Goal: Information Seeking & Learning: Learn about a topic

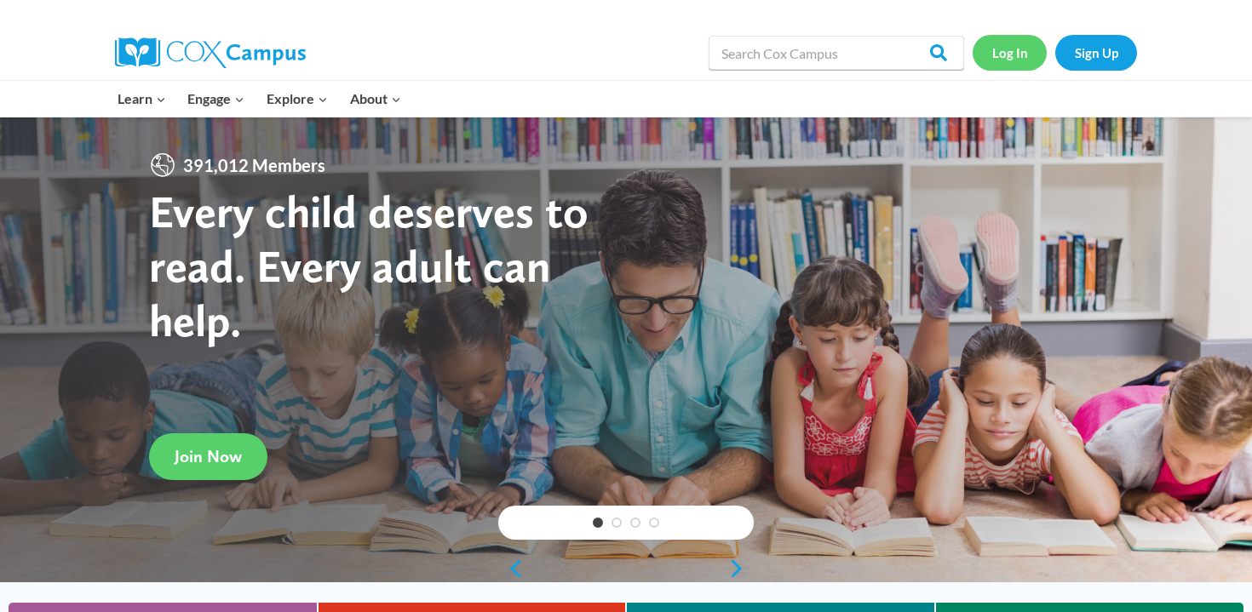
click at [1009, 56] on link "Log In" at bounding box center [1009, 52] width 74 height 35
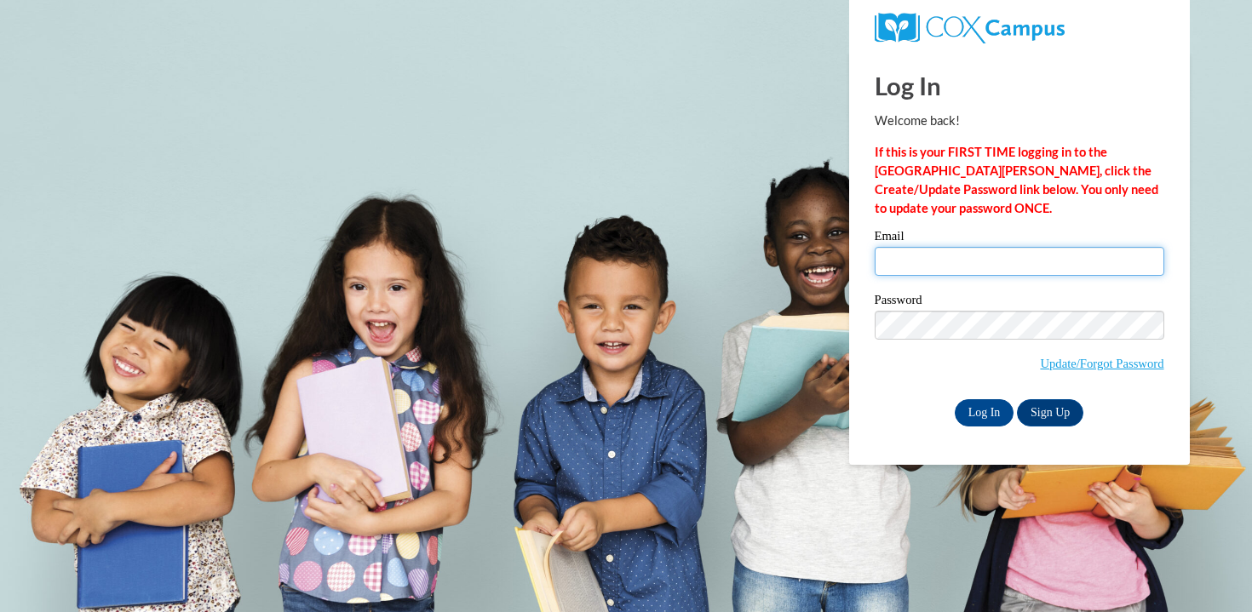
click at [931, 261] on input "Email" at bounding box center [1018, 261] width 289 height 29
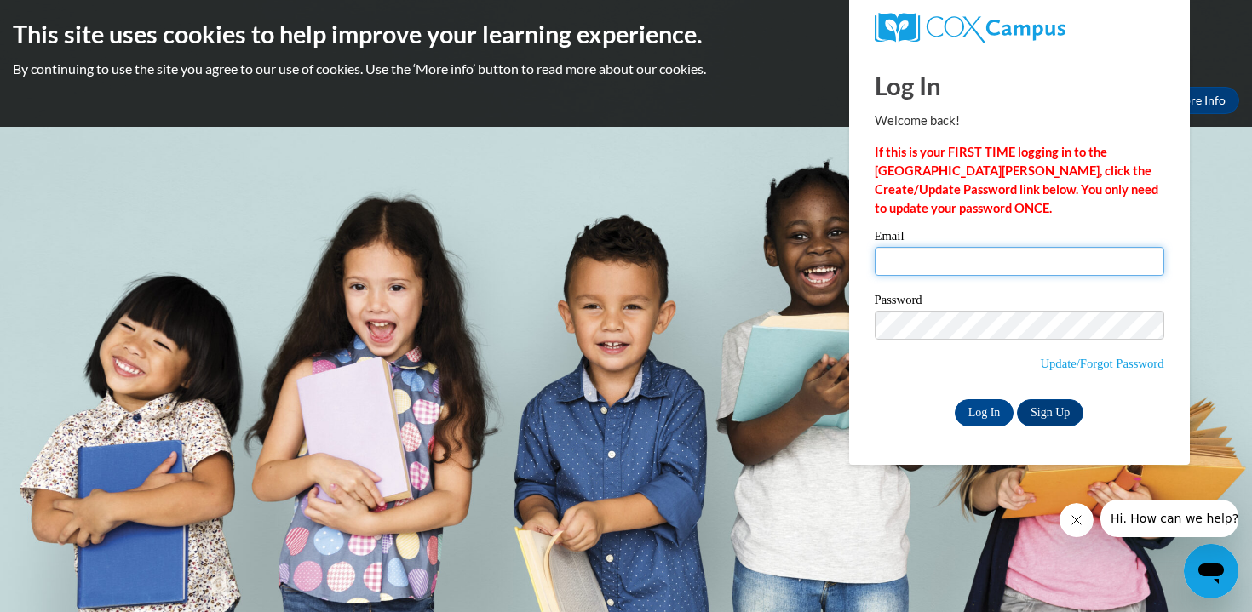
type input "cristy.caldwell@henry.k12.ga.us"
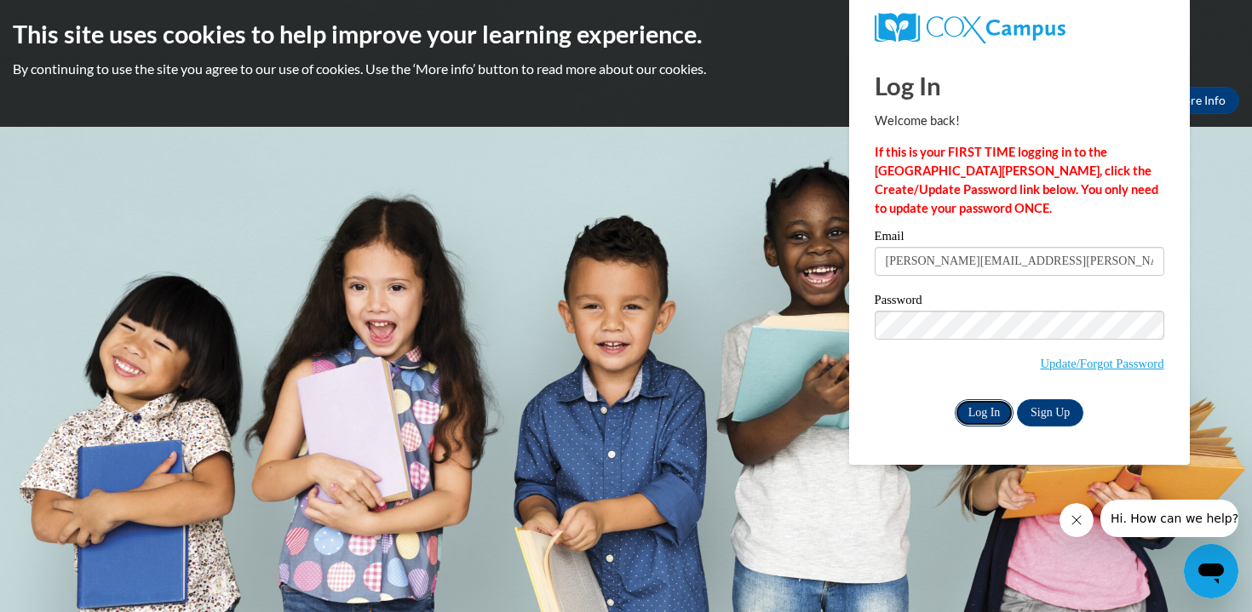
click at [976, 414] on input "Log In" at bounding box center [984, 412] width 60 height 27
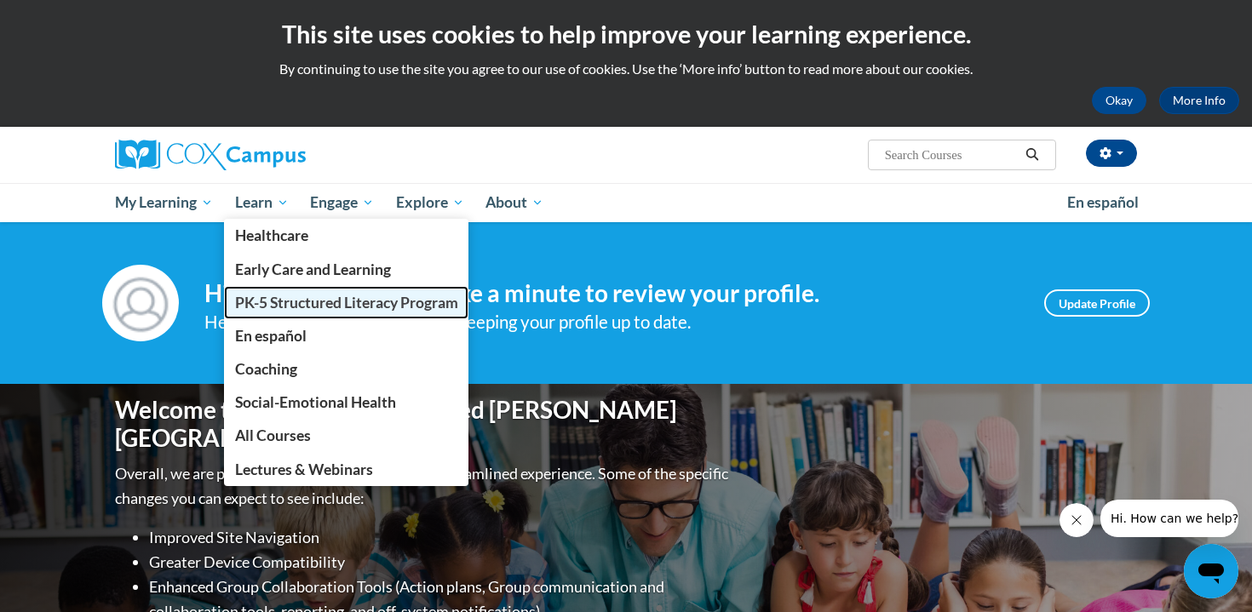
click at [282, 304] on span "PK-5 Structured Literacy Program" at bounding box center [346, 303] width 223 height 18
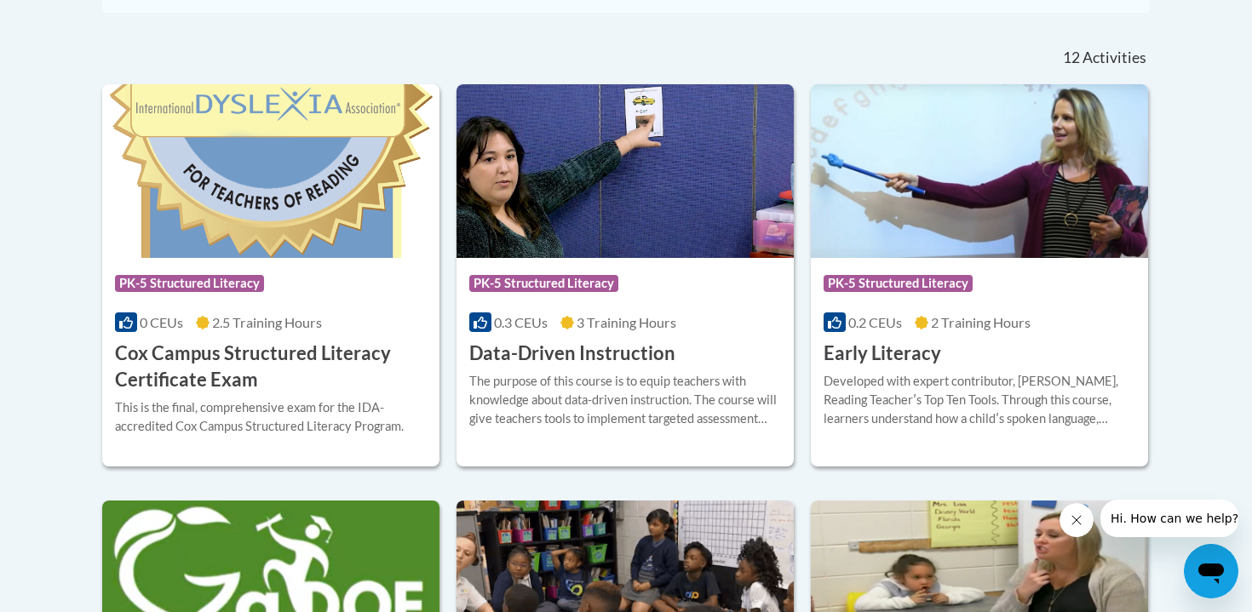
scroll to position [693, 0]
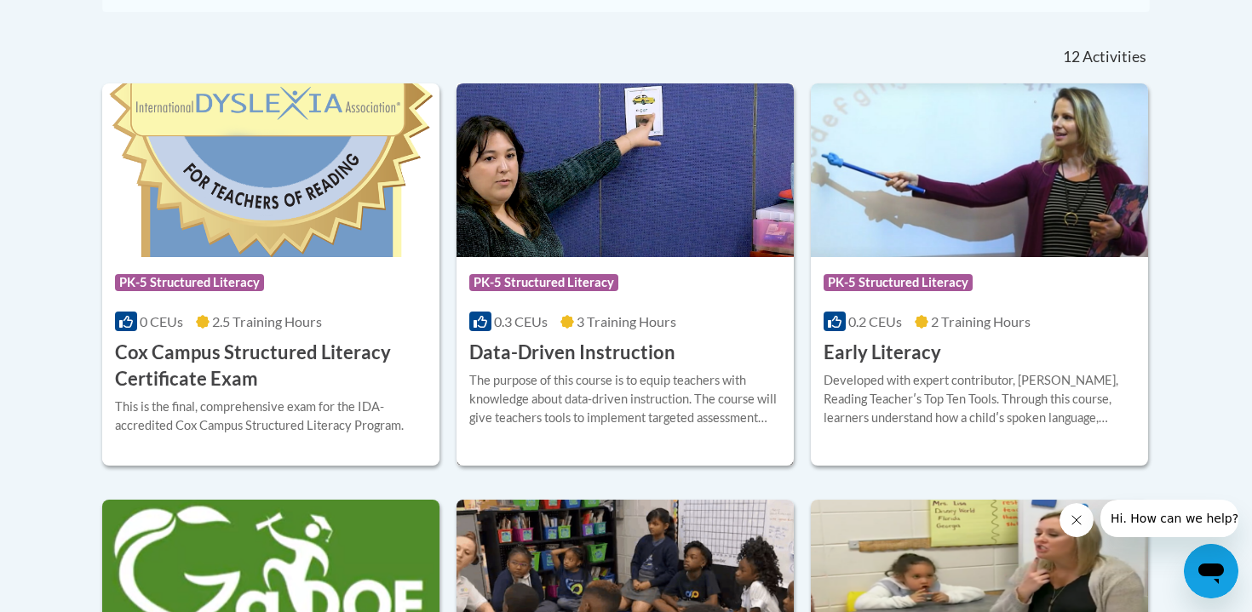
click at [540, 395] on div "The purpose of this course is to equip teachers with knowledge about data-drive…" at bounding box center [625, 399] width 312 height 56
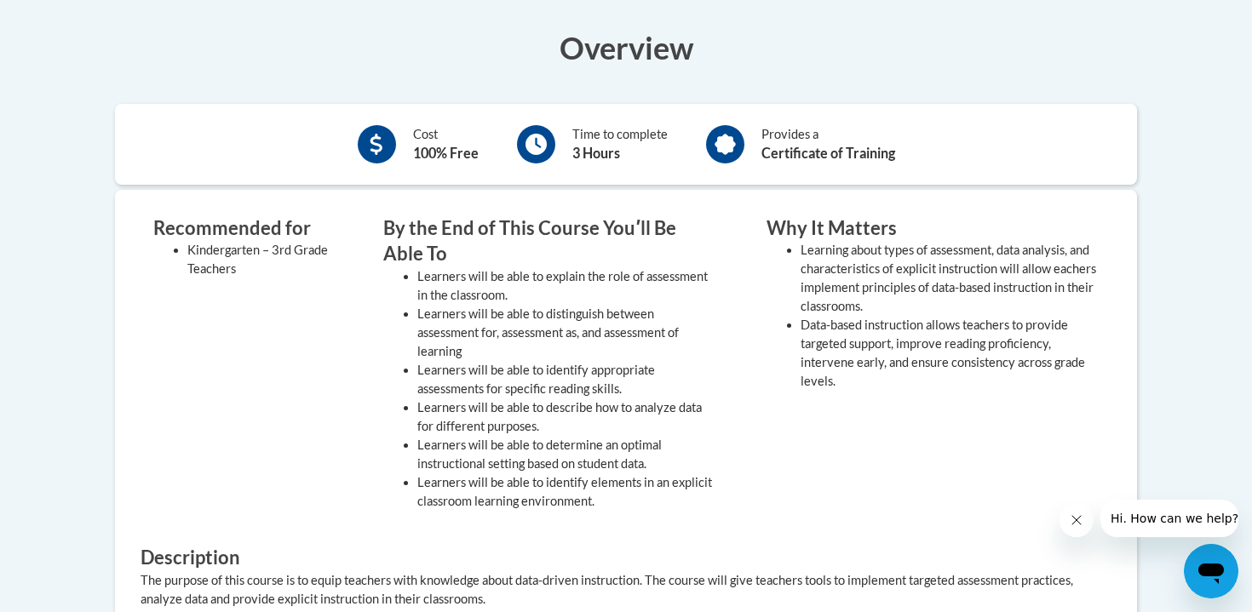
scroll to position [298, 0]
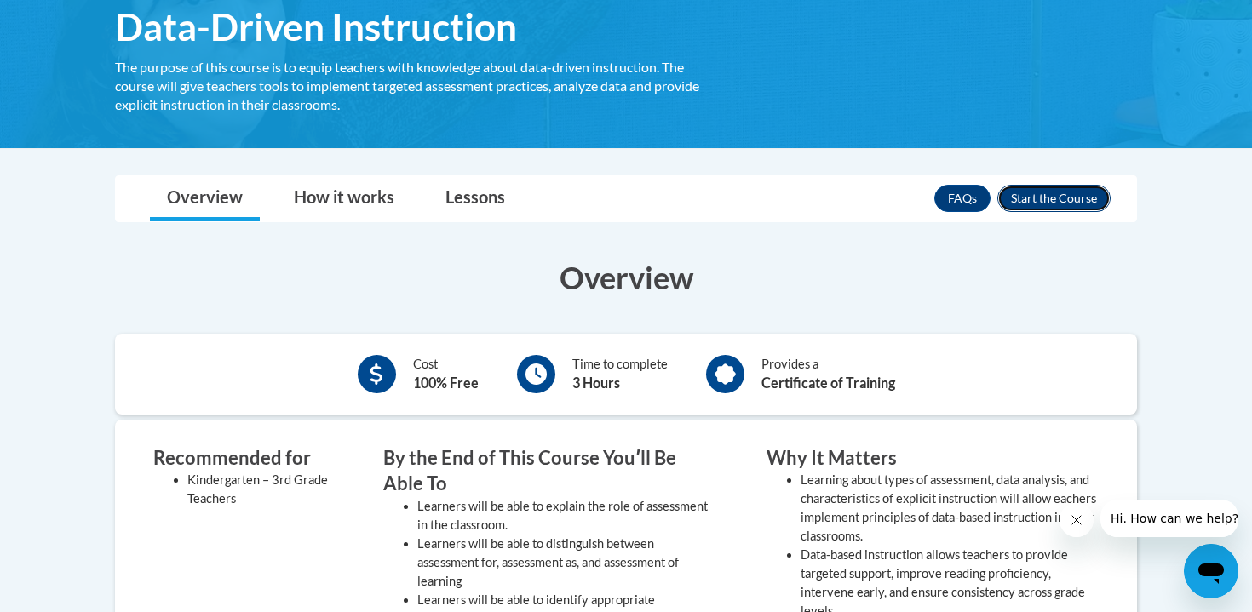
click at [1071, 198] on button "Enroll" at bounding box center [1053, 198] width 113 height 27
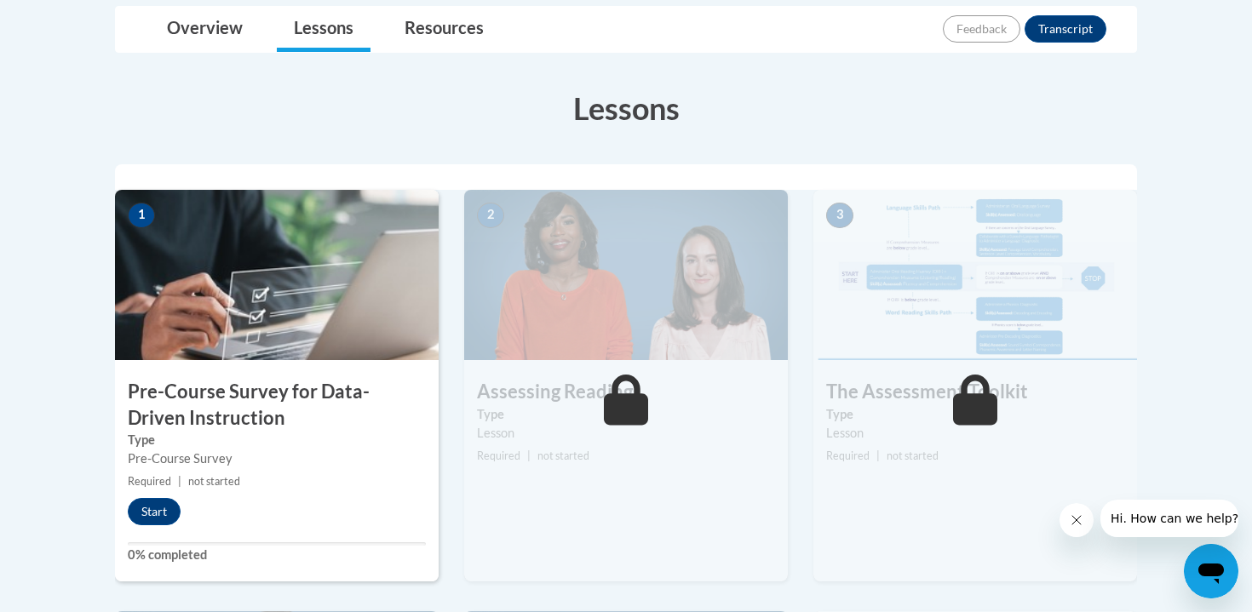
scroll to position [404, 0]
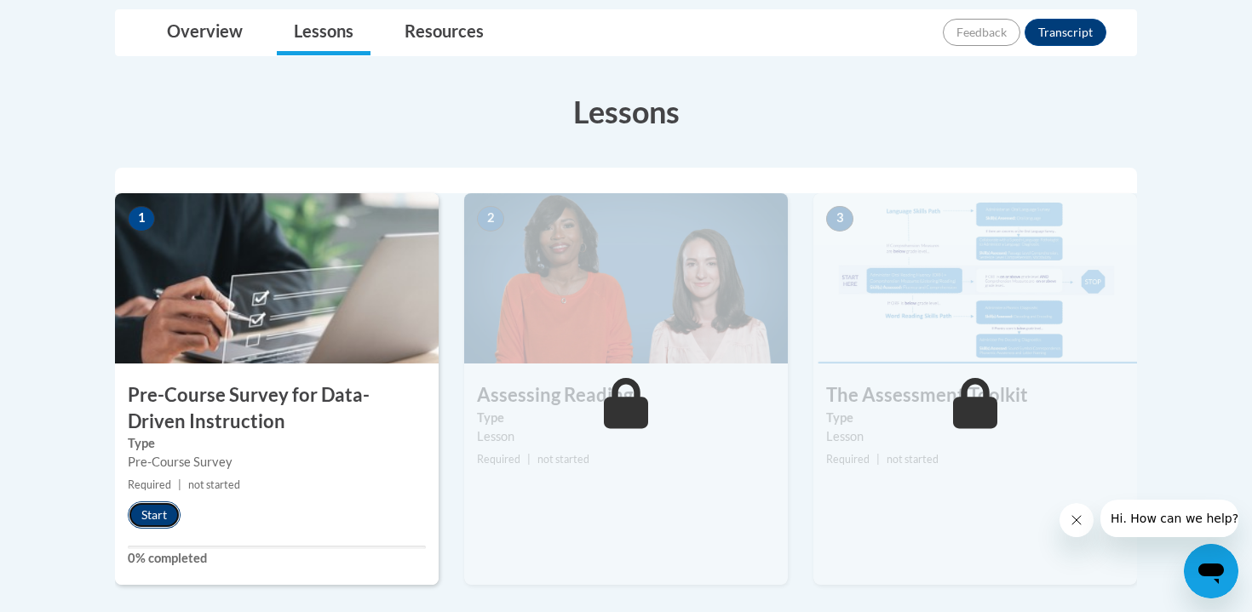
click at [139, 521] on button "Start" at bounding box center [154, 514] width 53 height 27
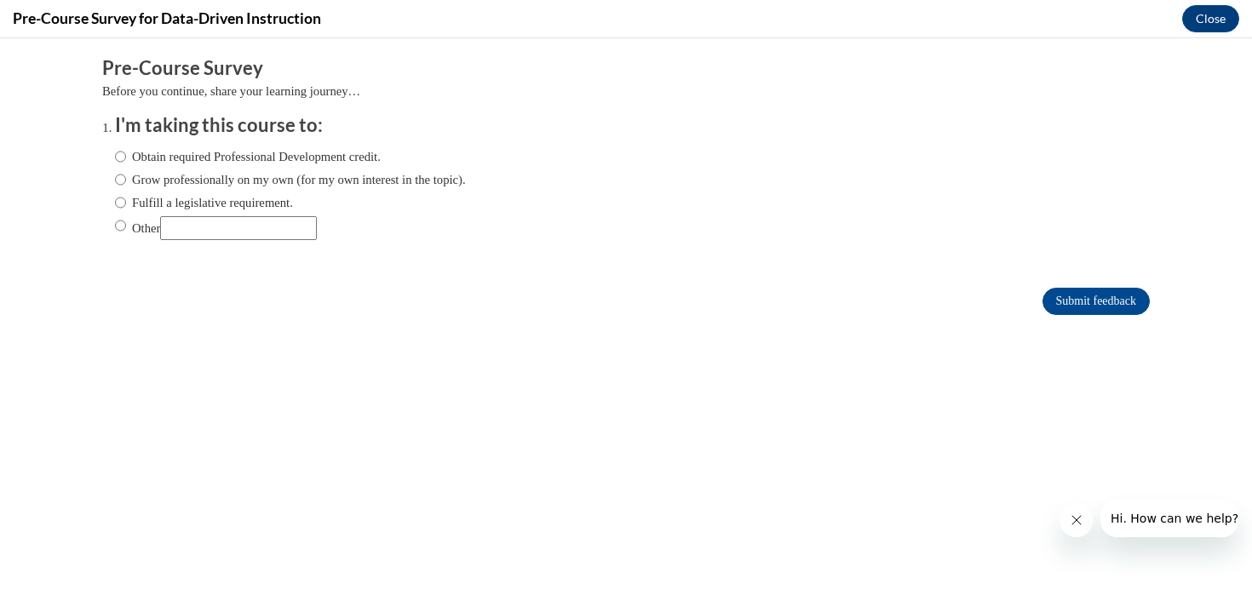
scroll to position [0, 0]
click at [120, 157] on input "Obtain required Professional Development credit." at bounding box center [120, 156] width 11 height 19
radio input "true"
click at [120, 182] on input "Grow professionally on my own (for my own interest in the topic)." at bounding box center [120, 179] width 11 height 19
radio input "true"
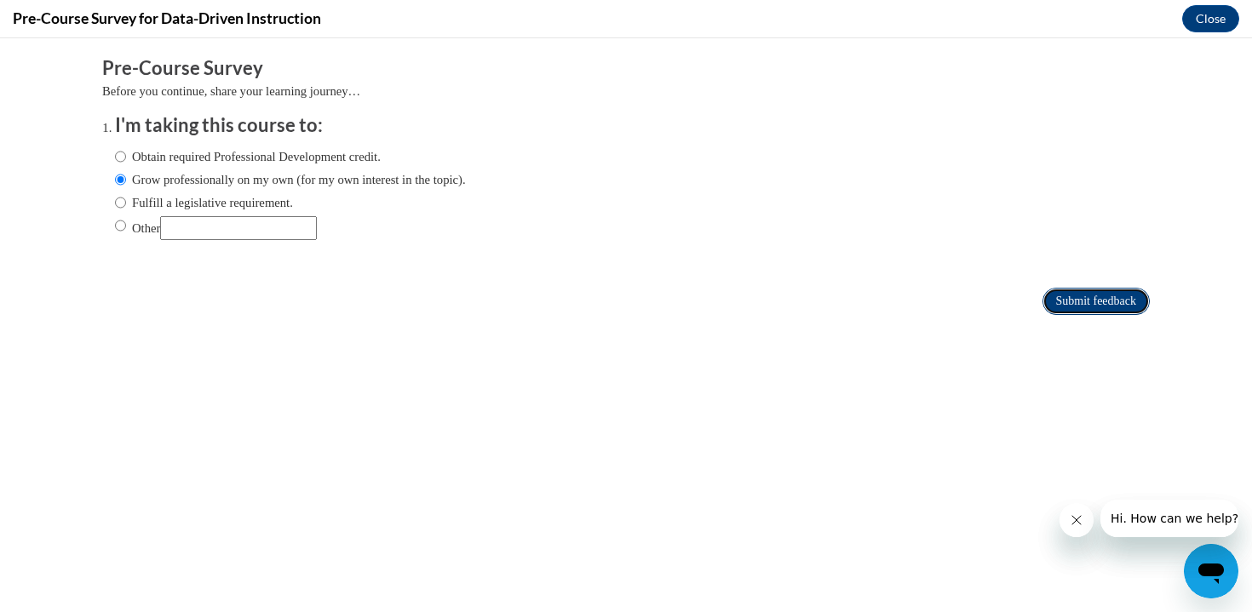
click at [1065, 295] on input "Submit feedback" at bounding box center [1095, 301] width 107 height 27
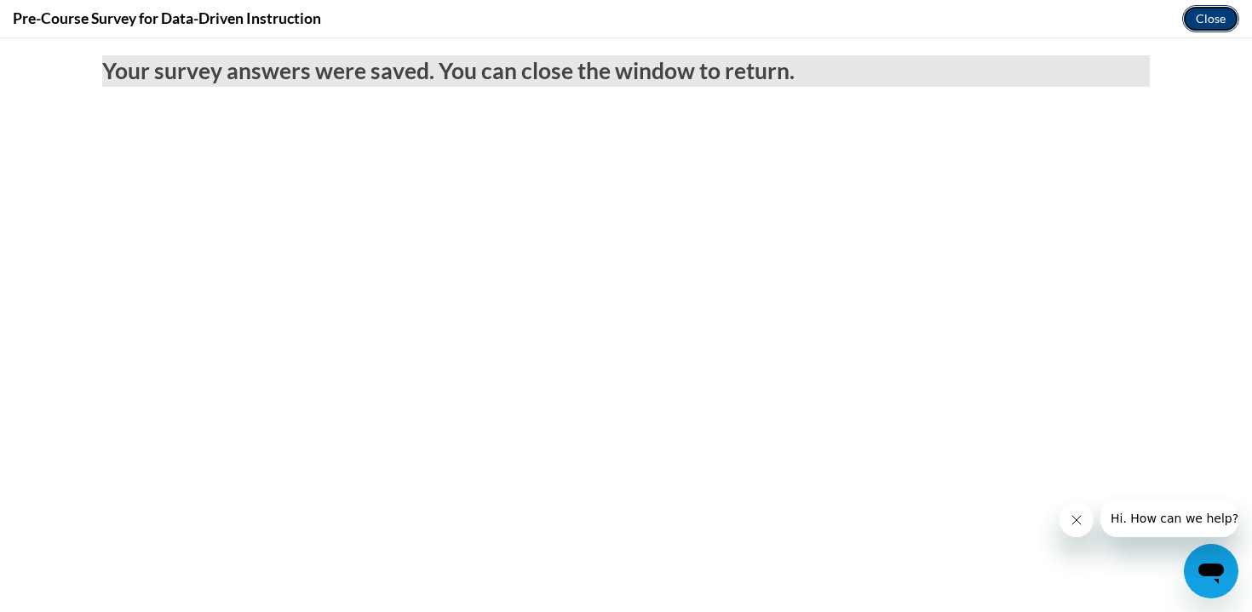
click at [1210, 27] on button "Close" at bounding box center [1210, 18] width 57 height 27
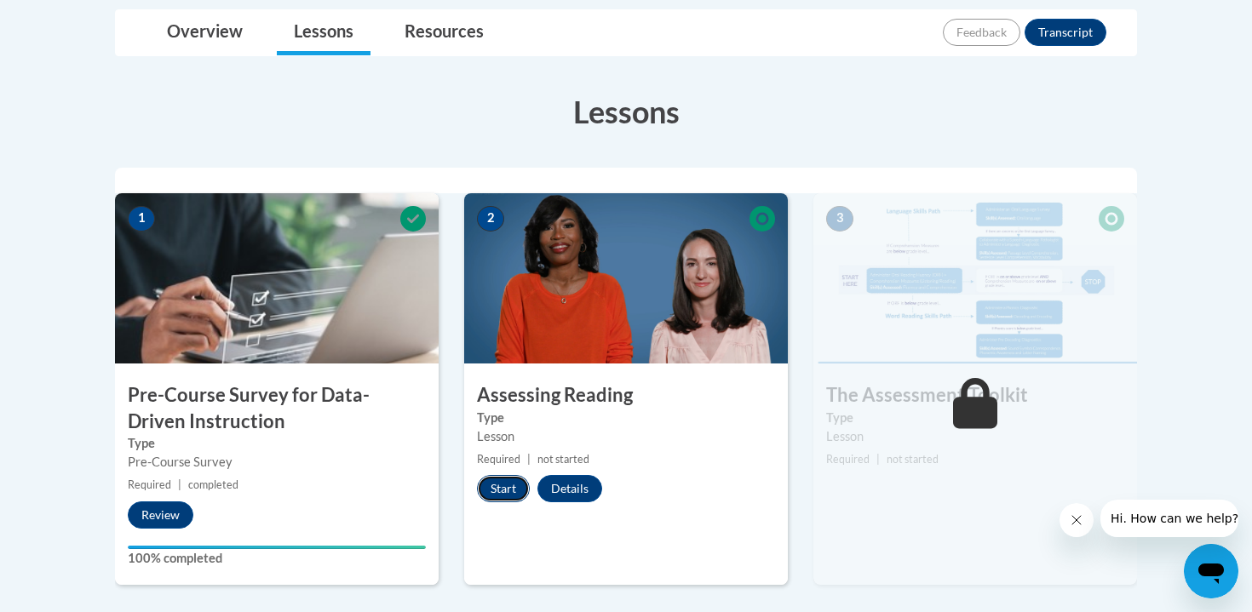
click at [508, 490] on button "Start" at bounding box center [503, 488] width 53 height 27
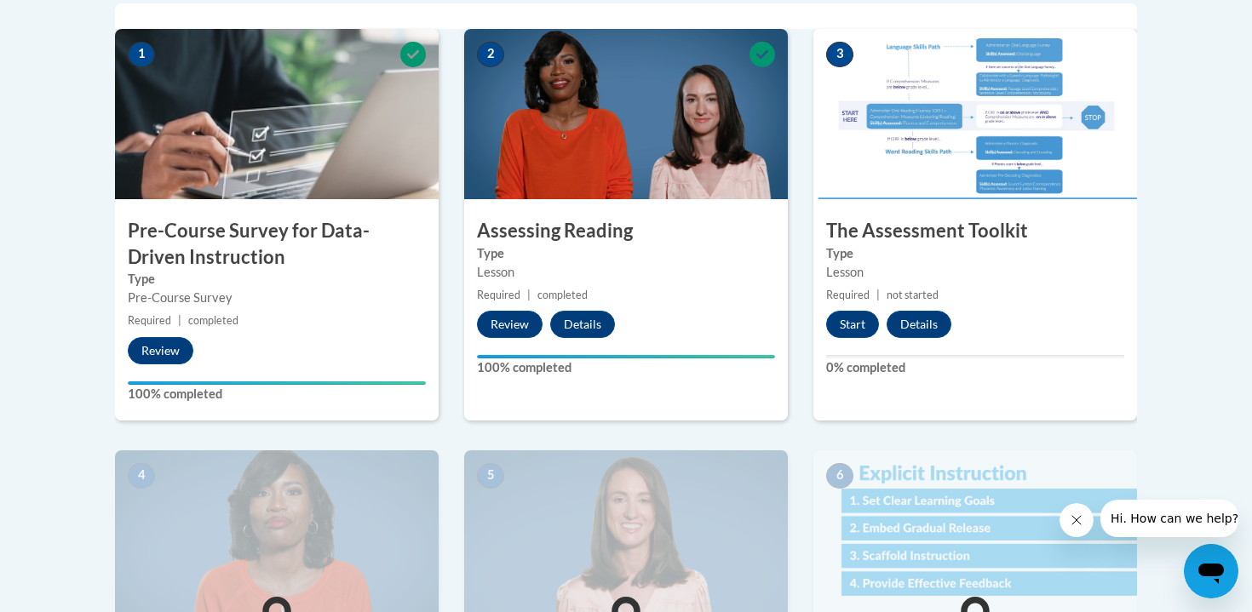
scroll to position [580, 0]
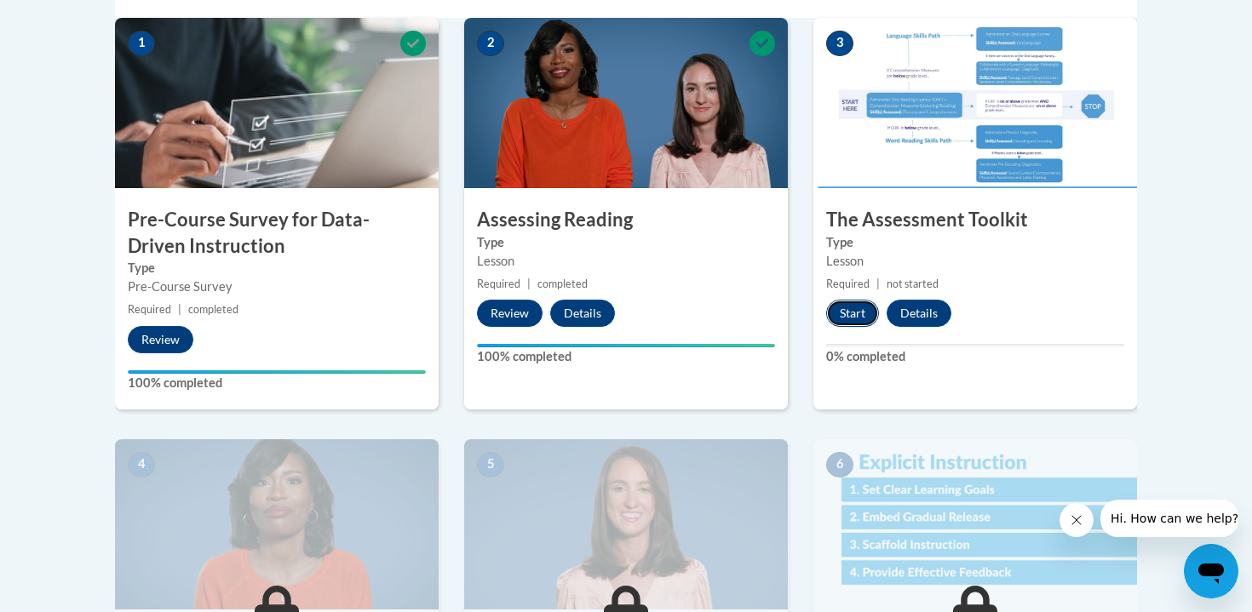
click at [856, 312] on button "Start" at bounding box center [852, 313] width 53 height 27
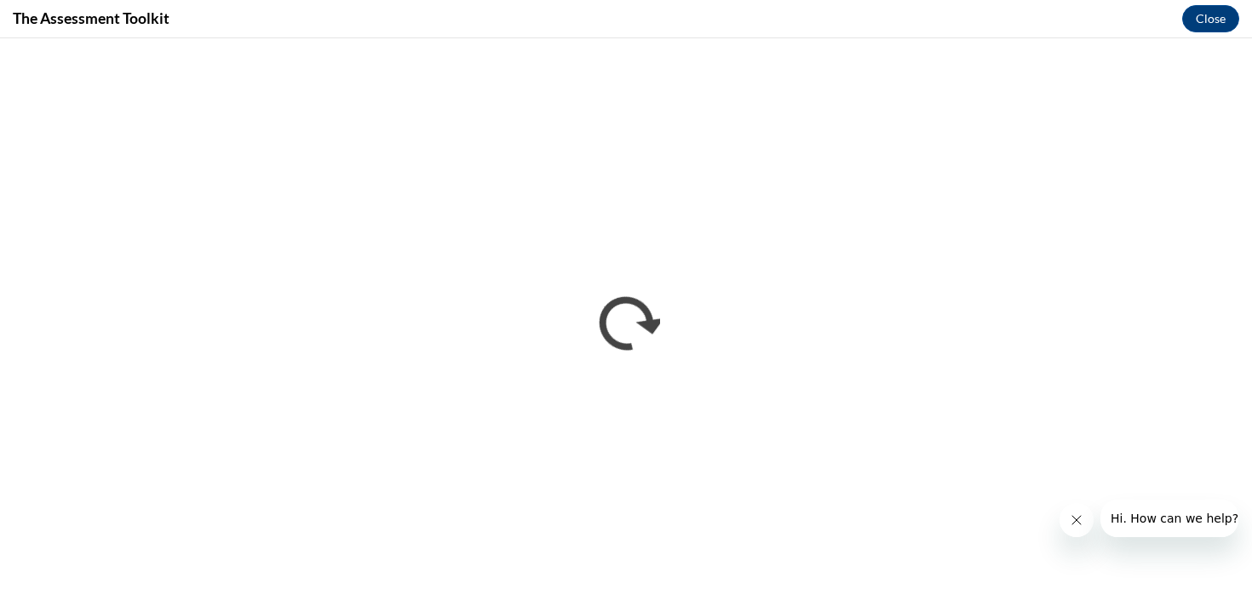
scroll to position [0, 0]
click at [1070, 522] on icon "Close message from company" at bounding box center [1076, 520] width 14 height 14
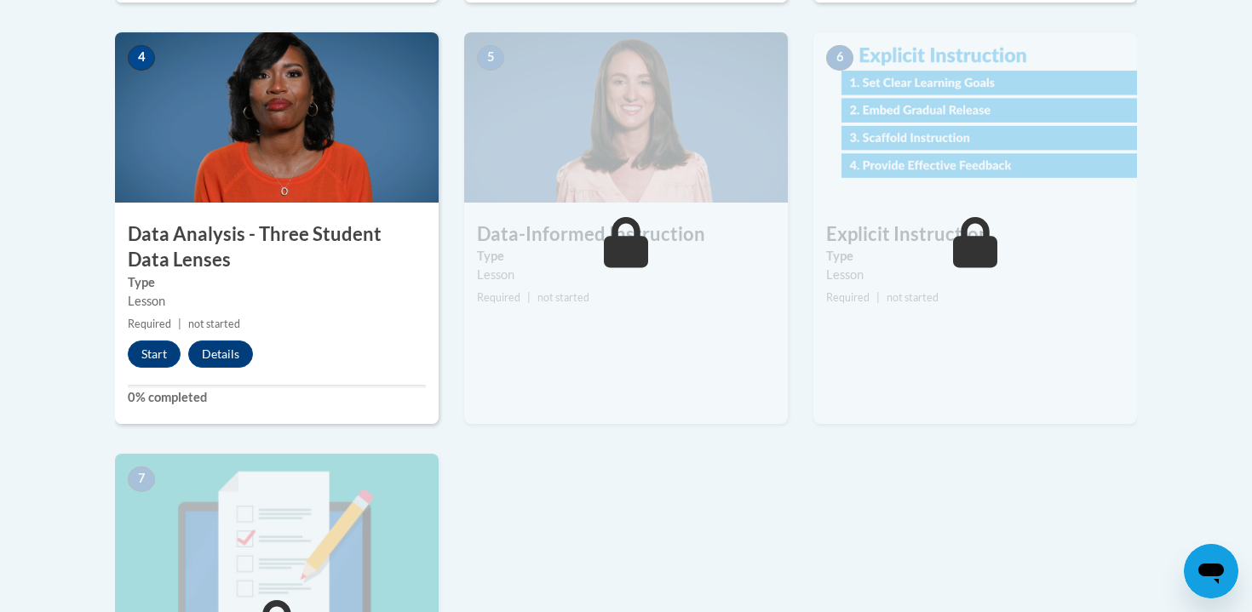
scroll to position [982, 0]
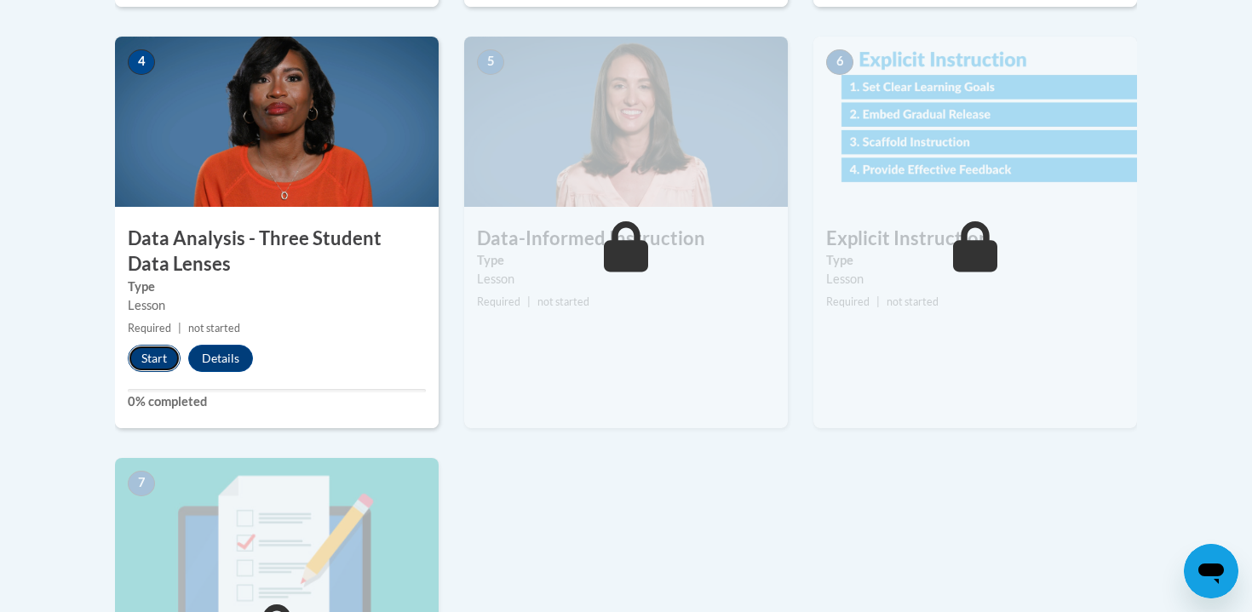
click at [146, 358] on button "Start" at bounding box center [154, 358] width 53 height 27
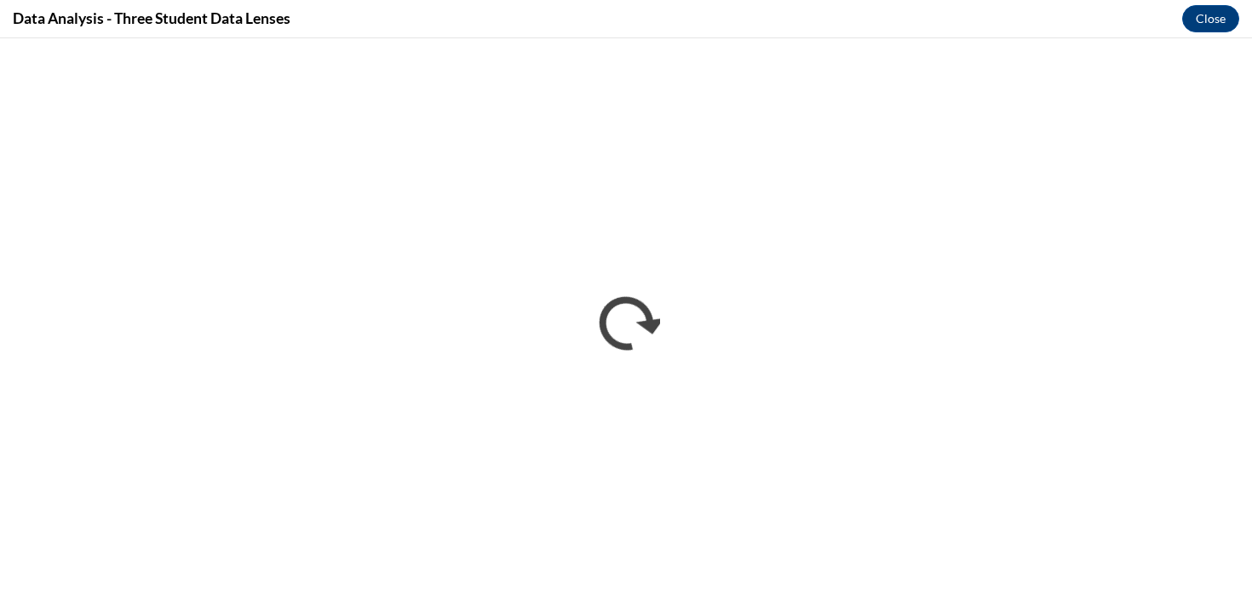
scroll to position [0, 0]
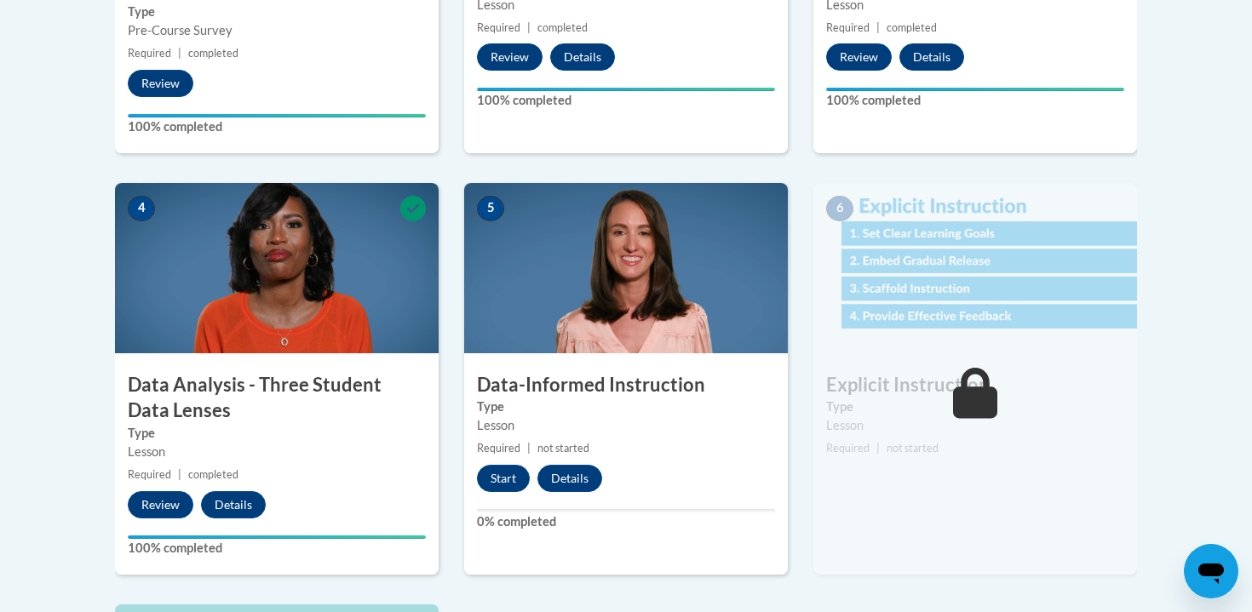
scroll to position [838, 0]
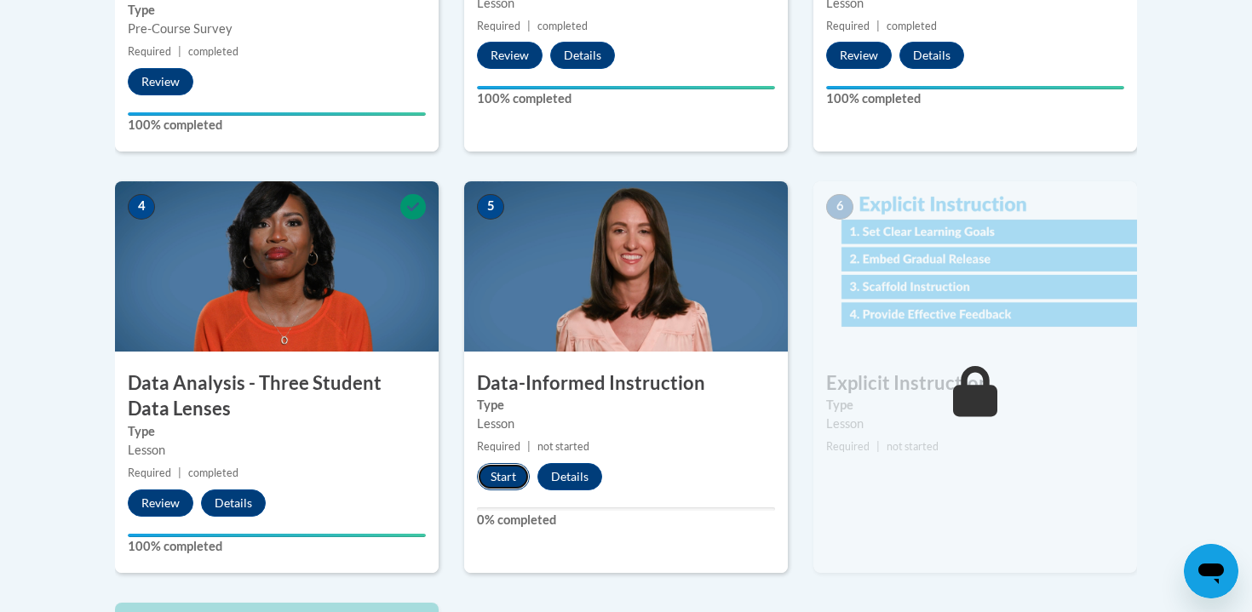
click at [504, 485] on button "Start" at bounding box center [503, 476] width 53 height 27
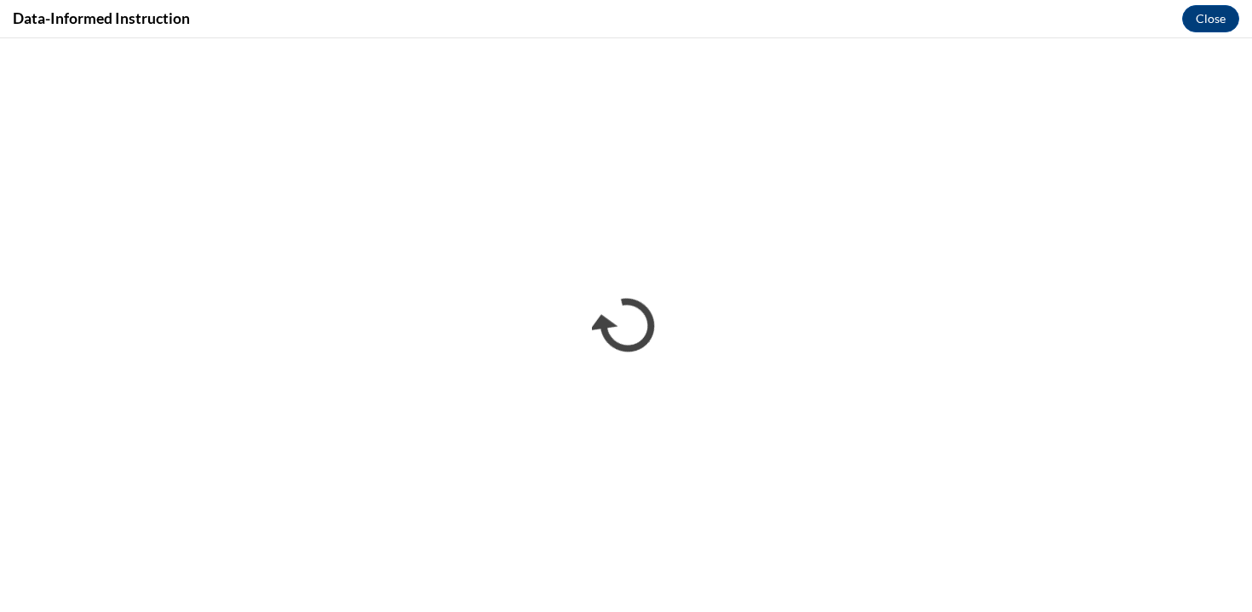
scroll to position [0, 0]
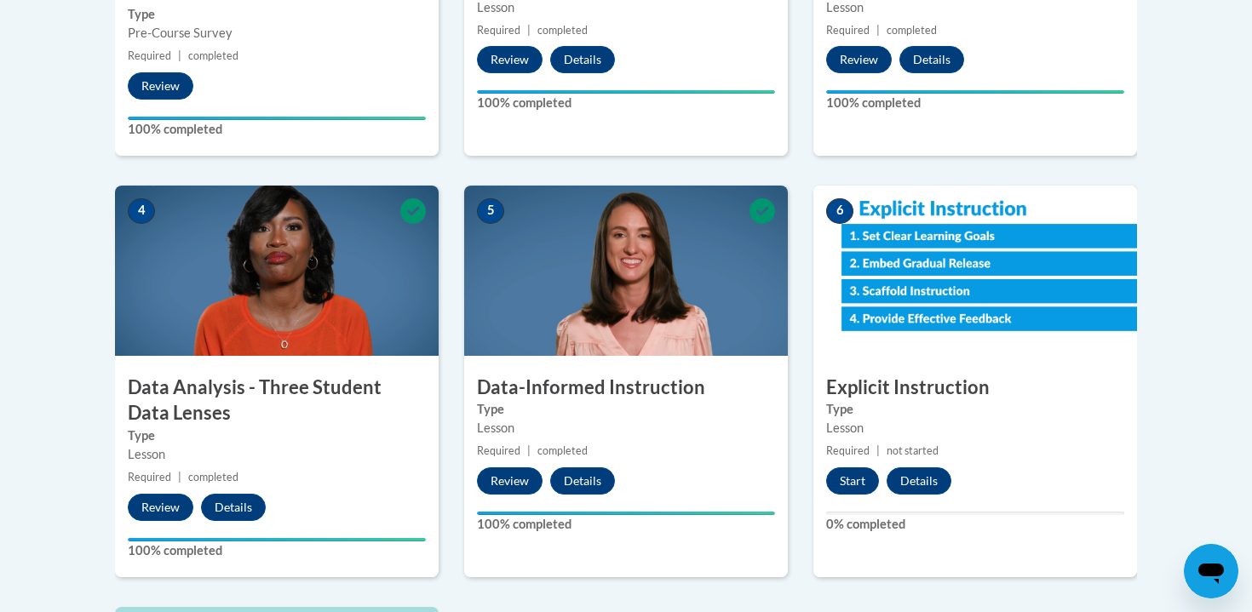
scroll to position [825, 0]
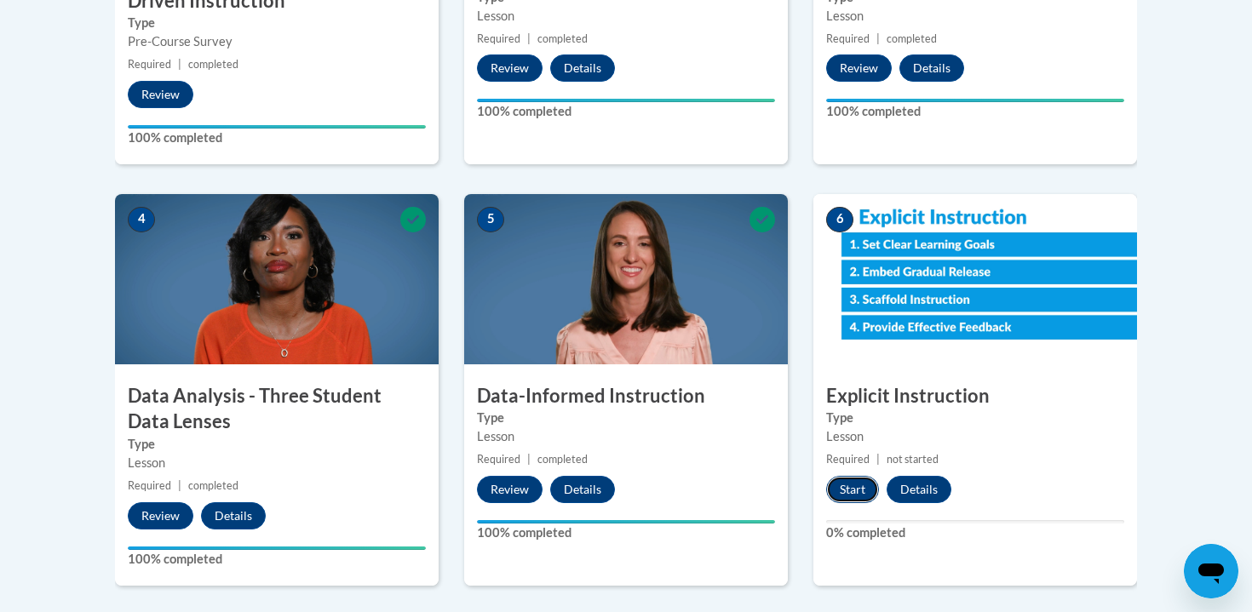
click at [859, 494] on button "Start" at bounding box center [852, 489] width 53 height 27
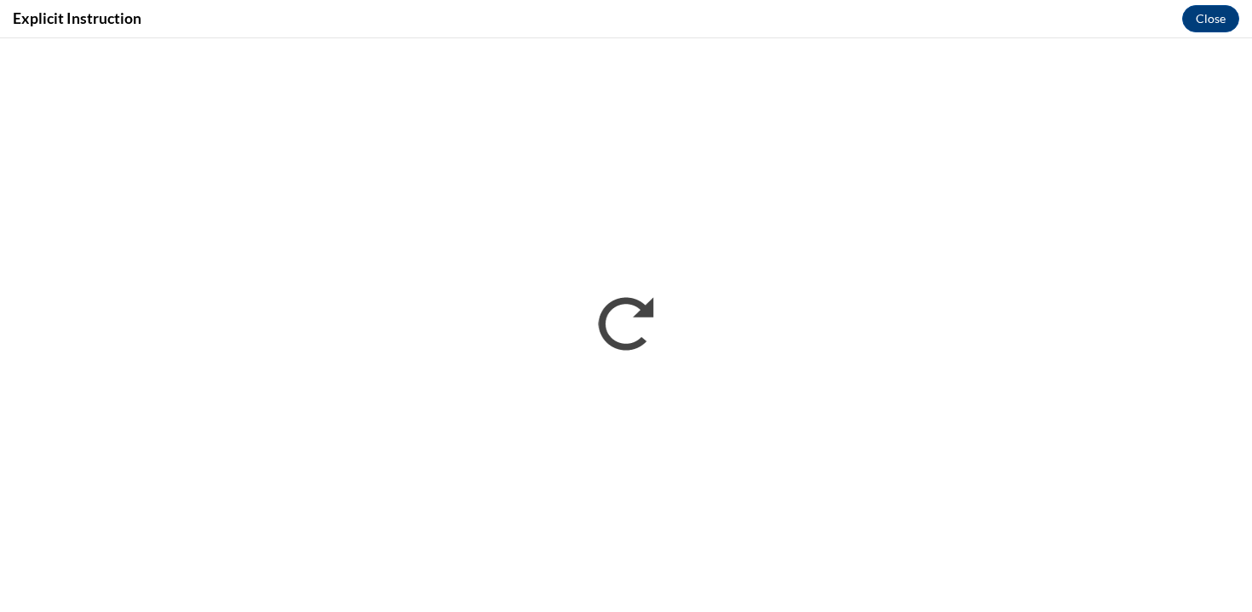
scroll to position [0, 0]
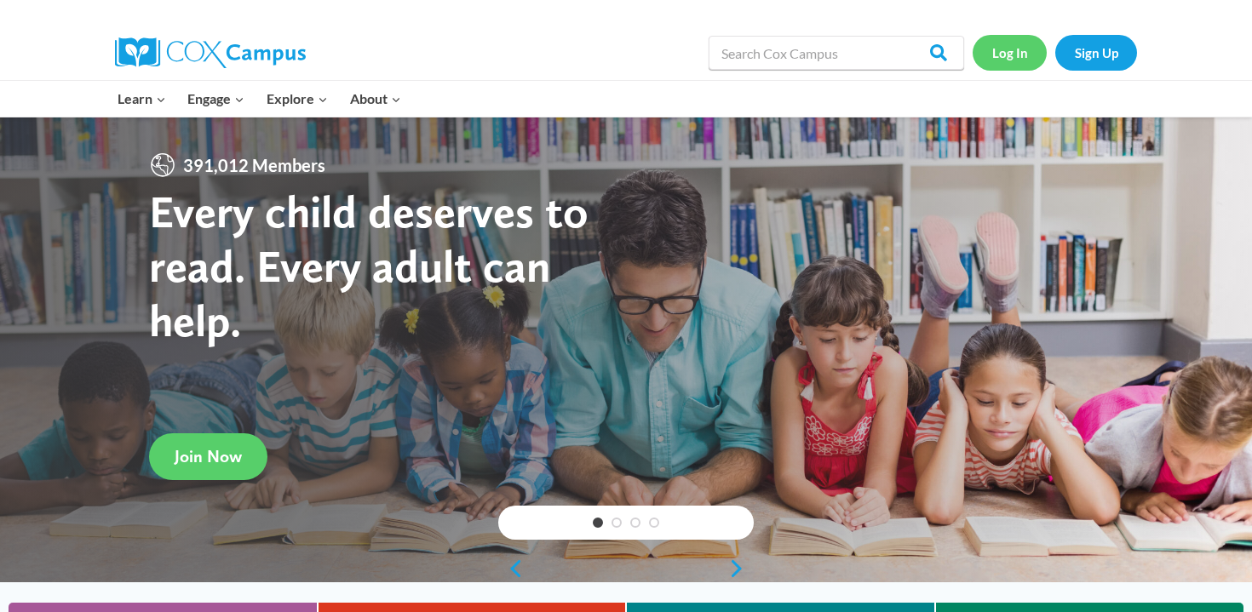
click at [1001, 48] on link "Log In" at bounding box center [1009, 52] width 74 height 35
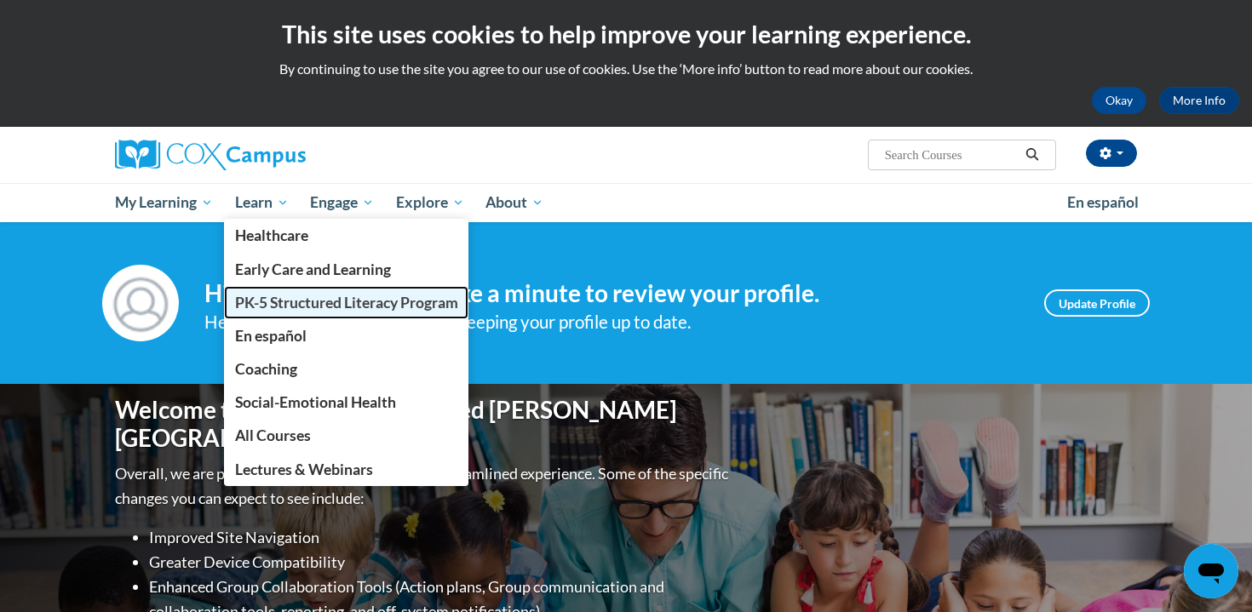
click at [283, 309] on span "PK-5 Structured Literacy Program" at bounding box center [346, 303] width 223 height 18
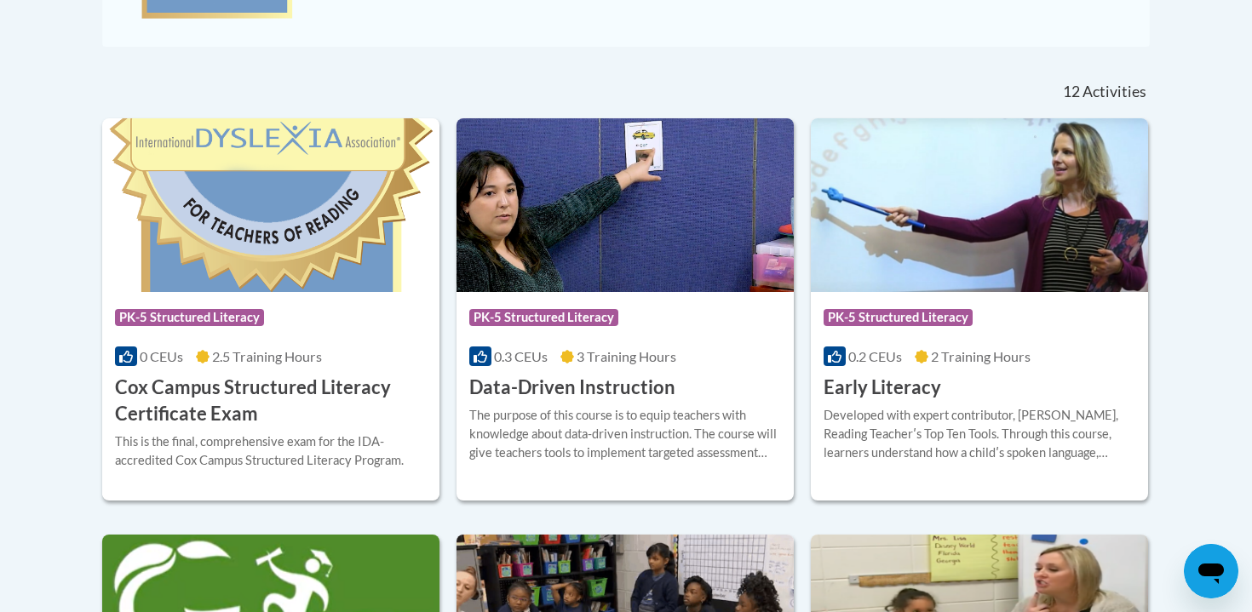
scroll to position [682, 0]
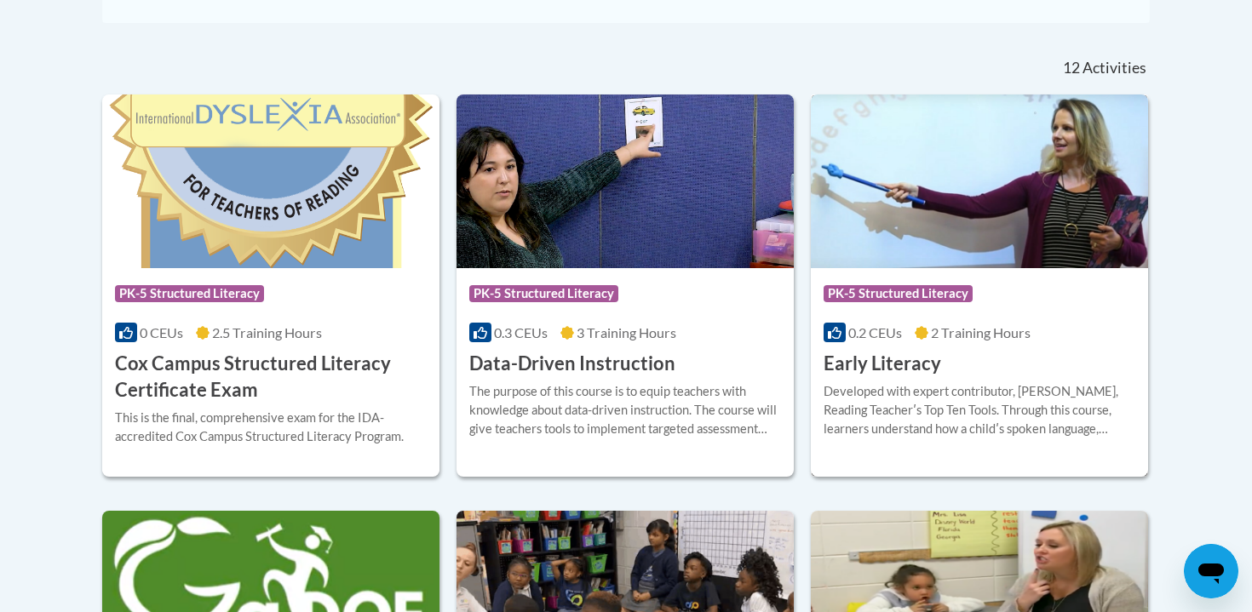
click at [964, 405] on div "Developed with expert contributor, Dr. Deborah Glaser, Reading Teacherʹs Top Te…" at bounding box center [979, 410] width 312 height 56
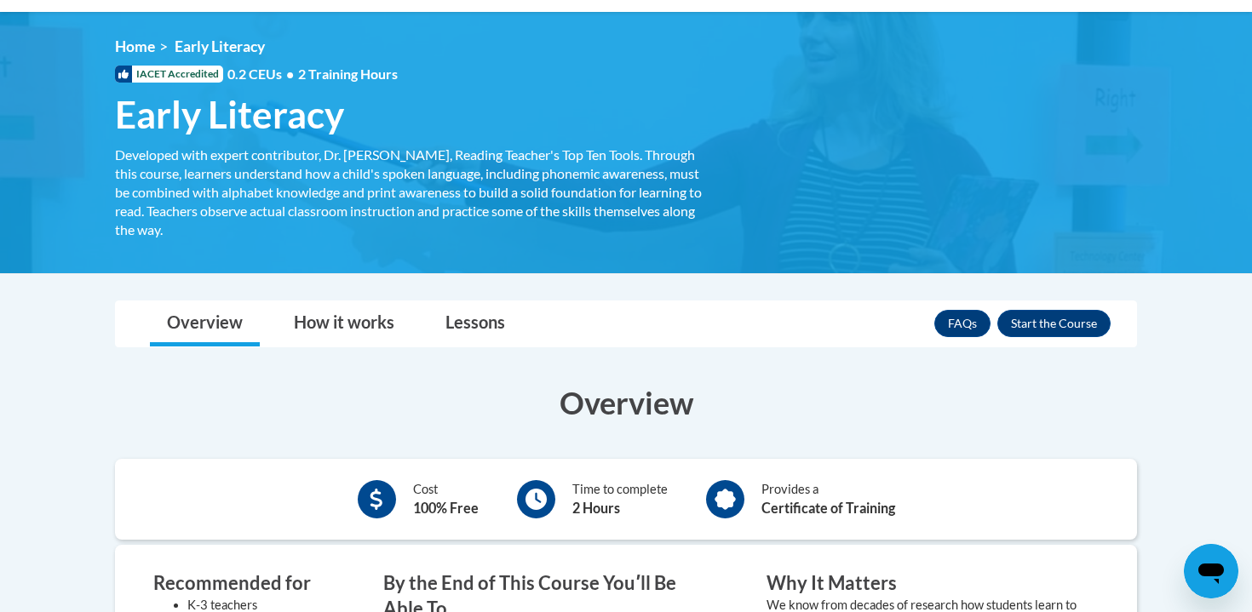
scroll to position [119, 0]
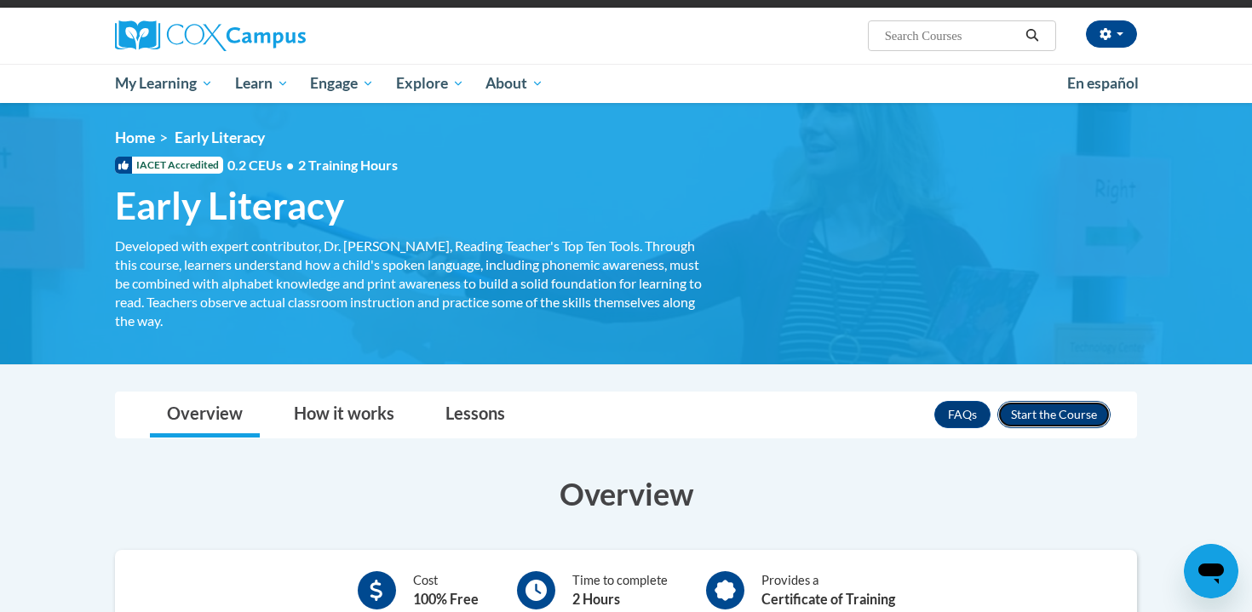
click at [1045, 415] on button "Enroll" at bounding box center [1053, 414] width 113 height 27
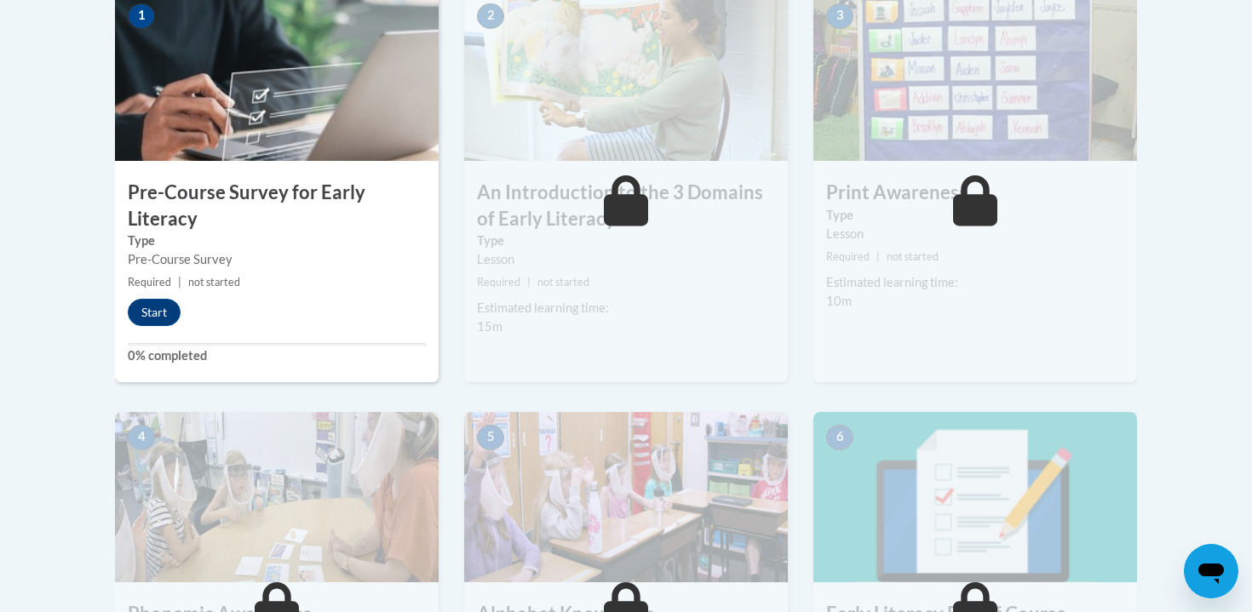
scroll to position [609, 0]
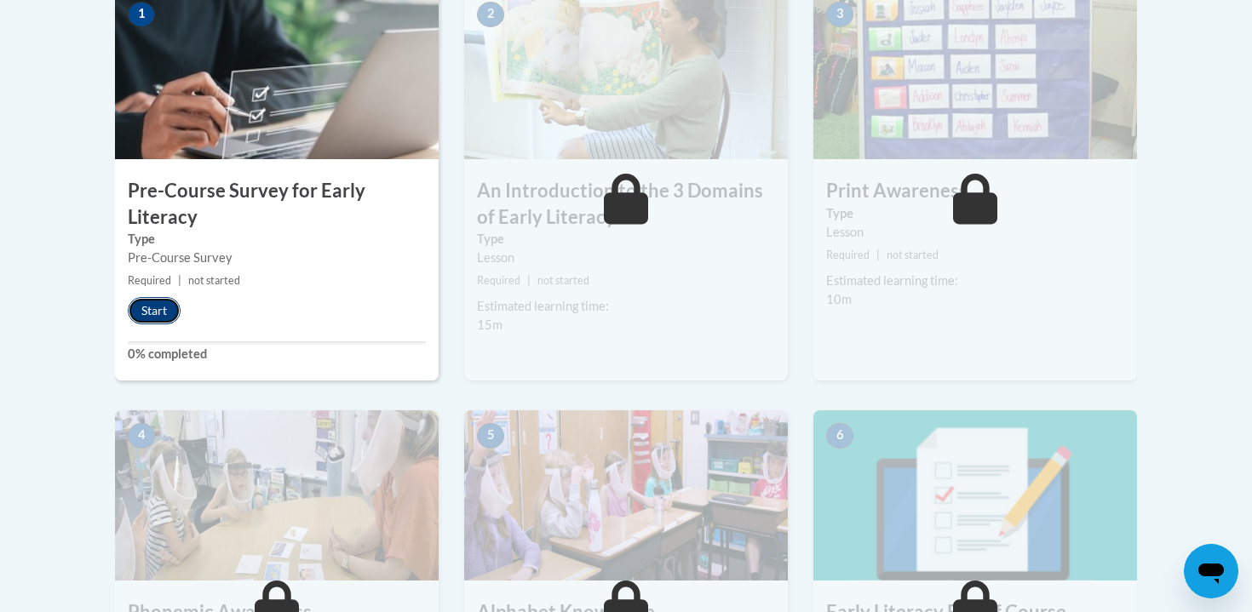
click at [166, 313] on button "Start" at bounding box center [154, 310] width 53 height 27
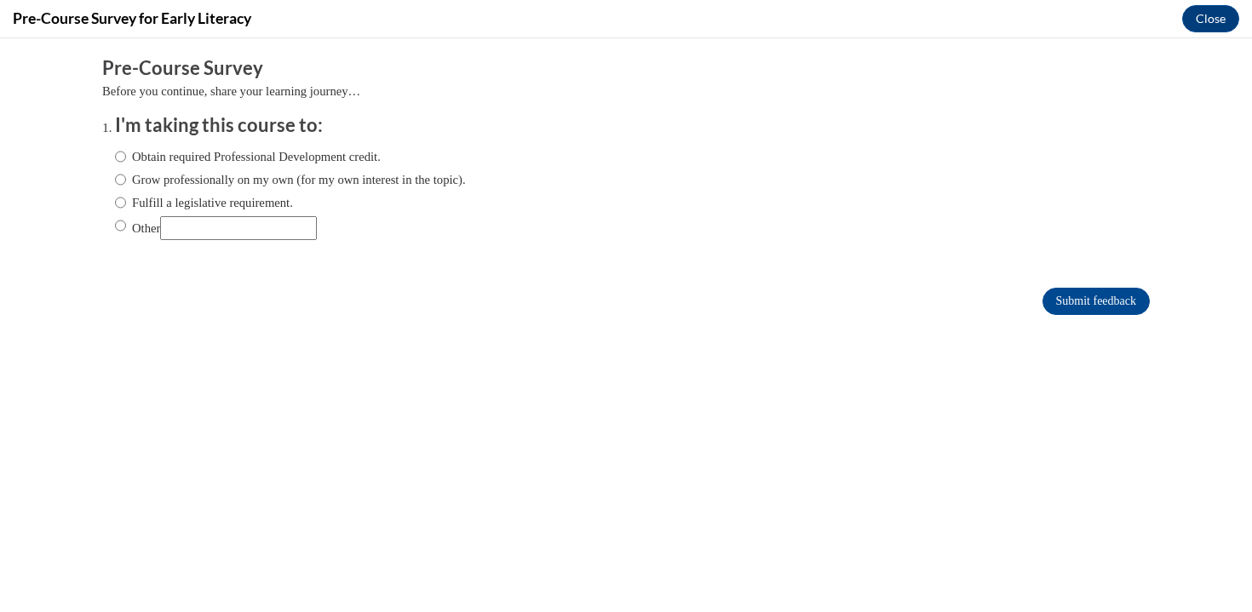
scroll to position [0, 0]
click at [122, 181] on input "Grow professionally on my own (for my own interest in the topic)." at bounding box center [120, 179] width 11 height 19
radio input "true"
click at [121, 163] on input "Obtain required Professional Development credit." at bounding box center [120, 156] width 11 height 19
radio input "true"
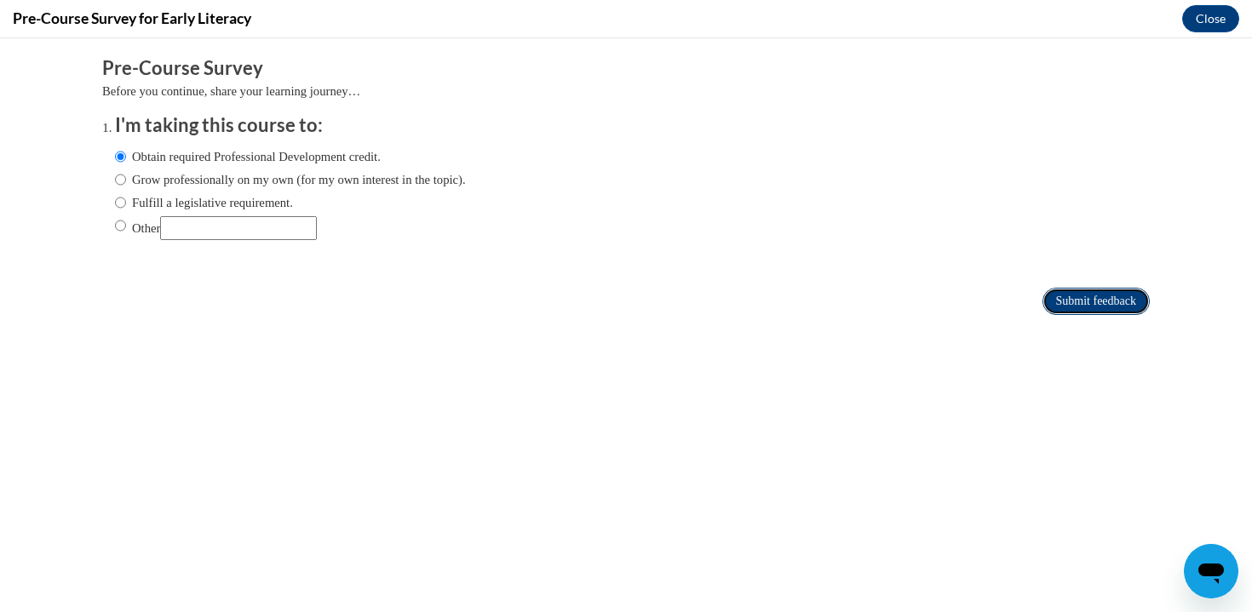
click at [1116, 295] on input "Submit feedback" at bounding box center [1095, 301] width 107 height 27
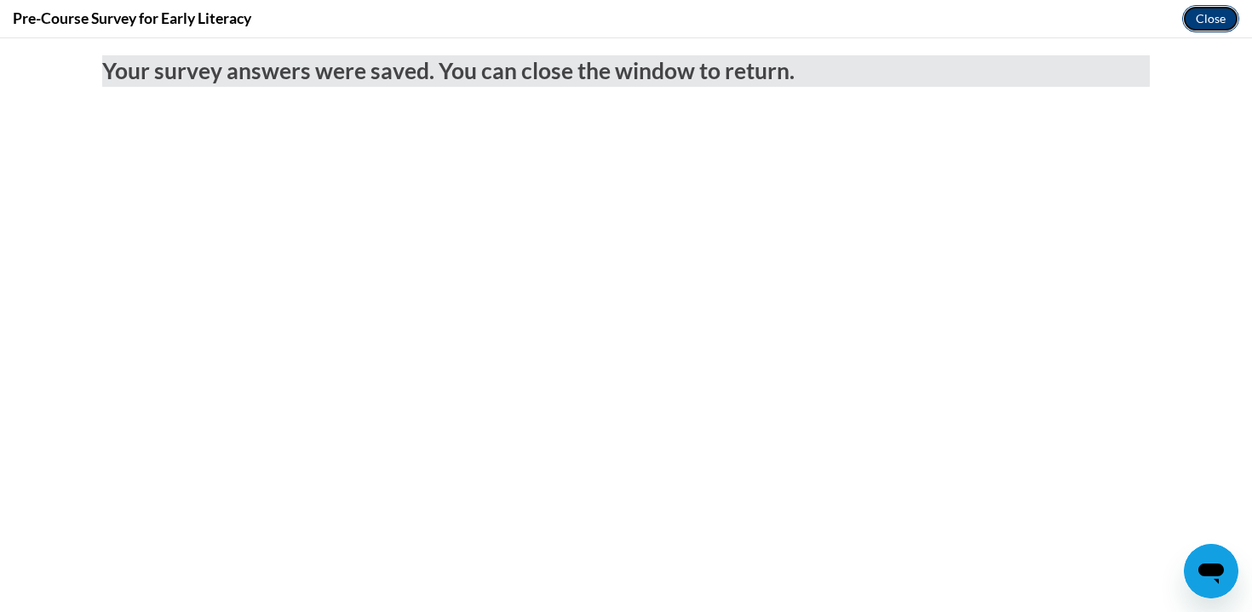
click at [1206, 22] on button "Close" at bounding box center [1210, 18] width 57 height 27
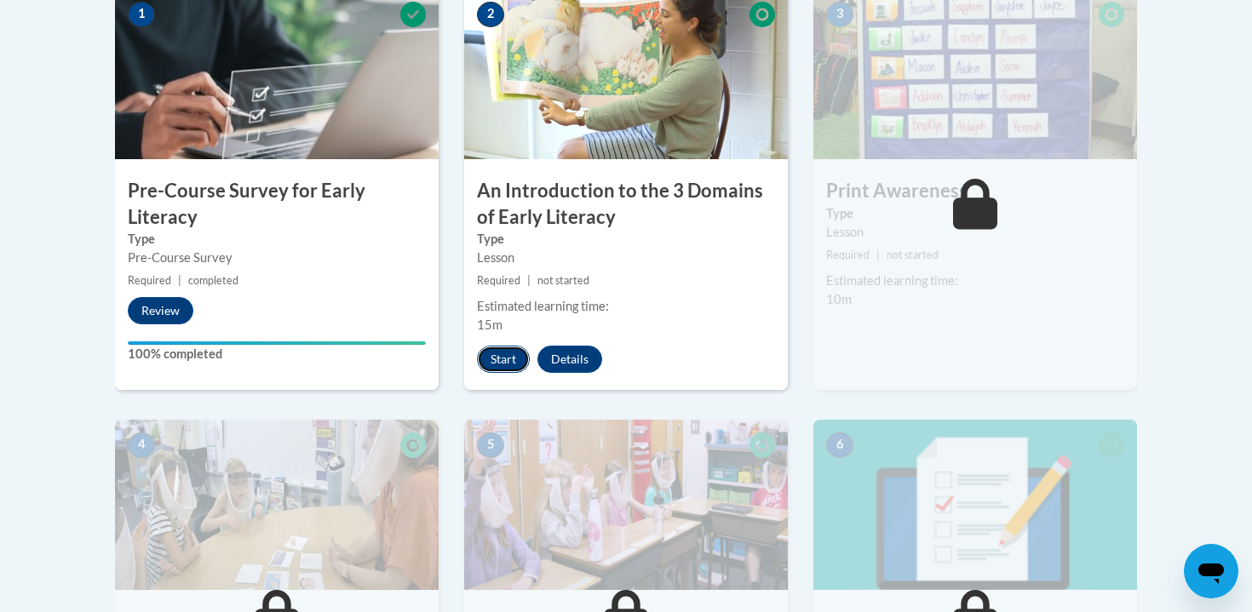
click at [511, 362] on button "Start" at bounding box center [503, 359] width 53 height 27
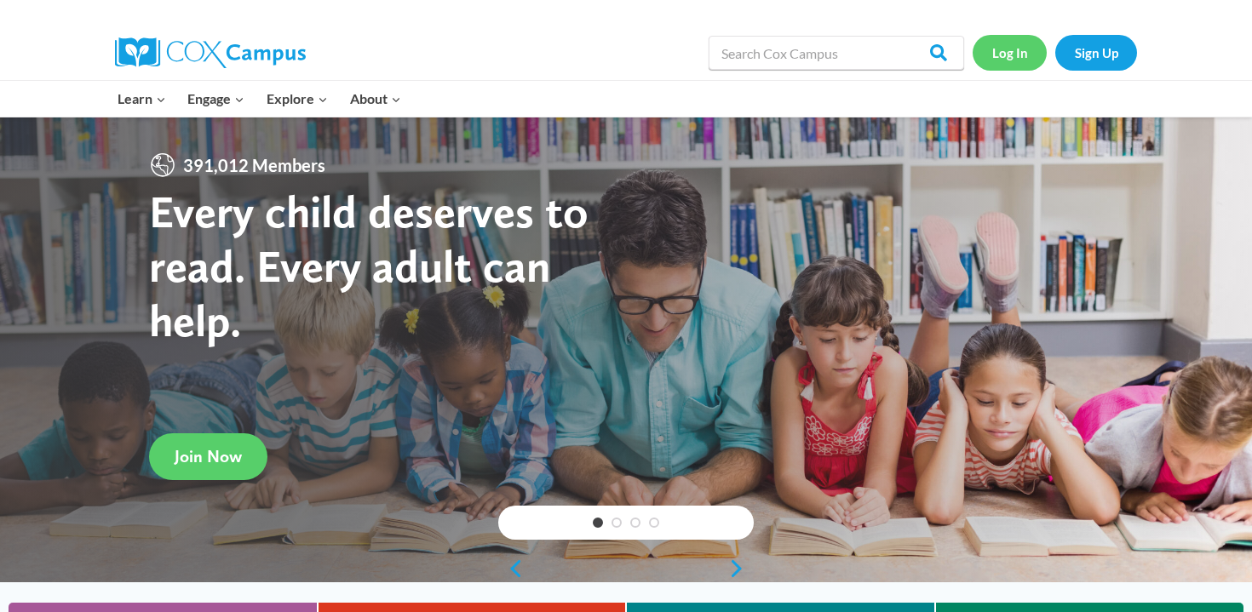
click at [1018, 56] on link "Log In" at bounding box center [1009, 52] width 74 height 35
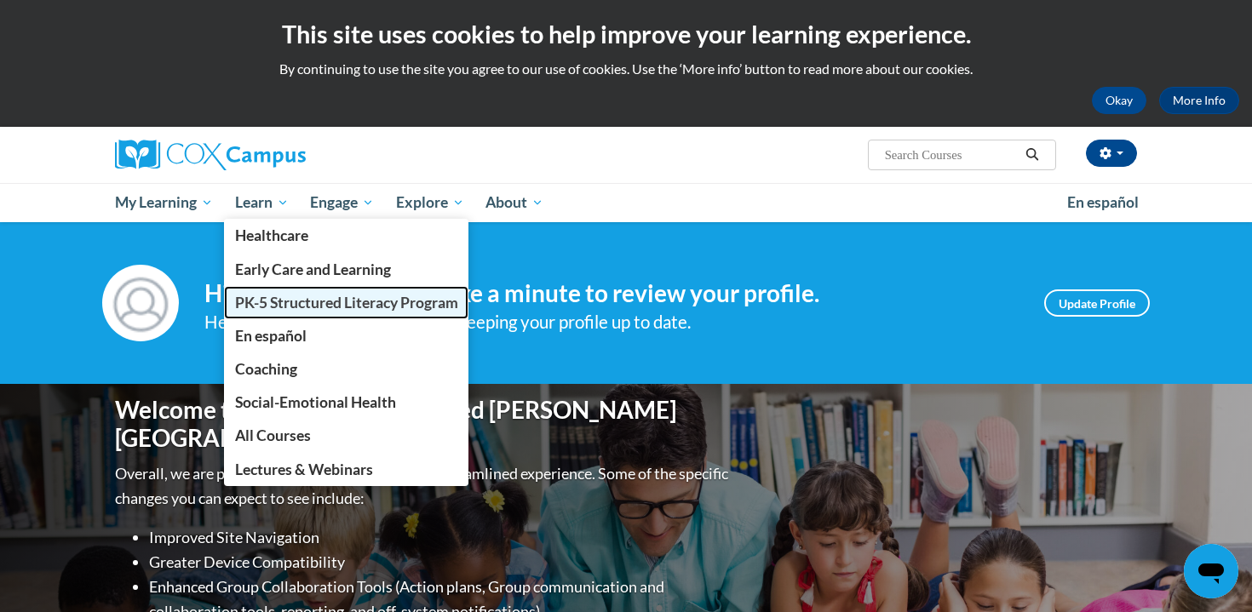
click at [307, 304] on span "PK-5 Structured Literacy Program" at bounding box center [346, 303] width 223 height 18
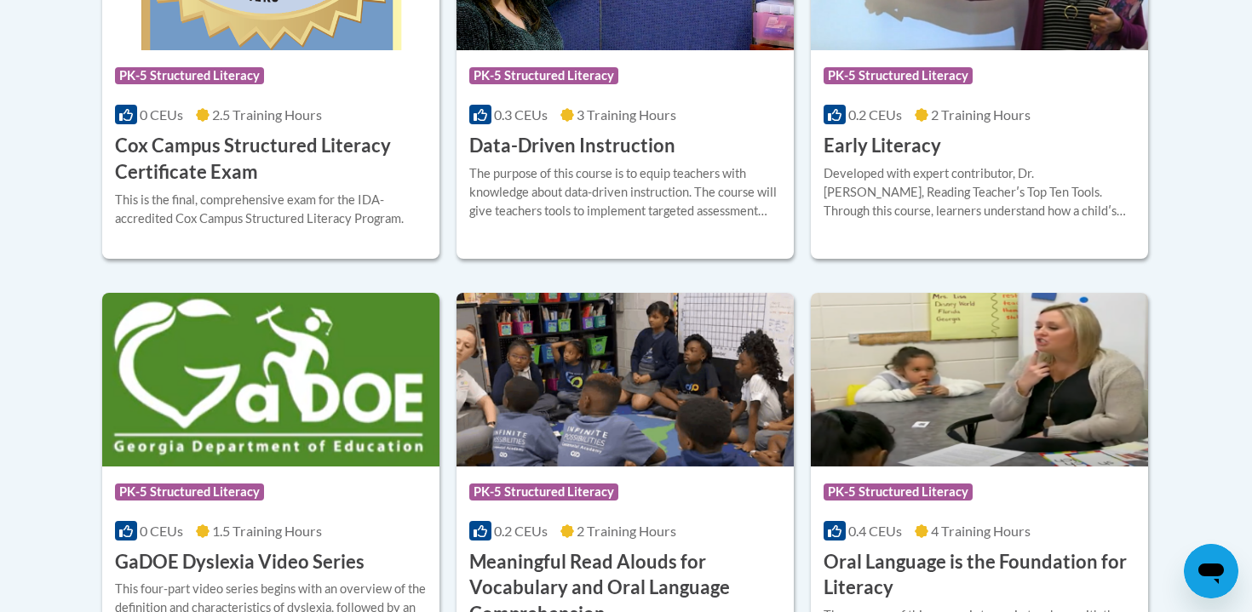
scroll to position [907, 0]
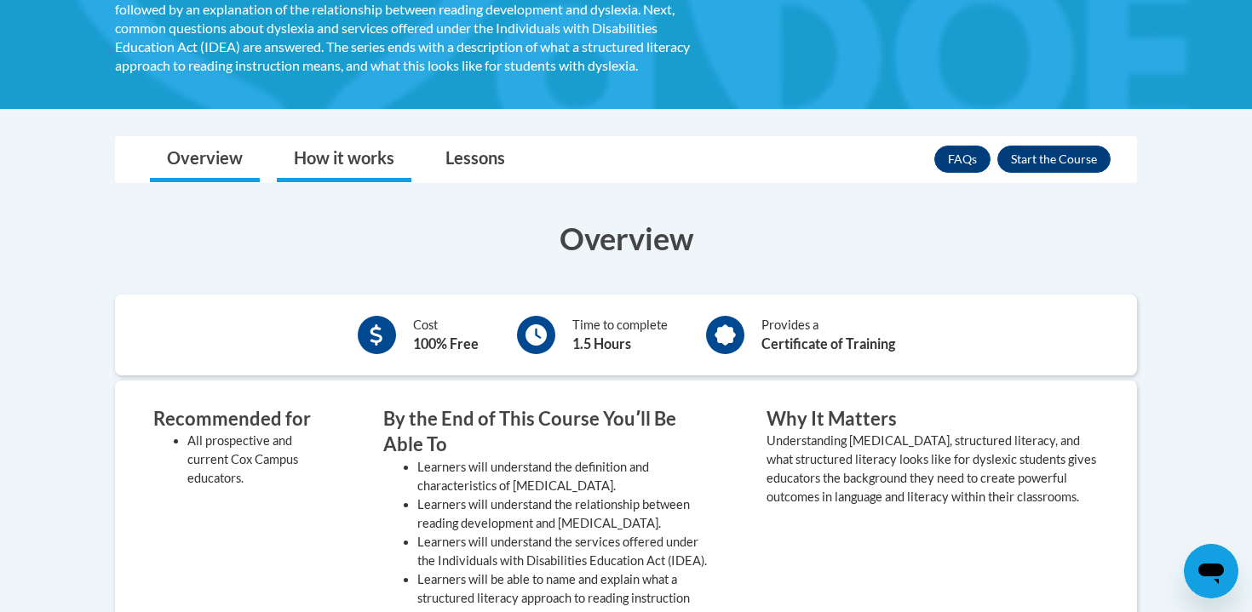
scroll to position [352, 0]
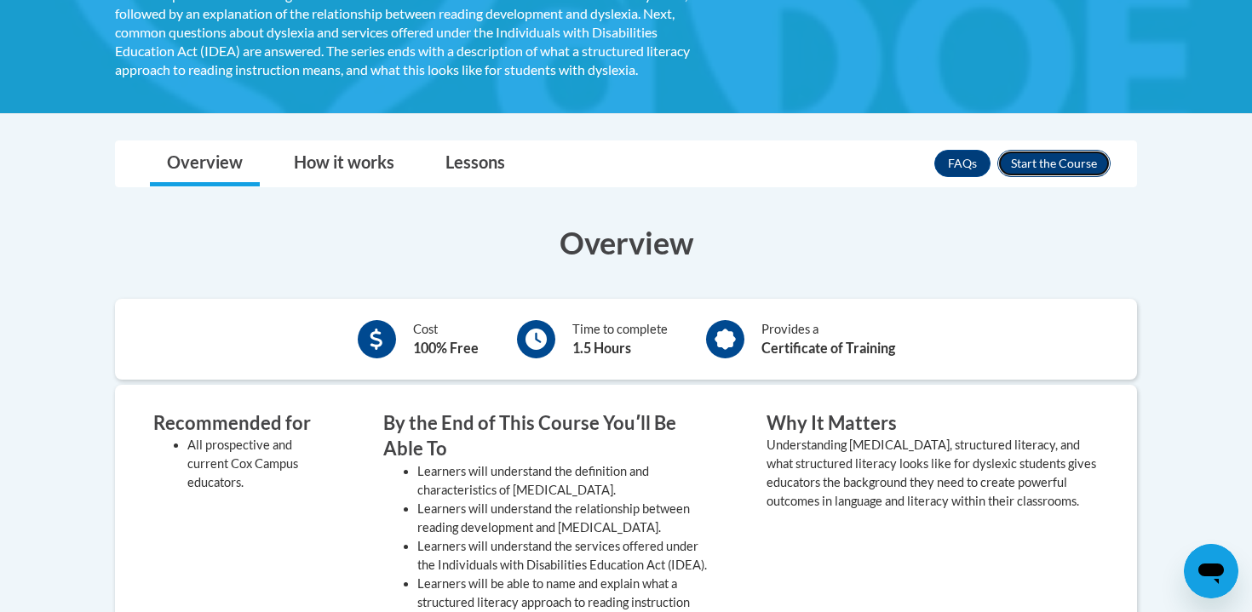
click at [1079, 169] on button "Enroll" at bounding box center [1053, 163] width 113 height 27
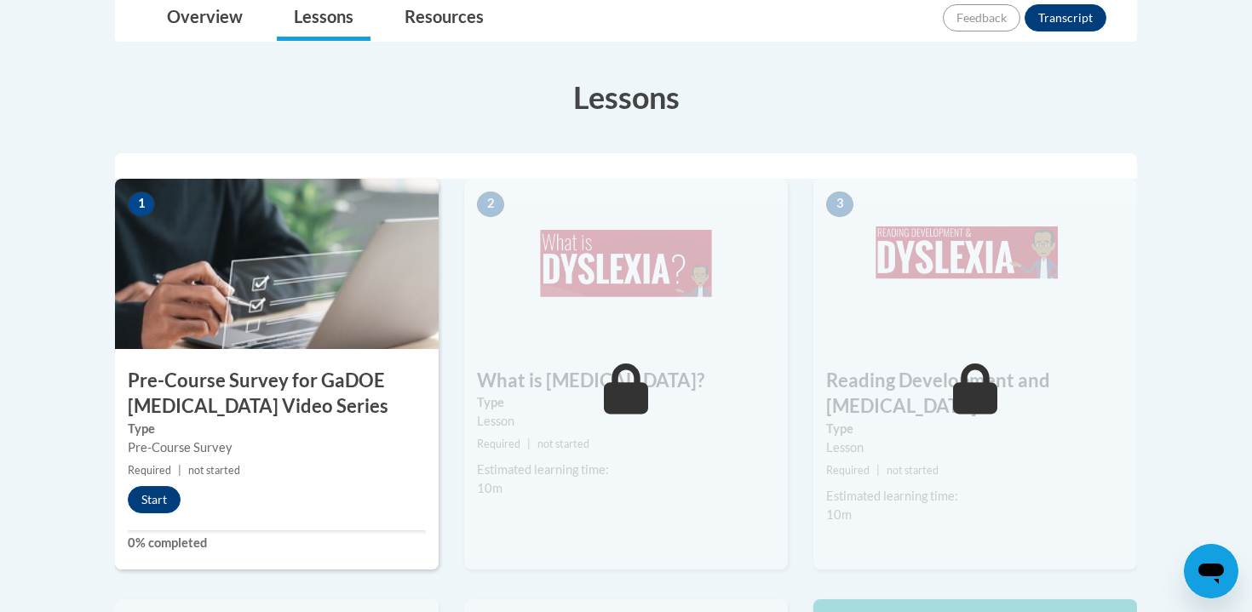
scroll to position [448, 0]
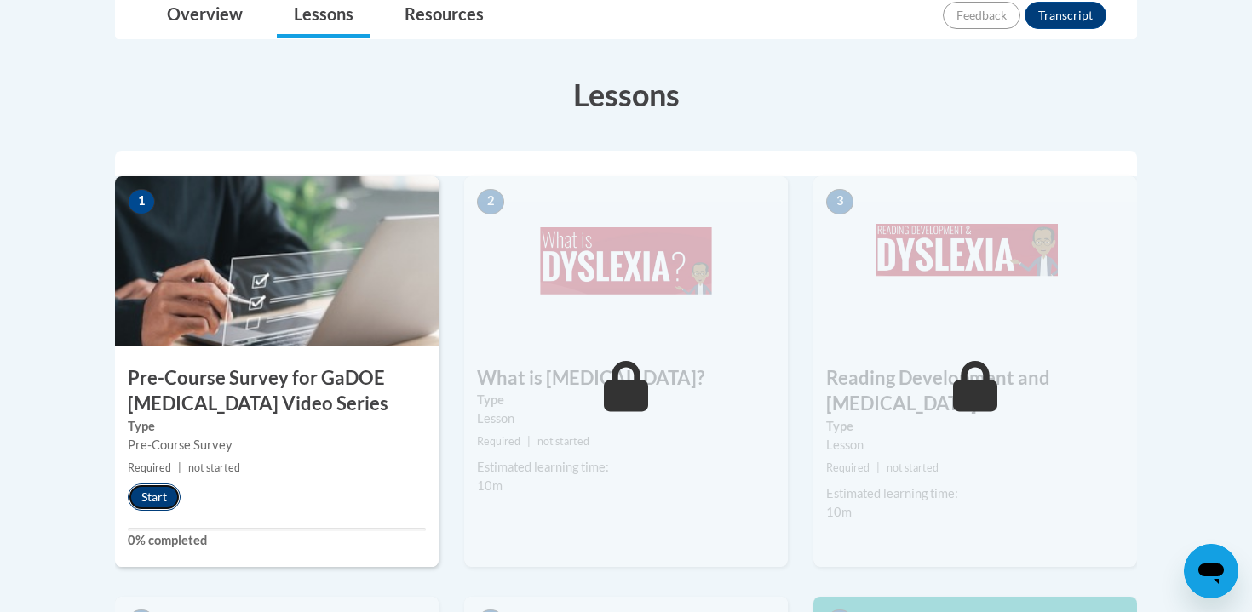
click at [161, 506] on button "Start" at bounding box center [154, 497] width 53 height 27
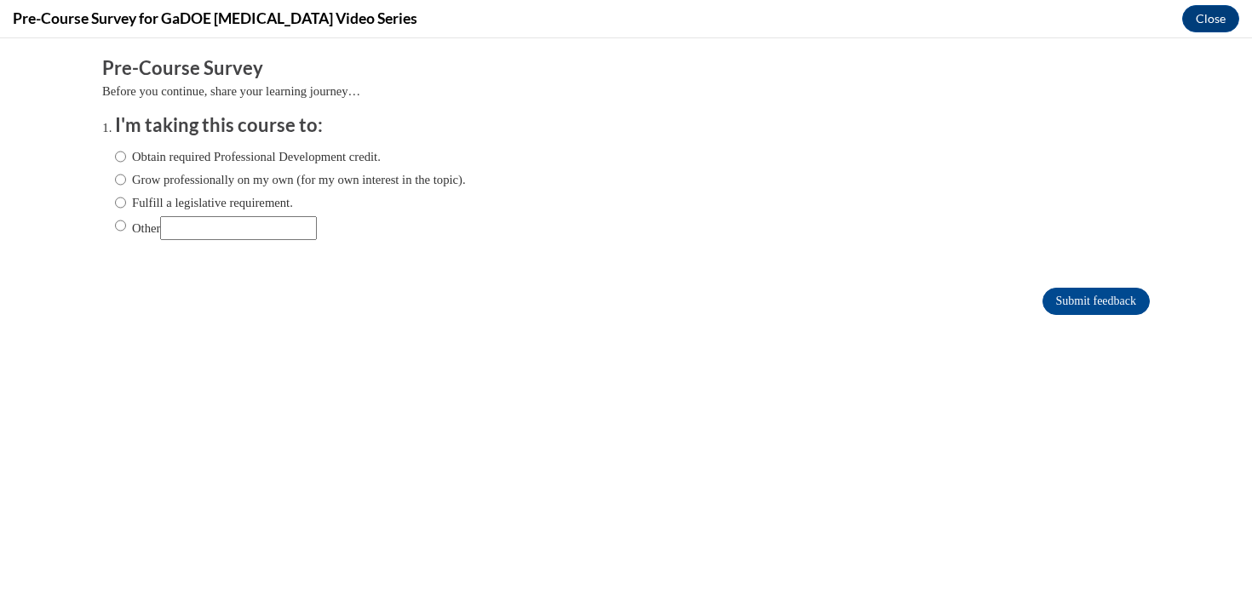
scroll to position [0, 0]
click at [118, 177] on input "Grow professionally on my own (for my own interest in the topic)." at bounding box center [120, 179] width 11 height 19
radio input "true"
click at [118, 158] on input "Obtain required Professional Development credit." at bounding box center [120, 156] width 11 height 19
radio input "true"
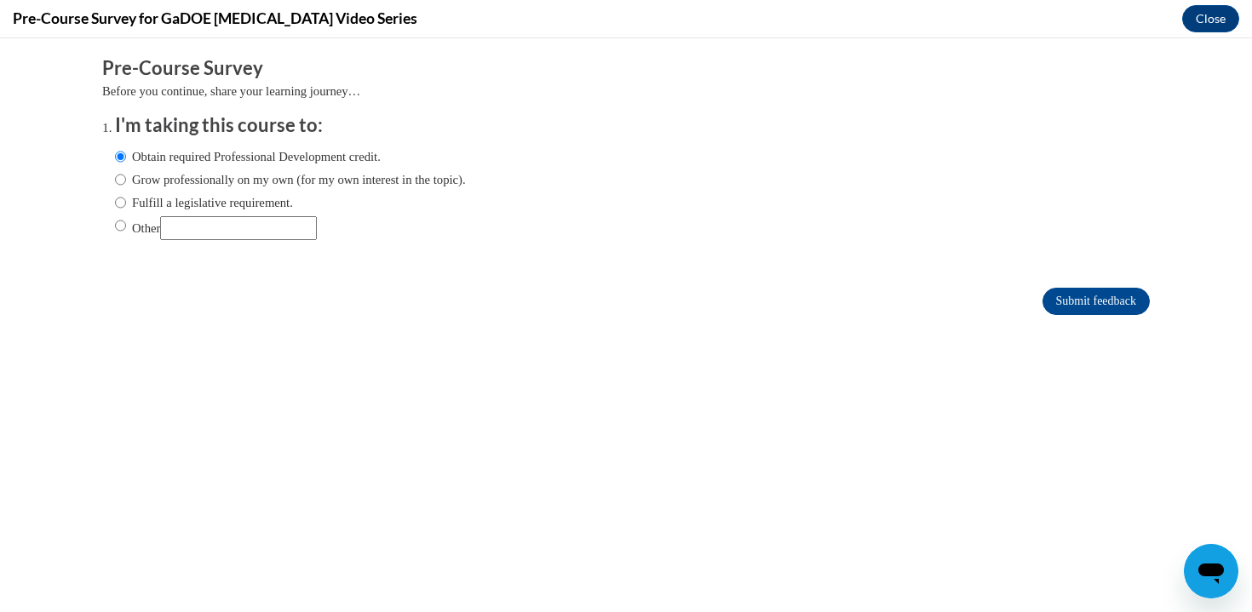
click at [1105, 286] on form "Pre-Course Survey Before you continue, share your learning journey… I'm taking …" at bounding box center [625, 194] width 1047 height 278
click at [1105, 295] on input "Submit feedback" at bounding box center [1095, 301] width 107 height 27
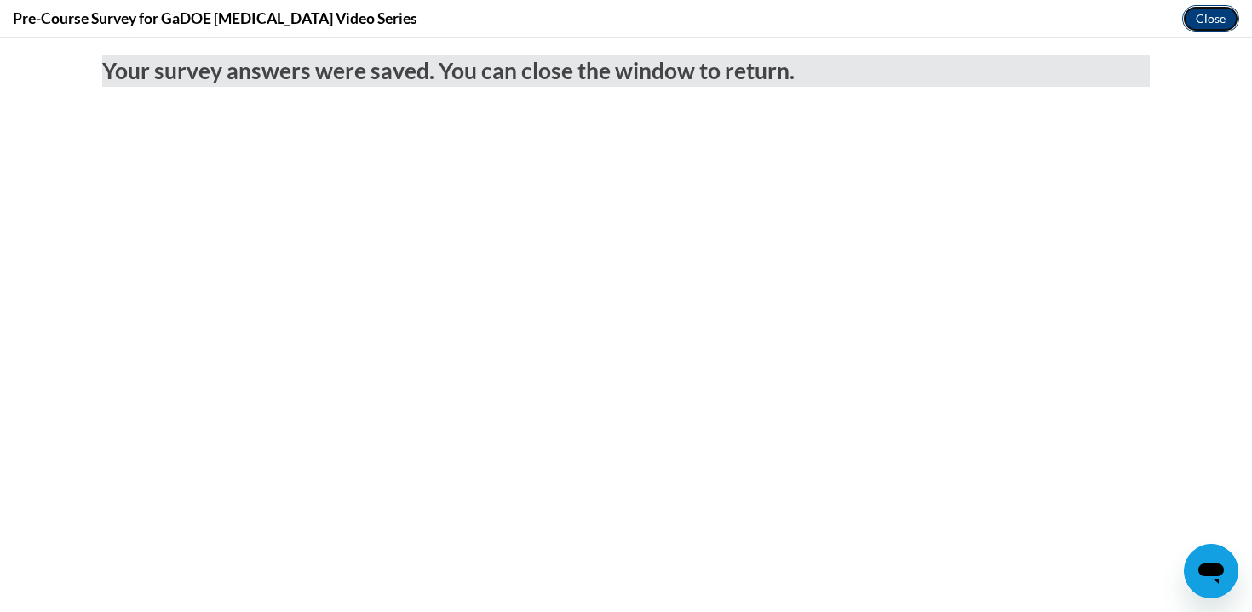
click at [1203, 14] on button "Close" at bounding box center [1210, 18] width 57 height 27
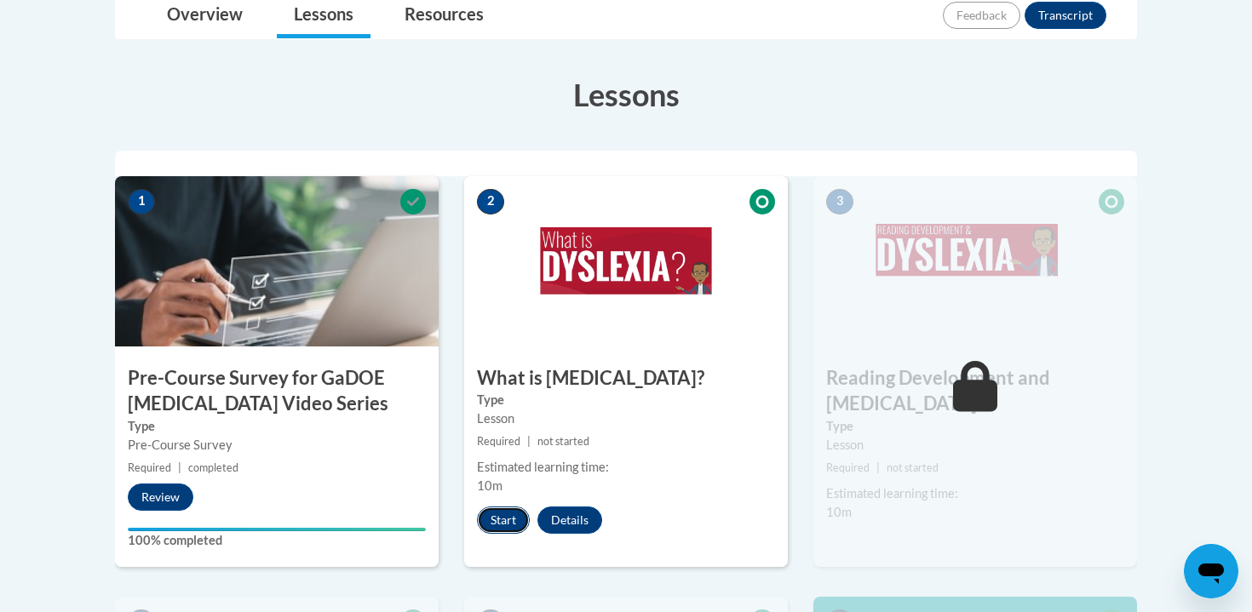
click at [501, 512] on button "Start" at bounding box center [503, 520] width 53 height 27
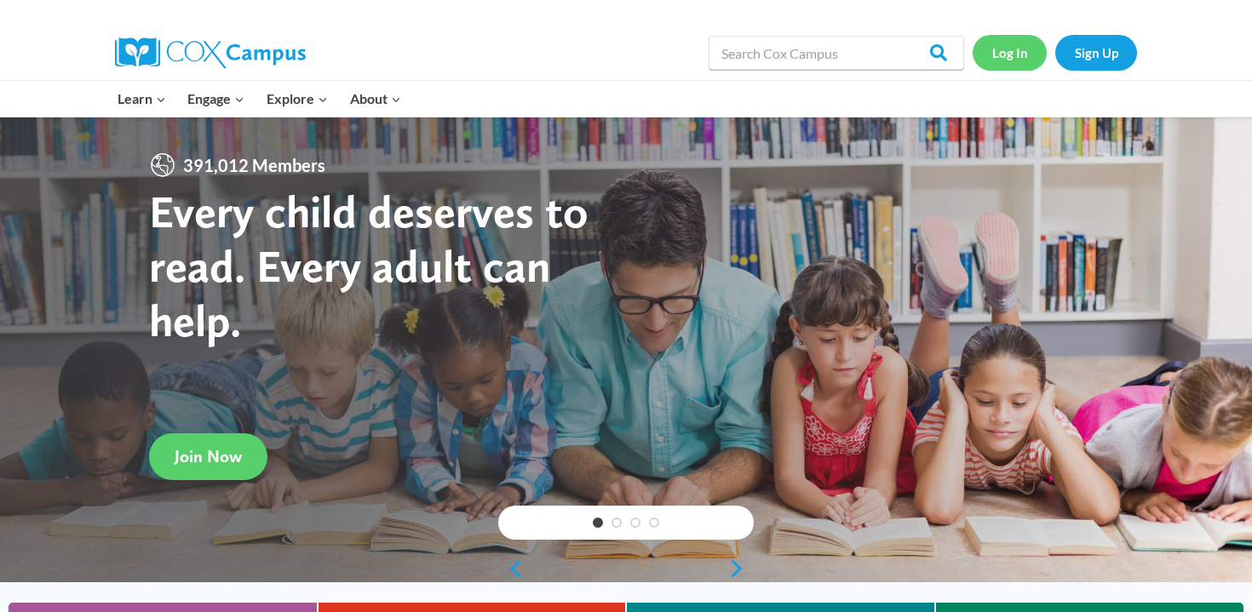
click at [1024, 47] on link "Log In" at bounding box center [1009, 52] width 74 height 35
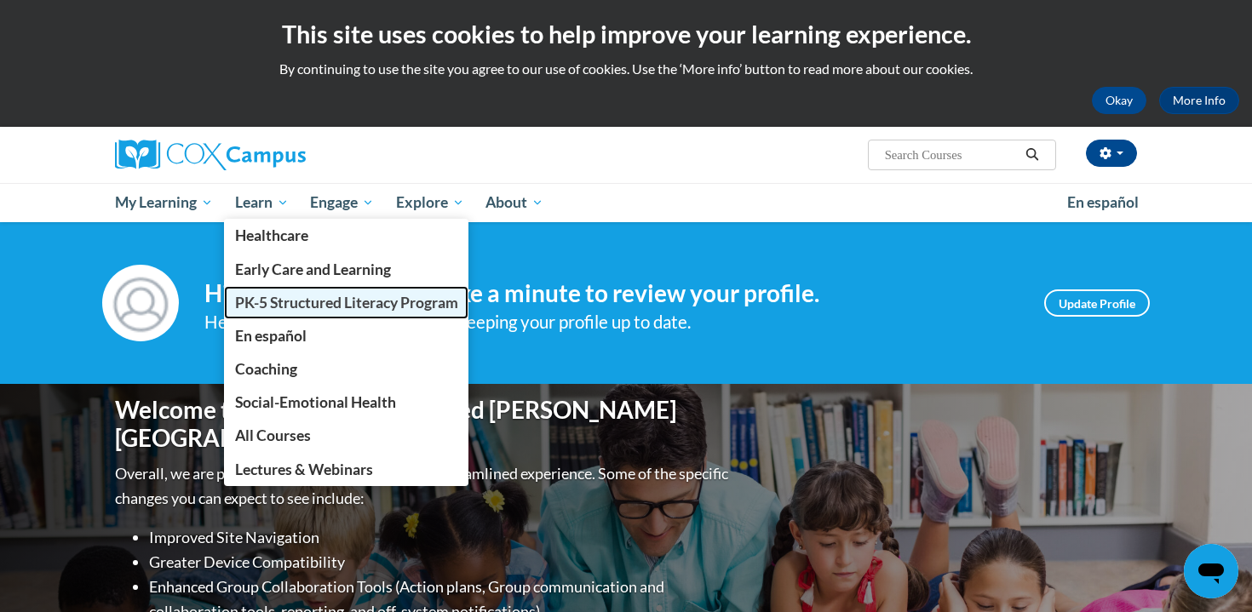
click at [303, 308] on span "PK-5 Structured Literacy Program" at bounding box center [346, 303] width 223 height 18
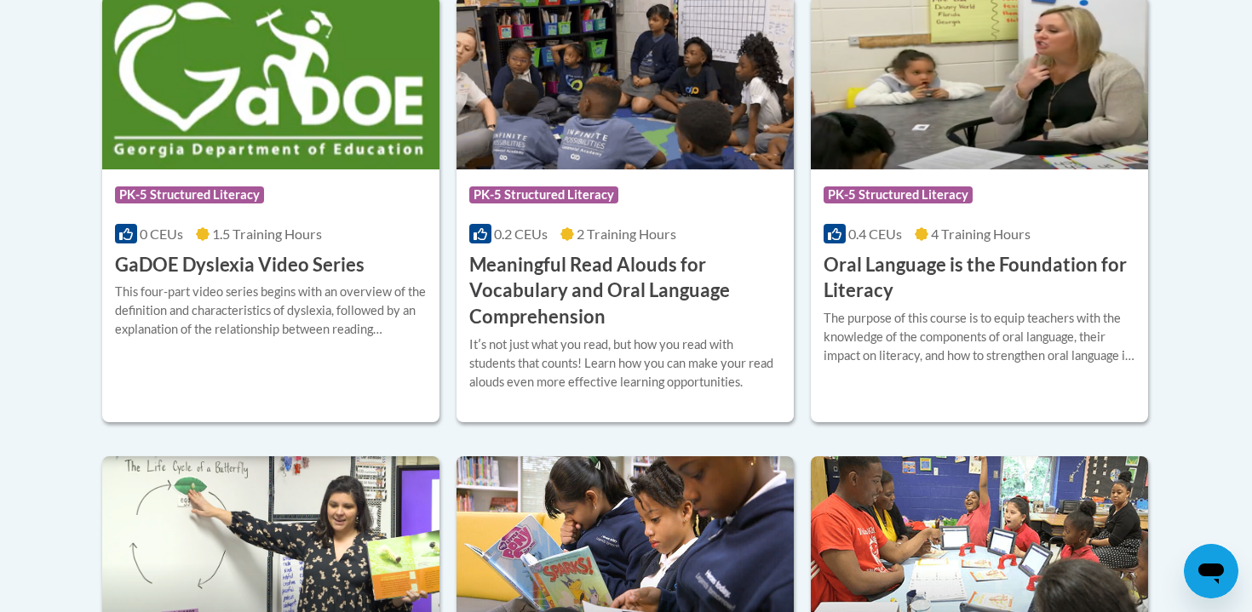
scroll to position [1198, 0]
click at [622, 285] on h3 "Meaningful Read Alouds for Vocabulary and Oral Language Comprehension" at bounding box center [625, 290] width 312 height 78
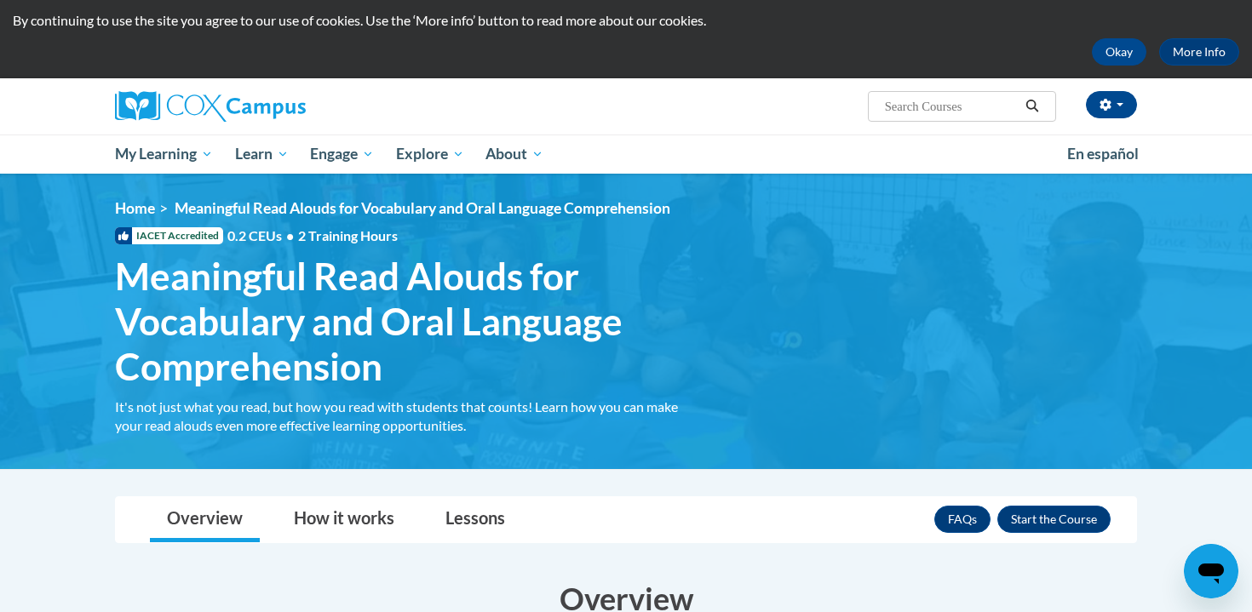
scroll to position [32, 0]
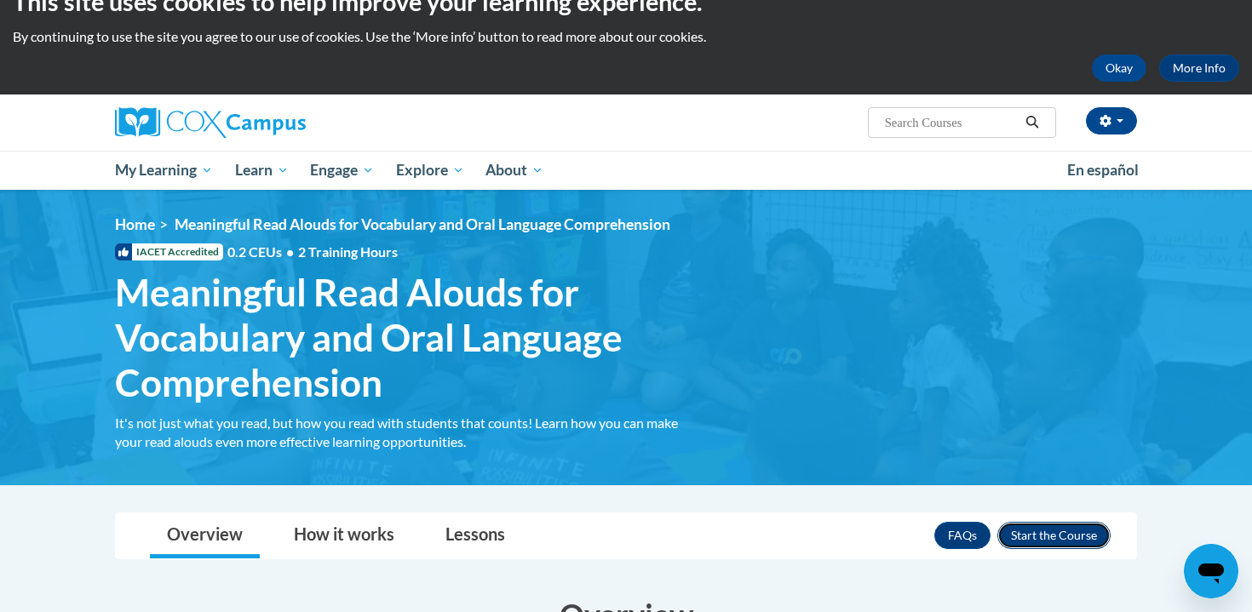
click at [1040, 533] on button "Enroll" at bounding box center [1053, 535] width 113 height 27
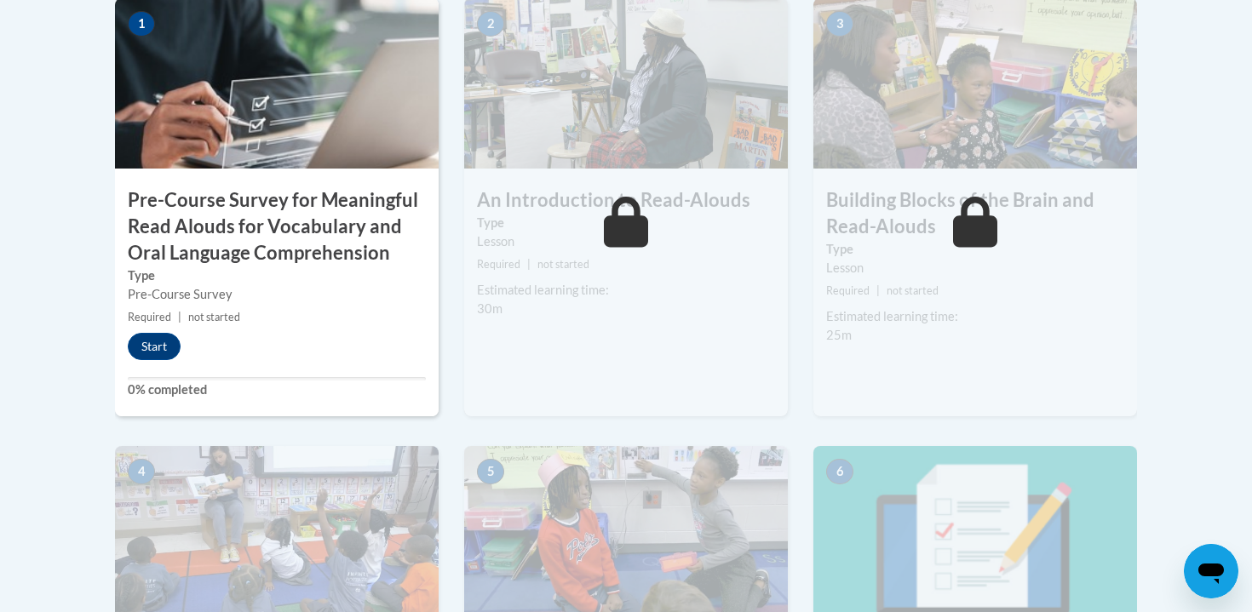
scroll to position [638, 0]
click at [152, 339] on button "Start" at bounding box center [154, 347] width 53 height 27
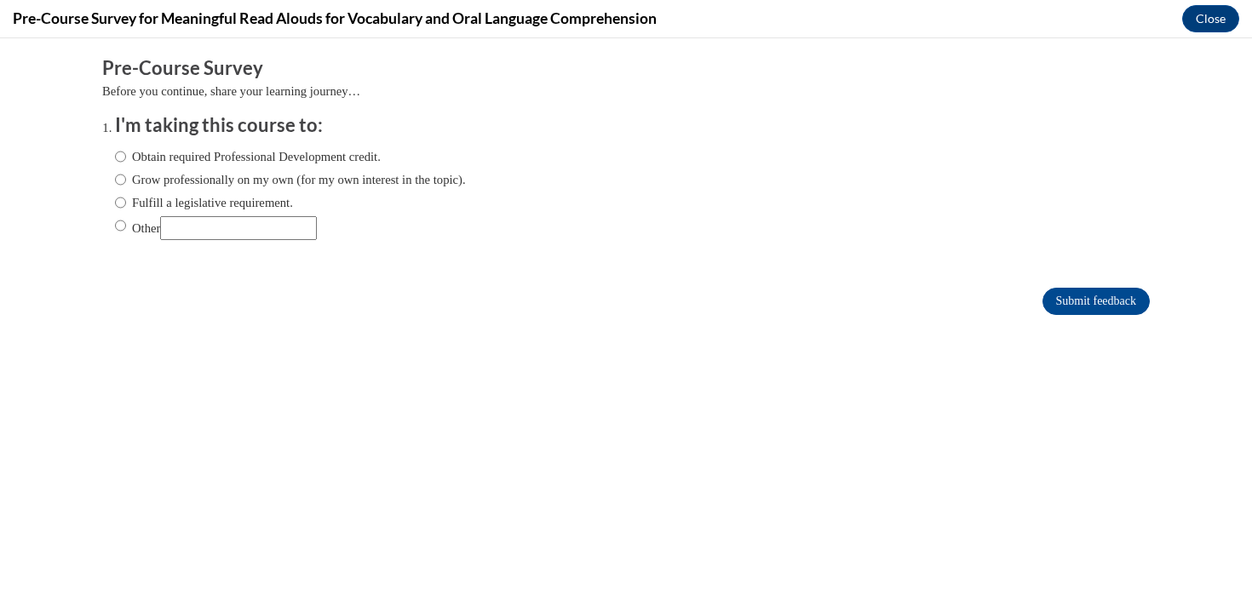
scroll to position [0, 0]
click at [121, 150] on input "Obtain required Professional Development credit." at bounding box center [120, 156] width 11 height 19
radio input "true"
click at [1200, 19] on button "Close" at bounding box center [1210, 18] width 57 height 27
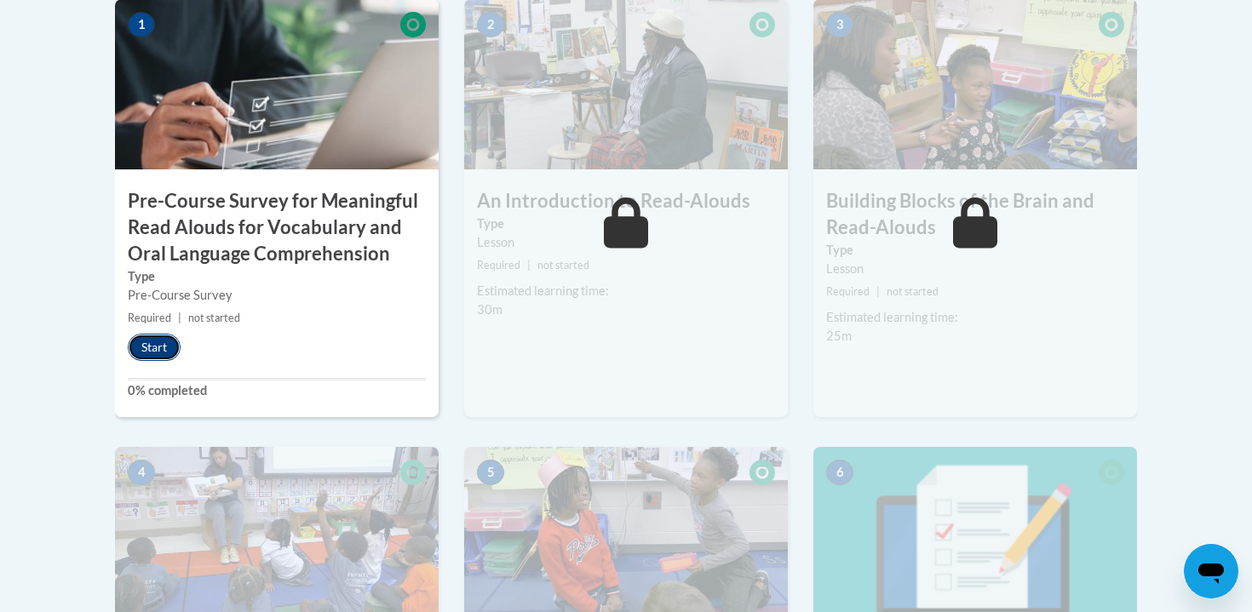
click at [158, 346] on button "Start" at bounding box center [154, 347] width 53 height 27
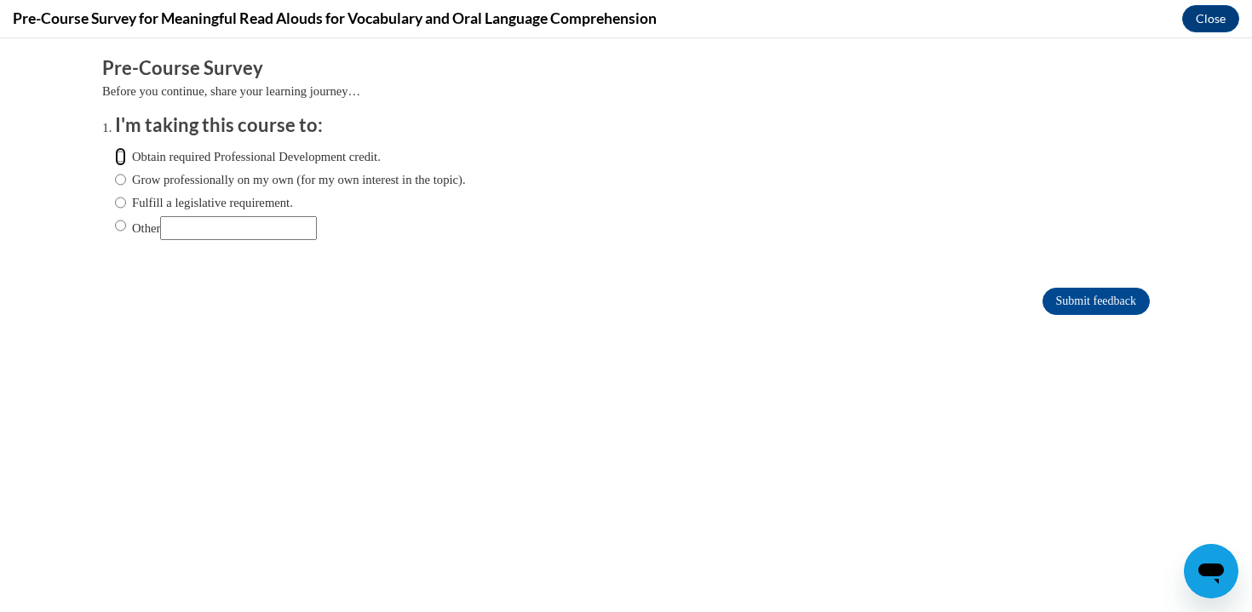
click at [117, 156] on input "Obtain required Professional Development credit." at bounding box center [120, 156] width 11 height 19
radio input "true"
click at [1091, 323] on form "Pre-Course Survey Before you continue, share your learning journey… I'm taking …" at bounding box center [625, 194] width 1047 height 278
click at [1096, 306] on input "Submit feedback" at bounding box center [1095, 301] width 107 height 27
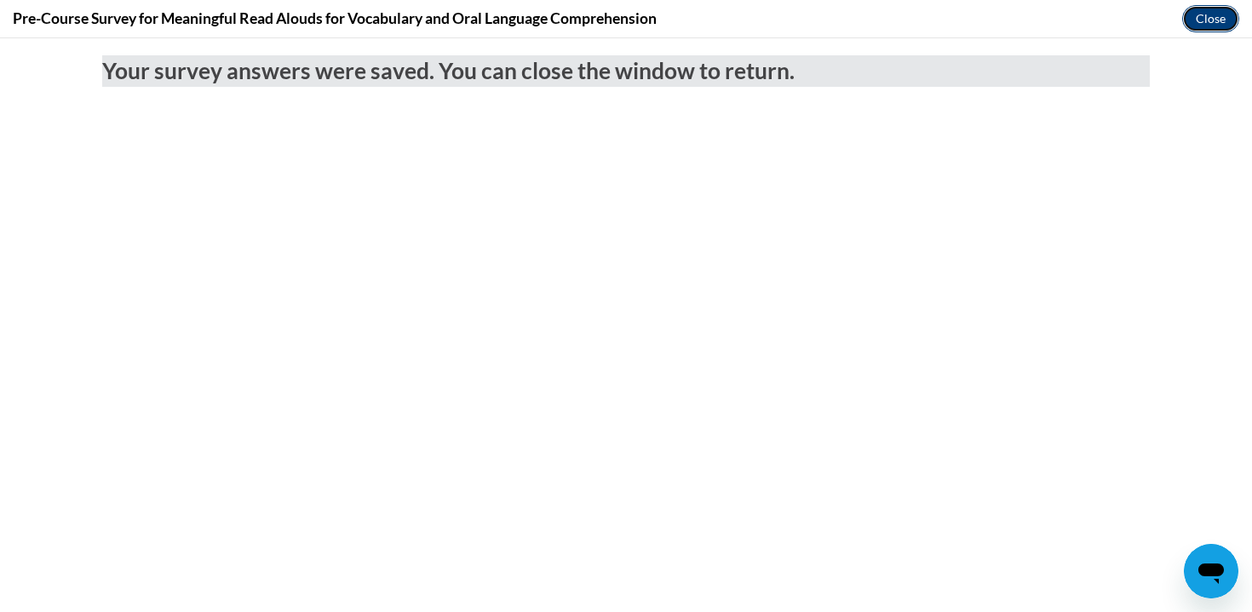
click at [1204, 20] on button "Close" at bounding box center [1210, 18] width 57 height 27
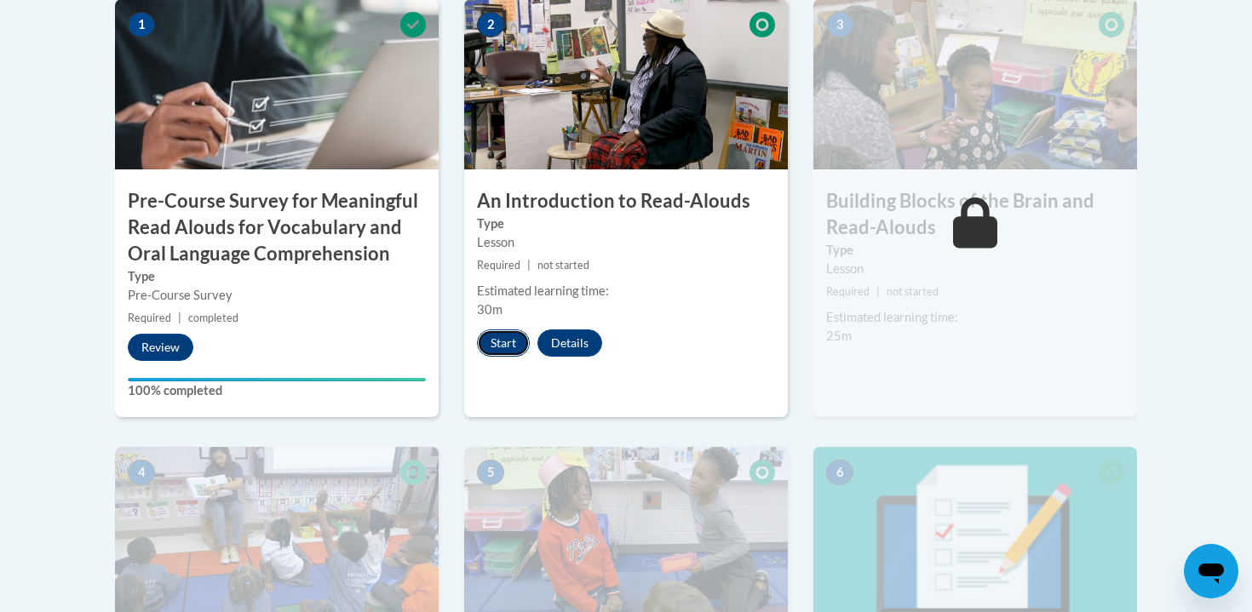
click at [502, 335] on button "Start" at bounding box center [503, 342] width 53 height 27
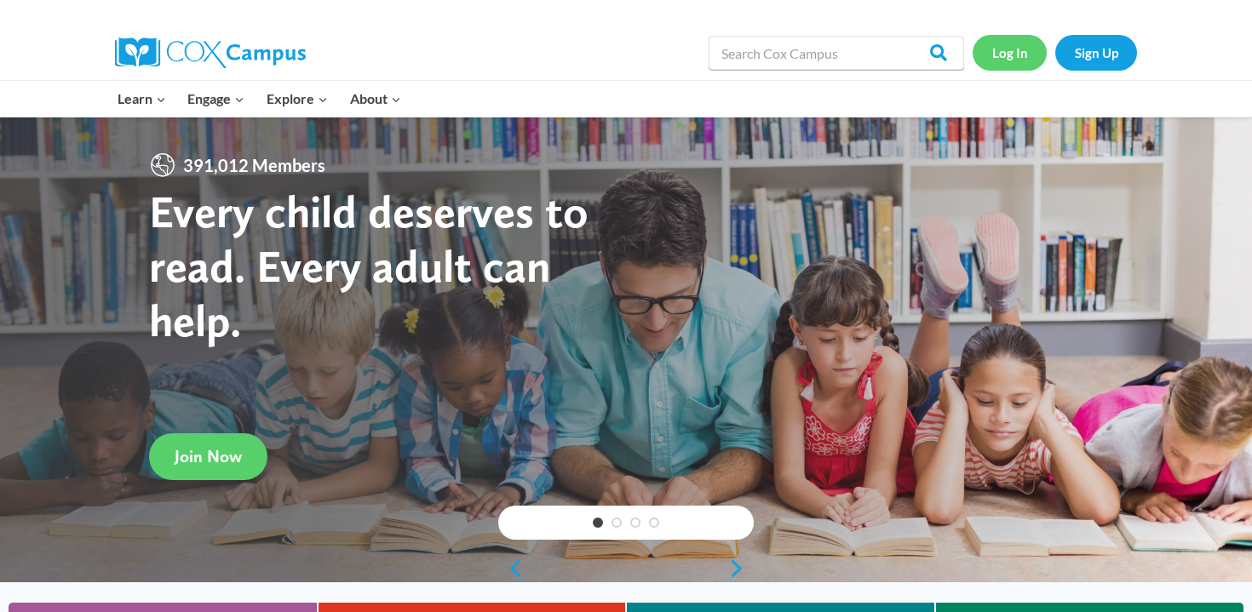
click at [988, 43] on link "Log In" at bounding box center [1009, 52] width 74 height 35
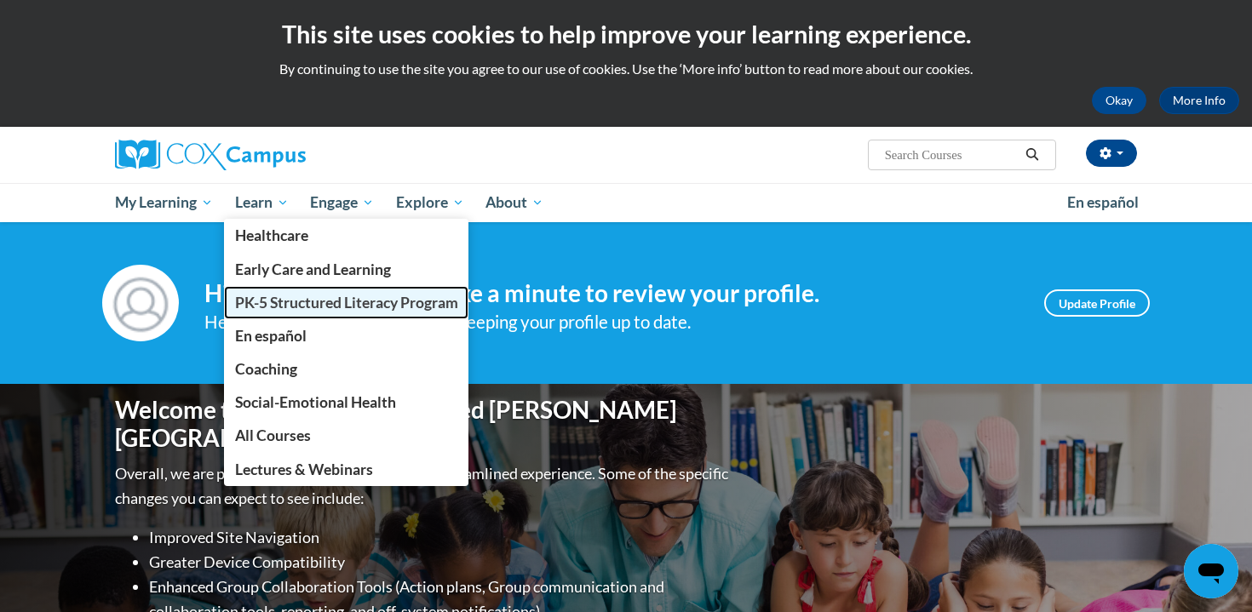
click at [267, 301] on span "PK-5 Structured Literacy Program" at bounding box center [346, 303] width 223 height 18
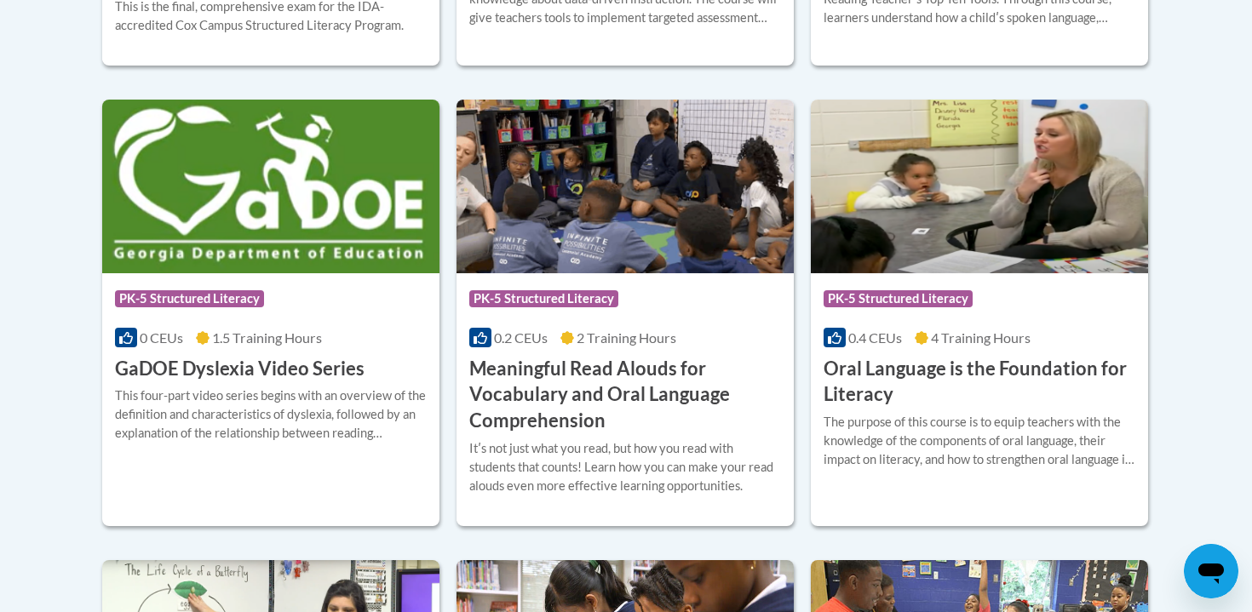
scroll to position [1095, 0]
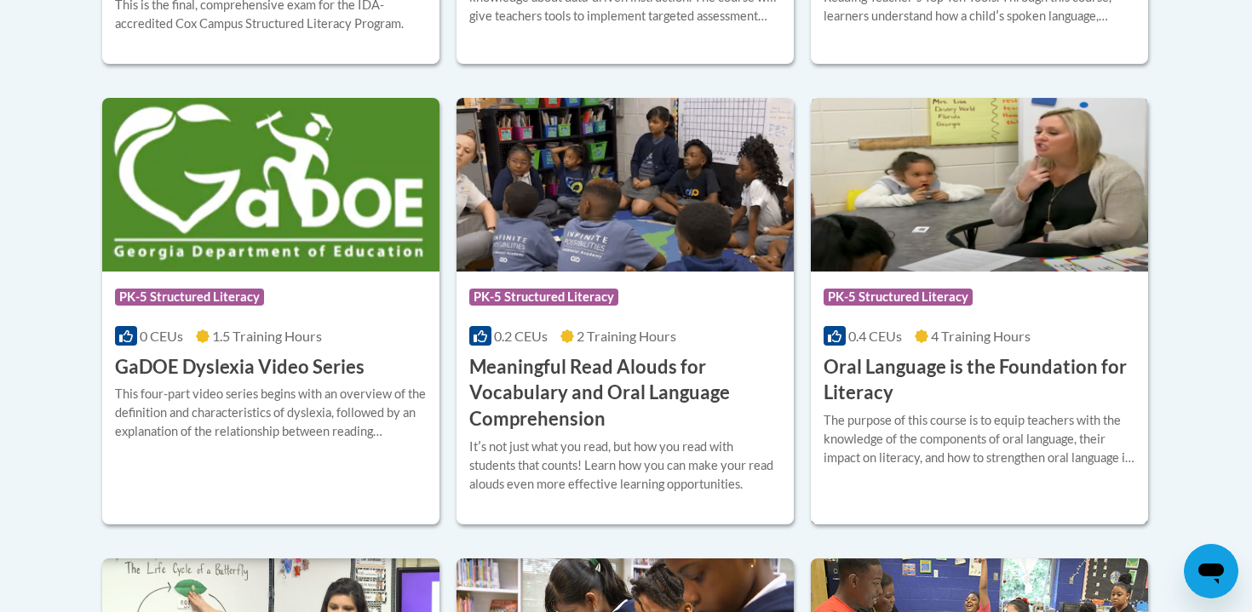
click at [990, 398] on h3 "Oral Language is the Foundation for Literacy" at bounding box center [979, 380] width 312 height 53
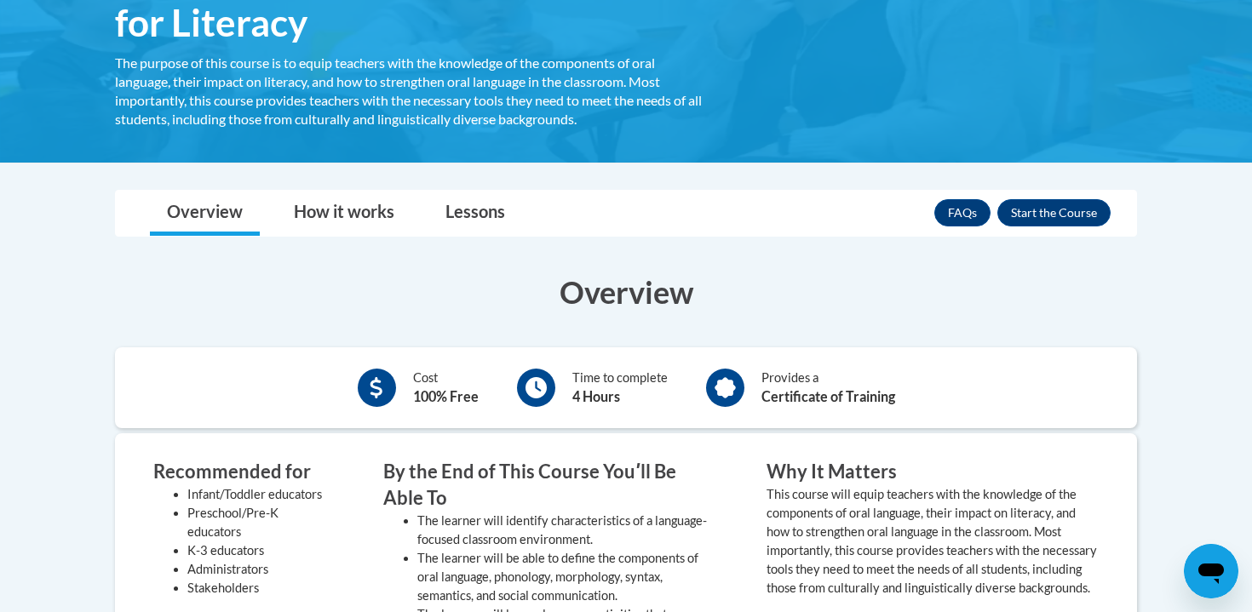
scroll to position [346, 0]
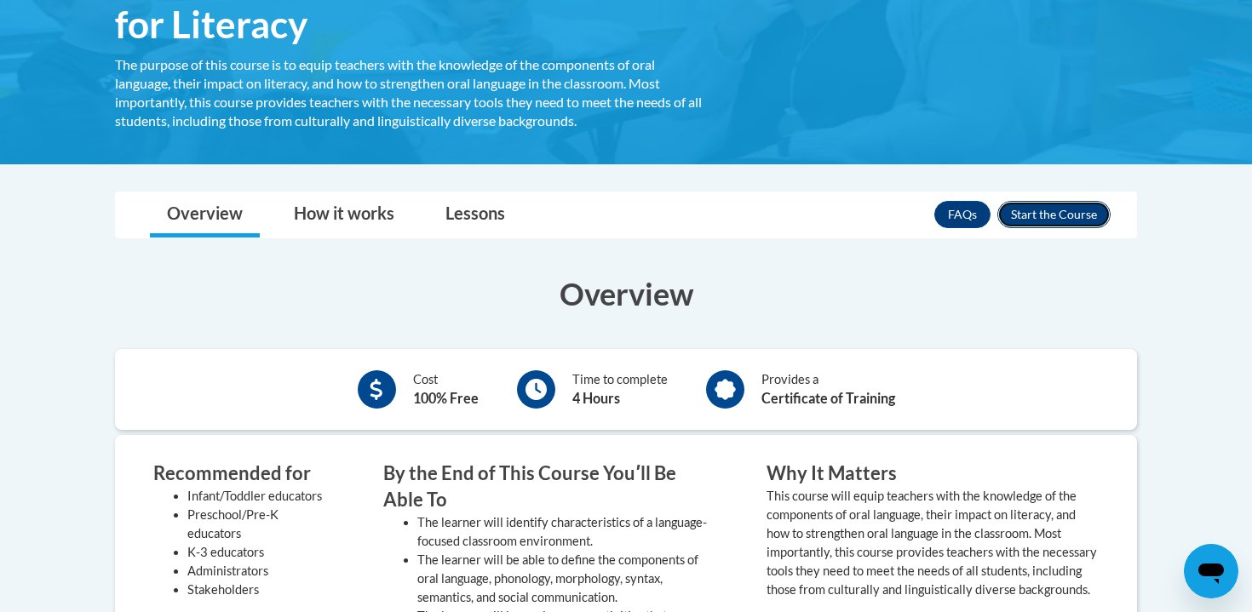
click at [1076, 208] on button "Enroll" at bounding box center [1053, 214] width 113 height 27
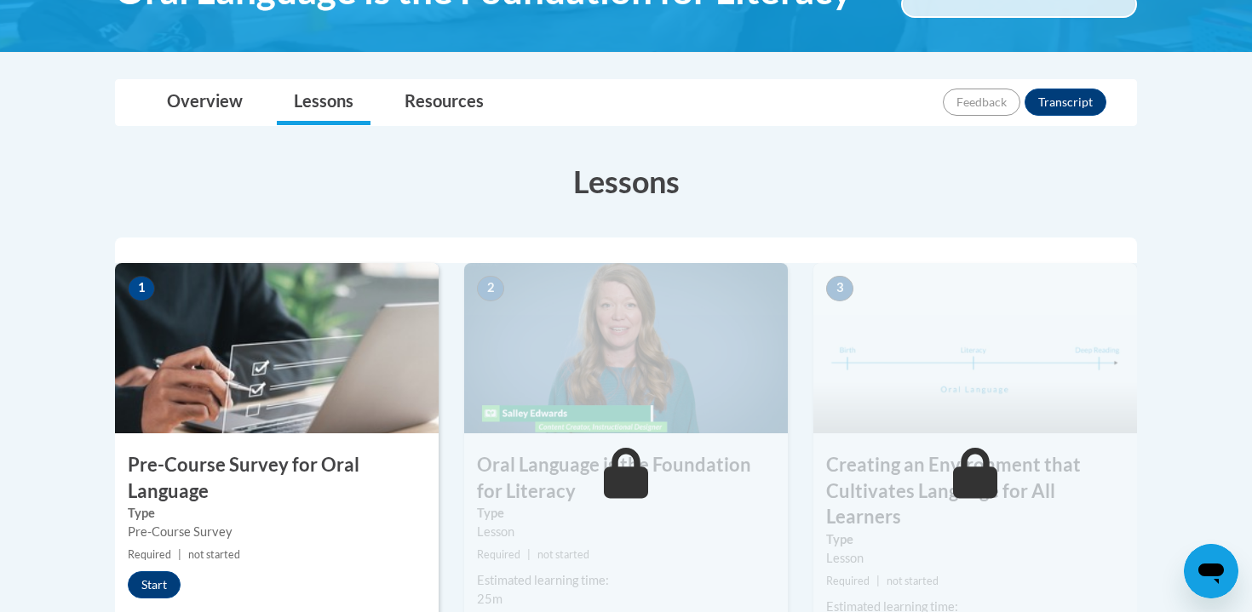
scroll to position [350, 0]
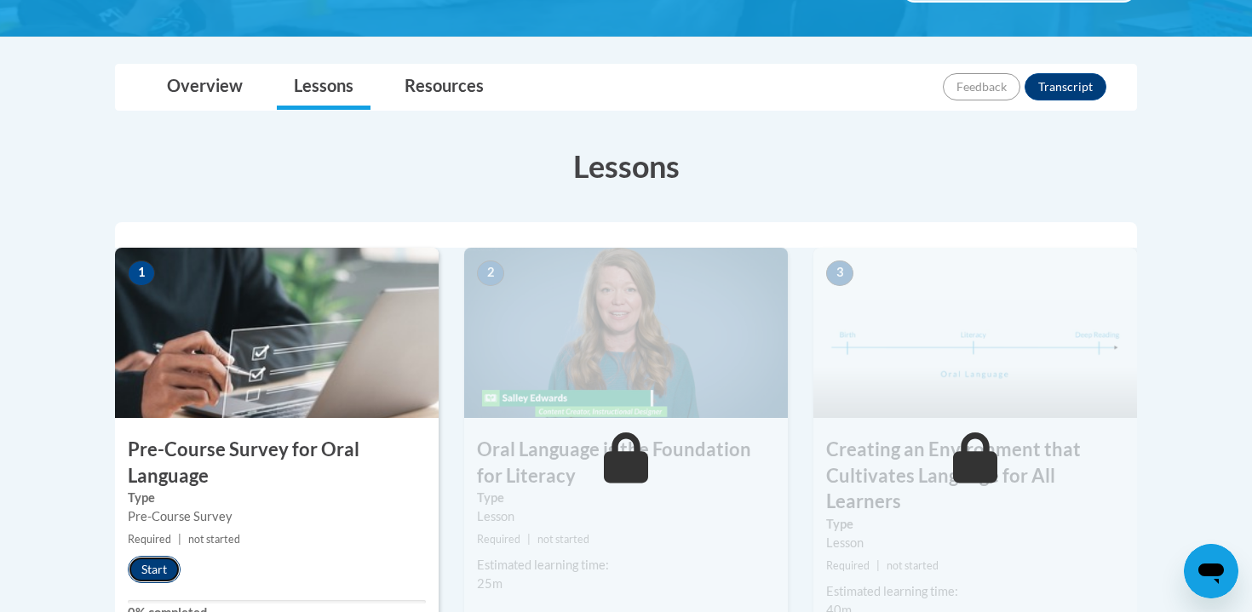
click at [144, 567] on button "Start" at bounding box center [154, 569] width 53 height 27
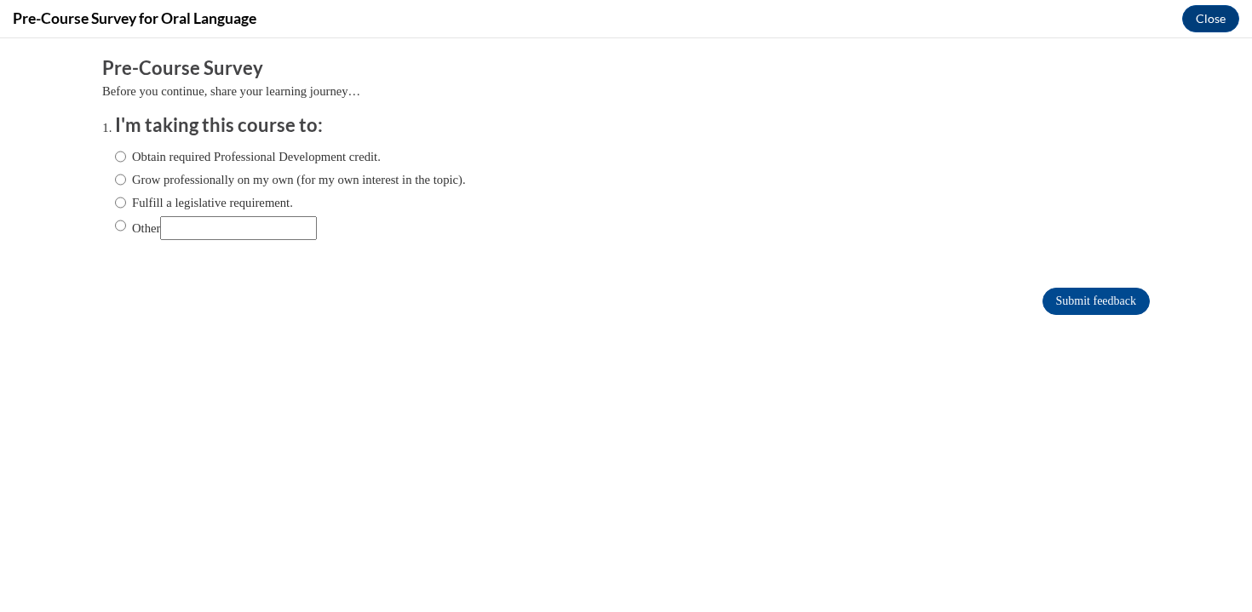
scroll to position [0, 0]
click at [118, 162] on input "Obtain required Professional Development credit." at bounding box center [120, 156] width 11 height 19
radio input "true"
click at [1220, 11] on button "Close" at bounding box center [1210, 18] width 57 height 27
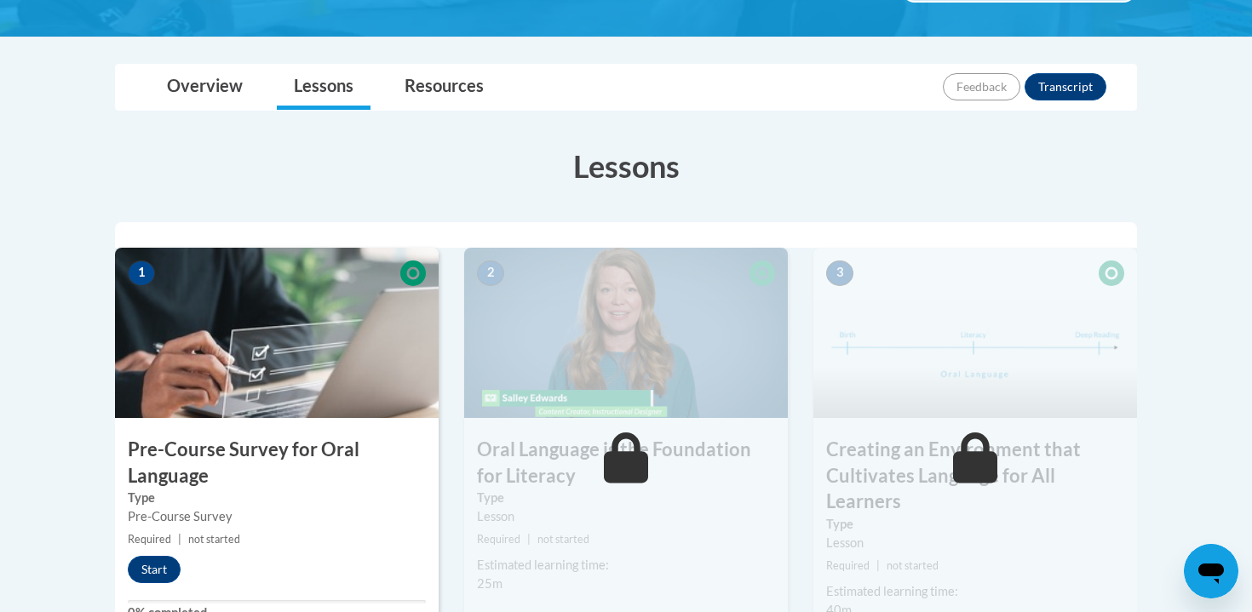
click at [170, 548] on small "Required | not started" at bounding box center [277, 539] width 324 height 19
click at [169, 571] on button "Start" at bounding box center [154, 569] width 53 height 27
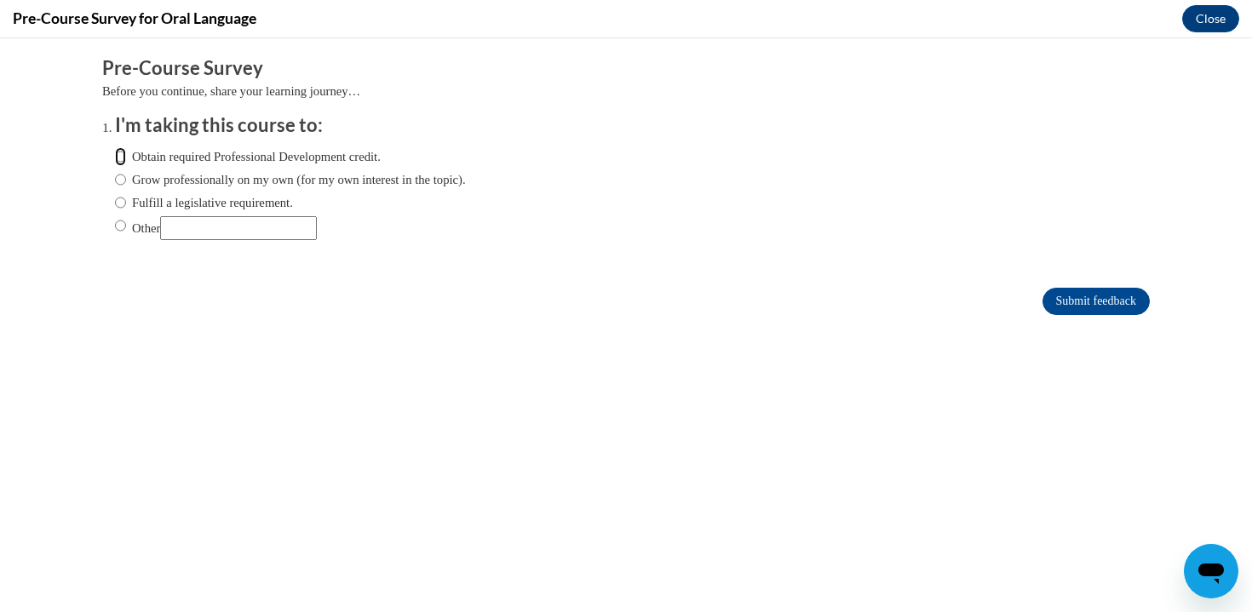
click at [120, 158] on input "Obtain required Professional Development credit." at bounding box center [120, 156] width 11 height 19
radio input "true"
click at [1108, 307] on input "Submit feedback" at bounding box center [1095, 301] width 107 height 27
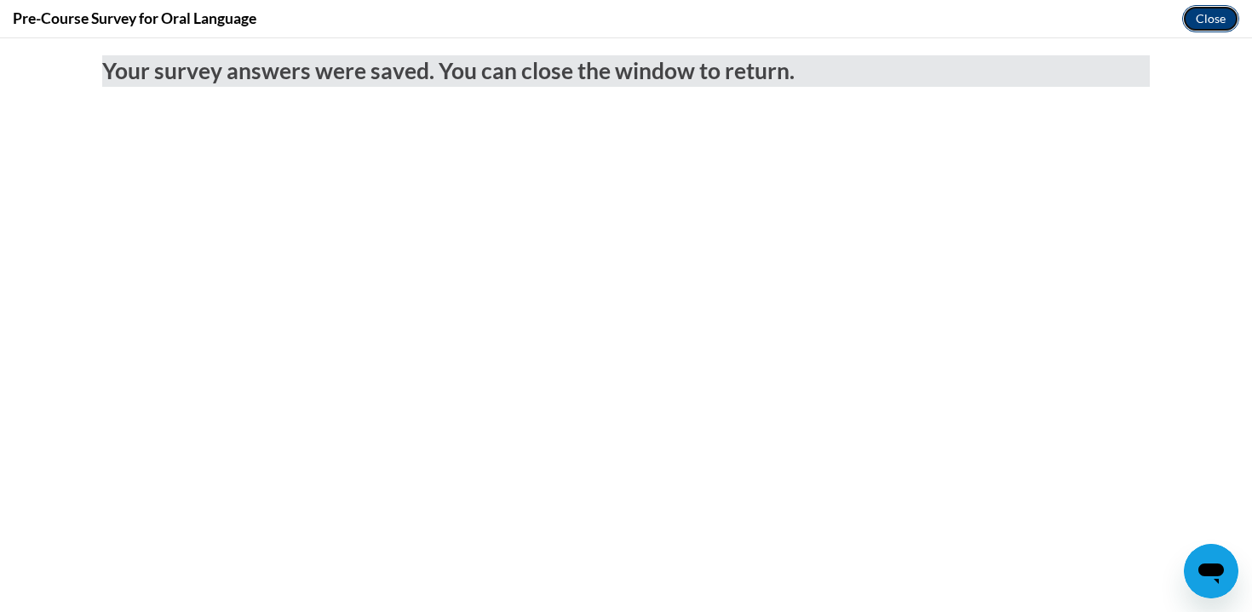
click at [1200, 21] on button "Close" at bounding box center [1210, 18] width 57 height 27
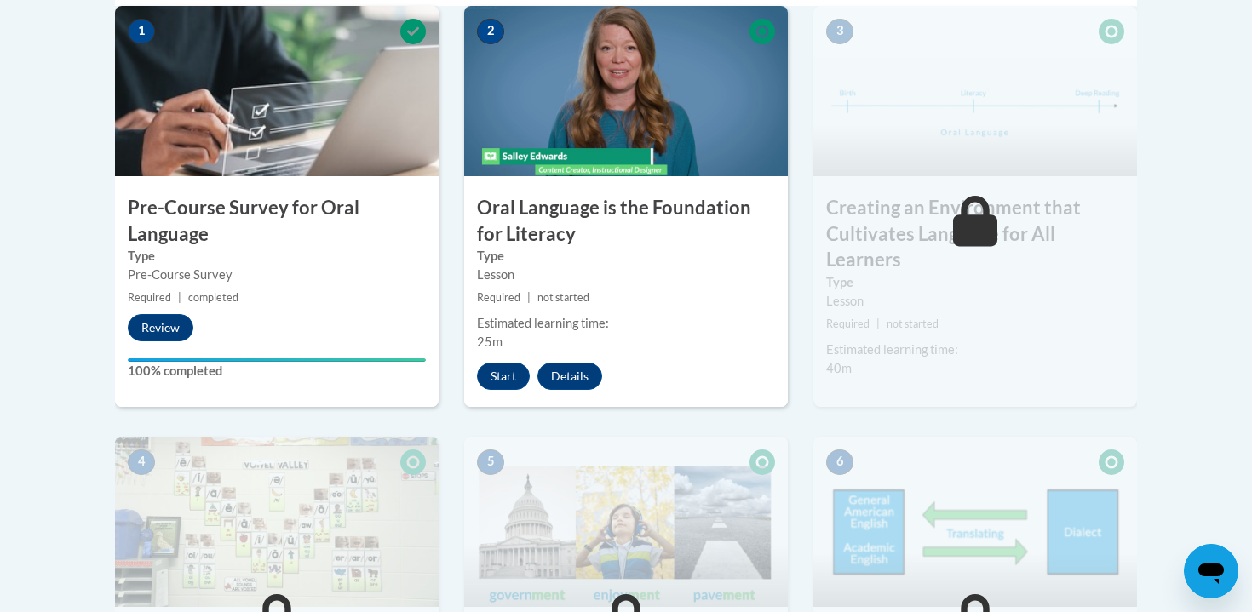
scroll to position [600, 0]
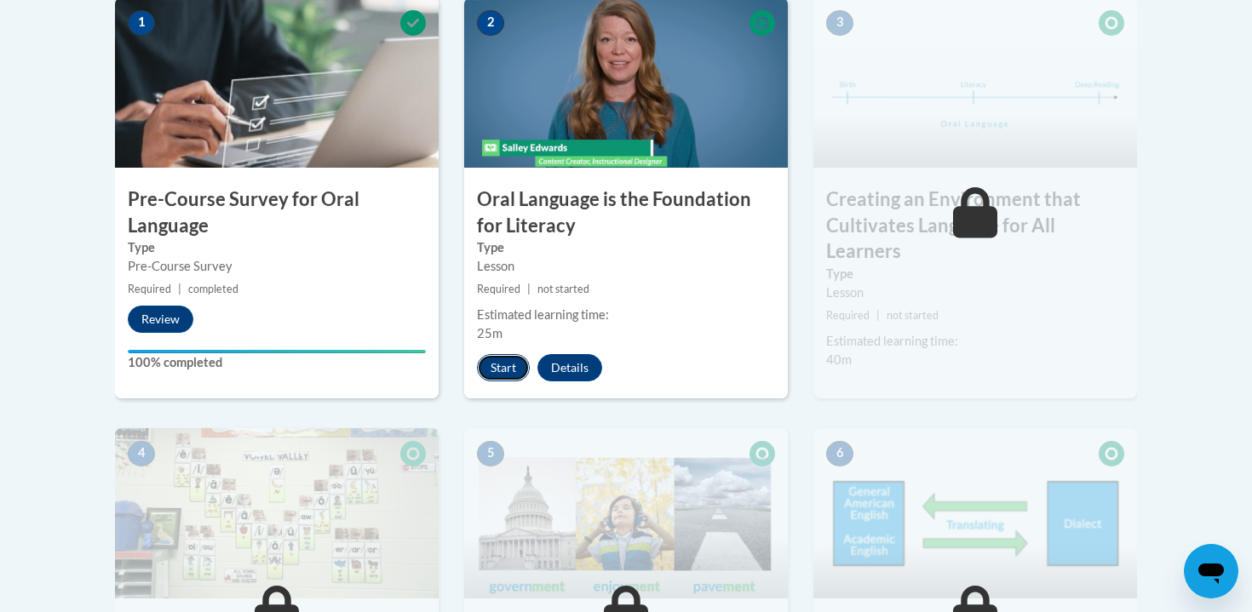
click at [493, 369] on button "Start" at bounding box center [503, 367] width 53 height 27
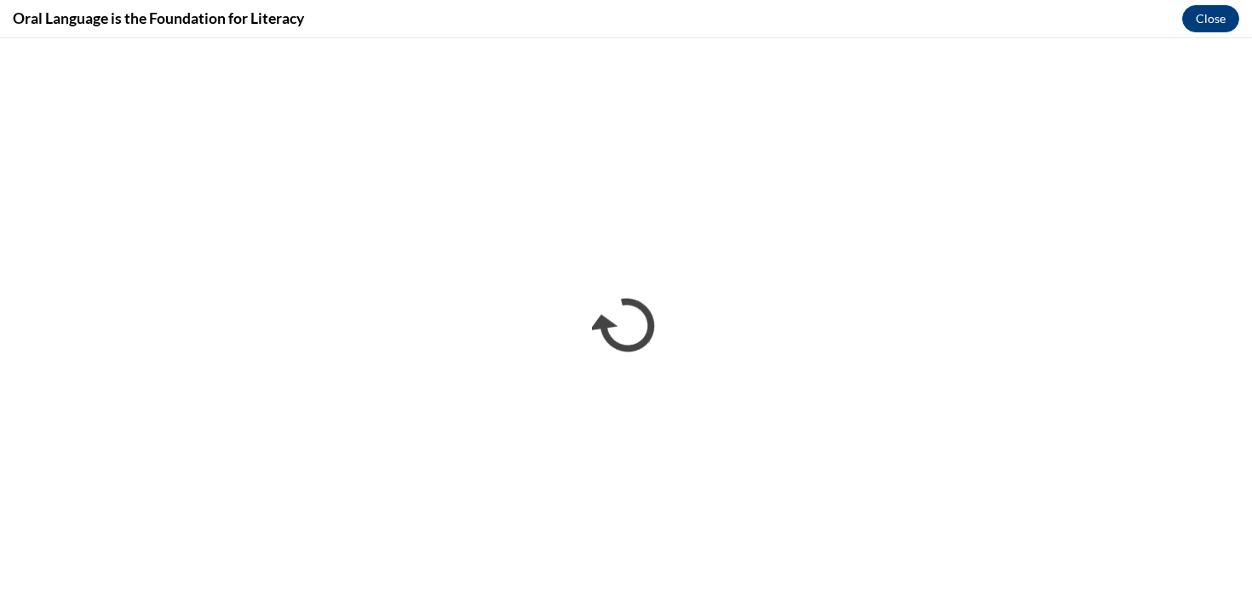
scroll to position [0, 0]
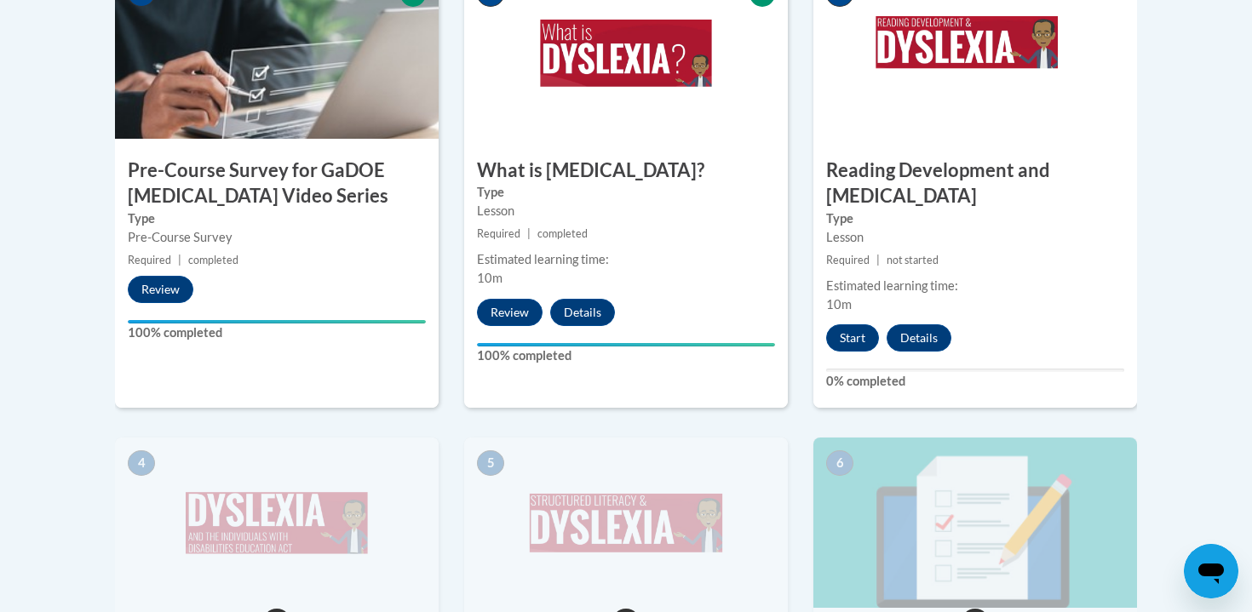
scroll to position [673, 0]
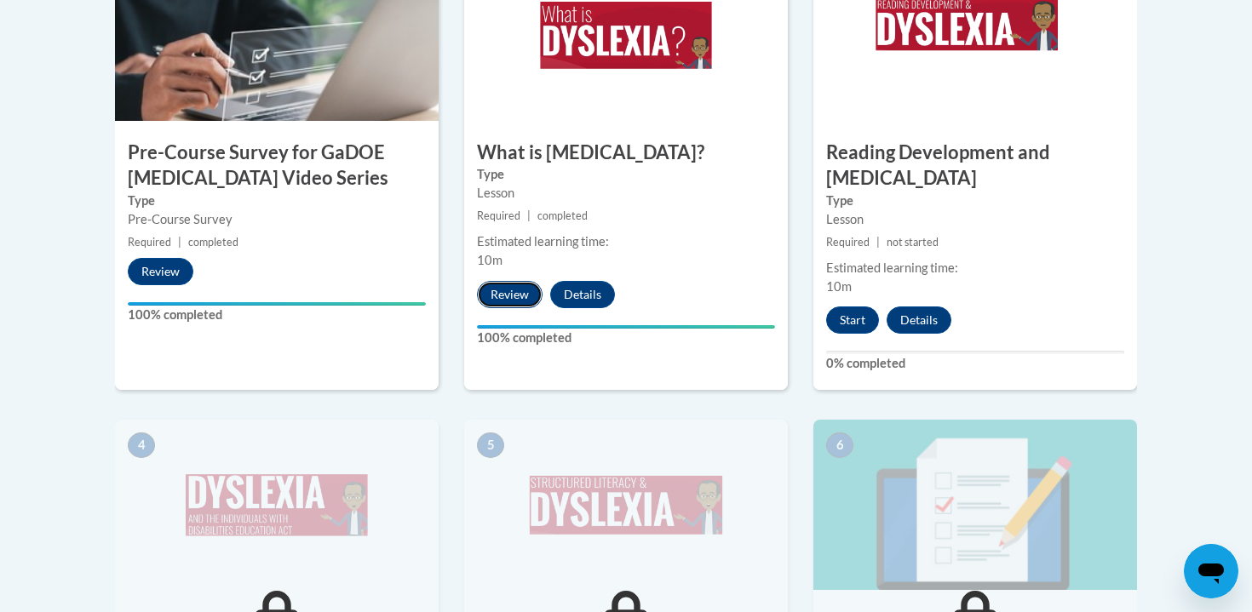
click at [507, 292] on button "Review" at bounding box center [510, 294] width 66 height 27
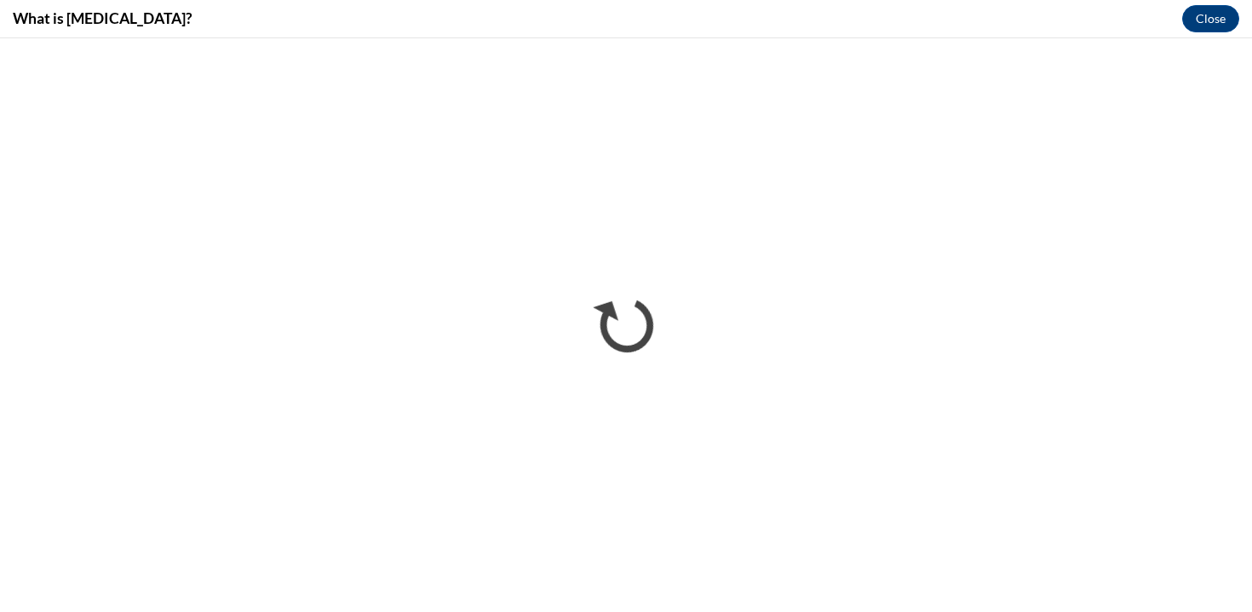
scroll to position [0, 0]
click at [1200, 14] on button "Close" at bounding box center [1210, 18] width 57 height 27
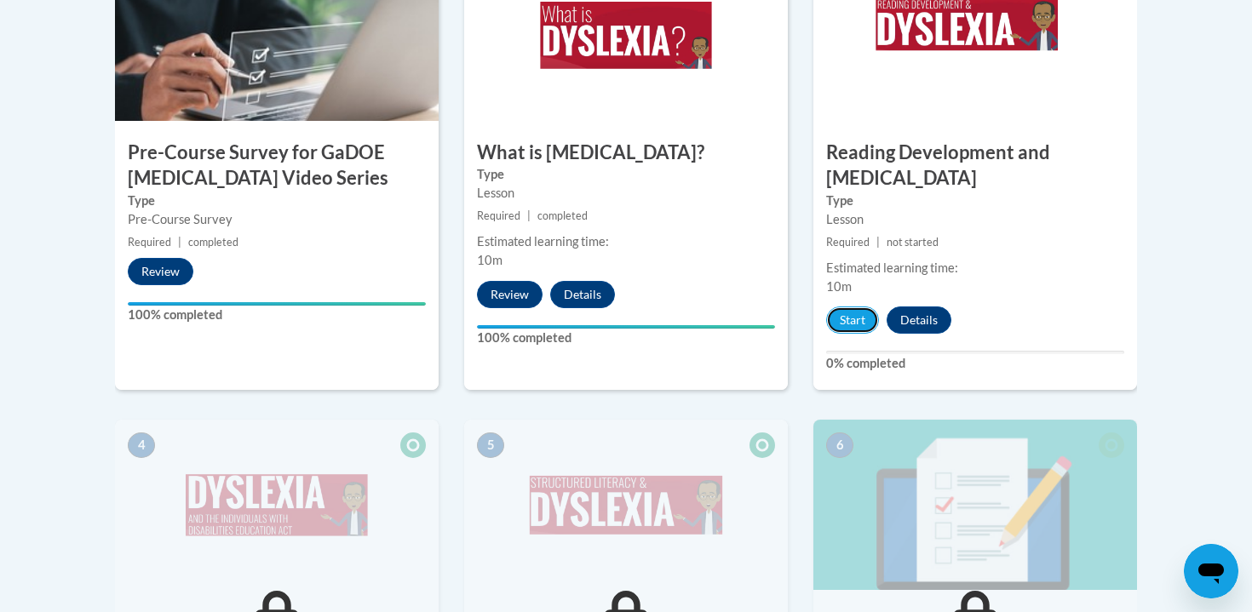
click at [853, 306] on button "Start" at bounding box center [852, 319] width 53 height 27
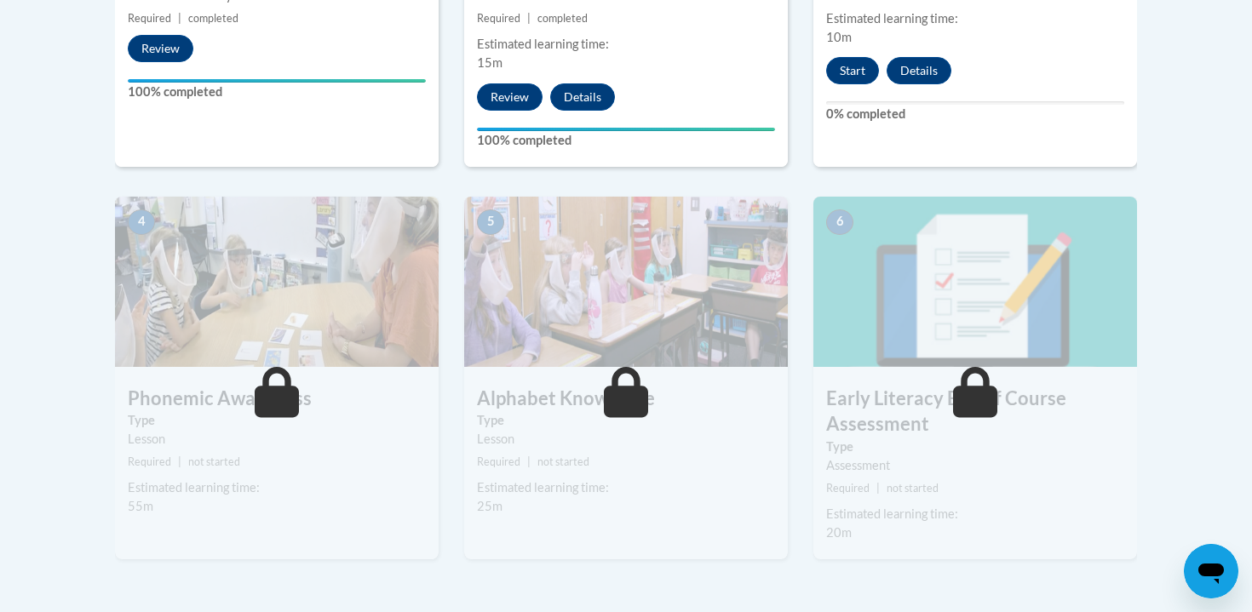
scroll to position [873, 0]
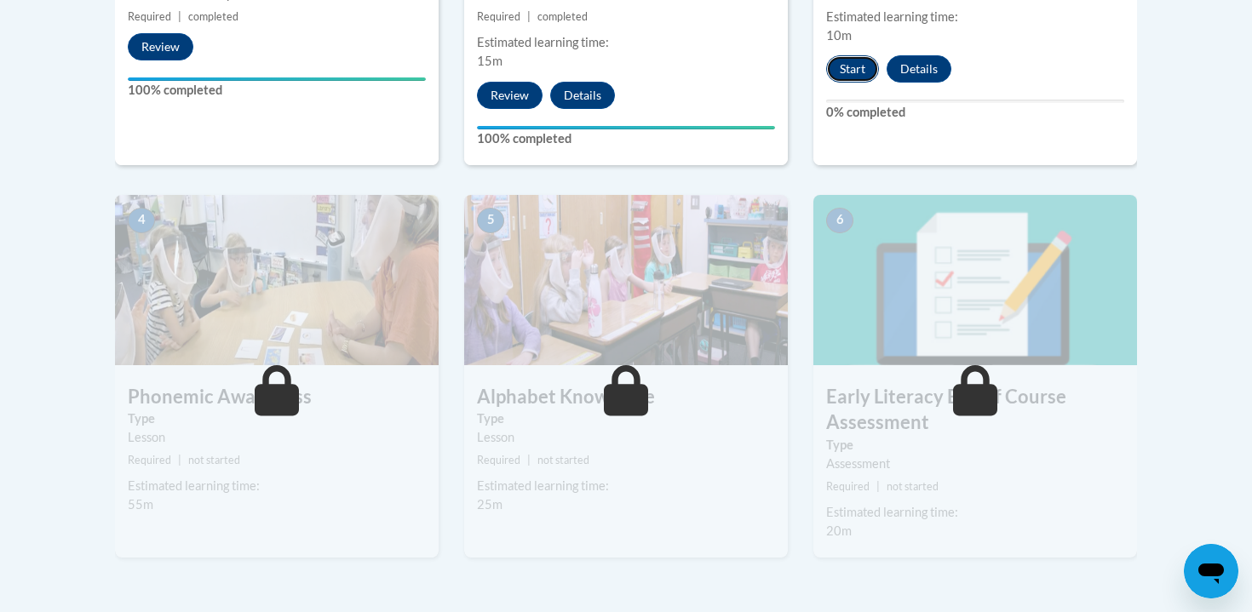
click at [845, 61] on button "Start" at bounding box center [852, 68] width 53 height 27
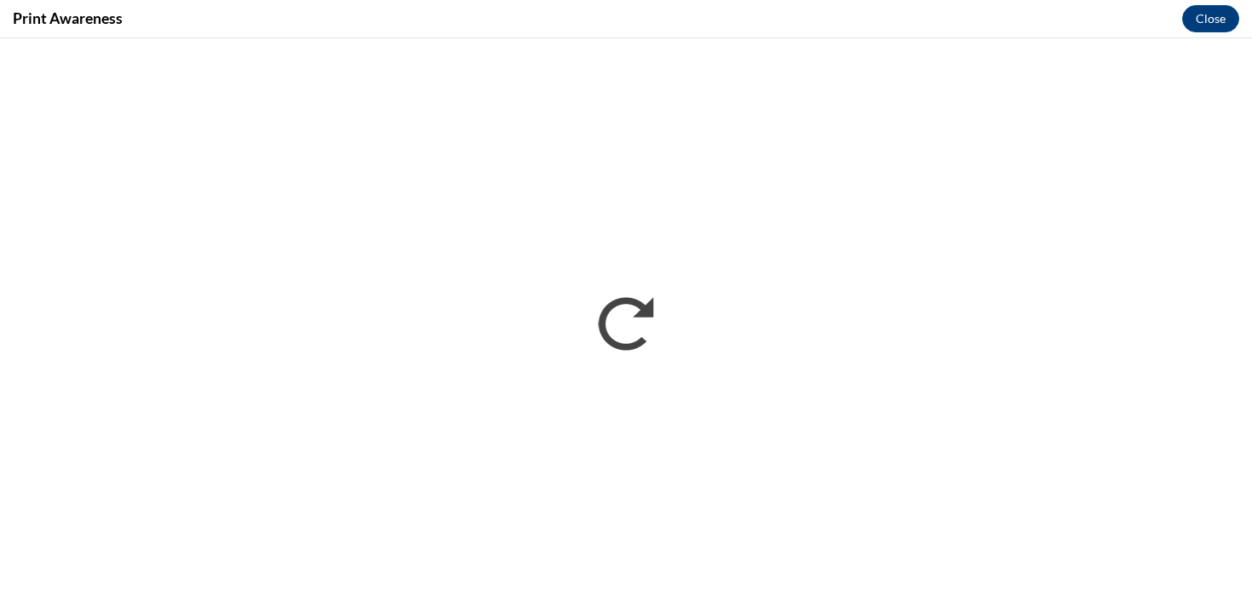
scroll to position [0, 0]
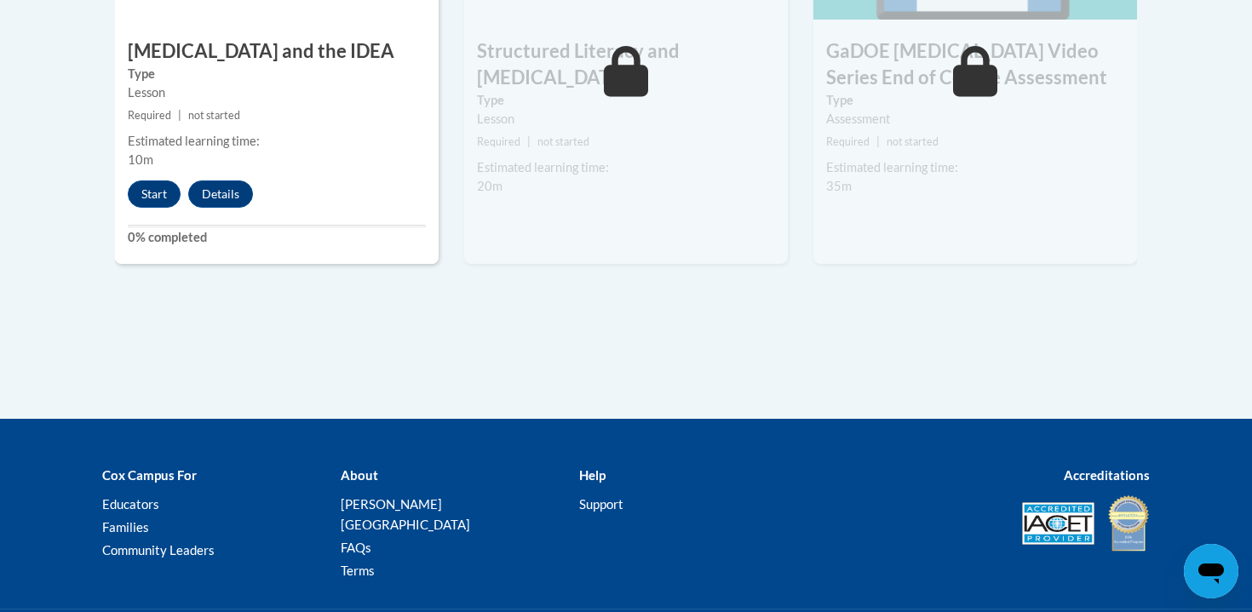
scroll to position [1275, 0]
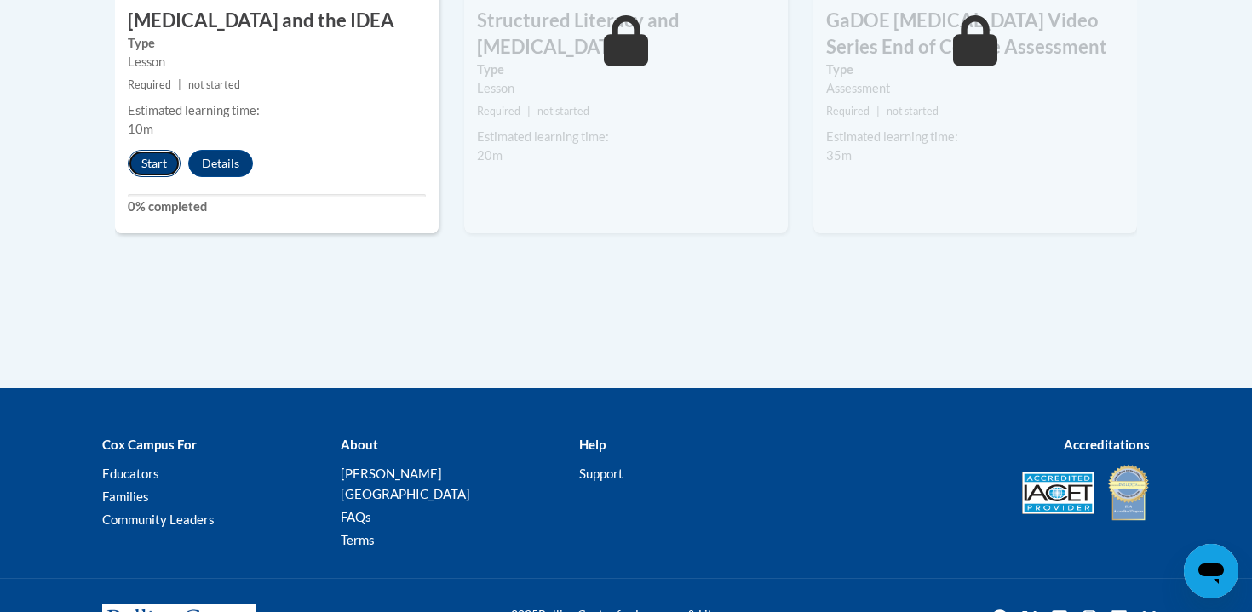
click at [165, 150] on button "Start" at bounding box center [154, 163] width 53 height 27
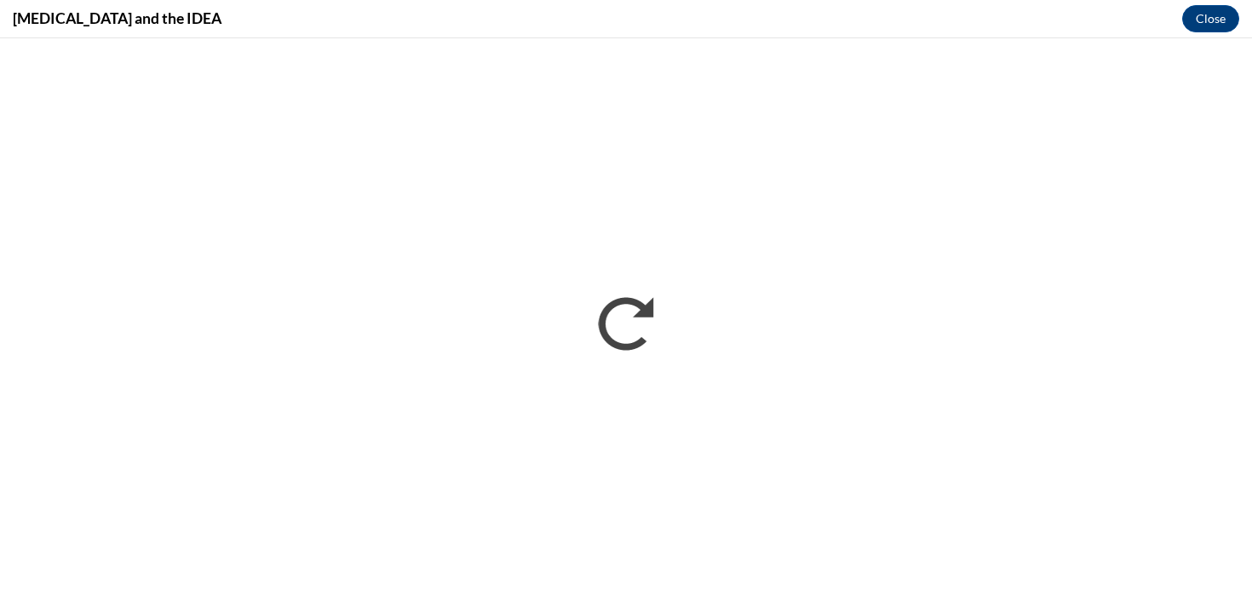
scroll to position [0, 0]
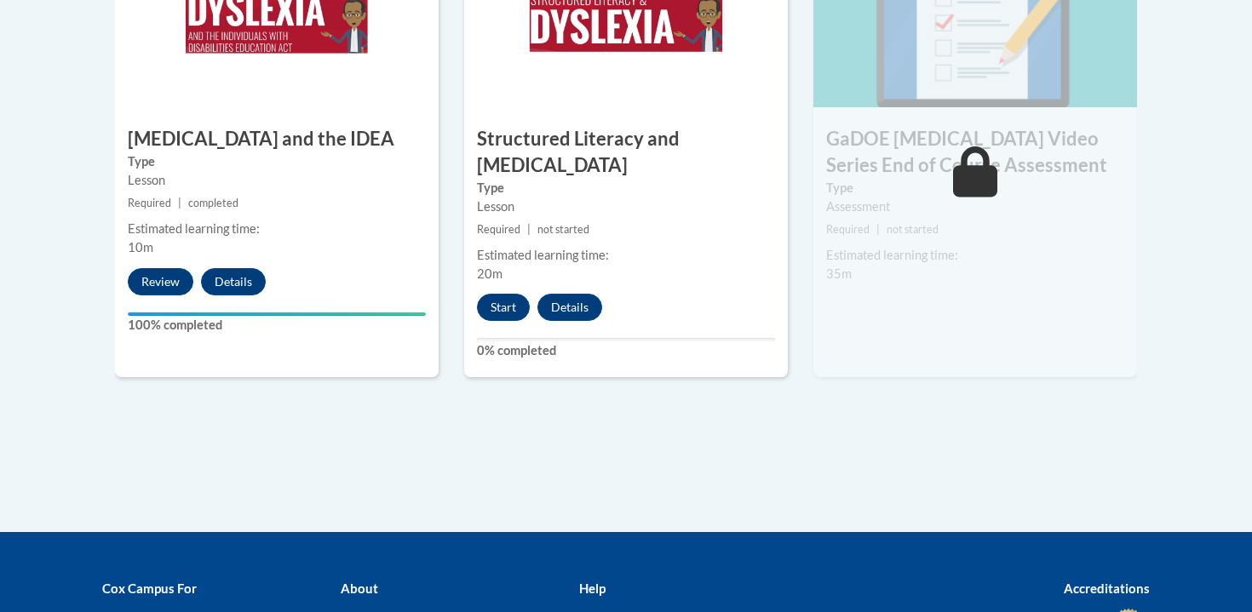
scroll to position [1155, 0]
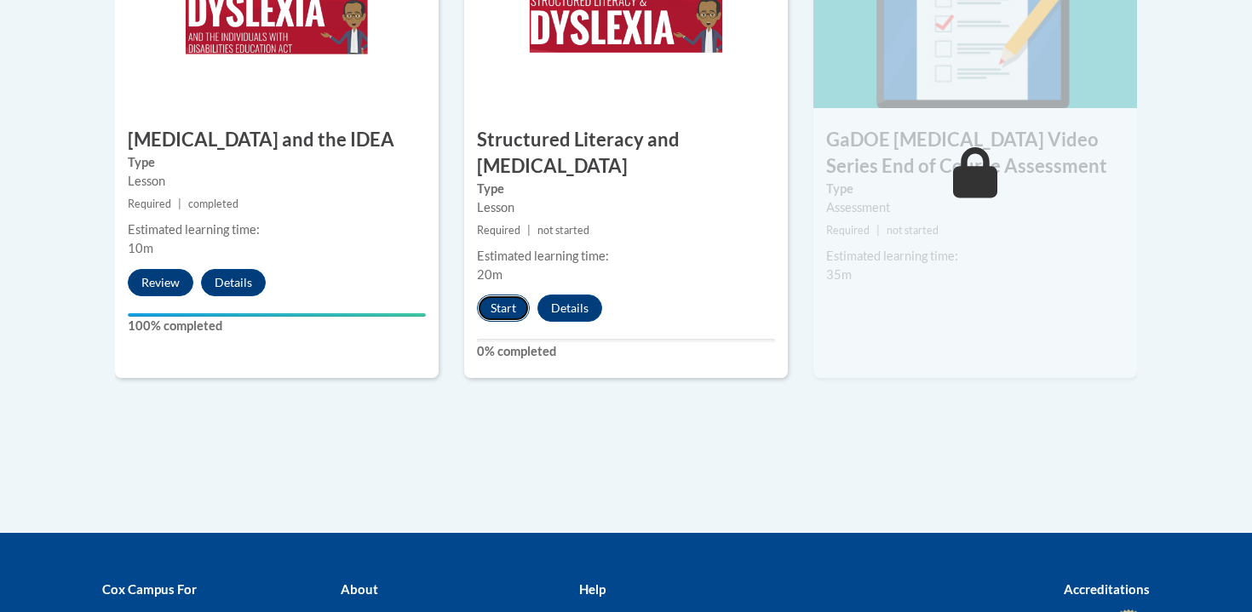
click at [498, 295] on button "Start" at bounding box center [503, 308] width 53 height 27
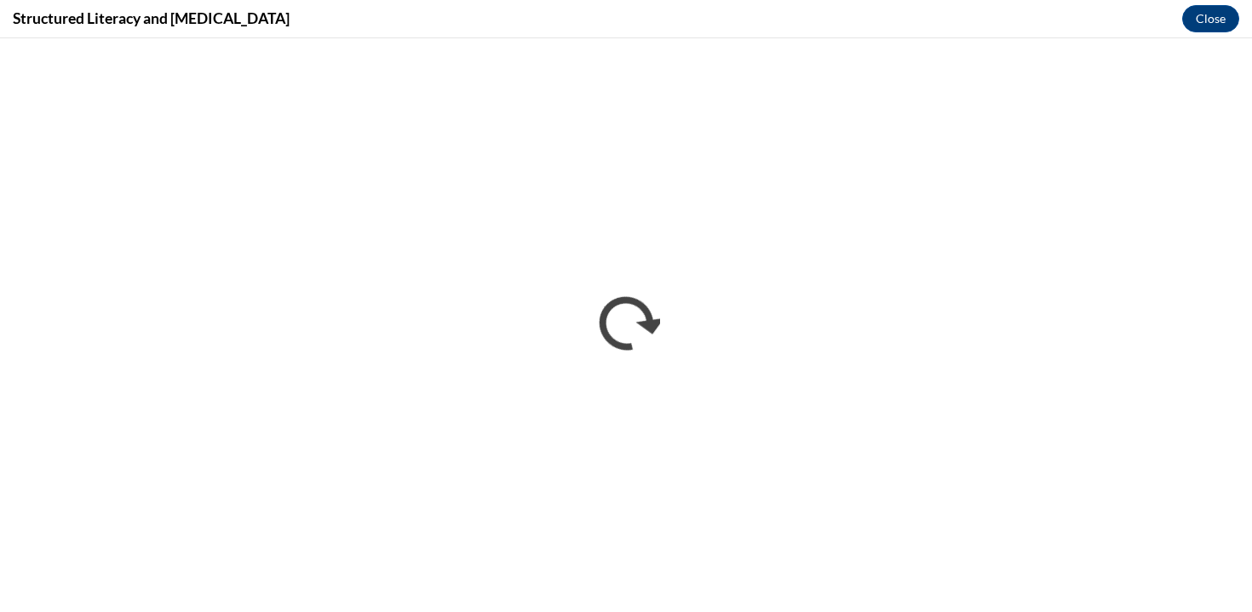
scroll to position [0, 0]
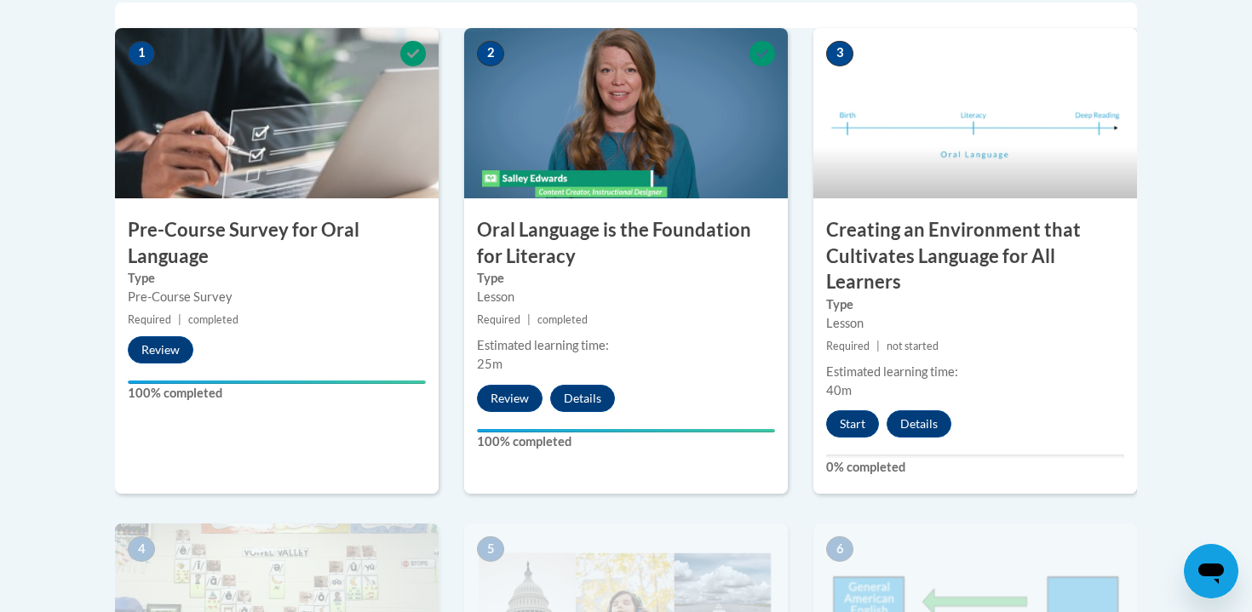
scroll to position [574, 0]
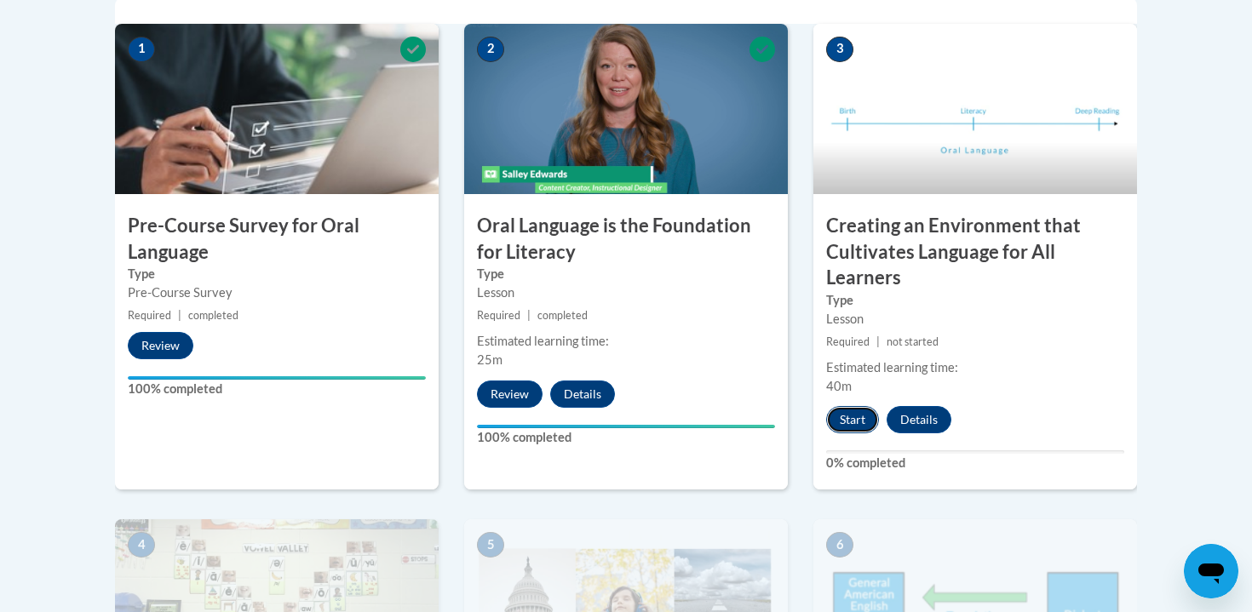
click at [856, 416] on button "Start" at bounding box center [852, 419] width 53 height 27
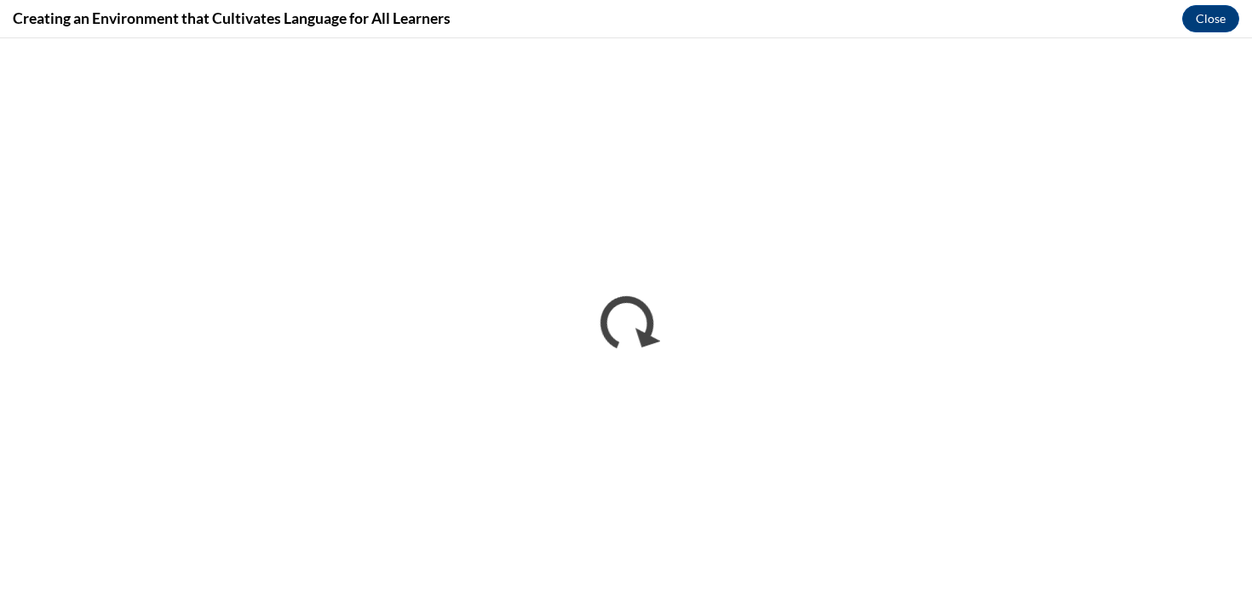
scroll to position [0, 0]
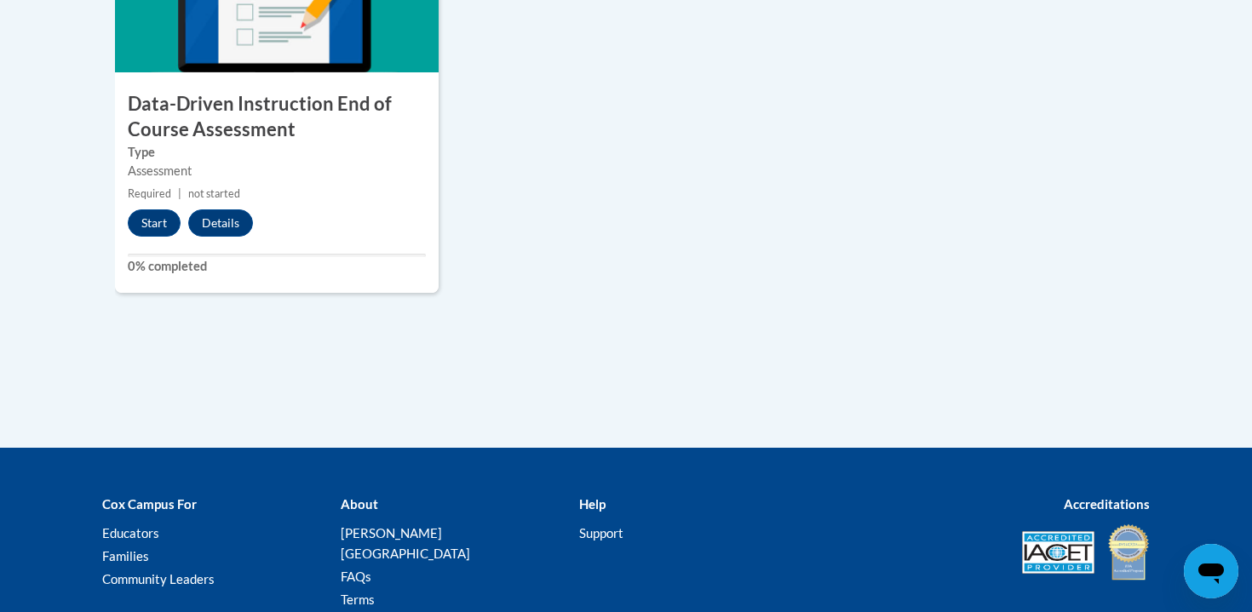
scroll to position [1567, 0]
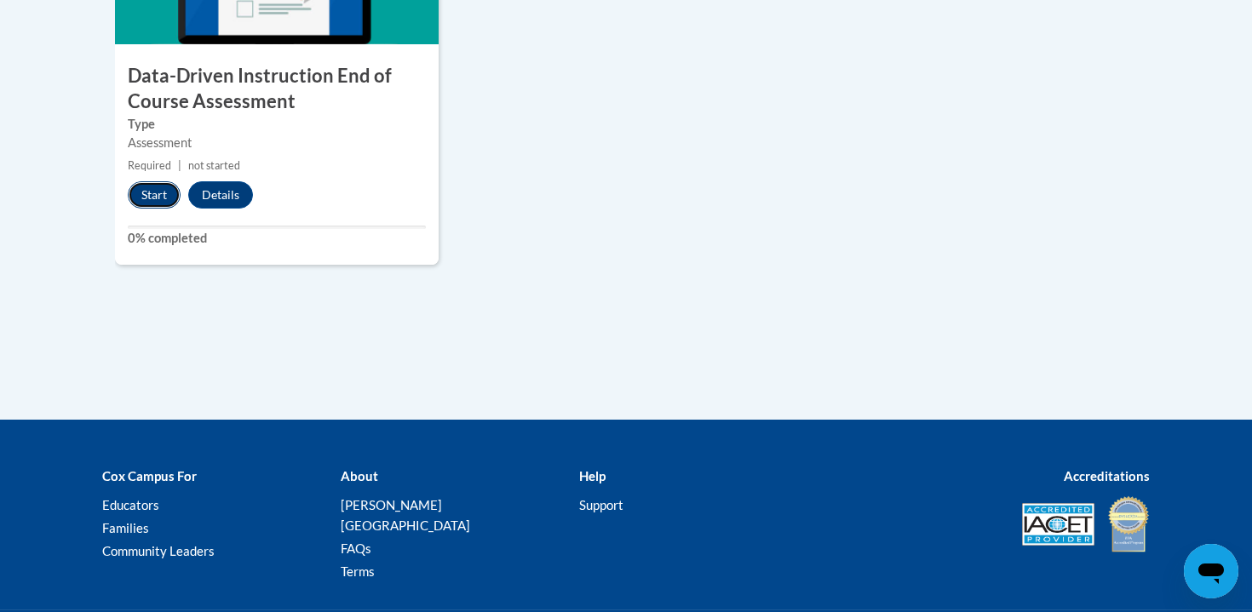
click at [156, 195] on button "Start" at bounding box center [154, 194] width 53 height 27
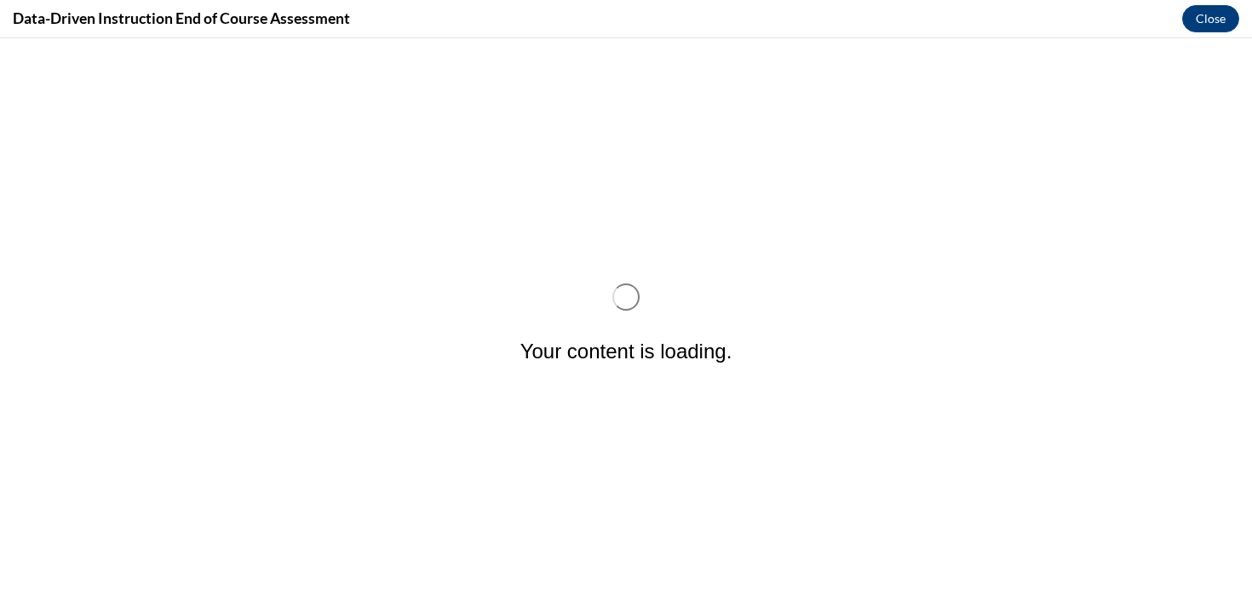
scroll to position [0, 0]
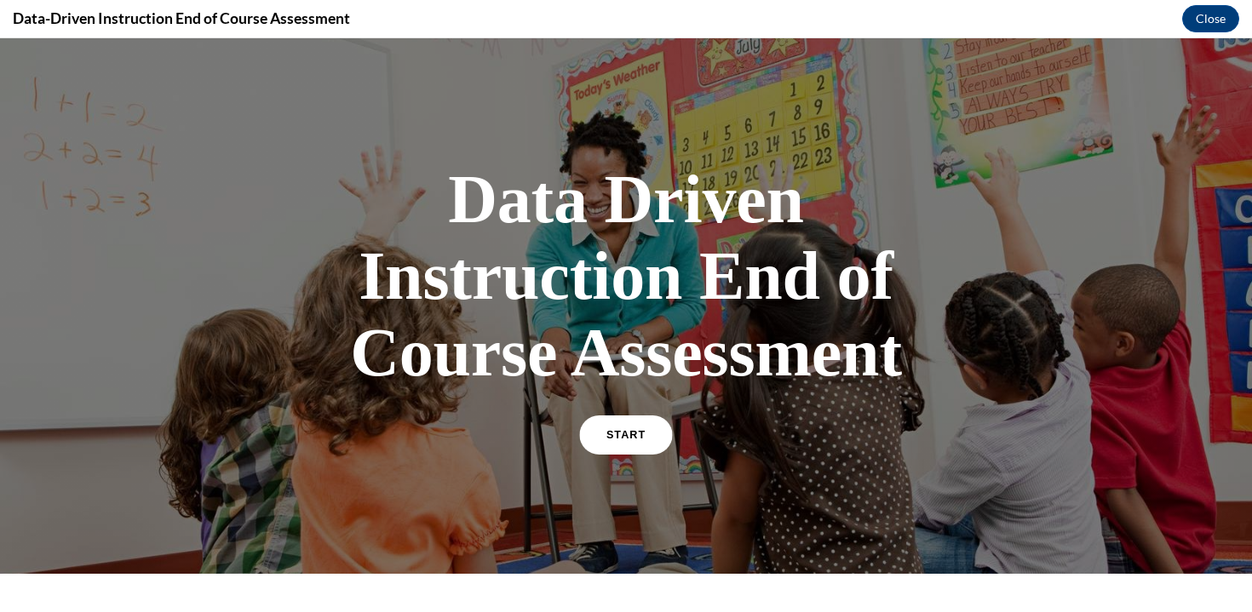
click at [634, 435] on span "START" at bounding box center [625, 435] width 39 height 13
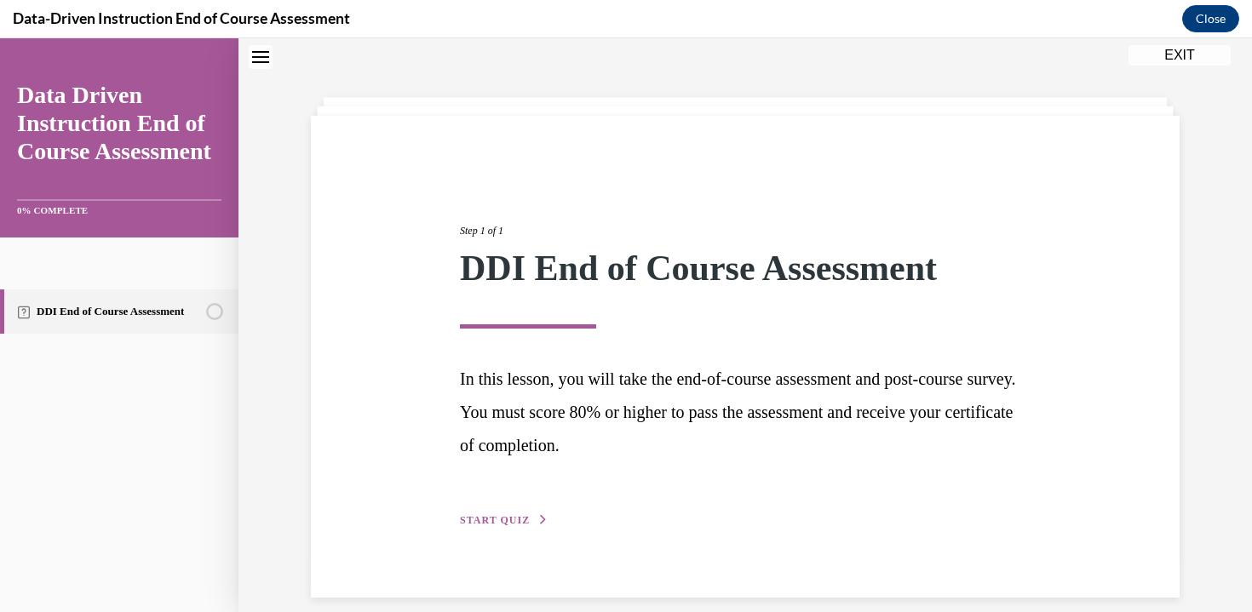
scroll to position [72, 0]
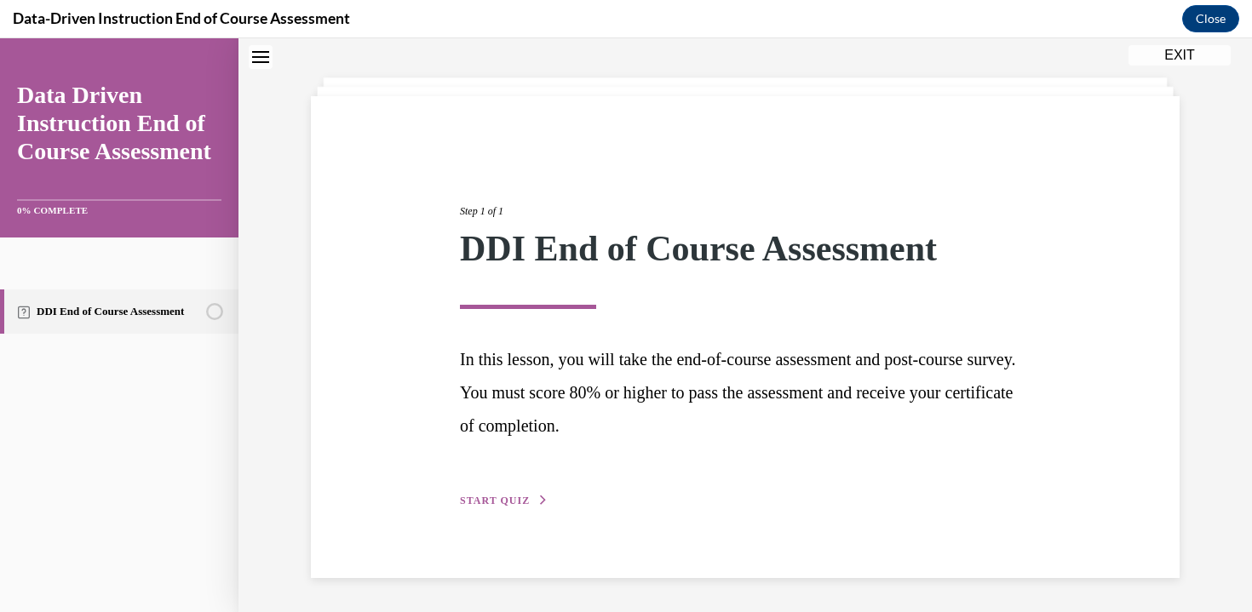
click at [518, 508] on div "Step 1 of 1 DDI End of Course Assessment In this lesson, you will take the end-…" at bounding box center [745, 337] width 596 height 346
click at [517, 498] on span "START QUIZ" at bounding box center [495, 501] width 70 height 12
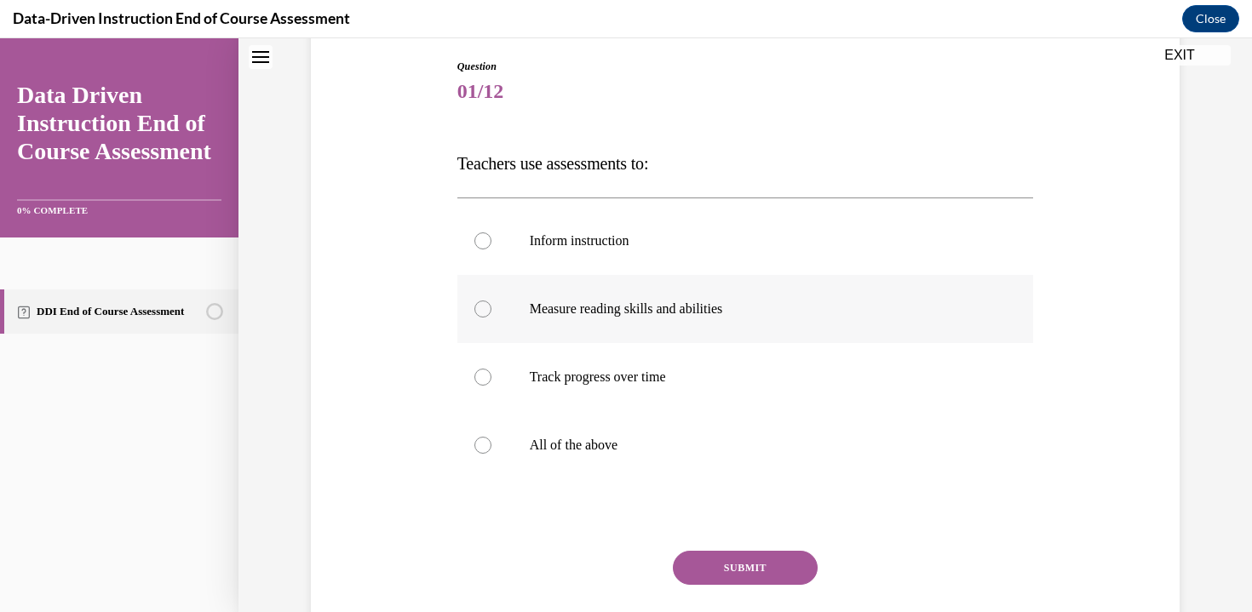
scroll to position [177, 0]
click at [539, 461] on label "All of the above" at bounding box center [745, 446] width 576 height 68
click at [491, 455] on input "All of the above" at bounding box center [482, 446] width 17 height 17
radio input "true"
click at [758, 579] on button "SUBMIT" at bounding box center [745, 569] width 145 height 34
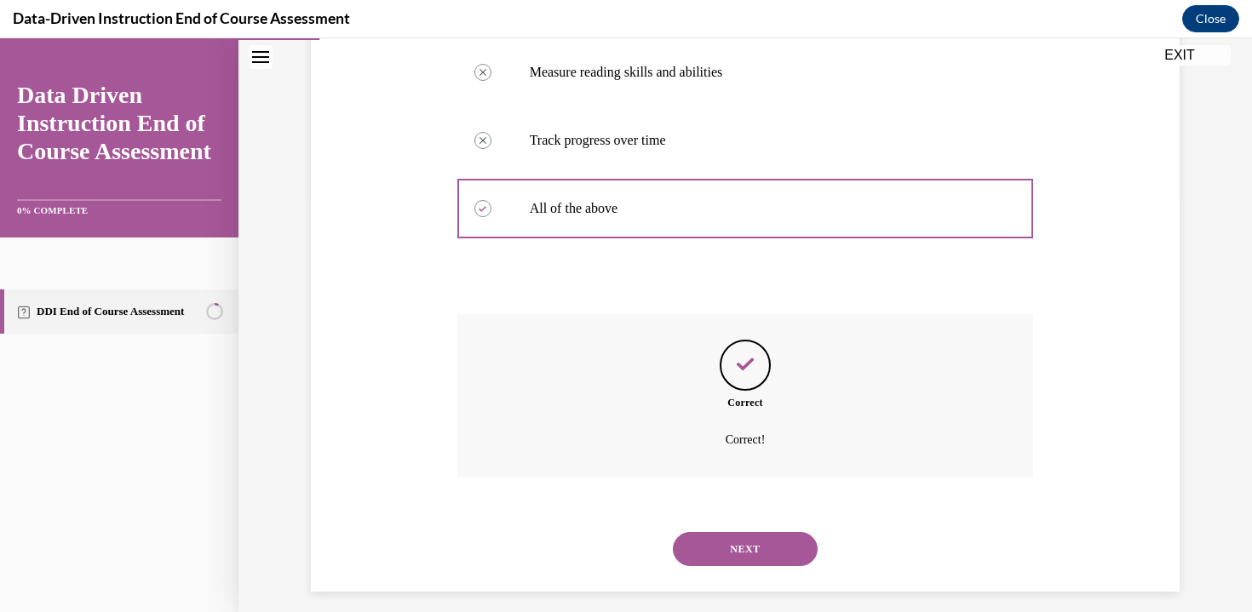
scroll to position [428, 0]
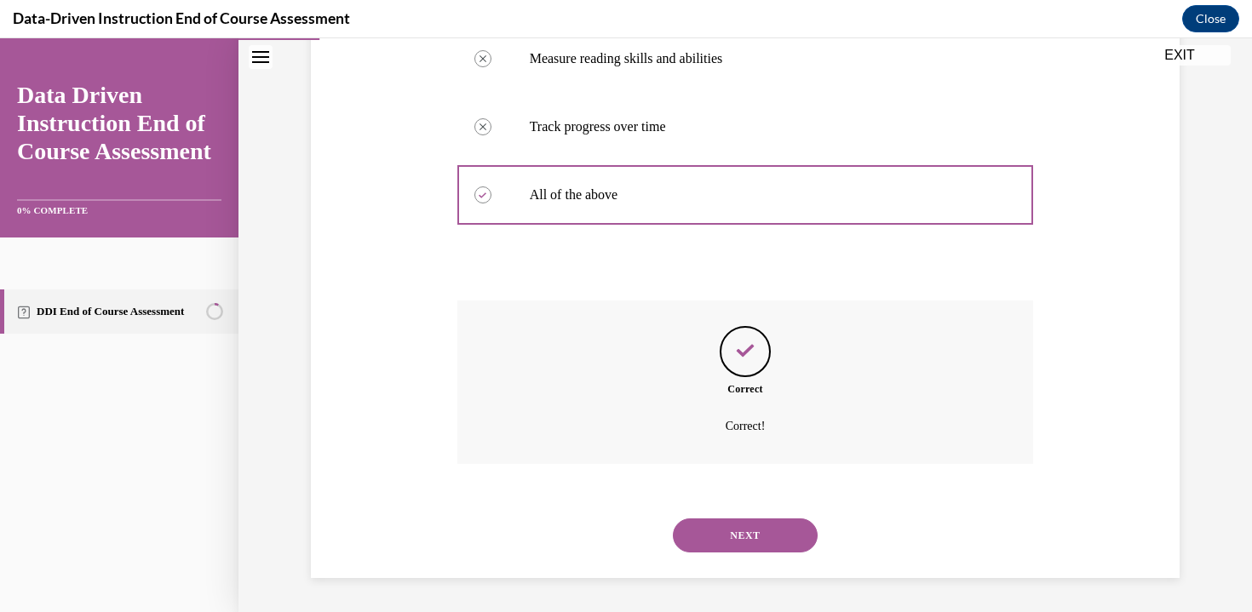
click at [763, 537] on button "NEXT" at bounding box center [745, 535] width 145 height 34
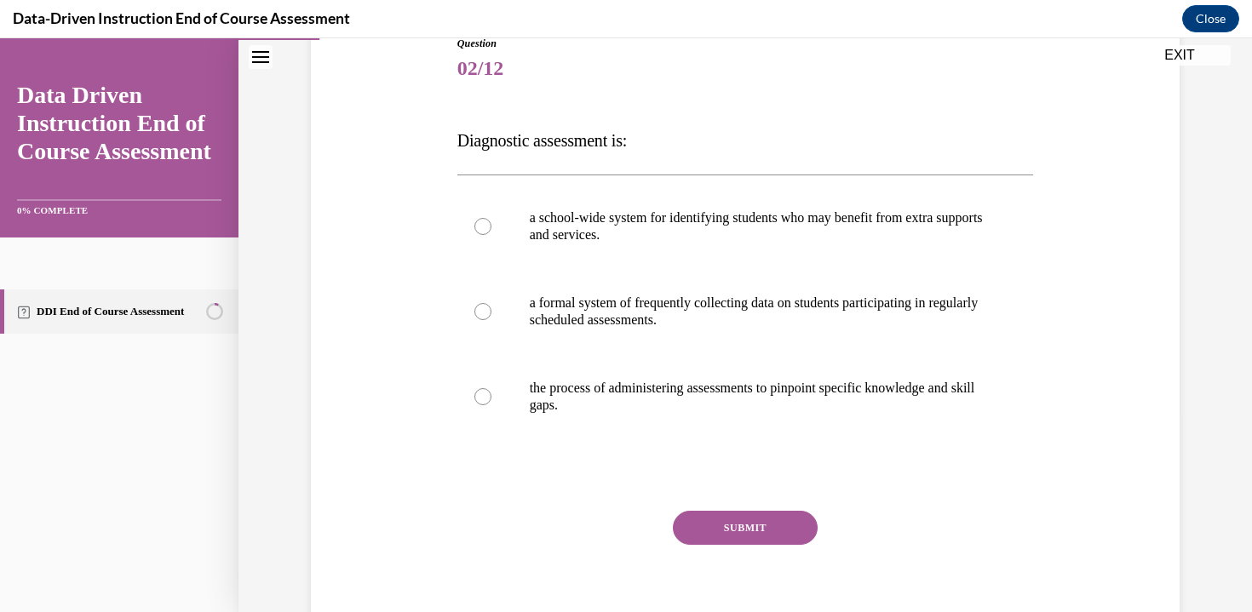
scroll to position [210, 0]
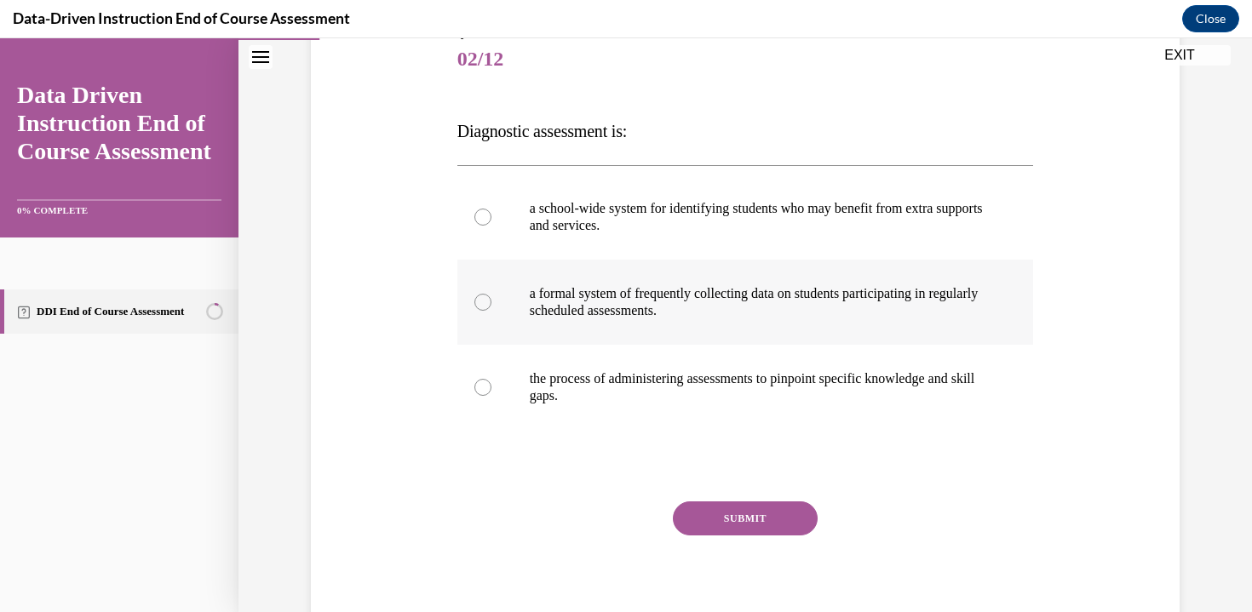
click at [585, 314] on p "a formal system of frequently collecting data on students participating in regu…" at bounding box center [760, 302] width 461 height 34
click at [491, 311] on input "a formal system of frequently collecting data on students participating in regu…" at bounding box center [482, 302] width 17 height 17
radio input "true"
click at [763, 518] on button "SUBMIT" at bounding box center [745, 518] width 145 height 34
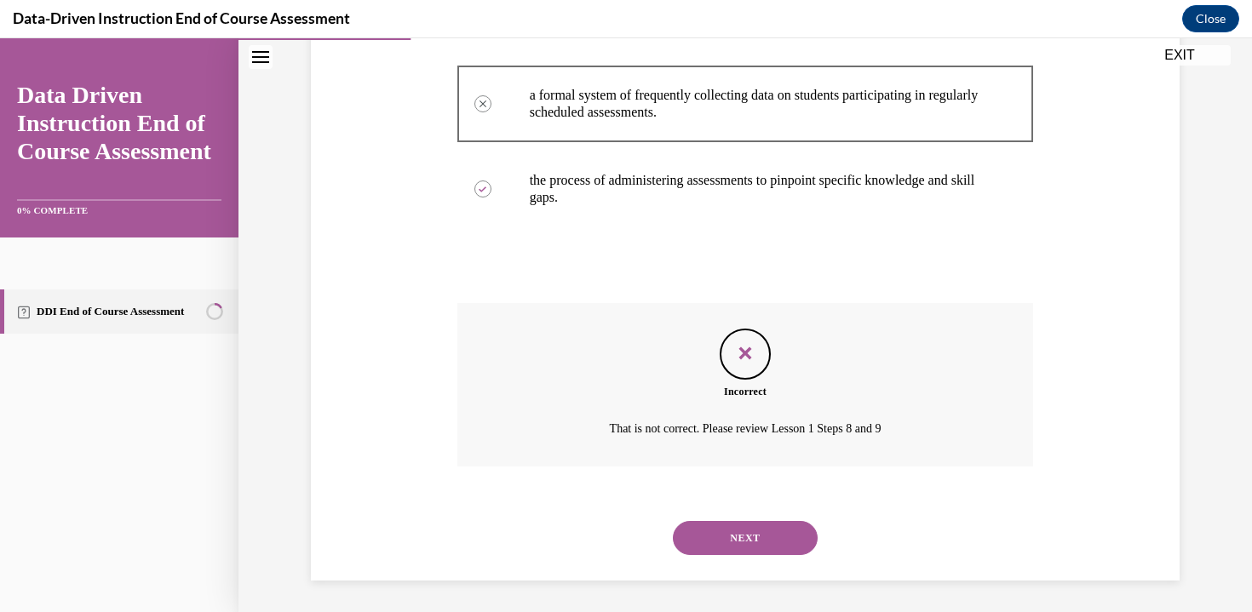
scroll to position [411, 0]
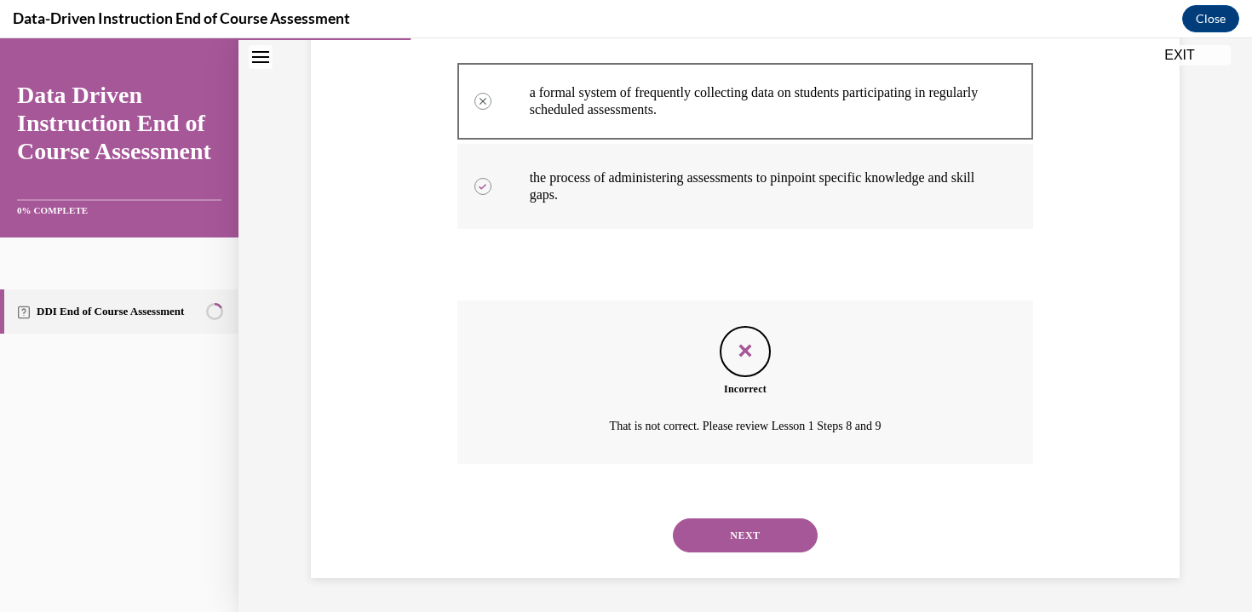
click at [662, 158] on label "the process of administering assessments to pinpoint specific knowledge and ski…" at bounding box center [745, 186] width 576 height 85
click at [656, 197] on p "the process of administering assessments to pinpoint specific knowledge and ski…" at bounding box center [760, 186] width 461 height 34
click at [693, 541] on button "NEXT" at bounding box center [745, 535] width 145 height 34
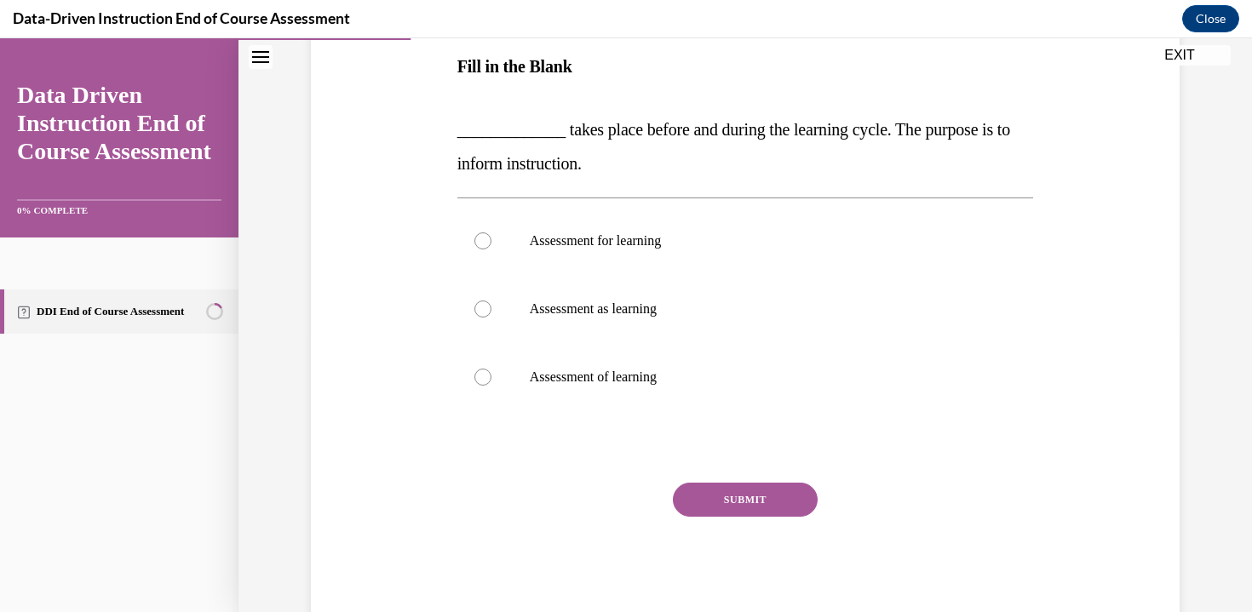
scroll to position [277, 0]
click at [618, 319] on label "Assessment as learning" at bounding box center [745, 307] width 576 height 68
click at [491, 316] on input "Assessment as learning" at bounding box center [482, 307] width 17 height 17
radio input "true"
click at [603, 364] on label "Assessment of learning" at bounding box center [745, 375] width 576 height 68
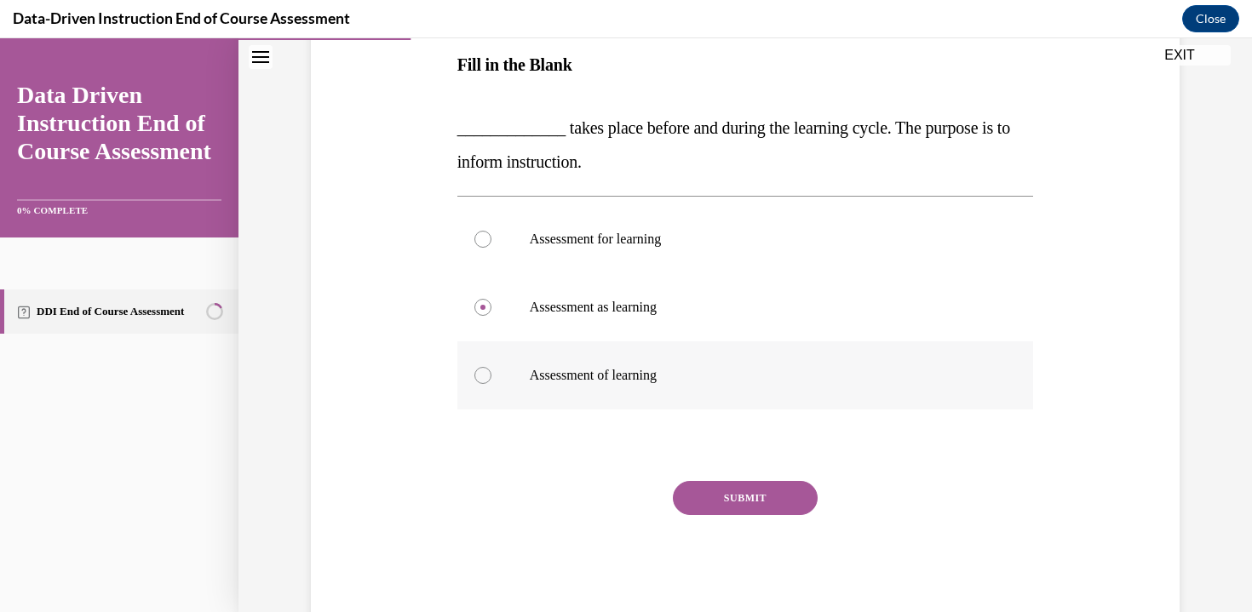
click at [491, 367] on input "Assessment of learning" at bounding box center [482, 375] width 17 height 17
radio input "true"
click at [670, 309] on p "Assessment as learning" at bounding box center [760, 307] width 461 height 17
click at [491, 309] on input "Assessment as learning" at bounding box center [482, 307] width 17 height 17
radio input "true"
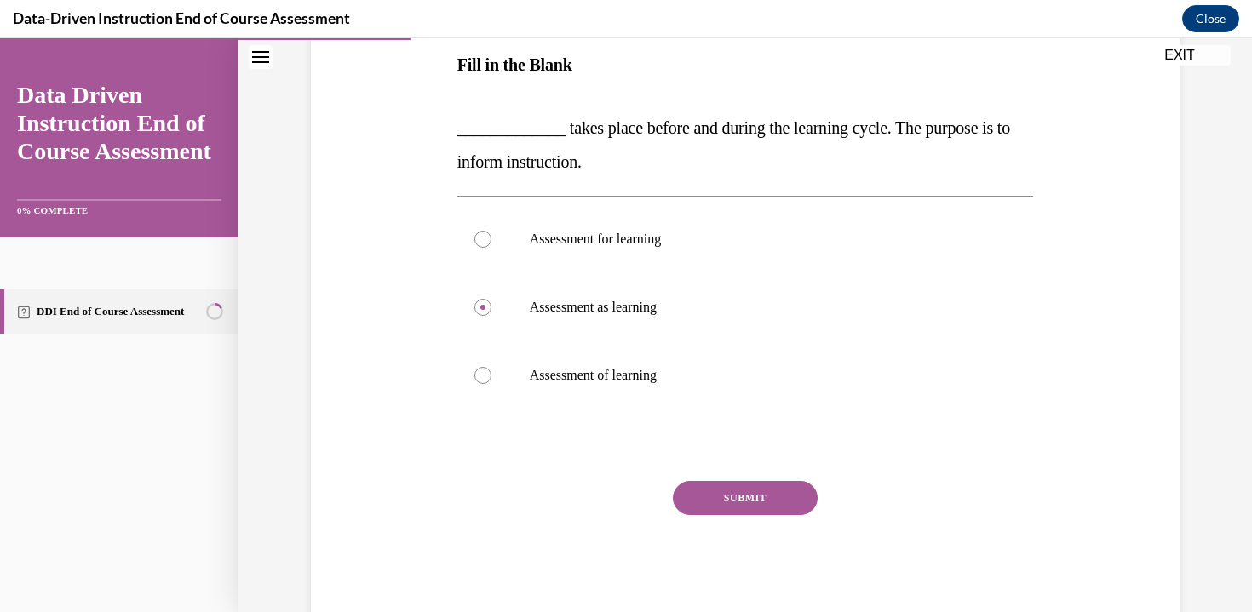
click at [748, 496] on button "SUBMIT" at bounding box center [745, 498] width 145 height 34
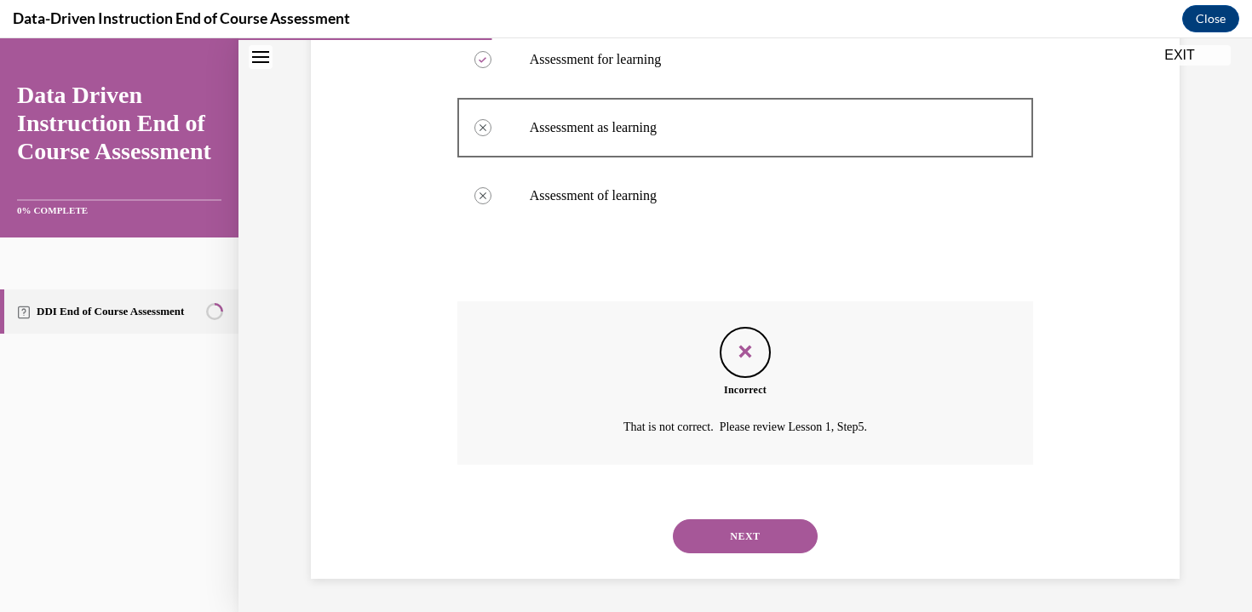
scroll to position [457, 0]
click at [751, 528] on button "NEXT" at bounding box center [745, 535] width 145 height 34
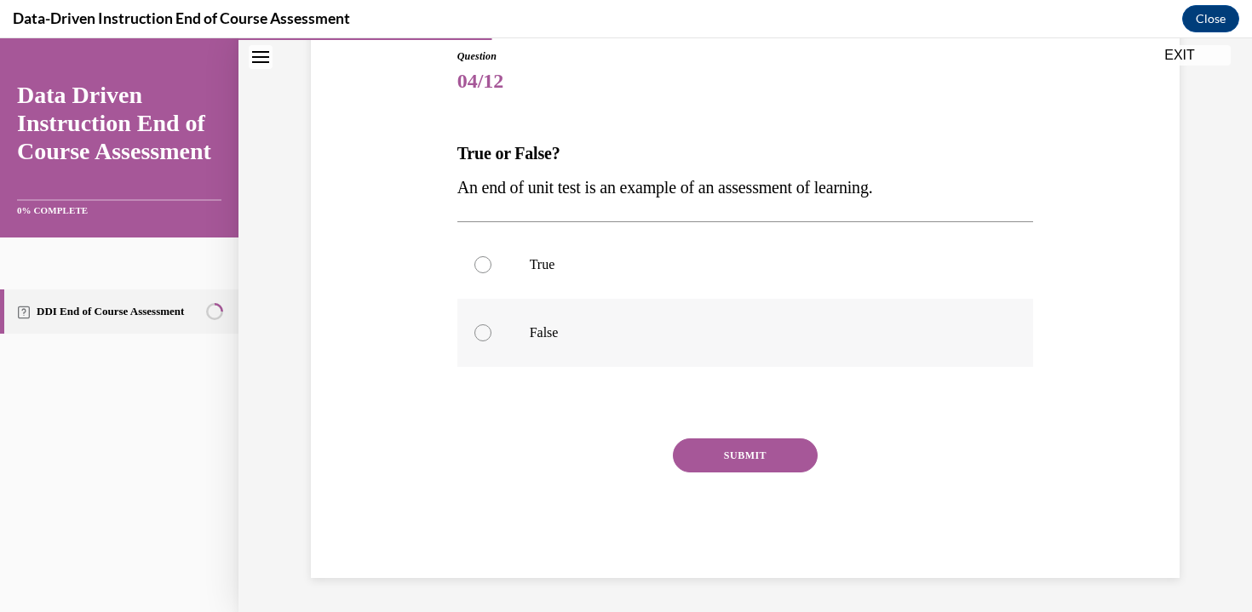
click at [520, 358] on label "False" at bounding box center [745, 333] width 576 height 68
click at [491, 341] on input "False" at bounding box center [482, 332] width 17 height 17
radio input "true"
click at [743, 441] on button "SUBMIT" at bounding box center [745, 455] width 145 height 34
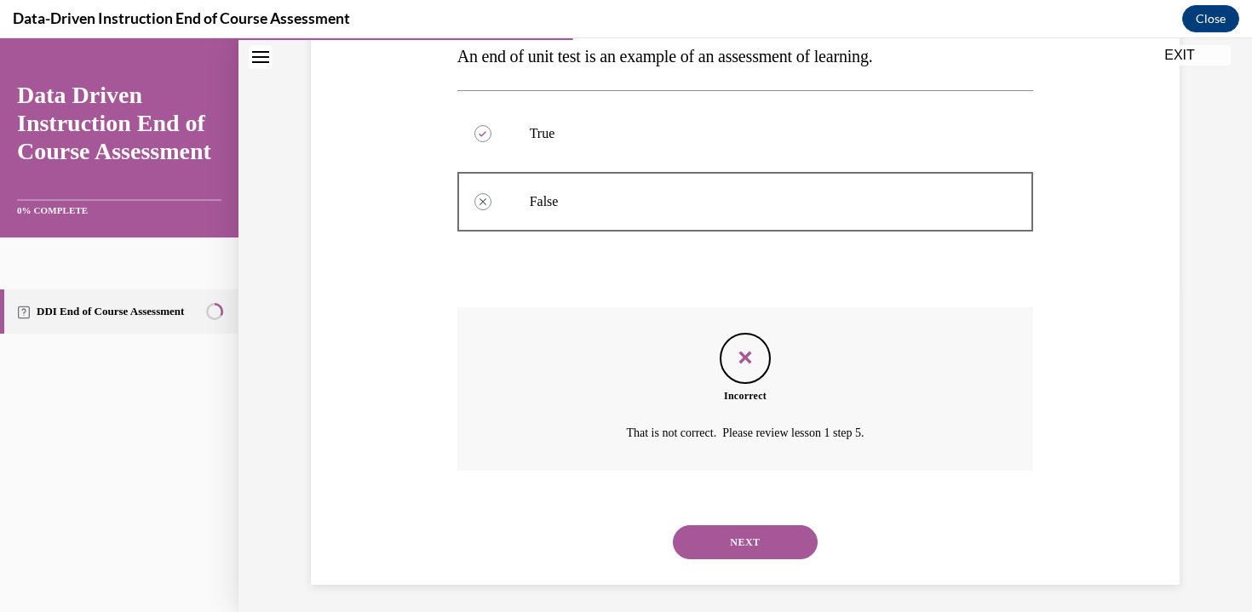
scroll to position [326, 0]
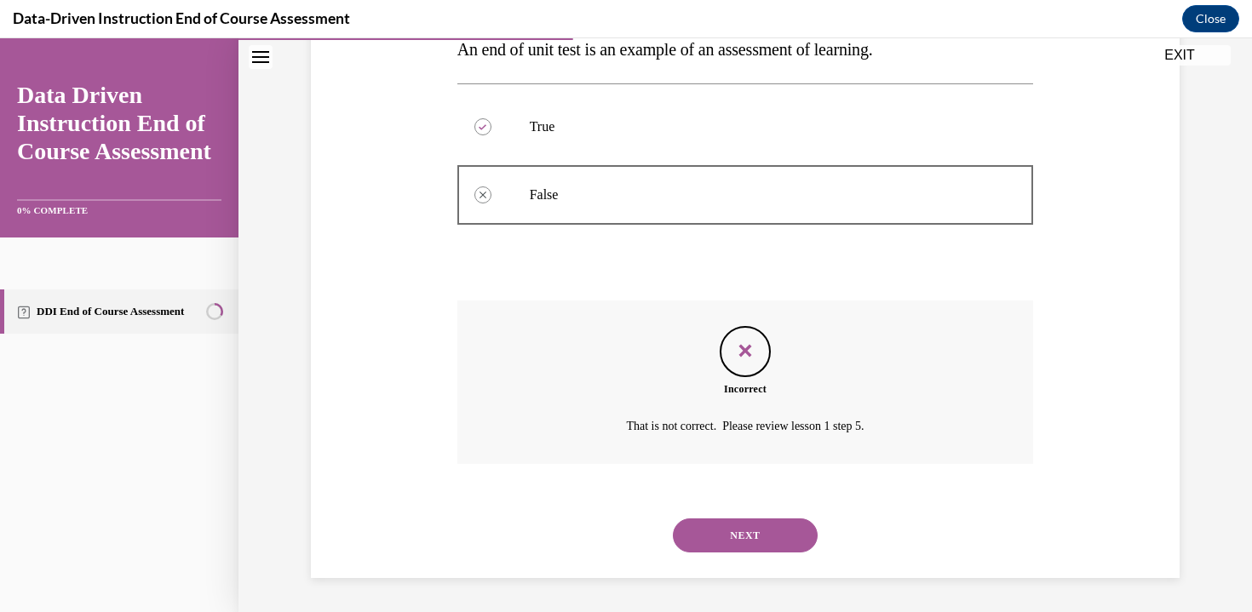
click at [723, 536] on button "NEXT" at bounding box center [745, 535] width 145 height 34
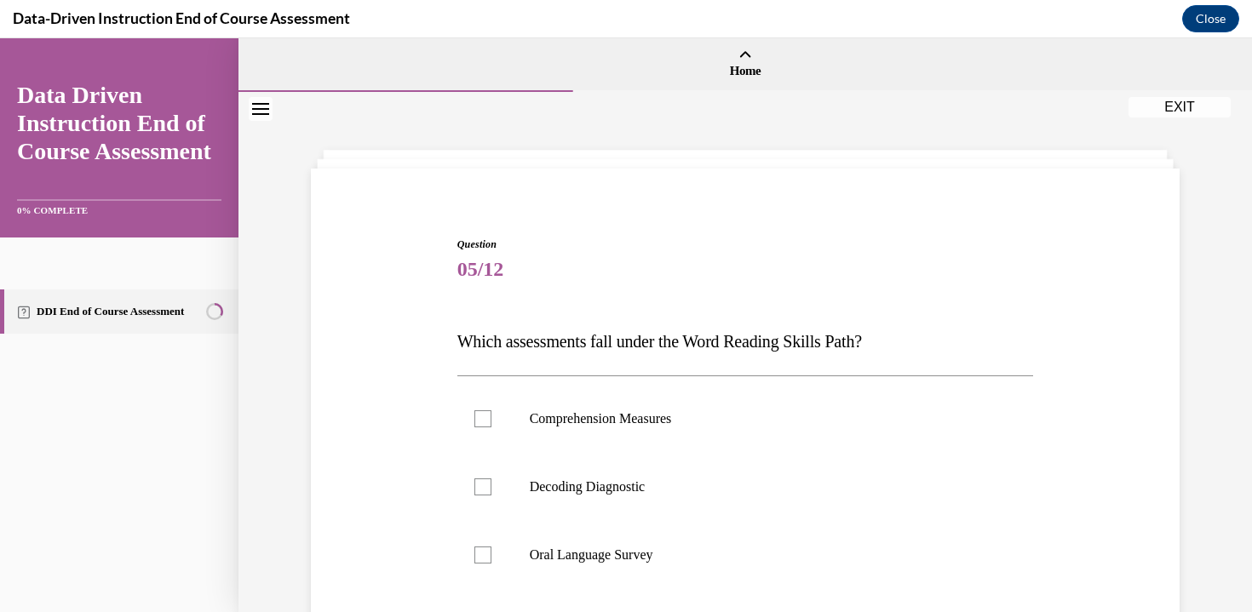
click at [129, 313] on link "DDI End of Course Assessment" at bounding box center [119, 311] width 238 height 44
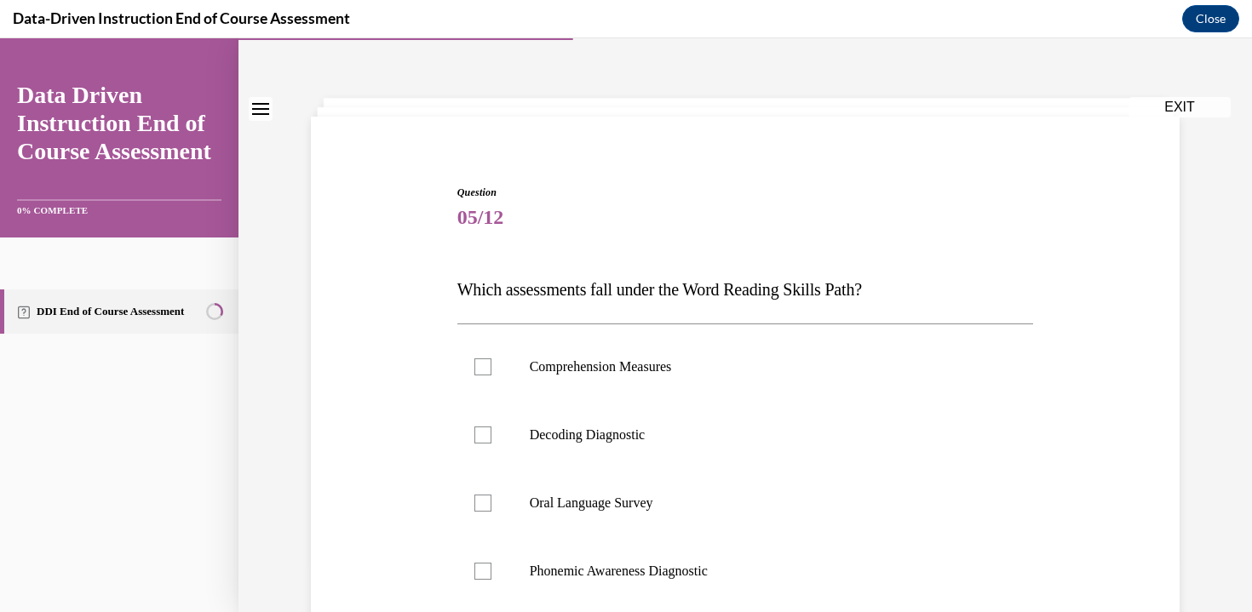
click at [1183, 109] on button "EXIT" at bounding box center [1179, 107] width 102 height 20
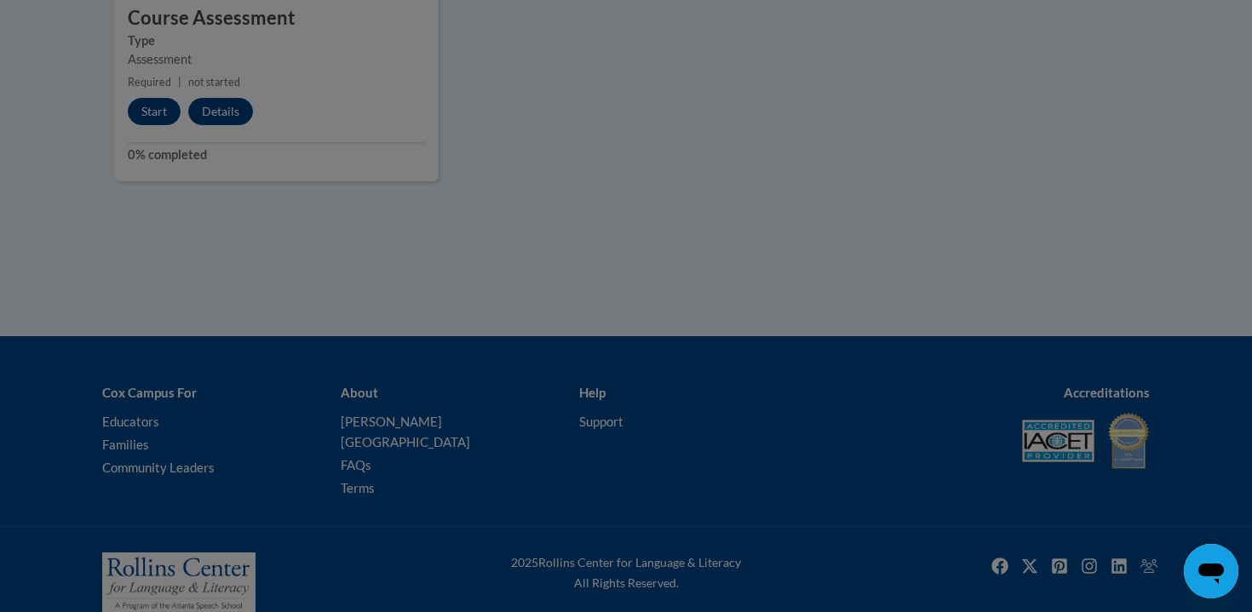
scroll to position [1654, 0]
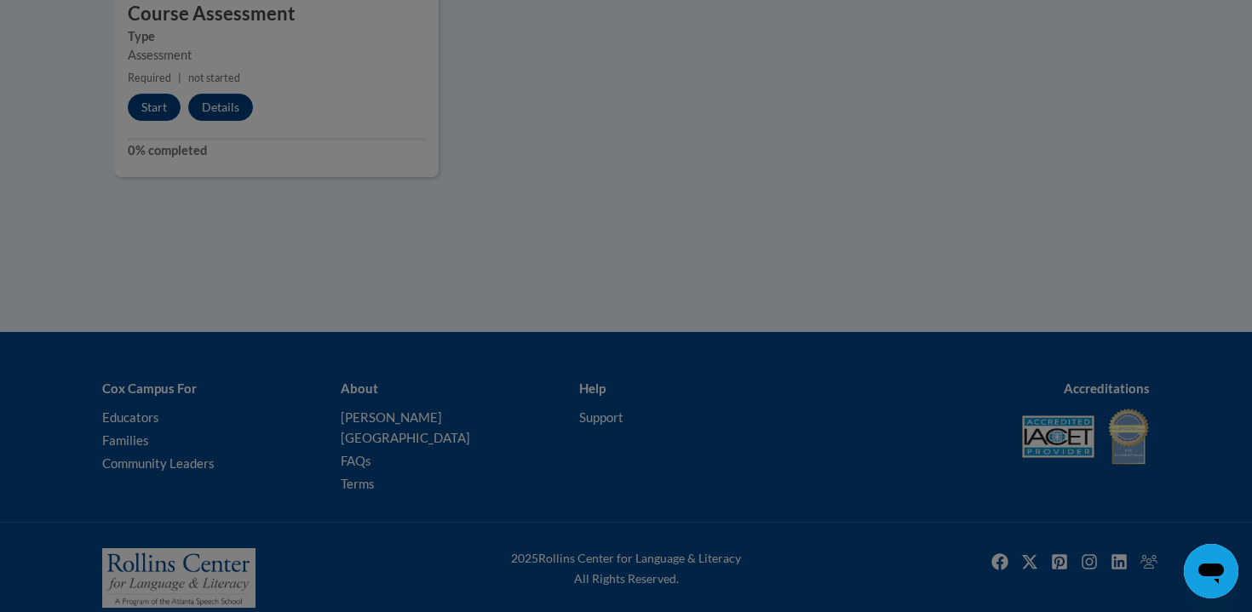
click at [172, 100] on div at bounding box center [626, 306] width 1252 height 612
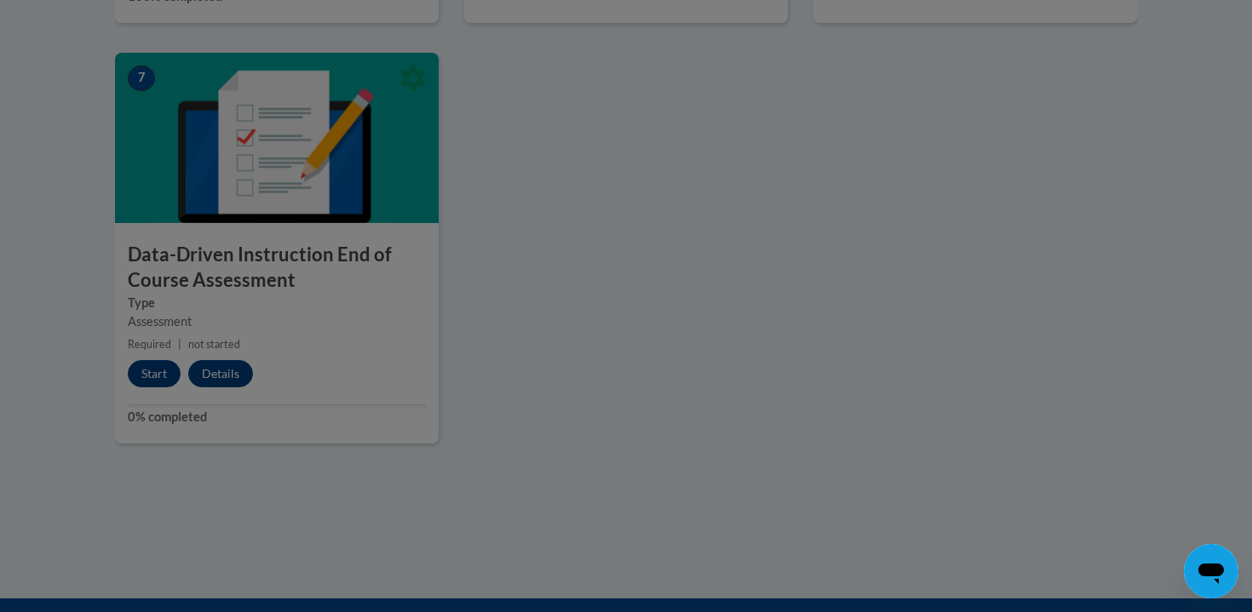
scroll to position [1389, 0]
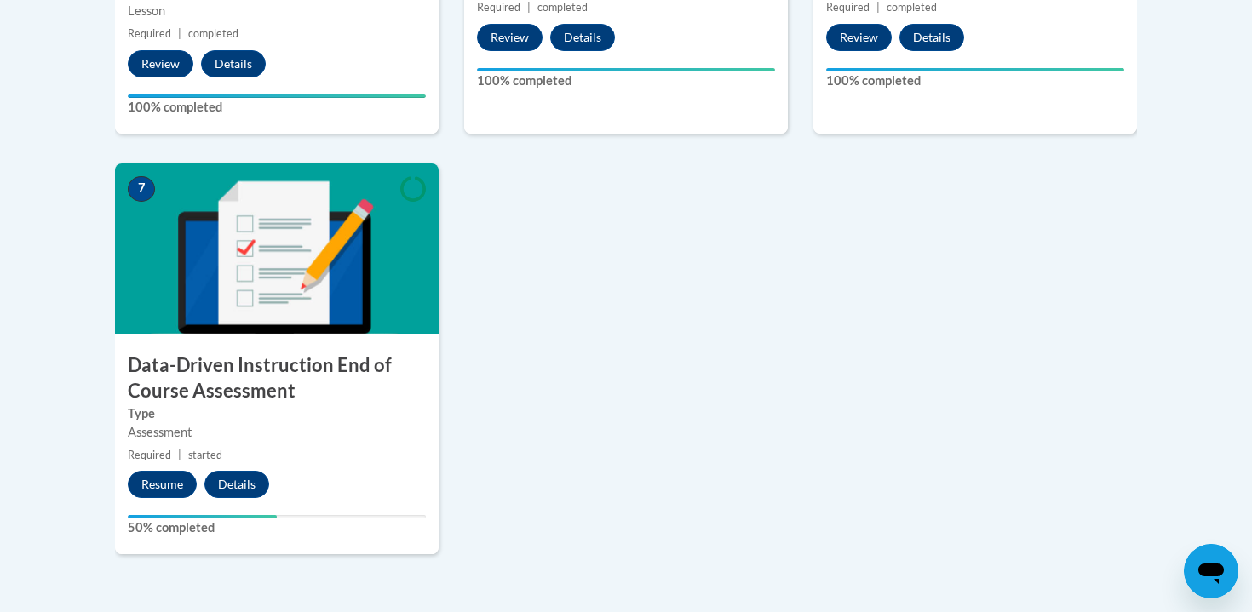
scroll to position [1277, 0]
click at [238, 483] on button "Details" at bounding box center [236, 484] width 65 height 27
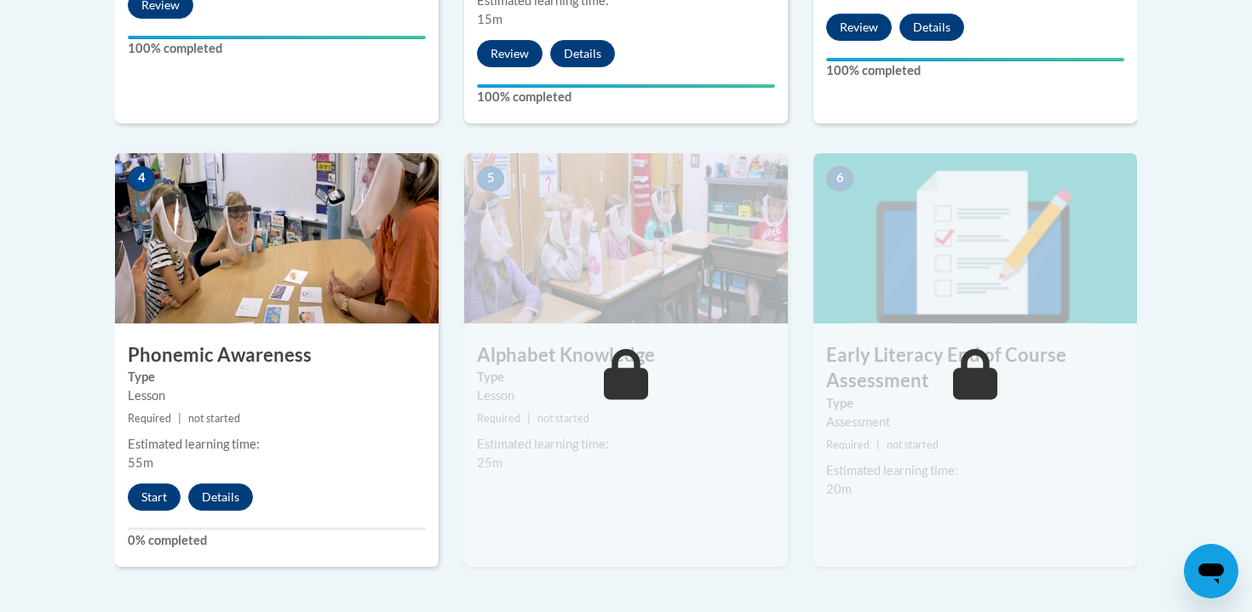
scroll to position [917, 0]
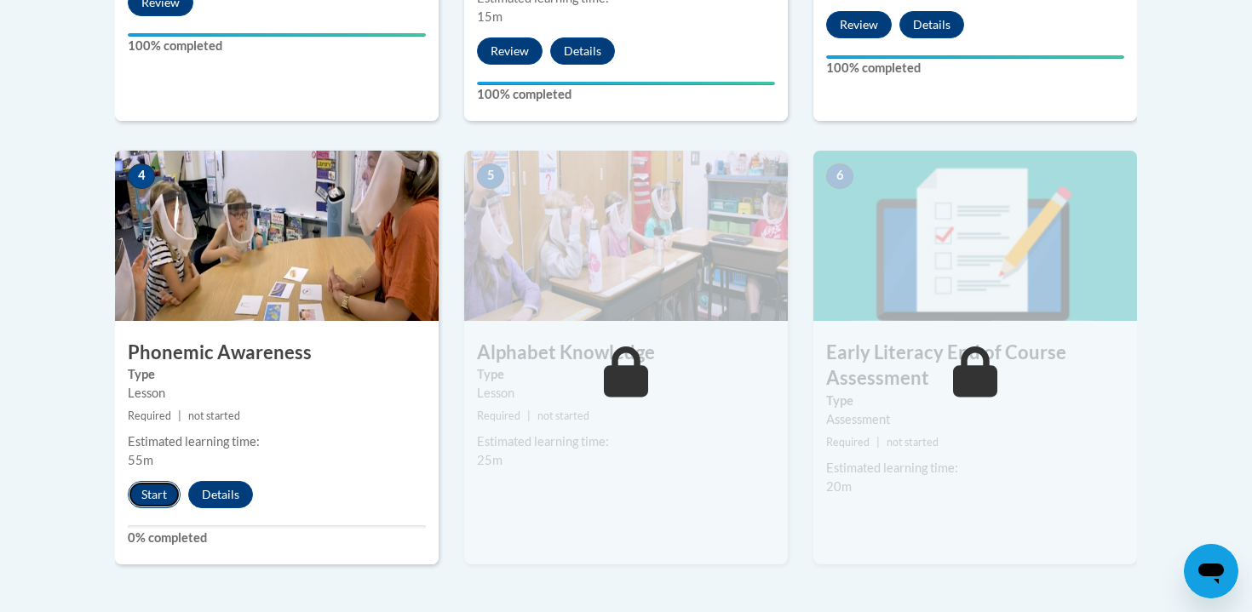
click at [144, 503] on button "Start" at bounding box center [154, 494] width 53 height 27
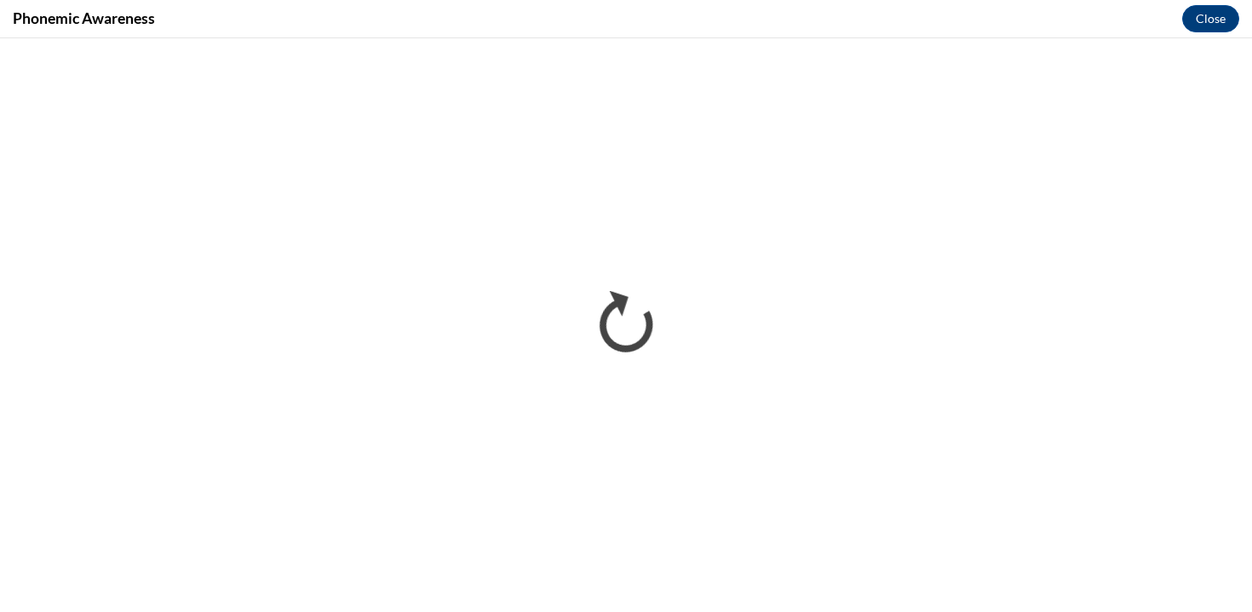
scroll to position [0, 0]
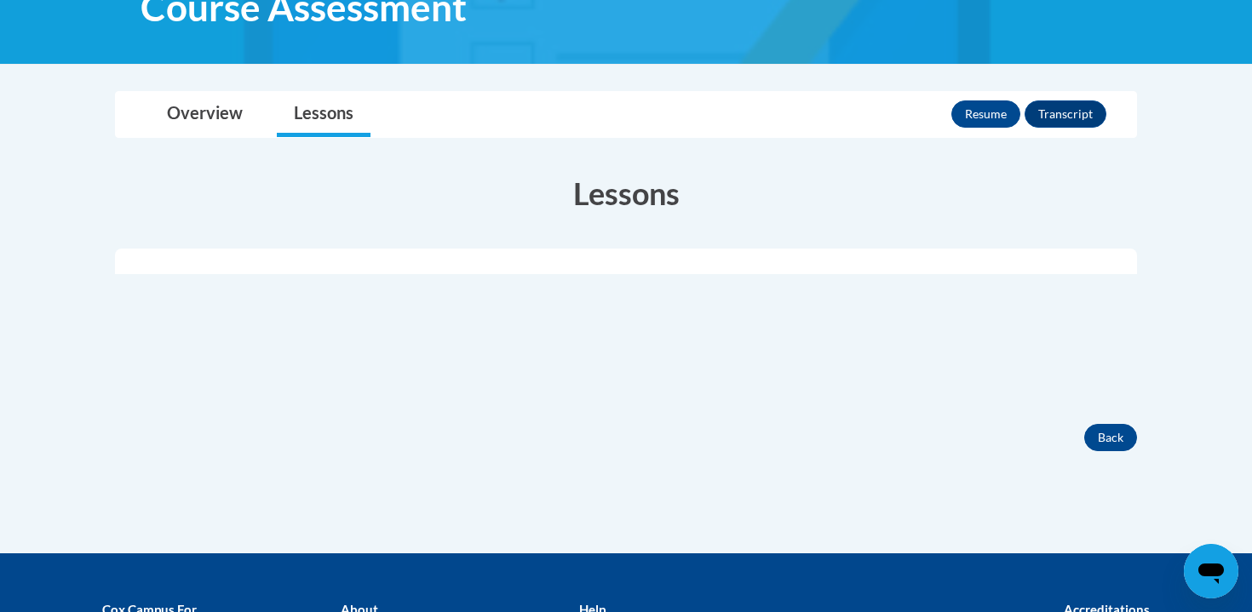
scroll to position [336, 0]
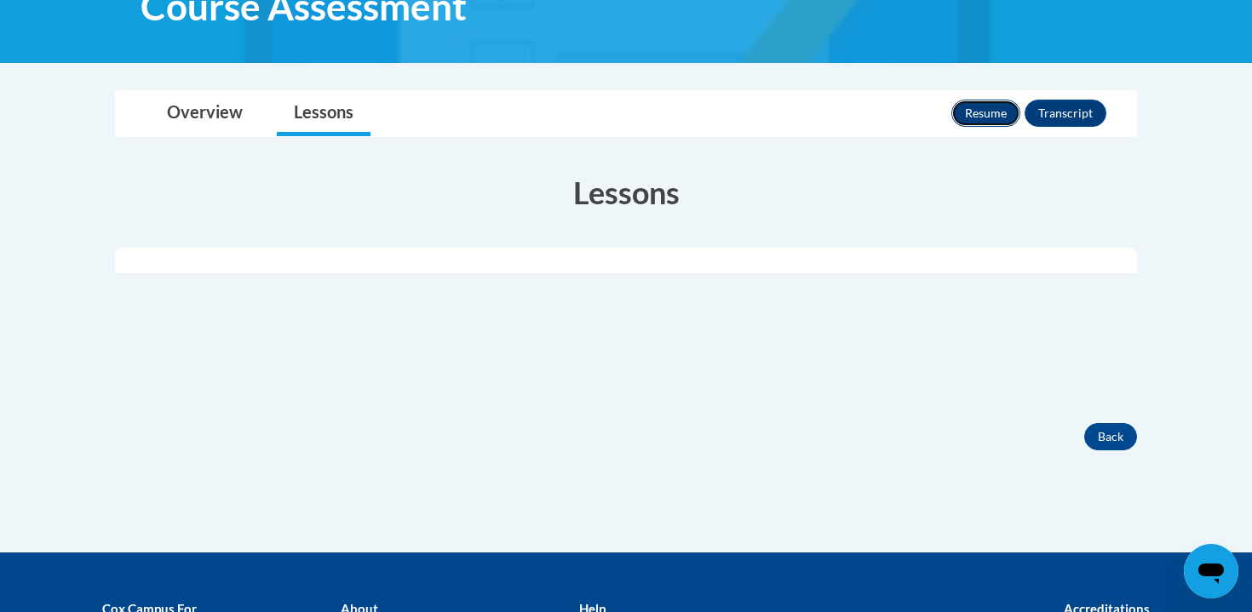
click at [984, 109] on button "Resume" at bounding box center [985, 113] width 69 height 27
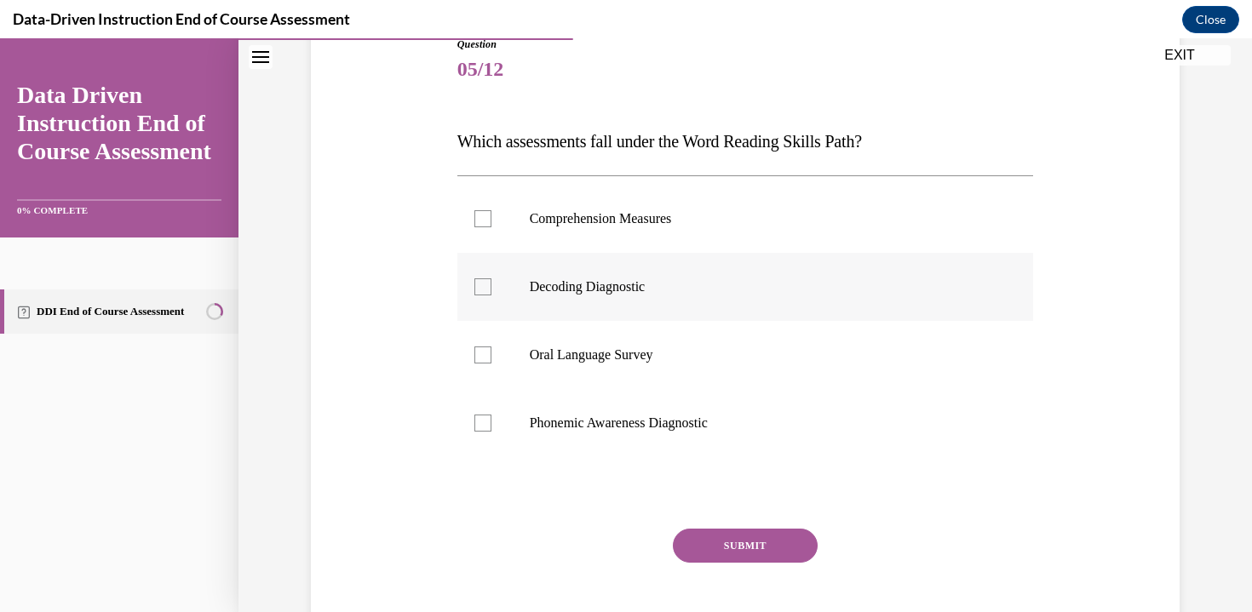
scroll to position [202, 0]
click at [497, 279] on label "Decoding Diagnostic" at bounding box center [745, 285] width 576 height 68
click at [491, 279] on input "Decoding Diagnostic" at bounding box center [482, 285] width 17 height 17
checkbox input "true"
click at [486, 362] on label "Oral Language Survey" at bounding box center [745, 353] width 576 height 68
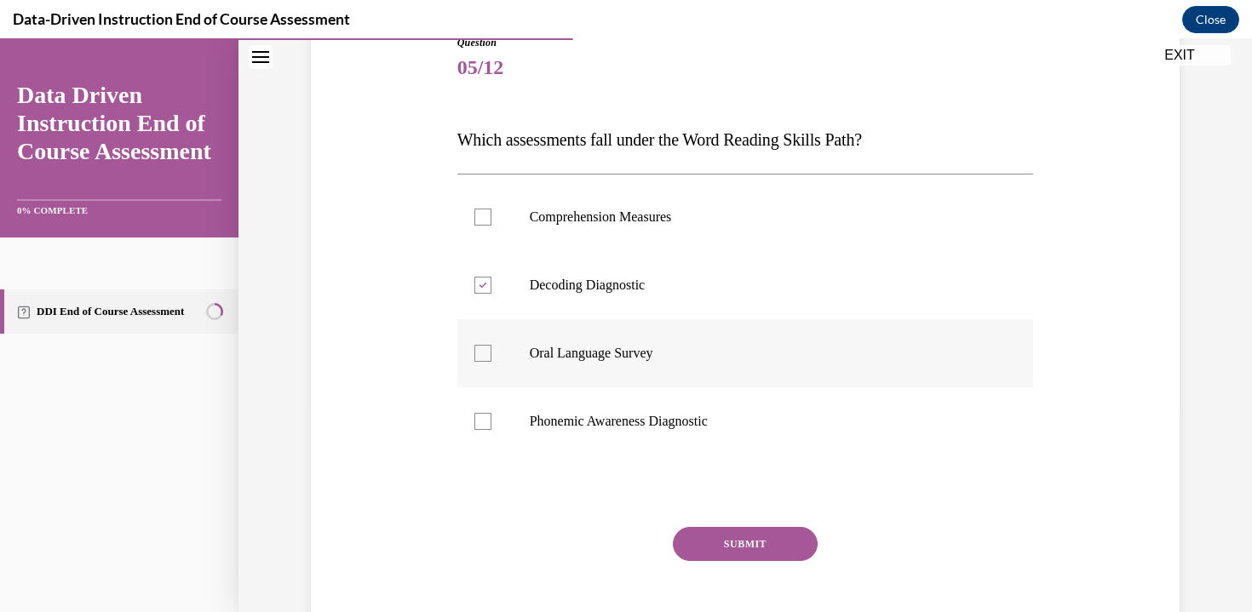
click at [486, 362] on input "Oral Language Survey" at bounding box center [482, 353] width 17 height 17
checkbox input "true"
click at [499, 435] on label "Phonemic Awareness Diagnostic" at bounding box center [745, 421] width 576 height 68
click at [491, 430] on input "Phonemic Awareness Diagnostic" at bounding box center [482, 421] width 17 height 17
checkbox input "true"
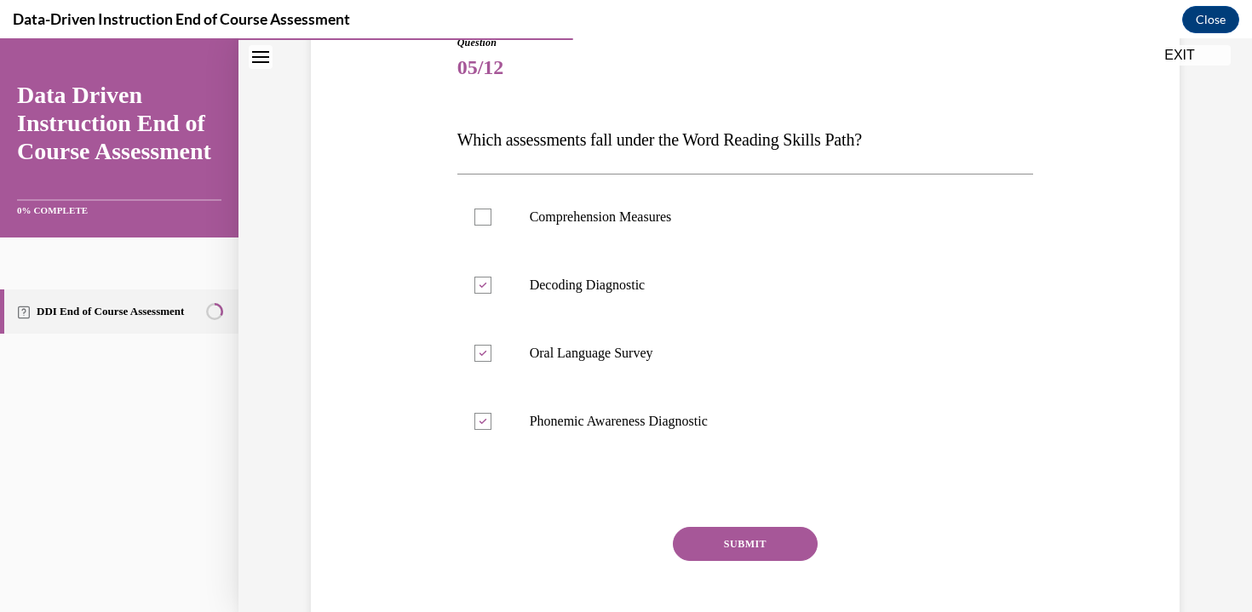
click at [748, 545] on button "SUBMIT" at bounding box center [745, 544] width 145 height 34
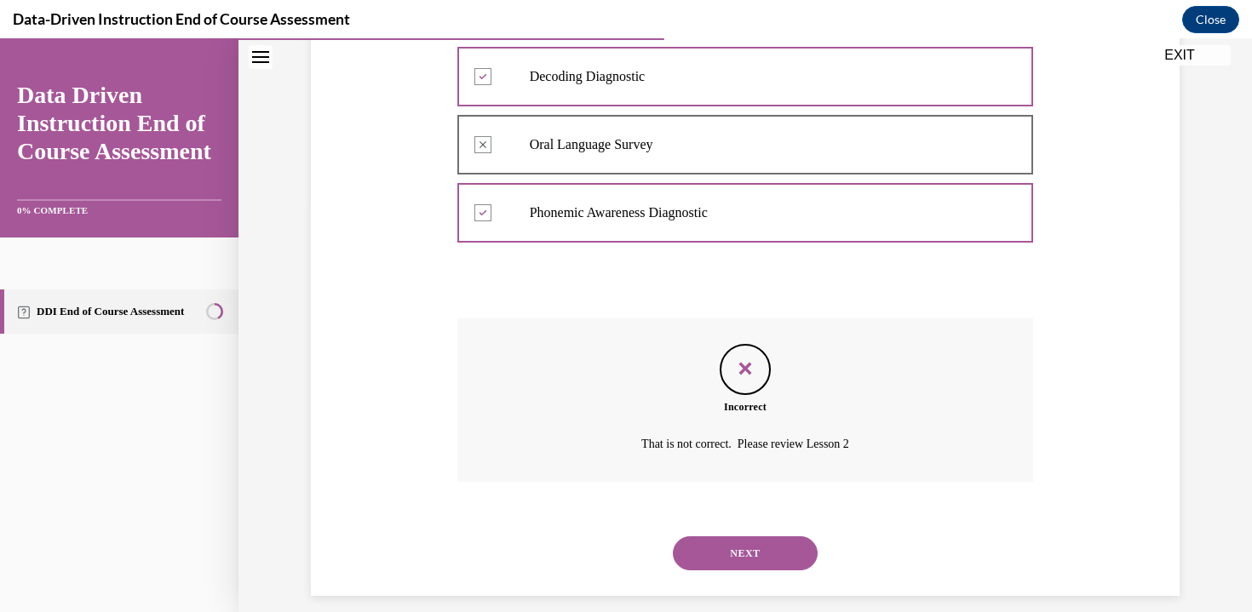
scroll to position [428, 0]
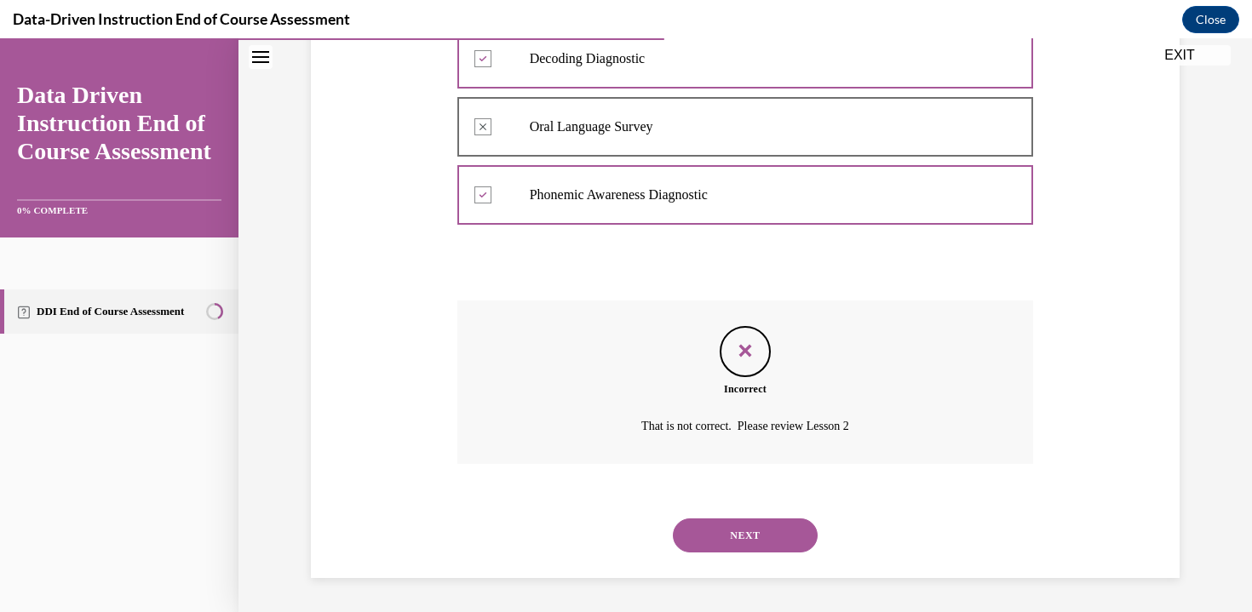
click at [748, 539] on button "NEXT" at bounding box center [745, 535] width 145 height 34
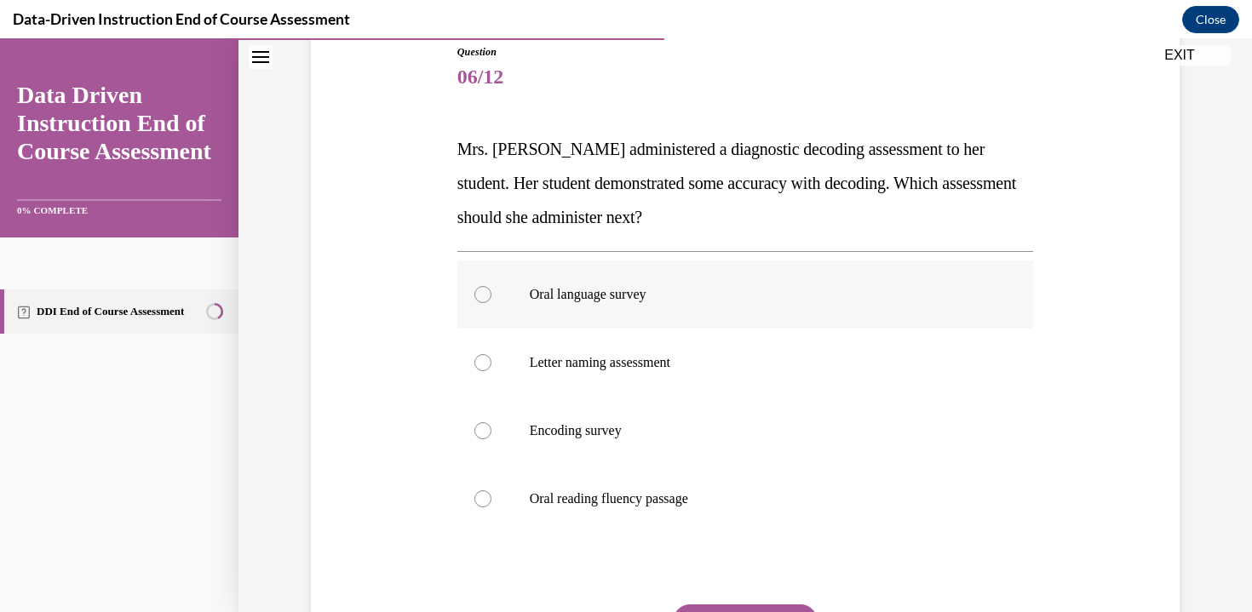
scroll to position [197, 0]
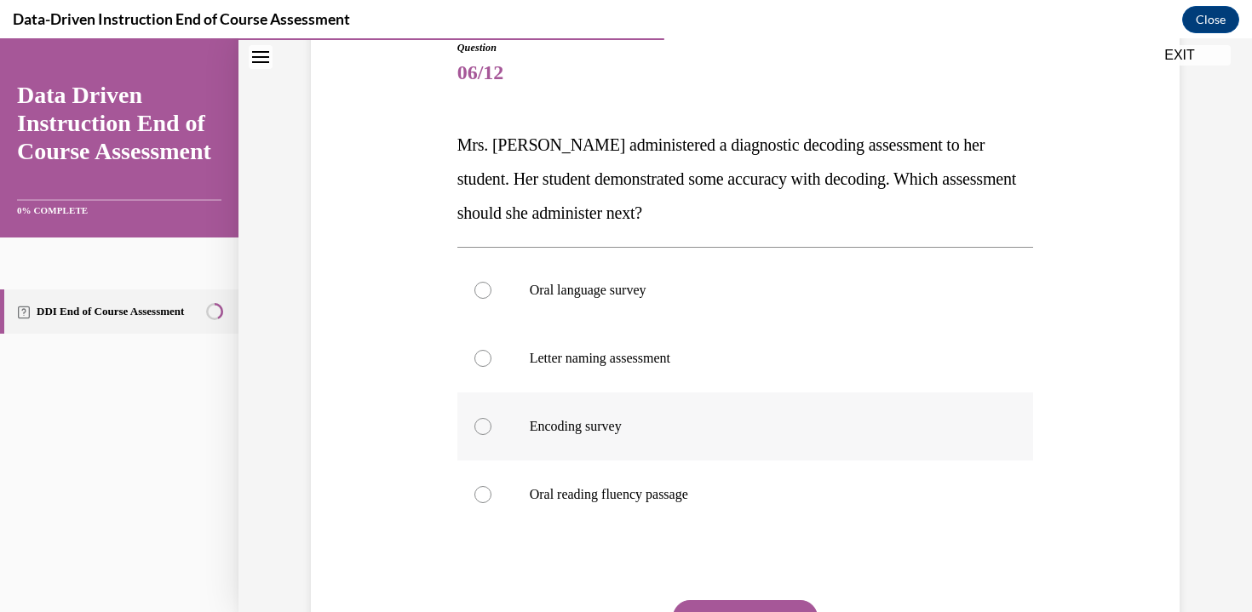
click at [579, 447] on label "Encoding survey" at bounding box center [745, 426] width 576 height 68
click at [491, 435] on input "Encoding survey" at bounding box center [482, 426] width 17 height 17
radio input "true"
click at [549, 499] on p "Oral reading fluency passage" at bounding box center [760, 494] width 461 height 17
click at [491, 499] on input "Oral reading fluency passage" at bounding box center [482, 494] width 17 height 17
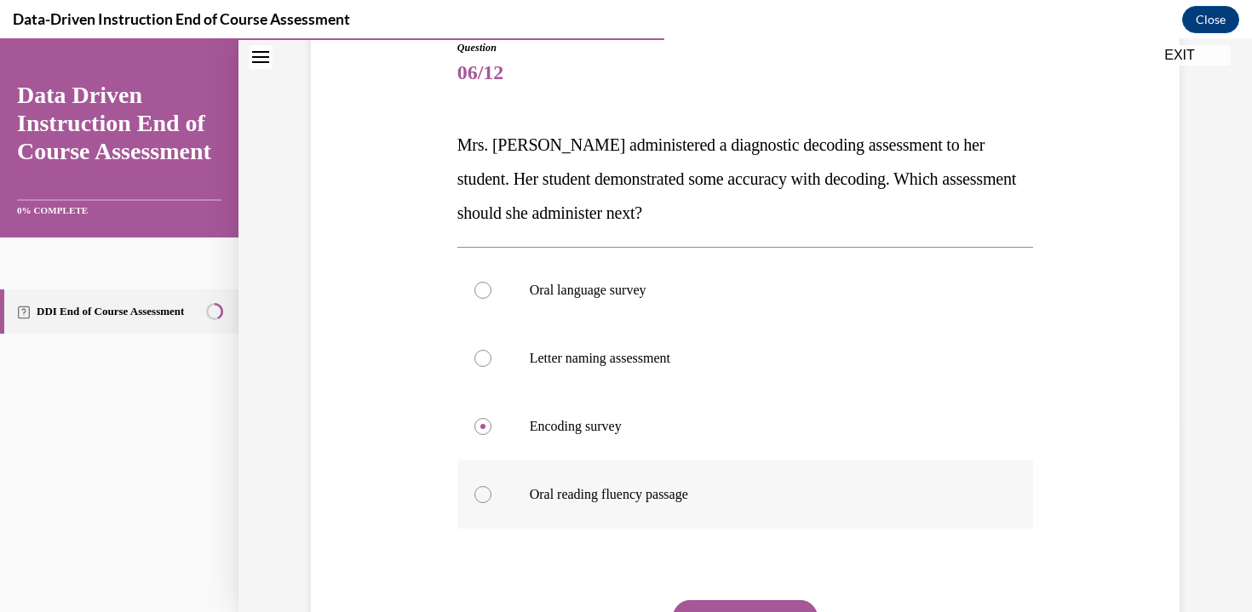
radio input "true"
drag, startPoint x: 474, startPoint y: 173, endPoint x: 714, endPoint y: 220, distance: 244.6
click at [715, 220] on p "Mrs. Lee administered a diagnostic decoding assessment to her student. Her stud…" at bounding box center [745, 179] width 576 height 102
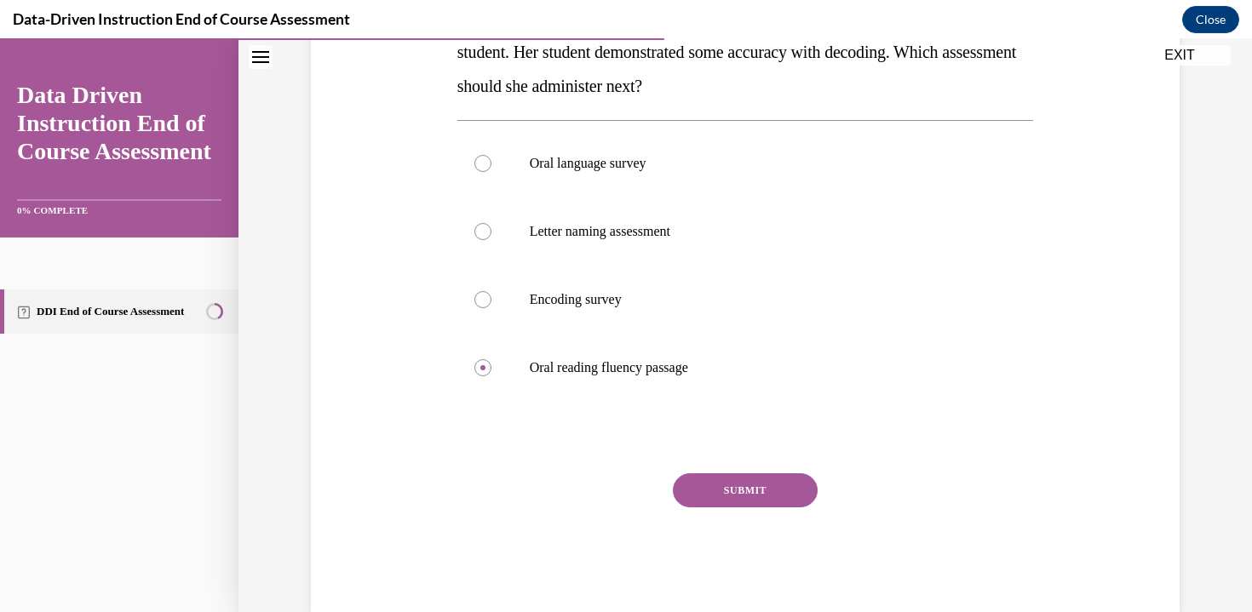
click at [783, 494] on button "SUBMIT" at bounding box center [745, 490] width 145 height 34
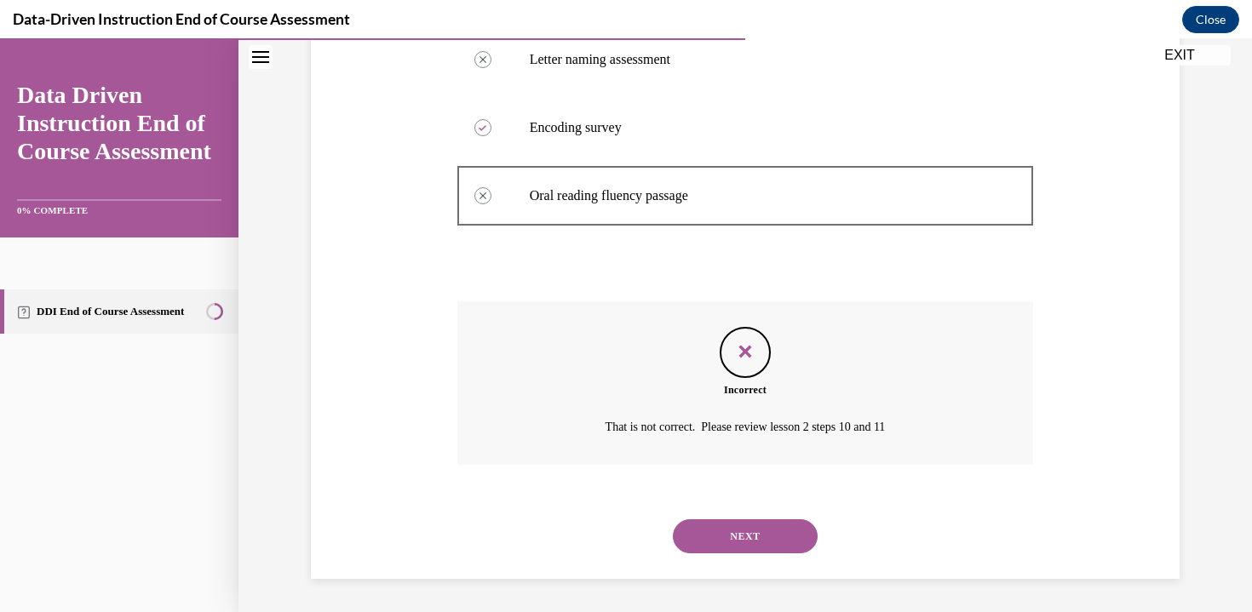
scroll to position [496, 0]
click at [706, 539] on button "NEXT" at bounding box center [745, 535] width 145 height 34
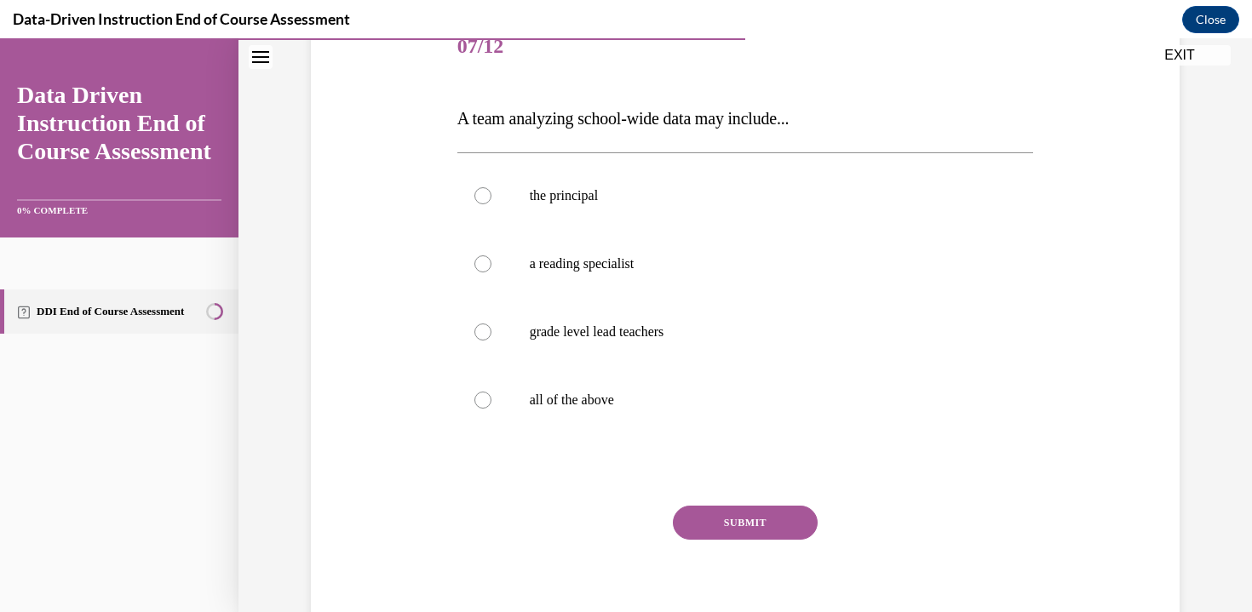
scroll to position [234, 0]
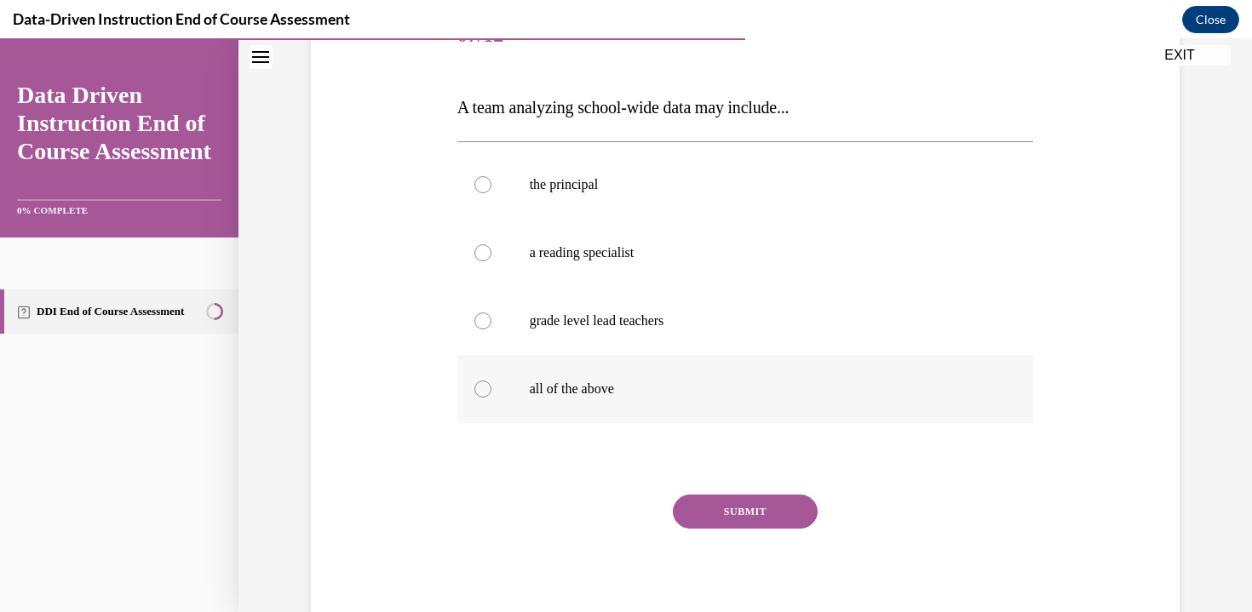
click at [546, 375] on label "all of the above" at bounding box center [745, 389] width 576 height 68
click at [491, 381] on input "all of the above" at bounding box center [482, 389] width 17 height 17
radio input "true"
click at [740, 511] on button "SUBMIT" at bounding box center [745, 512] width 145 height 34
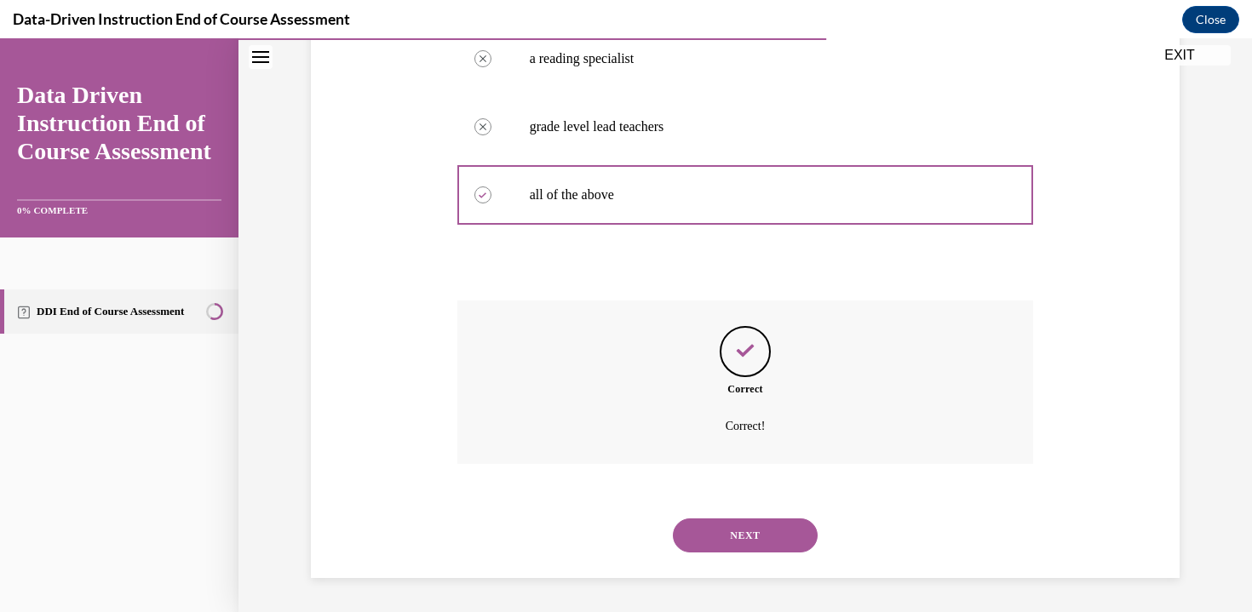
click at [727, 544] on button "NEXT" at bounding box center [745, 535] width 145 height 34
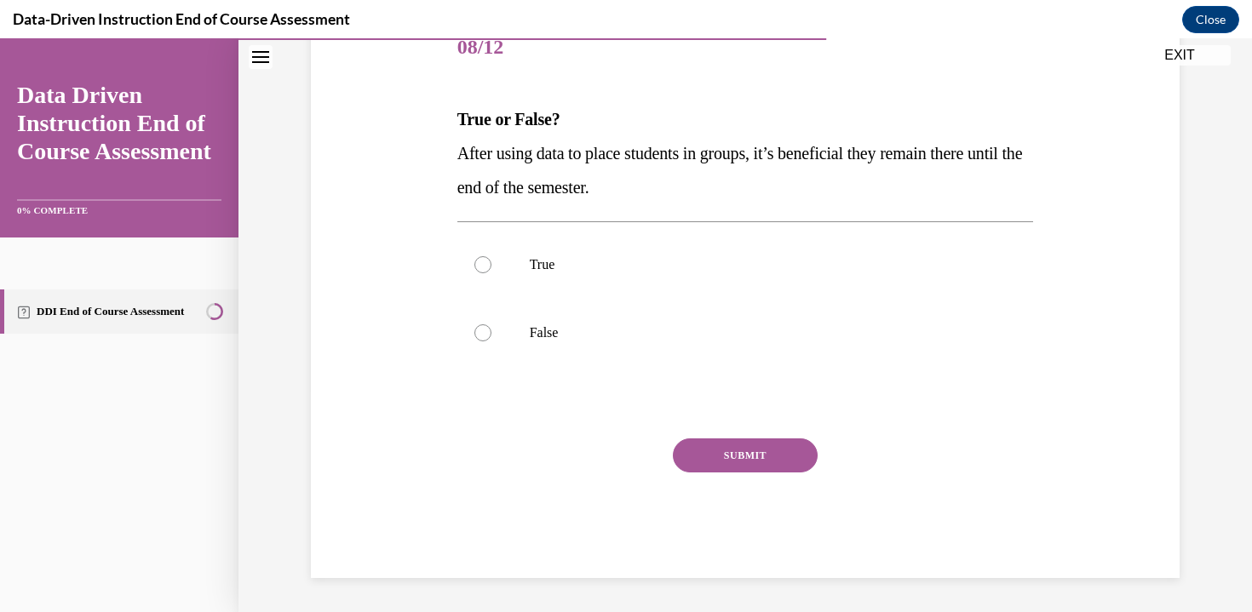
scroll to position [189, 0]
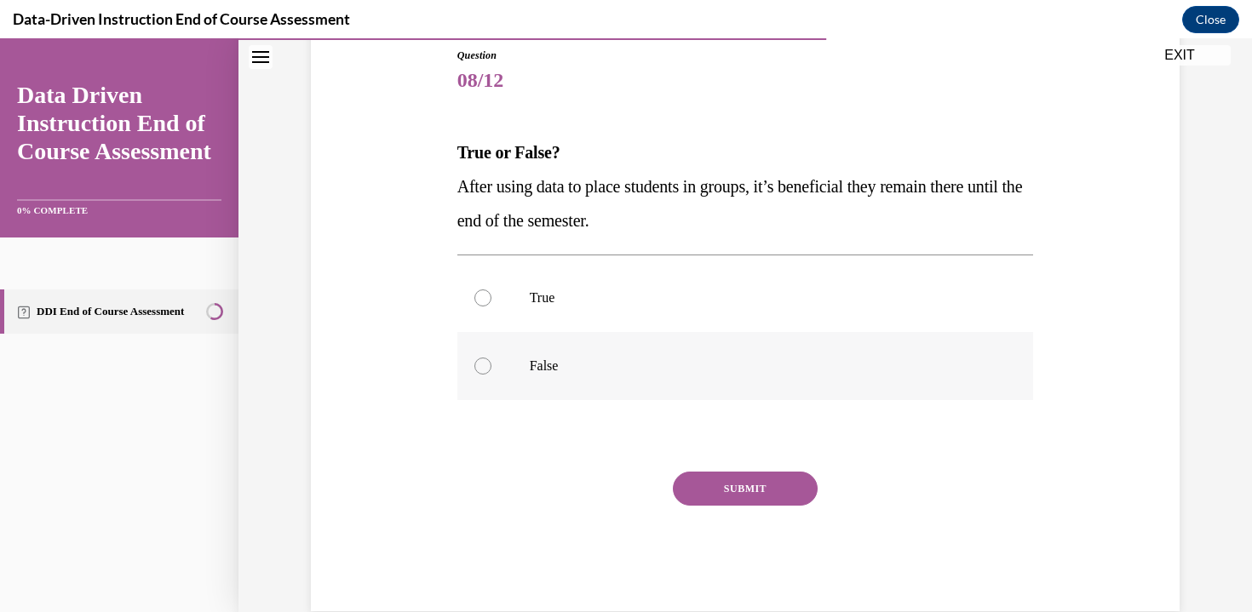
click at [536, 368] on p "False" at bounding box center [760, 366] width 461 height 17
click at [491, 368] on input "False" at bounding box center [482, 366] width 17 height 17
radio input "true"
click at [759, 507] on div "SUBMIT" at bounding box center [745, 514] width 576 height 85
click at [759, 492] on button "SUBMIT" at bounding box center [745, 489] width 145 height 34
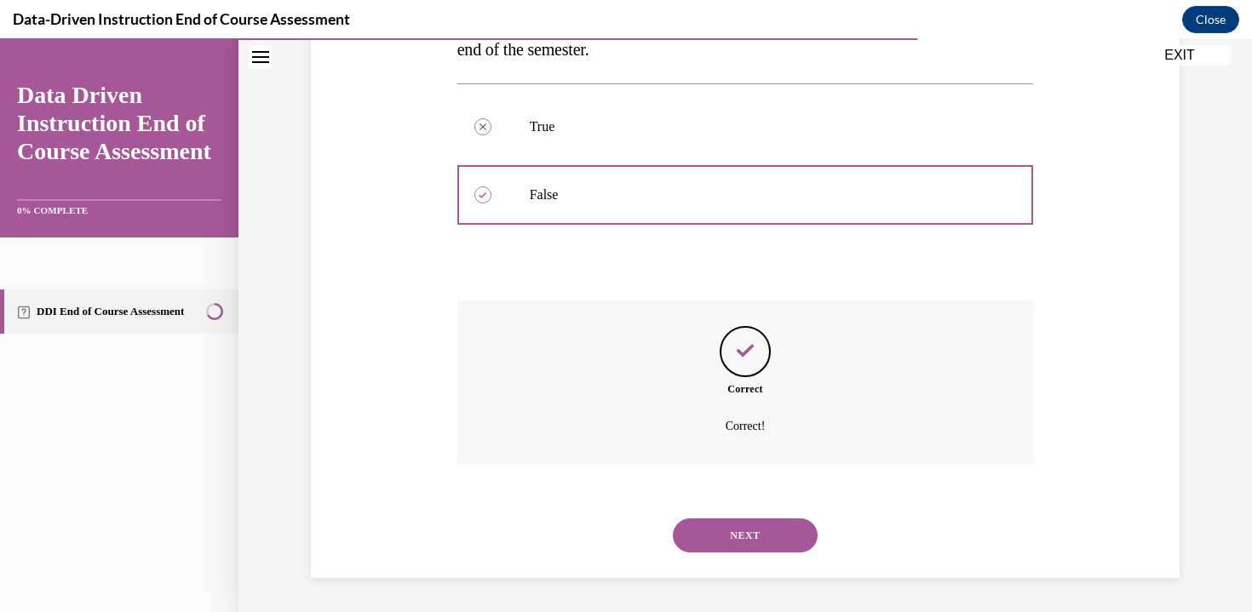
click at [725, 530] on button "NEXT" at bounding box center [745, 535] width 145 height 34
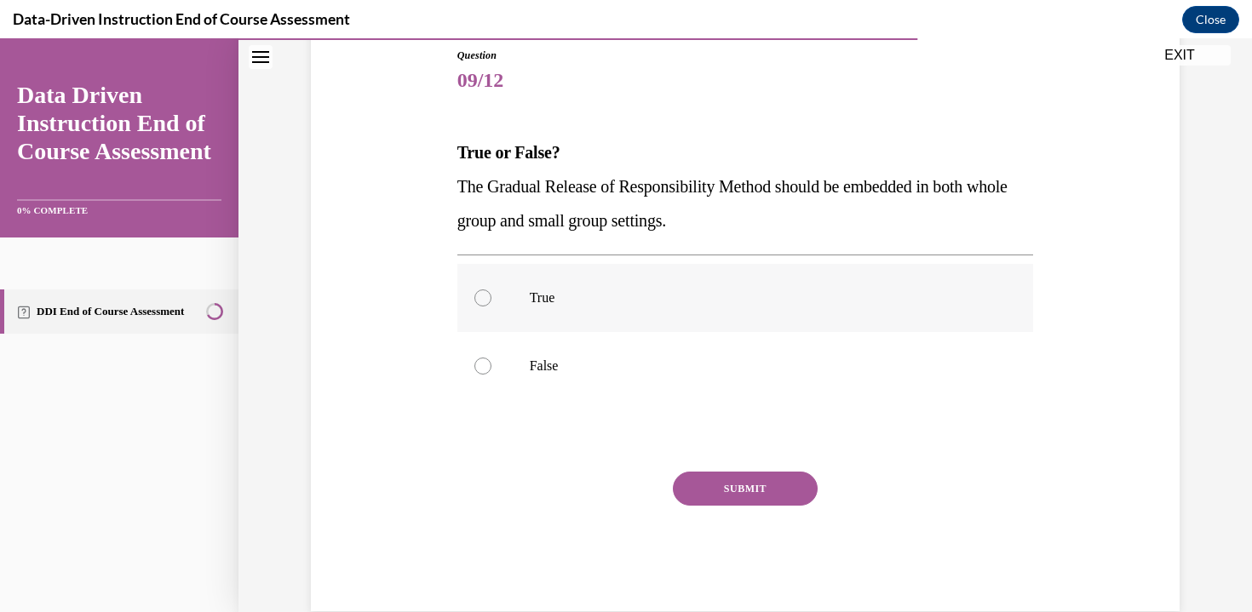
click at [559, 293] on p "True" at bounding box center [760, 297] width 461 height 17
click at [491, 293] on input "True" at bounding box center [482, 297] width 17 height 17
radio input "true"
click at [785, 488] on button "SUBMIT" at bounding box center [745, 489] width 145 height 34
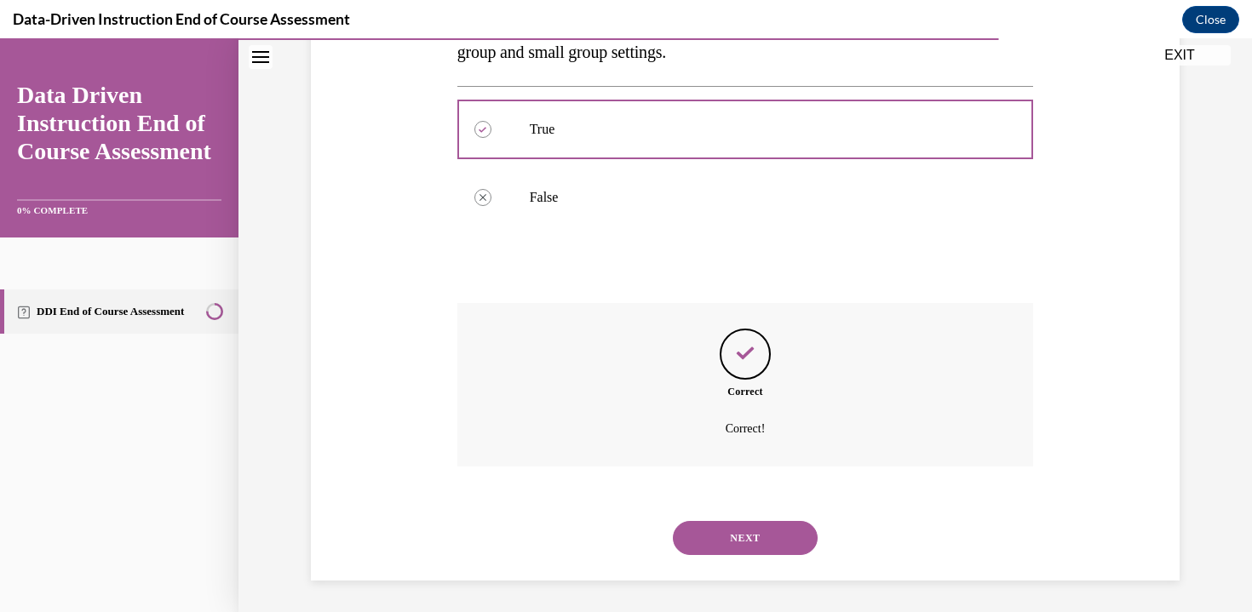
scroll to position [360, 0]
click at [729, 534] on button "NEXT" at bounding box center [745, 535] width 145 height 34
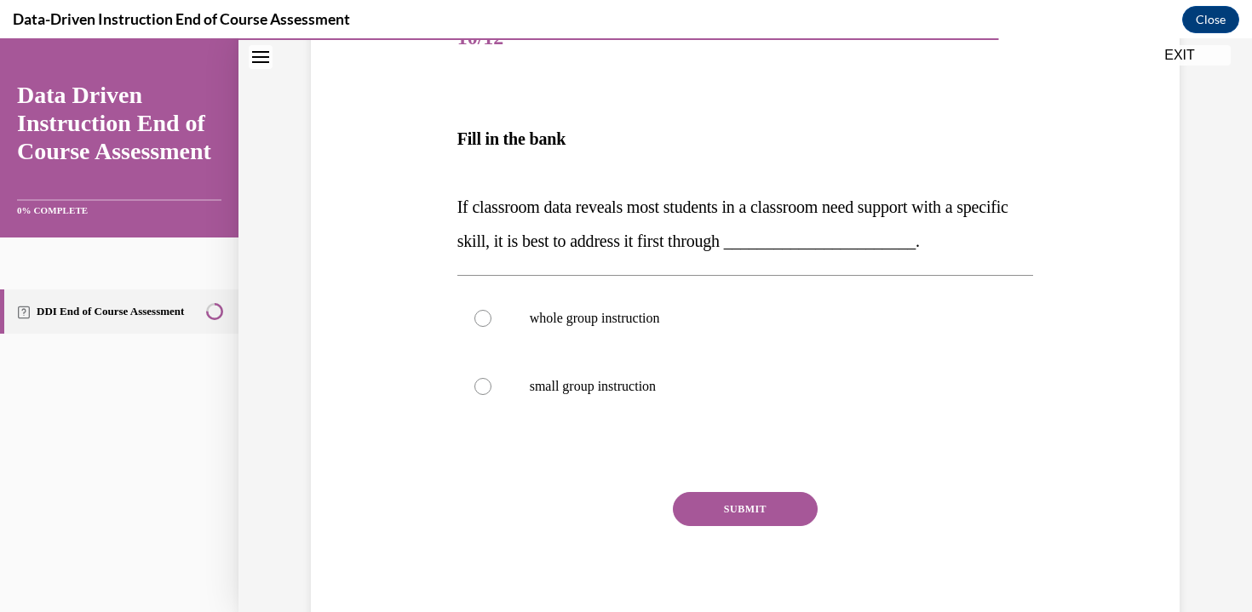
scroll to position [285, 0]
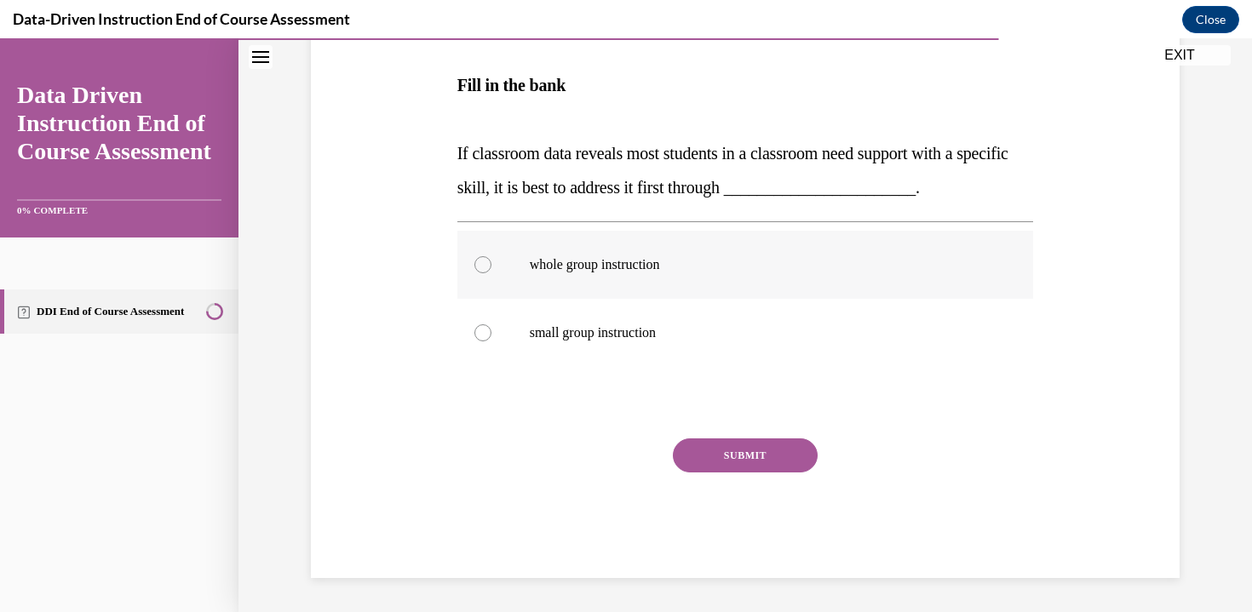
click at [668, 253] on label "whole group instruction" at bounding box center [745, 265] width 576 height 68
click at [491, 256] on input "whole group instruction" at bounding box center [482, 264] width 17 height 17
radio input "true"
click at [742, 457] on button "SUBMIT" at bounding box center [745, 455] width 145 height 34
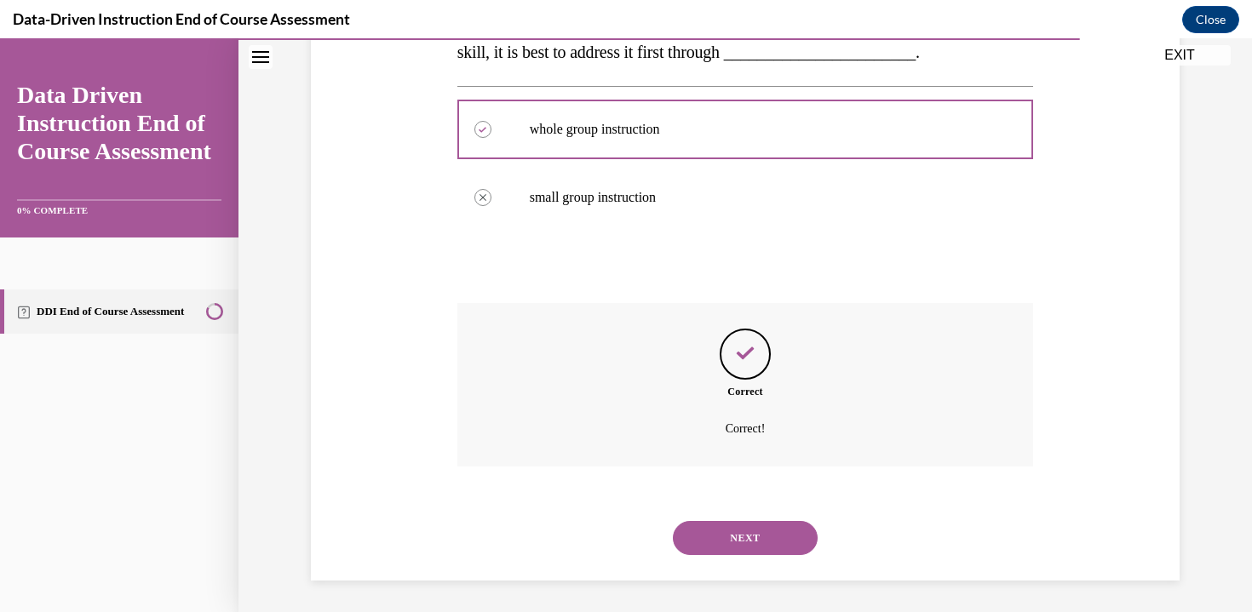
scroll to position [423, 0]
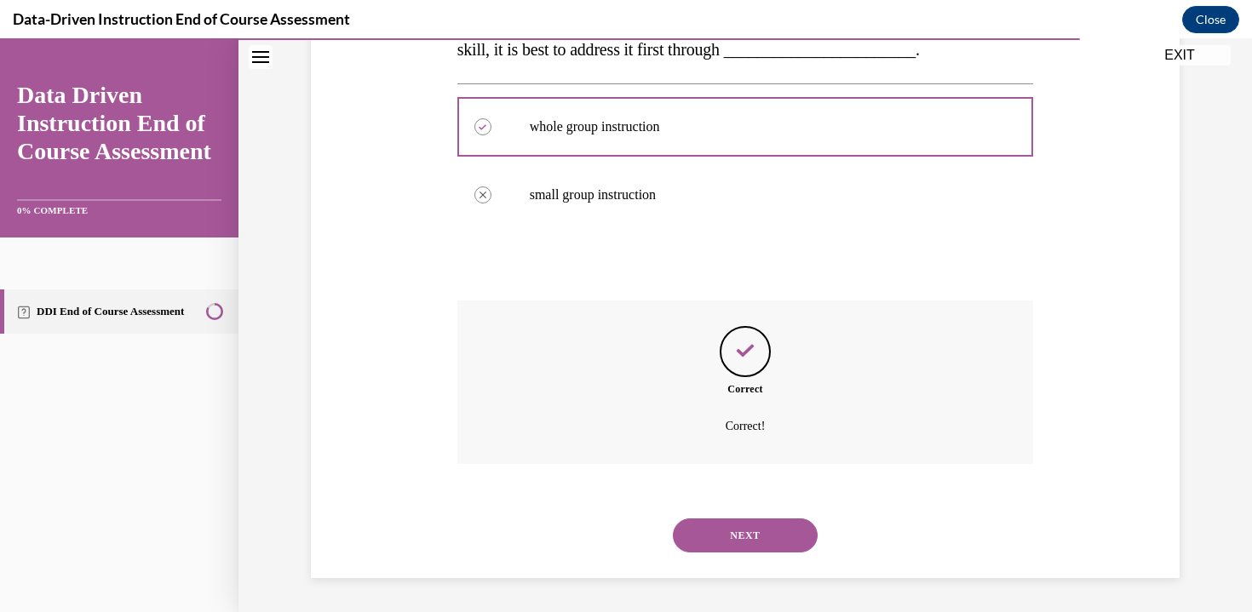
click at [702, 531] on button "NEXT" at bounding box center [745, 535] width 145 height 34
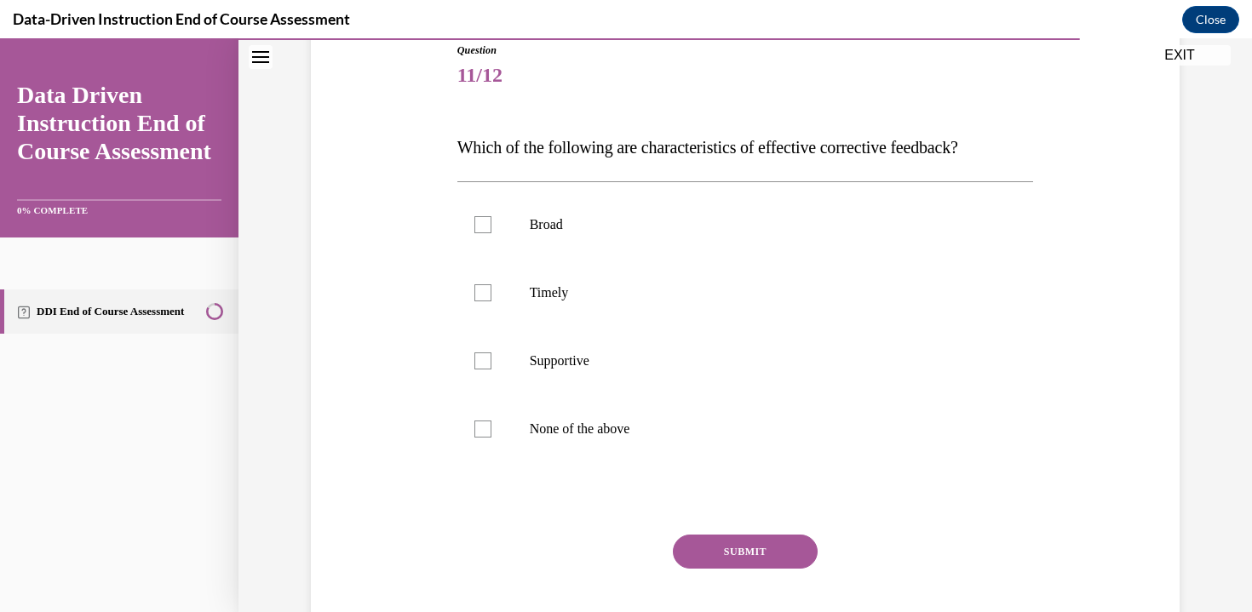
scroll to position [195, 0]
click at [496, 301] on label "Timely" at bounding box center [745, 292] width 576 height 68
click at [491, 301] on input "Timely" at bounding box center [482, 292] width 17 height 17
checkbox input "true"
click at [484, 345] on label "Supportive" at bounding box center [745, 360] width 576 height 68
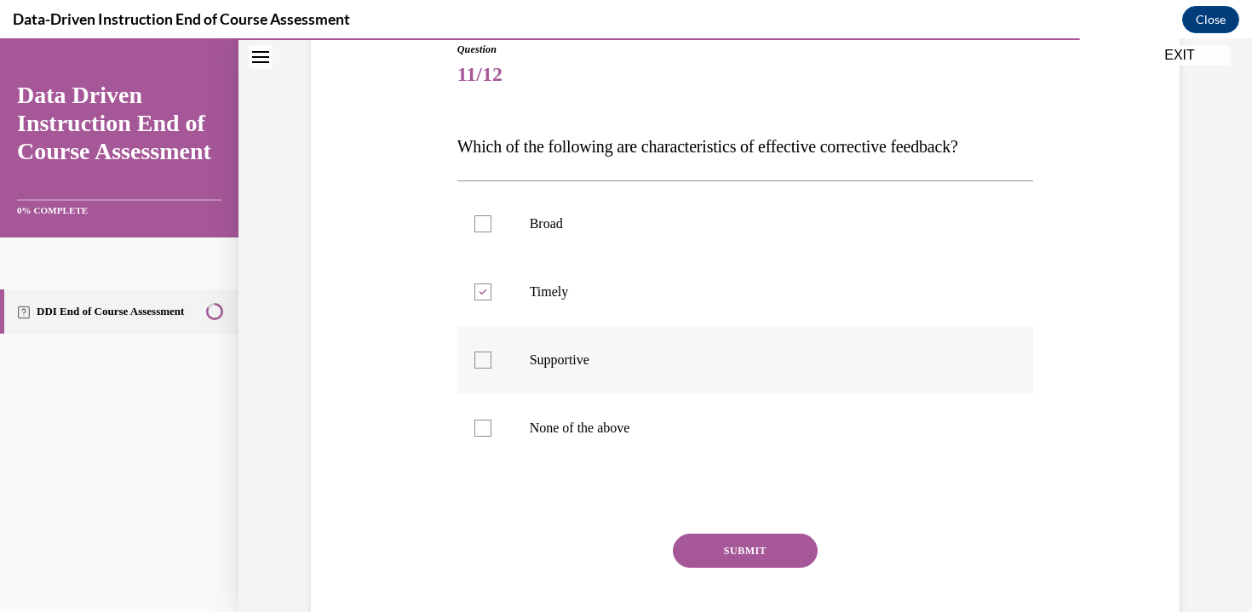
click at [484, 352] on input "Supportive" at bounding box center [482, 360] width 17 height 17
checkbox input "true"
click at [727, 557] on button "SUBMIT" at bounding box center [745, 551] width 145 height 34
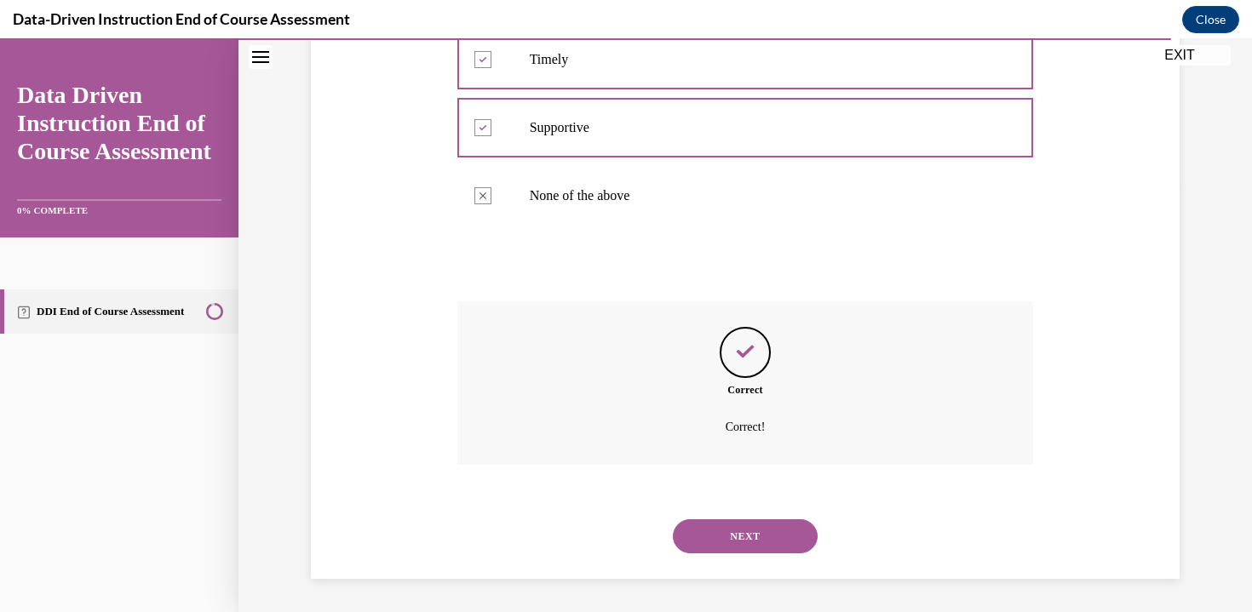
scroll to position [428, 0]
click at [730, 534] on button "NEXT" at bounding box center [745, 535] width 145 height 34
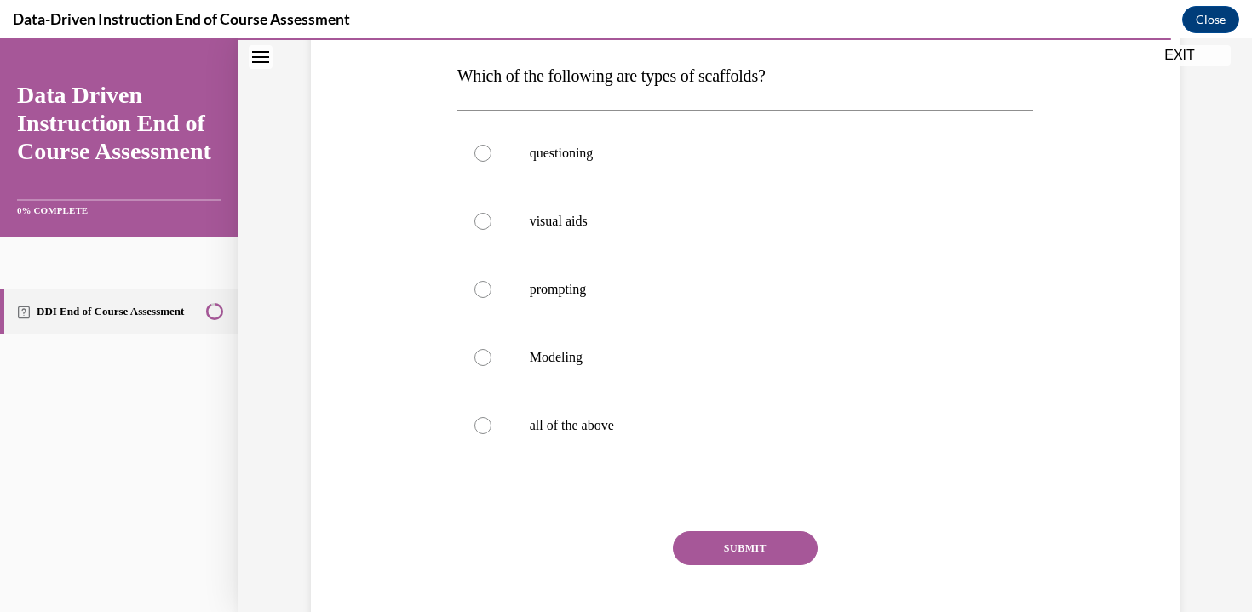
scroll to position [269, 0]
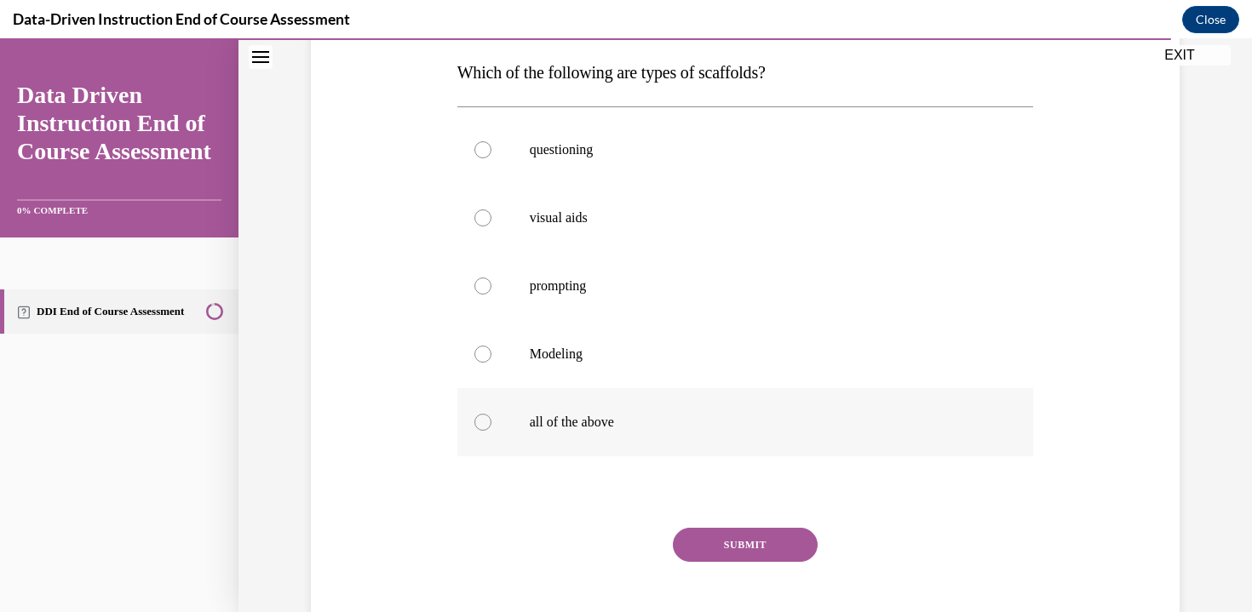
click at [536, 392] on label "all of the above" at bounding box center [745, 422] width 576 height 68
click at [491, 414] on input "all of the above" at bounding box center [482, 422] width 17 height 17
radio input "true"
click at [737, 517] on div "Question 12/12 Which of the following are types of scaffolds? questioning visua…" at bounding box center [745, 318] width 576 height 700
click at [737, 540] on button "SUBMIT" at bounding box center [745, 545] width 145 height 34
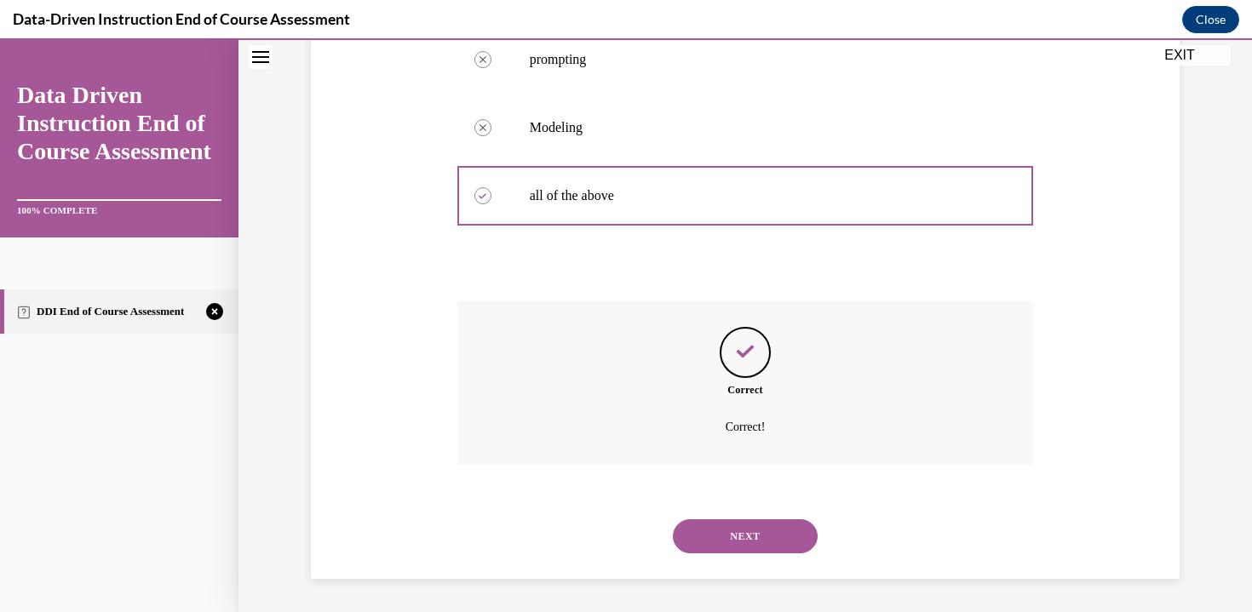
scroll to position [496, 0]
click at [742, 536] on button "NEXT" at bounding box center [745, 535] width 145 height 34
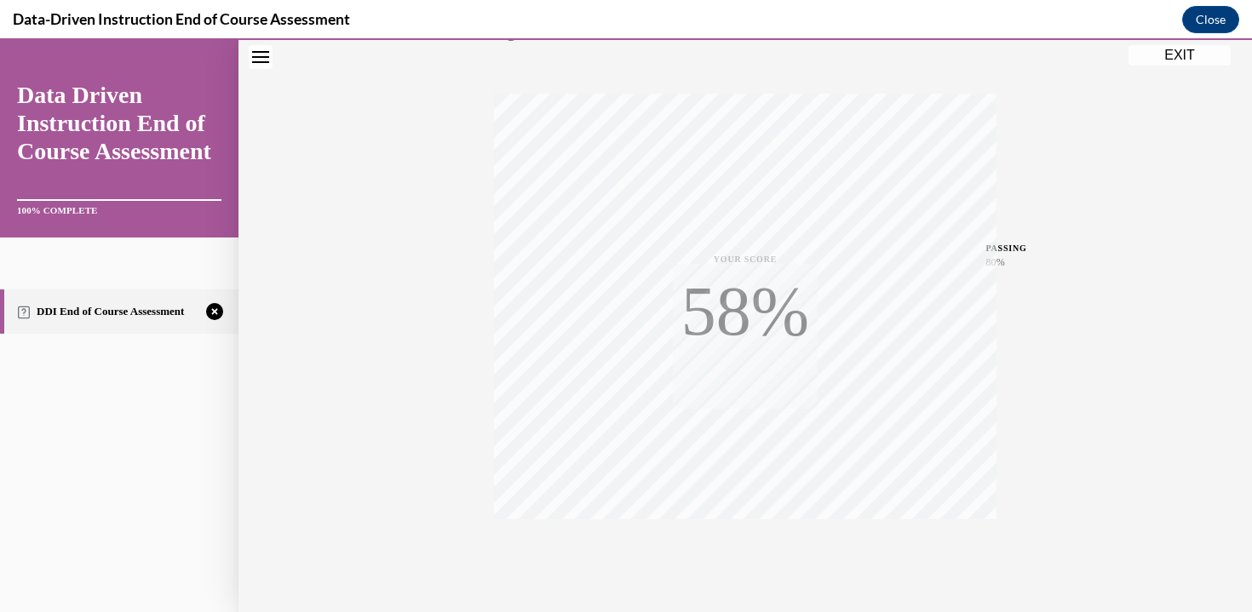
scroll to position [299, 0]
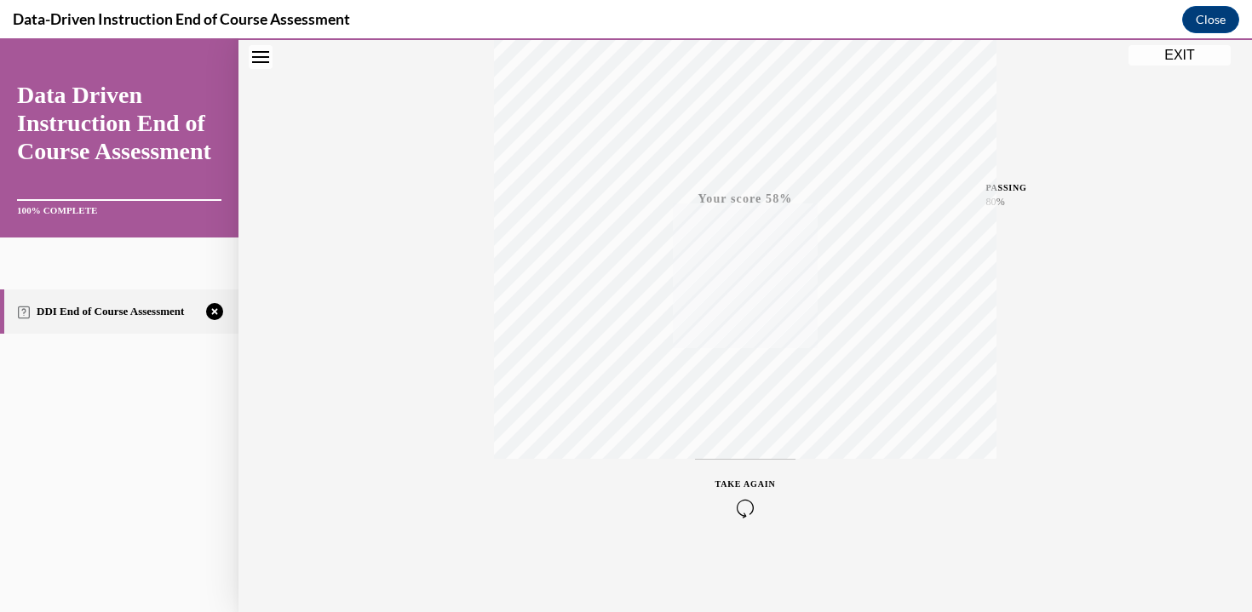
click at [754, 490] on div "TAKE AGAIN" at bounding box center [745, 498] width 60 height 40
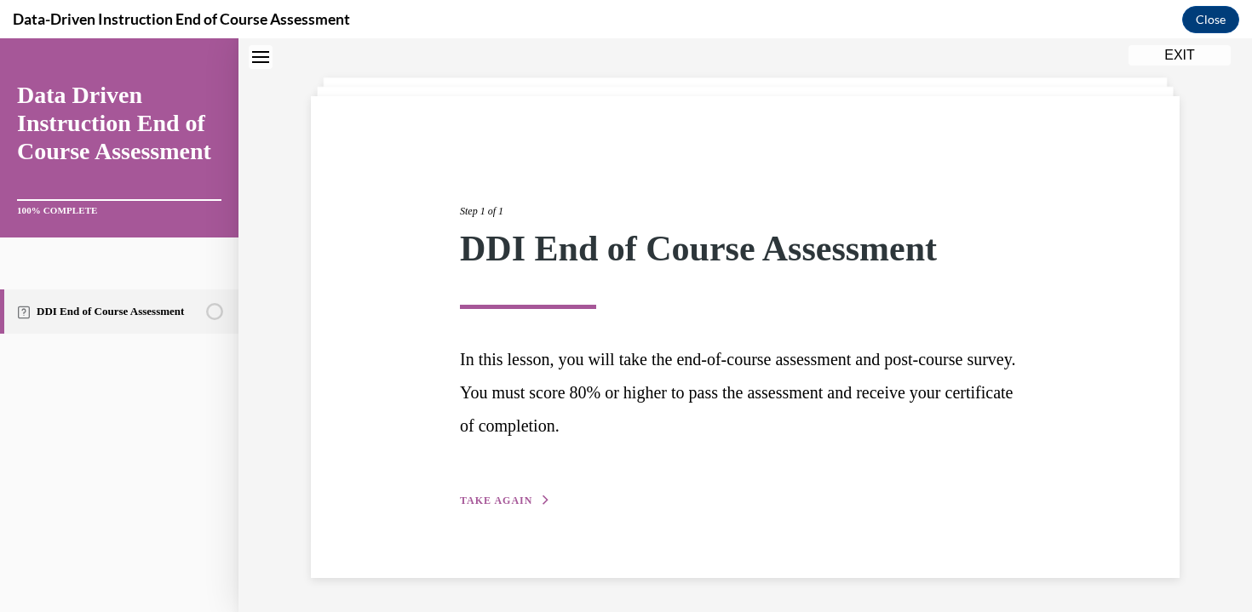
click at [508, 499] on span "TAKE AGAIN" at bounding box center [496, 501] width 72 height 12
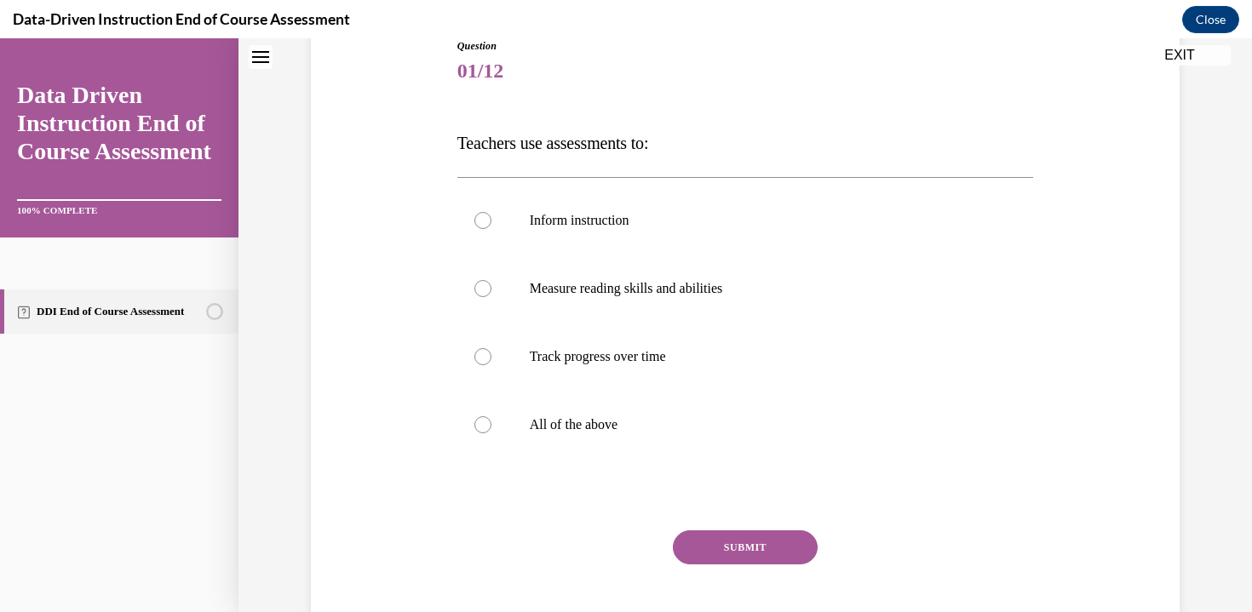
scroll to position [201, 0]
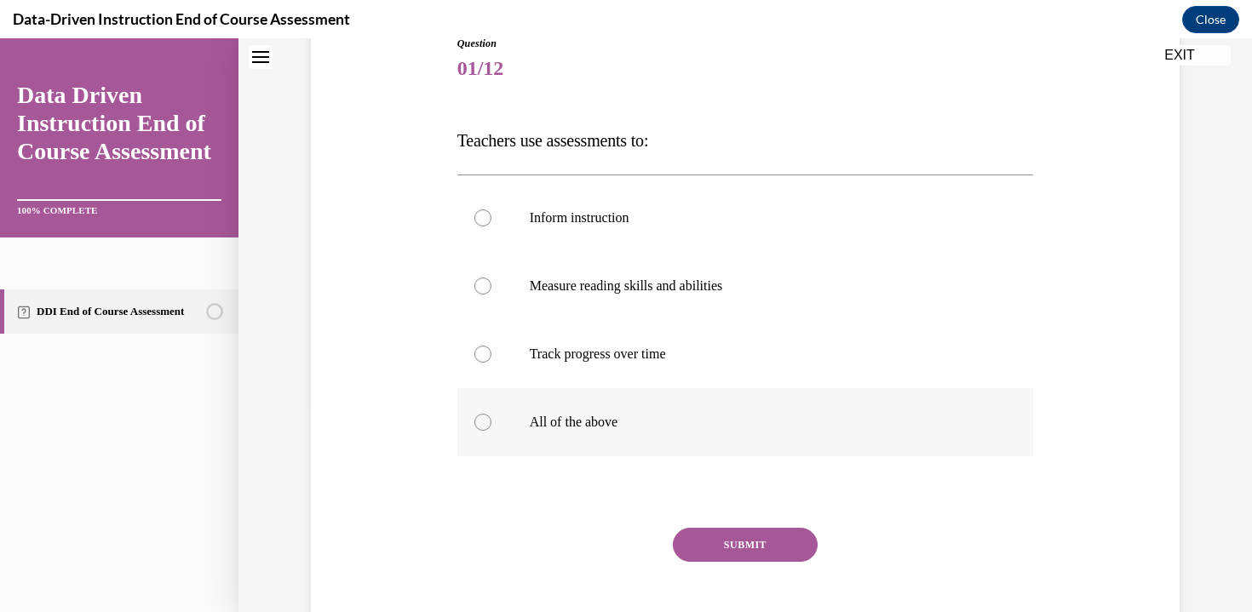
click at [528, 432] on label "All of the above" at bounding box center [745, 422] width 576 height 68
click at [491, 431] on input "All of the above" at bounding box center [482, 422] width 17 height 17
radio input "true"
click at [813, 559] on div "SUBMIT" at bounding box center [745, 570] width 576 height 85
click at [788, 552] on button "SUBMIT" at bounding box center [745, 545] width 145 height 34
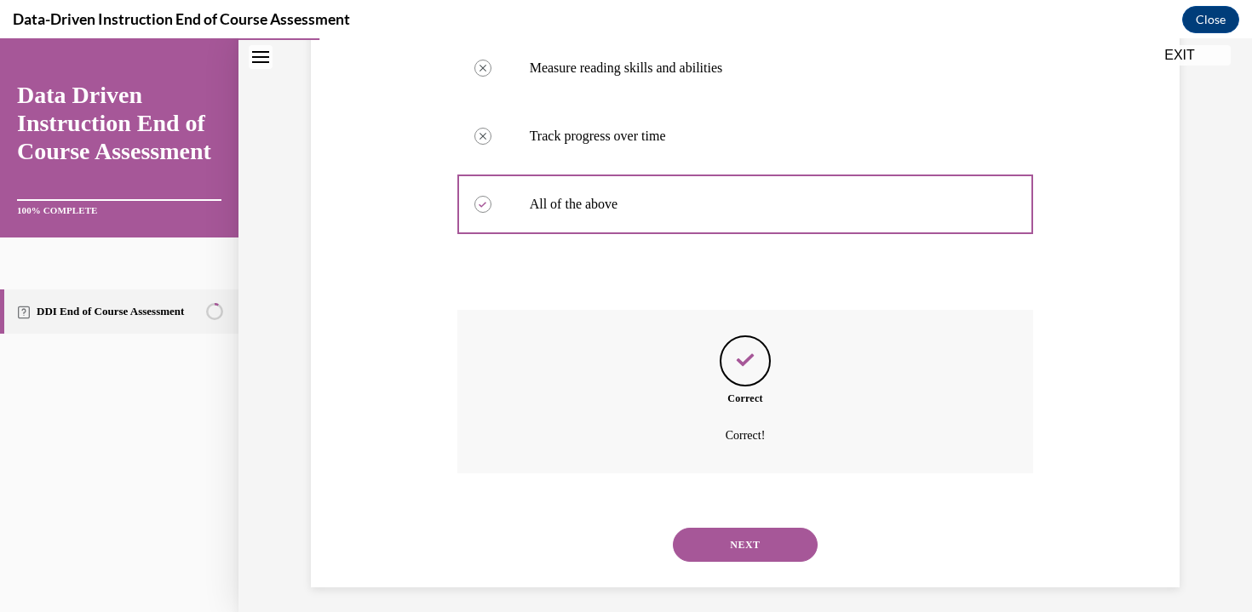
scroll to position [428, 0]
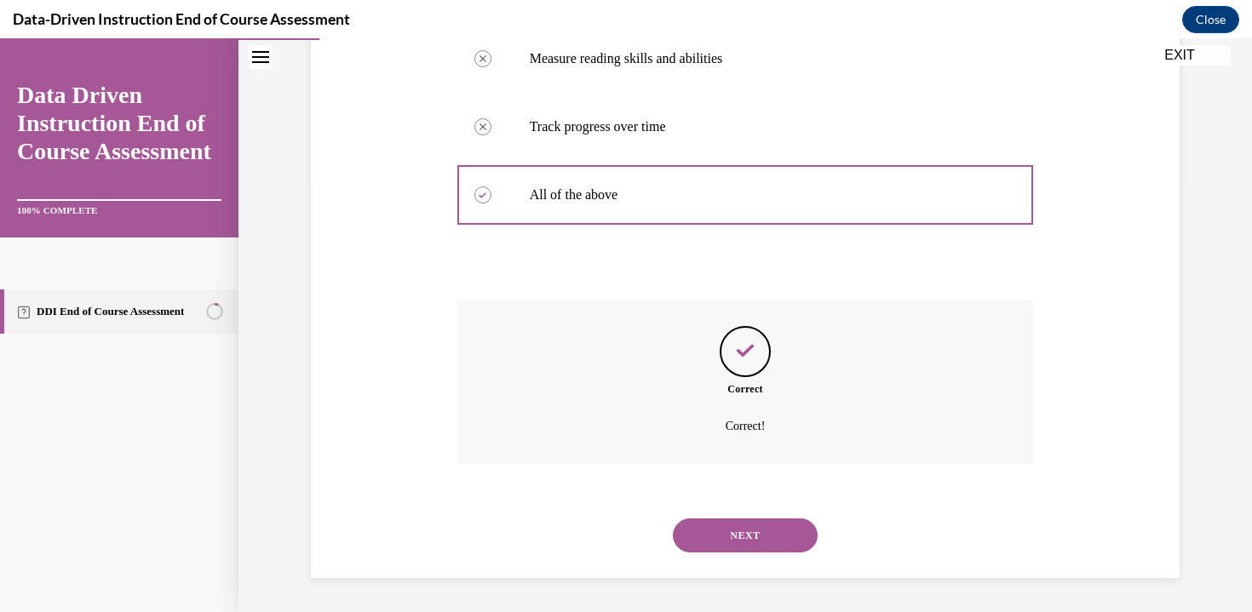
click at [808, 542] on button "NEXT" at bounding box center [745, 535] width 145 height 34
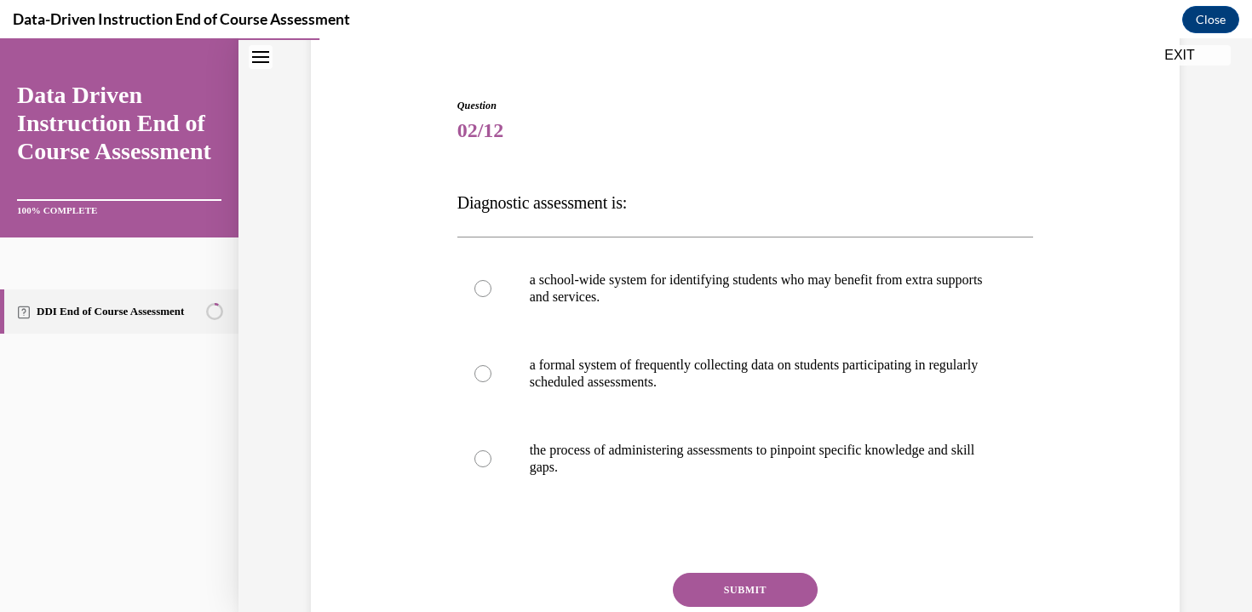
scroll to position [247, 0]
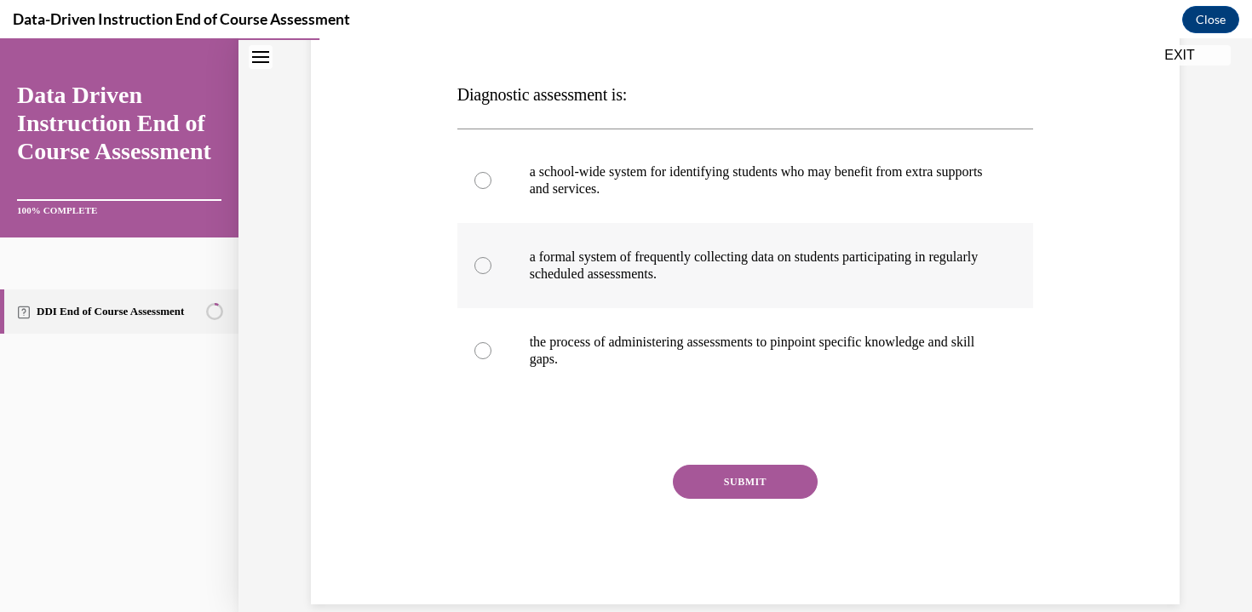
click at [782, 278] on p "a formal system of frequently collecting data on students participating in regu…" at bounding box center [760, 266] width 461 height 34
click at [491, 274] on input "a formal system of frequently collecting data on students participating in regu…" at bounding box center [482, 265] width 17 height 17
radio input "true"
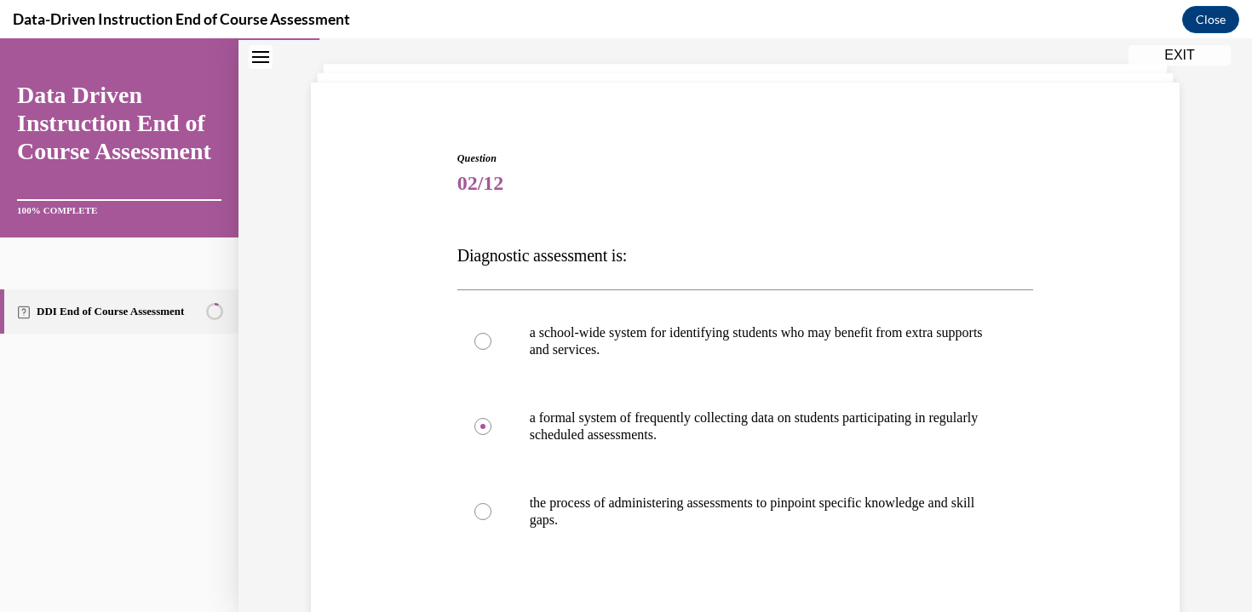
scroll to position [89, 0]
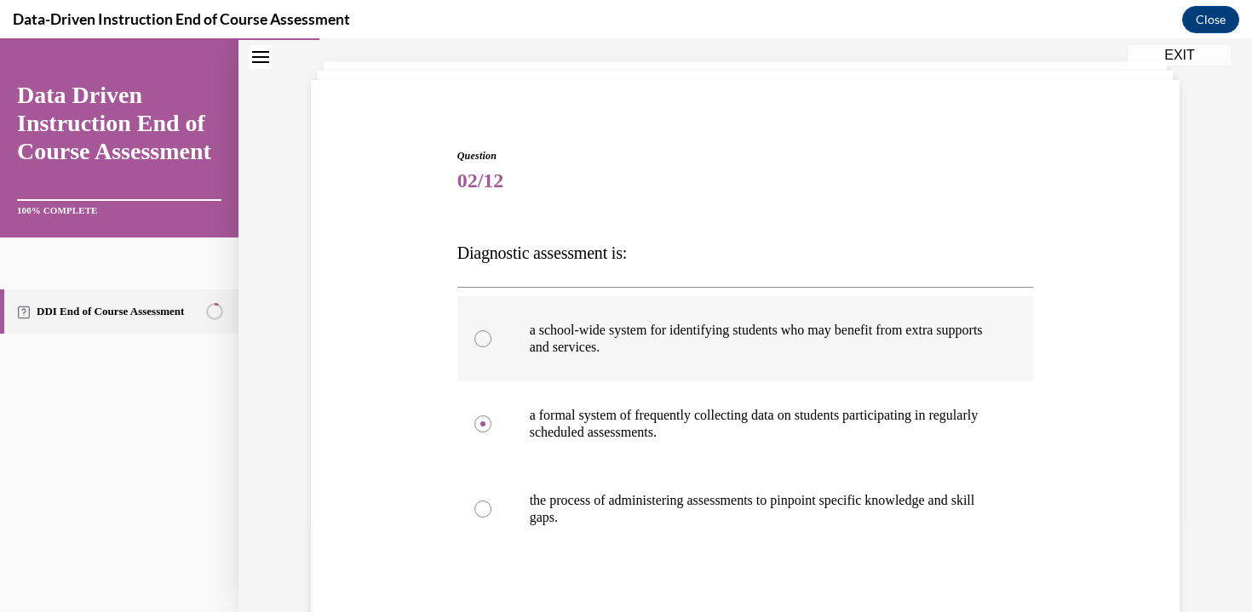
click at [583, 335] on p "a school-wide system for identifying students who may benefit from extra suppor…" at bounding box center [760, 339] width 461 height 34
click at [491, 335] on input "a school-wide system for identifying students who may benefit from extra suppor…" at bounding box center [482, 338] width 17 height 17
radio input "true"
click at [594, 436] on p "a formal system of frequently collecting data on students participating in regu…" at bounding box center [760, 424] width 461 height 34
click at [491, 433] on input "a formal system of frequently collecting data on students participating in regu…" at bounding box center [482, 423] width 17 height 17
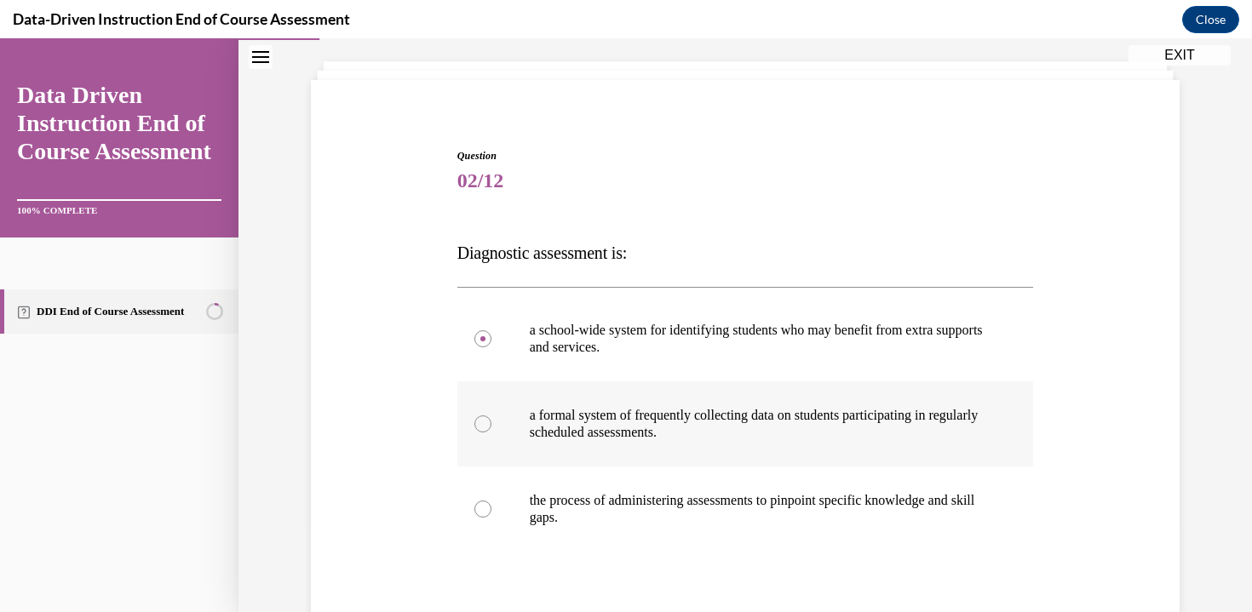
radio input "true"
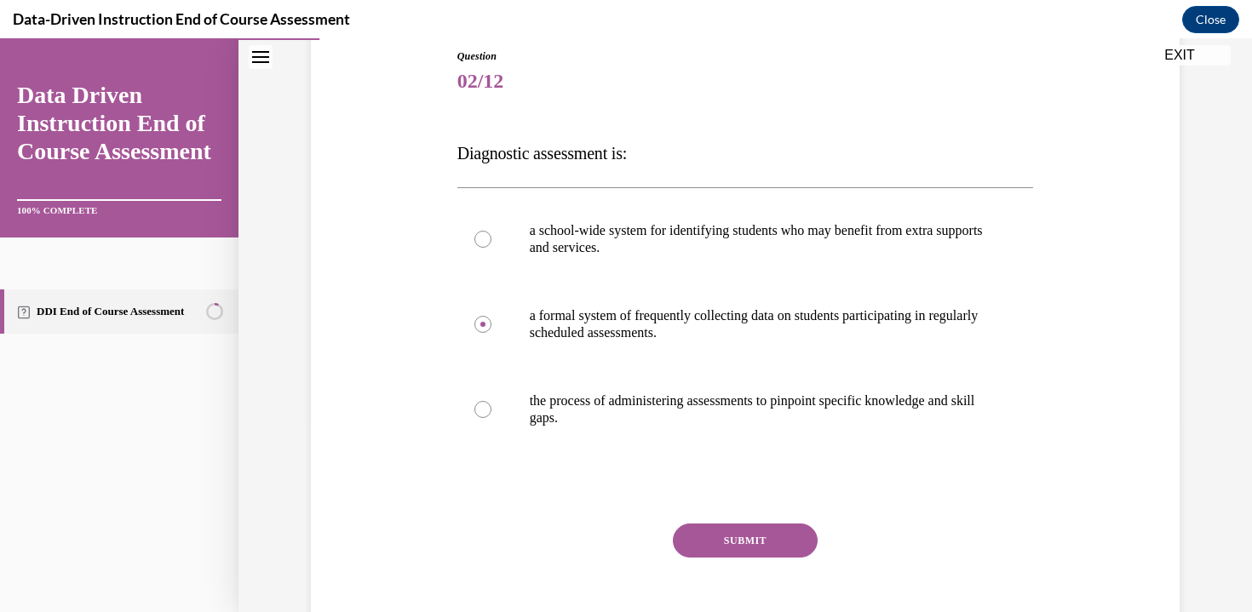
scroll to position [190, 0]
click at [737, 552] on button "SUBMIT" at bounding box center [745, 539] width 145 height 34
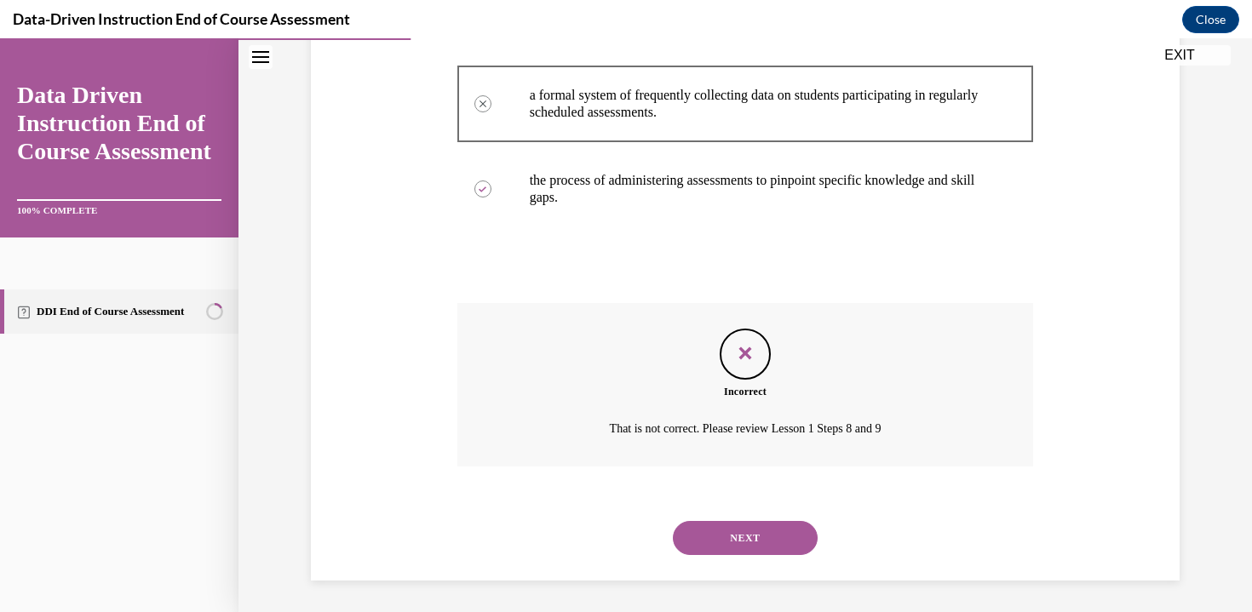
scroll to position [411, 0]
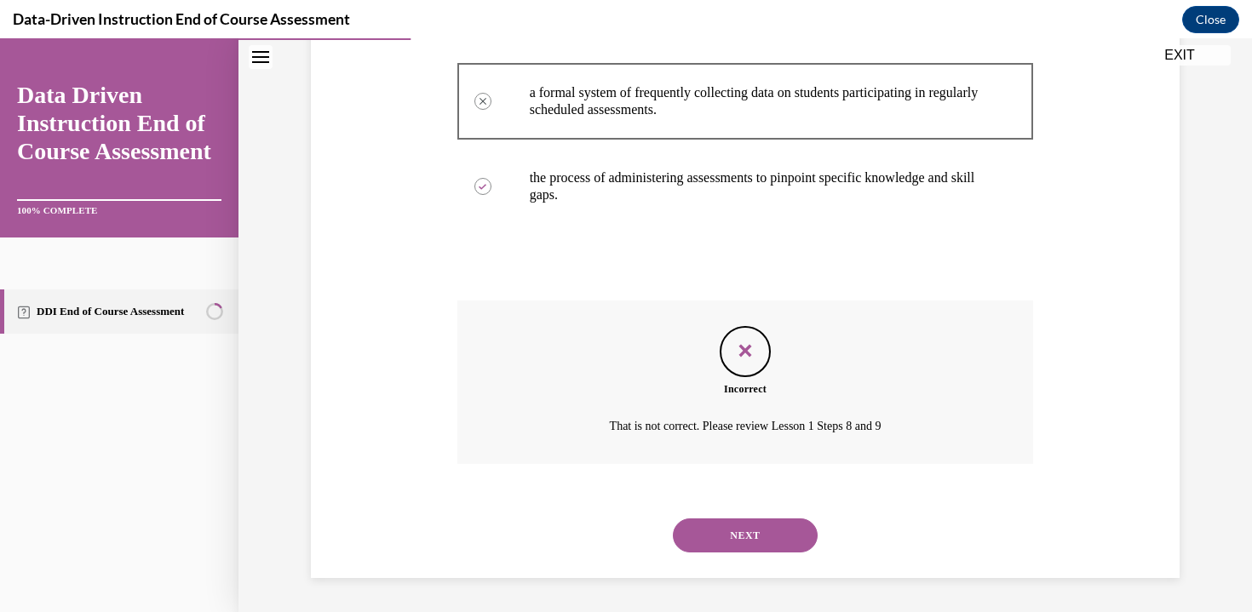
click at [737, 553] on div "NEXT" at bounding box center [745, 535] width 576 height 68
click at [737, 534] on button "NEXT" at bounding box center [745, 535] width 145 height 34
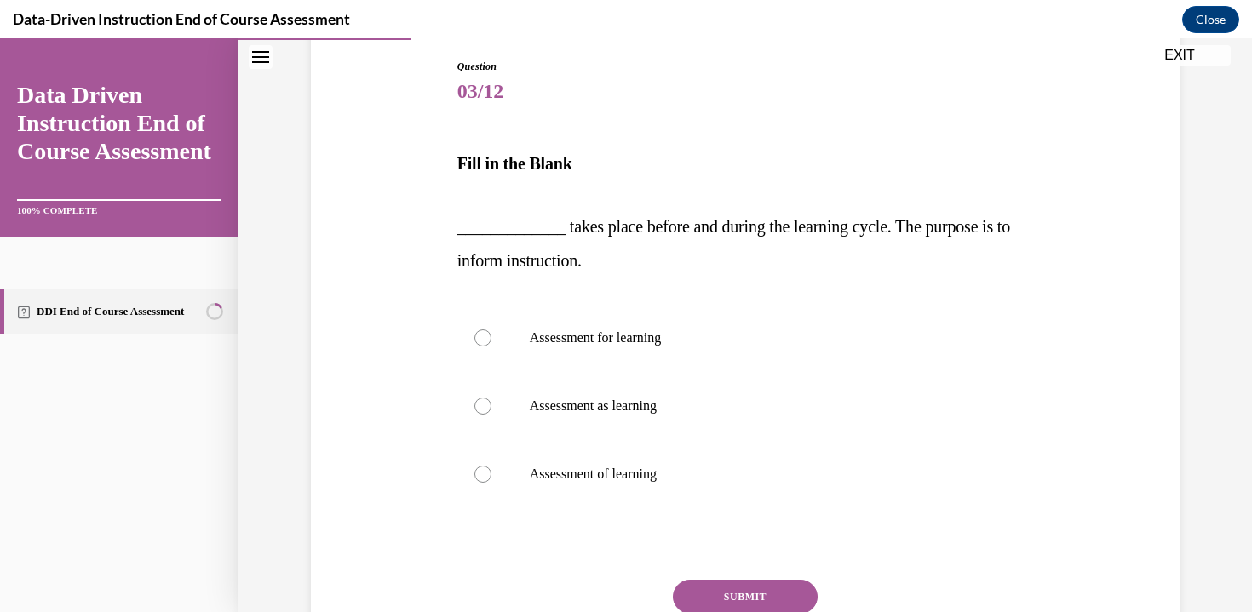
scroll to position [183, 0]
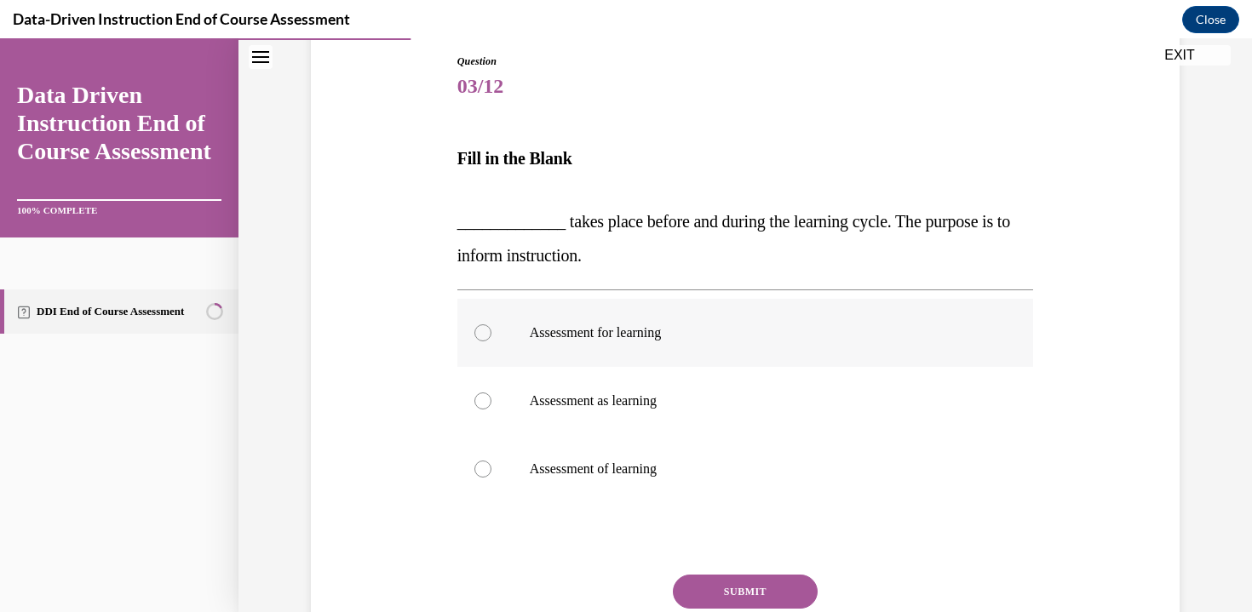
click at [724, 332] on p "Assessment for learning" at bounding box center [760, 332] width 461 height 17
click at [491, 332] on input "Assessment for learning" at bounding box center [482, 332] width 17 height 17
radio input "true"
click at [702, 586] on button "SUBMIT" at bounding box center [745, 592] width 145 height 34
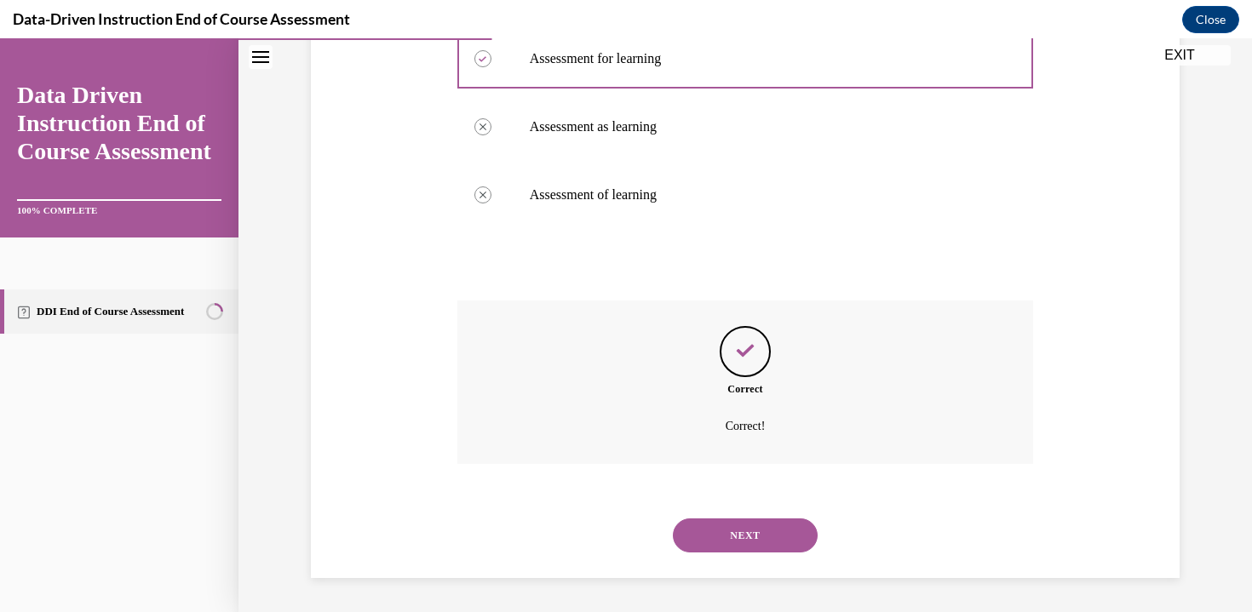
click at [727, 524] on button "NEXT" at bounding box center [745, 535] width 145 height 34
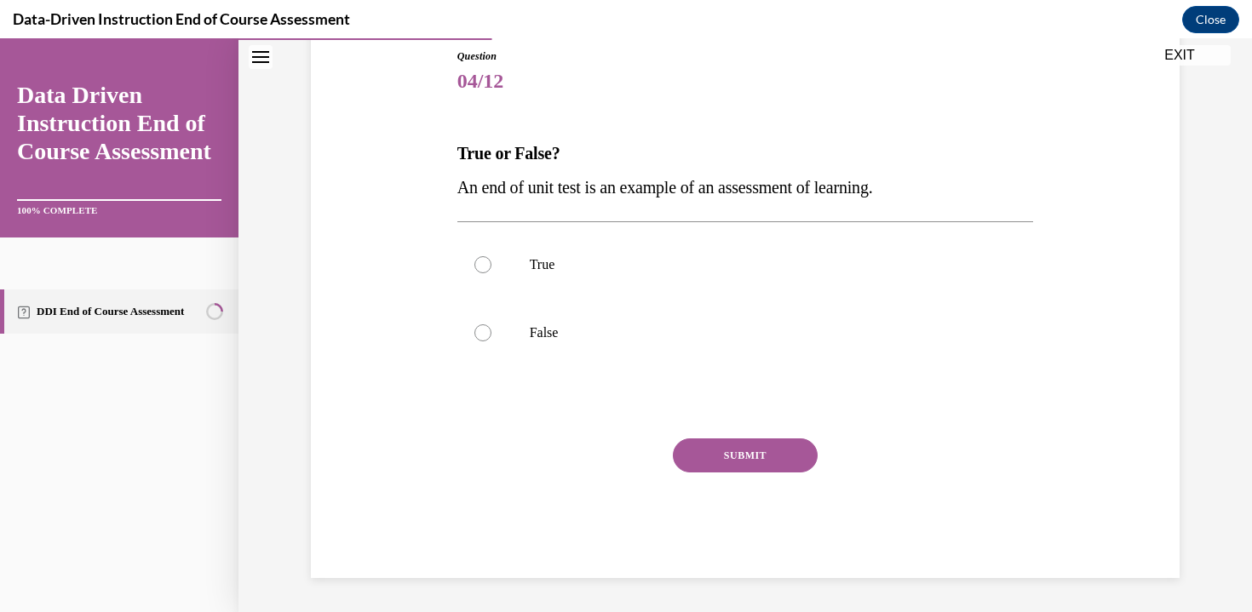
scroll to position [188, 0]
click at [506, 247] on label "True" at bounding box center [745, 265] width 576 height 68
click at [491, 256] on input "True" at bounding box center [482, 264] width 17 height 17
radio input "true"
click at [733, 451] on button "SUBMIT" at bounding box center [745, 455] width 145 height 34
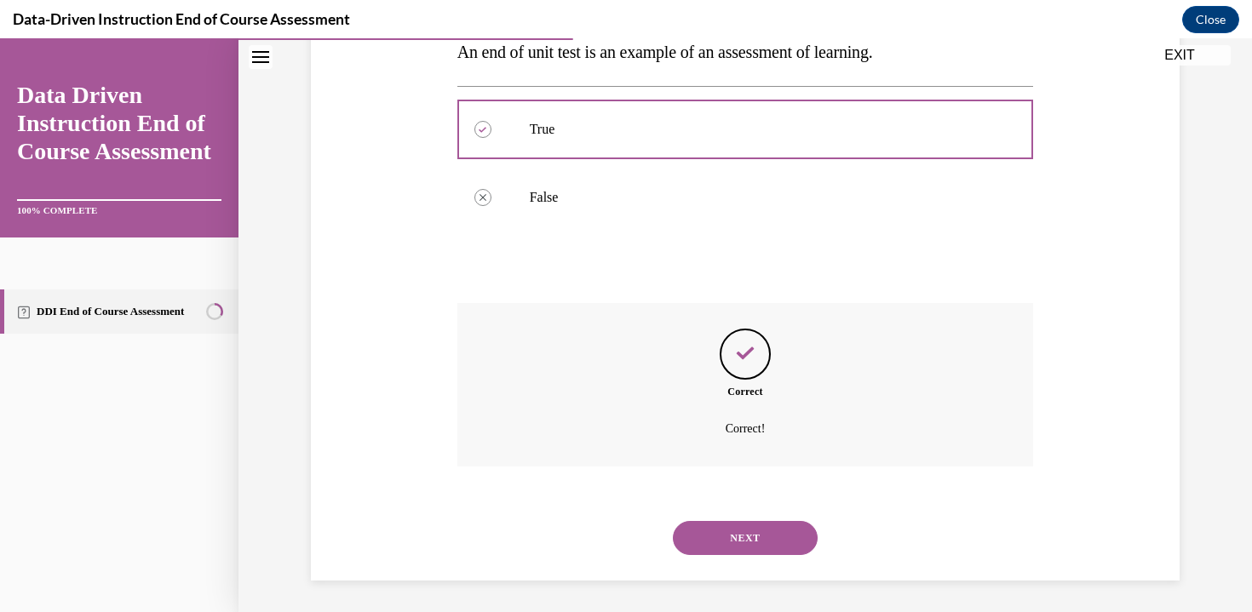
scroll to position [326, 0]
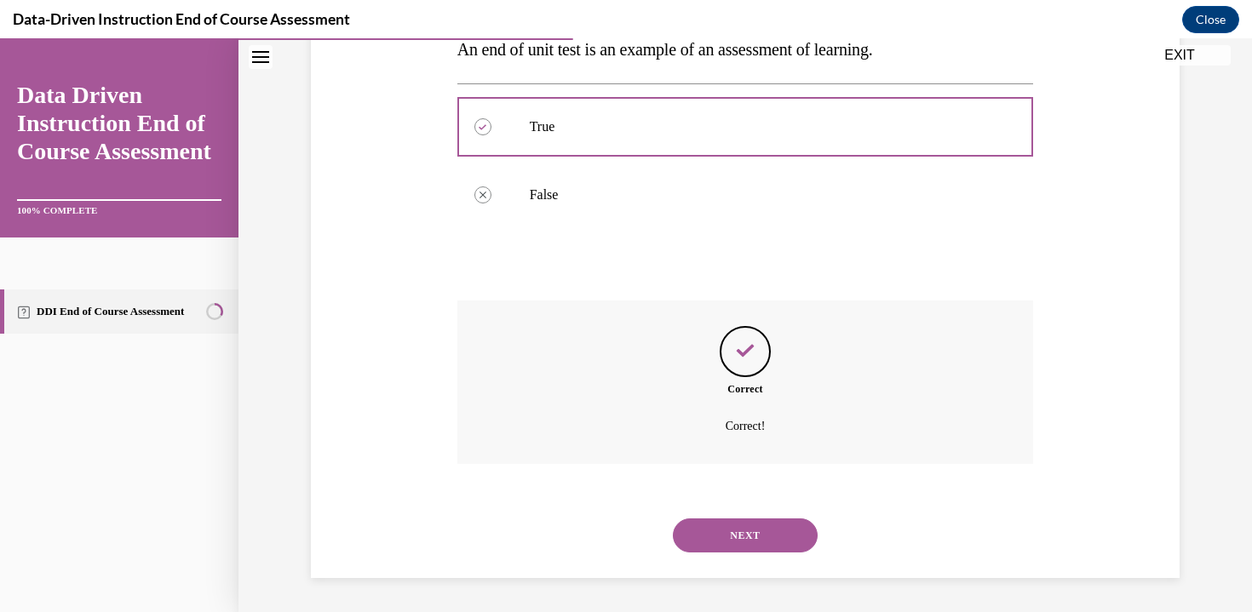
click at [696, 531] on button "NEXT" at bounding box center [745, 535] width 145 height 34
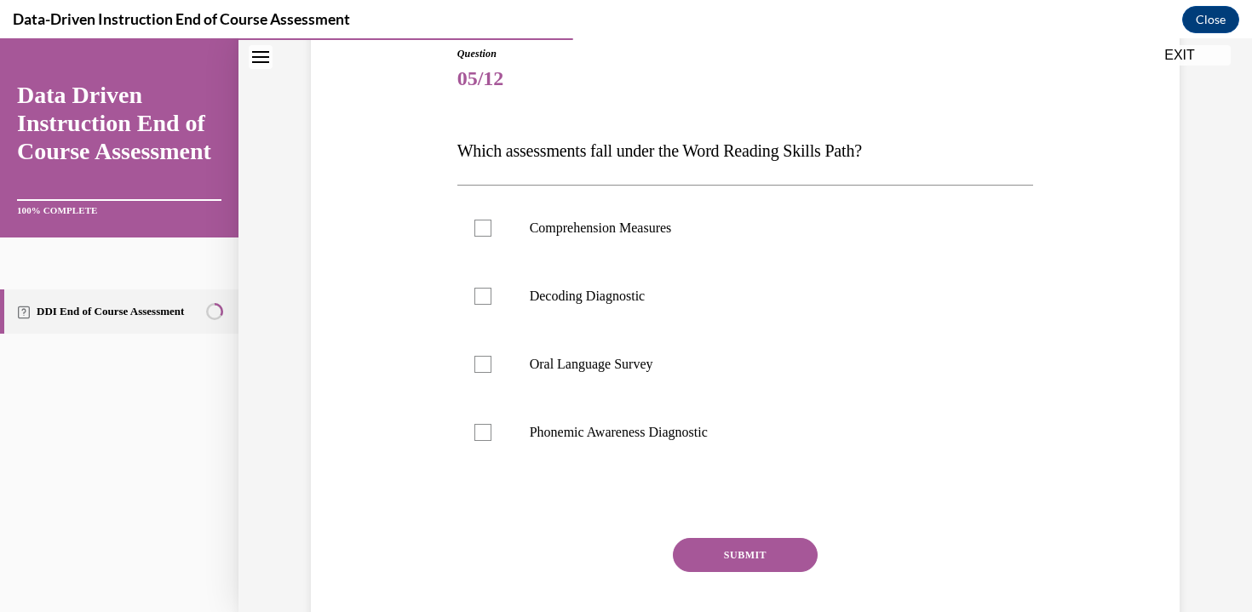
scroll to position [195, 0]
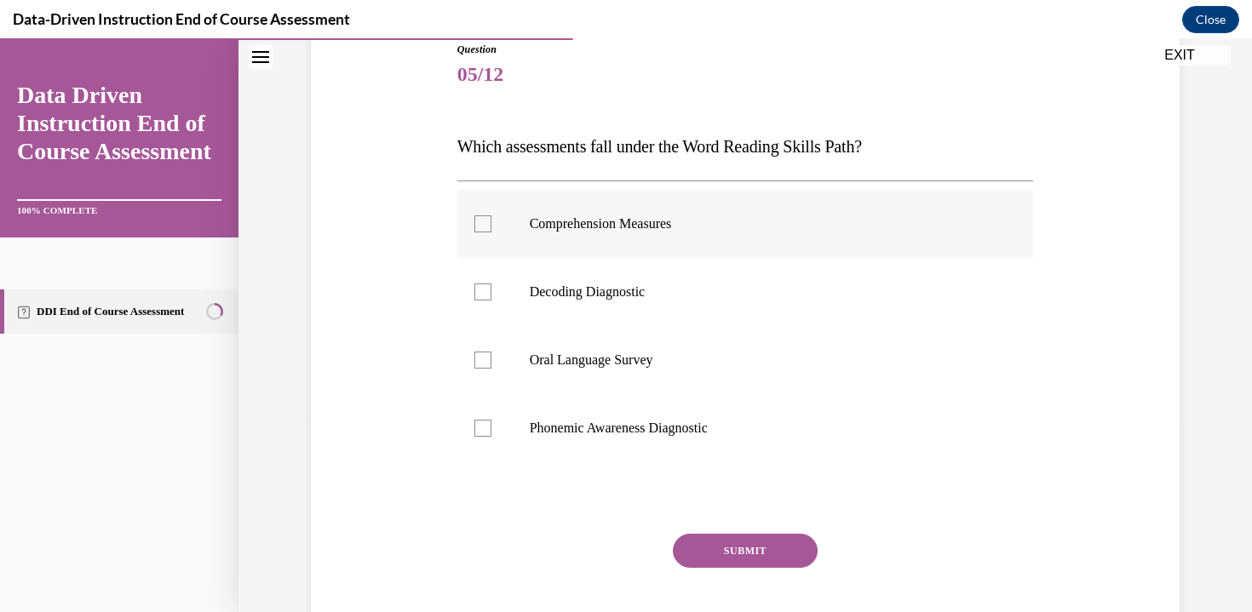
click at [661, 221] on p "Comprehension Measures" at bounding box center [760, 223] width 461 height 17
click at [491, 221] on input "Comprehension Measures" at bounding box center [482, 223] width 17 height 17
checkbox input "true"
click at [627, 364] on p "Oral Language Survey" at bounding box center [760, 360] width 461 height 17
click at [491, 364] on input "Oral Language Survey" at bounding box center [482, 360] width 17 height 17
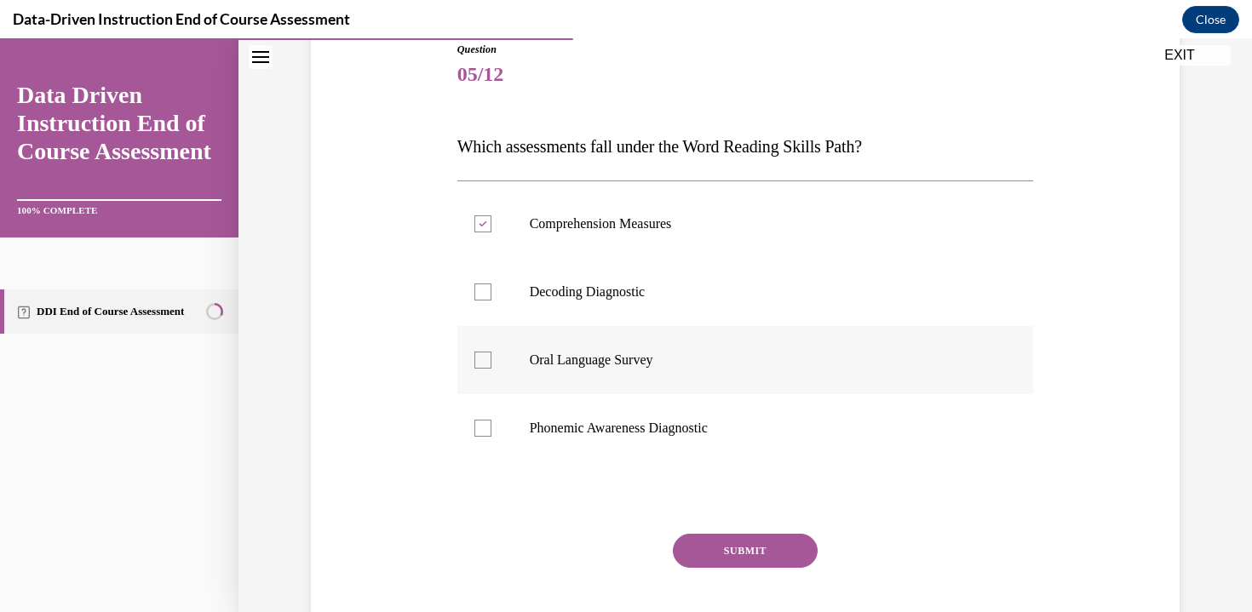
checkbox input "true"
click at [626, 430] on p "Phonemic Awareness Diagnostic" at bounding box center [760, 428] width 461 height 17
click at [491, 430] on input "Phonemic Awareness Diagnostic" at bounding box center [482, 428] width 17 height 17
checkbox input "true"
click at [704, 542] on button "SUBMIT" at bounding box center [745, 551] width 145 height 34
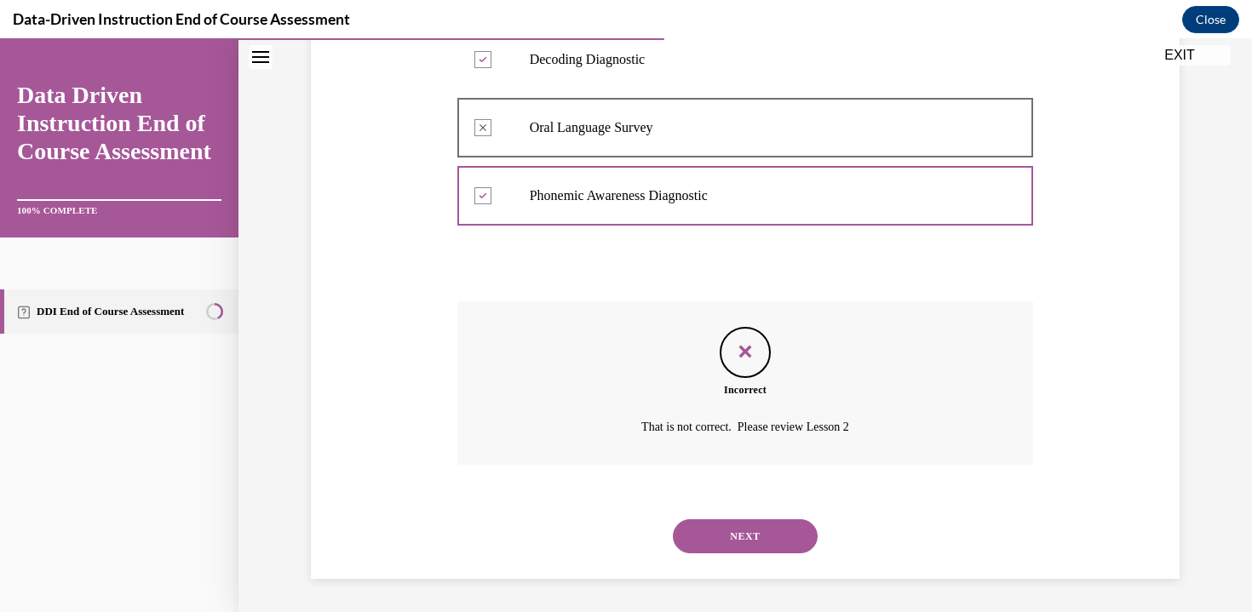
scroll to position [428, 0]
click at [717, 539] on button "NEXT" at bounding box center [745, 535] width 145 height 34
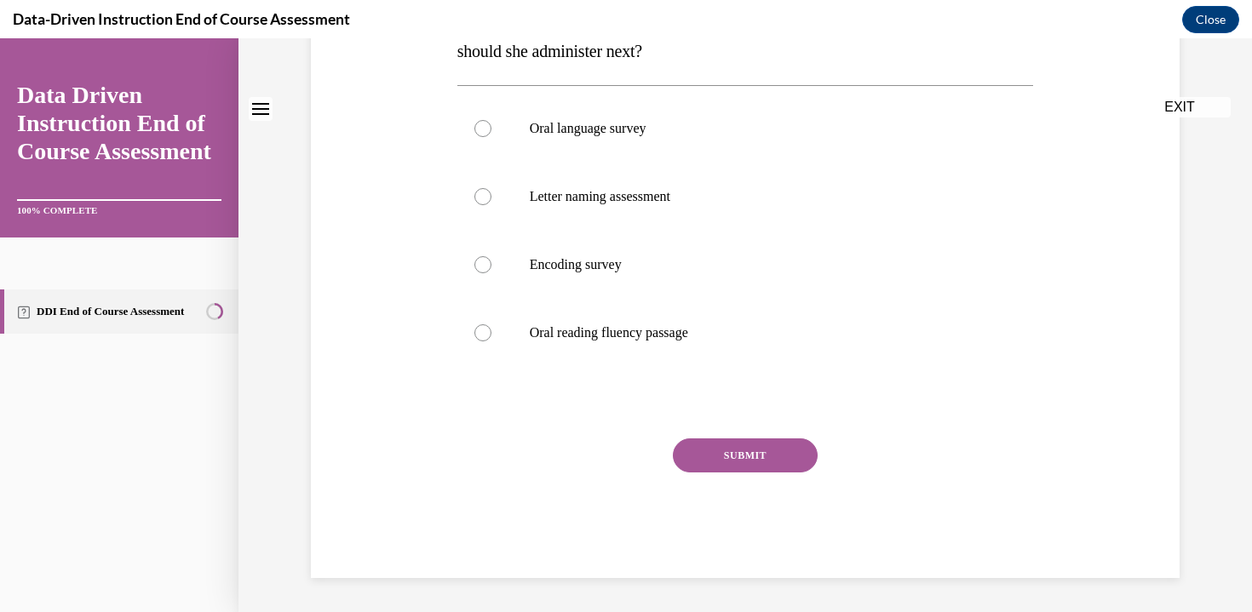
scroll to position [0, 0]
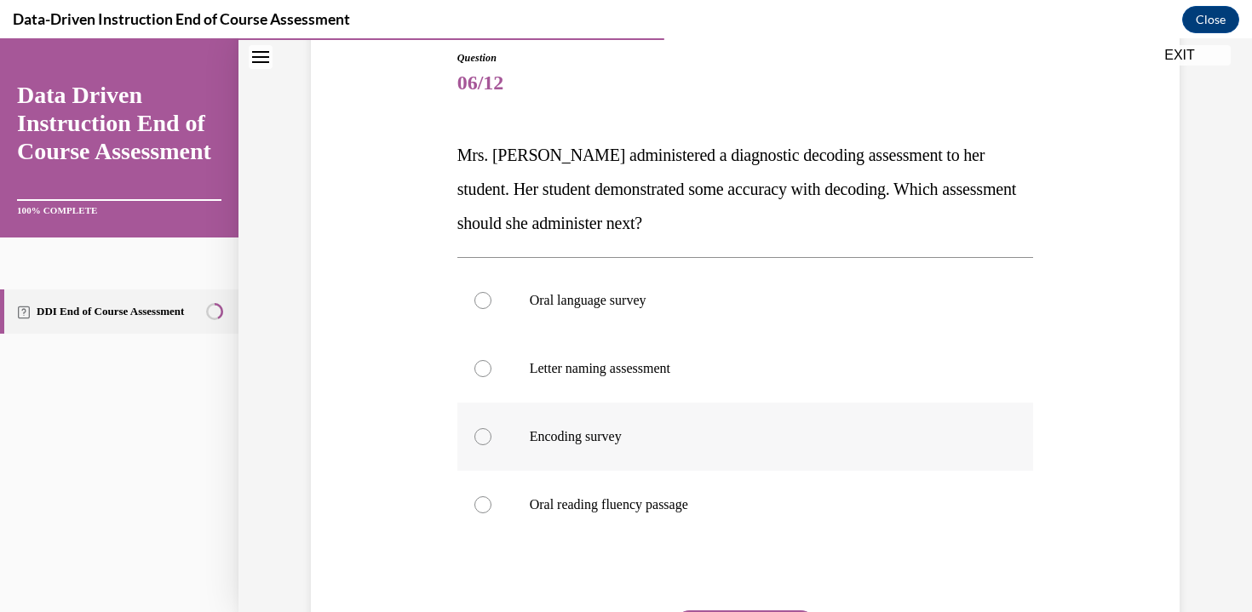
click at [719, 443] on p "Encoding survey" at bounding box center [760, 436] width 461 height 17
click at [491, 443] on input "Encoding survey" at bounding box center [482, 436] width 17 height 17
radio input "true"
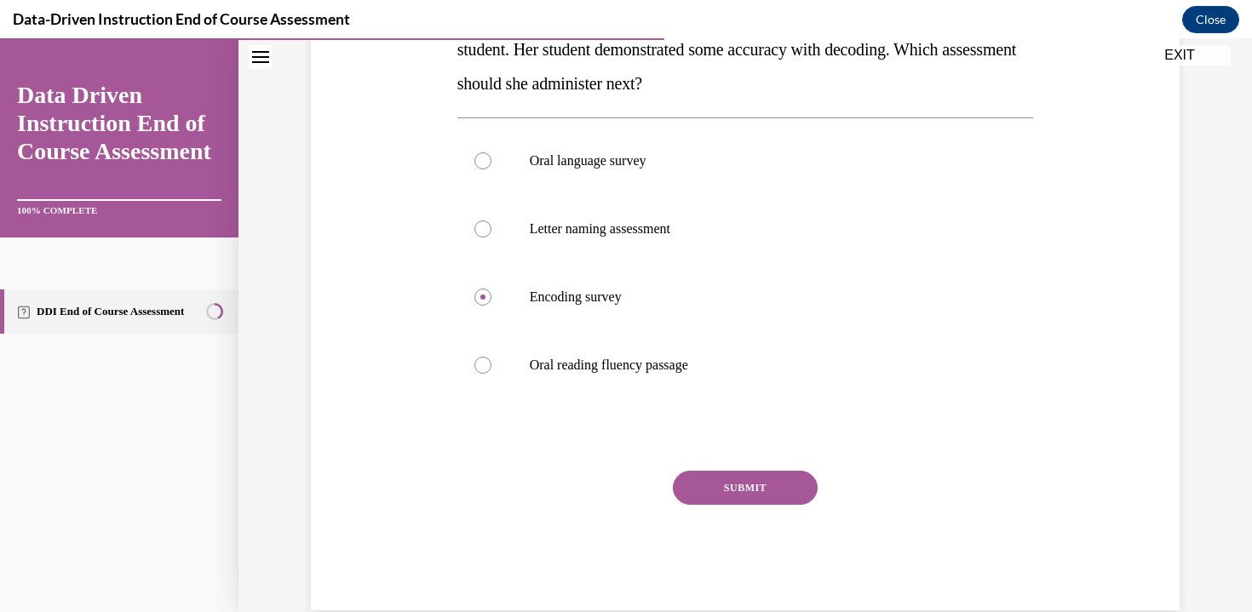
click at [713, 491] on button "SUBMIT" at bounding box center [745, 488] width 145 height 34
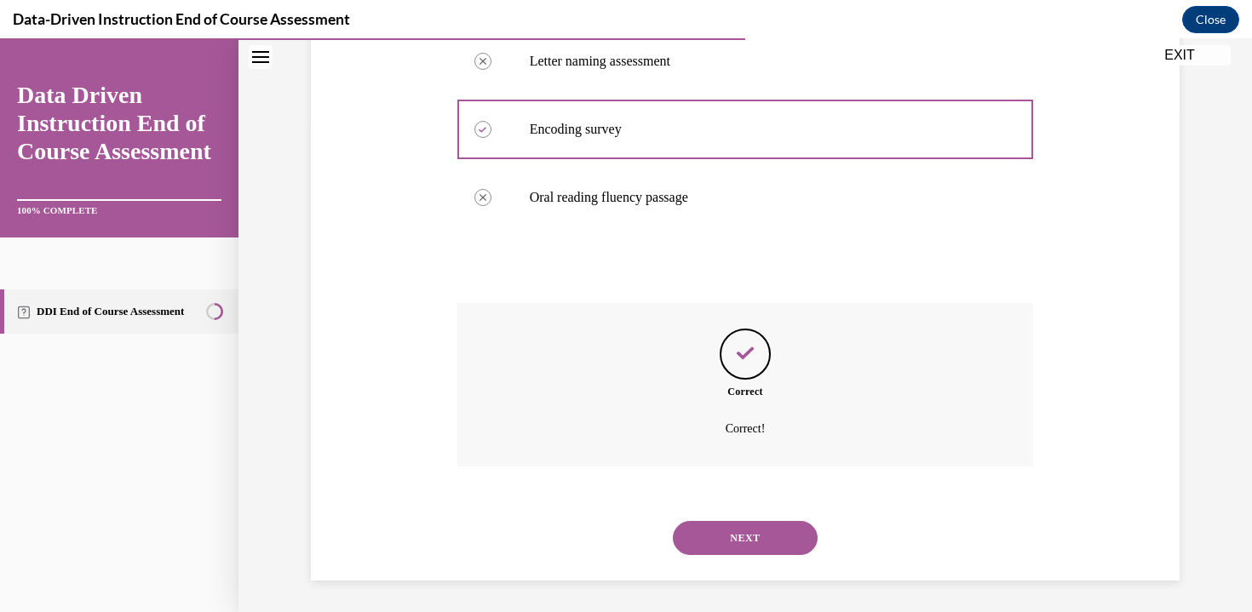
scroll to position [496, 0]
click at [716, 494] on button "SUBMIT" at bounding box center [745, 507] width 145 height 34
click at [716, 522] on button "NEXT" at bounding box center [745, 535] width 145 height 34
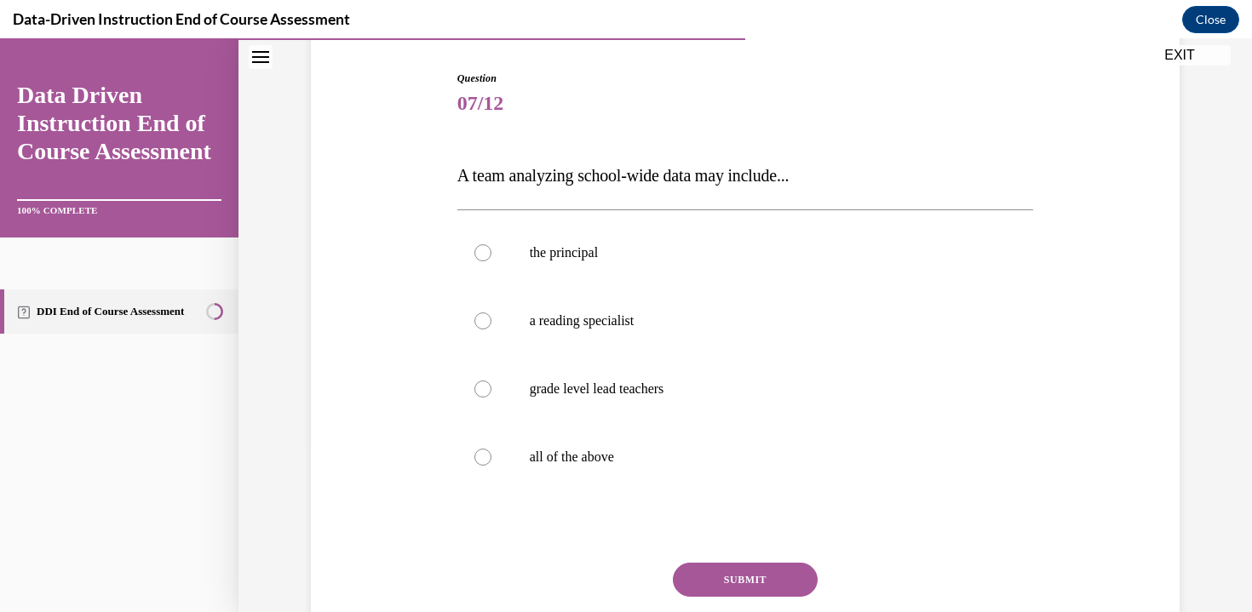
scroll to position [191, 0]
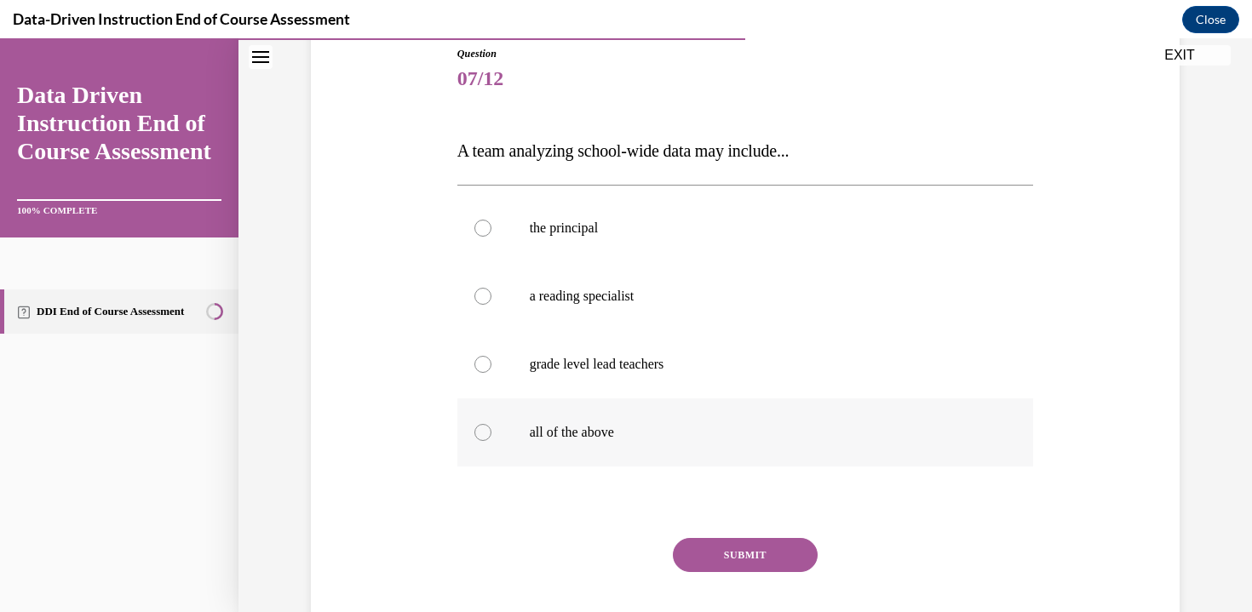
click at [638, 415] on label "all of the above" at bounding box center [745, 432] width 576 height 68
click at [491, 424] on input "all of the above" at bounding box center [482, 432] width 17 height 17
radio input "true"
click at [693, 571] on button "SUBMIT" at bounding box center [745, 555] width 145 height 34
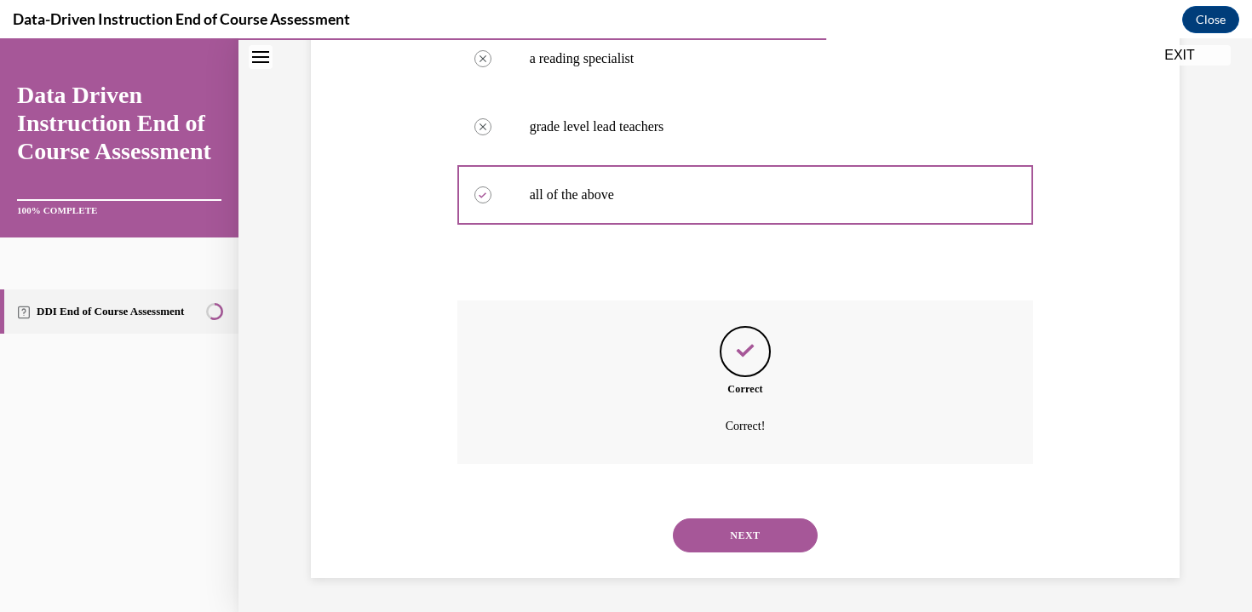
click at [706, 541] on button "NEXT" at bounding box center [745, 535] width 145 height 34
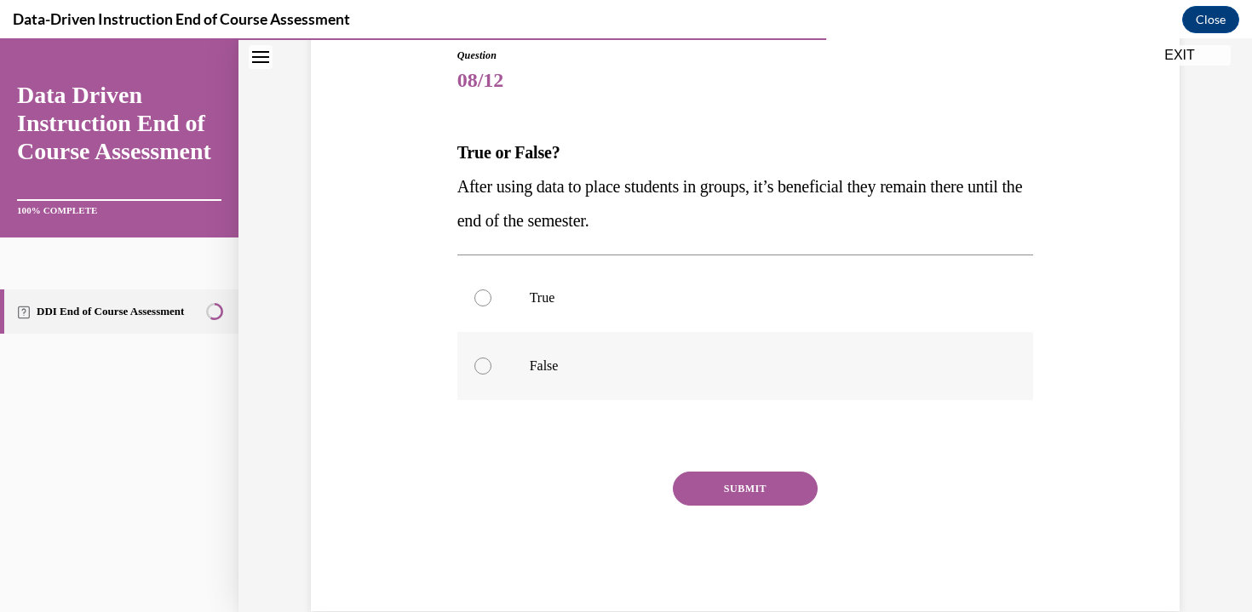
click at [574, 351] on label "False" at bounding box center [745, 366] width 576 height 68
click at [491, 358] on input "False" at bounding box center [482, 366] width 17 height 17
radio input "true"
click at [734, 473] on button "SUBMIT" at bounding box center [745, 489] width 145 height 34
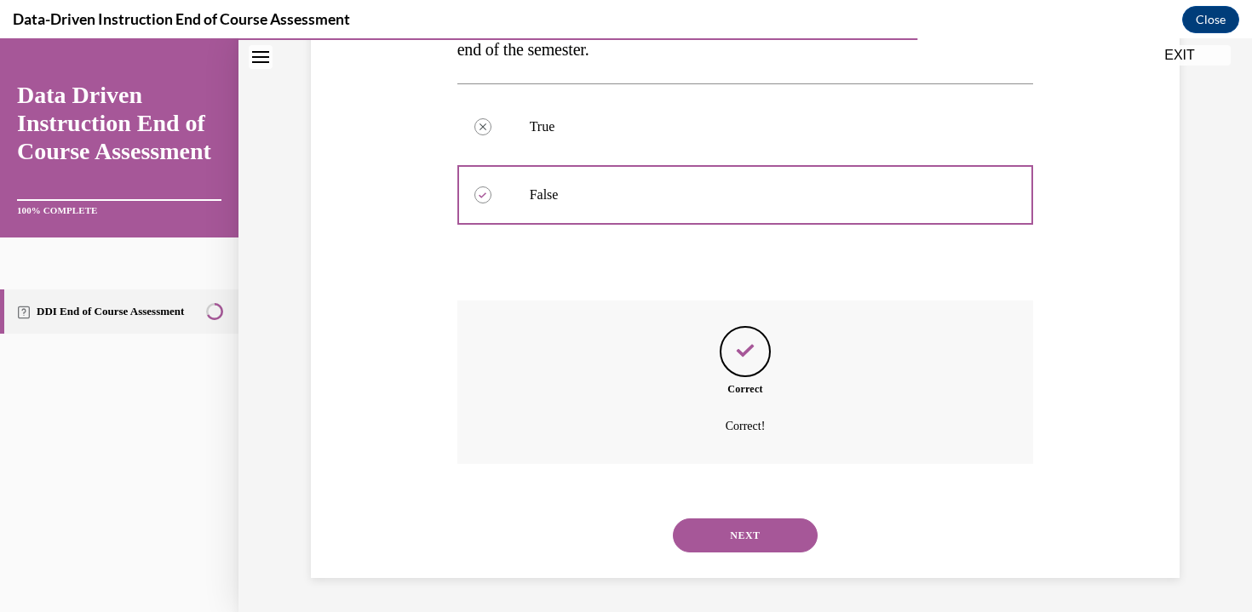
click at [707, 549] on button "NEXT" at bounding box center [745, 535] width 145 height 34
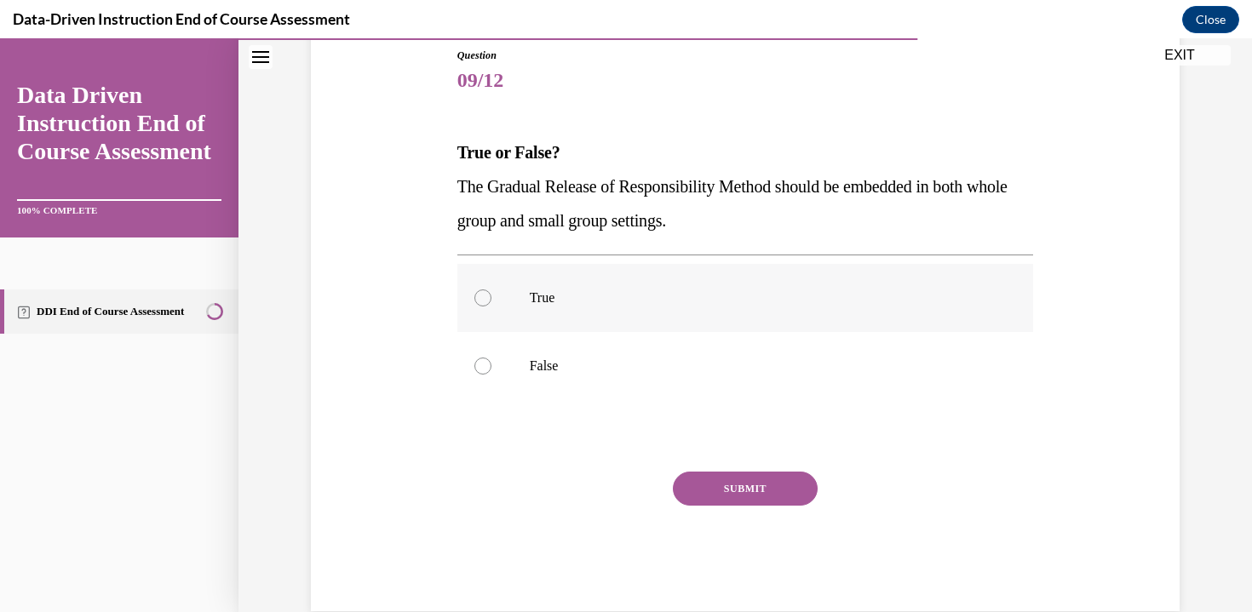
click at [695, 299] on p "True" at bounding box center [760, 297] width 461 height 17
click at [491, 299] on input "True" at bounding box center [482, 297] width 17 height 17
radio input "true"
click at [702, 478] on button "SUBMIT" at bounding box center [745, 489] width 145 height 34
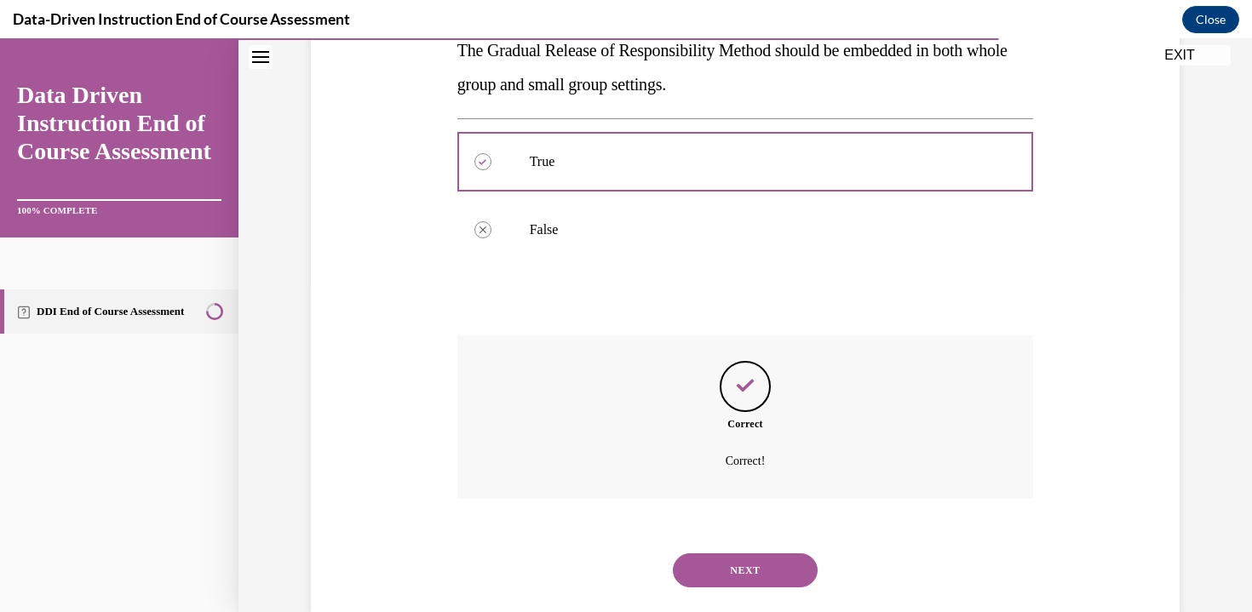
scroll to position [360, 0]
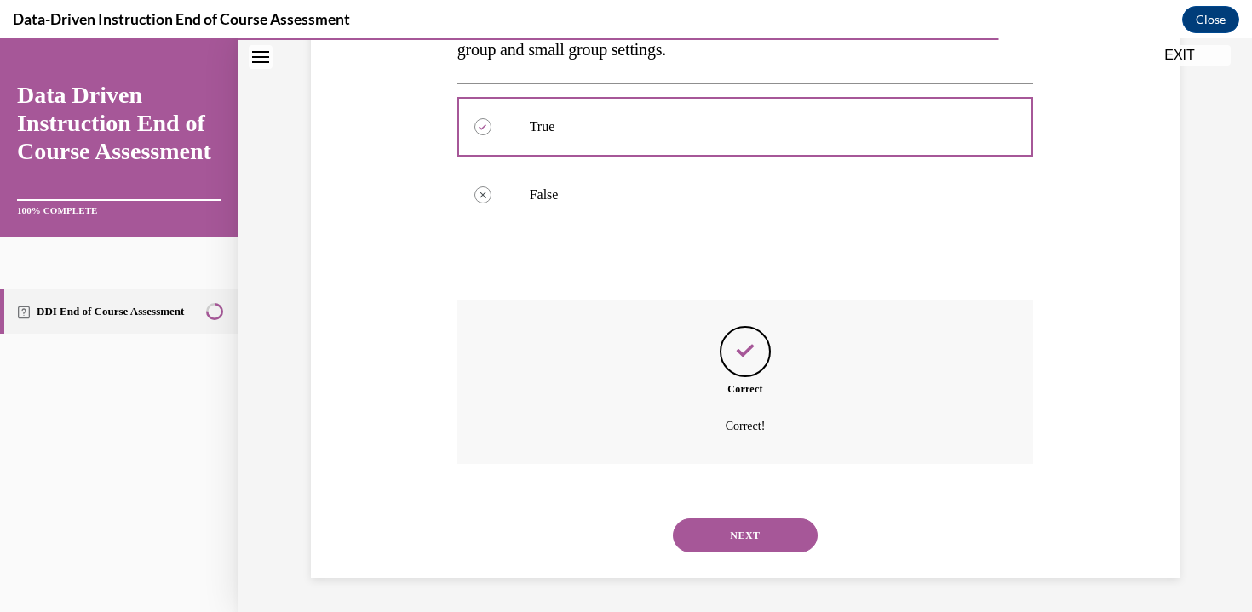
click at [690, 543] on button "NEXT" at bounding box center [745, 535] width 145 height 34
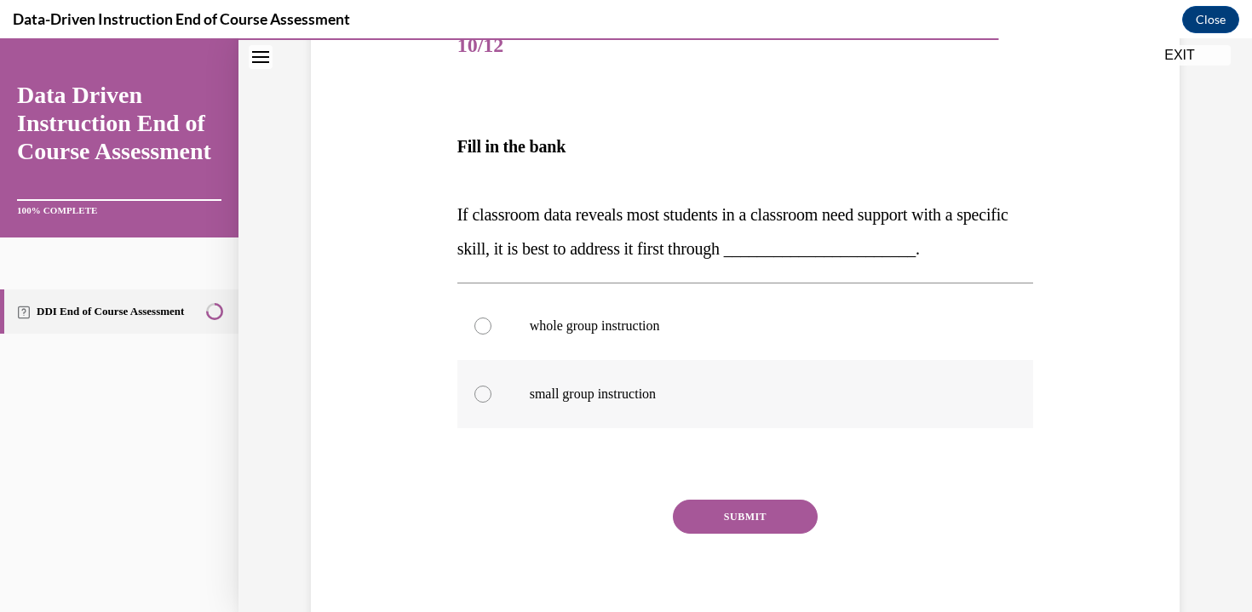
scroll to position [226, 0]
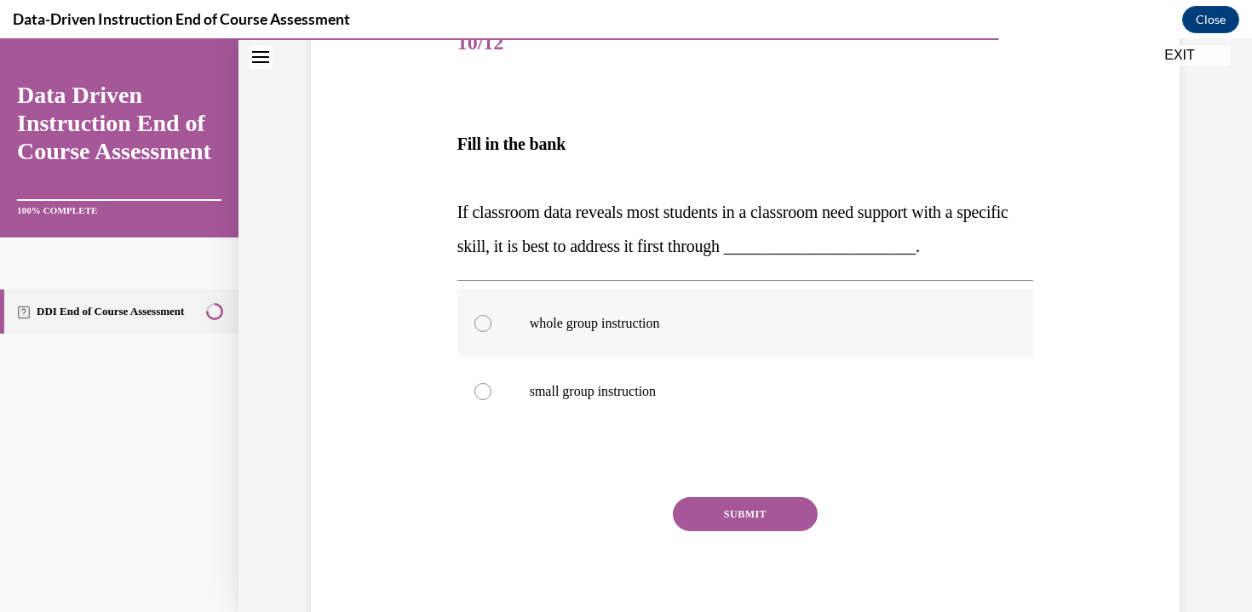
click at [758, 322] on p "whole group instruction" at bounding box center [760, 323] width 461 height 17
click at [491, 322] on input "whole group instruction" at bounding box center [482, 323] width 17 height 17
radio input "true"
click at [741, 497] on button "SUBMIT" at bounding box center [745, 514] width 145 height 34
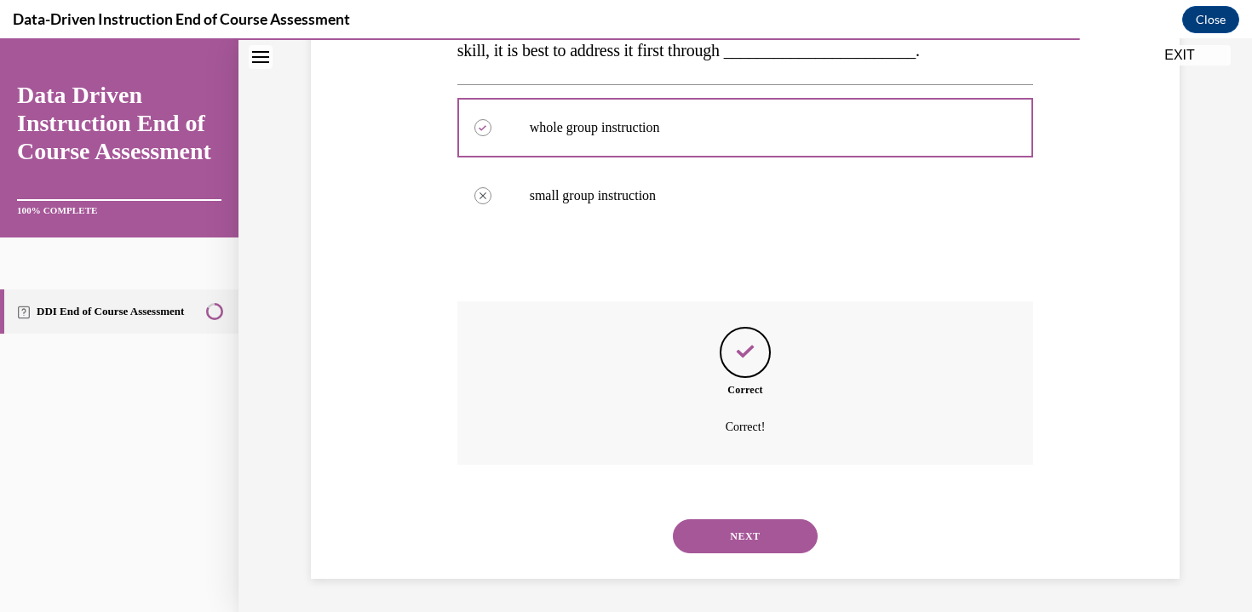
scroll to position [423, 0]
click at [726, 522] on button "NEXT" at bounding box center [745, 535] width 145 height 34
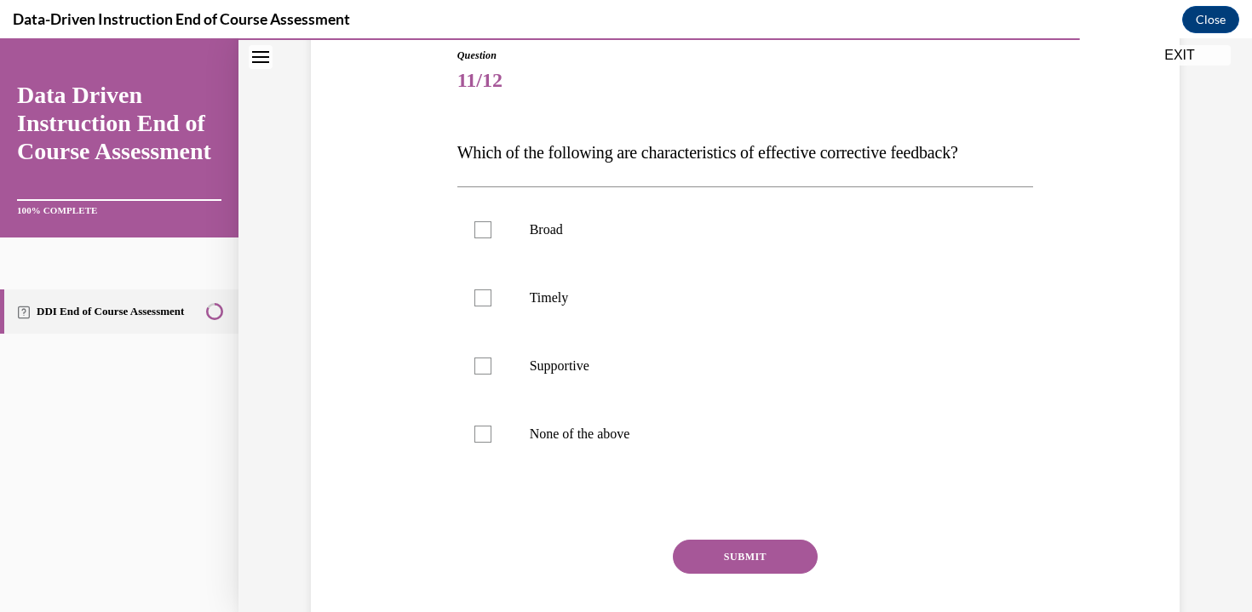
scroll to position [195, 0]
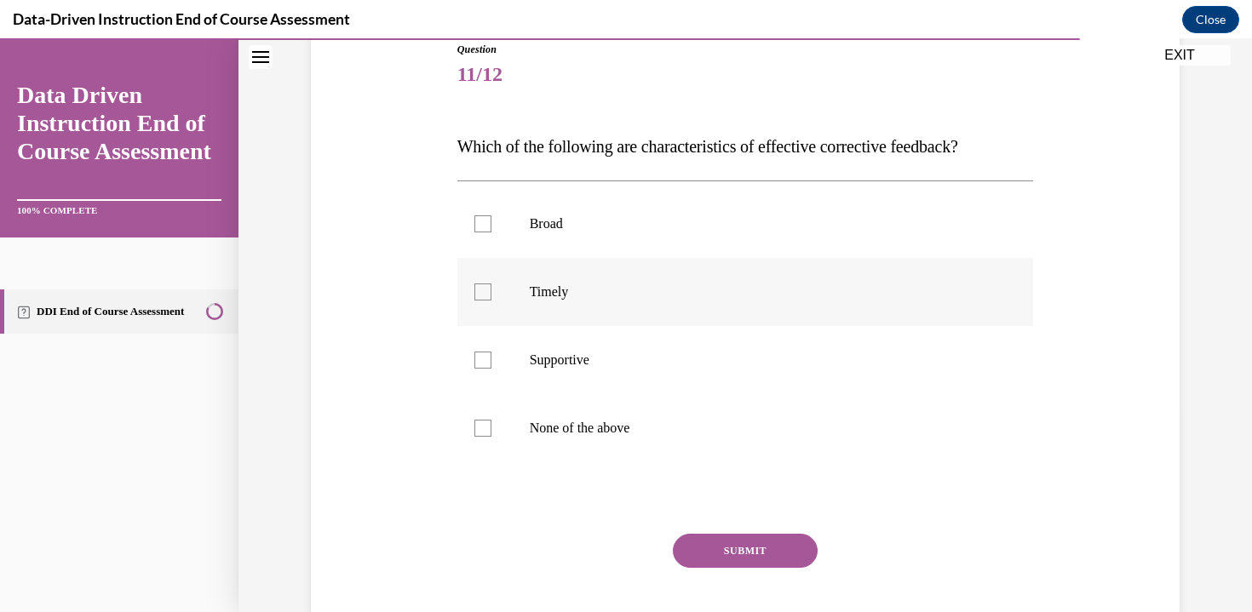
click at [582, 289] on p "Timely" at bounding box center [760, 292] width 461 height 17
click at [491, 289] on input "Timely" at bounding box center [482, 292] width 17 height 17
checkbox input "true"
click at [583, 352] on p "Supportive" at bounding box center [760, 360] width 461 height 17
click at [589, 364] on p "Supportive" at bounding box center [760, 360] width 461 height 17
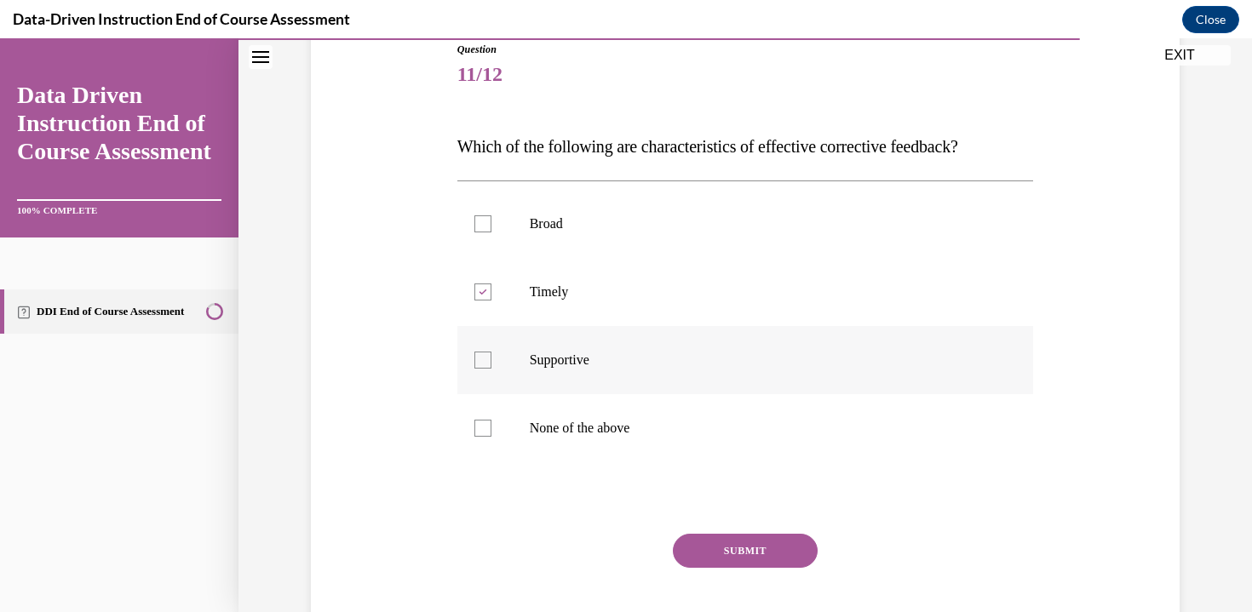
click at [491, 364] on input "Supportive" at bounding box center [482, 360] width 17 height 17
checkbox input "true"
click at [688, 536] on button "SUBMIT" at bounding box center [745, 551] width 145 height 34
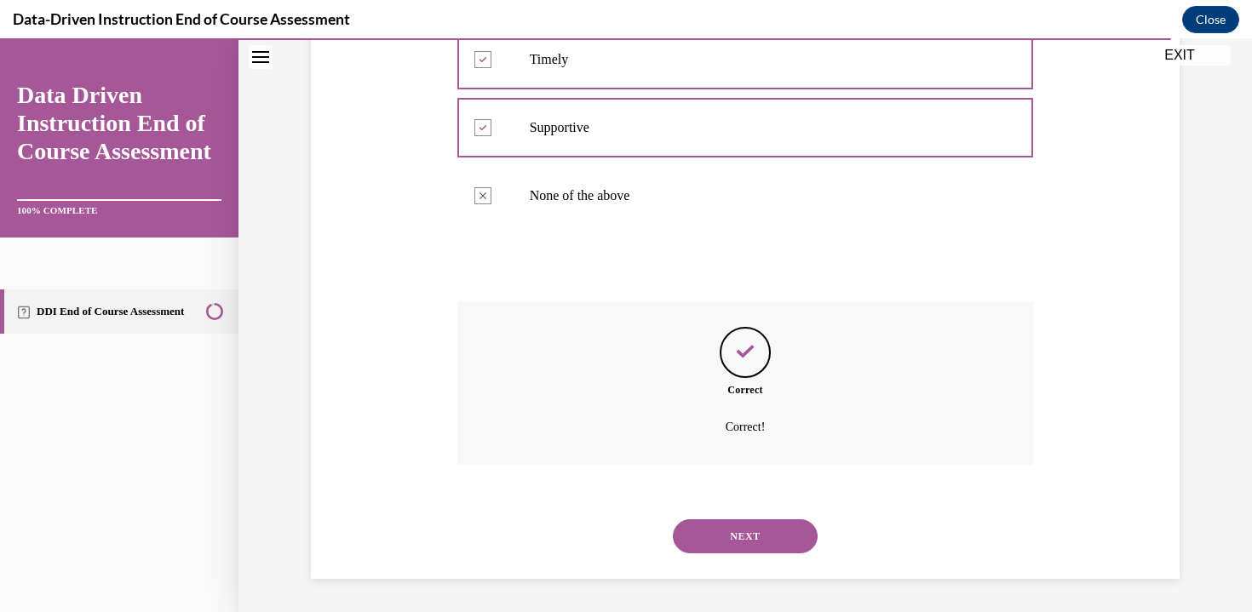
scroll to position [428, 0]
click at [698, 534] on button "NEXT" at bounding box center [745, 535] width 145 height 34
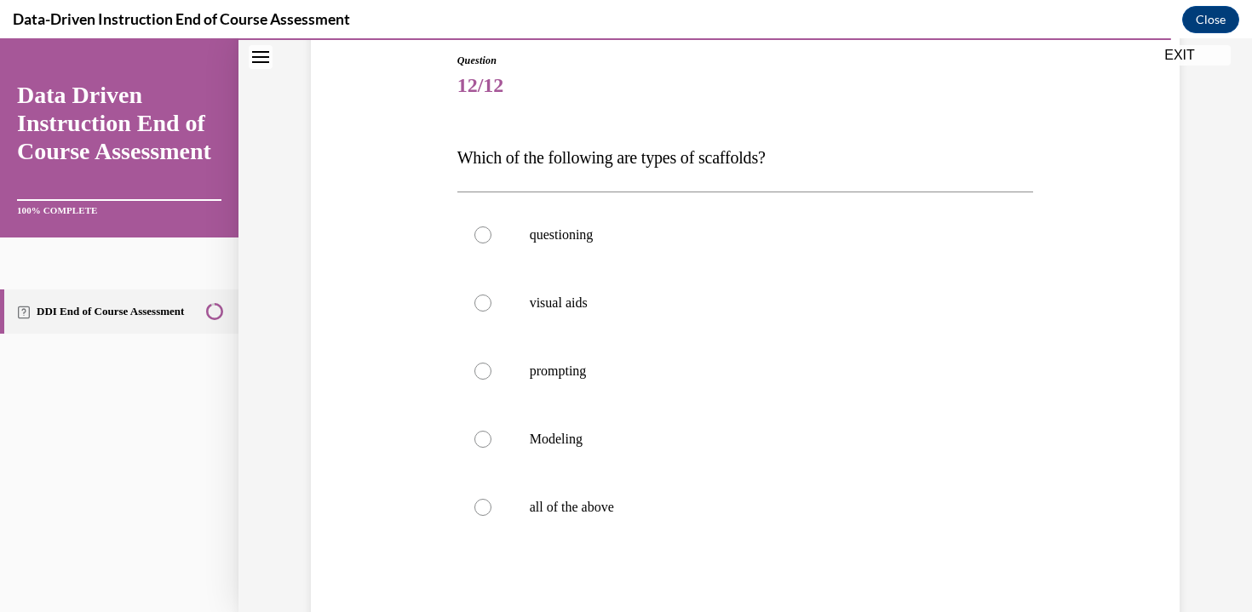
scroll to position [198, 0]
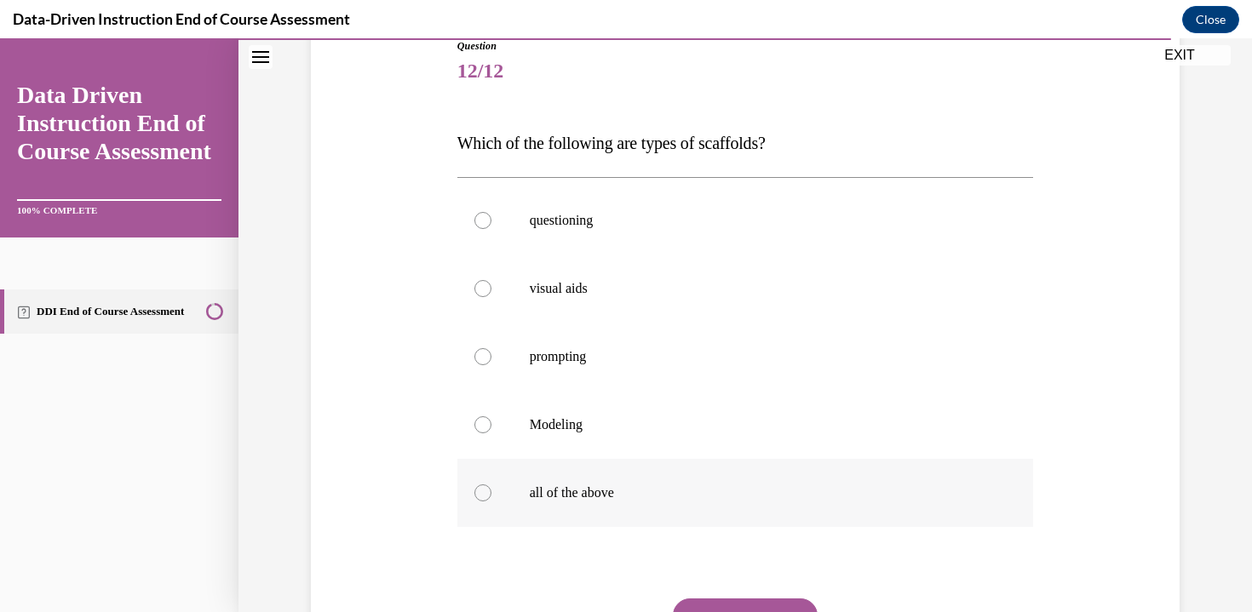
click at [686, 470] on label "all of the above" at bounding box center [745, 493] width 576 height 68
click at [491, 484] on input "all of the above" at bounding box center [482, 492] width 17 height 17
radio input "true"
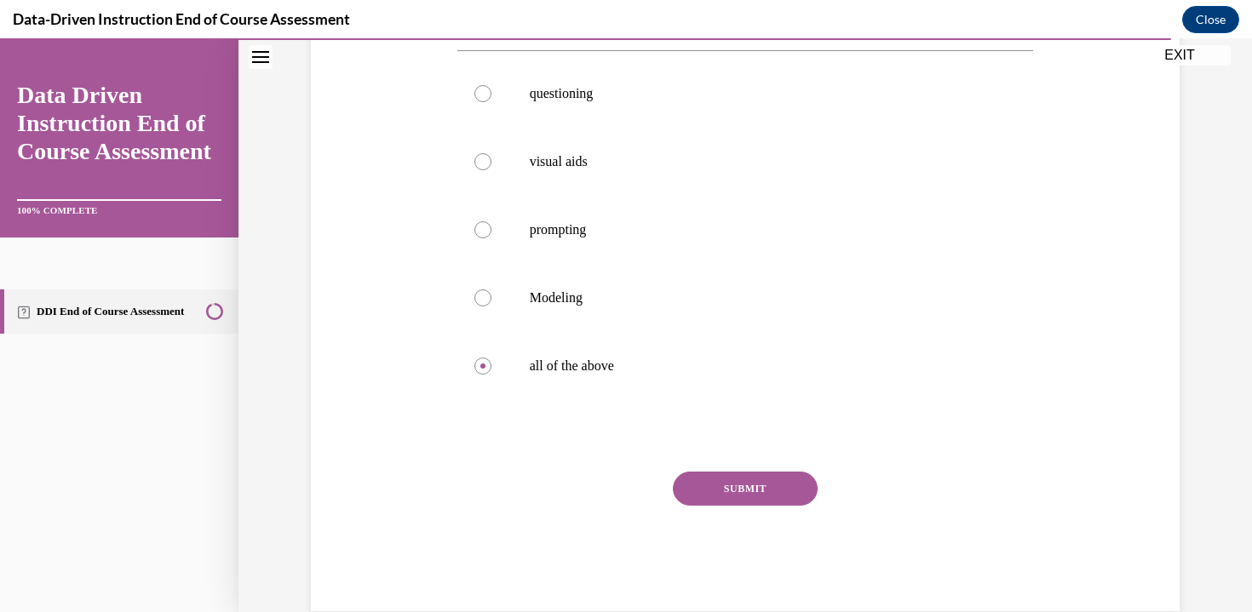
click at [725, 500] on button "SUBMIT" at bounding box center [745, 489] width 145 height 34
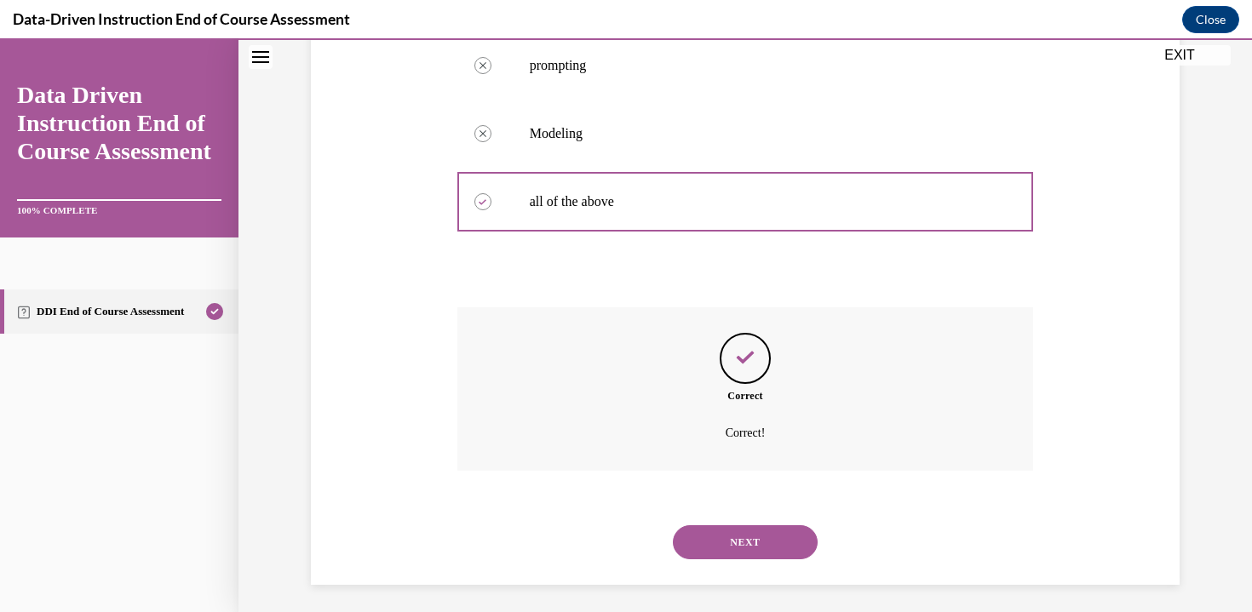
scroll to position [496, 0]
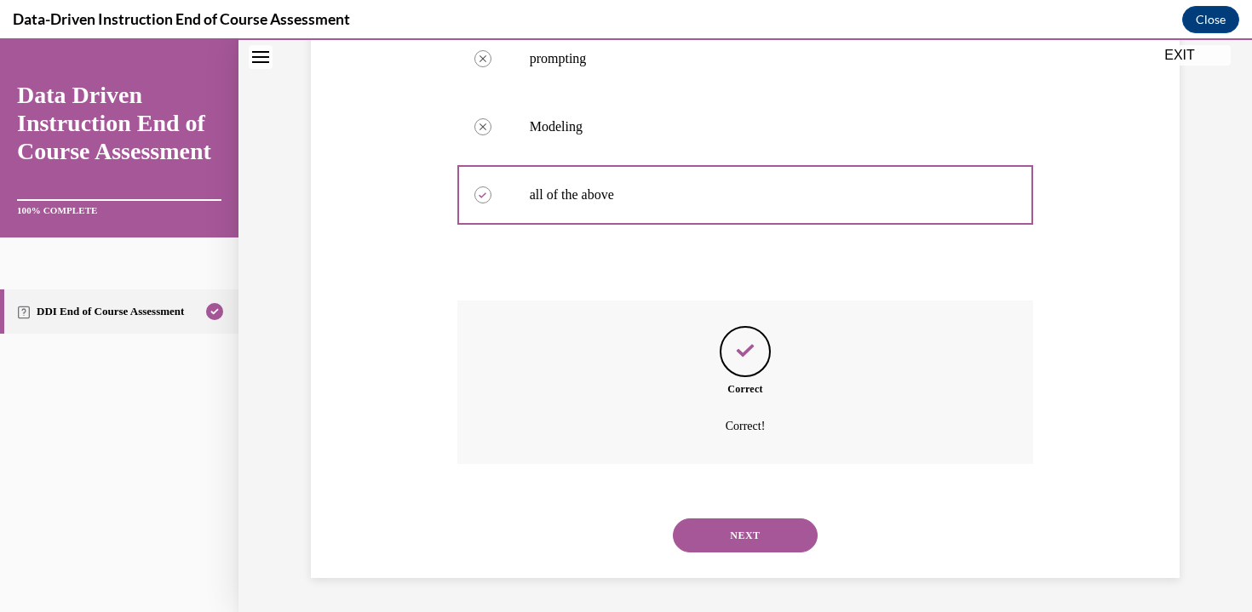
click at [751, 521] on button "NEXT" at bounding box center [745, 535] width 145 height 34
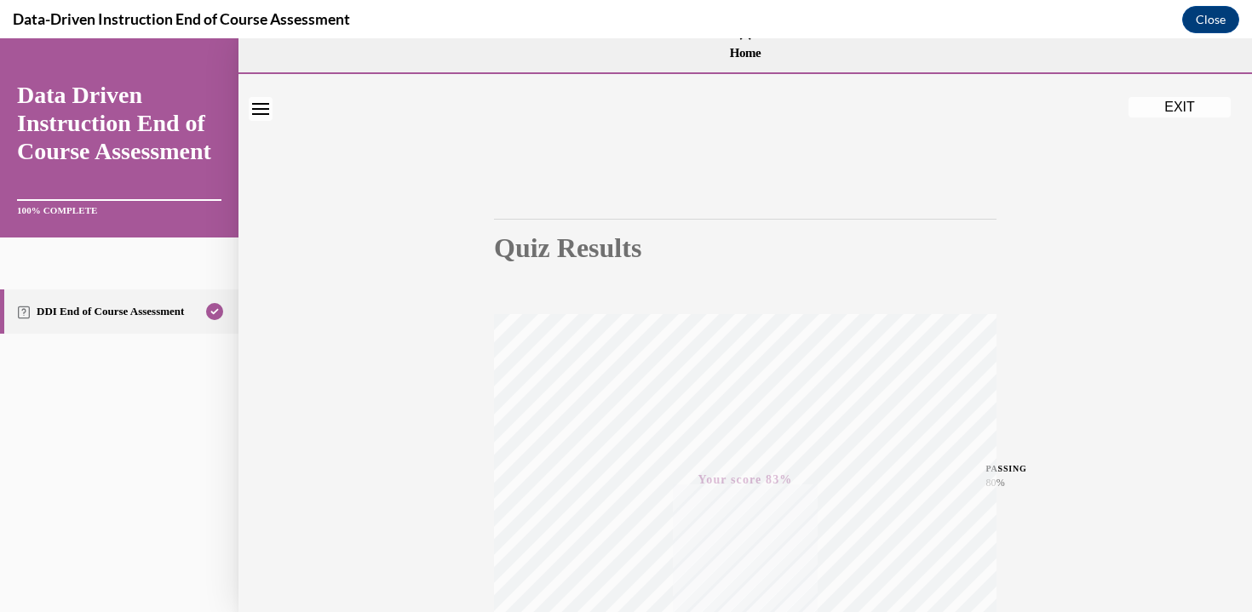
scroll to position [0, 0]
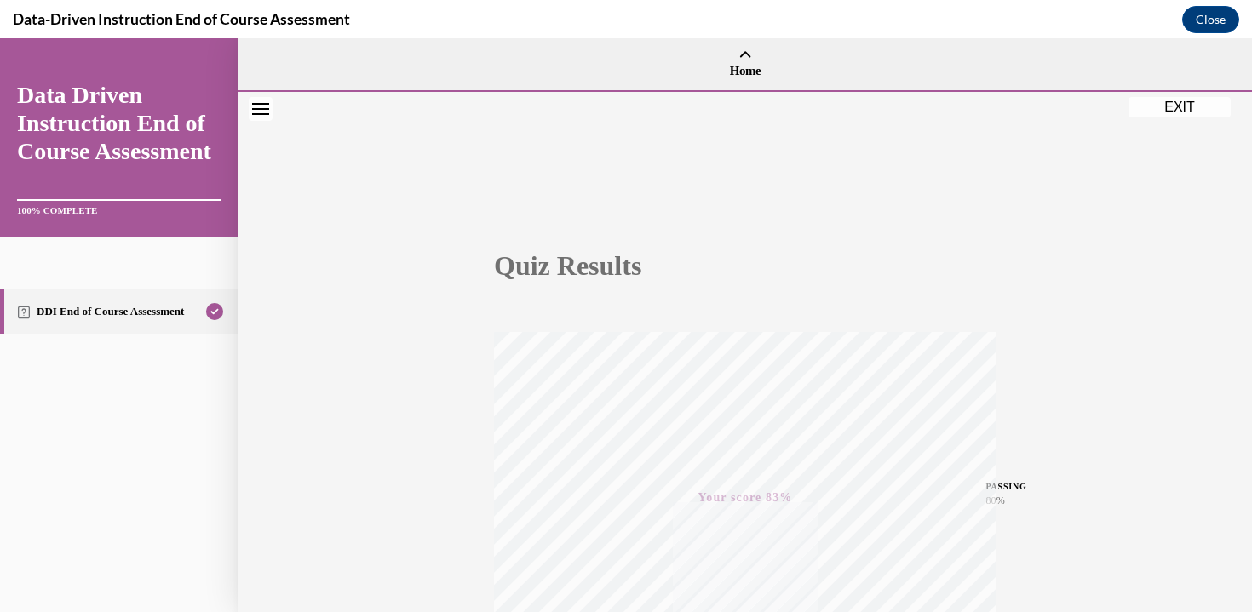
click at [1178, 109] on button "EXIT" at bounding box center [1179, 107] width 102 height 20
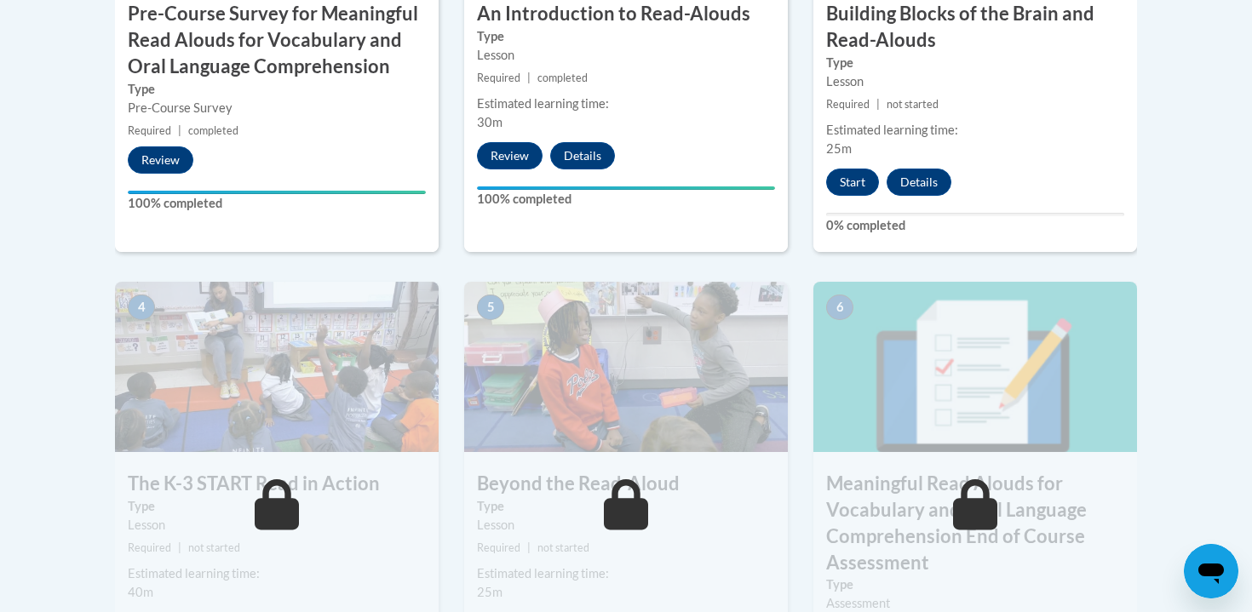
scroll to position [874, 0]
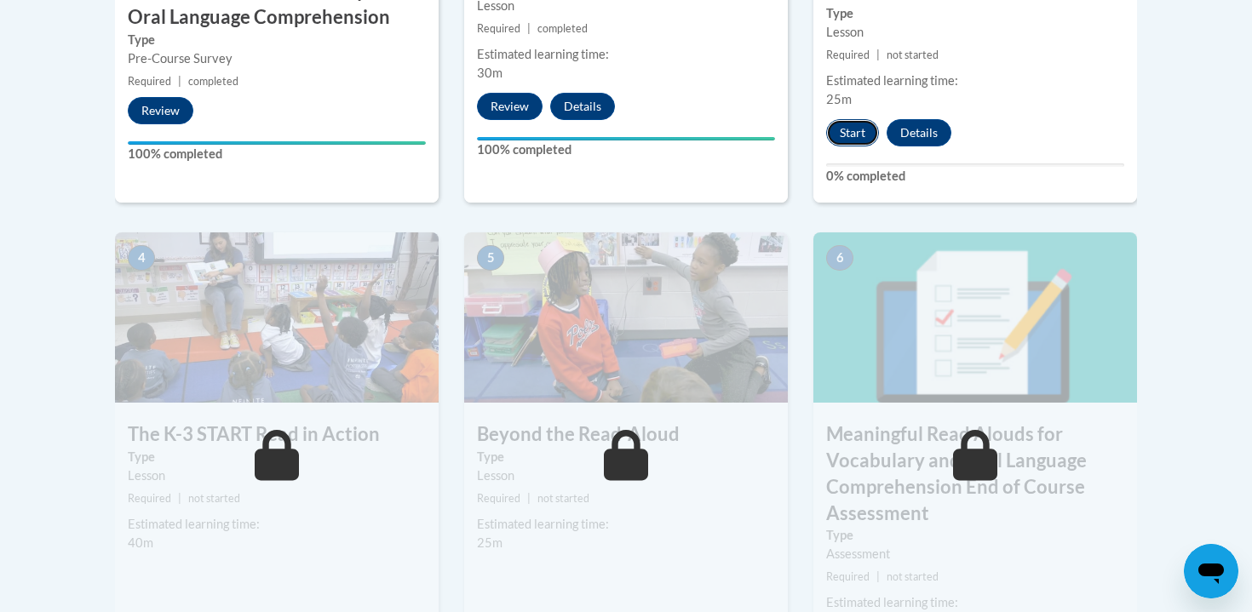
click at [866, 132] on button "Start" at bounding box center [852, 132] width 53 height 27
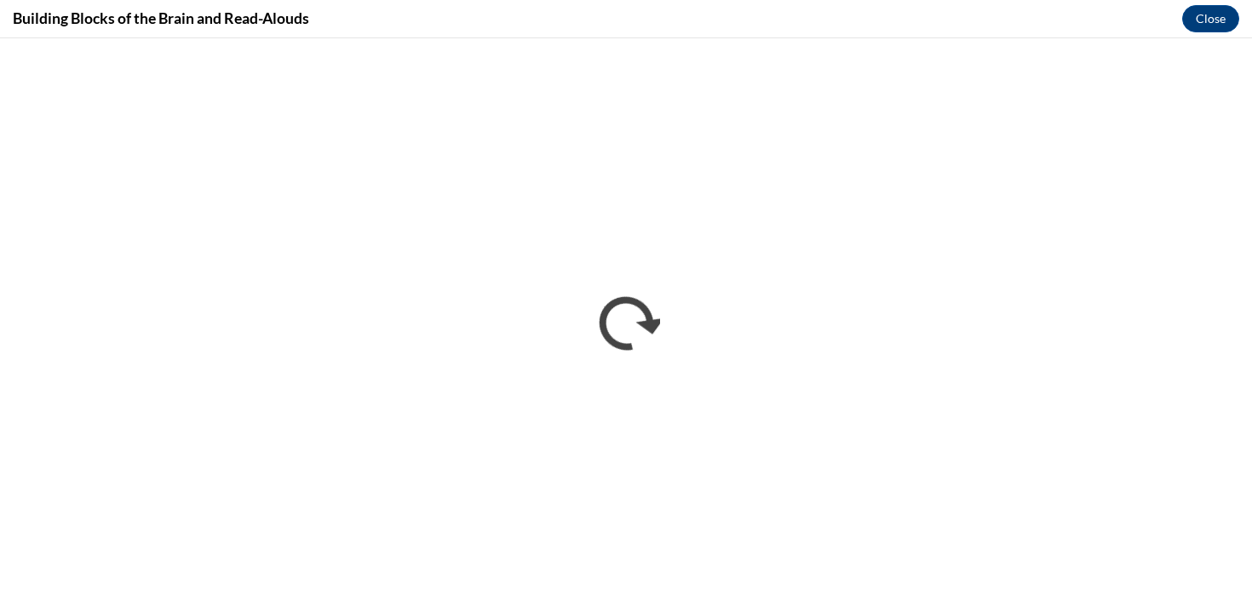
scroll to position [0, 0]
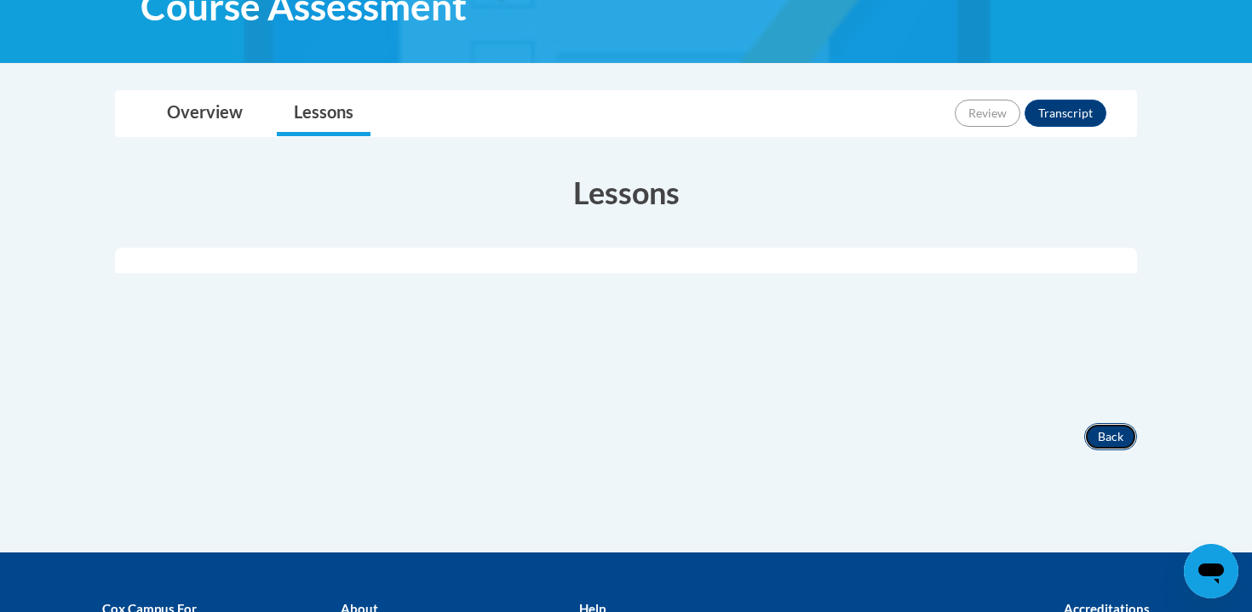
click at [1105, 446] on button "Back" at bounding box center [1110, 436] width 53 height 27
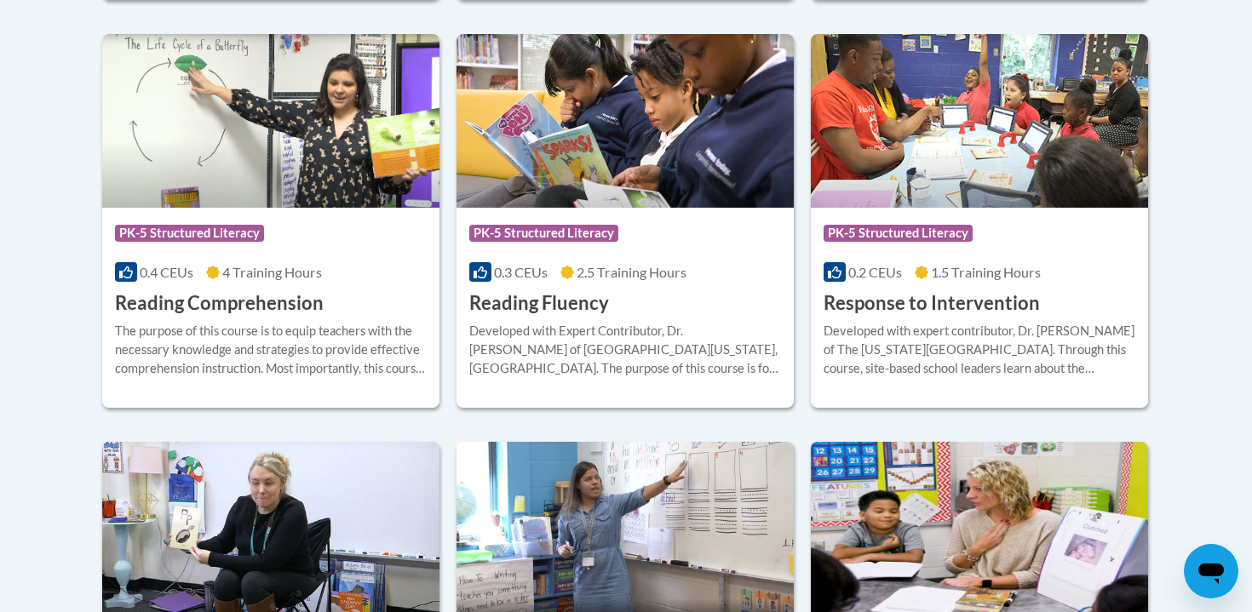
scroll to position [1580, 0]
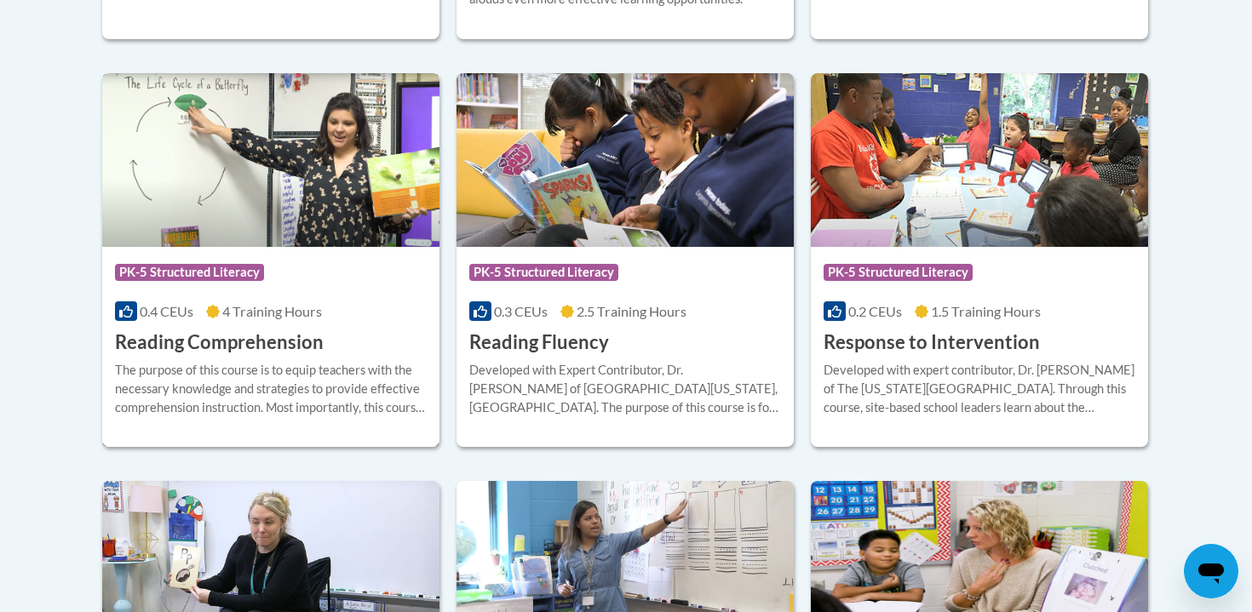
click at [278, 310] on span "4 Training Hours" at bounding box center [272, 311] width 100 height 16
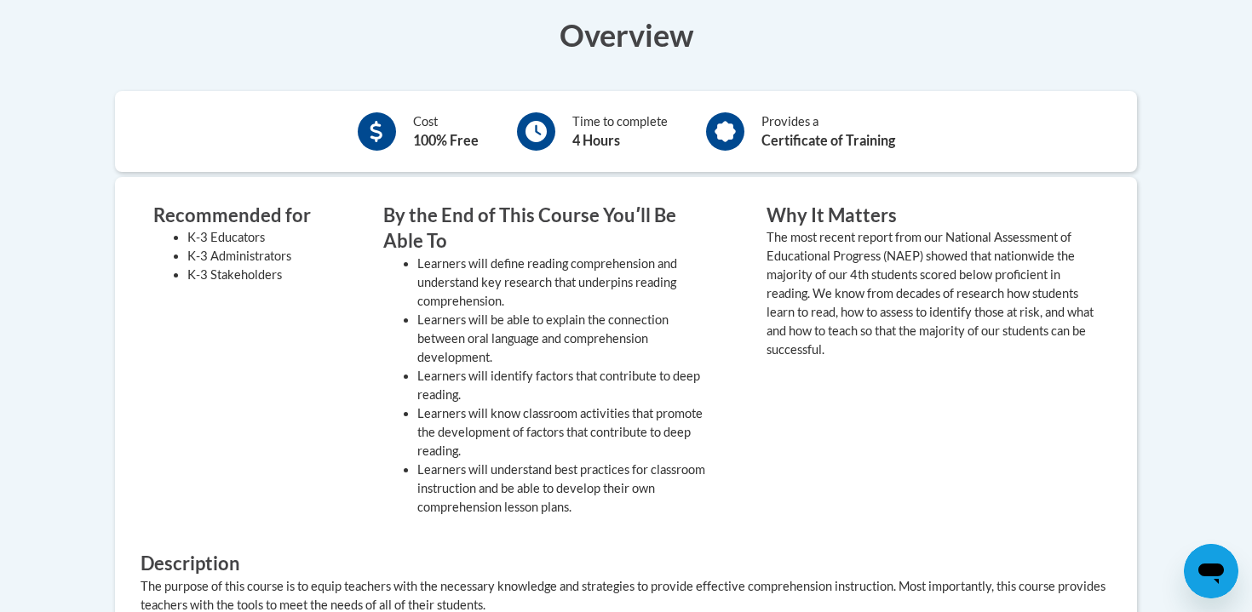
scroll to position [305, 0]
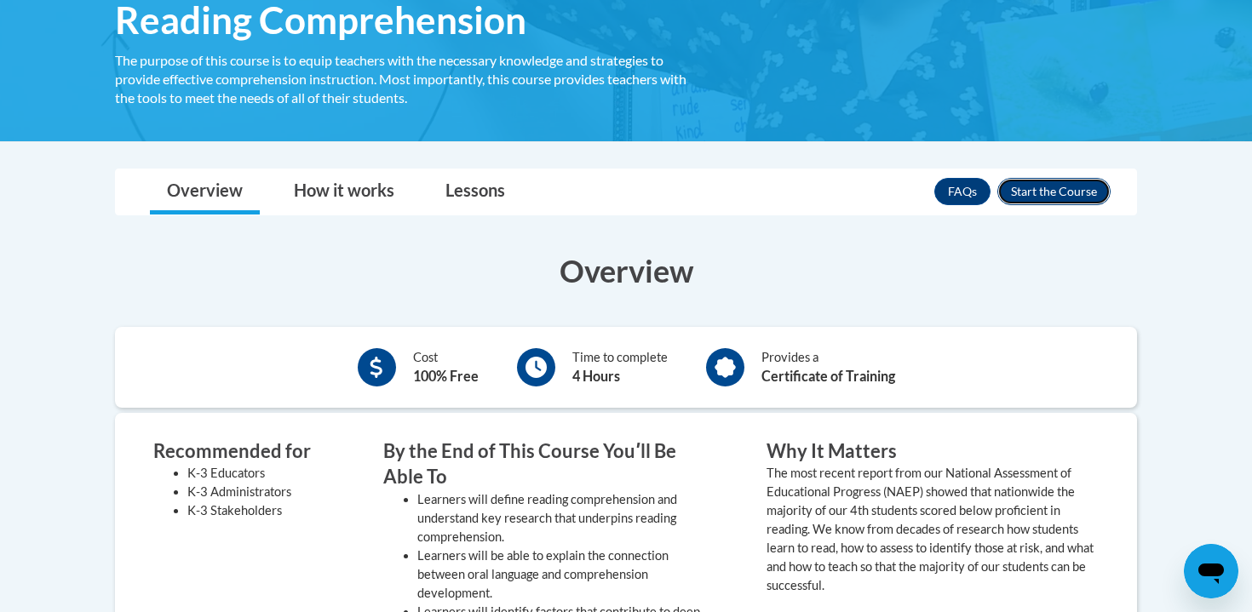
click at [1056, 186] on button "Enroll" at bounding box center [1053, 191] width 113 height 27
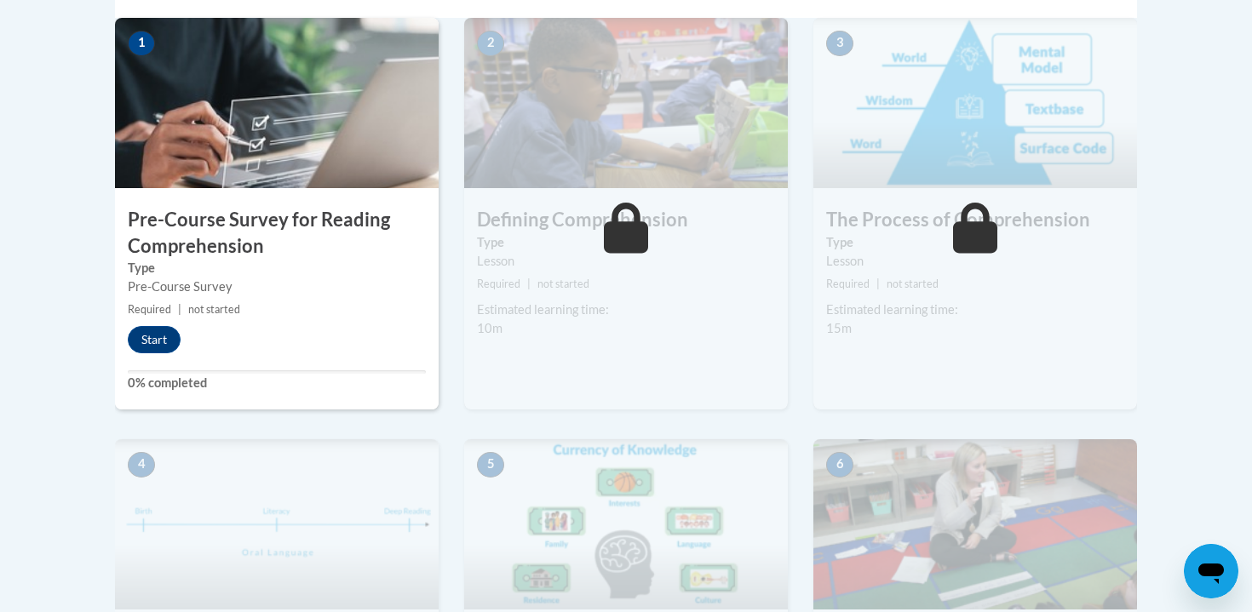
scroll to position [558, 0]
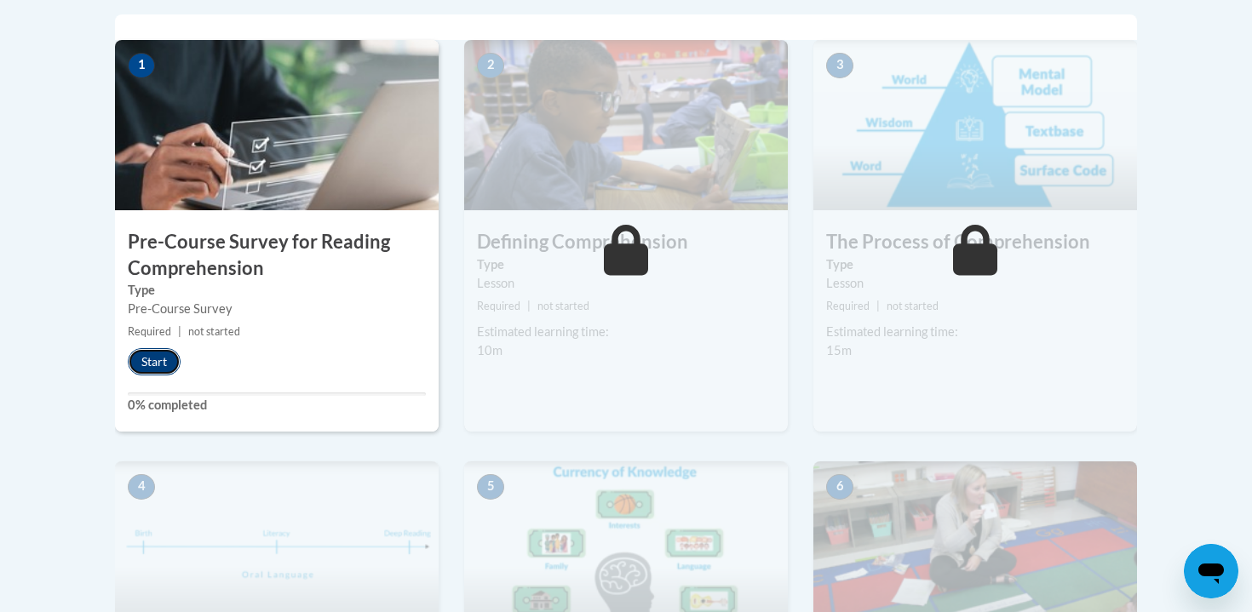
click at [140, 356] on button "Start" at bounding box center [154, 361] width 53 height 27
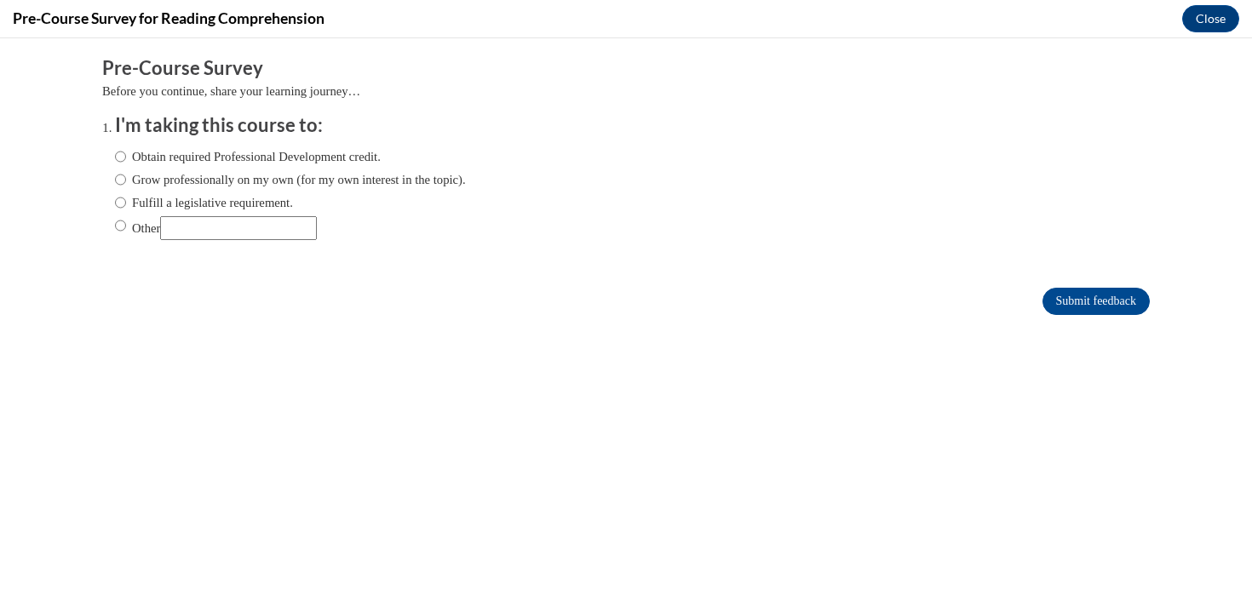
scroll to position [0, 0]
click at [180, 160] on label "Obtain required Professional Development credit." at bounding box center [248, 156] width 266 height 19
click at [126, 160] on input "Obtain required Professional Development credit." at bounding box center [120, 156] width 11 height 19
radio input "true"
click at [1085, 303] on input "Submit feedback" at bounding box center [1095, 301] width 107 height 27
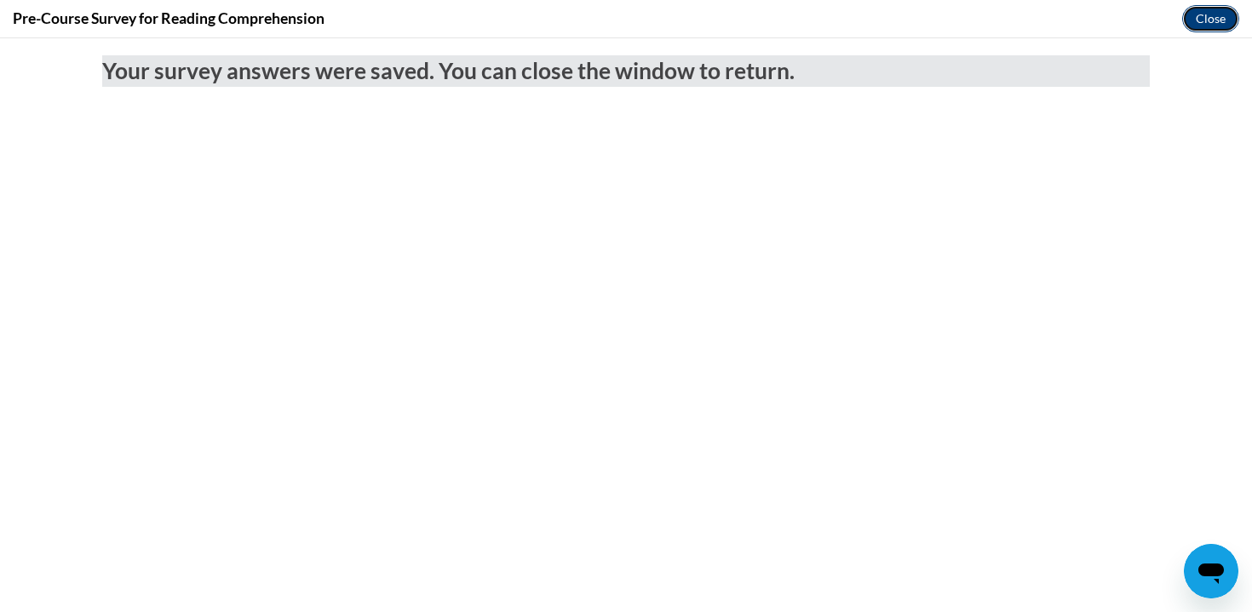
click at [1200, 17] on button "Close" at bounding box center [1210, 18] width 57 height 27
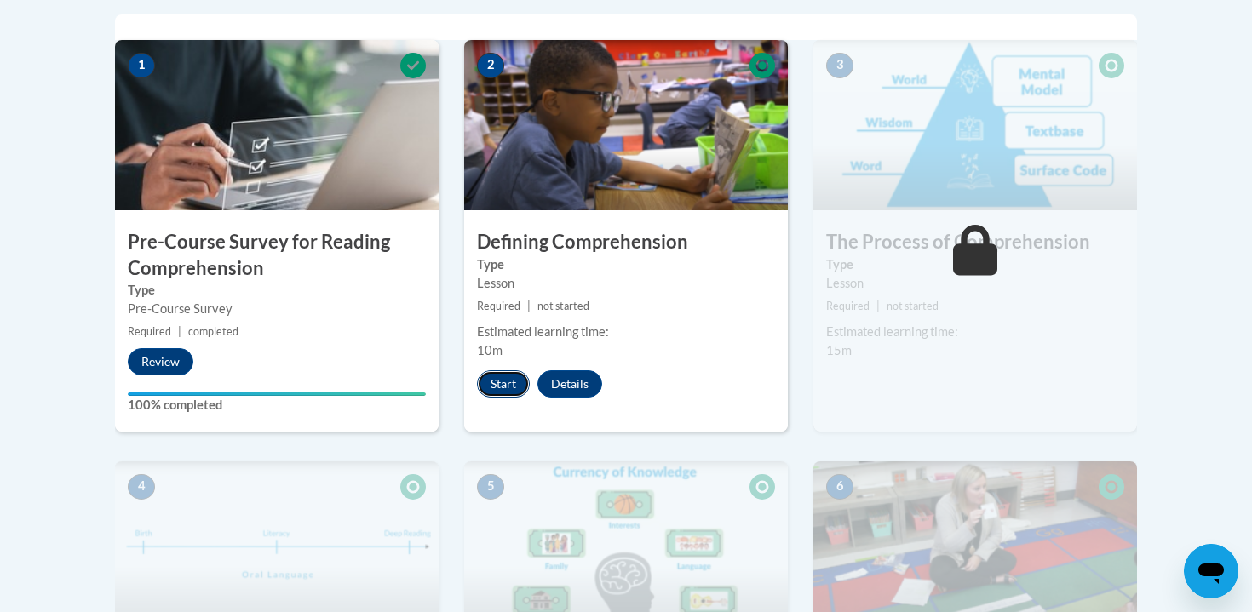
click at [516, 388] on button "Start" at bounding box center [503, 383] width 53 height 27
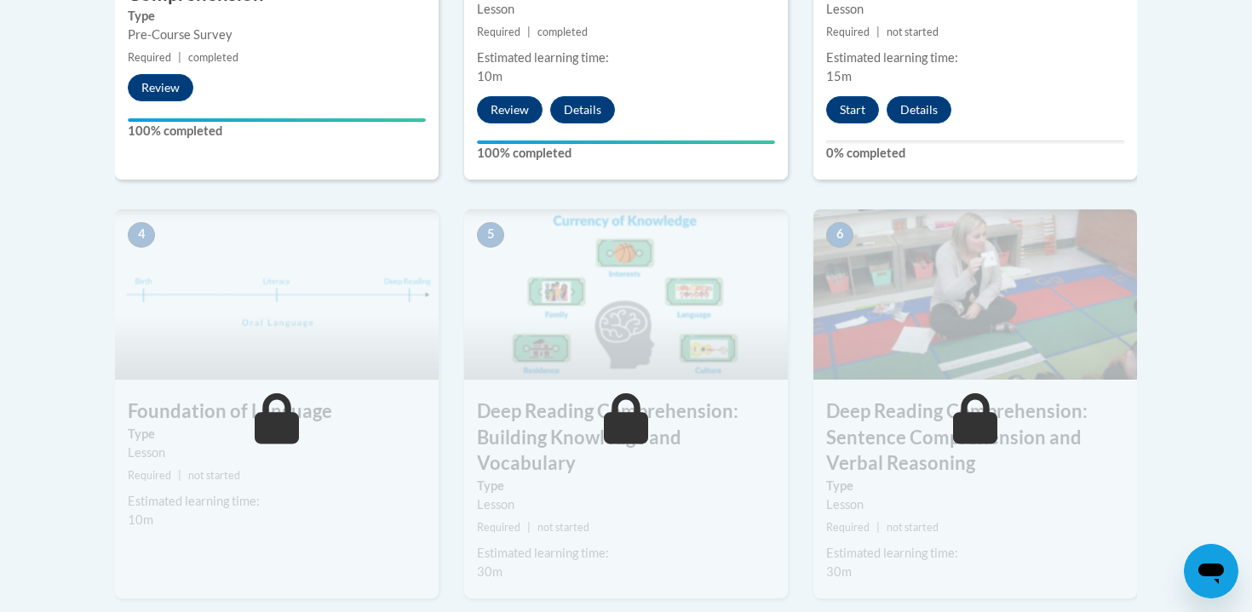
scroll to position [746, 0]
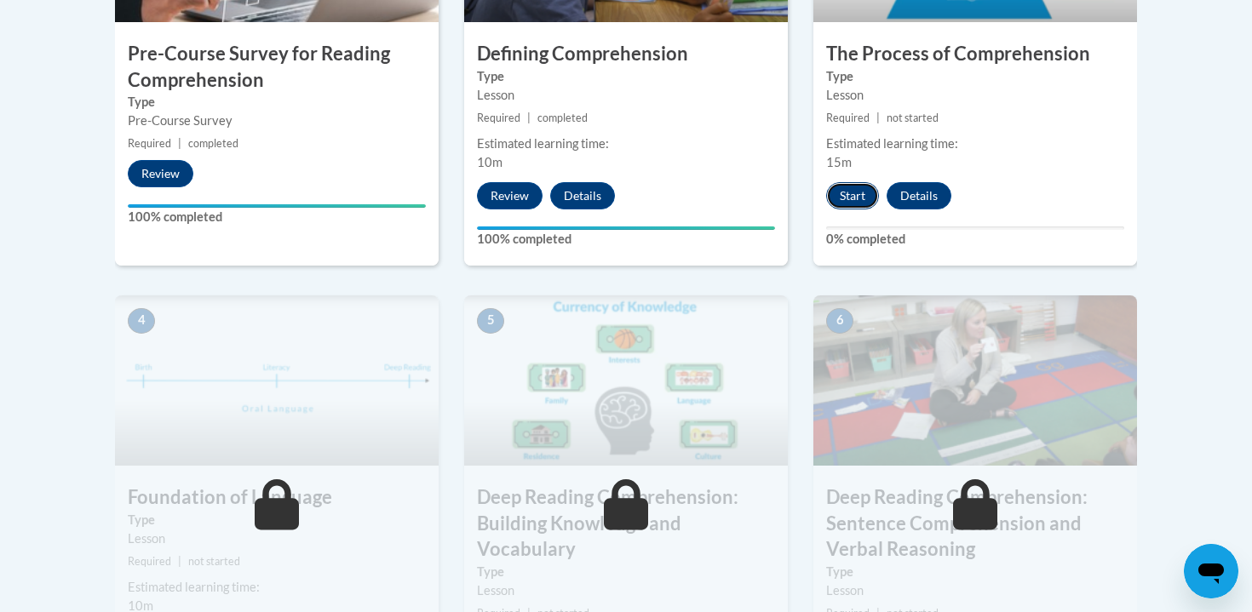
click at [862, 188] on button "Start" at bounding box center [852, 195] width 53 height 27
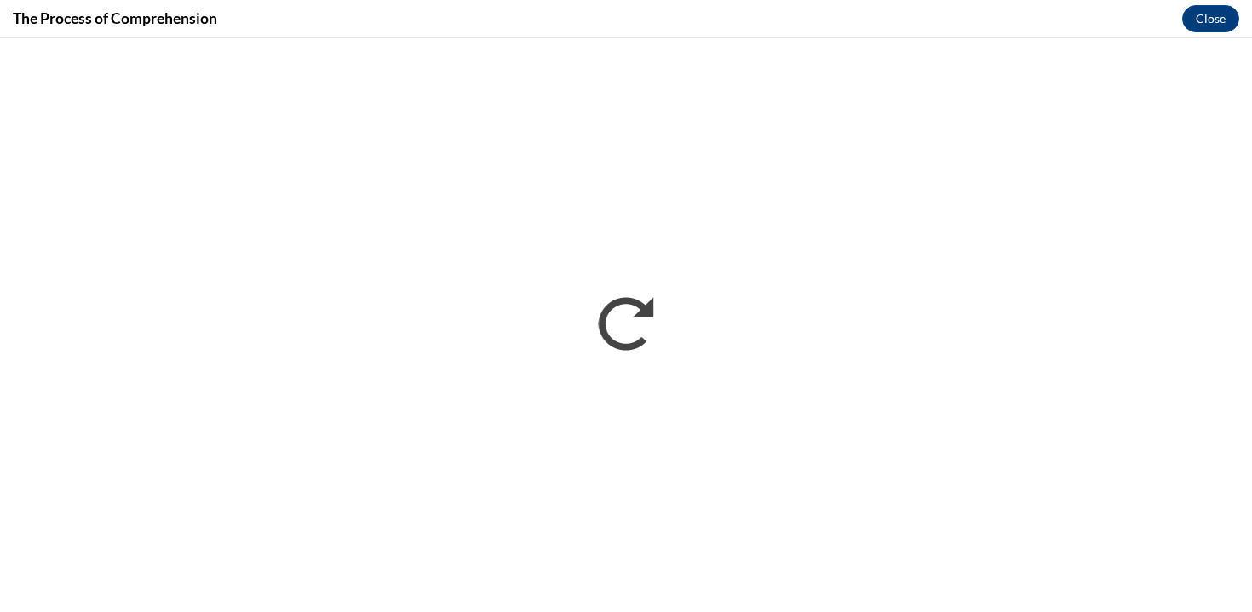
scroll to position [0, 0]
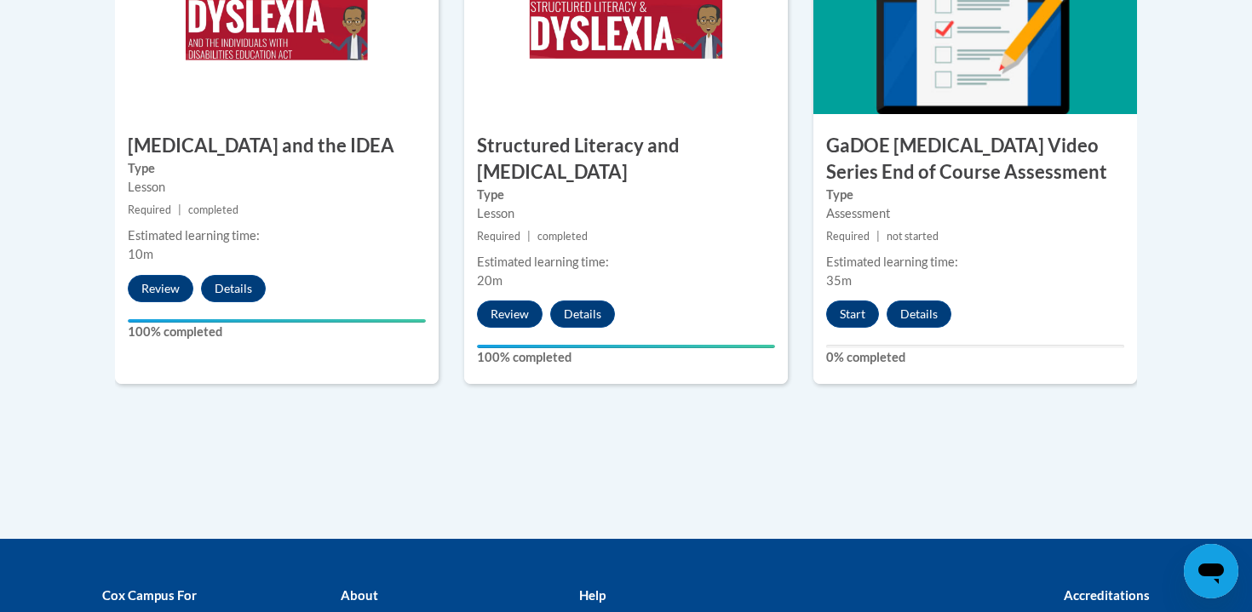
scroll to position [1156, 0]
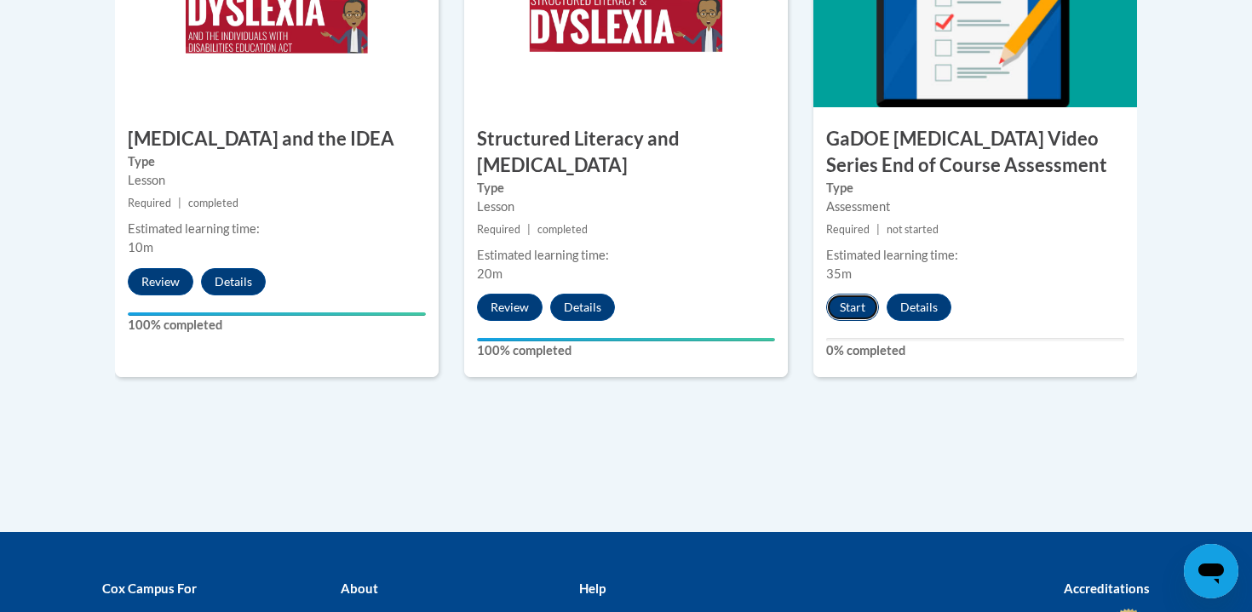
click at [847, 294] on button "Start" at bounding box center [852, 307] width 53 height 27
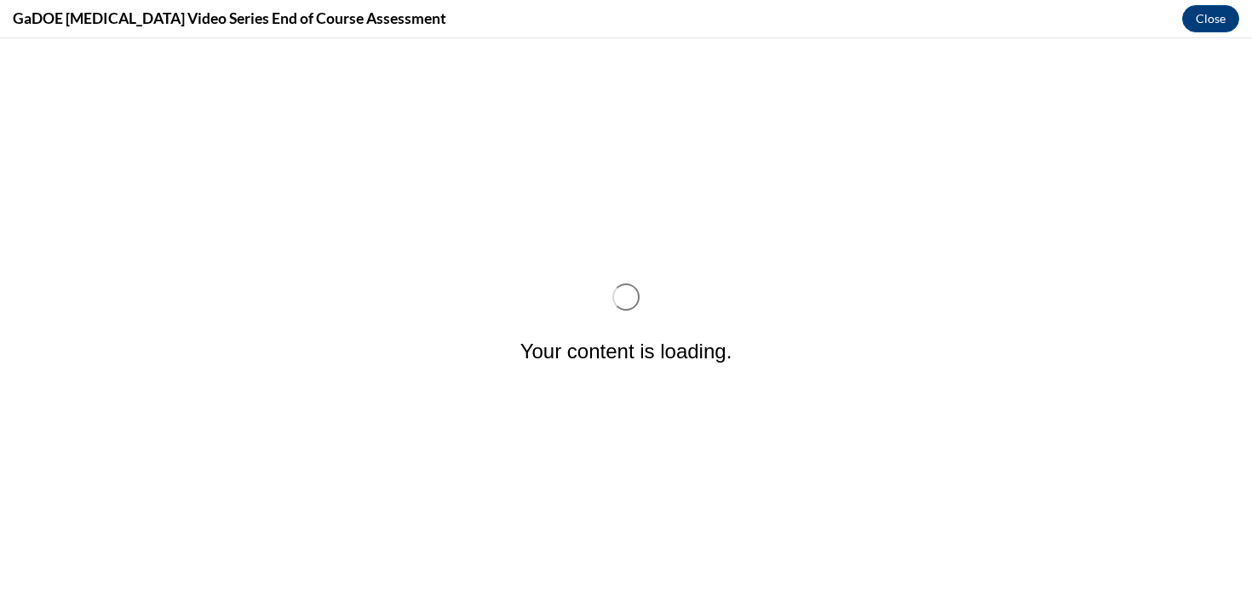
scroll to position [0, 0]
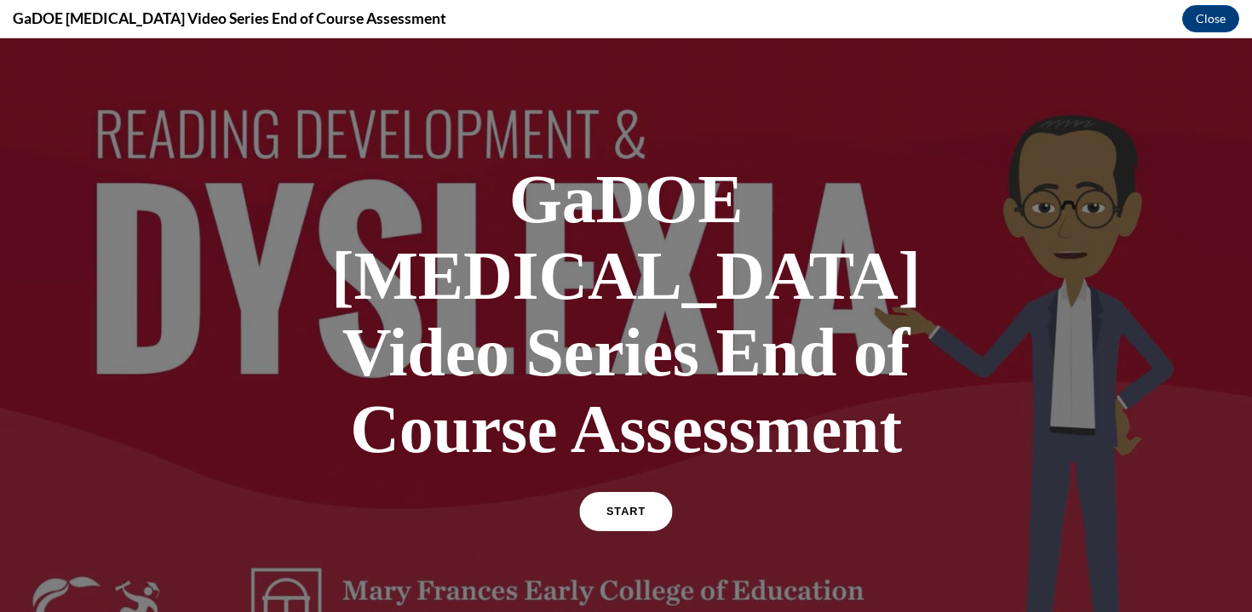
click at [631, 492] on link "START" at bounding box center [625, 511] width 93 height 39
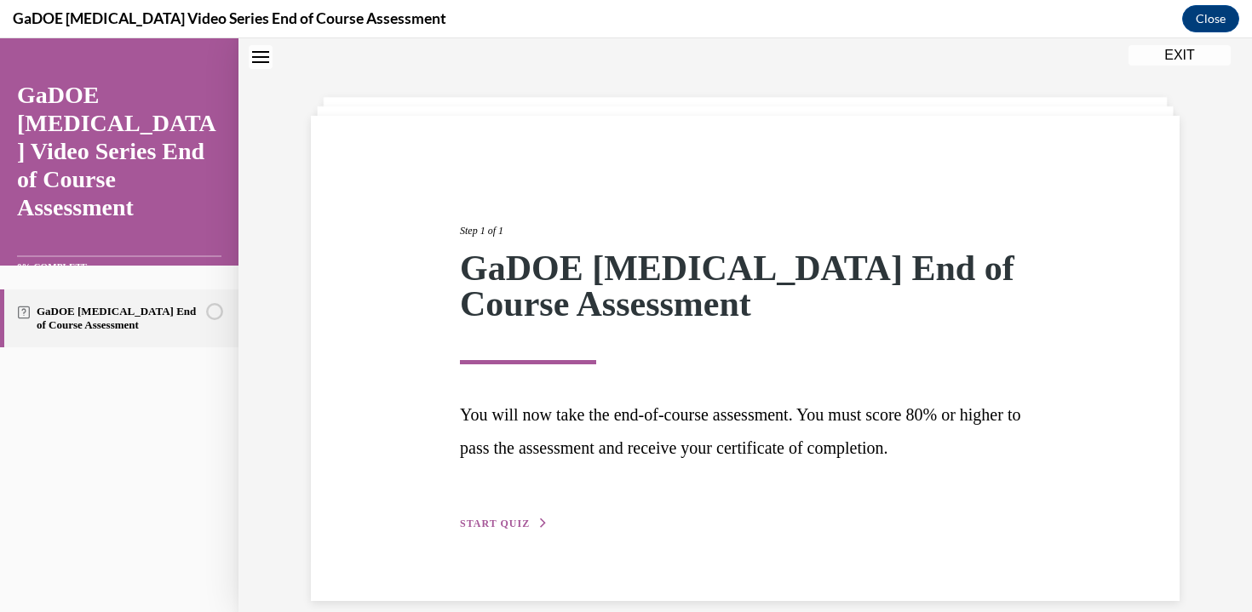
scroll to position [75, 0]
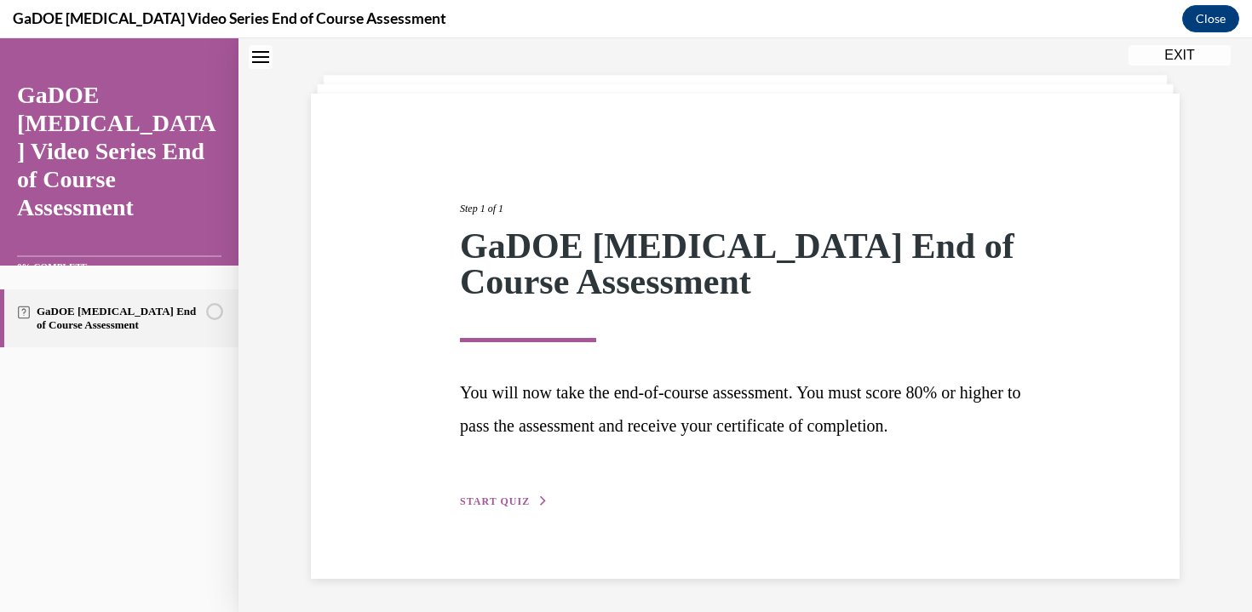
click at [520, 510] on div "Step 1 of 1 GaDOE [MEDICAL_DATA] End of Course Assessment You will now take the…" at bounding box center [745, 336] width 868 height 485
click at [517, 501] on span "START QUIZ" at bounding box center [495, 502] width 70 height 12
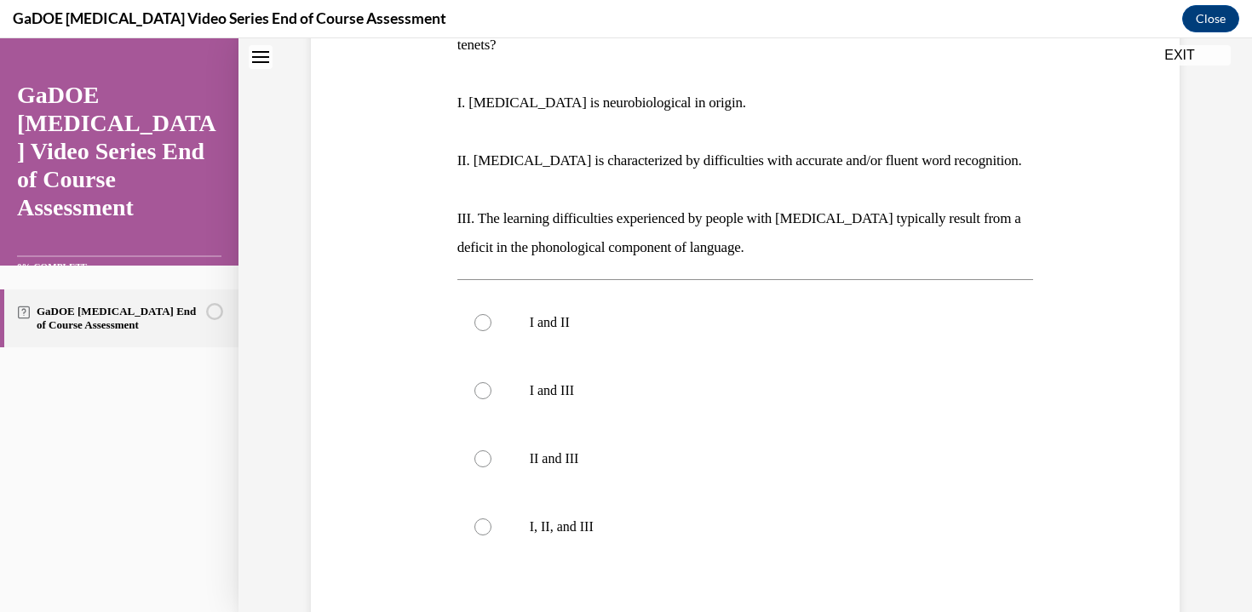
scroll to position [324, 0]
click at [464, 424] on label "II and III" at bounding box center [745, 458] width 576 height 68
click at [474, 450] on input "II and III" at bounding box center [482, 458] width 17 height 17
radio input "true"
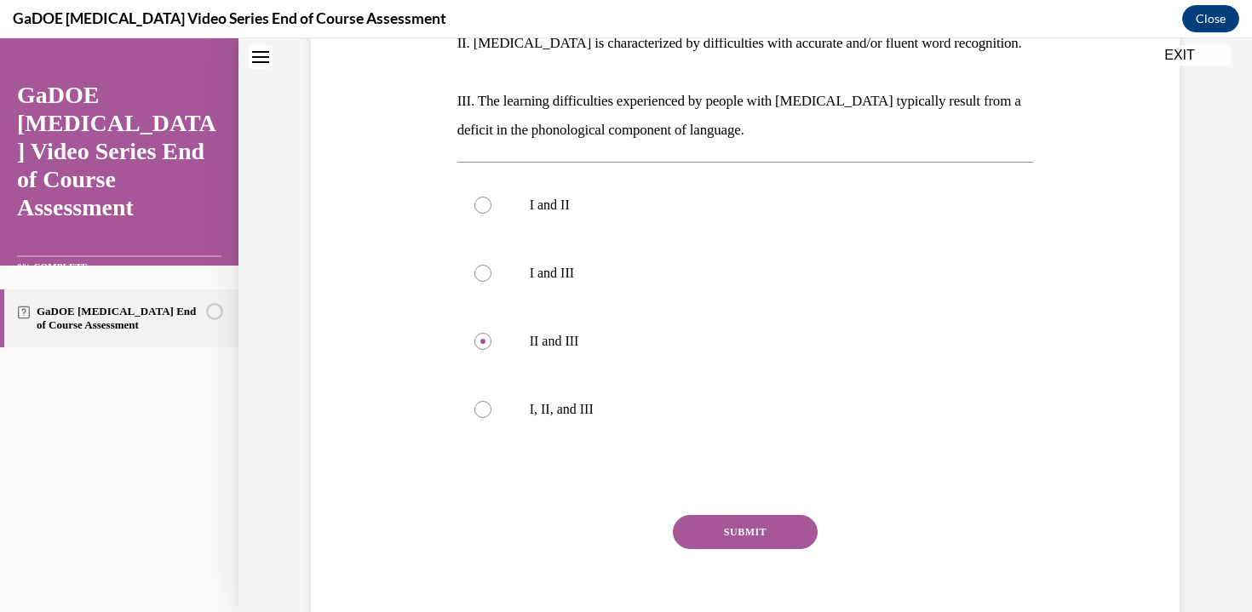
click at [748, 515] on button "SUBMIT" at bounding box center [745, 532] width 145 height 34
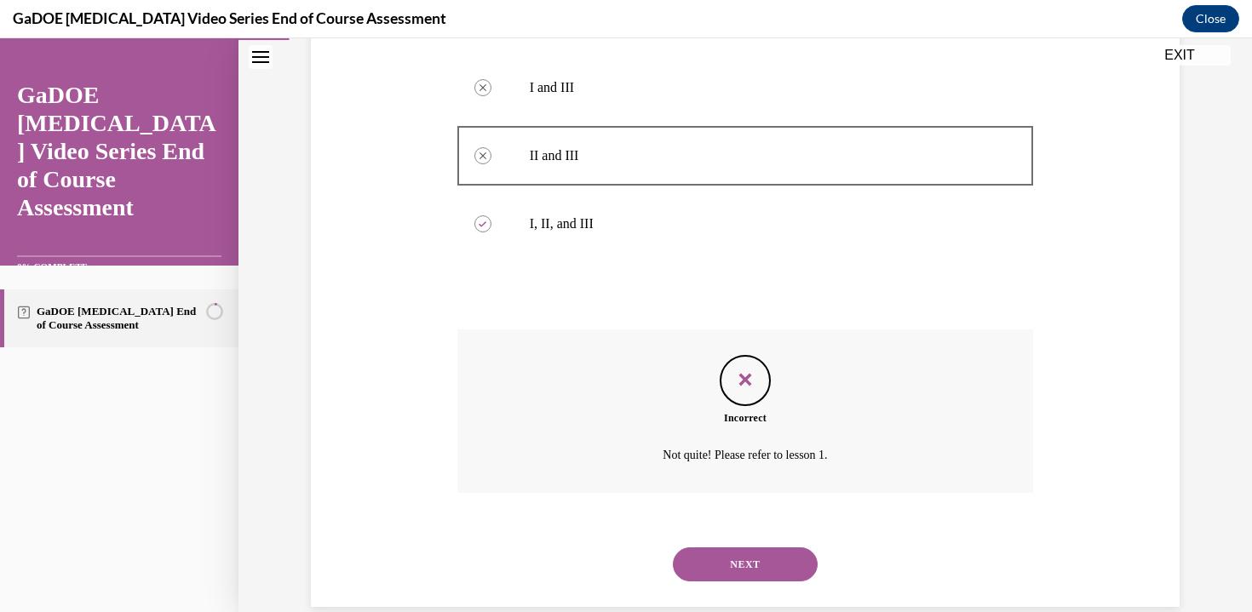
click at [727, 547] on button "NEXT" at bounding box center [745, 564] width 145 height 34
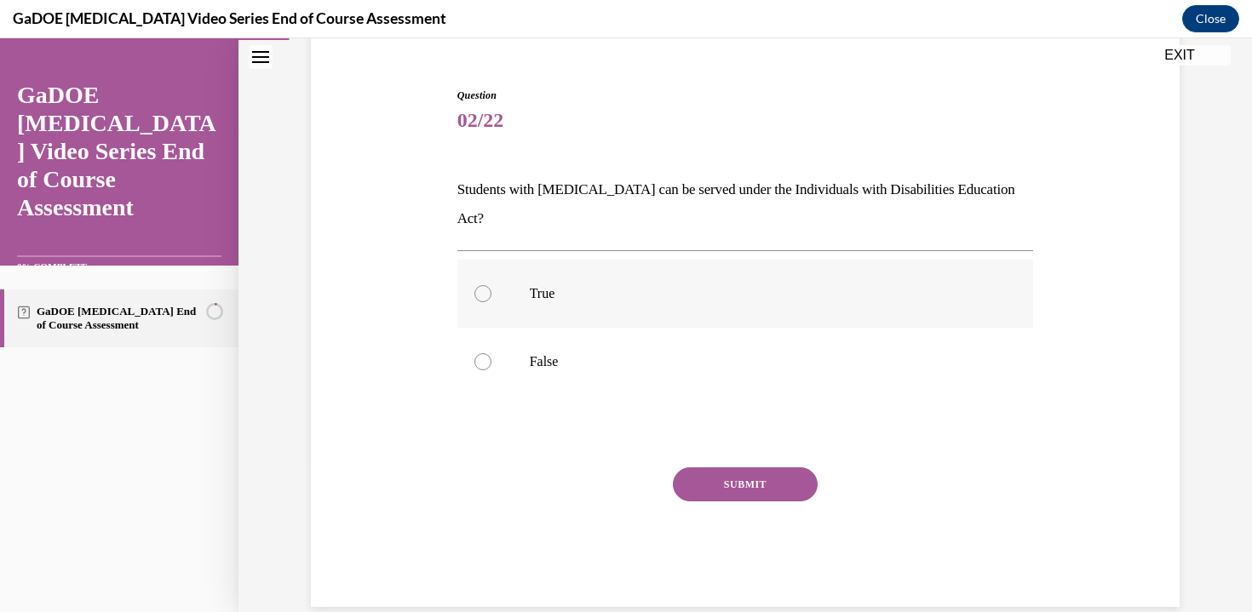
click at [509, 271] on label "True" at bounding box center [745, 294] width 576 height 68
click at [491, 285] on input "True" at bounding box center [482, 293] width 17 height 17
radio input "true"
click at [782, 467] on button "SUBMIT" at bounding box center [745, 484] width 145 height 34
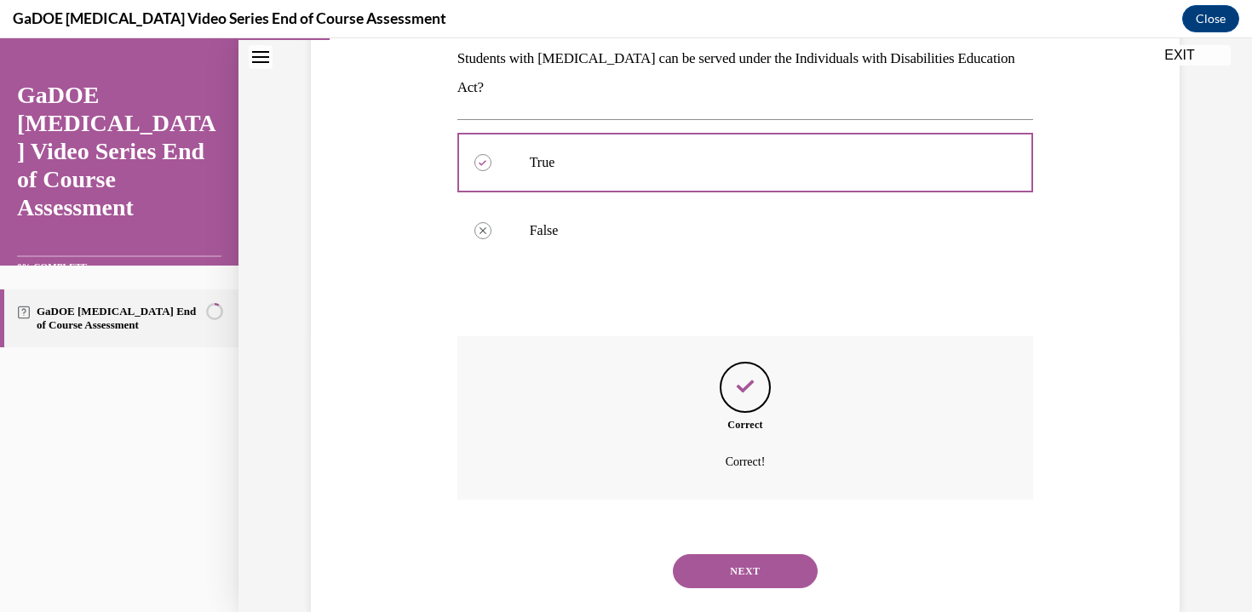
scroll to position [287, 0]
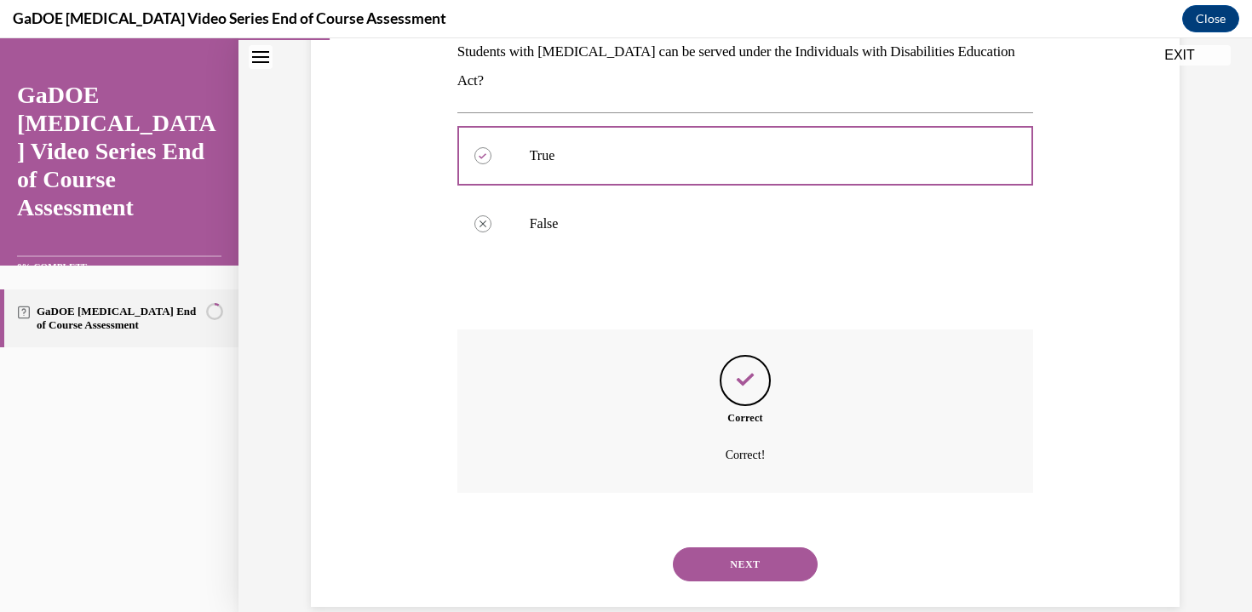
click at [745, 547] on button "NEXT" at bounding box center [745, 564] width 145 height 34
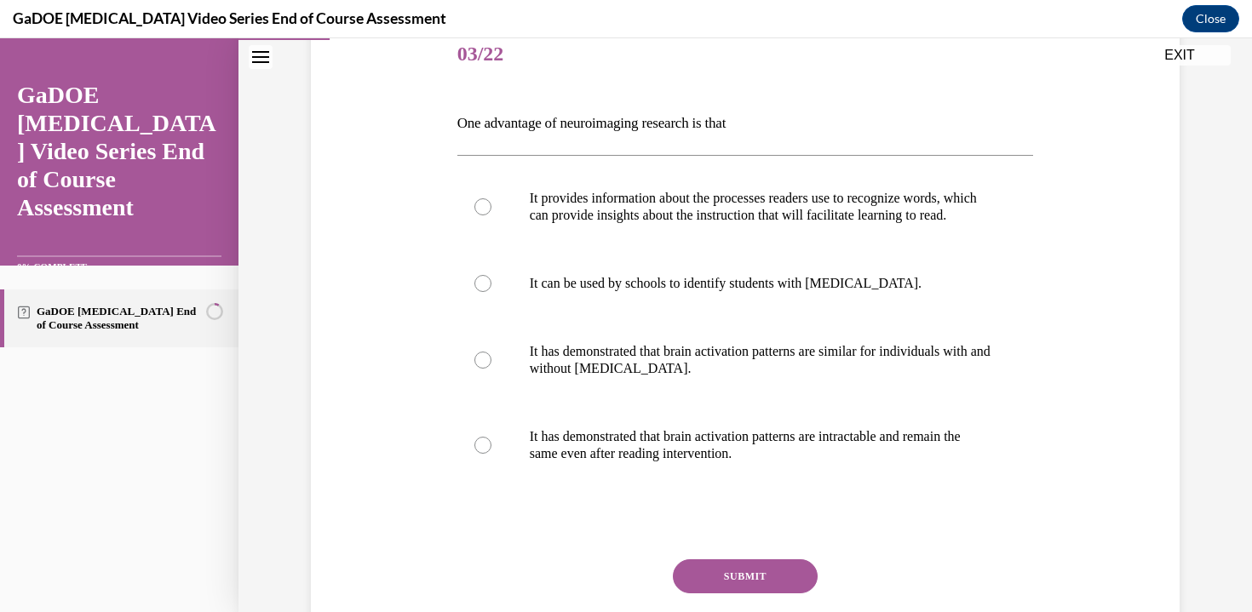
scroll to position [219, 0]
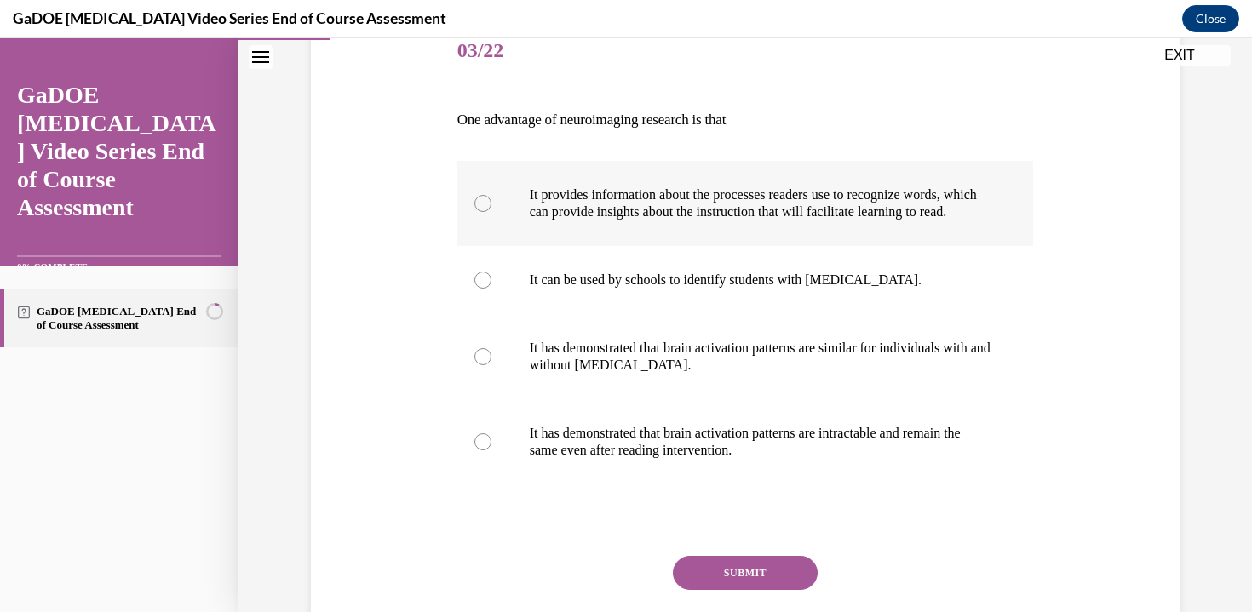
click at [906, 203] on p "It provides information about the processes readers use to recognize words, whi…" at bounding box center [760, 203] width 461 height 34
click at [491, 203] on input "It provides information about the processes readers use to recognize words, whi…" at bounding box center [482, 203] width 17 height 17
radio input "true"
click at [731, 580] on button "SUBMIT" at bounding box center [745, 573] width 145 height 34
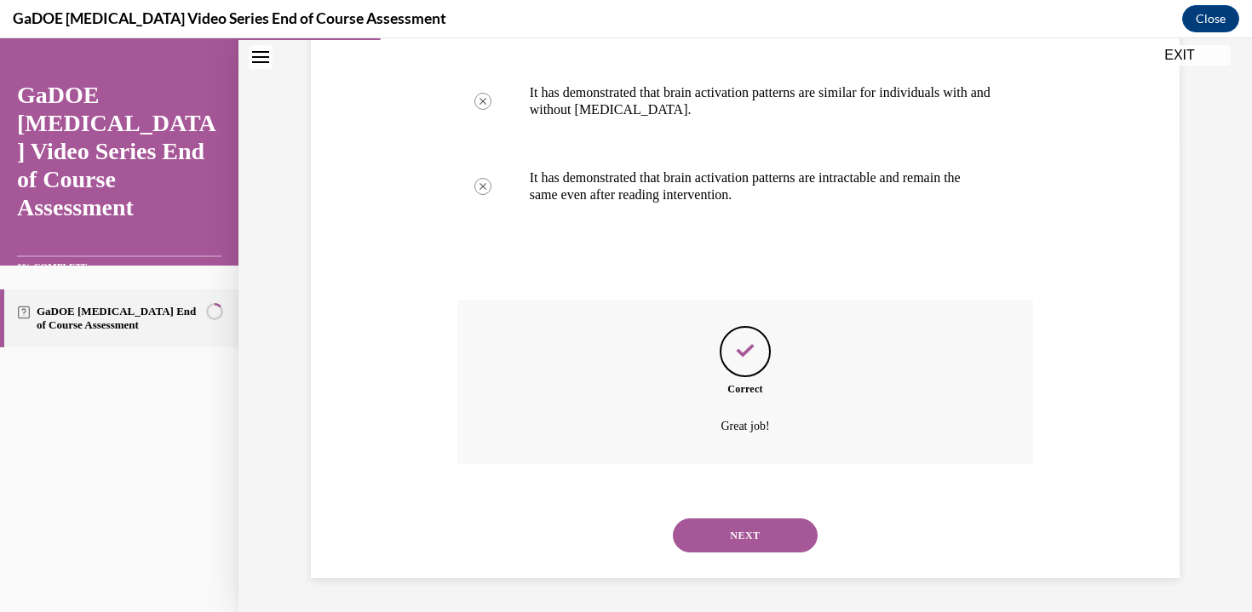
scroll to position [491, 0]
click at [733, 559] on div "NEXT" at bounding box center [745, 535] width 576 height 68
click at [737, 543] on button "NEXT" at bounding box center [745, 535] width 145 height 34
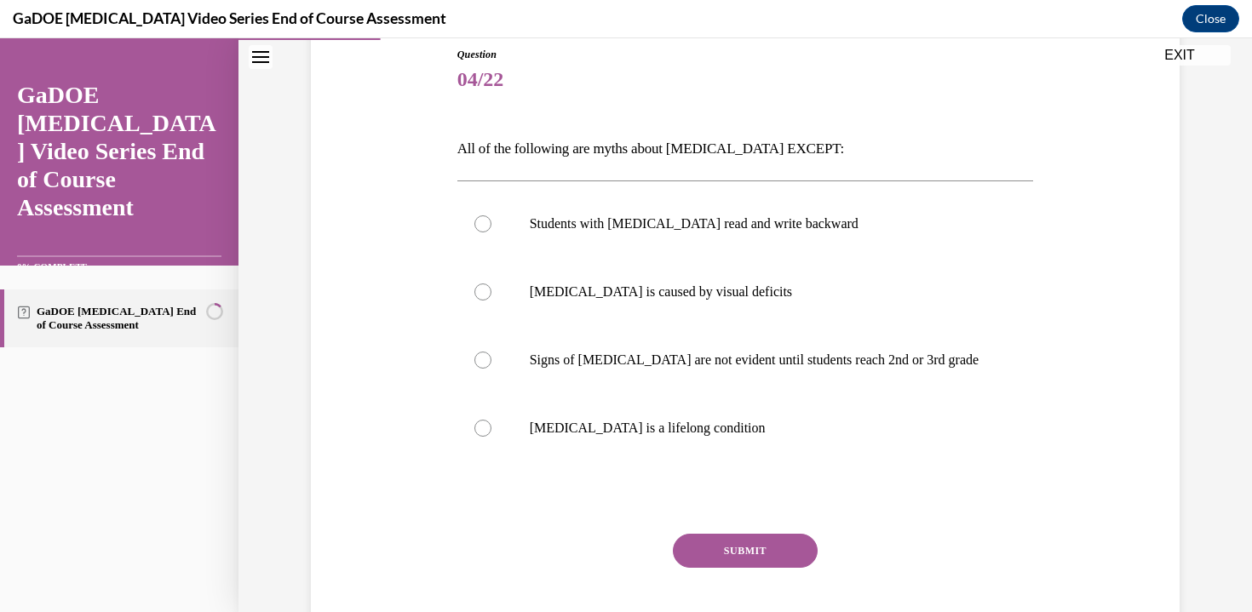
scroll to position [208, 0]
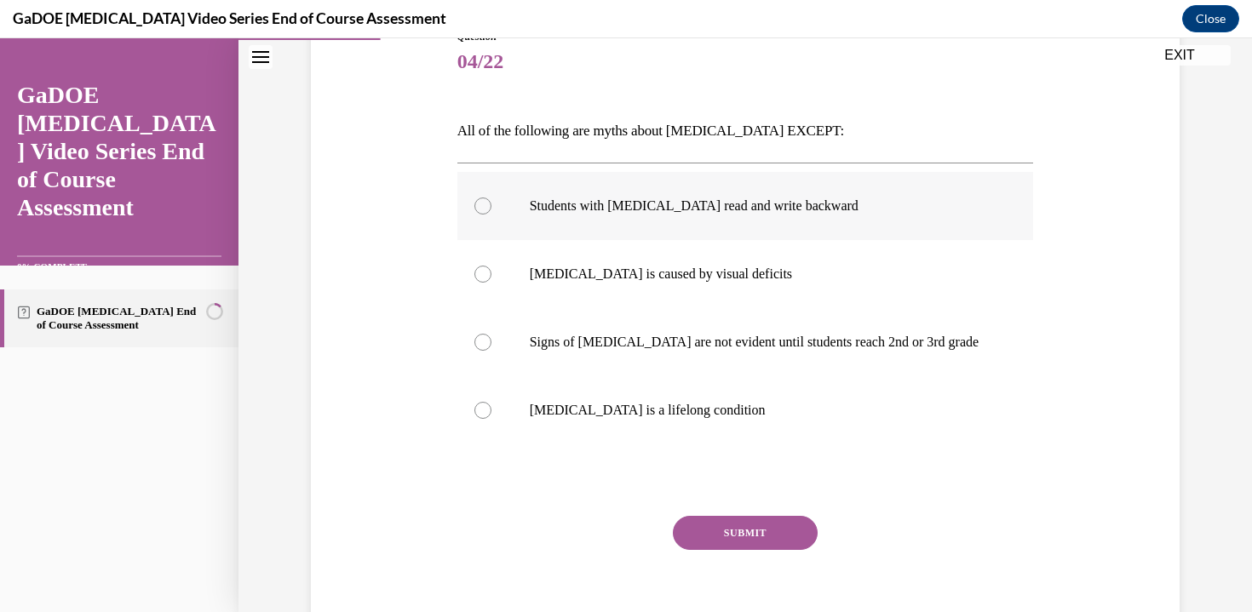
click at [771, 215] on label "Students with dyslexia read and write backward" at bounding box center [745, 206] width 576 height 68
click at [491, 215] on input "Students with dyslexia read and write backward" at bounding box center [482, 206] width 17 height 17
radio input "true"
click at [705, 523] on button "SUBMIT" at bounding box center [745, 533] width 145 height 34
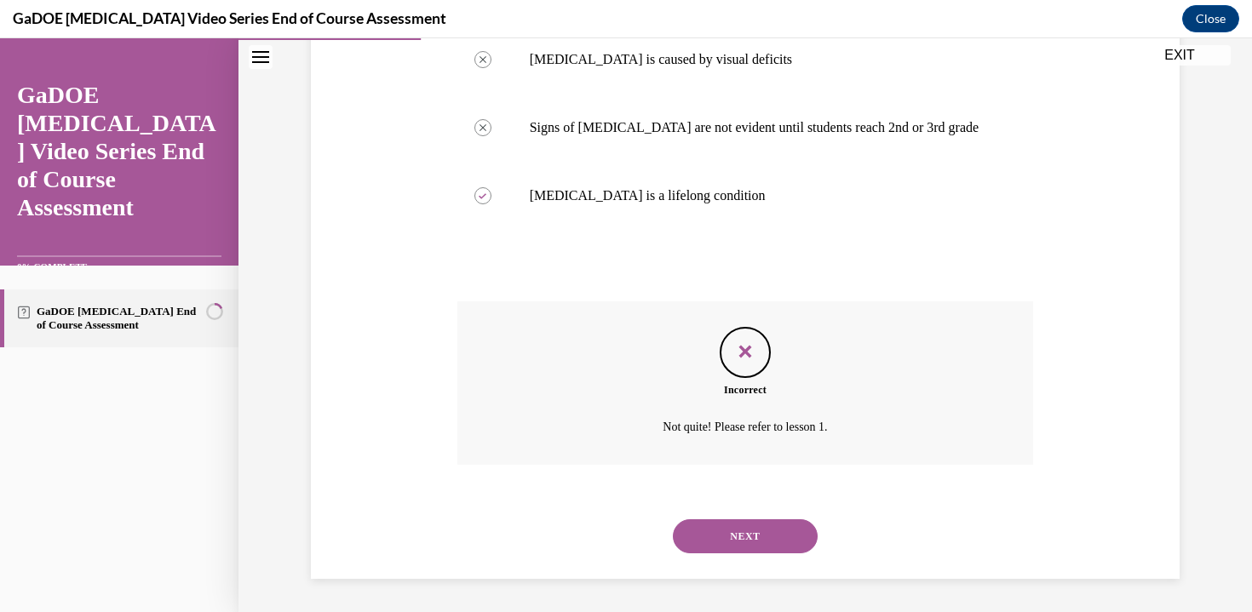
scroll to position [423, 0]
click at [709, 537] on button "NEXT" at bounding box center [745, 535] width 145 height 34
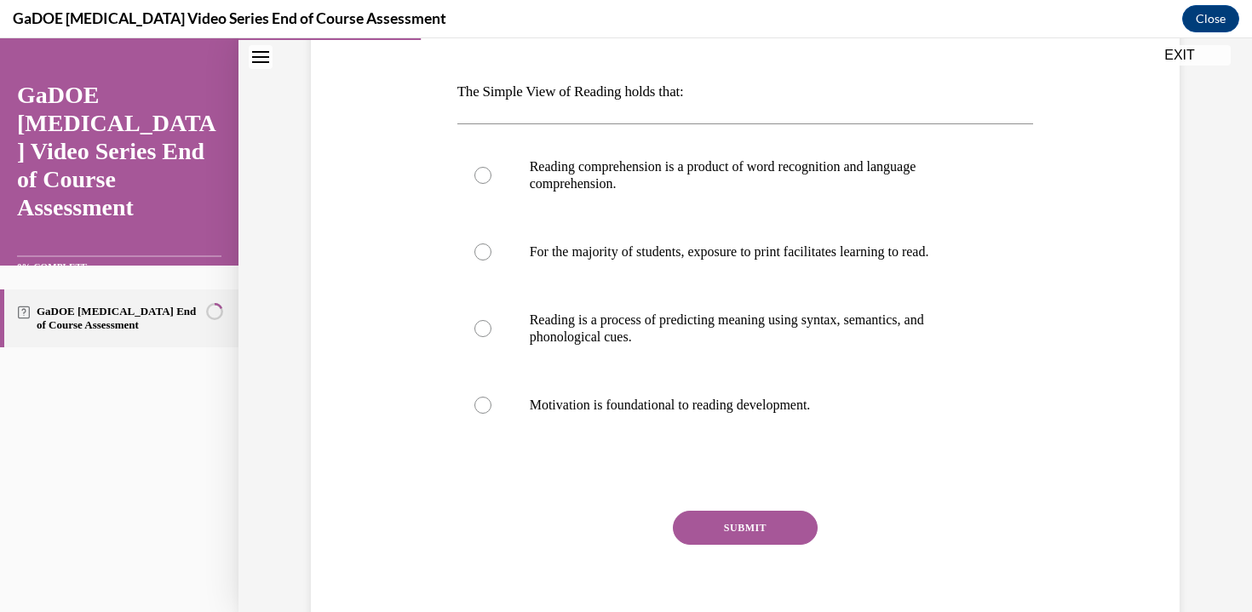
scroll to position [238, 0]
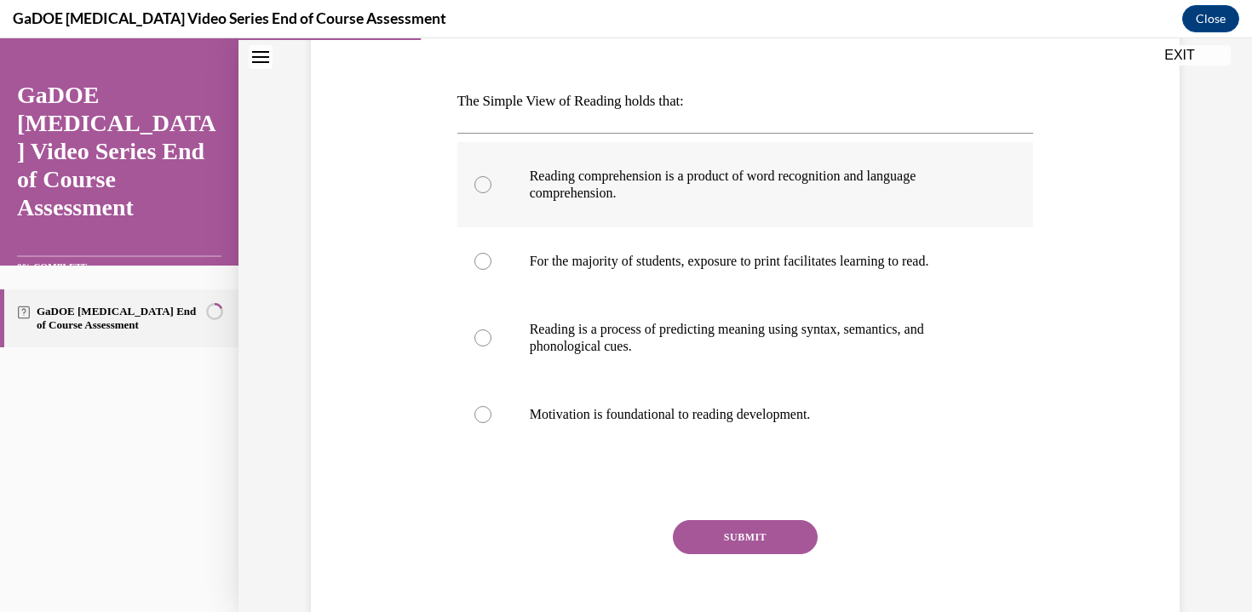
click at [916, 215] on label "Reading comprehension is a product of word recognition and language comprehensi…" at bounding box center [745, 184] width 576 height 85
click at [491, 193] on input "Reading comprehension is a product of word recognition and language comprehensi…" at bounding box center [482, 184] width 17 height 17
radio input "true"
click at [737, 549] on button "SUBMIT" at bounding box center [745, 537] width 145 height 34
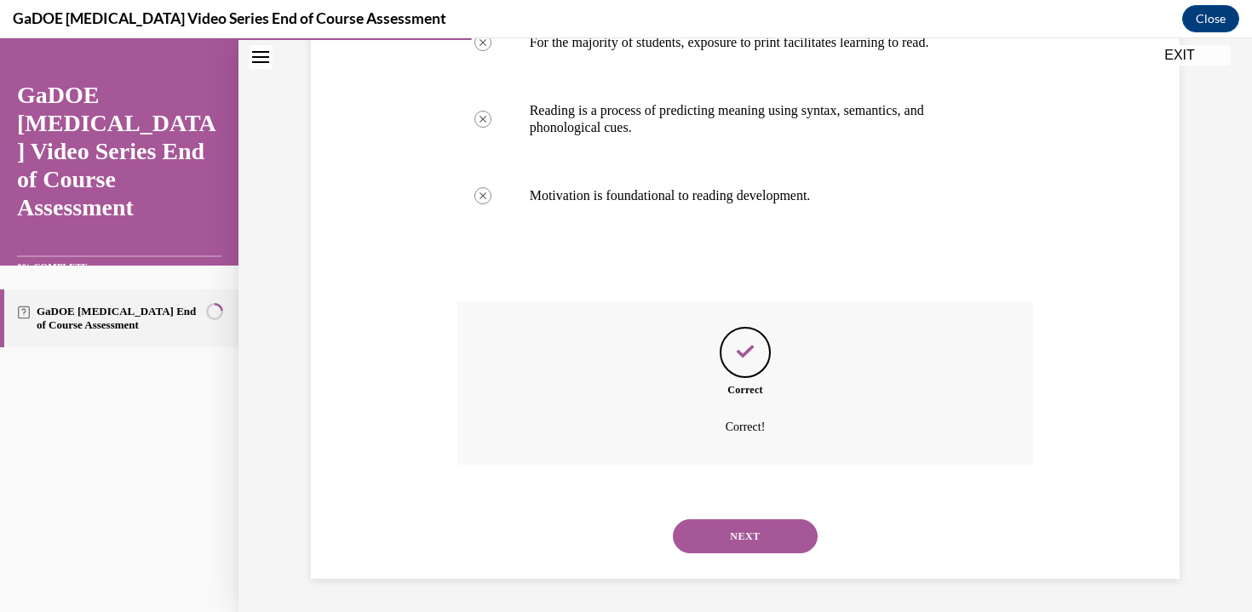
scroll to position [457, 0]
click at [737, 549] on button "NEXT" at bounding box center [745, 535] width 145 height 34
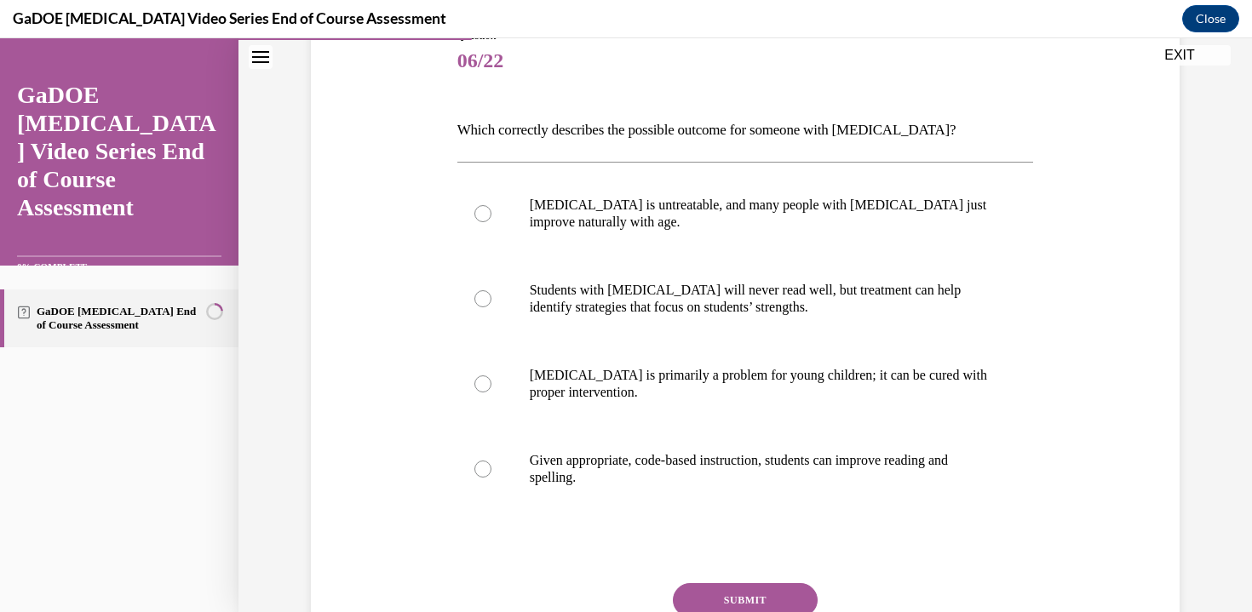
scroll to position [211, 0]
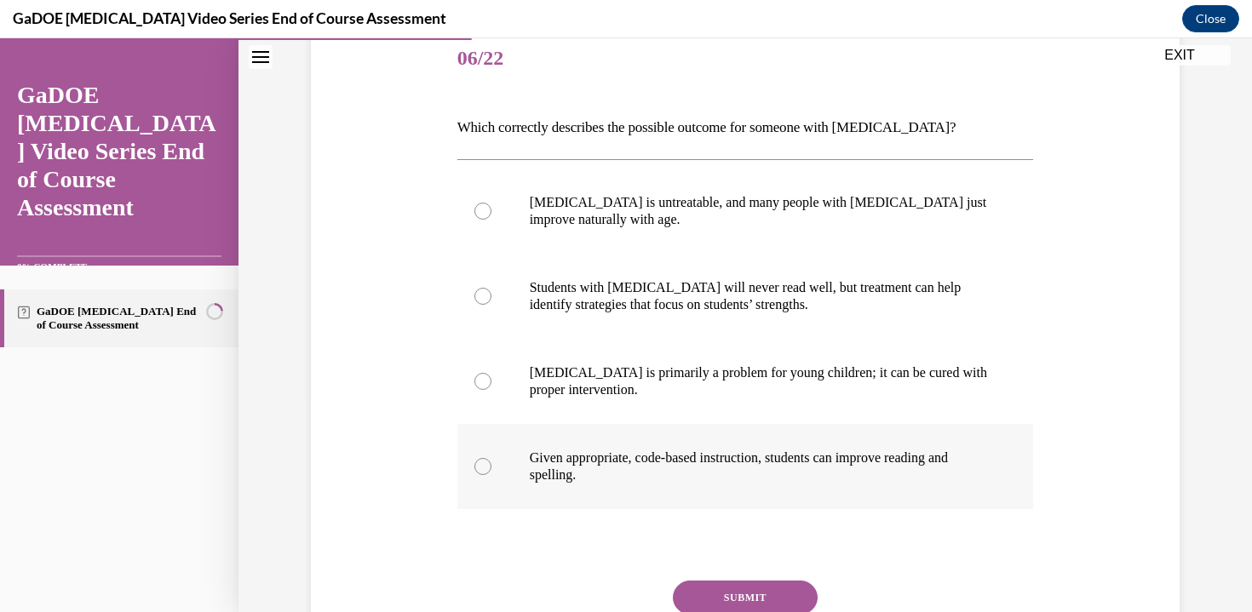
click at [771, 479] on p "Given appropriate, code-based instruction, students can improve reading and spe…" at bounding box center [760, 467] width 461 height 34
click at [491, 475] on input "Given appropriate, code-based instruction, students can improve reading and spe…" at bounding box center [482, 466] width 17 height 17
radio input "true"
click at [742, 589] on button "SUBMIT" at bounding box center [745, 598] width 145 height 34
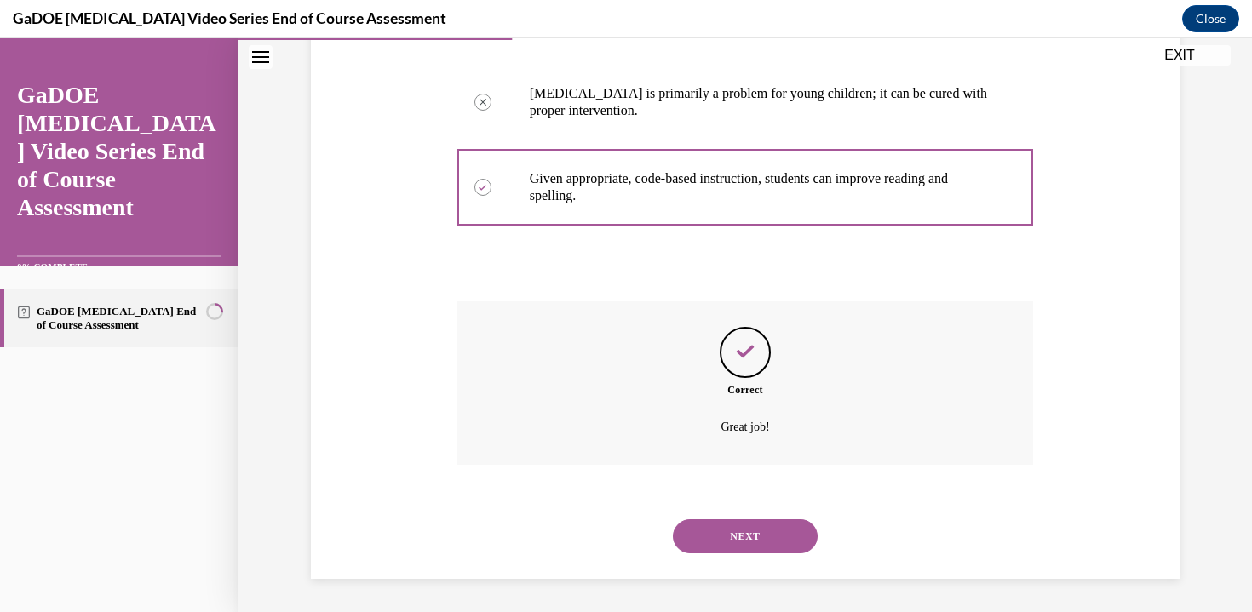
scroll to position [491, 0]
click at [742, 527] on button "NEXT" at bounding box center [745, 535] width 145 height 34
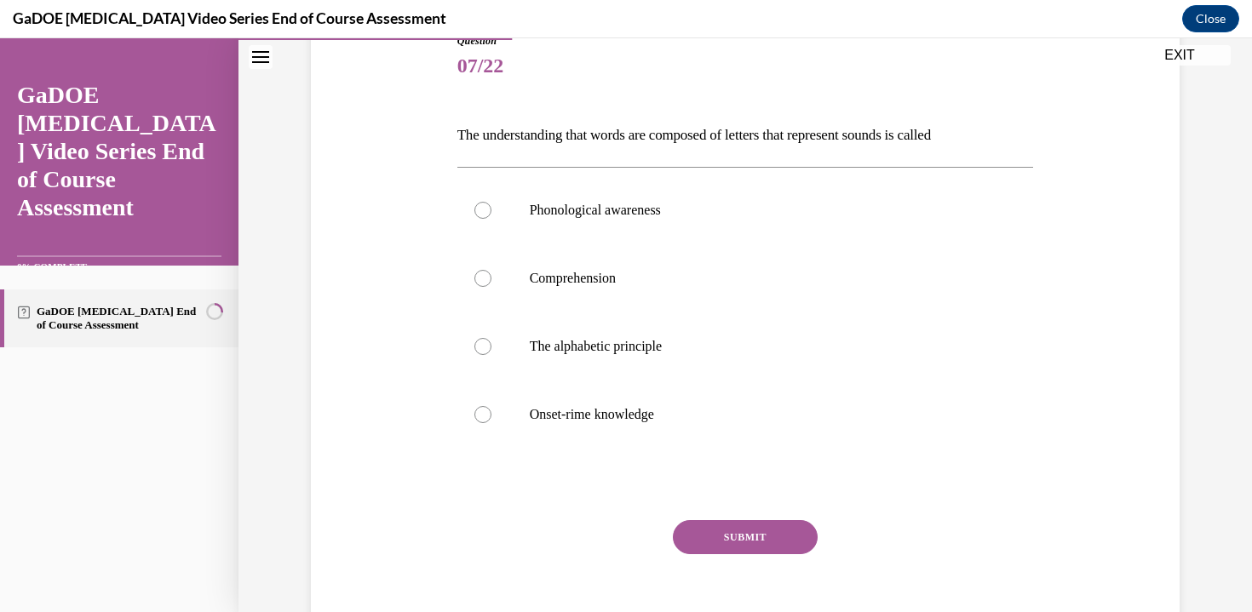
scroll to position [224, 0]
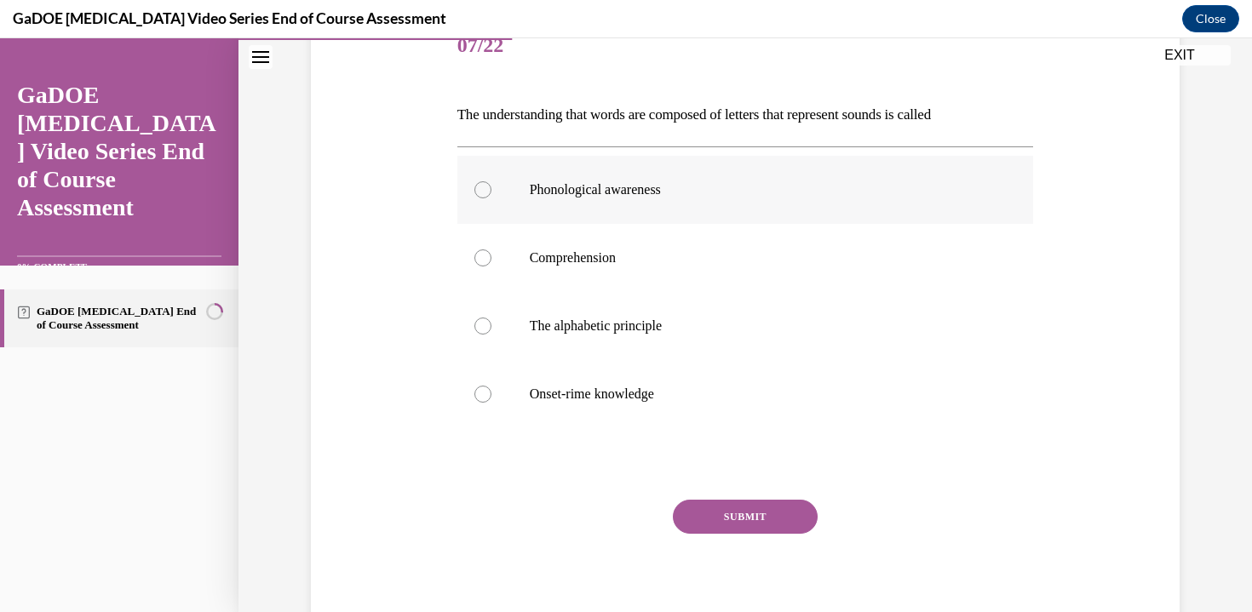
click at [738, 187] on p "Phonological awareness" at bounding box center [760, 189] width 461 height 17
click at [491, 187] on input "Phonological awareness" at bounding box center [482, 189] width 17 height 17
radio input "true"
click at [776, 520] on button "SUBMIT" at bounding box center [745, 517] width 145 height 34
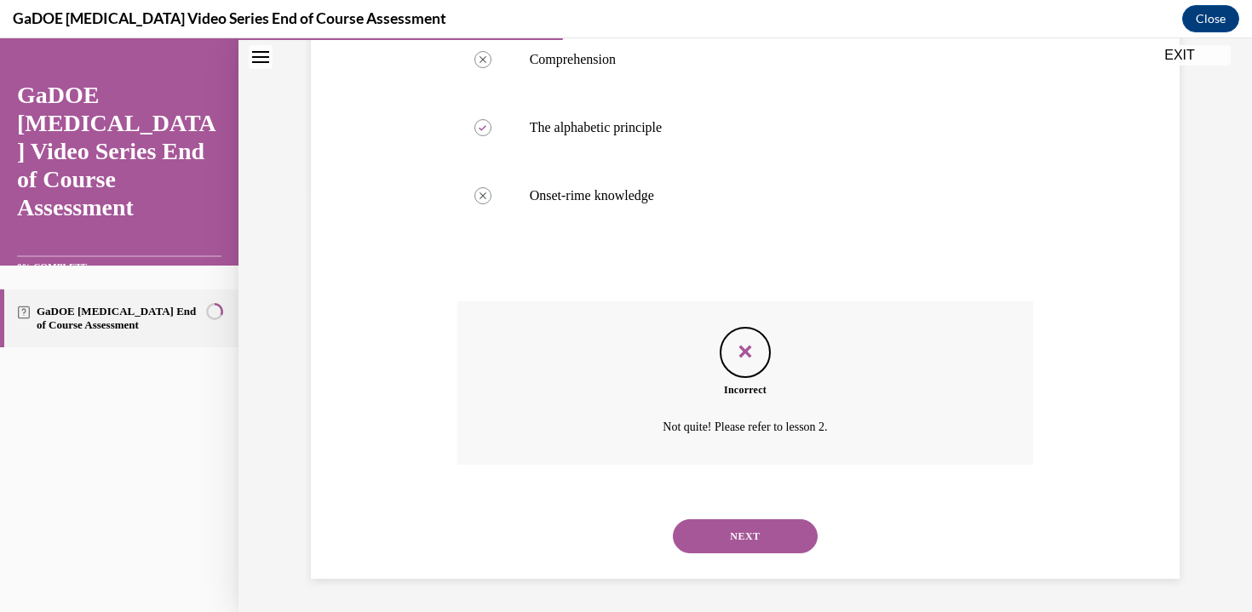
scroll to position [423, 0]
click at [751, 541] on button "NEXT" at bounding box center [745, 535] width 145 height 34
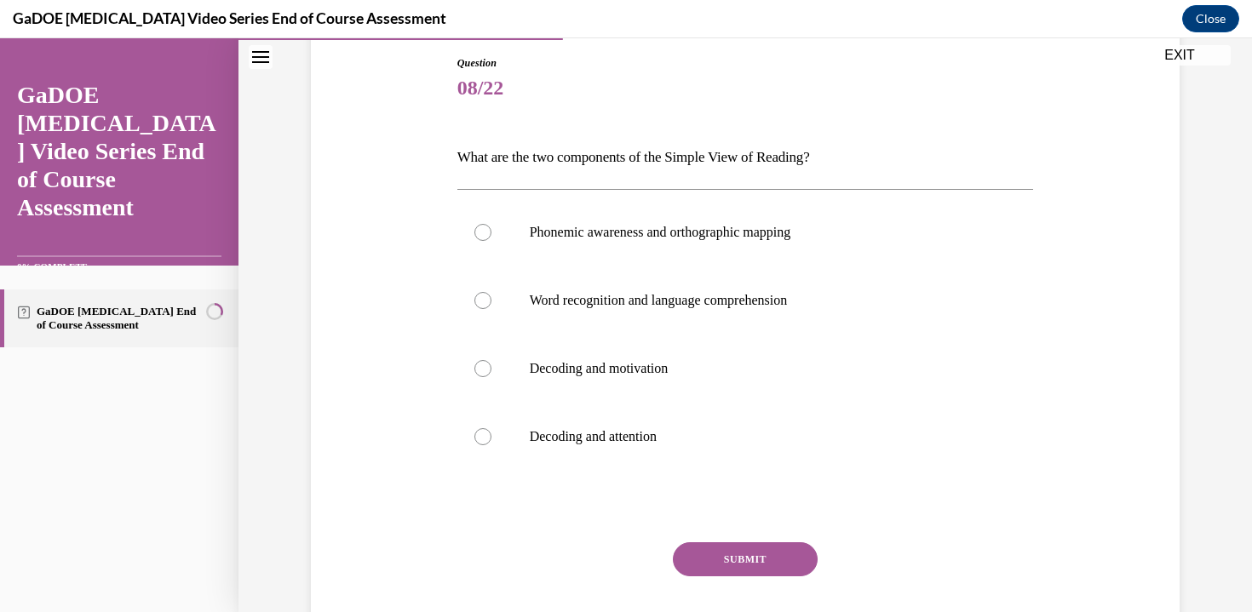
scroll to position [187, 0]
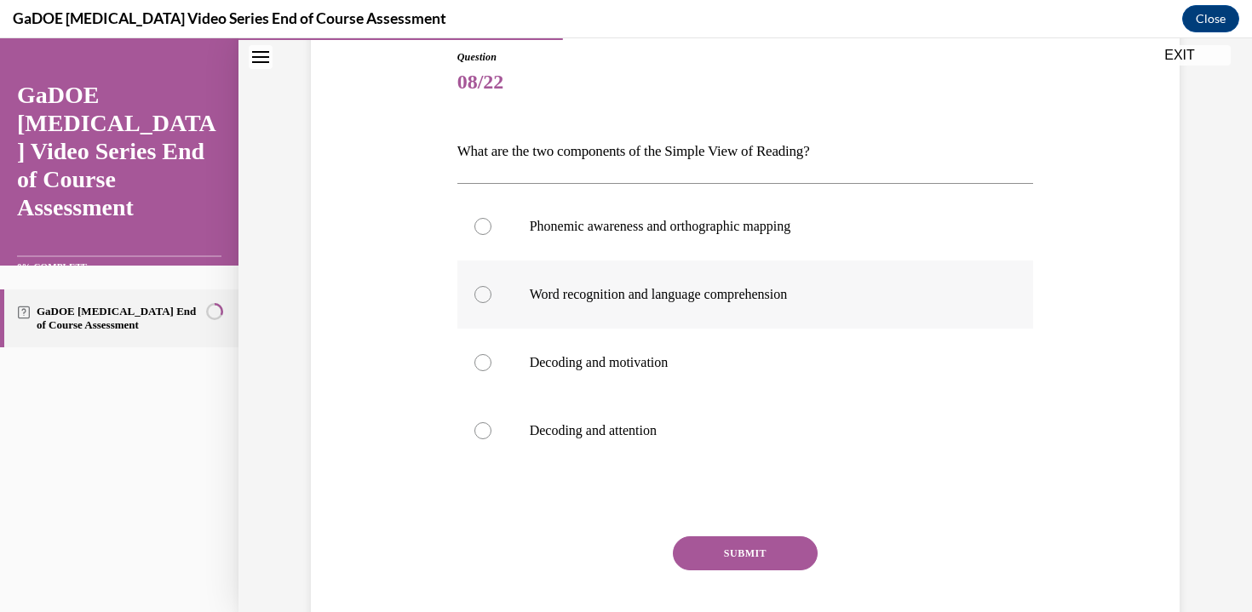
click at [770, 312] on label "Word recognition and language comprehension" at bounding box center [745, 295] width 576 height 68
click at [491, 303] on input "Word recognition and language comprehension" at bounding box center [482, 294] width 17 height 17
radio input "true"
click at [727, 549] on button "SUBMIT" at bounding box center [745, 553] width 145 height 34
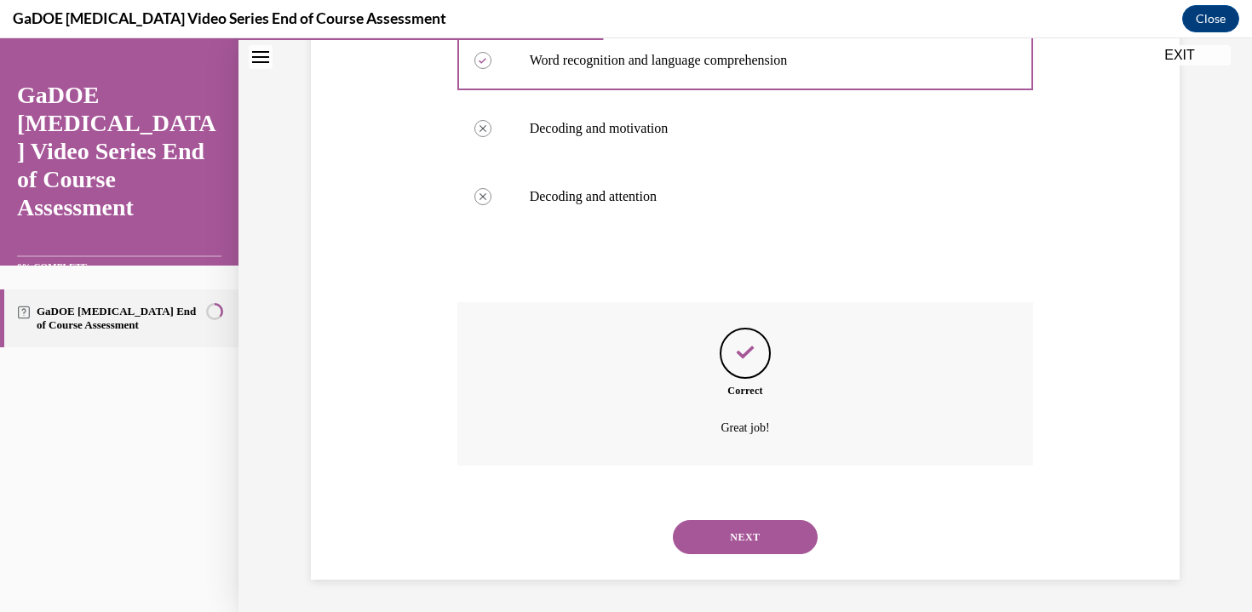
scroll to position [423, 0]
click at [721, 534] on button "NEXT" at bounding box center [745, 535] width 145 height 34
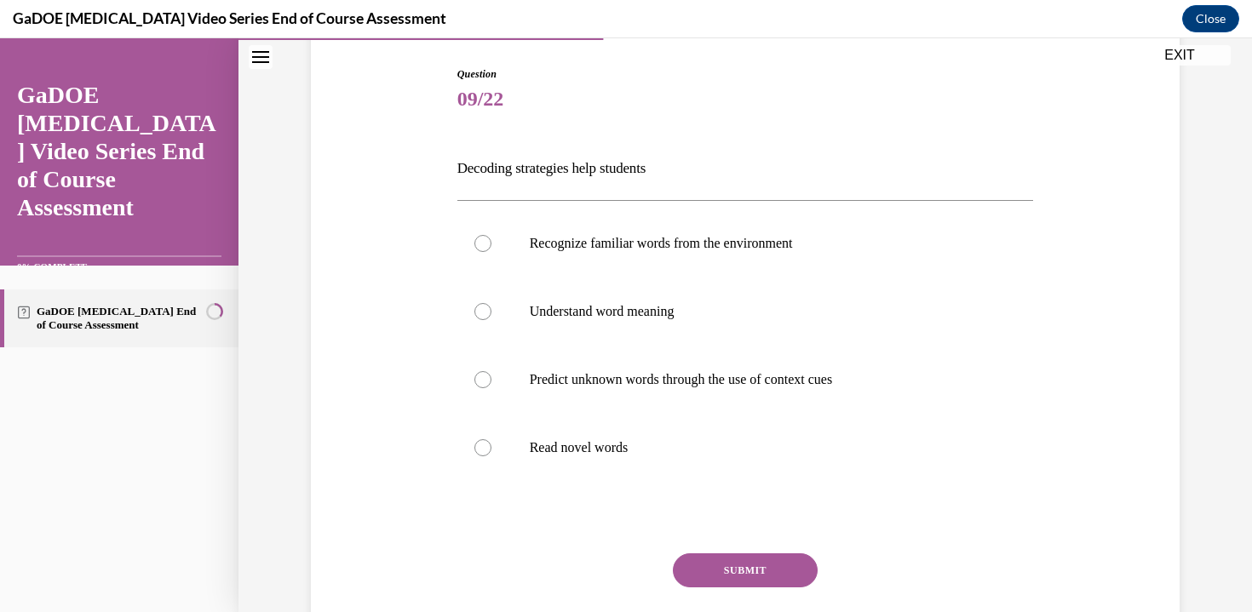
scroll to position [178, 0]
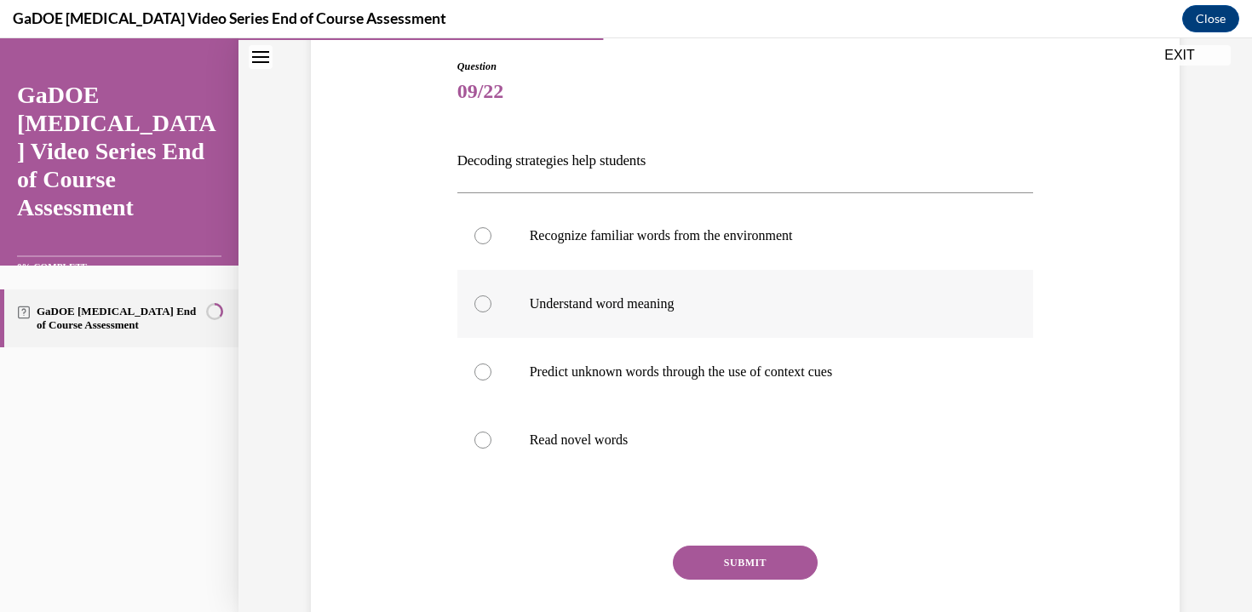
click at [729, 311] on p "Understand word meaning" at bounding box center [760, 303] width 461 height 17
click at [491, 311] on input "Understand word meaning" at bounding box center [482, 303] width 17 height 17
radio input "true"
click at [716, 266] on label "Recognize familiar words from the environment" at bounding box center [745, 236] width 576 height 68
click at [491, 244] on input "Recognize familiar words from the environment" at bounding box center [482, 235] width 17 height 17
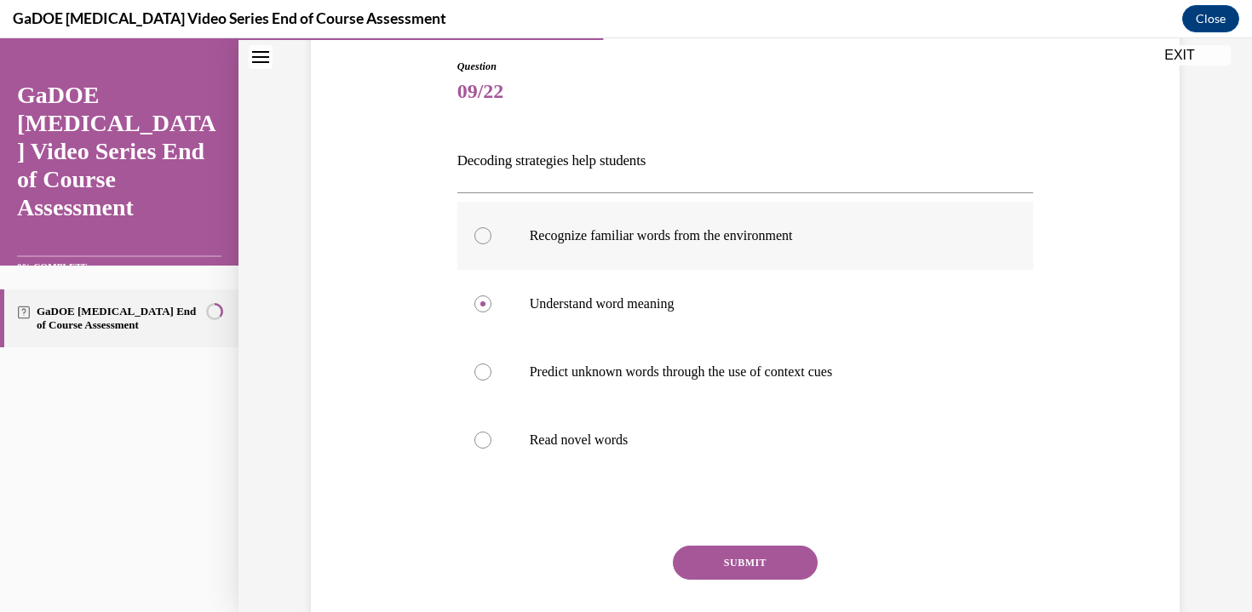
radio input "true"
click at [737, 335] on label "Understand word meaning" at bounding box center [745, 304] width 576 height 68
click at [491, 312] on input "Understand word meaning" at bounding box center [482, 303] width 17 height 17
radio input "true"
click at [729, 450] on label "Read novel words" at bounding box center [745, 440] width 576 height 68
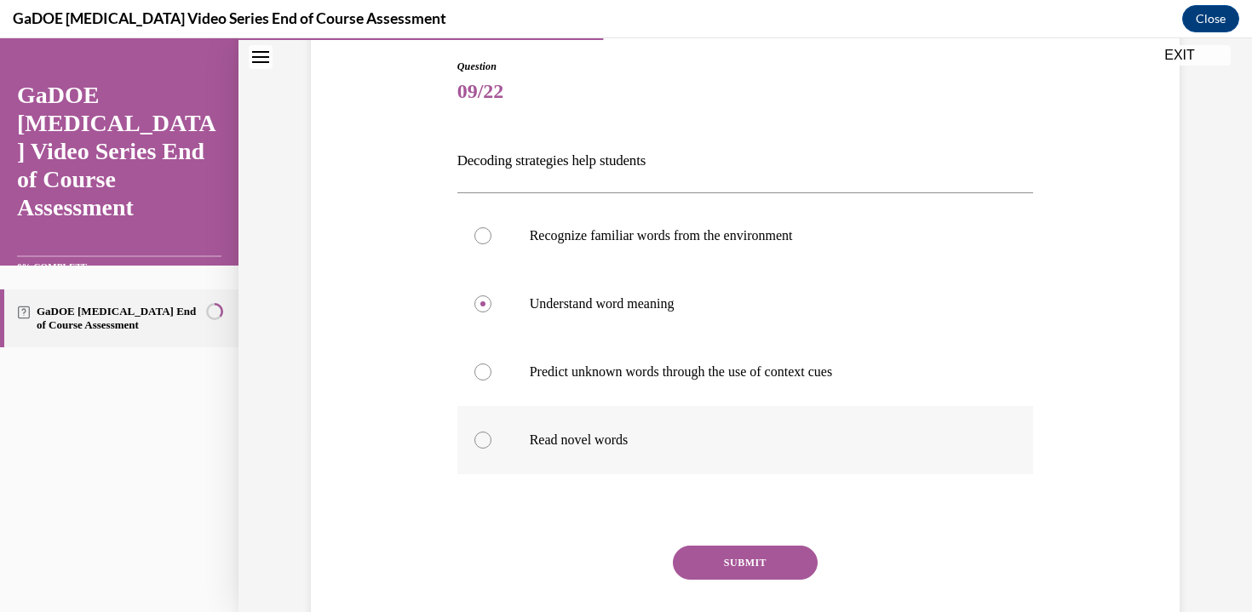
click at [491, 449] on input "Read novel words" at bounding box center [482, 440] width 17 height 17
radio input "true"
click at [733, 559] on button "SUBMIT" at bounding box center [745, 563] width 145 height 34
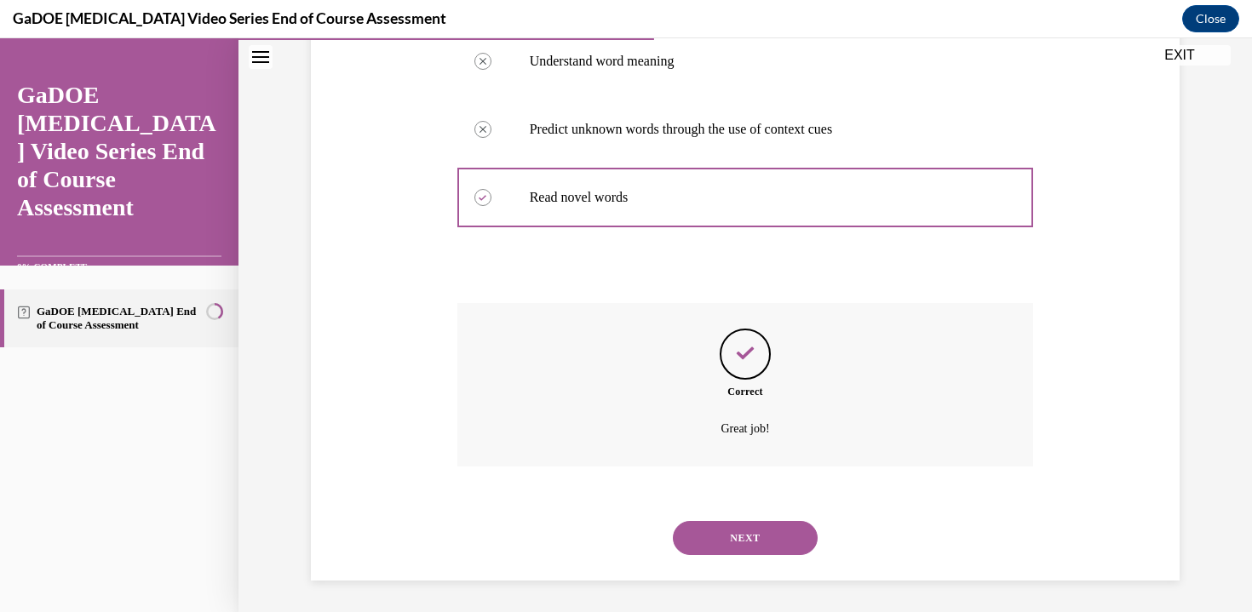
scroll to position [423, 0]
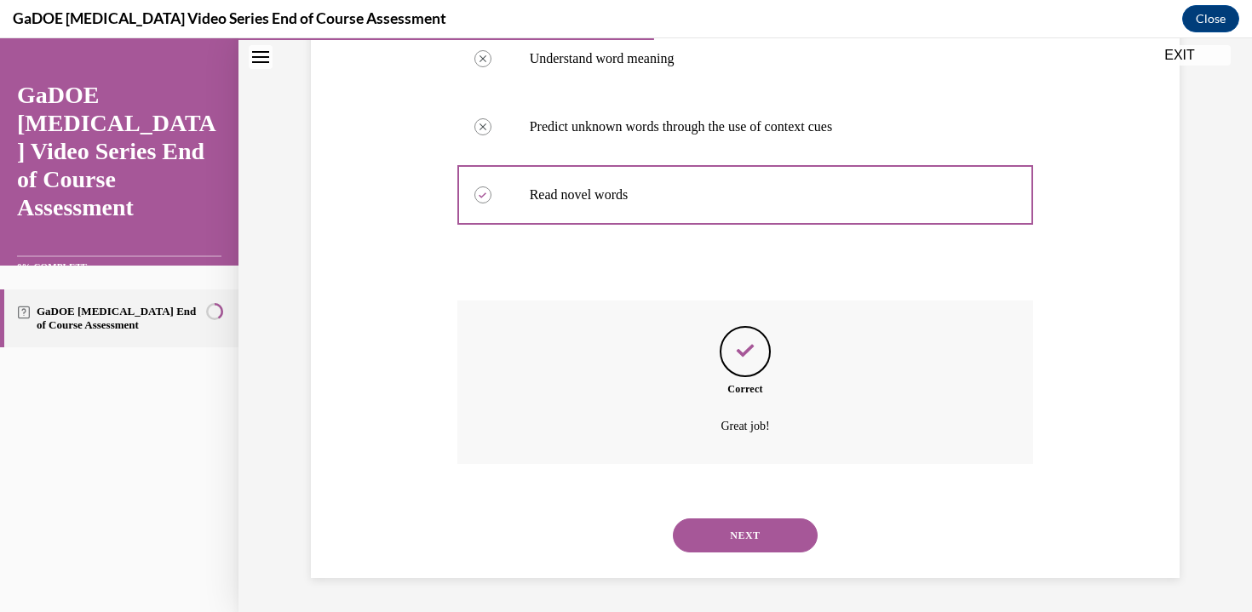
click at [731, 538] on button "NEXT" at bounding box center [745, 535] width 145 height 34
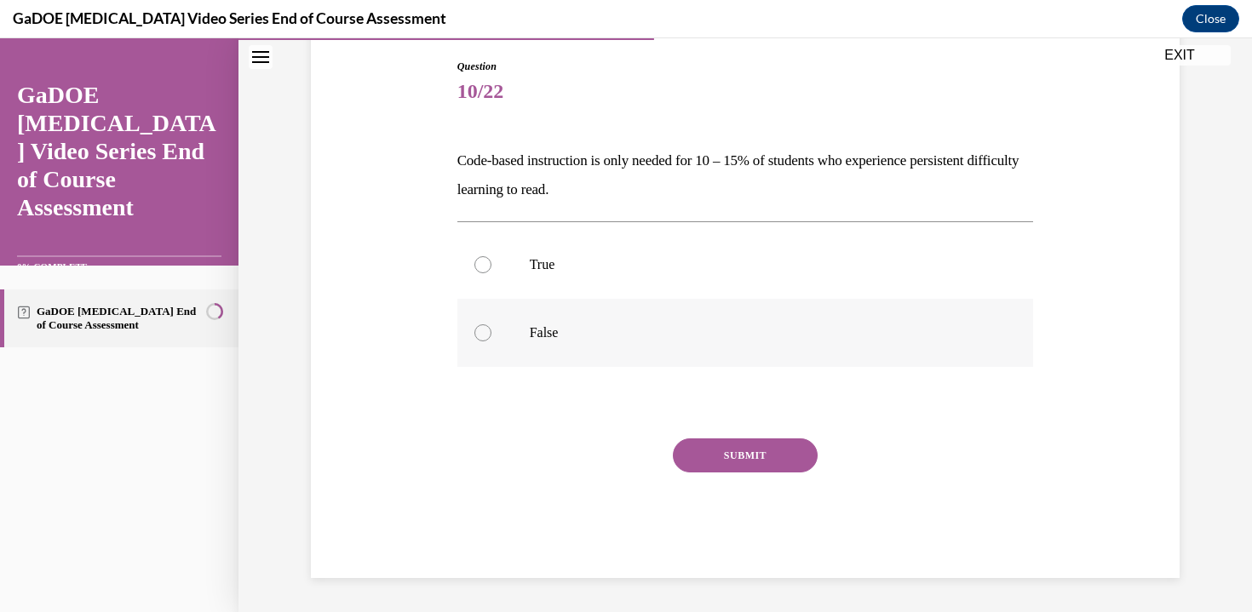
click at [699, 331] on p "False" at bounding box center [760, 332] width 461 height 17
click at [491, 331] on input "False" at bounding box center [482, 332] width 17 height 17
radio input "true"
click at [737, 447] on button "SUBMIT" at bounding box center [745, 455] width 145 height 34
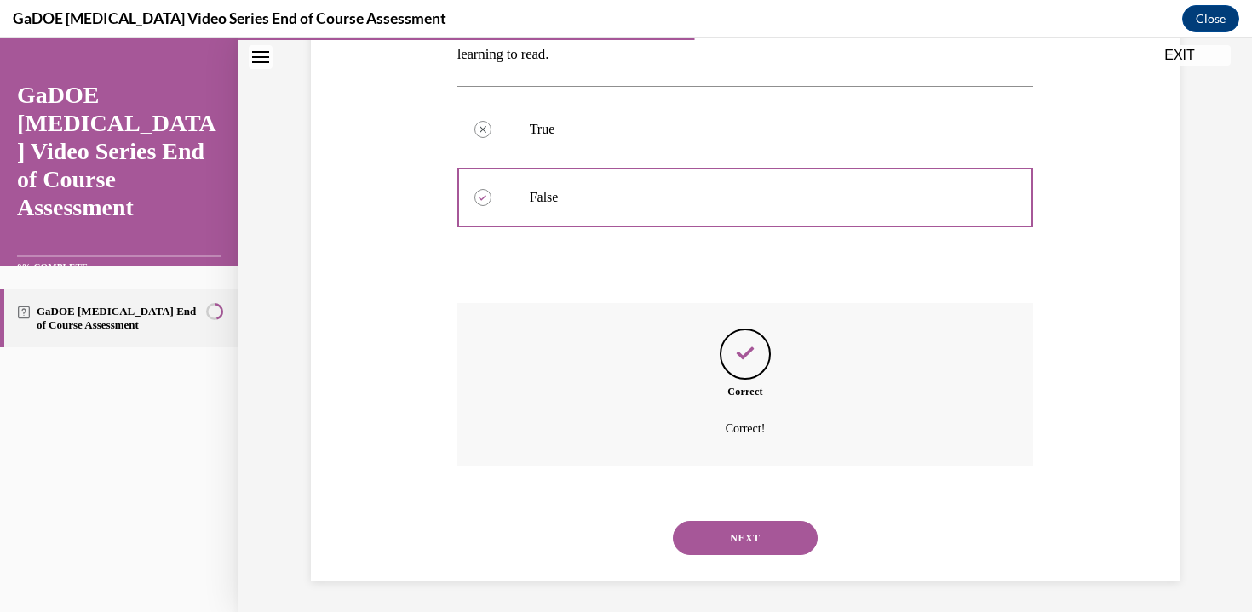
scroll to position [316, 0]
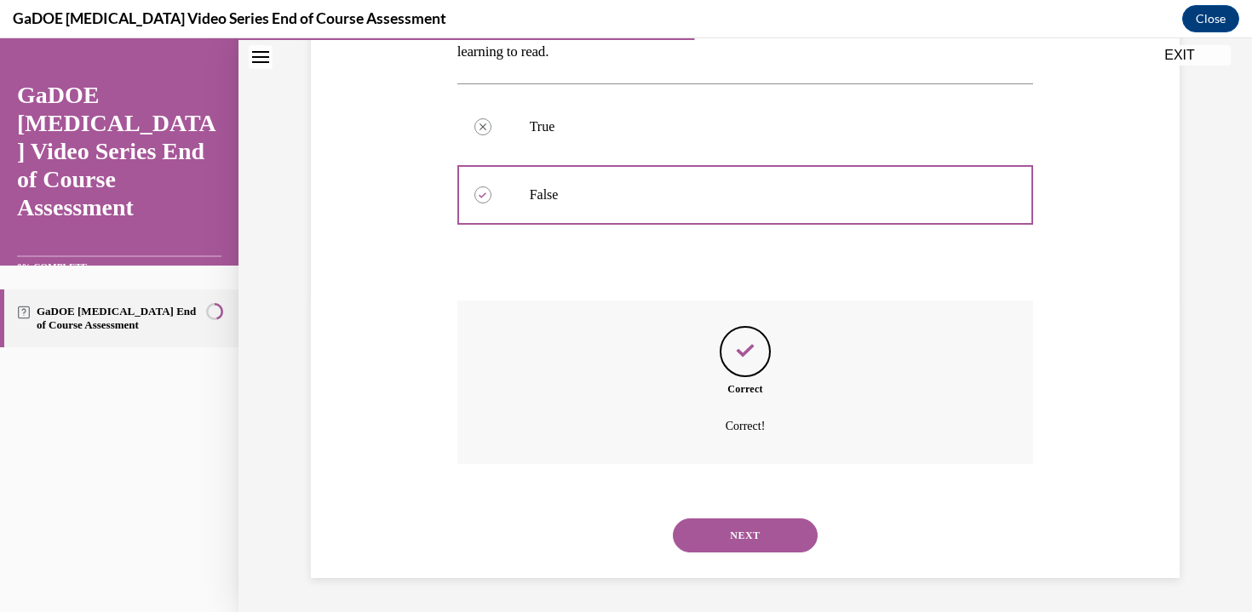
click at [712, 507] on div "NEXT" at bounding box center [745, 535] width 576 height 68
click at [701, 530] on button "NEXT" at bounding box center [745, 535] width 145 height 34
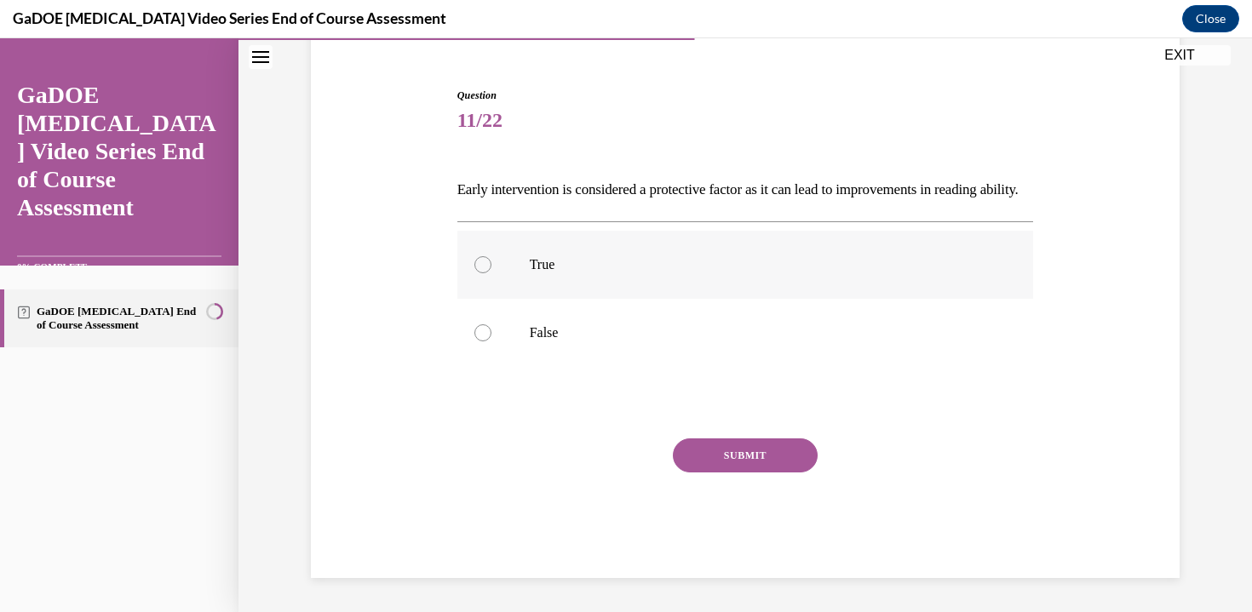
click at [805, 254] on label "True" at bounding box center [745, 265] width 576 height 68
click at [491, 256] on input "True" at bounding box center [482, 264] width 17 height 17
radio input "true"
click at [719, 452] on button "SUBMIT" at bounding box center [745, 455] width 145 height 34
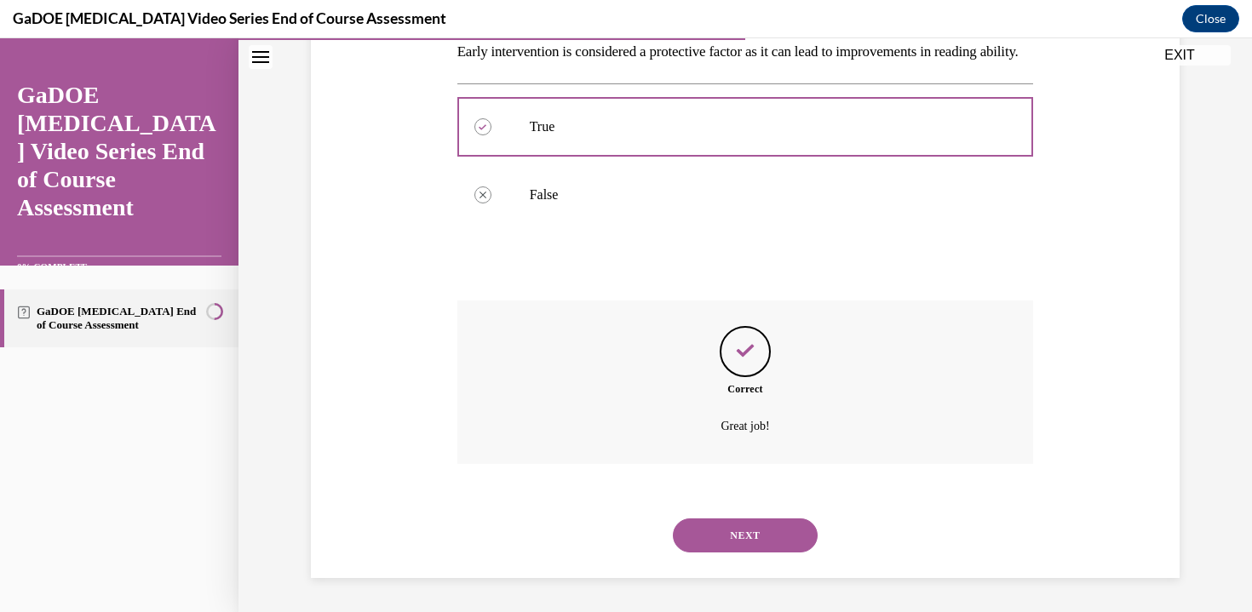
scroll to position [316, 0]
click at [716, 536] on button "NEXT" at bounding box center [745, 535] width 145 height 34
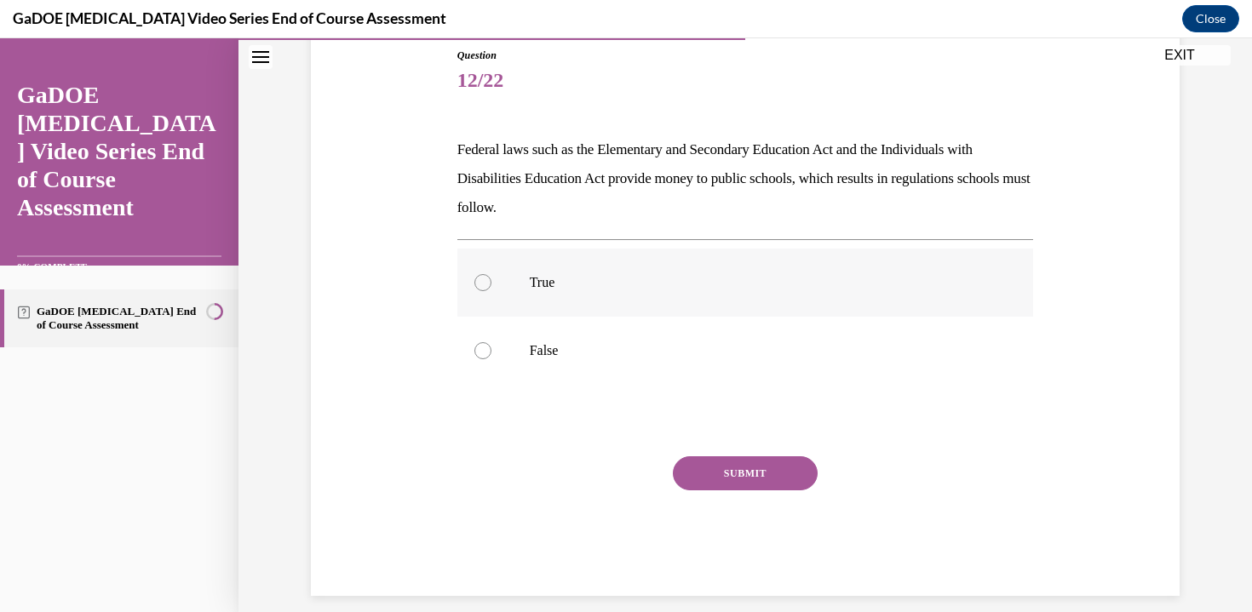
click at [556, 288] on p "True" at bounding box center [760, 282] width 461 height 17
click at [491, 288] on input "True" at bounding box center [482, 282] width 17 height 17
radio input "true"
click at [696, 473] on button "SUBMIT" at bounding box center [745, 473] width 145 height 34
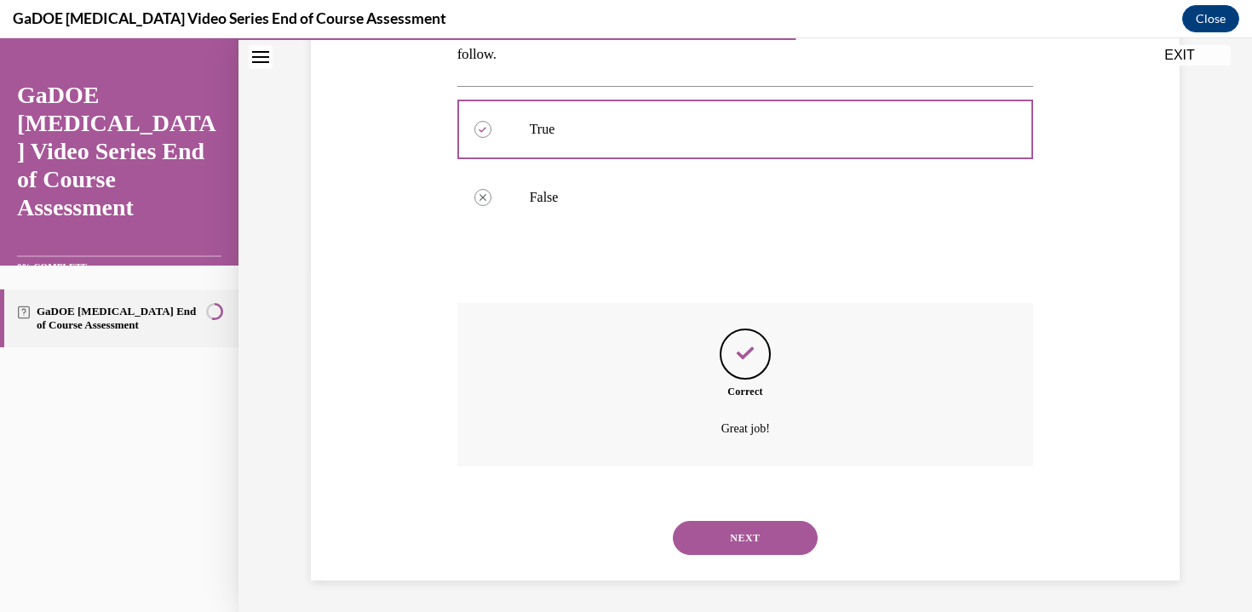
scroll to position [345, 0]
click at [715, 535] on button "NEXT" at bounding box center [745, 535] width 145 height 34
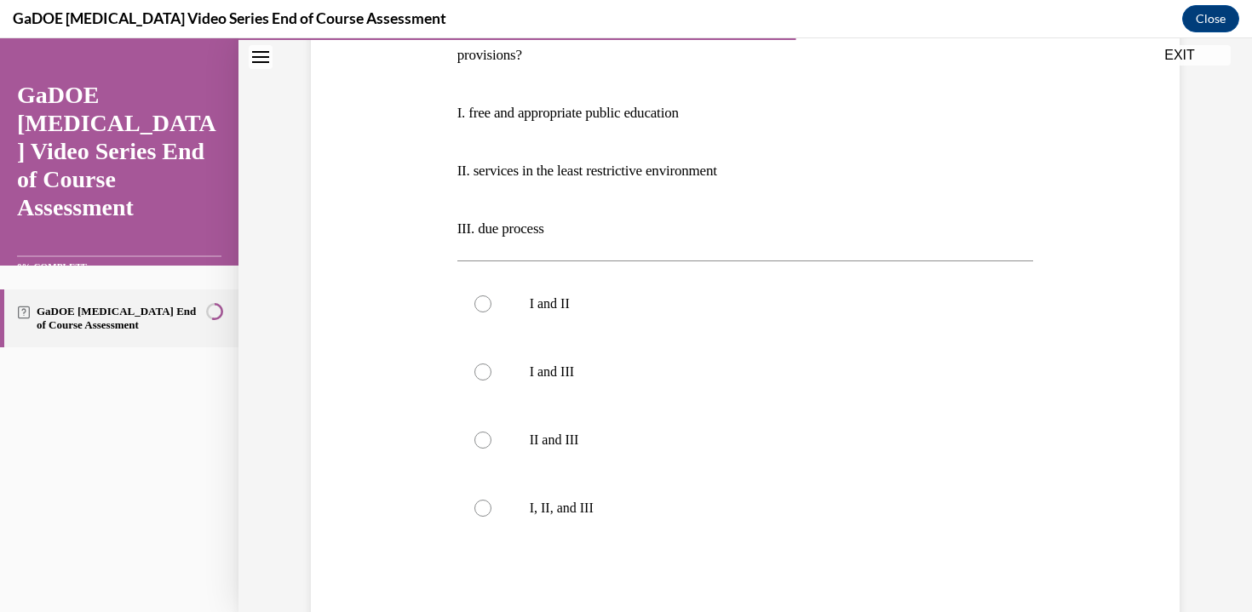
scroll to position [319, 0]
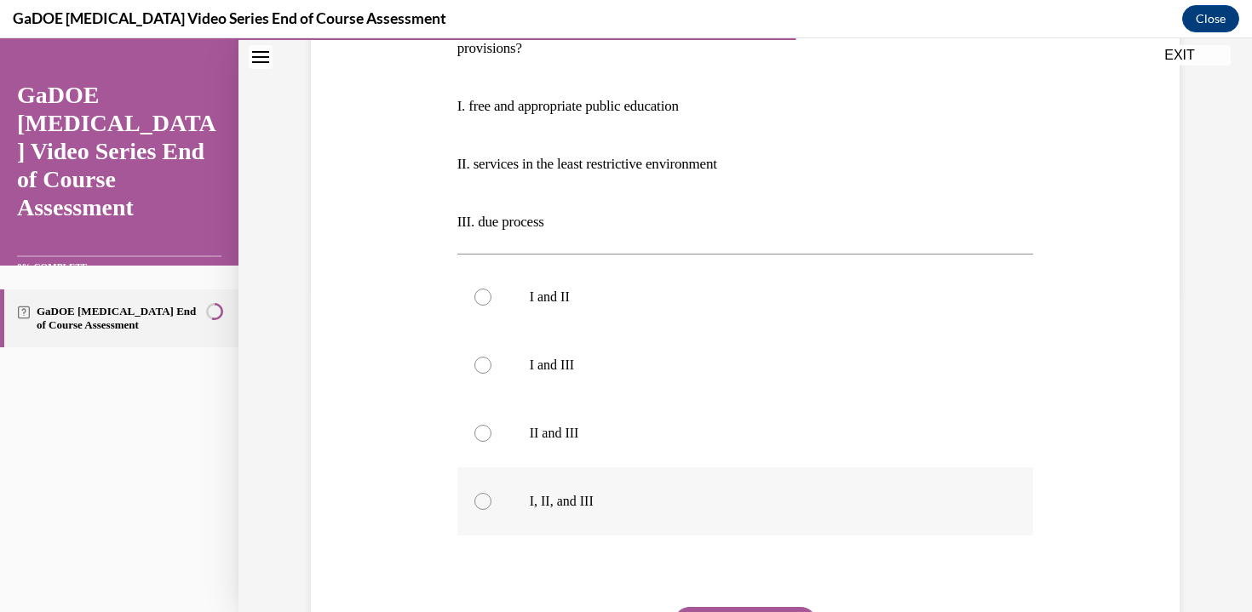
click at [525, 507] on label "I, II, and III" at bounding box center [745, 501] width 576 height 68
click at [491, 507] on input "I, II, and III" at bounding box center [482, 501] width 17 height 17
radio input "true"
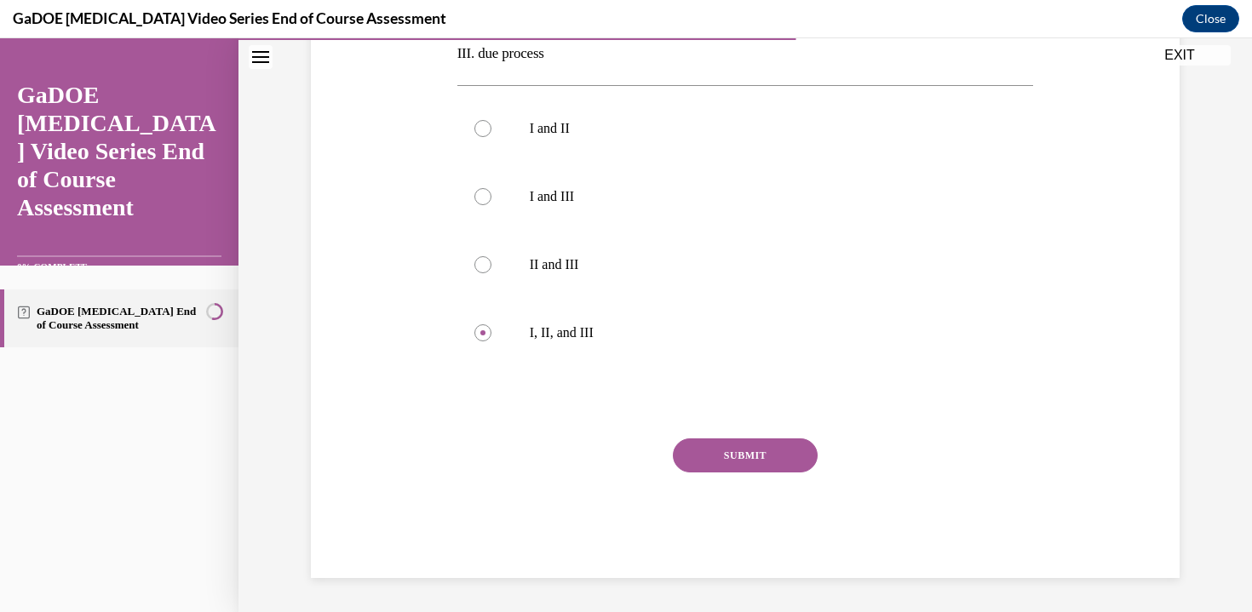
click at [739, 449] on button "SUBMIT" at bounding box center [745, 455] width 145 height 34
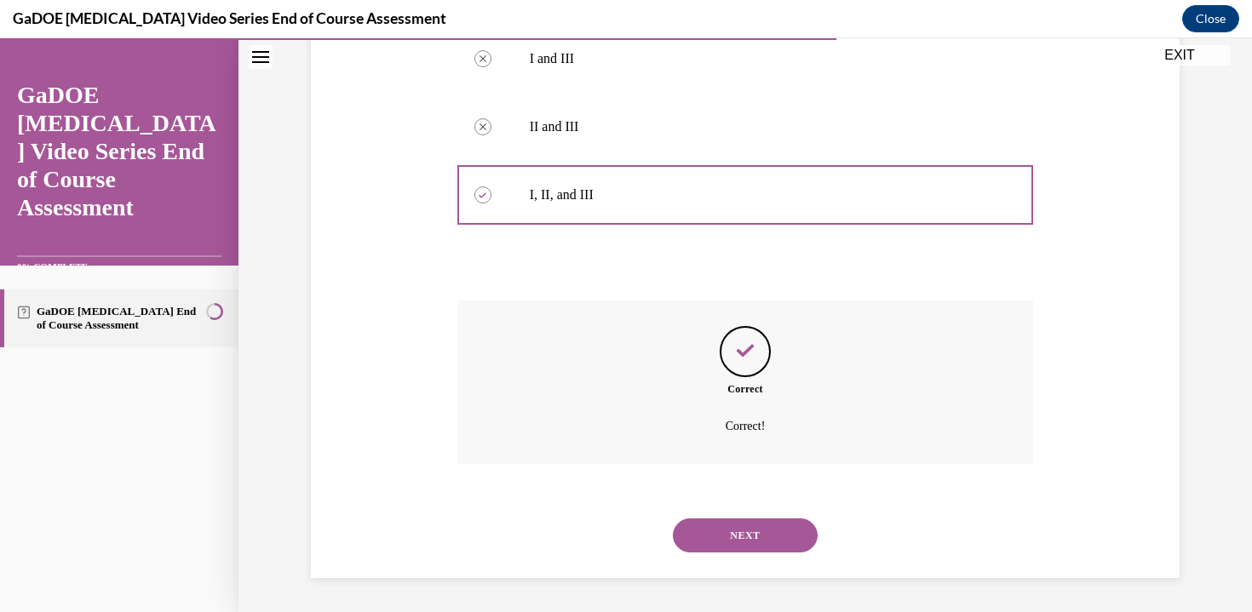
click at [713, 539] on button "NEXT" at bounding box center [745, 535] width 145 height 34
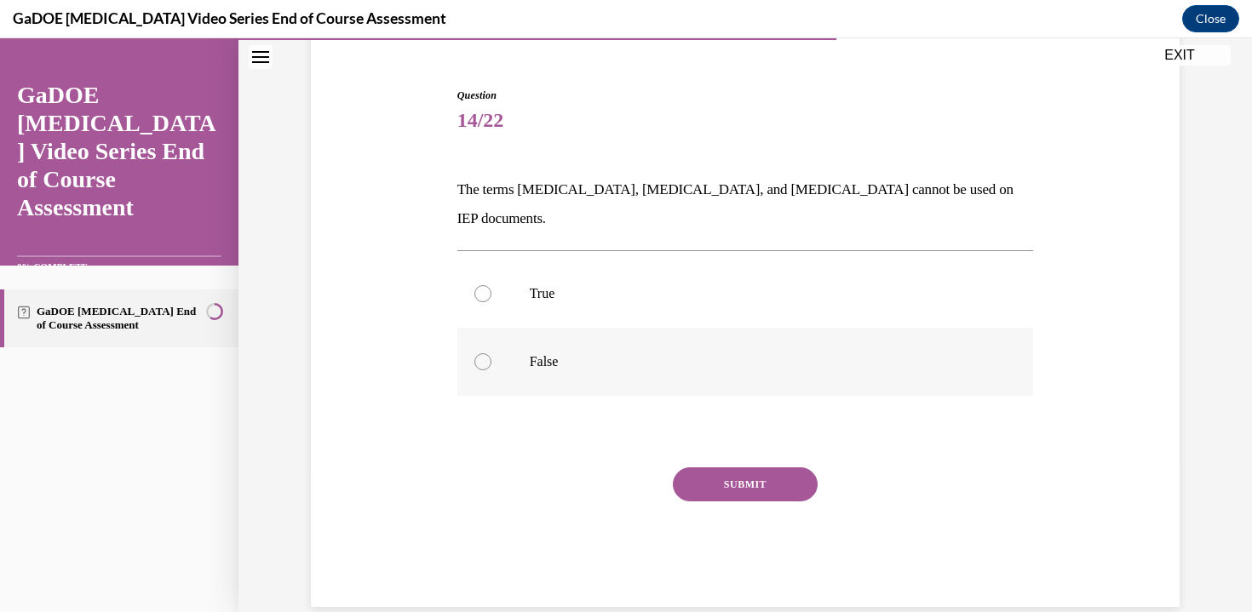
click at [909, 349] on label "False" at bounding box center [745, 362] width 576 height 68
click at [491, 353] on input "False" at bounding box center [482, 361] width 17 height 17
radio input "true"
click at [773, 471] on button "SUBMIT" at bounding box center [745, 484] width 145 height 34
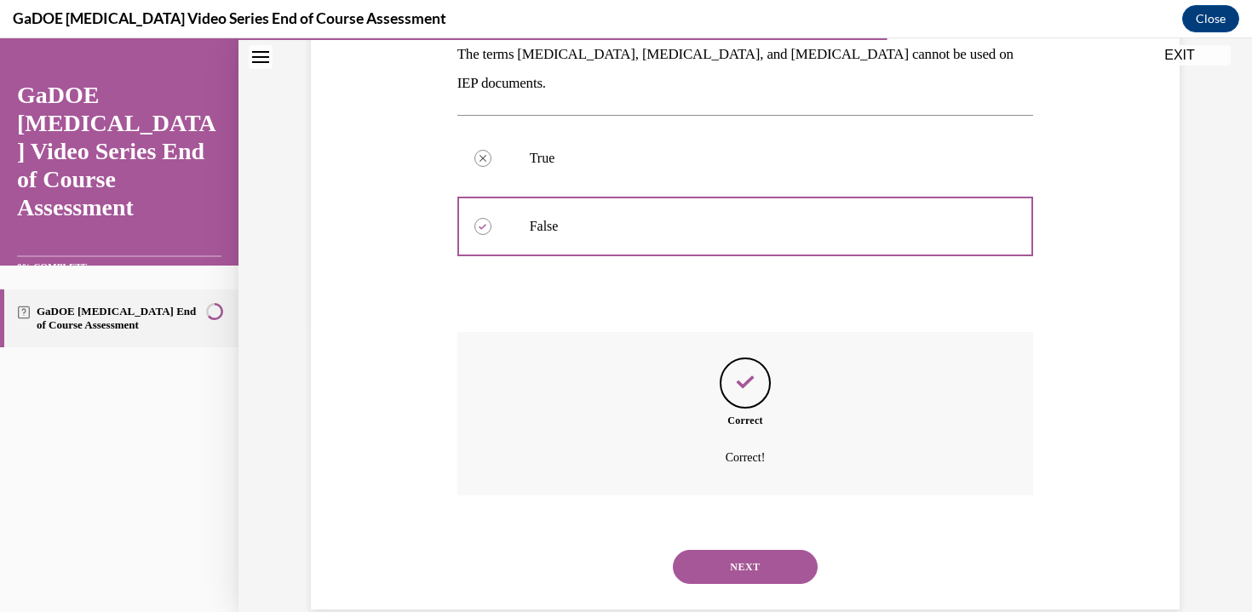
scroll to position [287, 0]
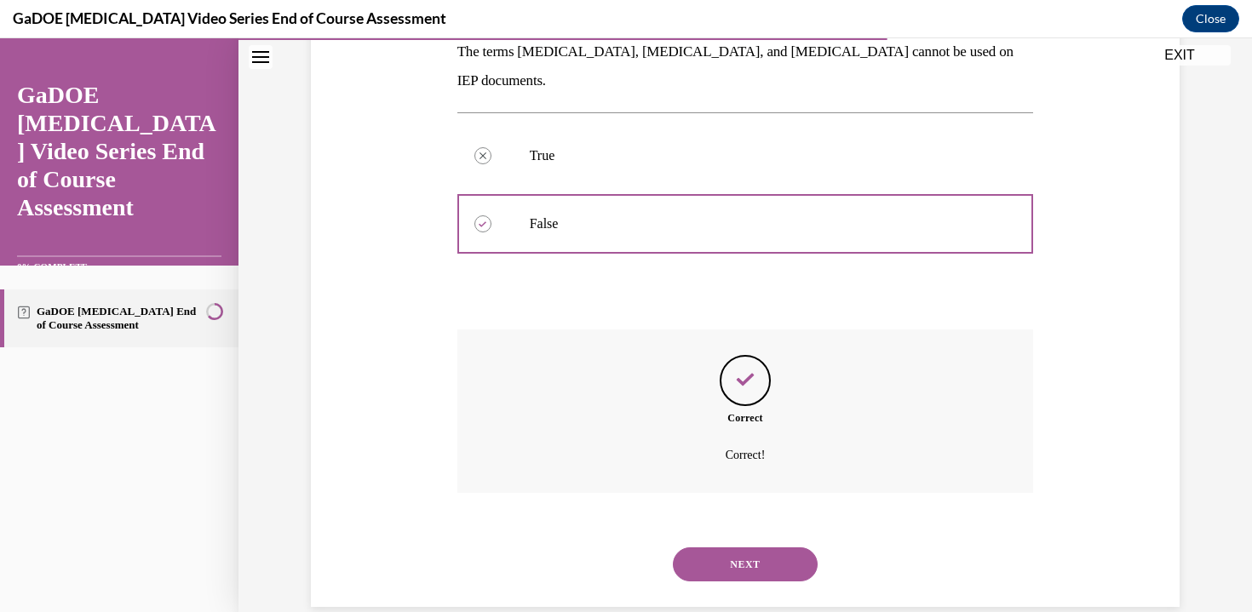
click at [742, 547] on button "NEXT" at bounding box center [745, 564] width 145 height 34
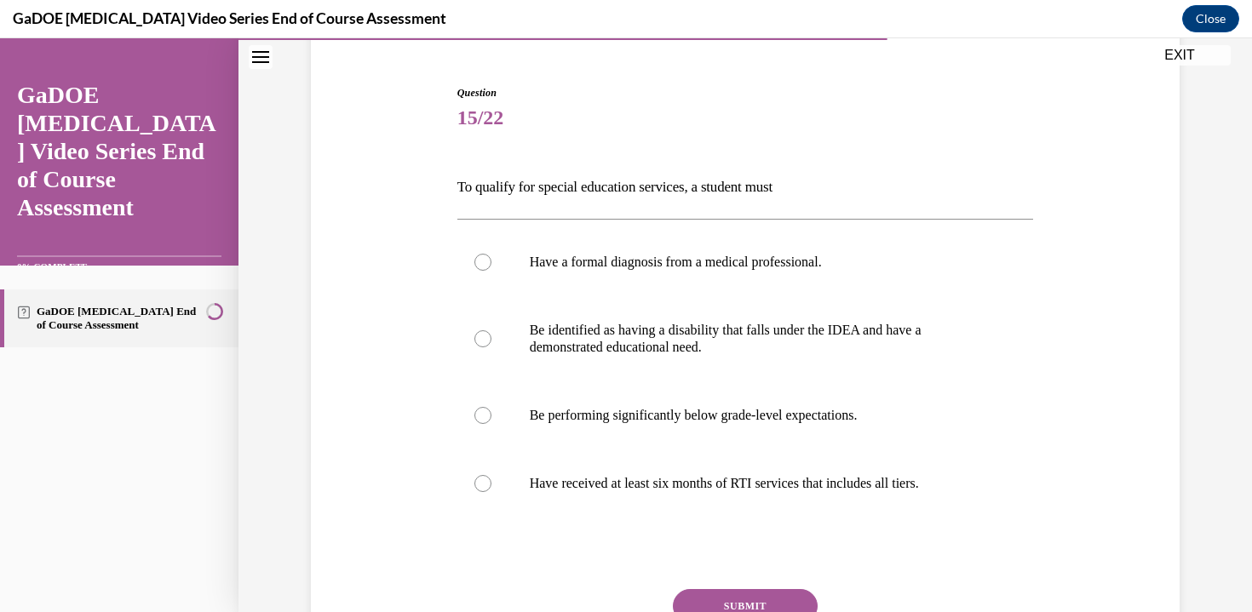
scroll to position [180, 0]
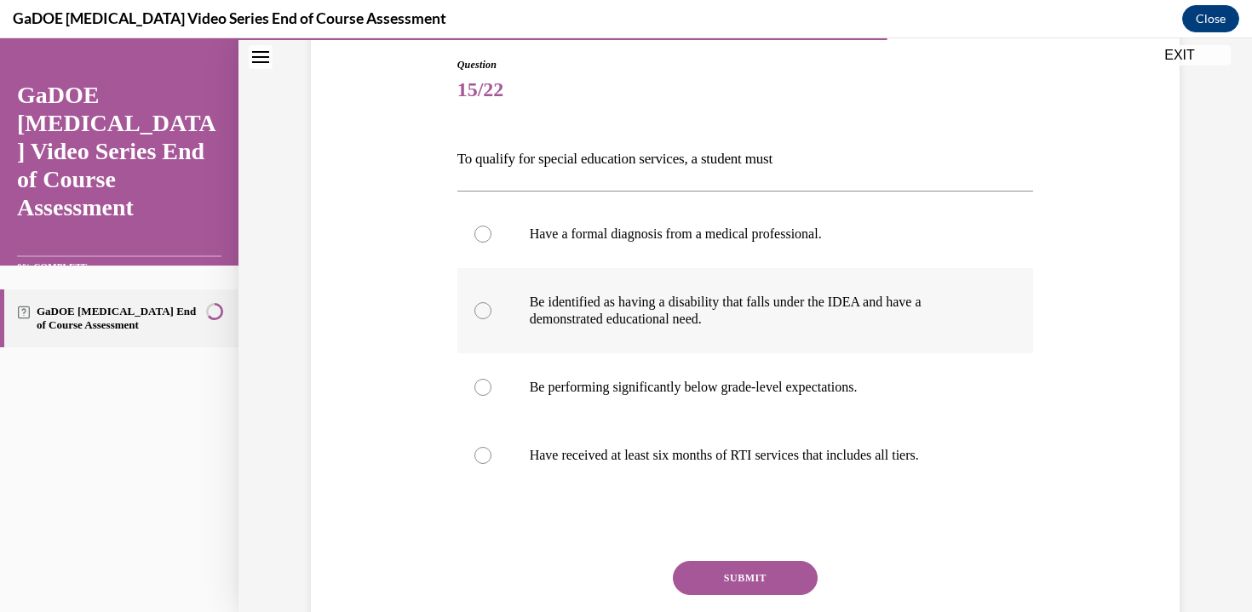
click at [880, 327] on p "Be identified as having a disability that falls under the IDEA and have a demon…" at bounding box center [760, 311] width 461 height 34
click at [491, 319] on input "Be identified as having a disability that falls under the IDEA and have a demon…" at bounding box center [482, 310] width 17 height 17
radio input "true"
click at [759, 579] on button "SUBMIT" at bounding box center [745, 578] width 145 height 34
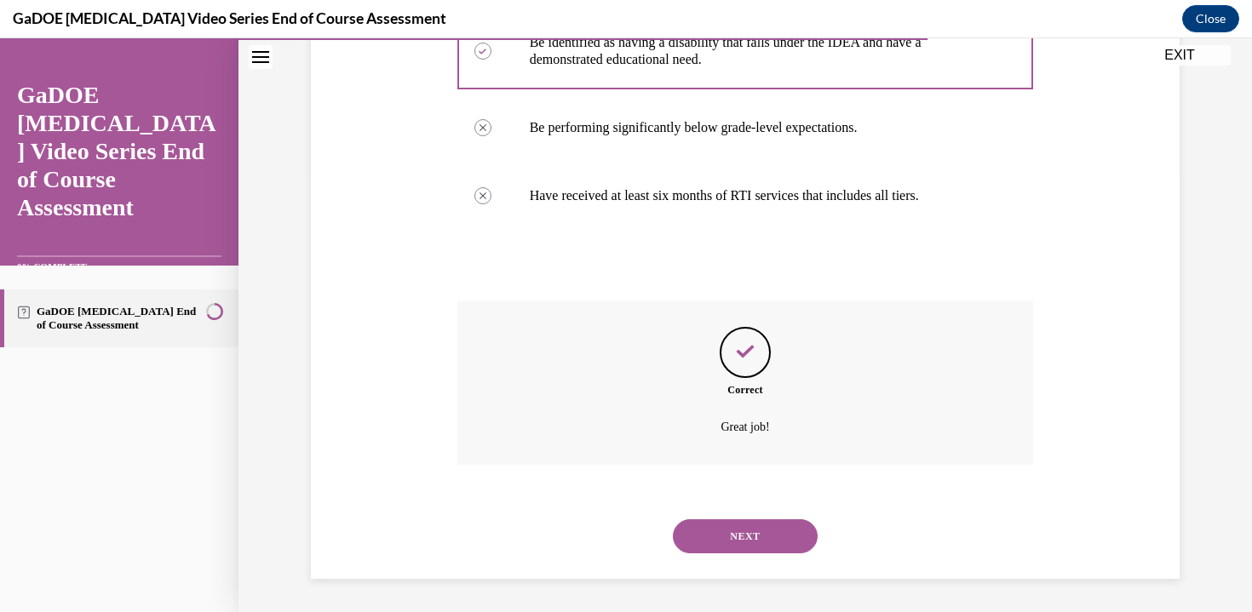
scroll to position [440, 0]
click at [743, 540] on button "NEXT" at bounding box center [745, 535] width 145 height 34
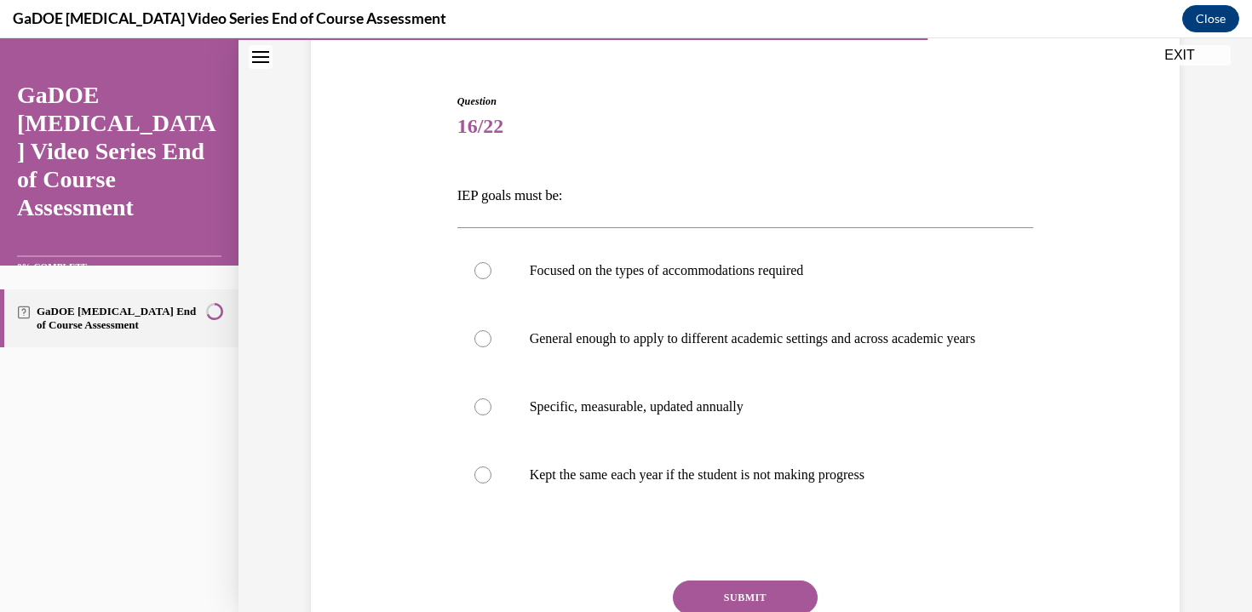
scroll to position [145, 0]
click at [735, 414] on p "Specific, measurable, updated annually" at bounding box center [760, 405] width 461 height 17
click at [491, 414] on input "Specific, measurable, updated annually" at bounding box center [482, 405] width 17 height 17
radio input "true"
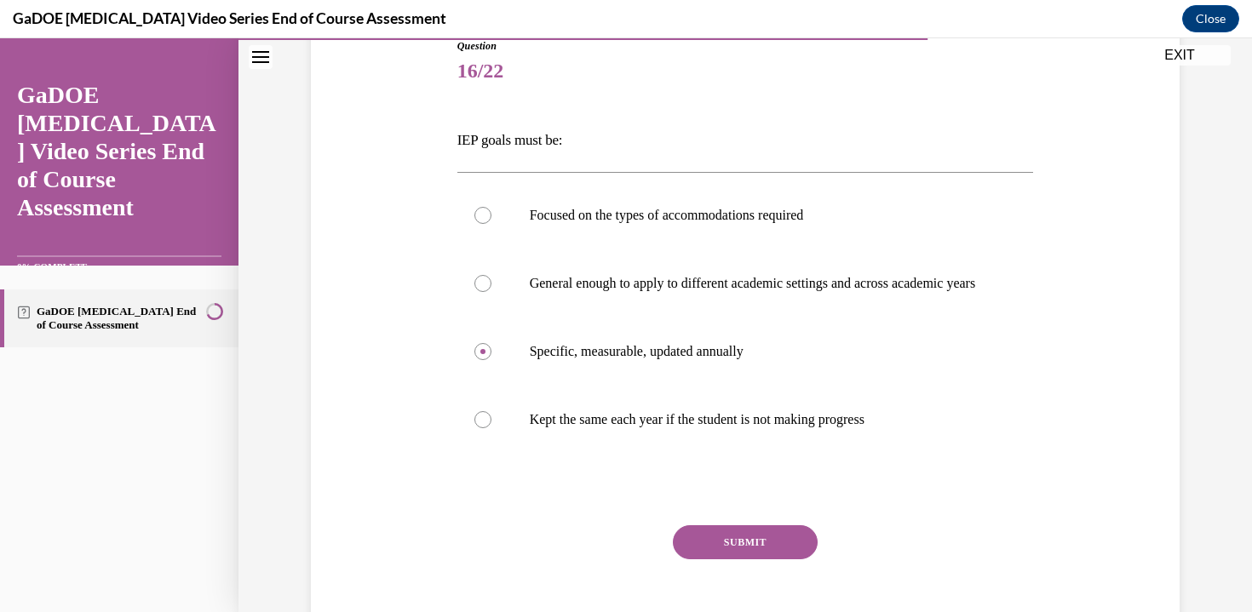
click at [765, 553] on button "SUBMIT" at bounding box center [745, 542] width 145 height 34
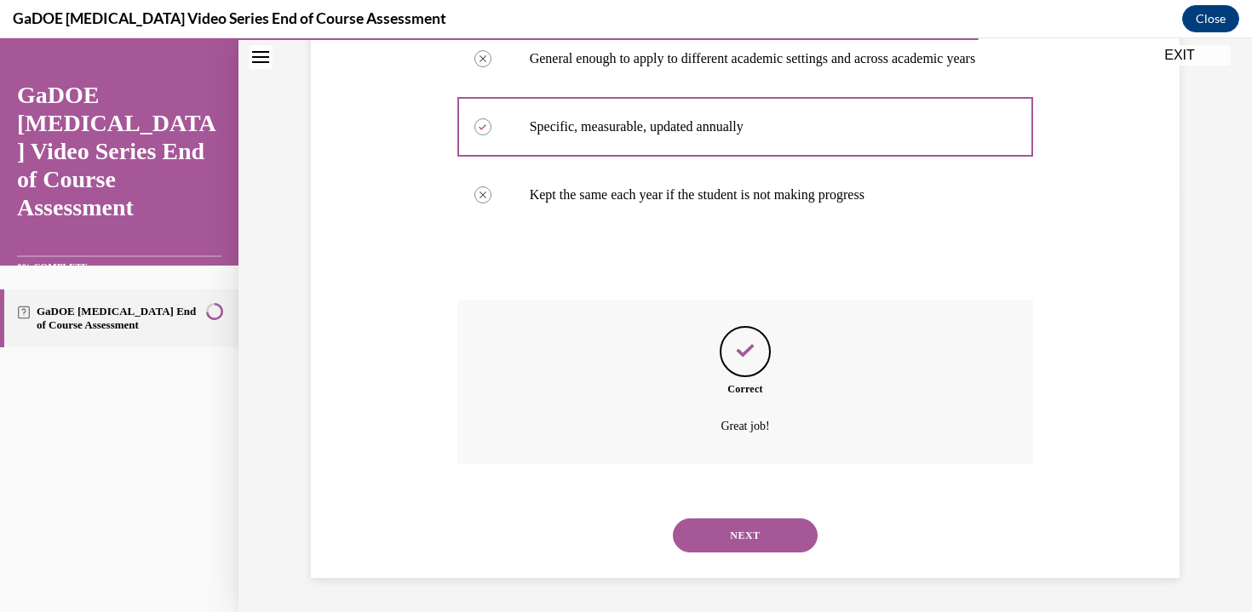
scroll to position [440, 0]
click at [733, 548] on button "NEXT" at bounding box center [745, 535] width 145 height 34
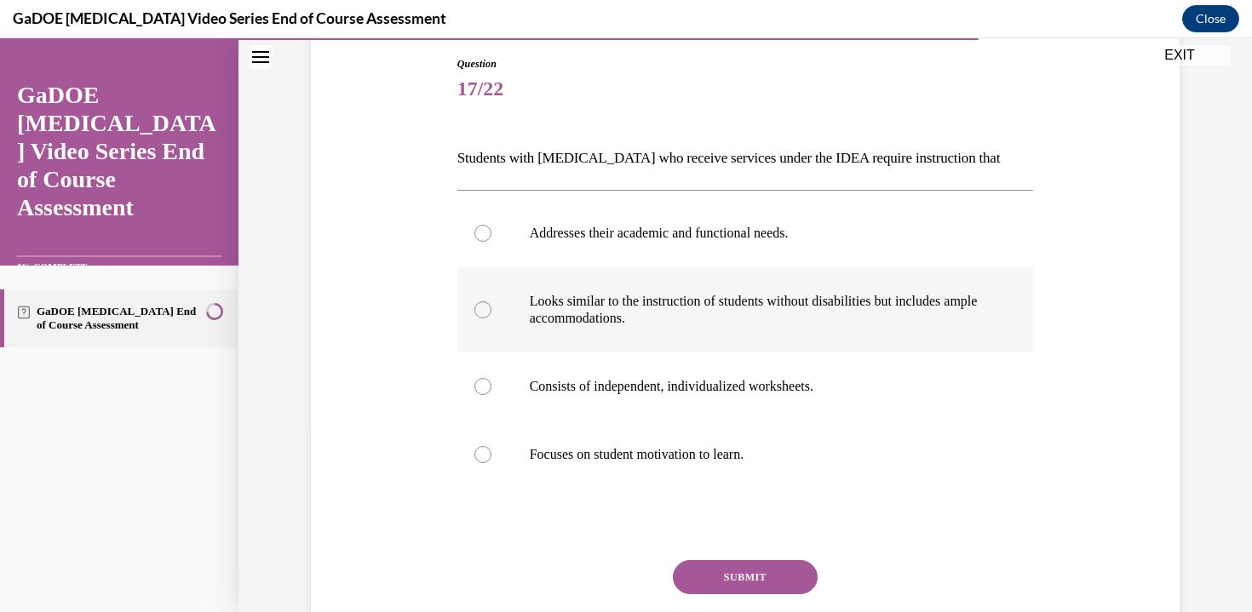
scroll to position [184, 0]
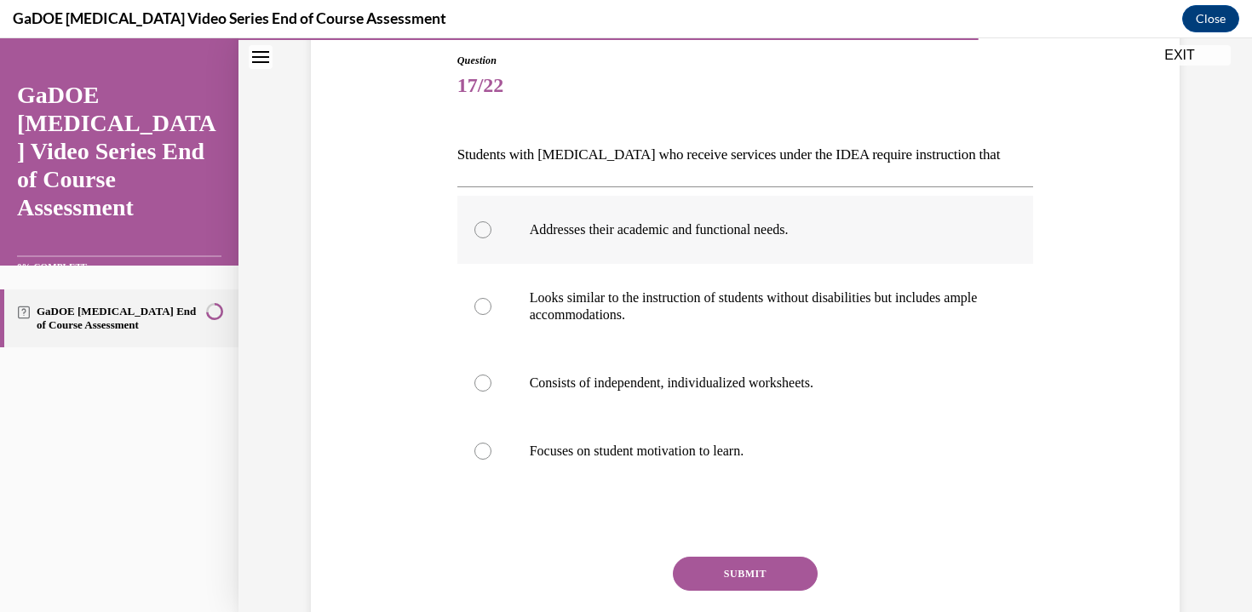
click at [891, 250] on label "Addresses their academic and functional needs." at bounding box center [745, 230] width 576 height 68
click at [491, 238] on input "Addresses their academic and functional needs." at bounding box center [482, 229] width 17 height 17
radio input "true"
click at [718, 575] on button "SUBMIT" at bounding box center [745, 574] width 145 height 34
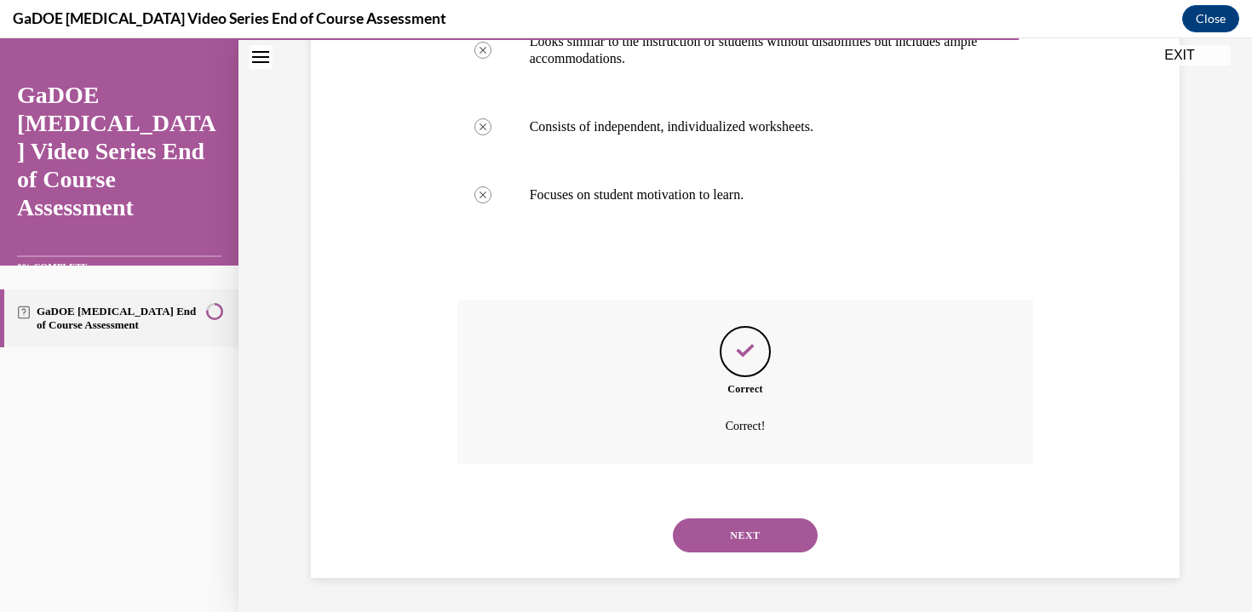
click at [735, 533] on button "NEXT" at bounding box center [745, 535] width 145 height 34
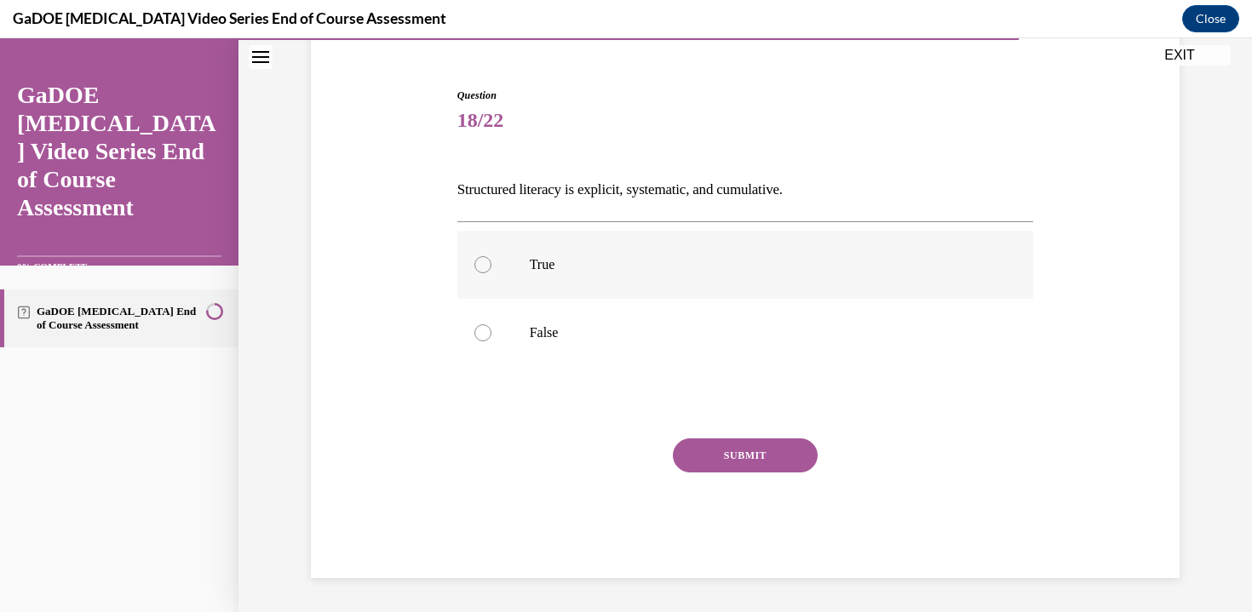
click at [626, 265] on p "True" at bounding box center [760, 264] width 461 height 17
click at [491, 265] on input "True" at bounding box center [482, 264] width 17 height 17
radio input "true"
click at [710, 453] on button "SUBMIT" at bounding box center [745, 455] width 145 height 34
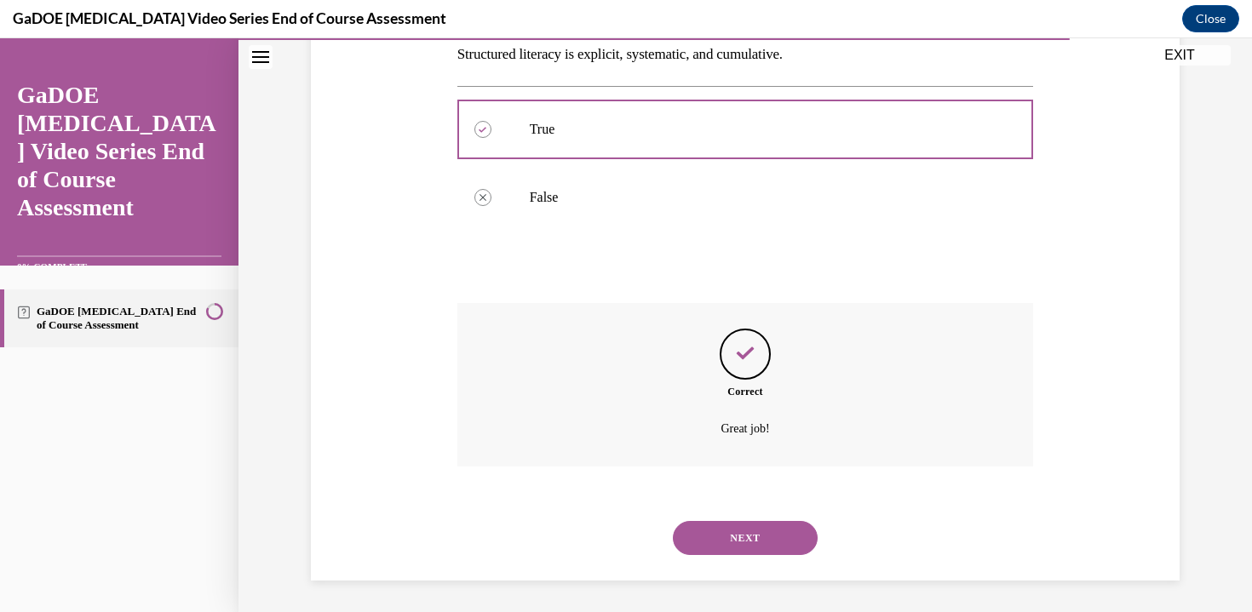
scroll to position [287, 0]
click at [716, 530] on button "NEXT" at bounding box center [745, 535] width 145 height 34
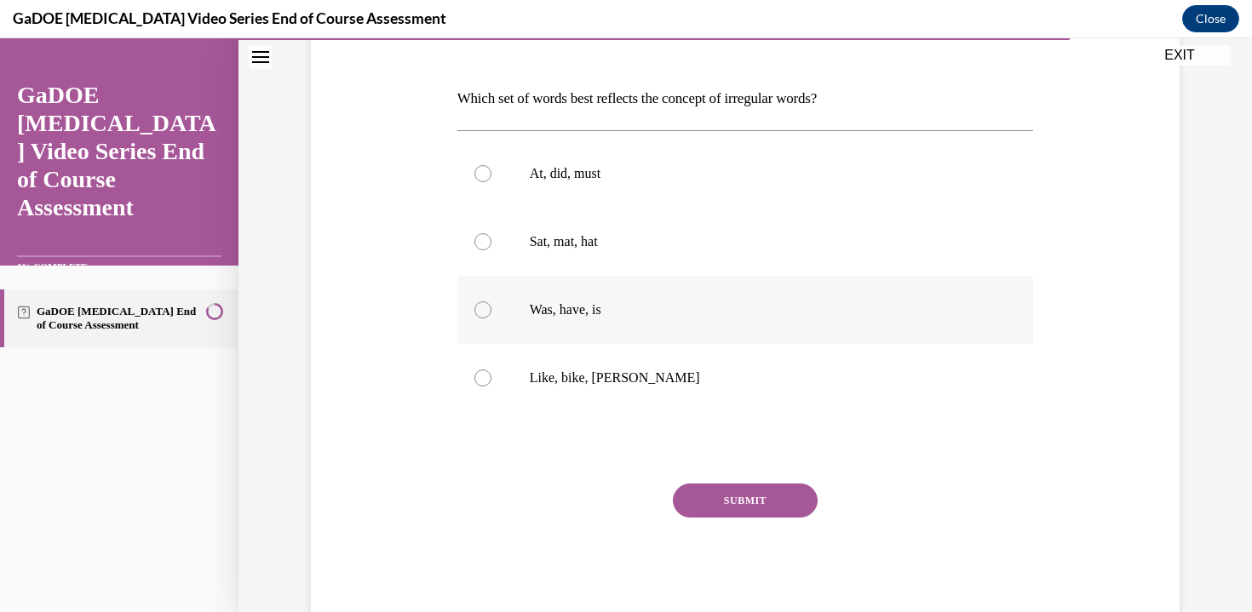
scroll to position [239, 0]
click at [586, 302] on p "Was, have, is" at bounding box center [760, 310] width 461 height 17
click at [491, 302] on input "Was, have, is" at bounding box center [482, 310] width 17 height 17
radio input "true"
click at [634, 168] on p "At, did, must" at bounding box center [760, 174] width 461 height 17
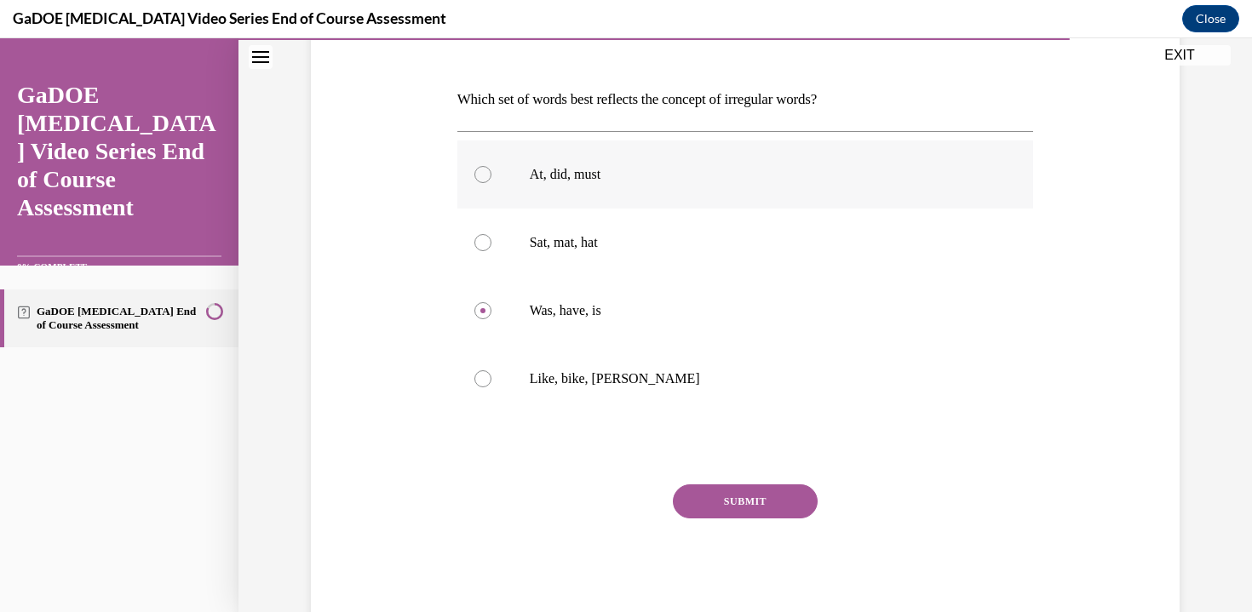
click at [491, 168] on input "At, did, must" at bounding box center [482, 174] width 17 height 17
radio input "true"
click at [709, 505] on button "SUBMIT" at bounding box center [745, 501] width 145 height 34
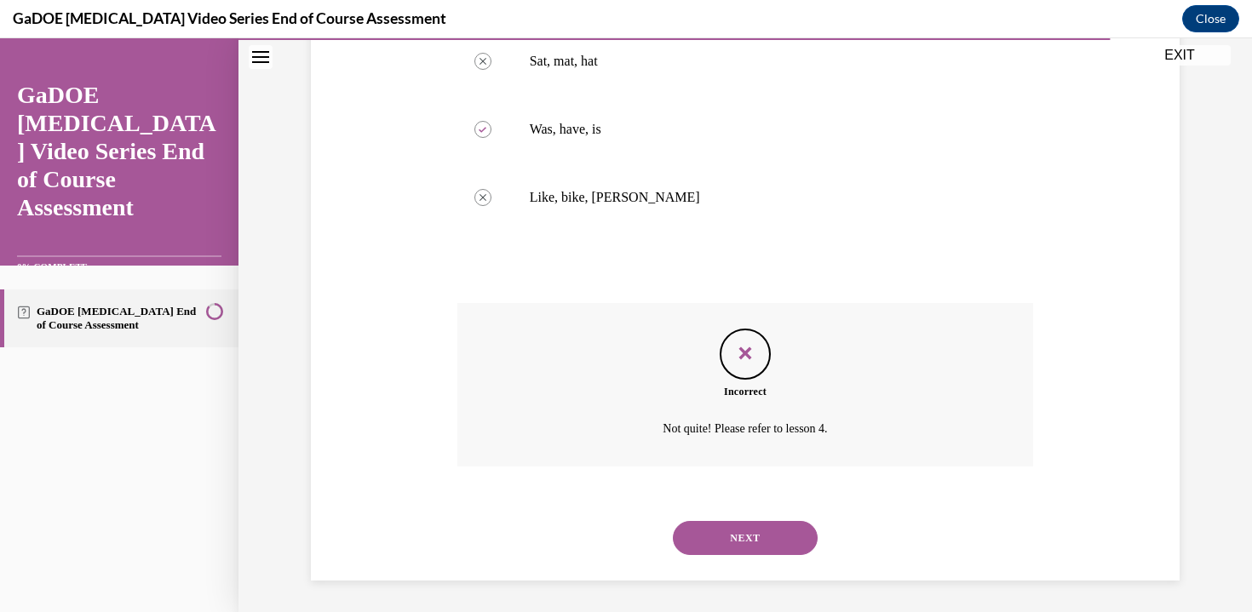
scroll to position [423, 0]
click at [723, 545] on button "NEXT" at bounding box center [745, 535] width 145 height 34
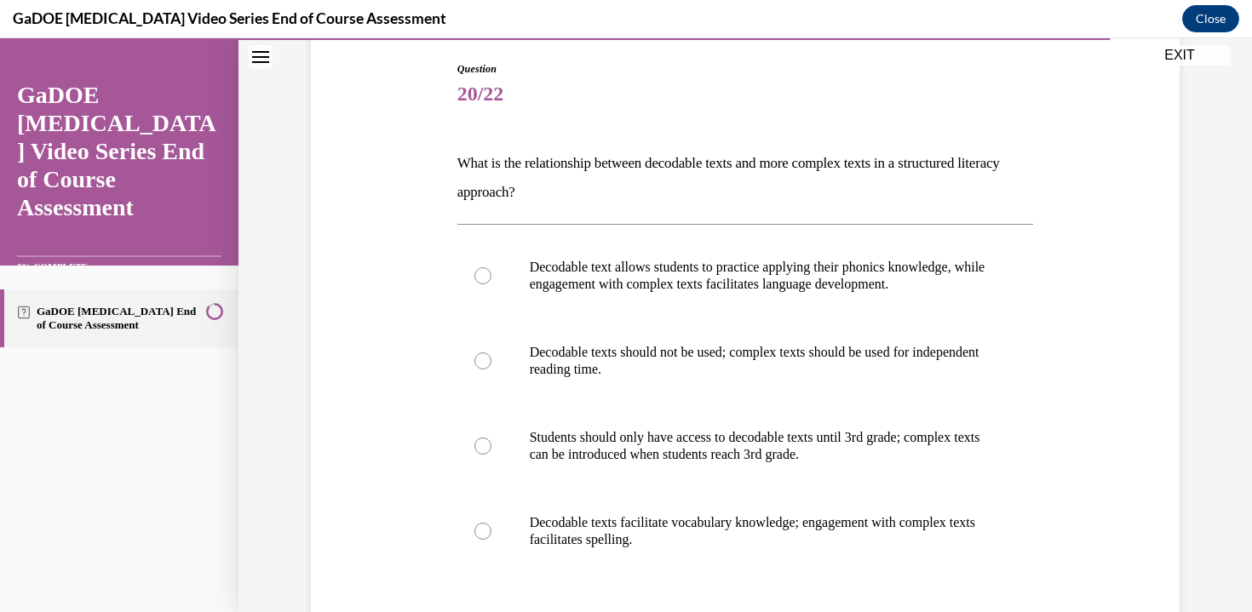
scroll to position [190, 0]
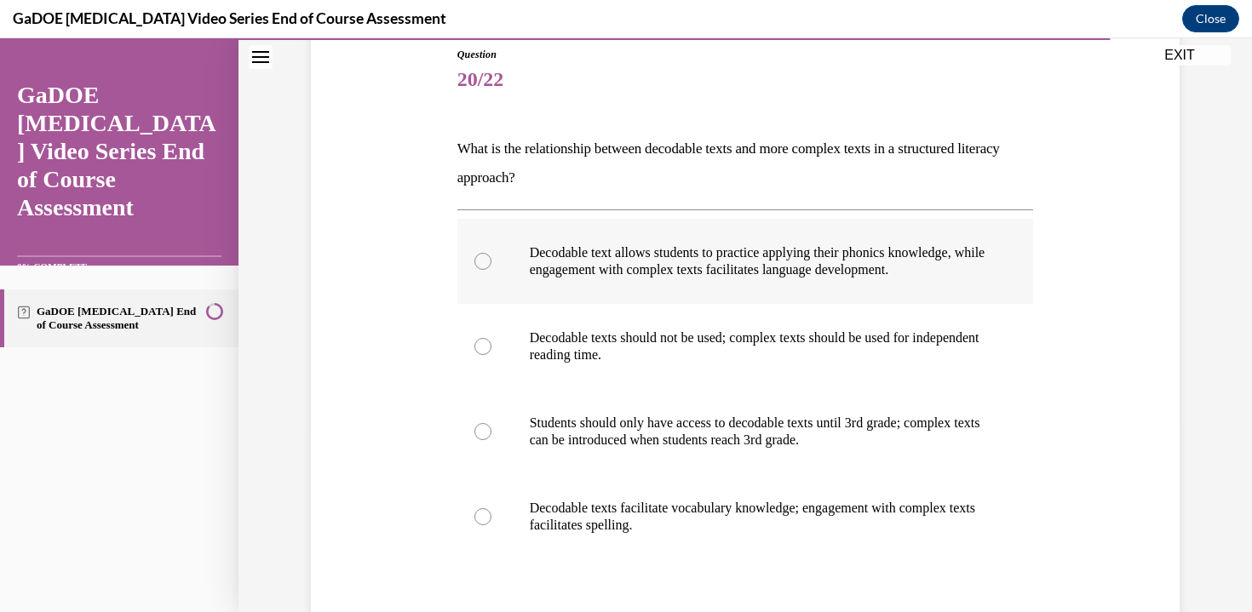
click at [806, 249] on p "Decodable text allows students to practice applying their phonics knowledge, wh…" at bounding box center [760, 261] width 461 height 34
click at [491, 253] on input "Decodable text allows students to practice applying their phonics knowledge, wh…" at bounding box center [482, 261] width 17 height 17
radio input "true"
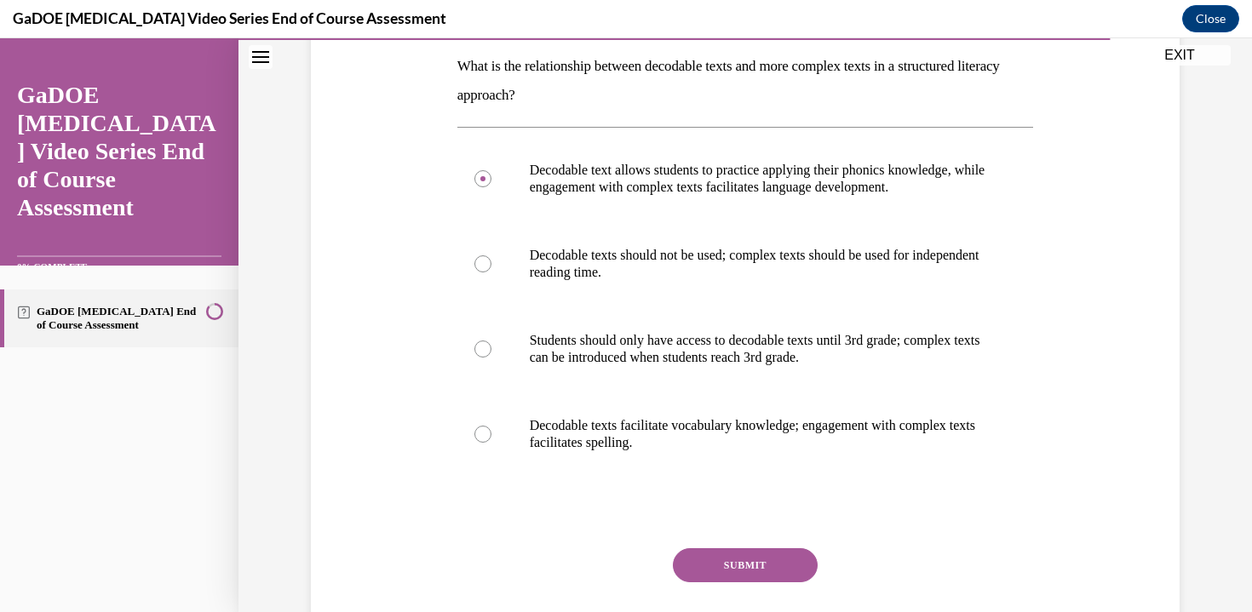
scroll to position [242, 0]
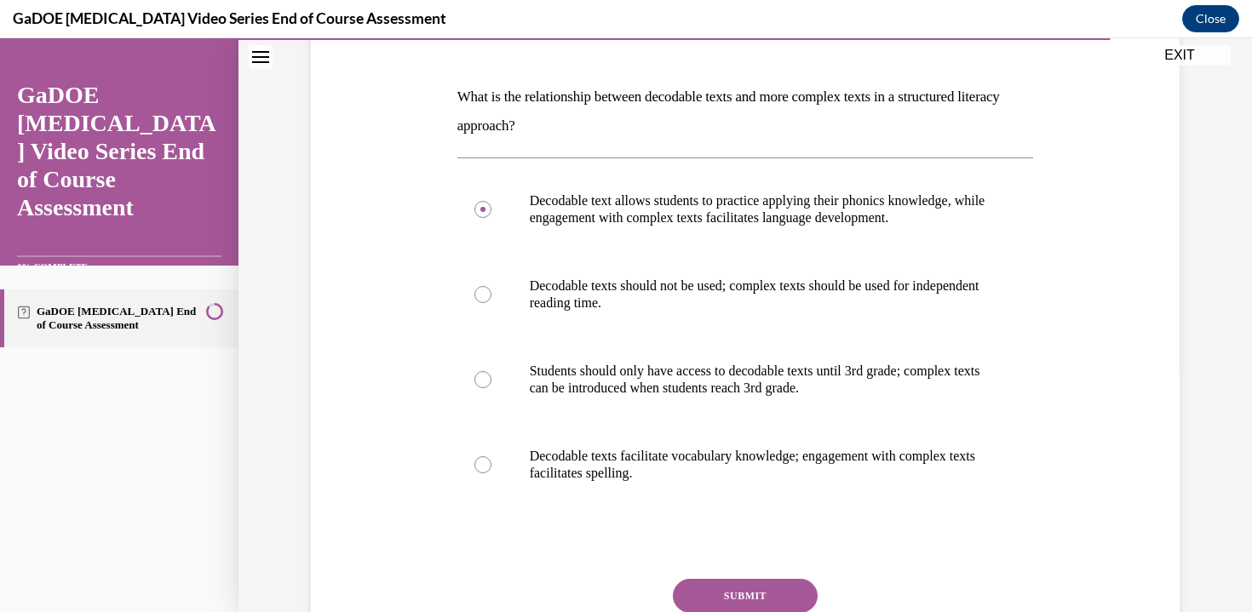
click at [806, 590] on button "SUBMIT" at bounding box center [745, 596] width 145 height 34
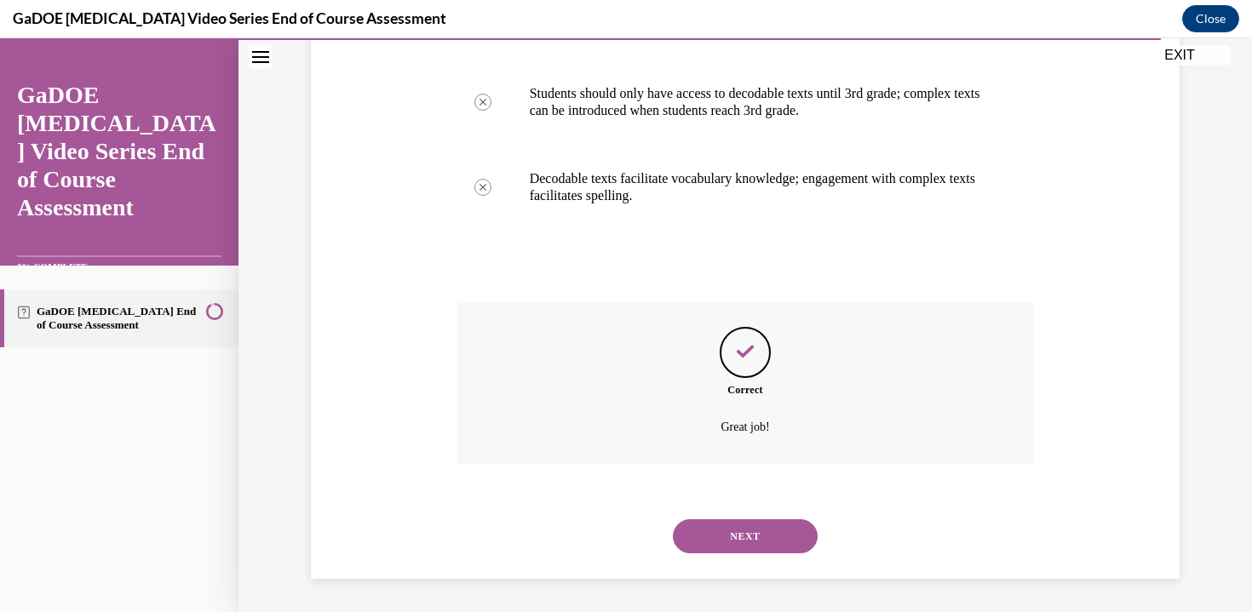
scroll to position [520, 0]
click at [766, 553] on div "NEXT" at bounding box center [745, 535] width 576 height 68
click at [768, 529] on button "NEXT" at bounding box center [745, 535] width 145 height 34
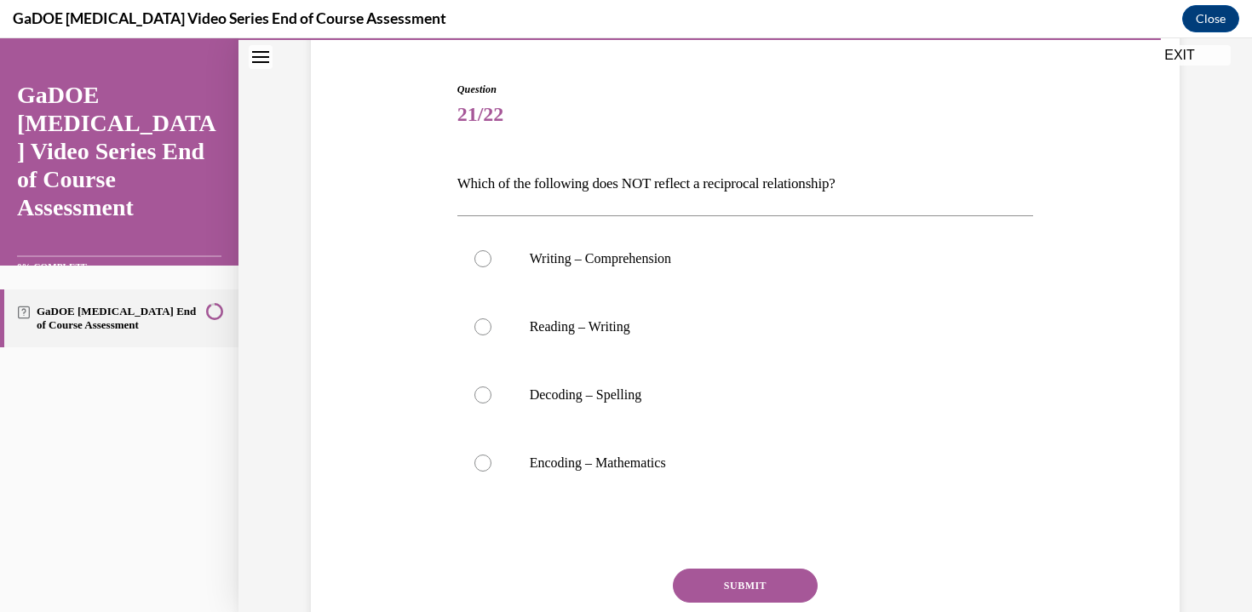
scroll to position [158, 0]
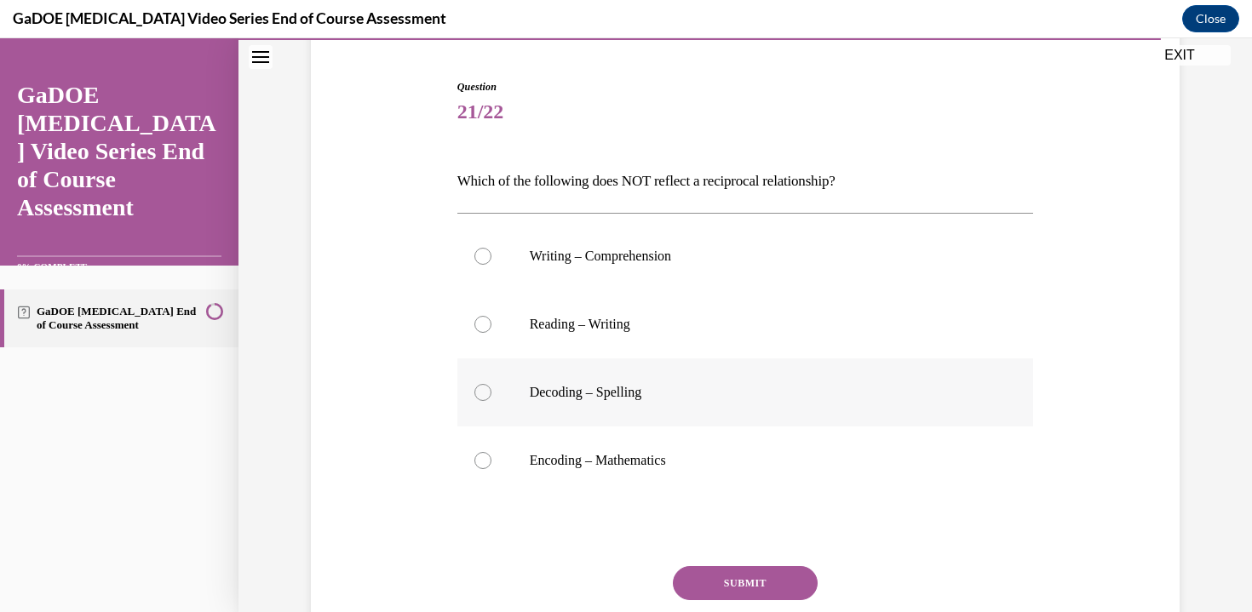
click at [585, 395] on p "Decoding – Spelling" at bounding box center [760, 392] width 461 height 17
click at [491, 395] on input "Decoding – Spelling" at bounding box center [482, 392] width 17 height 17
radio input "true"
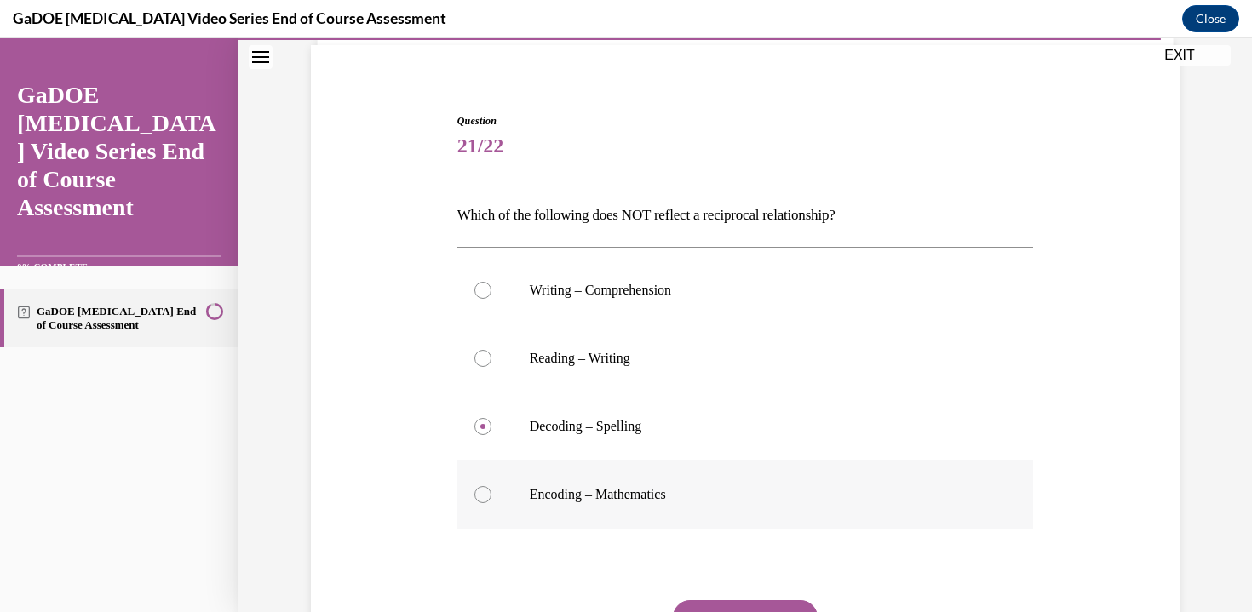
click at [473, 498] on label "Encoding – Mathematics" at bounding box center [745, 495] width 576 height 68
click at [474, 498] on input "Encoding – Mathematics" at bounding box center [482, 494] width 17 height 17
radio input "true"
click at [474, 375] on label "Reading – Writing" at bounding box center [745, 358] width 576 height 68
click at [474, 367] on input "Reading – Writing" at bounding box center [482, 358] width 17 height 17
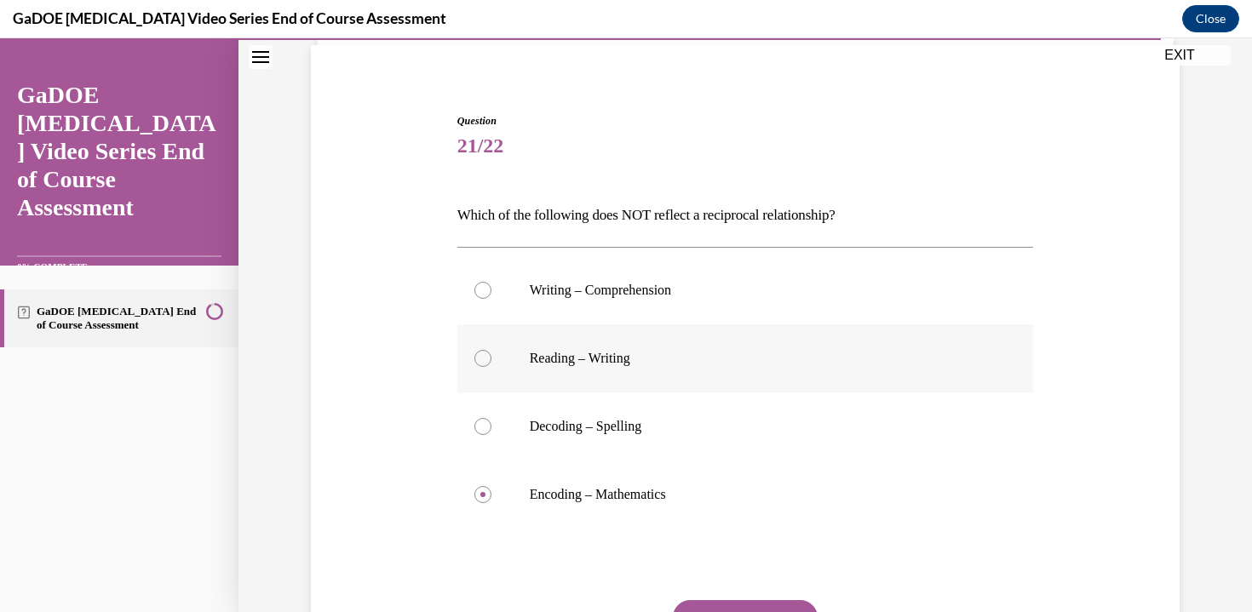
radio input "true"
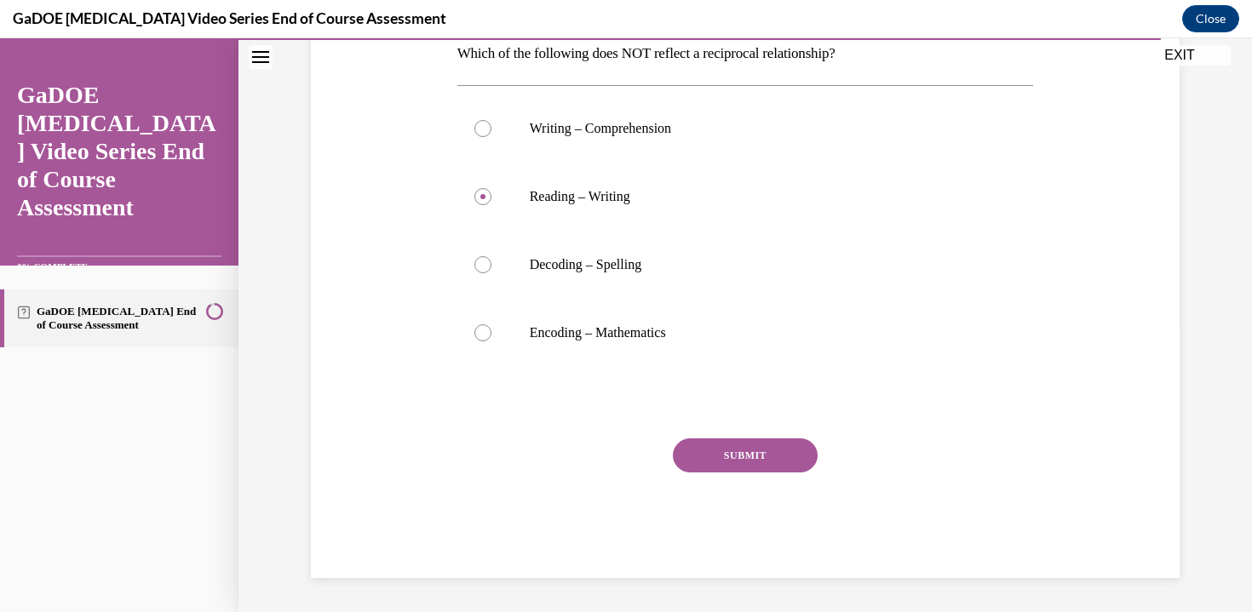
scroll to position [280, 0]
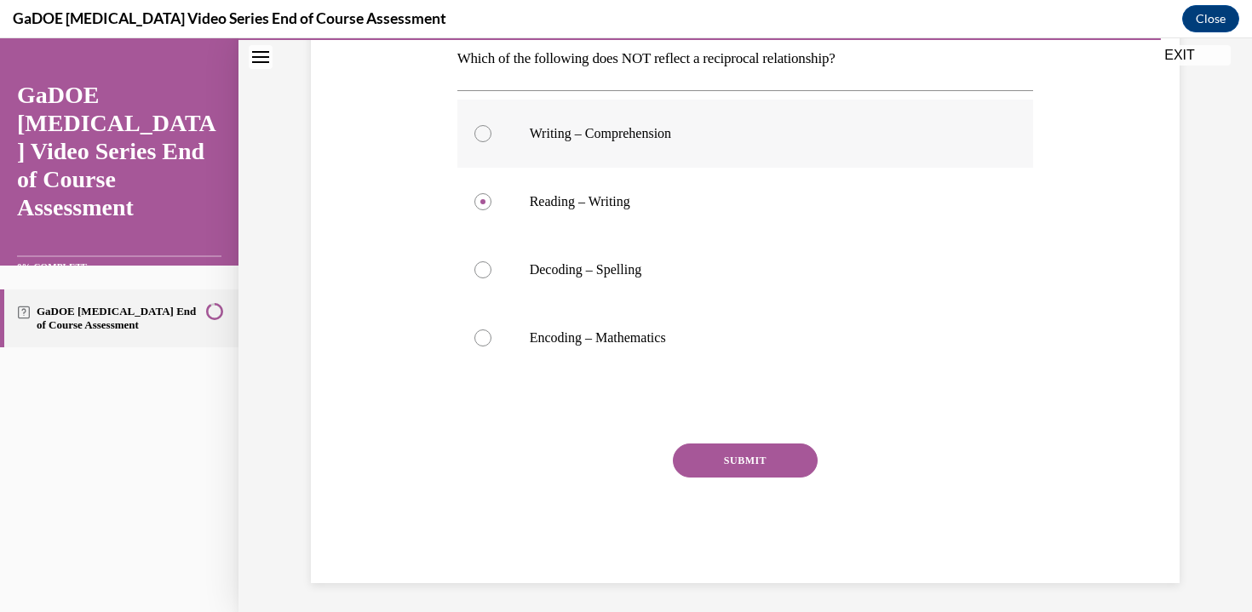
click at [510, 157] on label "Writing – Comprehension" at bounding box center [745, 134] width 576 height 68
click at [491, 142] on input "Writing – Comprehension" at bounding box center [482, 133] width 17 height 17
radio input "true"
click at [669, 266] on p "Decoding – Spelling" at bounding box center [760, 269] width 461 height 17
click at [491, 266] on input "Decoding – Spelling" at bounding box center [482, 269] width 17 height 17
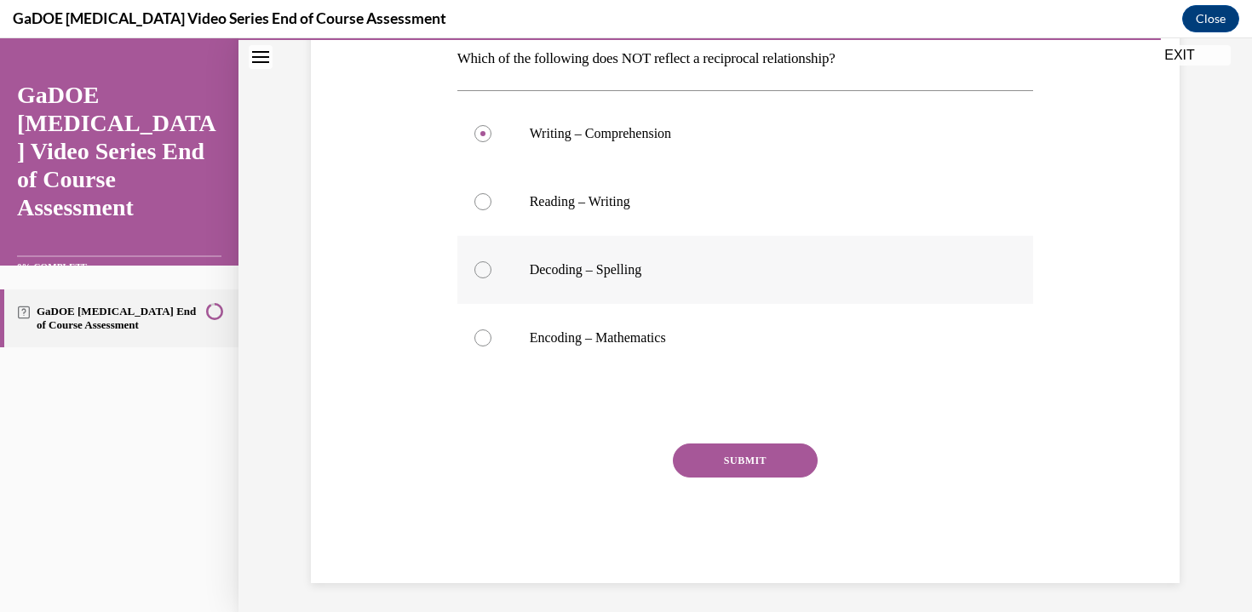
radio input "true"
click at [512, 197] on label "Reading – Writing" at bounding box center [745, 202] width 576 height 68
click at [491, 197] on input "Reading – Writing" at bounding box center [482, 201] width 17 height 17
radio input "true"
click at [709, 450] on button "SUBMIT" at bounding box center [745, 461] width 145 height 34
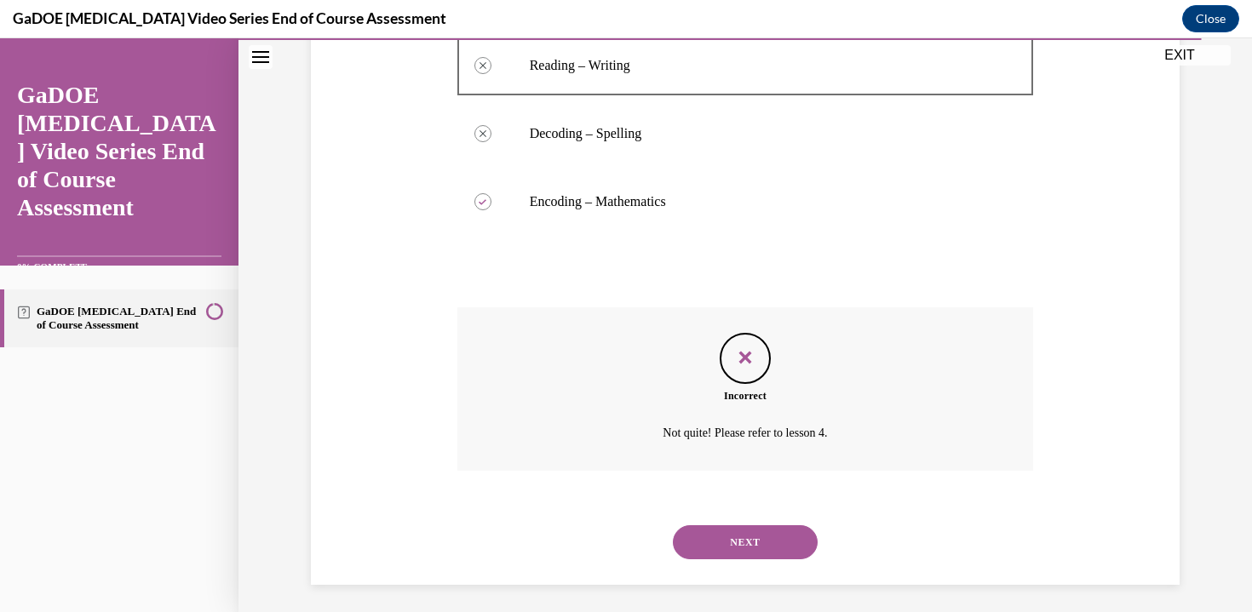
scroll to position [423, 0]
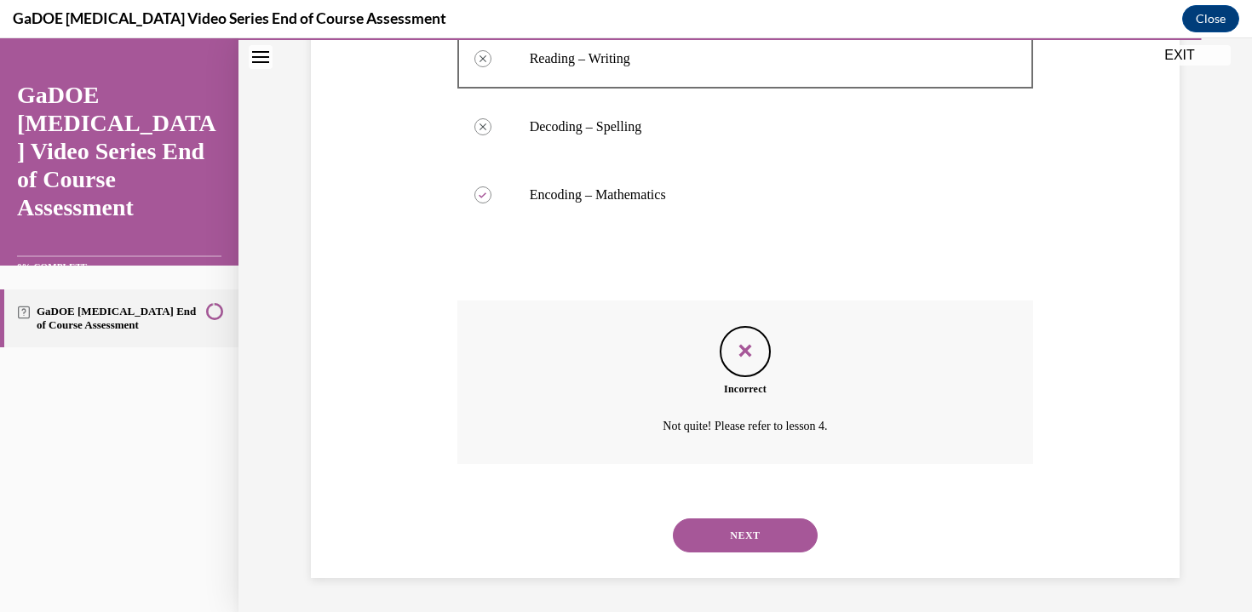
click at [709, 538] on button "NEXT" at bounding box center [745, 535] width 145 height 34
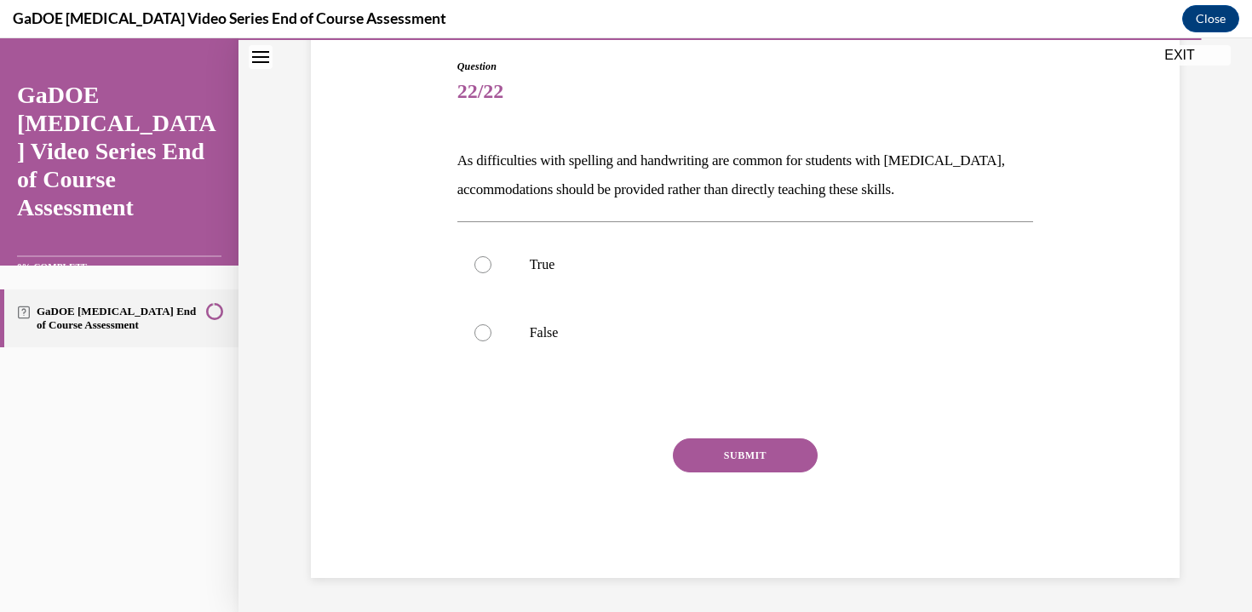
scroll to position [178, 0]
click at [537, 324] on p "False" at bounding box center [760, 332] width 461 height 17
click at [491, 324] on input "False" at bounding box center [482, 332] width 17 height 17
radio input "true"
click at [725, 455] on button "SUBMIT" at bounding box center [745, 455] width 145 height 34
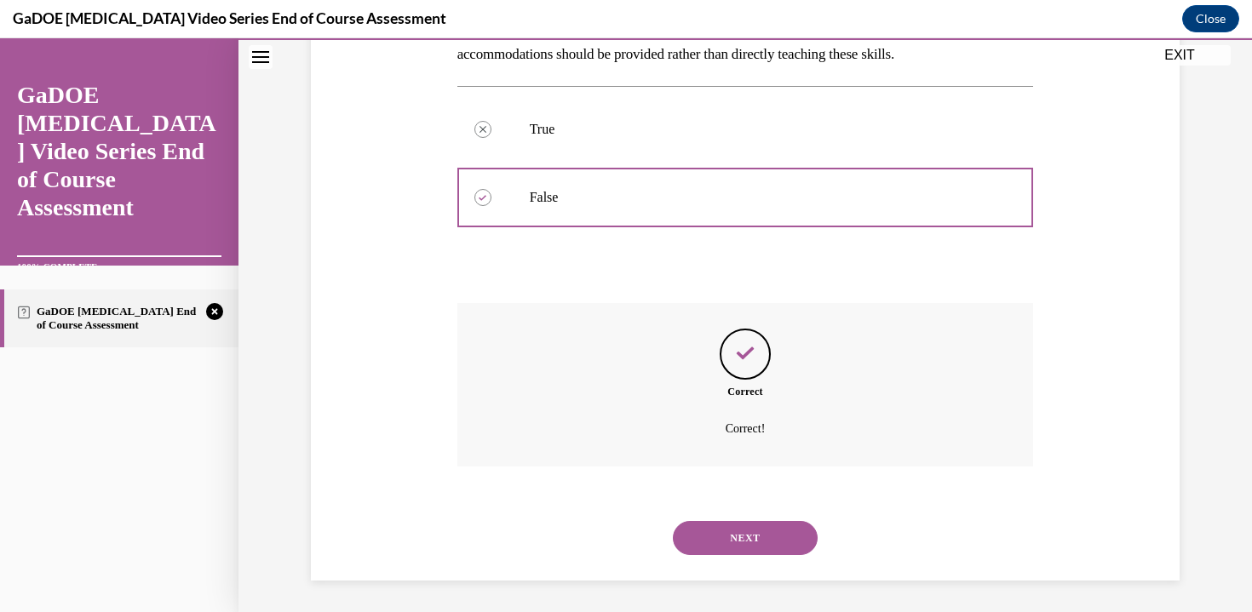
scroll to position [316, 0]
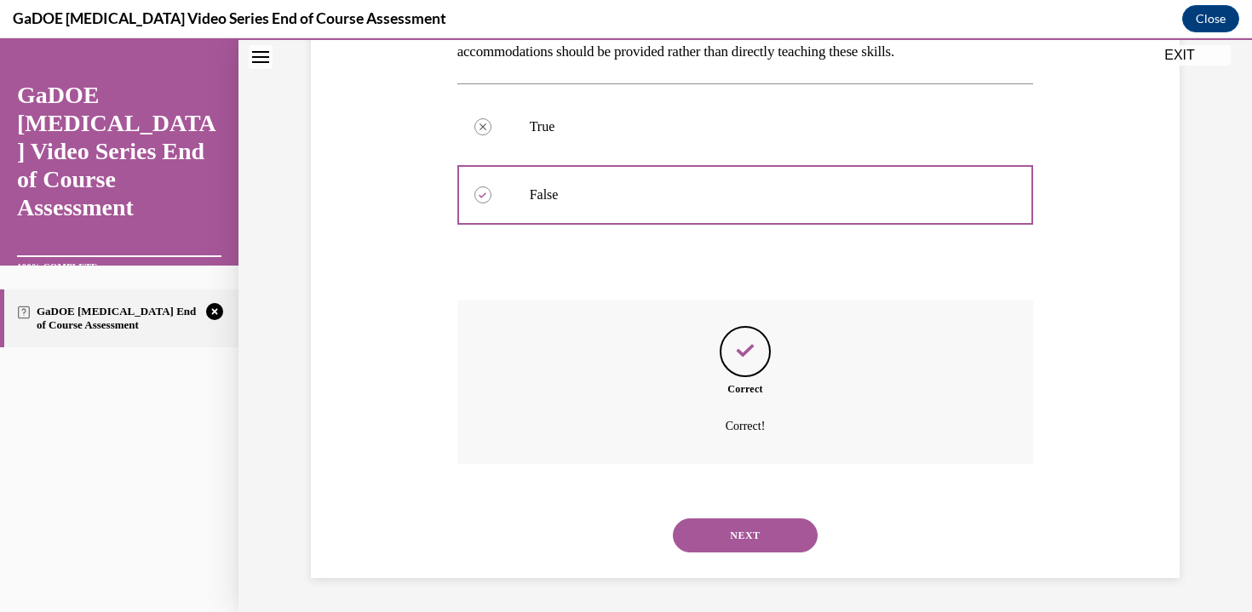
click at [732, 536] on button "NEXT" at bounding box center [745, 535] width 145 height 34
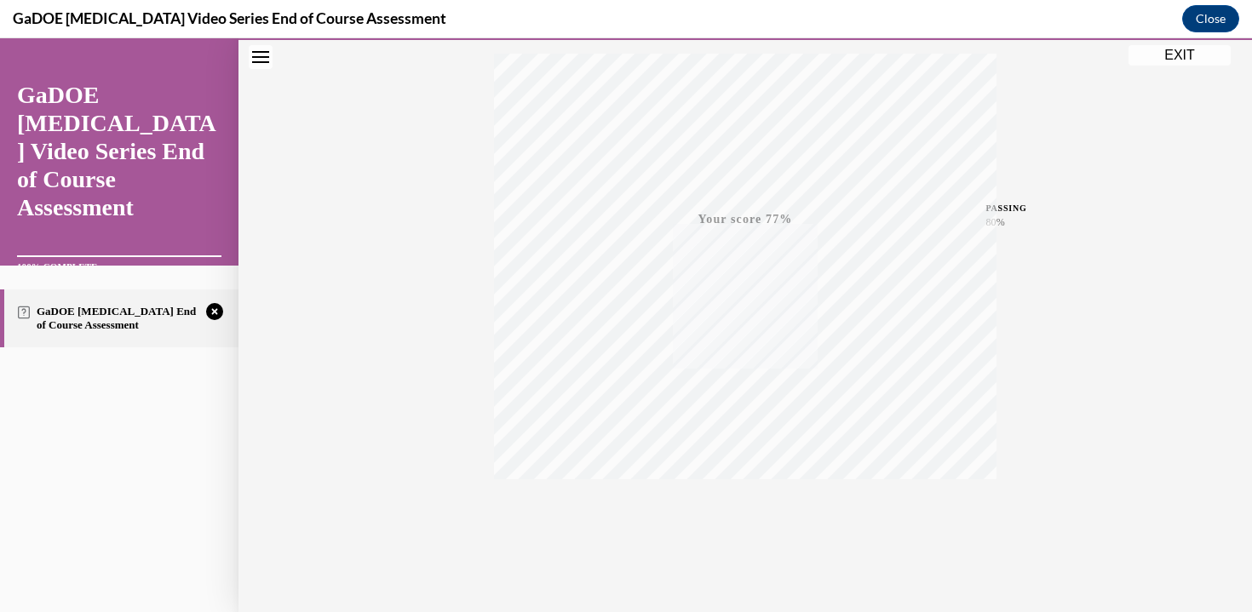
scroll to position [299, 0]
click at [755, 518] on button "TAKE AGAIN" at bounding box center [745, 497] width 101 height 77
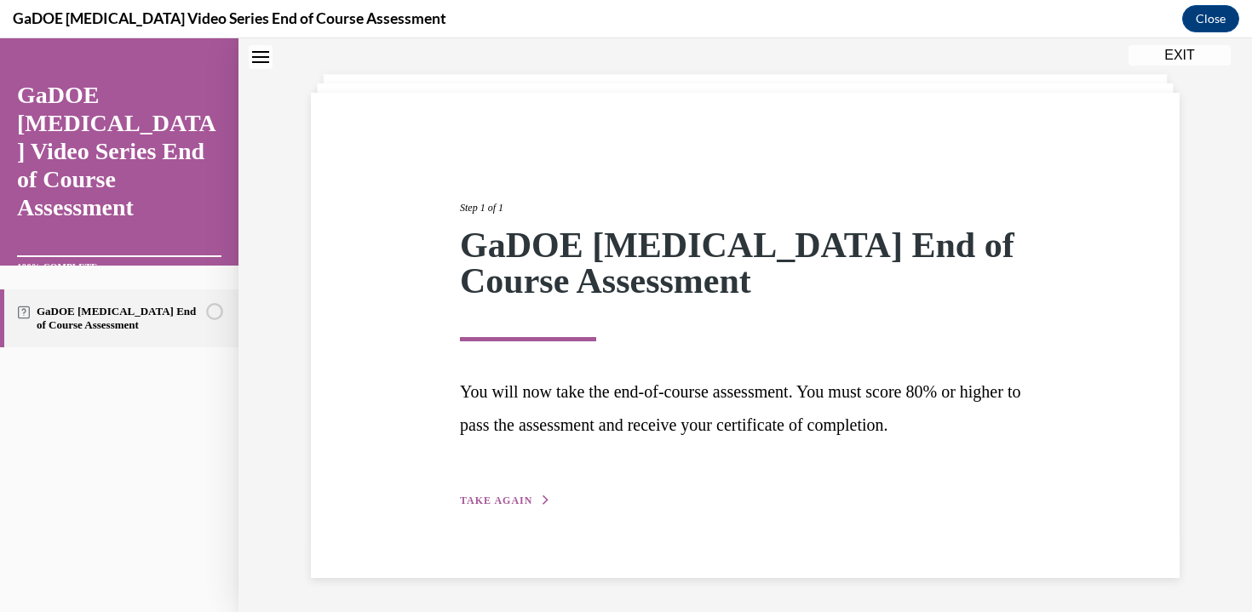
scroll to position [75, 0]
click at [456, 514] on div "Step 1 of 1 GaDOE Dyslexia End of Course Assessment You will now take the end-o…" at bounding box center [745, 336] width 868 height 485
click at [492, 497] on span "TAKE AGAIN" at bounding box center [496, 502] width 72 height 12
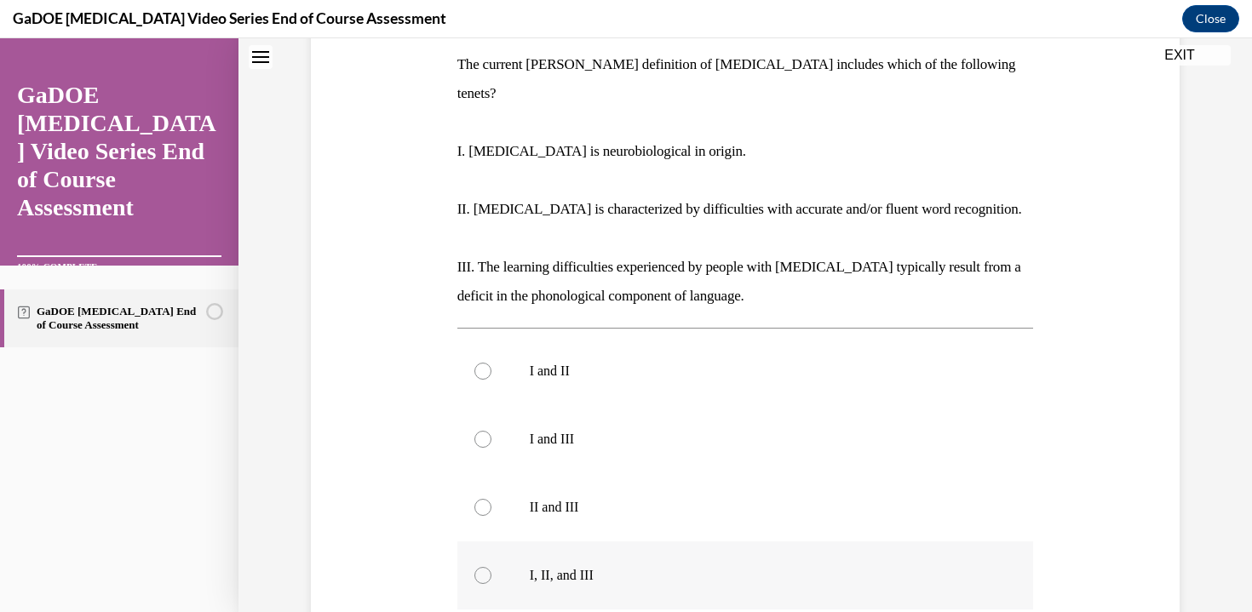
click at [487, 567] on div at bounding box center [482, 575] width 17 height 17
click at [487, 567] on input "I, II, and III" at bounding box center [482, 575] width 17 height 17
radio input "true"
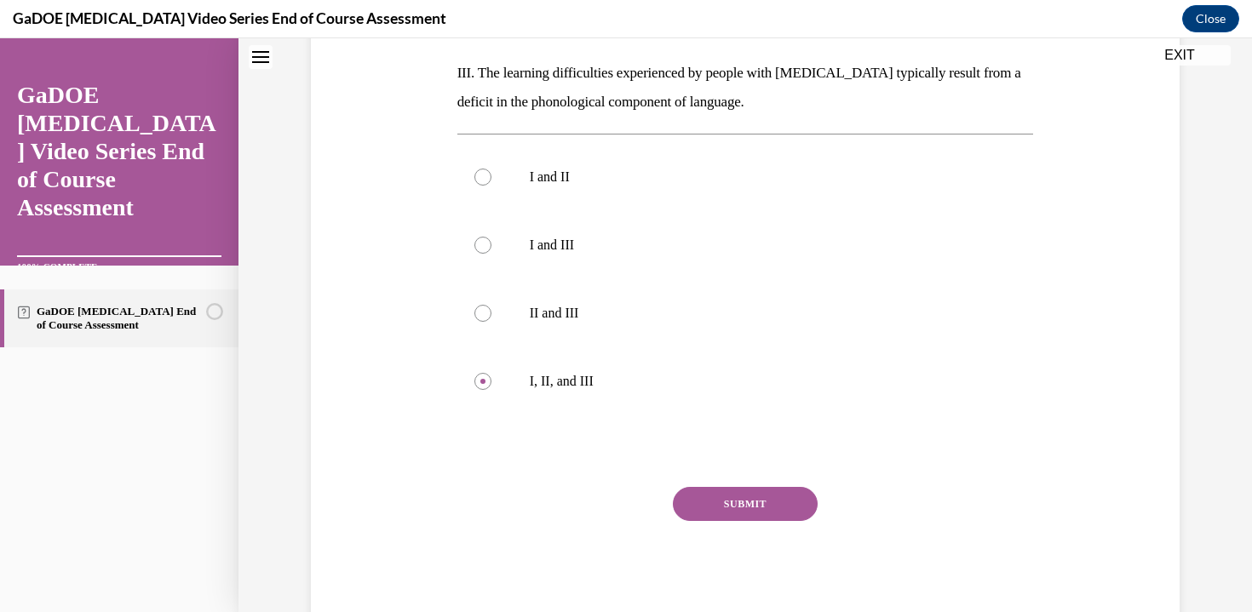
click at [788, 487] on button "SUBMIT" at bounding box center [745, 504] width 145 height 34
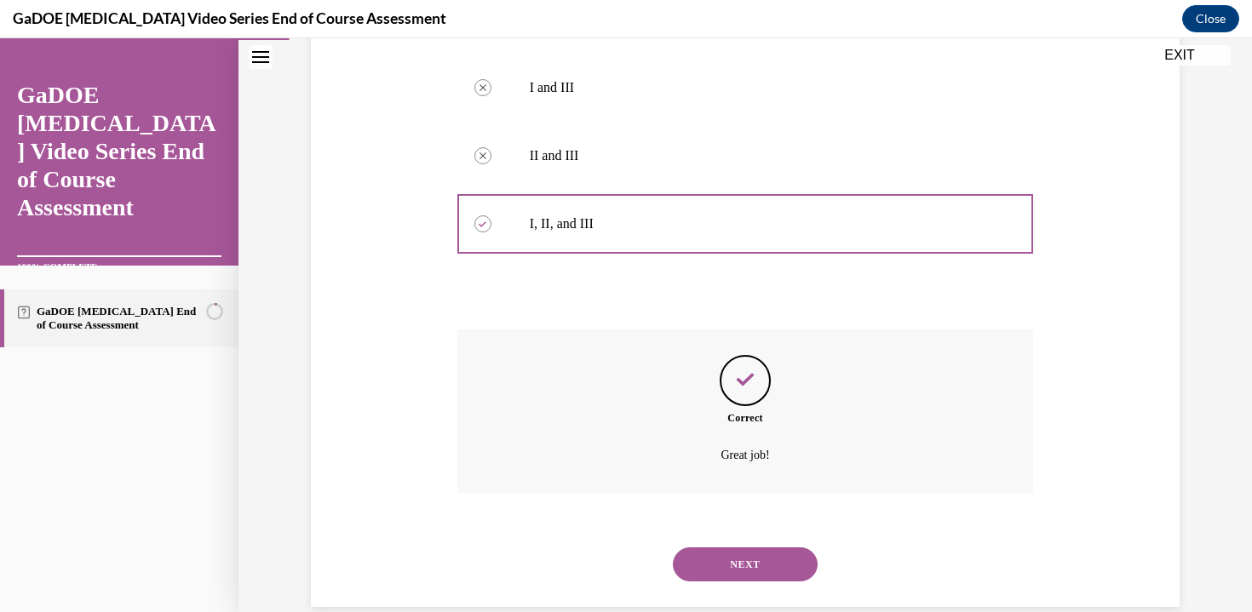
click at [736, 547] on button "NEXT" at bounding box center [745, 564] width 145 height 34
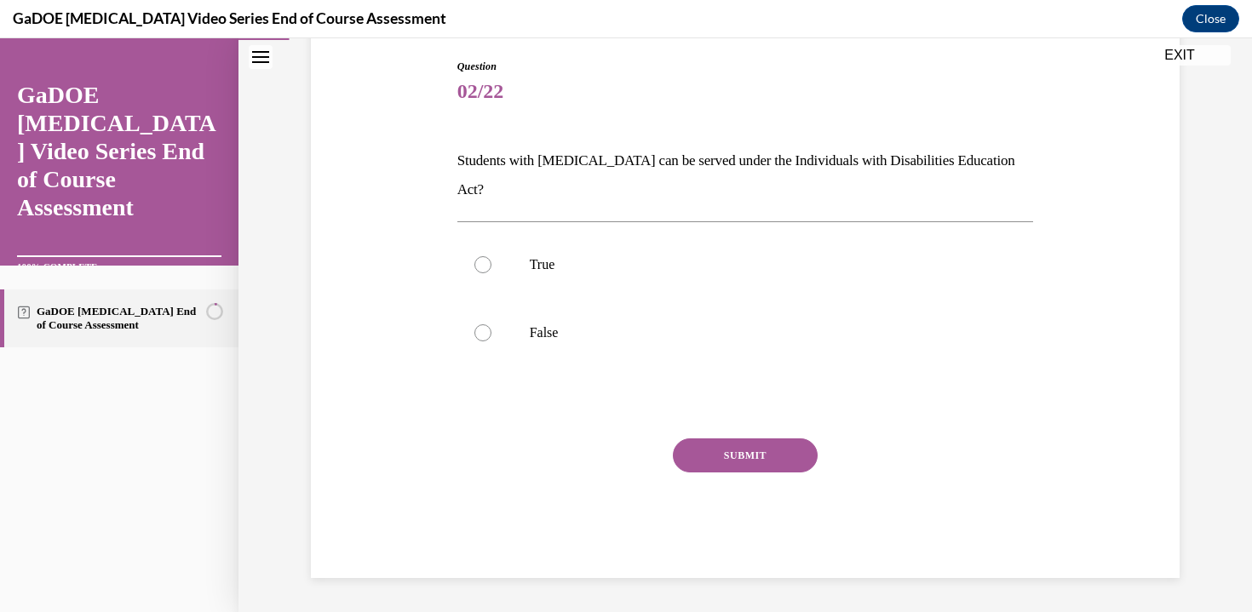
scroll to position [149, 0]
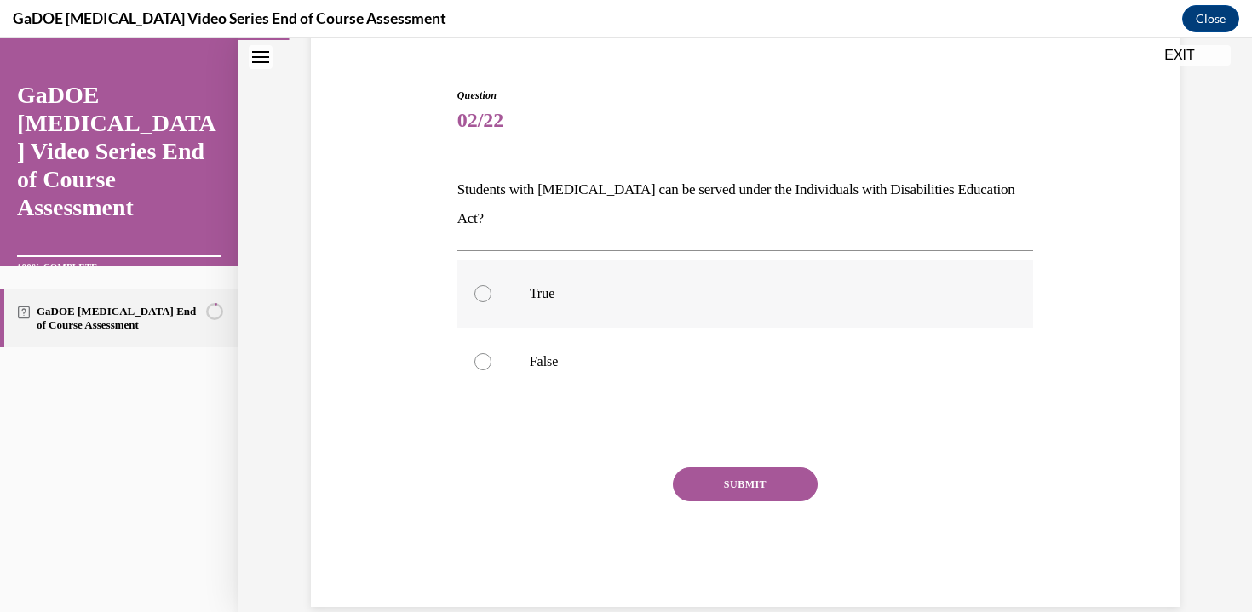
click at [670, 284] on label "True" at bounding box center [745, 294] width 576 height 68
click at [491, 285] on input "True" at bounding box center [482, 293] width 17 height 17
radio input "true"
click at [737, 467] on button "SUBMIT" at bounding box center [745, 484] width 145 height 34
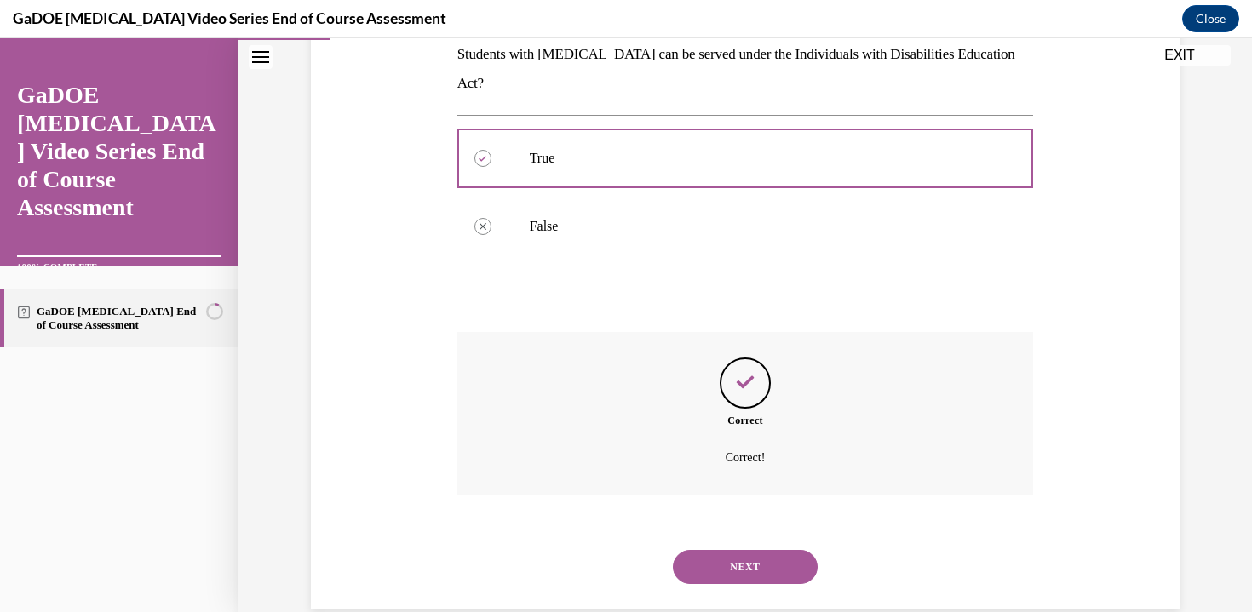
scroll to position [287, 0]
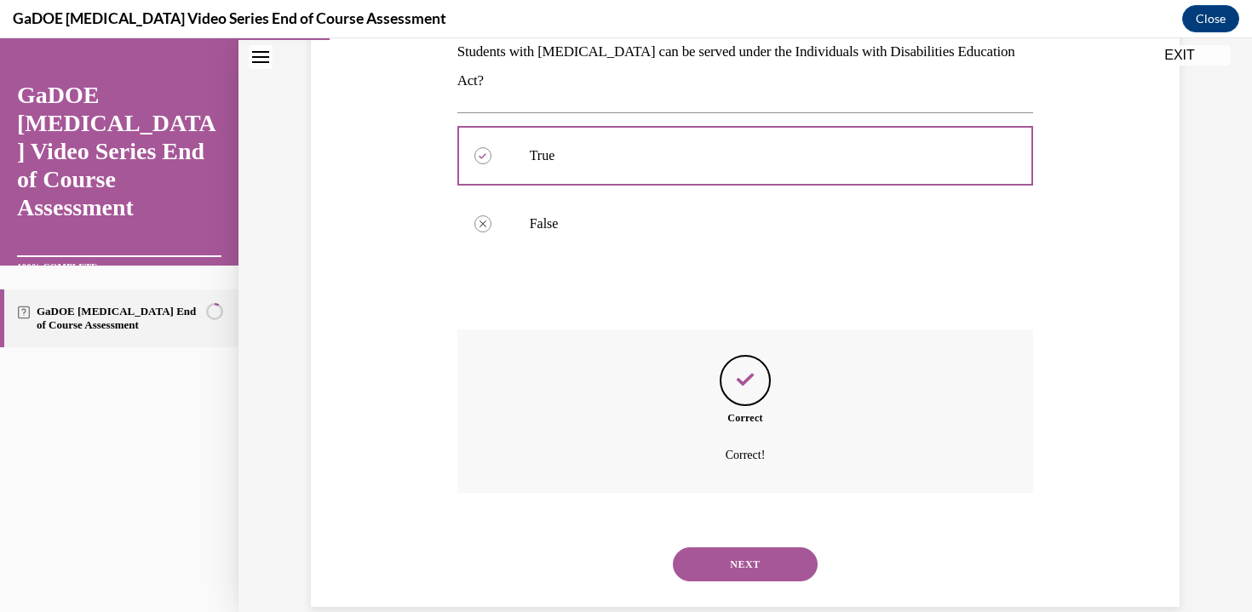
click at [725, 547] on button "NEXT" at bounding box center [745, 564] width 145 height 34
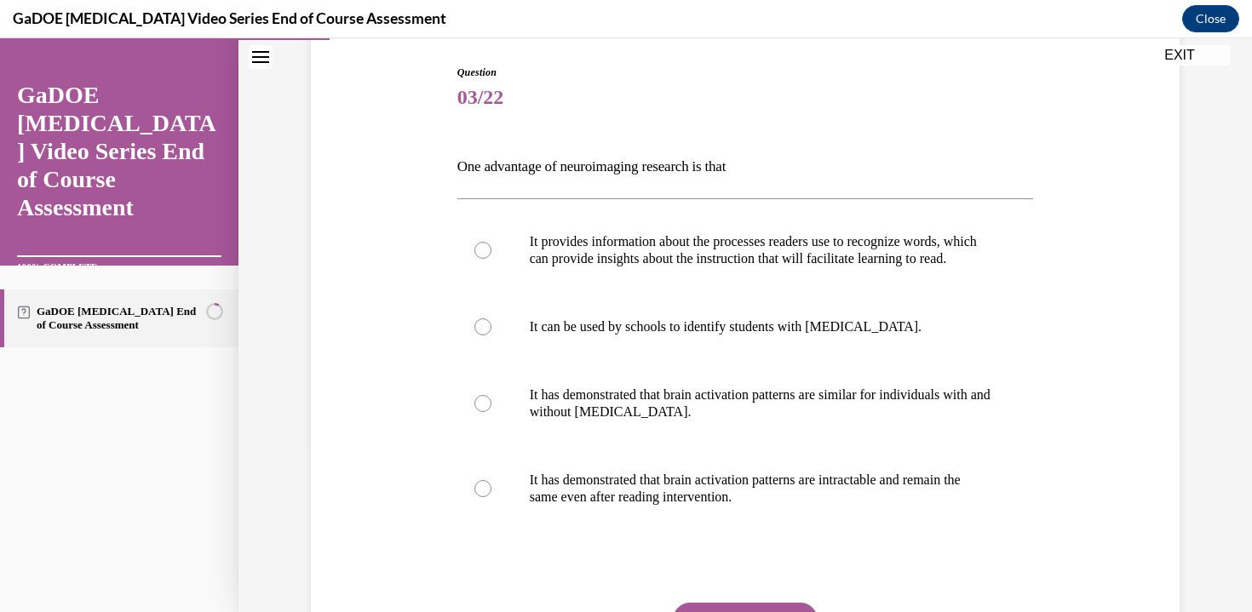
scroll to position [261, 0]
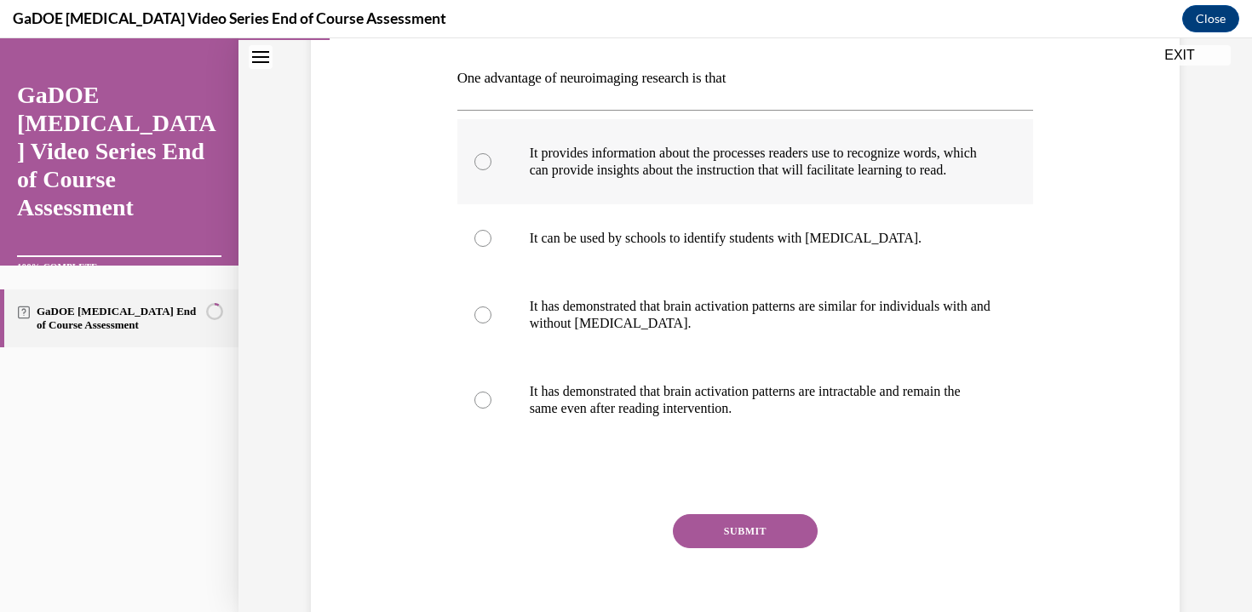
click at [832, 204] on label "It provides information about the processes readers use to recognize words, whi…" at bounding box center [745, 161] width 576 height 85
click at [491, 170] on input "It provides information about the processes readers use to recognize words, whi…" at bounding box center [482, 161] width 17 height 17
radio input "true"
click at [730, 531] on button "SUBMIT" at bounding box center [745, 531] width 145 height 34
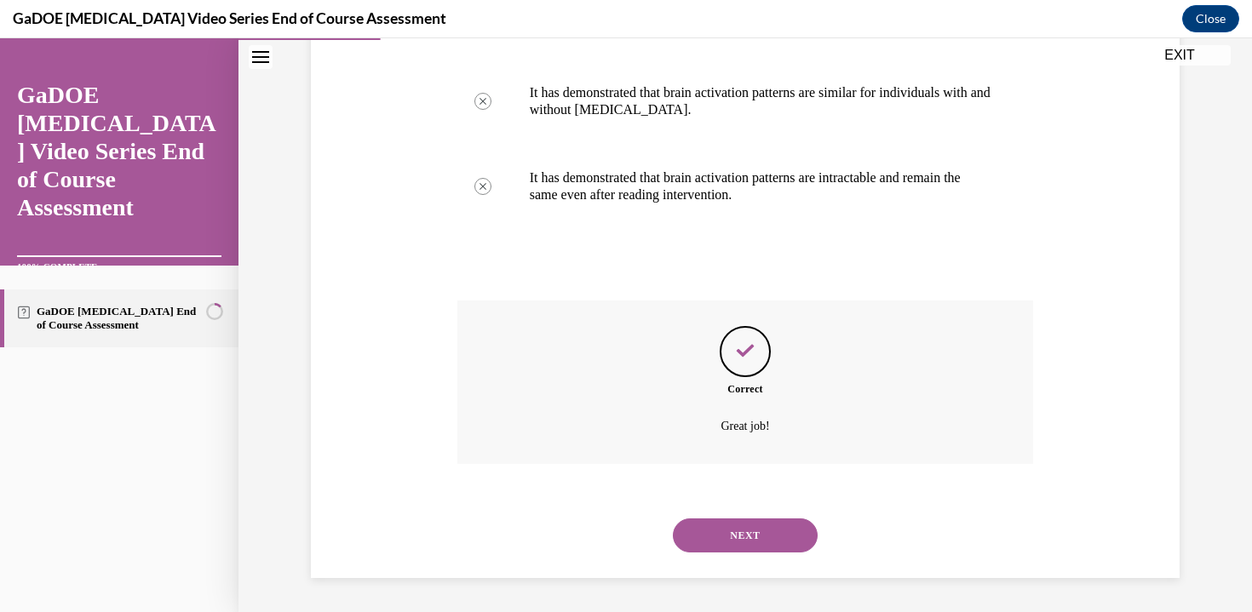
scroll to position [491, 0]
click at [730, 553] on button "NEXT" at bounding box center [745, 535] width 145 height 34
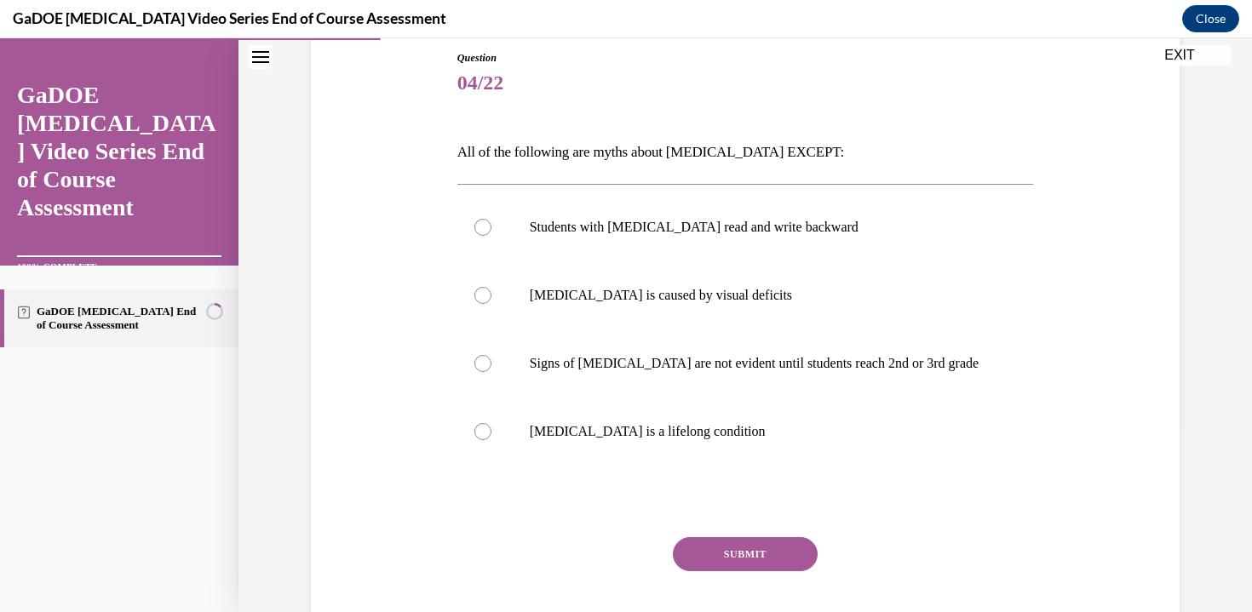
scroll to position [204, 0]
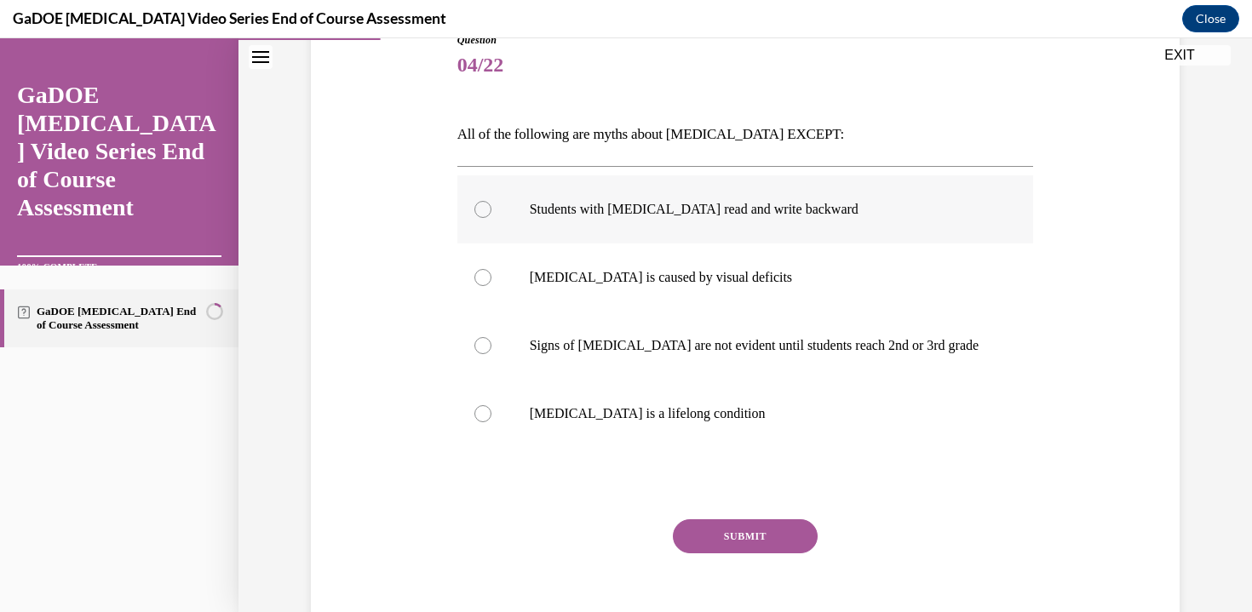
click at [816, 223] on label "Students with dyslexia read and write backward" at bounding box center [745, 209] width 576 height 68
click at [491, 218] on input "Students with dyslexia read and write backward" at bounding box center [482, 209] width 17 height 17
radio input "true"
click at [717, 404] on label "Dyslexia is a lifelong condition" at bounding box center [745, 414] width 576 height 68
click at [491, 405] on input "Dyslexia is a lifelong condition" at bounding box center [482, 413] width 17 height 17
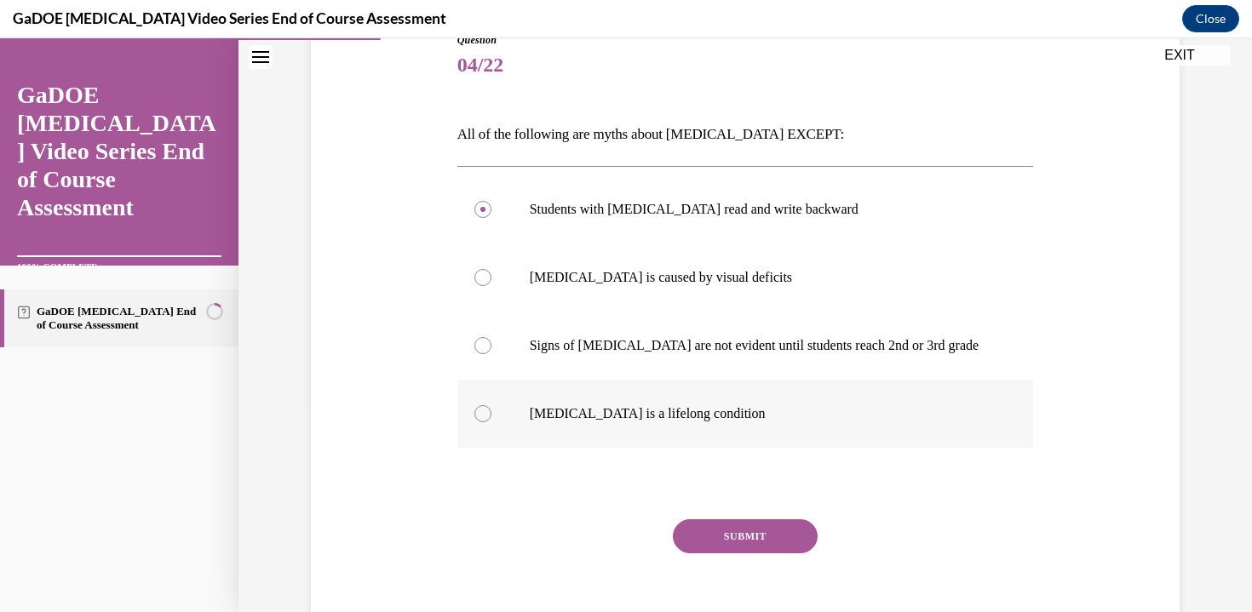
radio input "true"
click at [709, 535] on button "SUBMIT" at bounding box center [745, 536] width 145 height 34
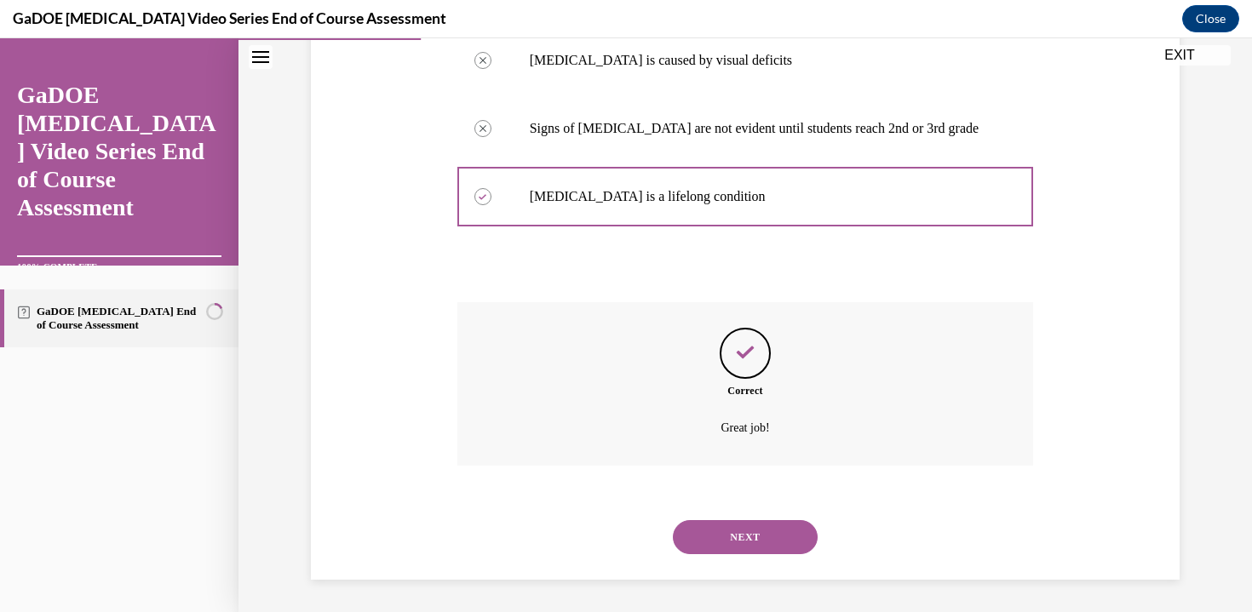
scroll to position [423, 0]
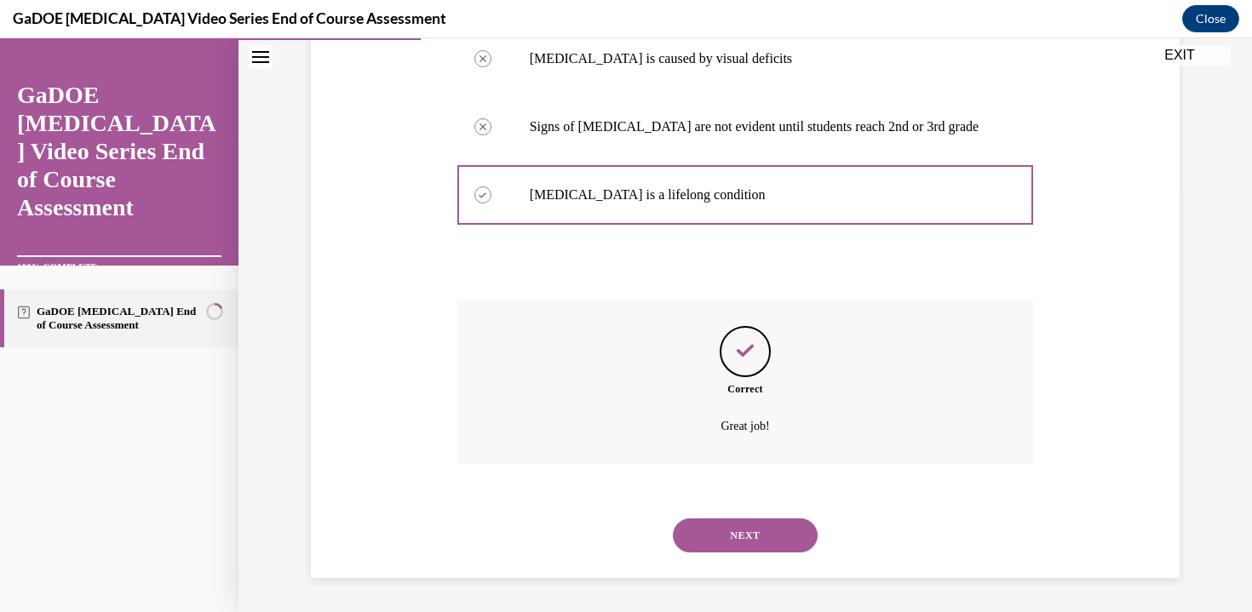
click at [711, 532] on button "NEXT" at bounding box center [745, 535] width 145 height 34
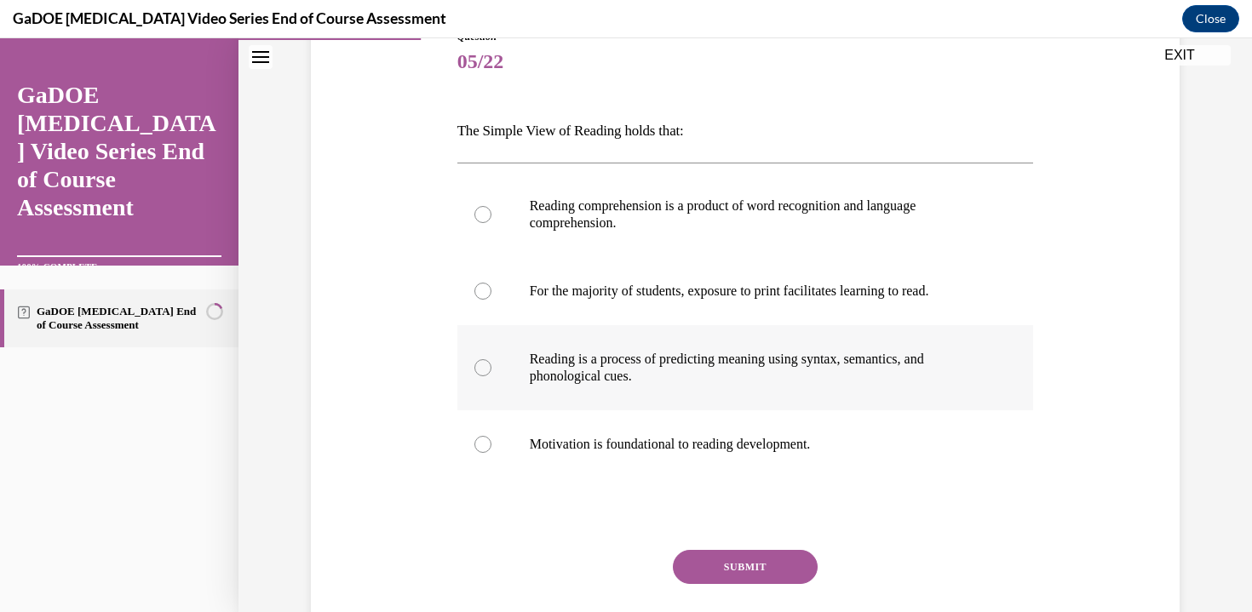
scroll to position [238, 0]
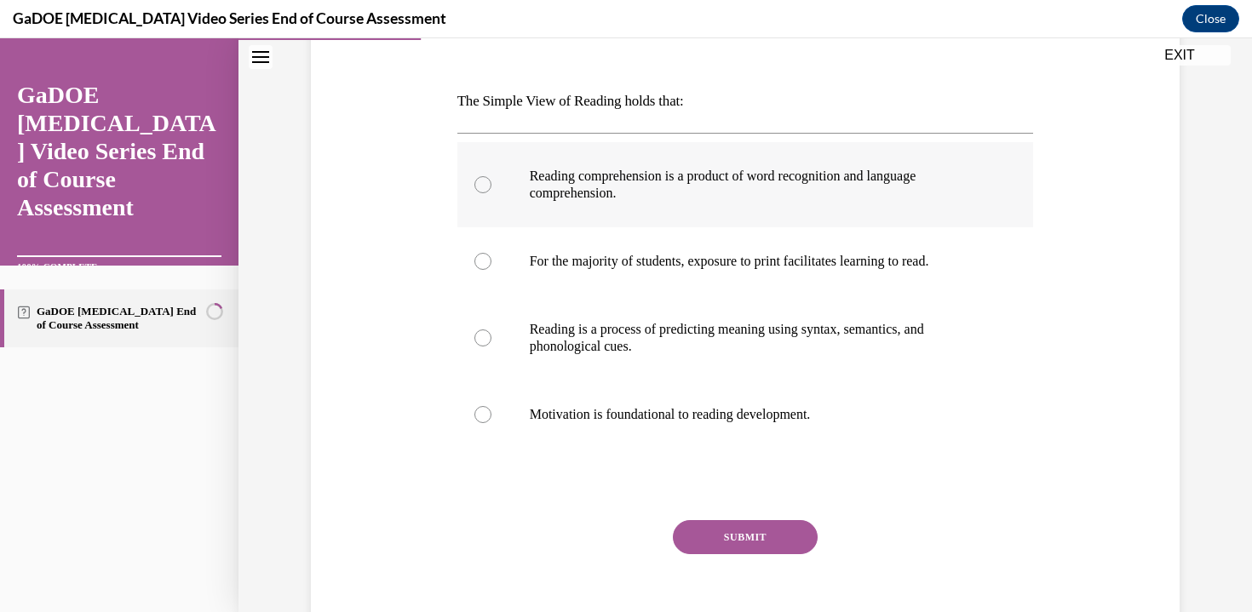
click at [800, 223] on label "Reading comprehension is a product of word recognition and language comprehensi…" at bounding box center [745, 184] width 576 height 85
click at [491, 193] on input "Reading comprehension is a product of word recognition and language comprehensi…" at bounding box center [482, 184] width 17 height 17
radio input "true"
click at [710, 541] on button "SUBMIT" at bounding box center [745, 537] width 145 height 34
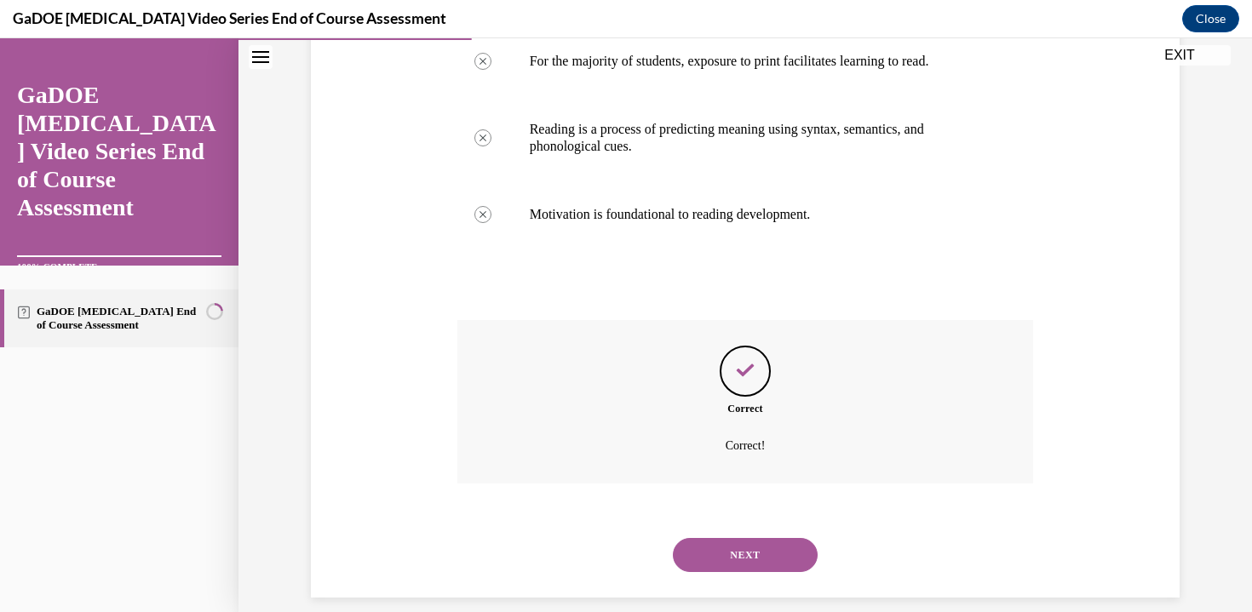
scroll to position [457, 0]
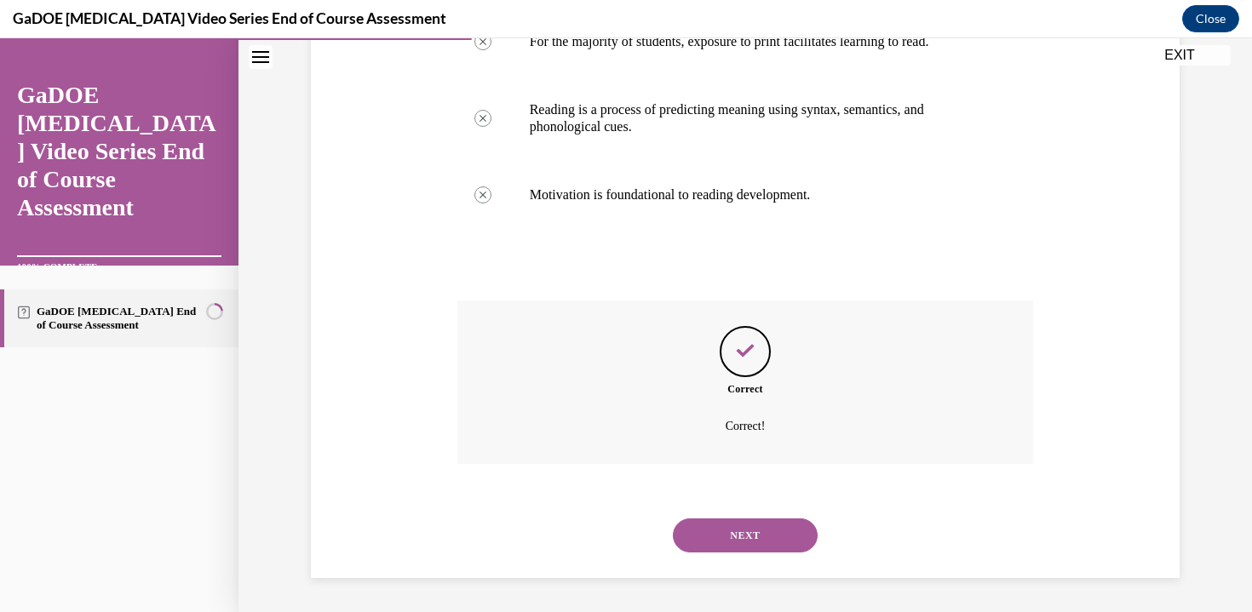
click at [719, 530] on button "NEXT" at bounding box center [745, 535] width 145 height 34
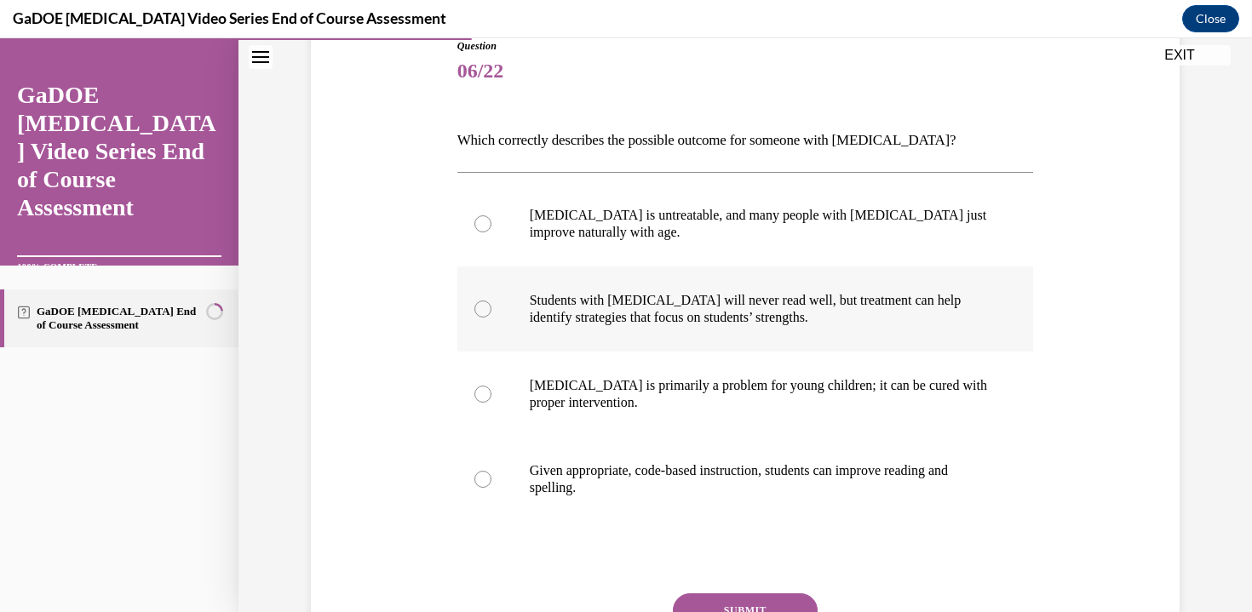
scroll to position [200, 0]
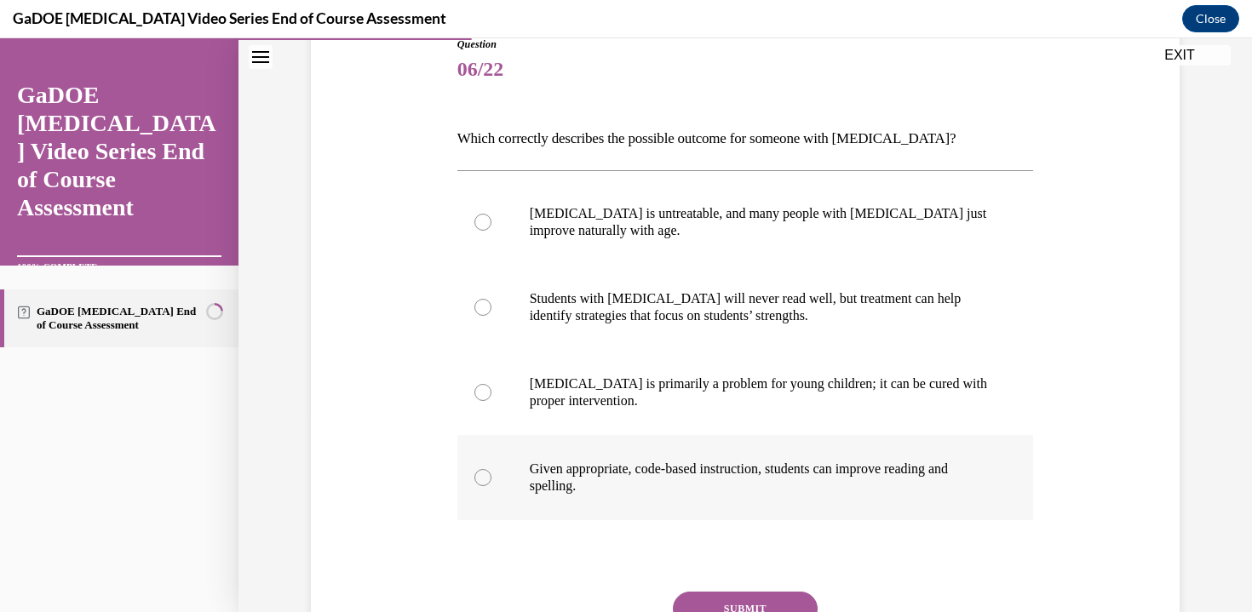
click at [738, 490] on p "Given appropriate, code-based instruction, students can improve reading and spe…" at bounding box center [760, 478] width 461 height 34
click at [491, 486] on input "Given appropriate, code-based instruction, students can improve reading and spe…" at bounding box center [482, 477] width 17 height 17
radio input "true"
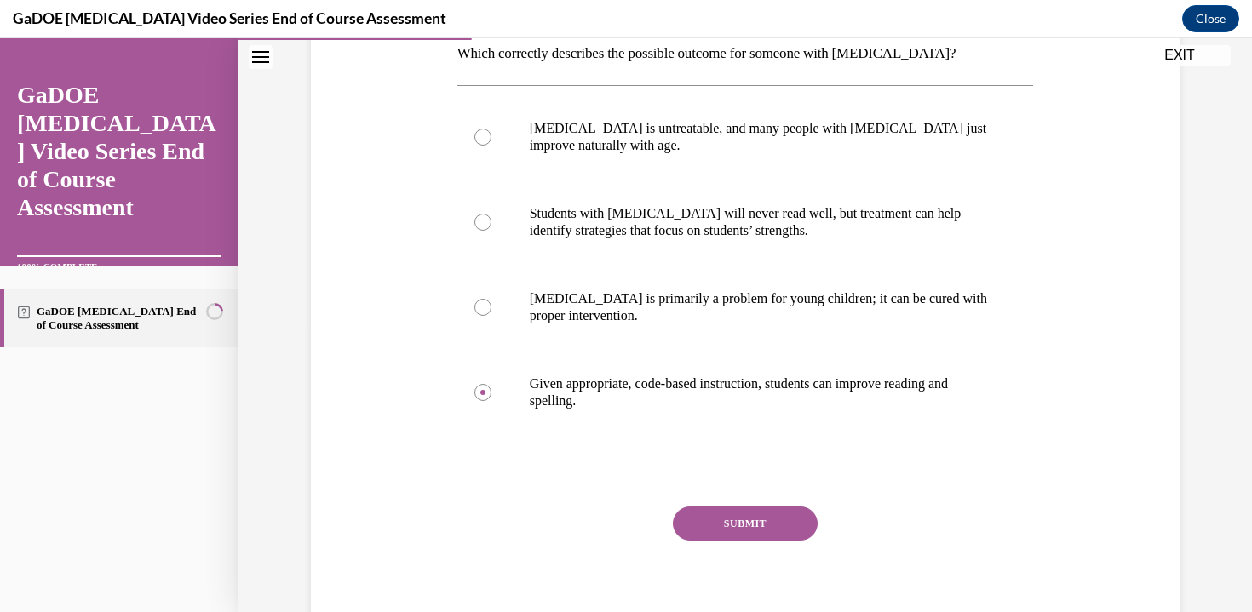
click at [742, 535] on button "SUBMIT" at bounding box center [745, 524] width 145 height 34
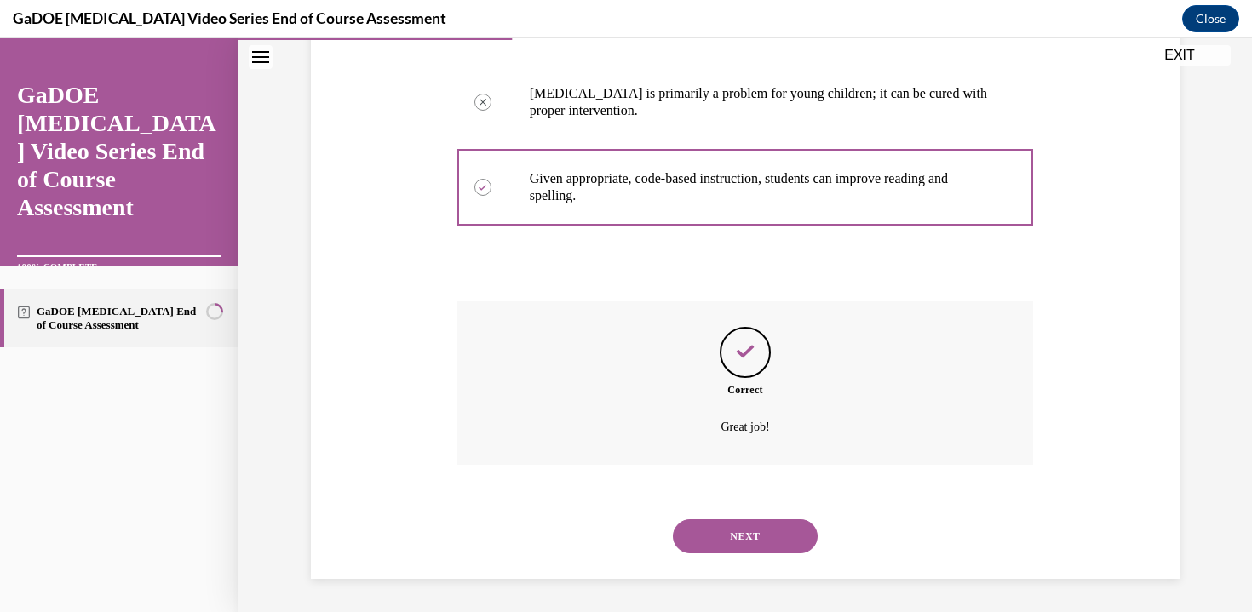
scroll to position [491, 0]
click at [742, 535] on button "NEXT" at bounding box center [745, 535] width 145 height 34
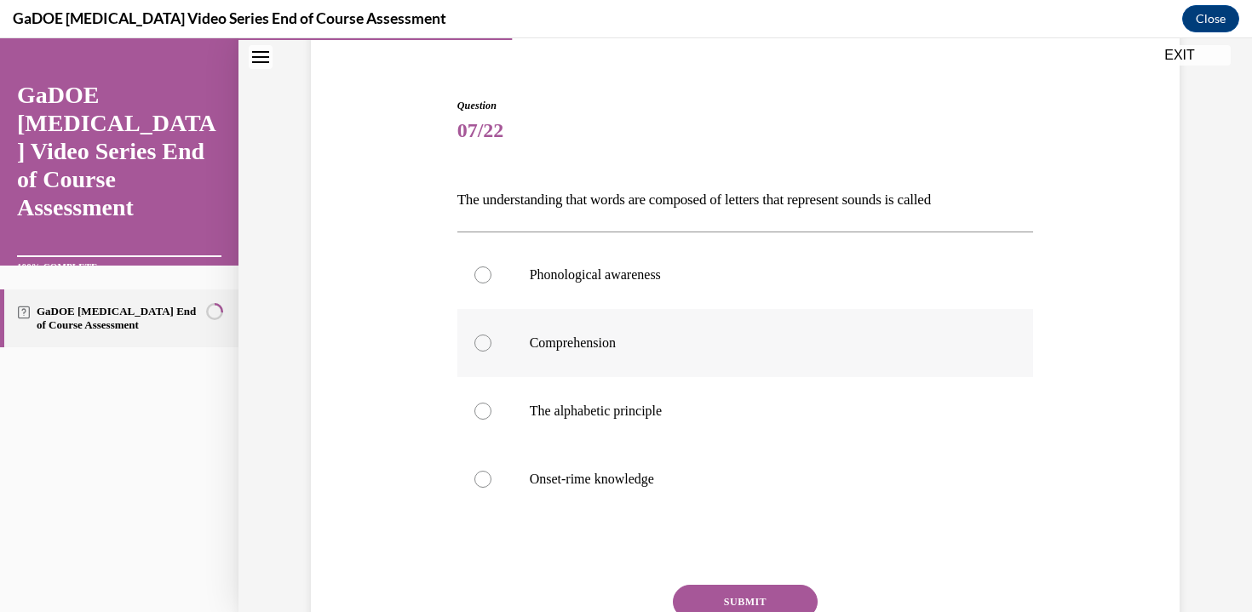
scroll to position [146, 0]
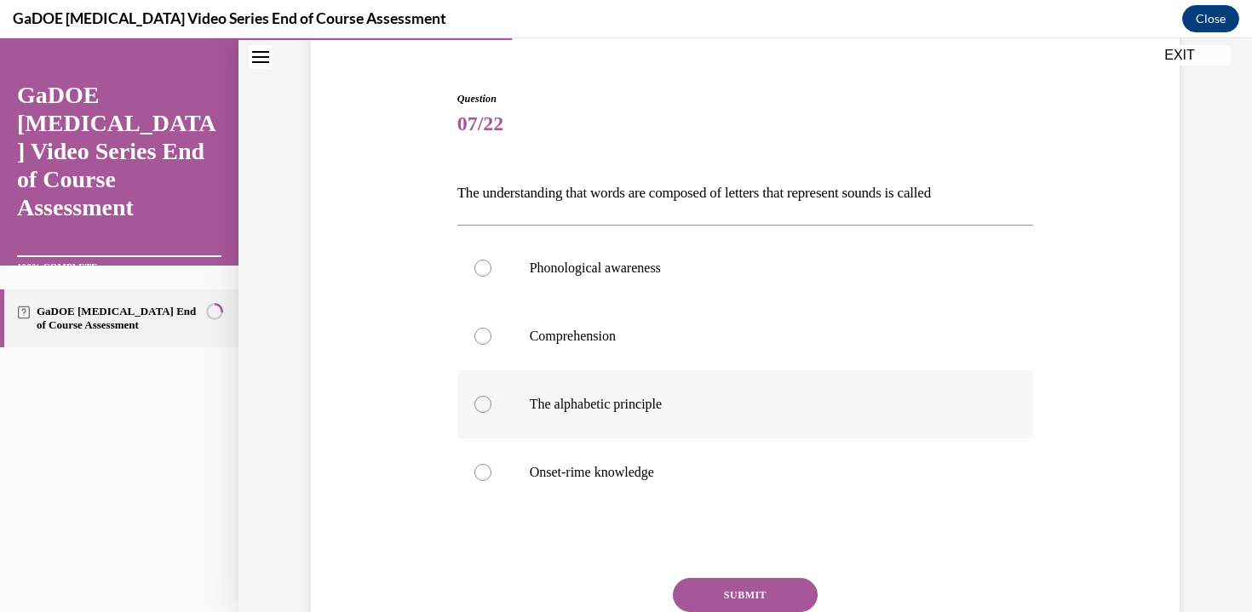
click at [732, 426] on label "The alphabetic principle" at bounding box center [745, 404] width 576 height 68
click at [491, 413] on input "The alphabetic principle" at bounding box center [482, 404] width 17 height 17
radio input "true"
click at [719, 591] on button "SUBMIT" at bounding box center [745, 595] width 145 height 34
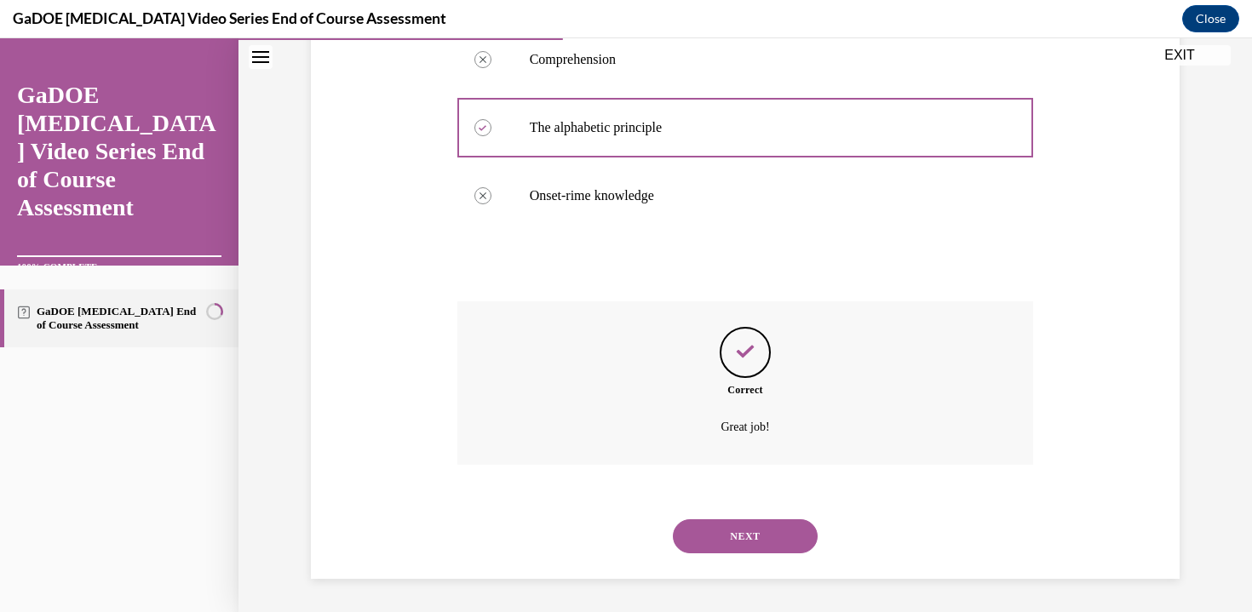
scroll to position [423, 0]
click at [722, 559] on div "NEXT" at bounding box center [745, 535] width 576 height 68
click at [728, 532] on button "NEXT" at bounding box center [745, 535] width 145 height 34
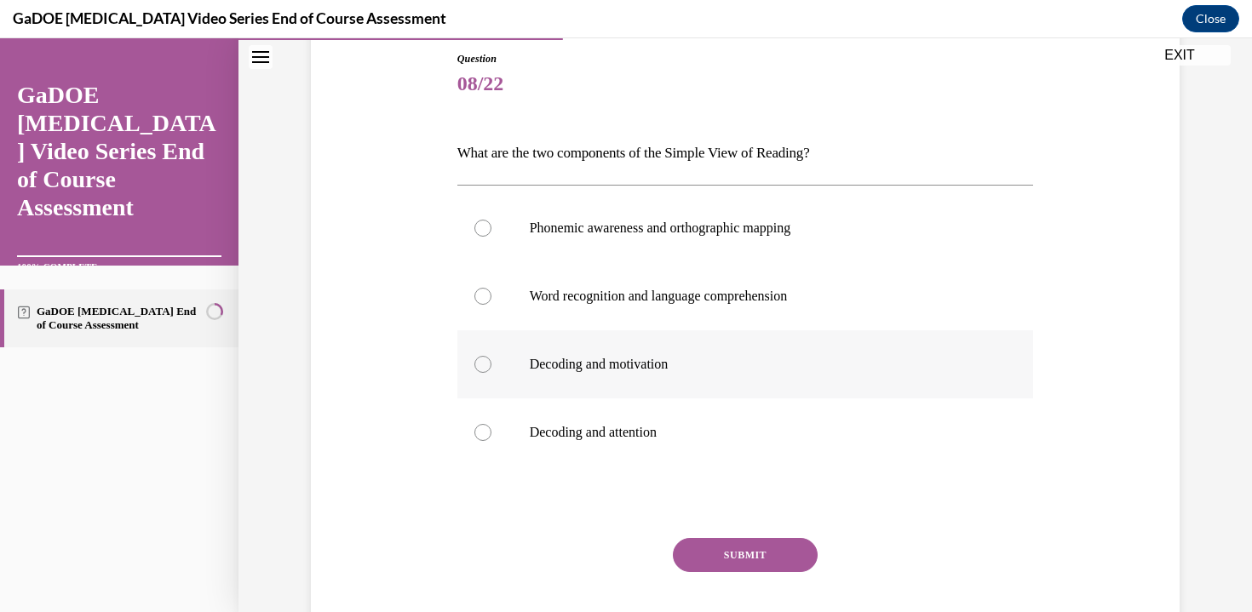
scroll to position [193, 0]
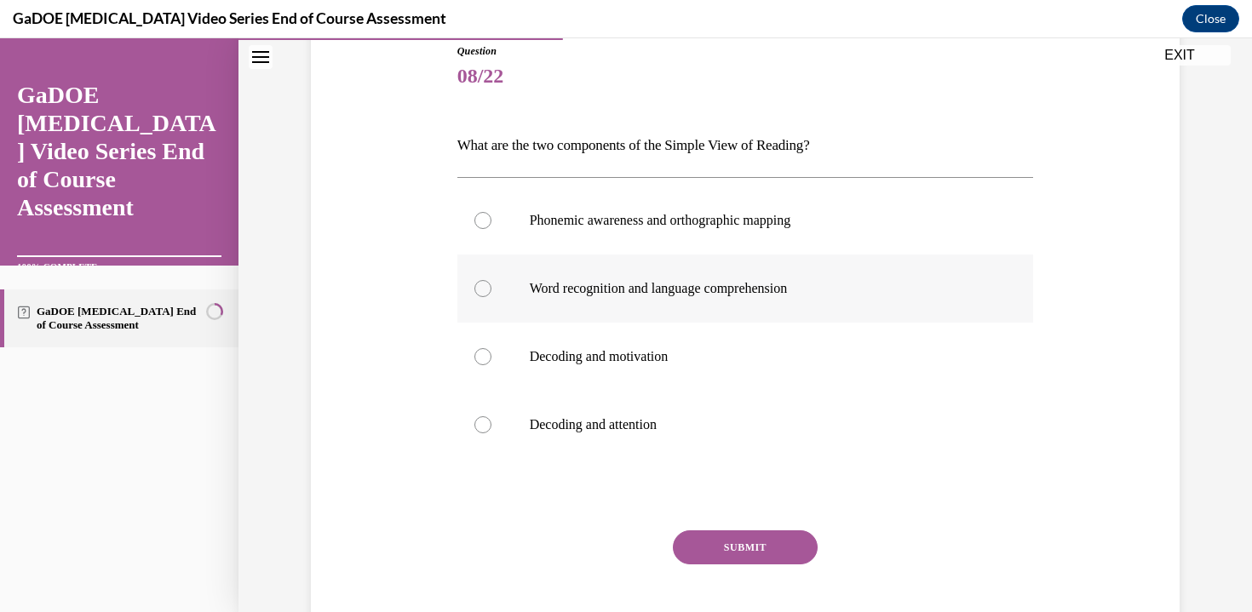
click at [800, 293] on p "Word recognition and language comprehension" at bounding box center [760, 288] width 461 height 17
click at [491, 293] on input "Word recognition and language comprehension" at bounding box center [482, 288] width 17 height 17
radio input "true"
click at [768, 556] on button "SUBMIT" at bounding box center [745, 547] width 145 height 34
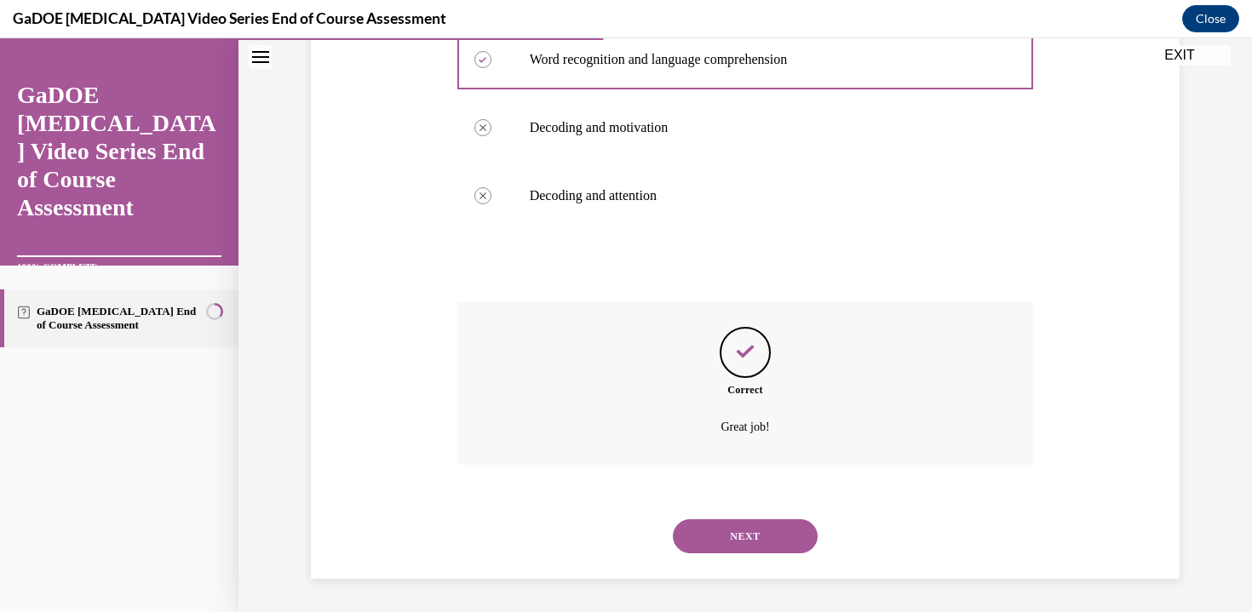
scroll to position [423, 0]
click at [764, 538] on button "NEXT" at bounding box center [745, 535] width 145 height 34
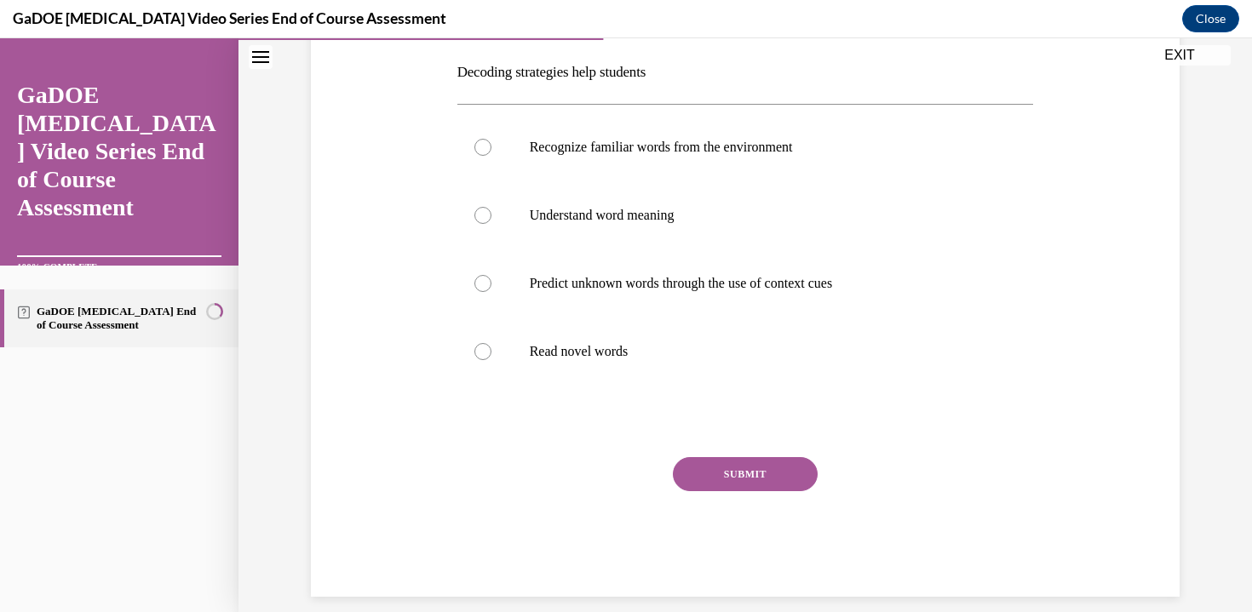
scroll to position [285, 0]
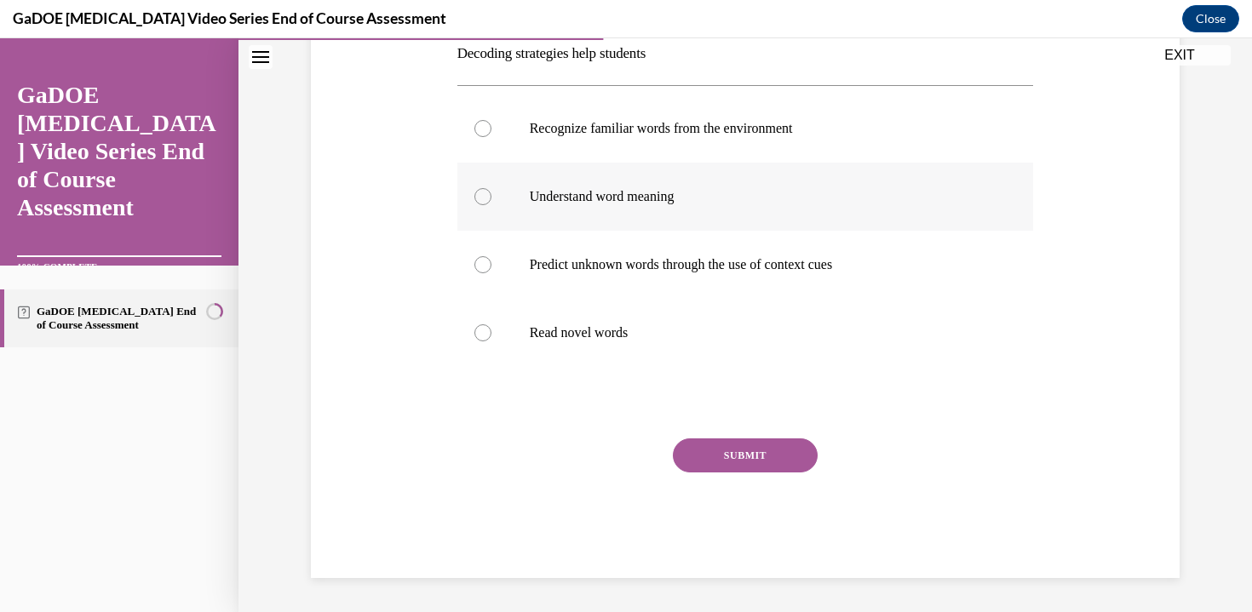
click at [811, 209] on label "Understand word meaning" at bounding box center [745, 197] width 576 height 68
click at [491, 205] on input "Understand word meaning" at bounding box center [482, 196] width 17 height 17
radio input "true"
click at [679, 337] on p "Read novel words" at bounding box center [760, 332] width 461 height 17
click at [491, 337] on input "Read novel words" at bounding box center [482, 332] width 17 height 17
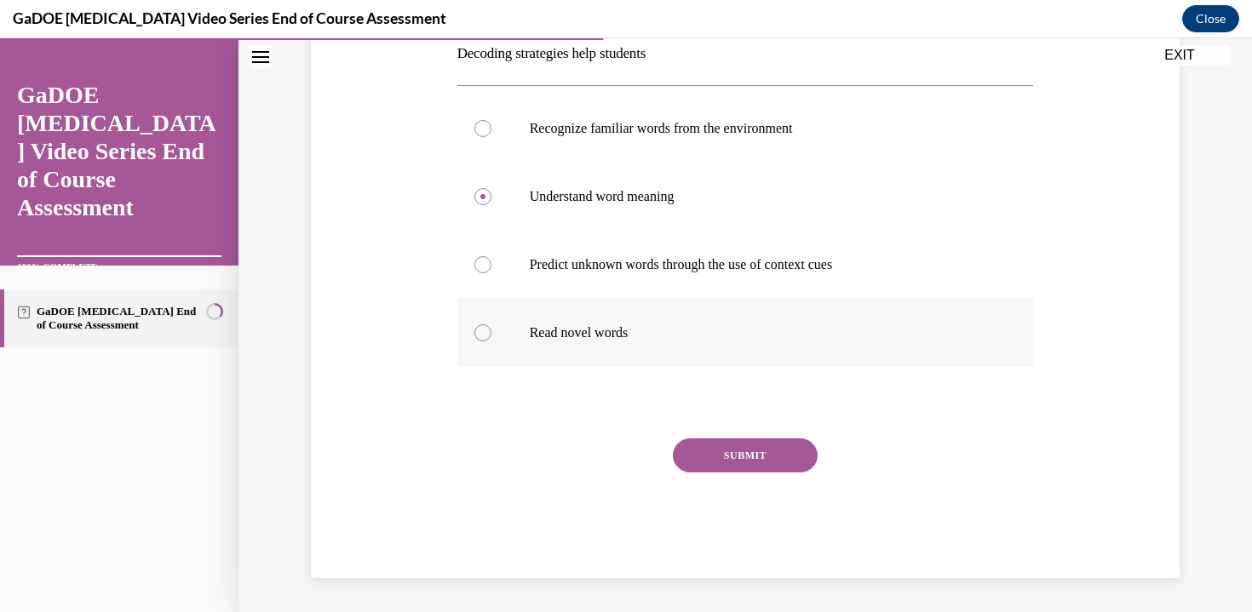
radio input "true"
click at [689, 458] on button "SUBMIT" at bounding box center [745, 455] width 145 height 34
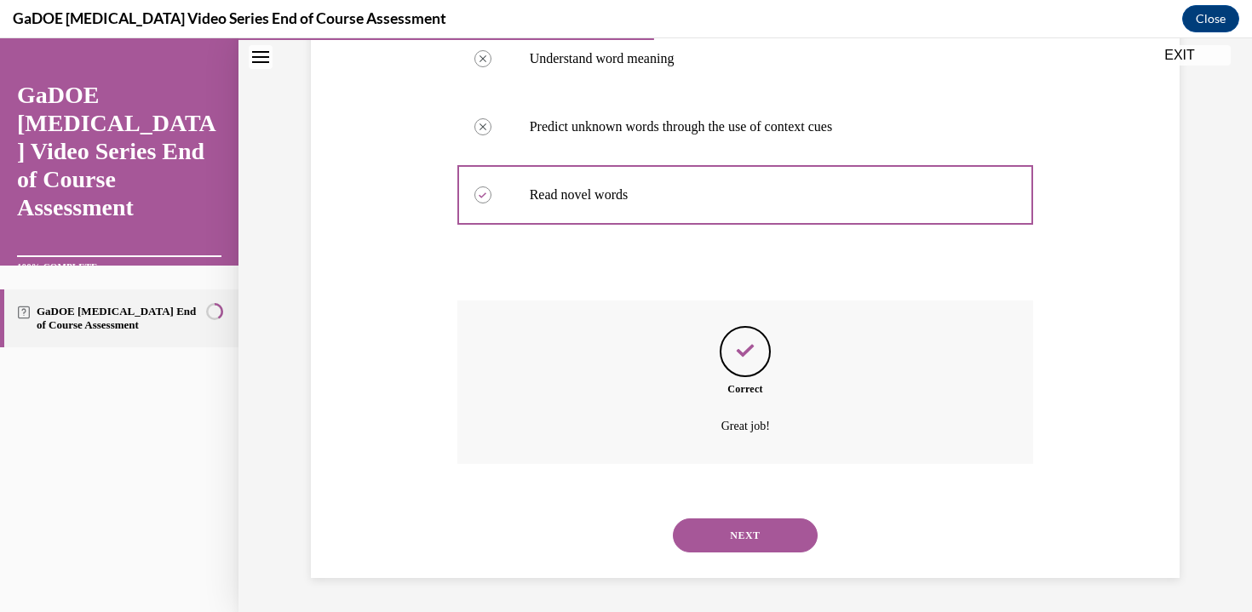
click at [681, 536] on button "NEXT" at bounding box center [745, 535] width 145 height 34
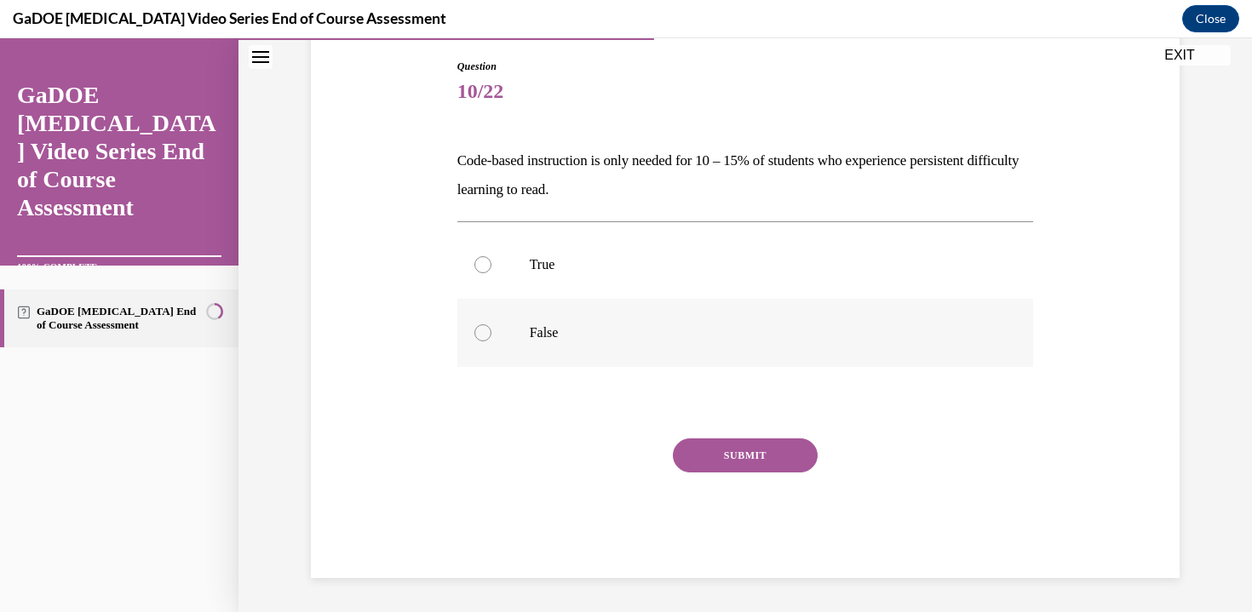
click at [551, 329] on p "False" at bounding box center [760, 332] width 461 height 17
click at [491, 329] on input "False" at bounding box center [482, 332] width 17 height 17
radio input "true"
click at [754, 455] on button "SUBMIT" at bounding box center [745, 455] width 145 height 34
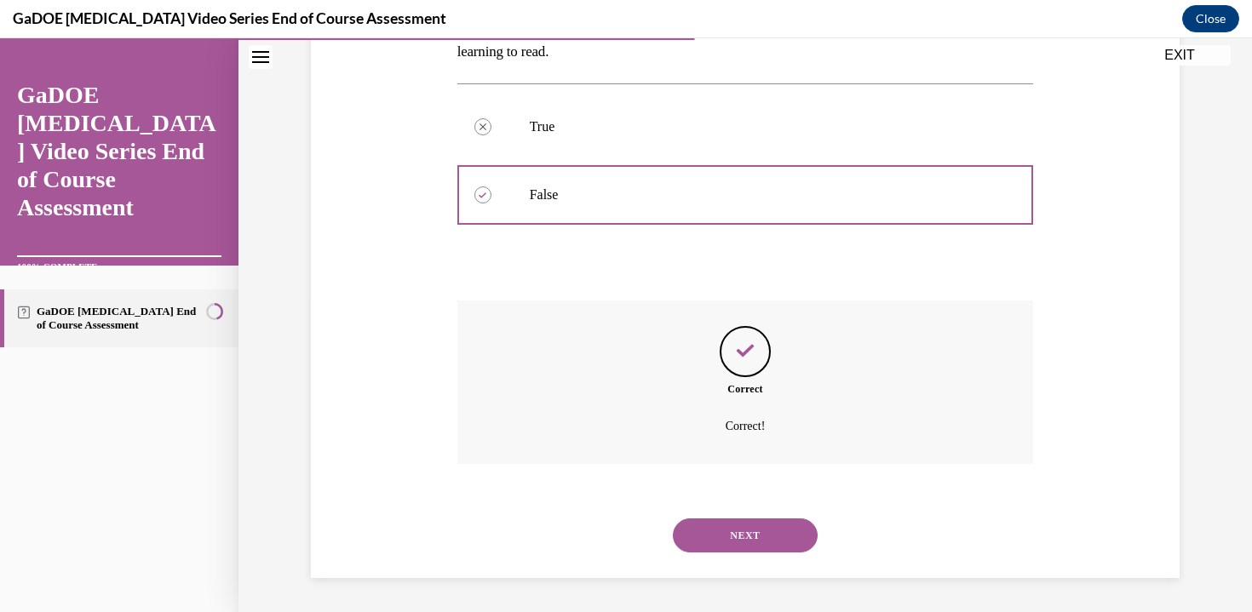
click at [708, 535] on button "NEXT" at bounding box center [745, 535] width 145 height 34
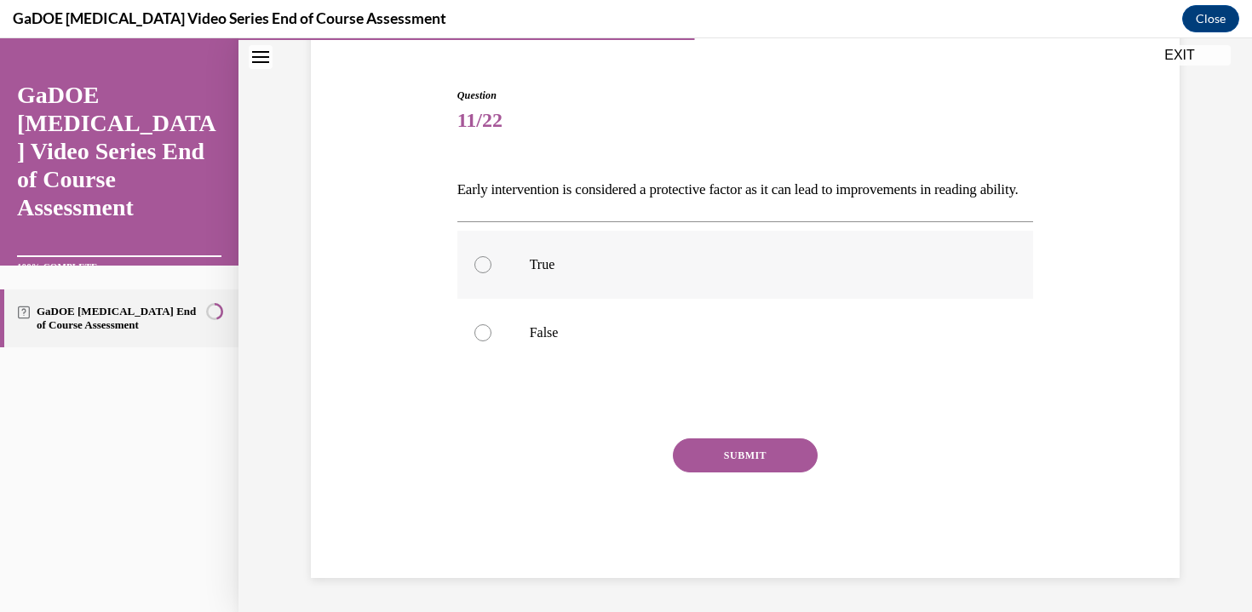
click at [719, 289] on label "True" at bounding box center [745, 265] width 576 height 68
click at [491, 273] on input "True" at bounding box center [482, 264] width 17 height 17
radio input "true"
click at [719, 445] on button "SUBMIT" at bounding box center [745, 455] width 145 height 34
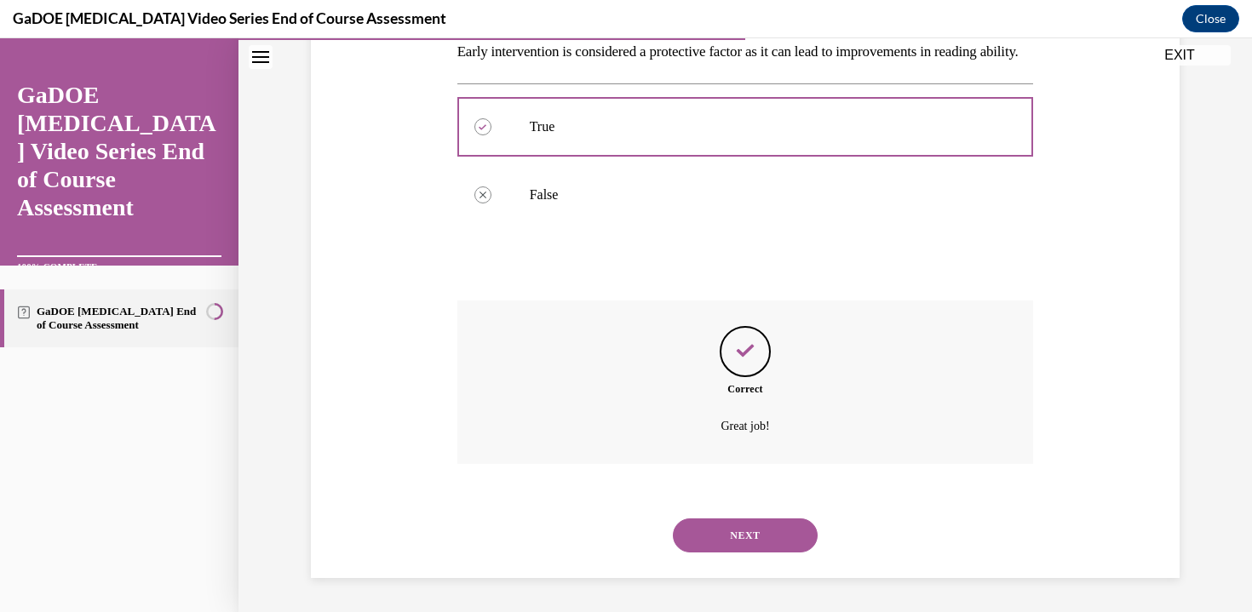
click at [695, 541] on button "NEXT" at bounding box center [745, 535] width 145 height 34
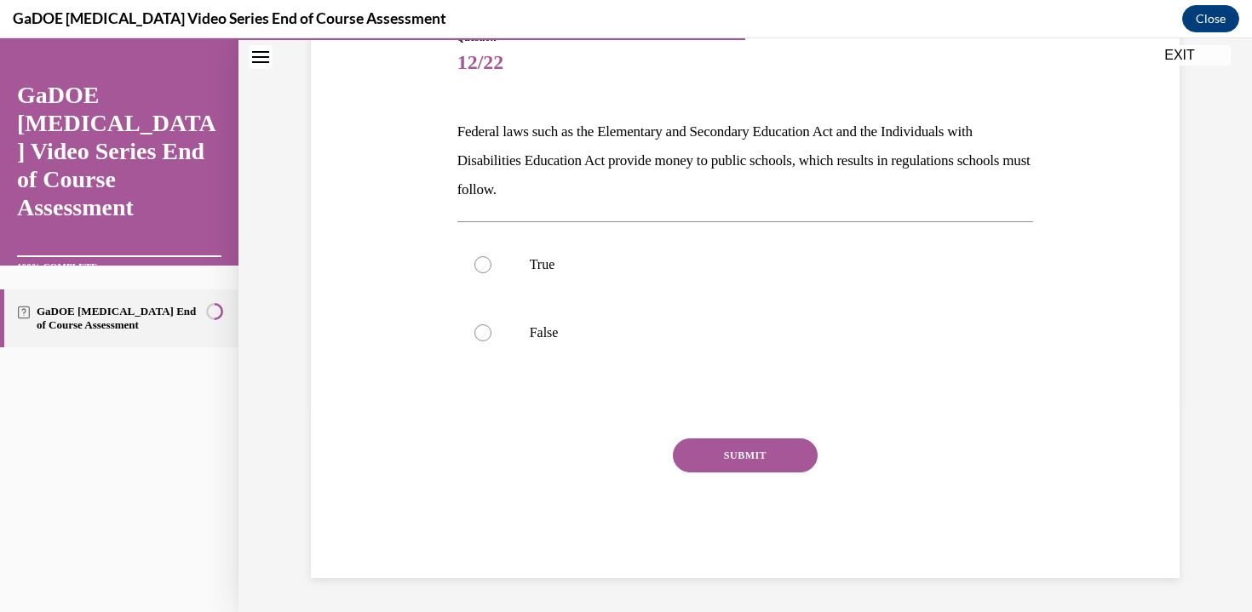
scroll to position [189, 0]
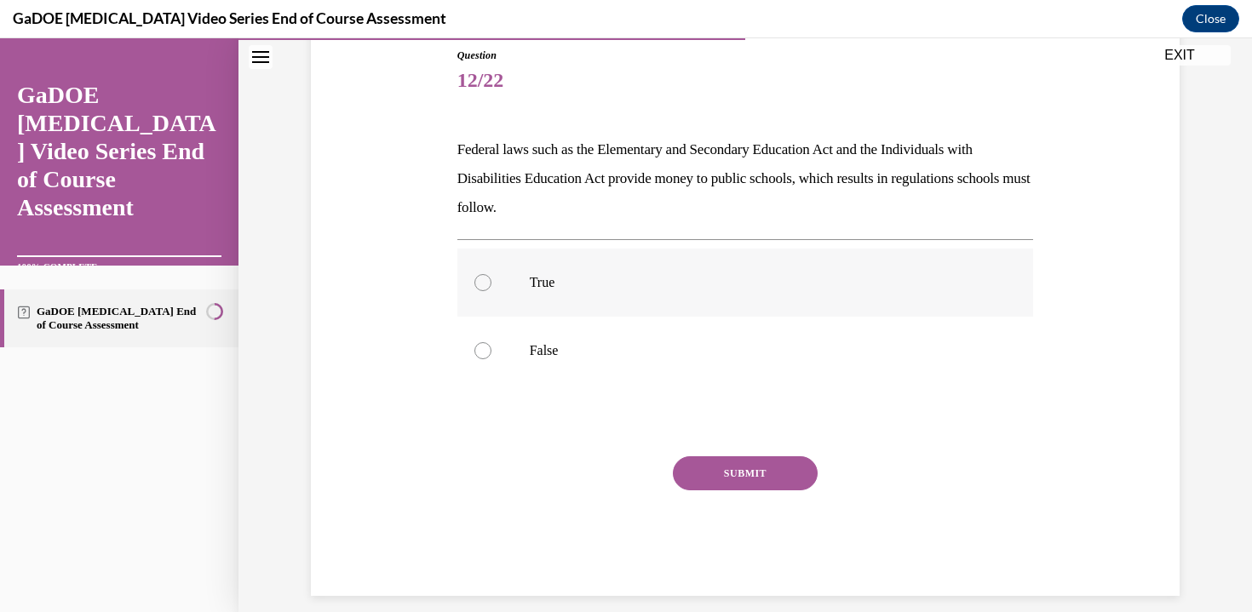
click at [677, 296] on label "True" at bounding box center [745, 283] width 576 height 68
click at [491, 291] on input "True" at bounding box center [482, 282] width 17 height 17
radio input "true"
click at [730, 460] on button "SUBMIT" at bounding box center [745, 473] width 145 height 34
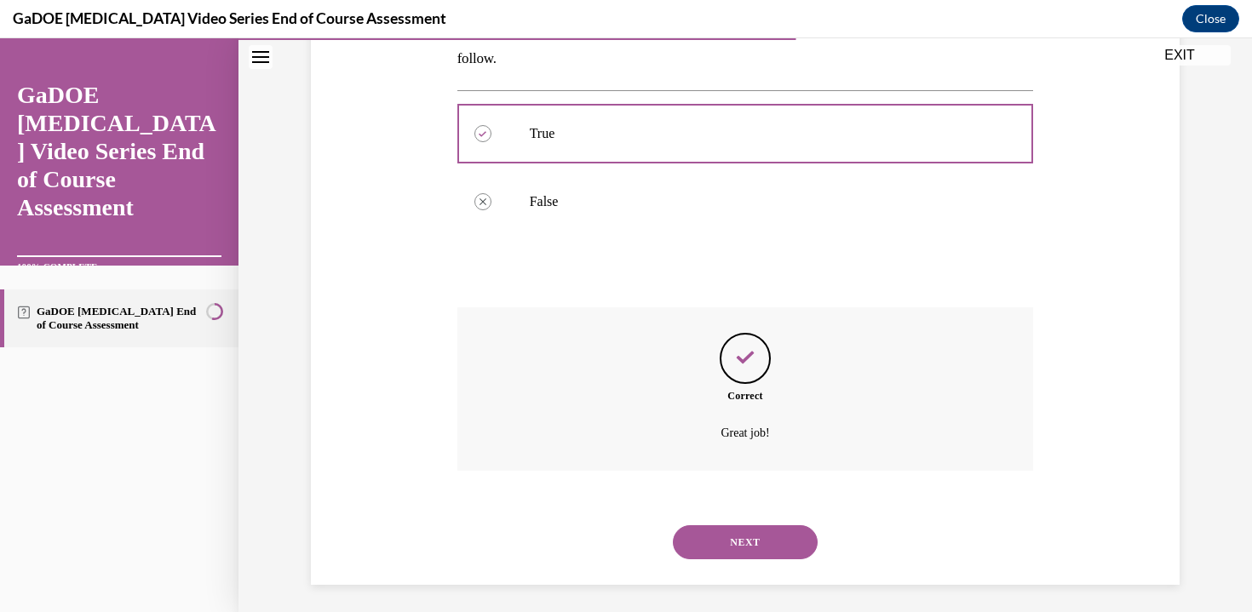
scroll to position [345, 0]
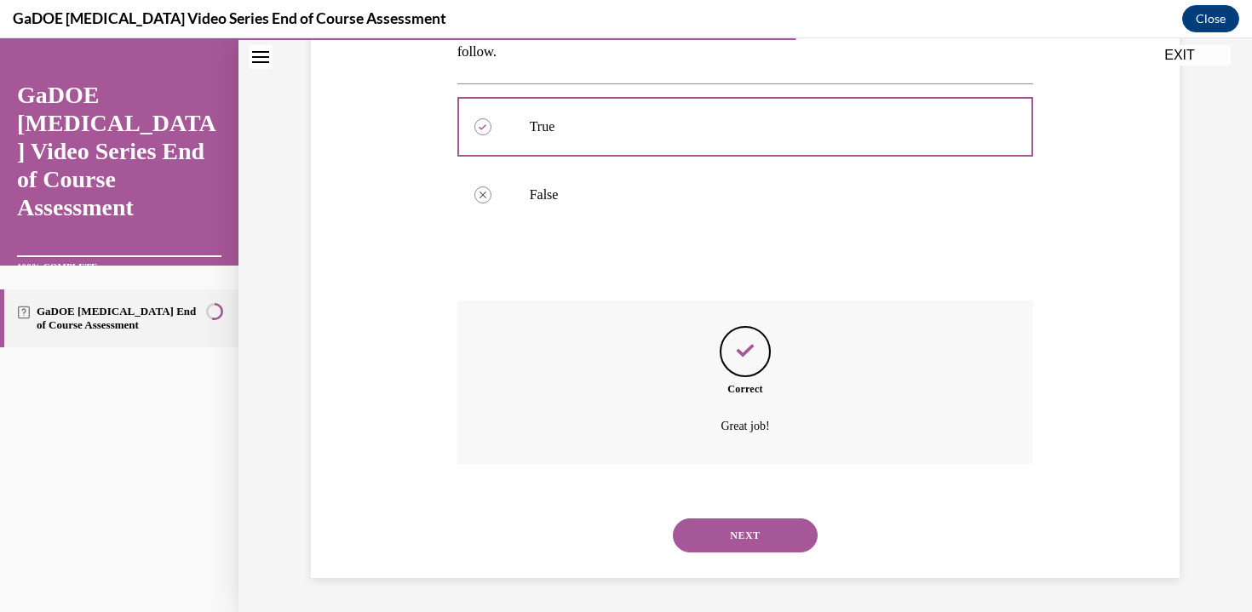
click at [713, 523] on div "NEXT" at bounding box center [745, 535] width 576 height 68
click at [713, 532] on button "NEXT" at bounding box center [745, 535] width 145 height 34
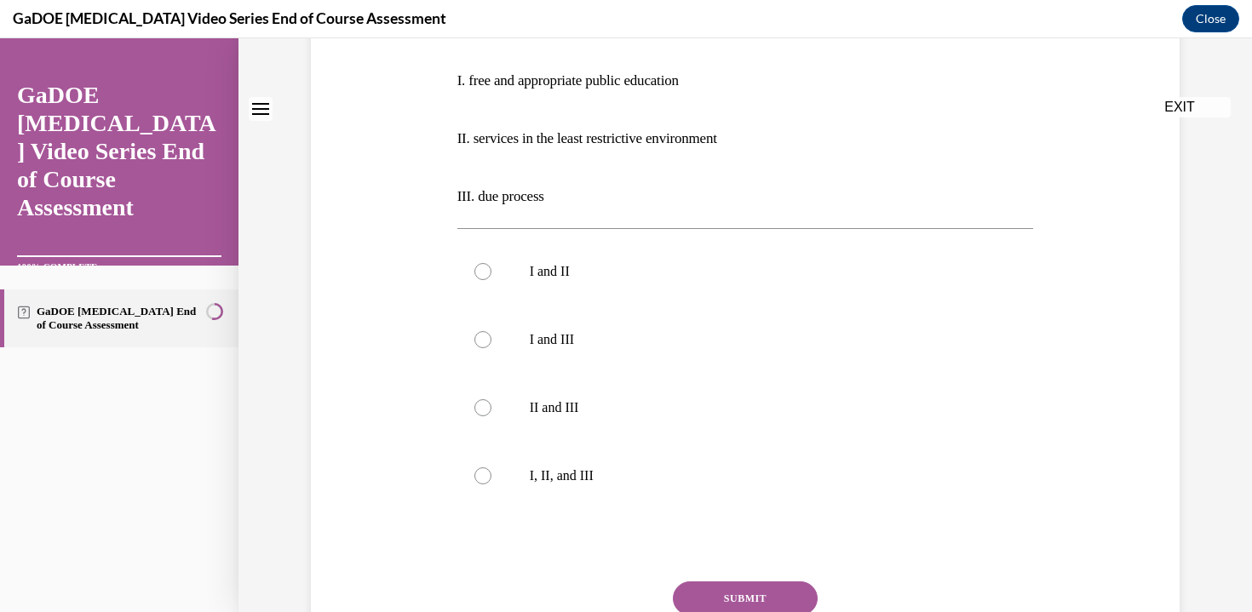
scroll to position [0, 0]
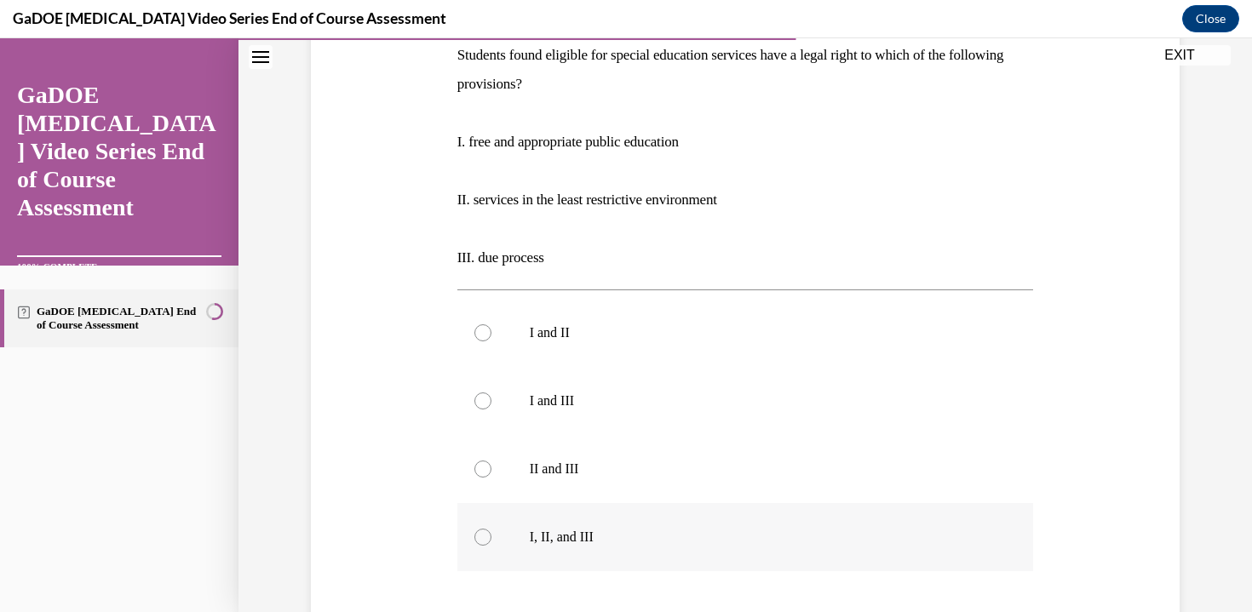
click at [691, 535] on p "I, II, and III" at bounding box center [760, 537] width 461 height 17
click at [491, 535] on input "I, II, and III" at bounding box center [482, 537] width 17 height 17
radio input "true"
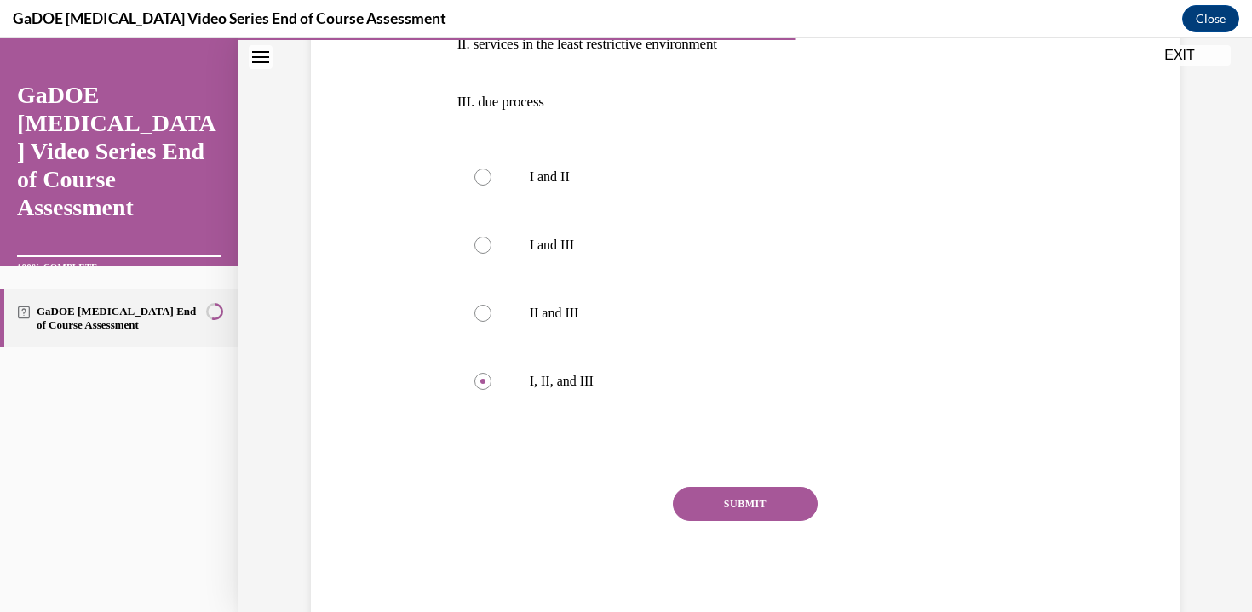
click at [717, 497] on button "SUBMIT" at bounding box center [745, 504] width 145 height 34
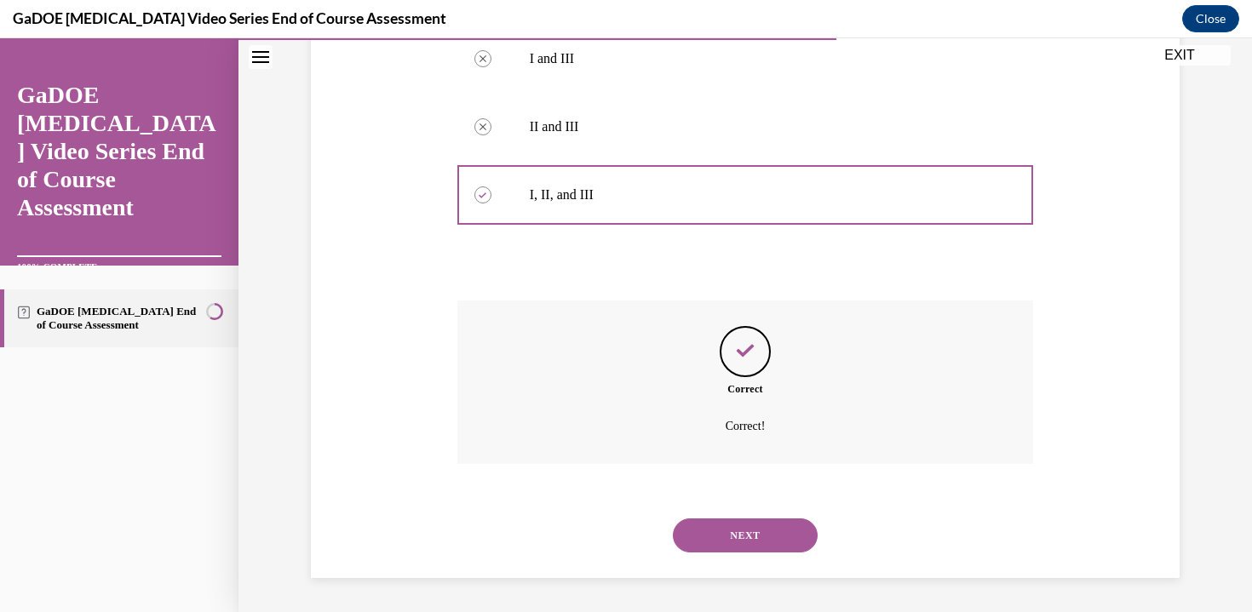
click at [696, 542] on button "NEXT" at bounding box center [745, 535] width 145 height 34
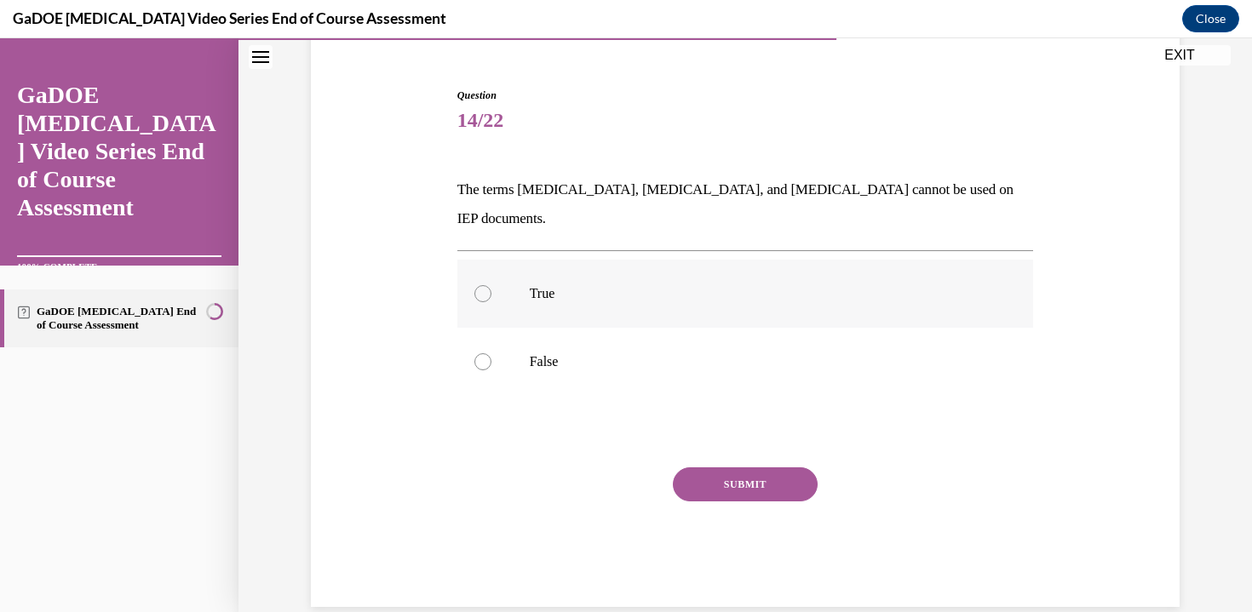
click at [693, 260] on label "True" at bounding box center [745, 294] width 576 height 68
click at [491, 285] on input "True" at bounding box center [482, 293] width 17 height 17
radio input "true"
click at [663, 328] on label "False" at bounding box center [745, 362] width 576 height 68
click at [491, 353] on input "False" at bounding box center [482, 361] width 17 height 17
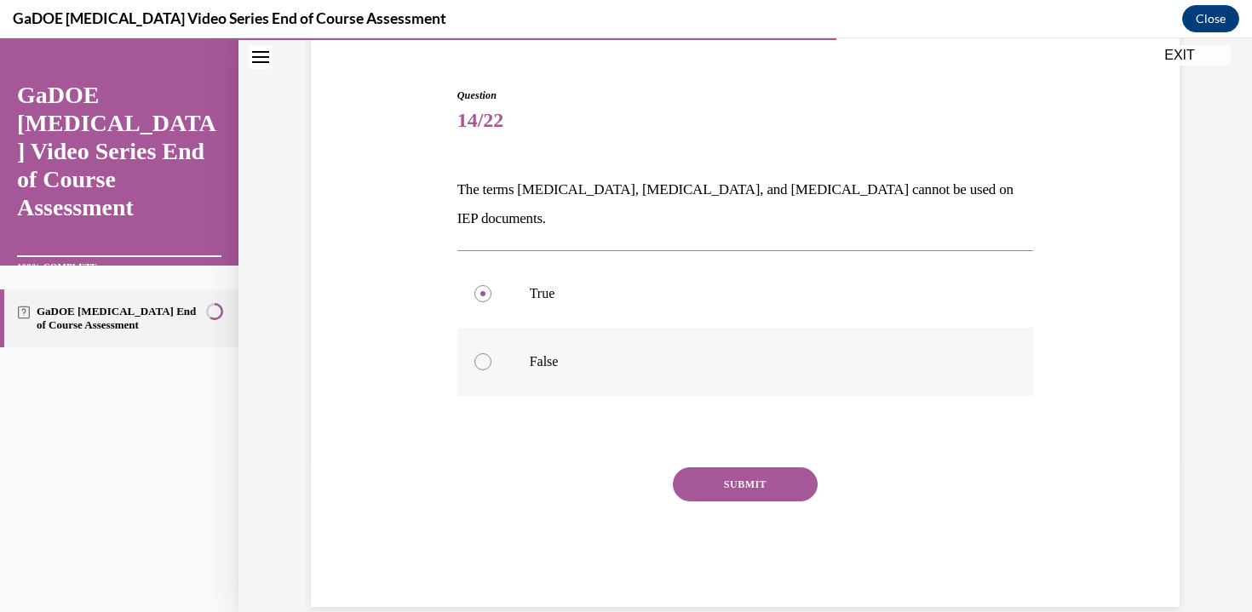
radio input "true"
click at [688, 467] on button "SUBMIT" at bounding box center [745, 484] width 145 height 34
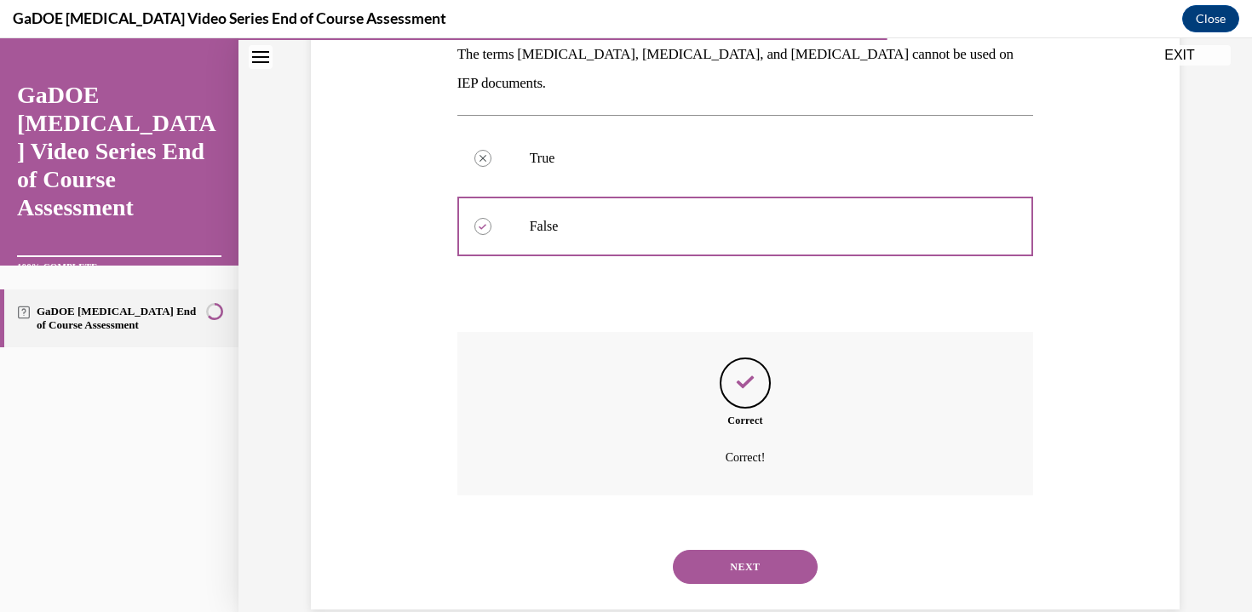
scroll to position [287, 0]
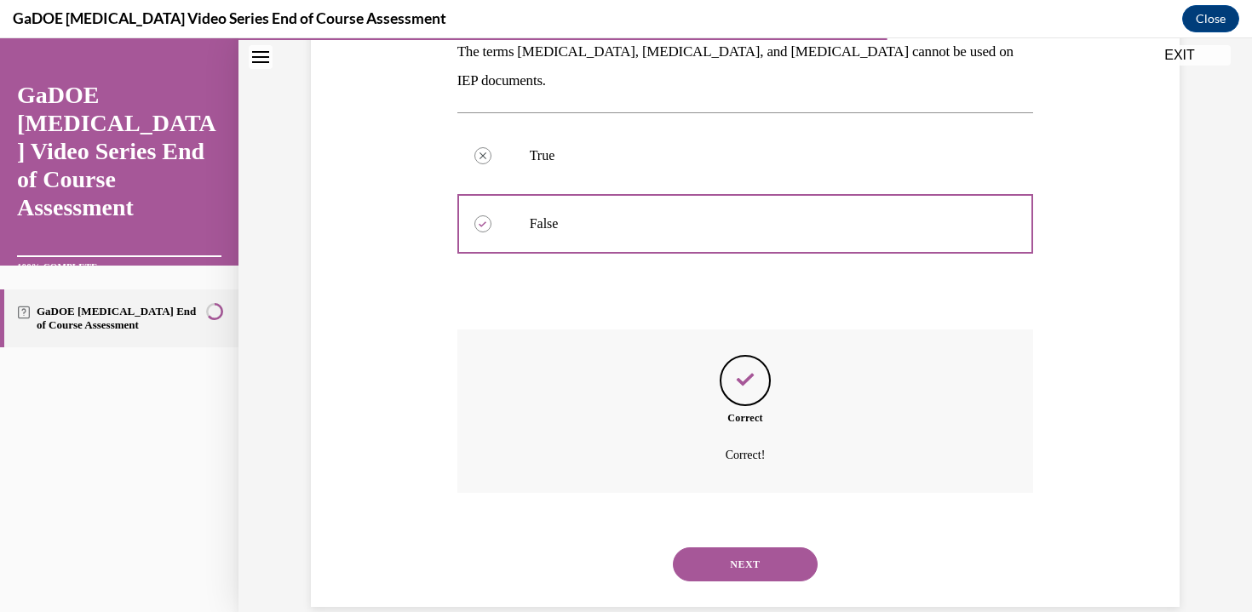
click at [713, 518] on div "SUBMIT NEXT" at bounding box center [745, 562] width 576 height 89
click at [713, 547] on button "NEXT" at bounding box center [745, 564] width 145 height 34
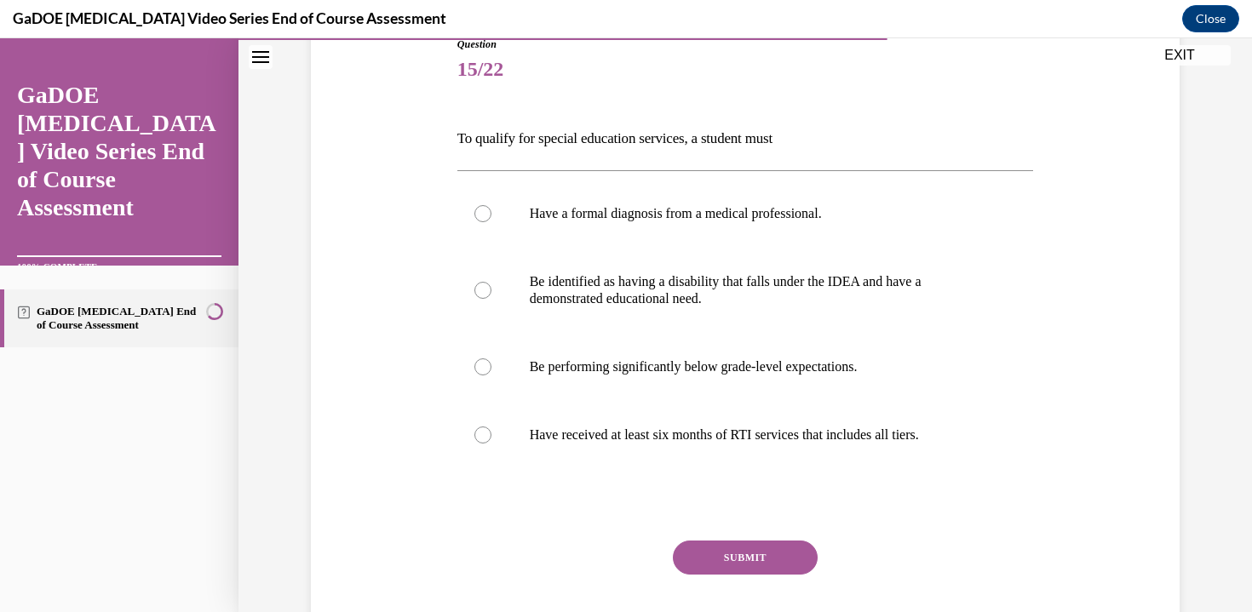
scroll to position [290, 0]
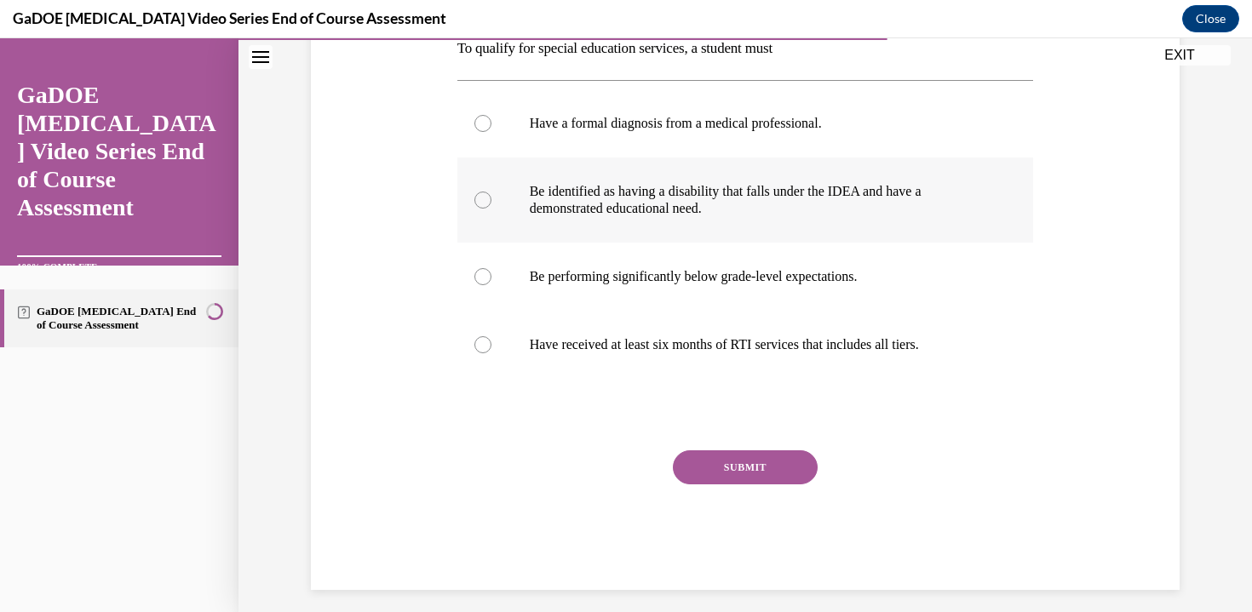
click at [846, 214] on p "Be identified as having a disability that falls under the IDEA and have a demon…" at bounding box center [760, 200] width 461 height 34
click at [491, 209] on input "Be identified as having a disability that falls under the IDEA and have a demon…" at bounding box center [482, 200] width 17 height 17
radio input "true"
click at [772, 478] on button "SUBMIT" at bounding box center [745, 467] width 145 height 34
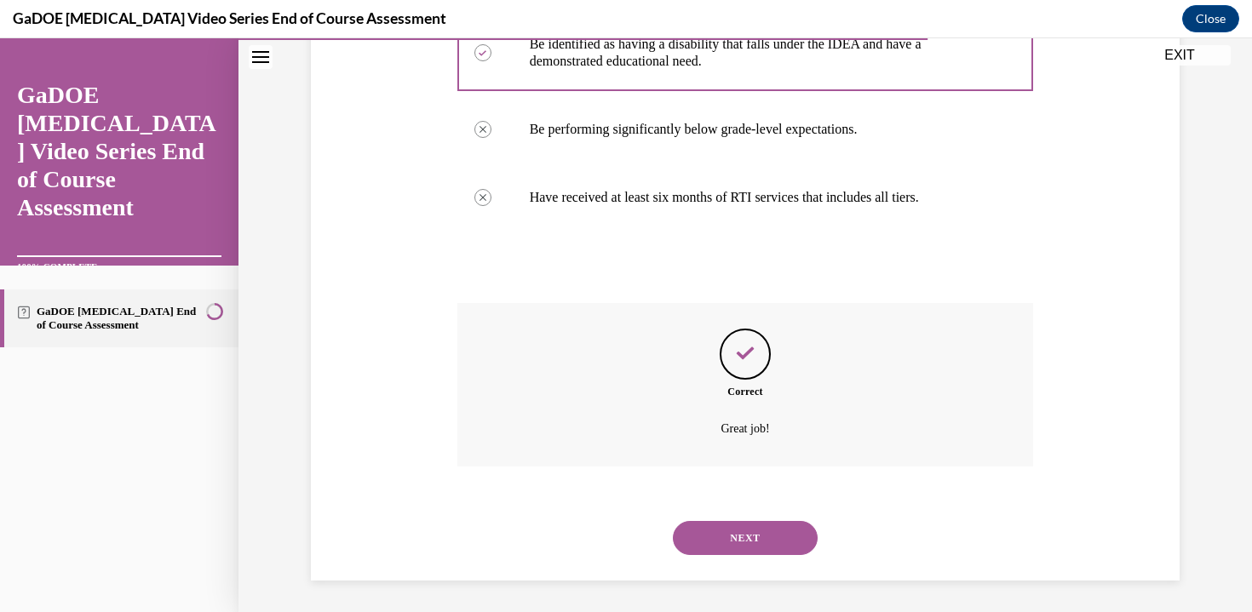
scroll to position [440, 0]
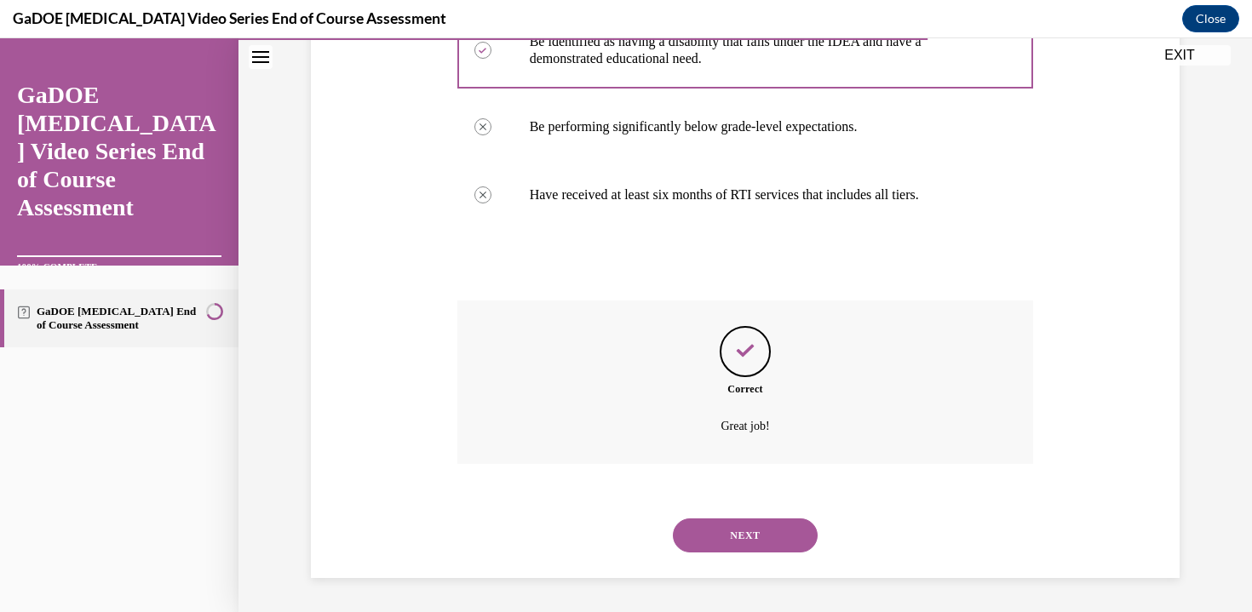
click at [727, 517] on div "NEXT" at bounding box center [745, 535] width 576 height 68
click at [726, 534] on button "NEXT" at bounding box center [745, 535] width 145 height 34
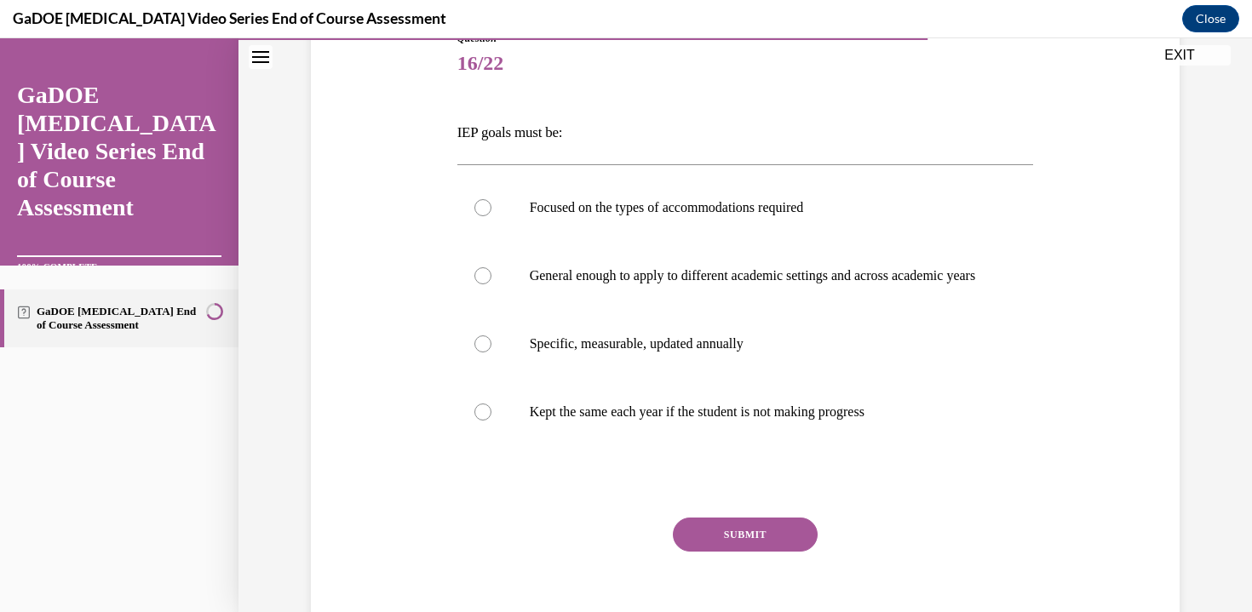
scroll to position [205, 0]
click at [788, 379] on label "Specific, measurable, updated annually" at bounding box center [745, 345] width 576 height 68
click at [491, 353] on input "Specific, measurable, updated annually" at bounding box center [482, 344] width 17 height 17
radio input "true"
click at [747, 538] on button "SUBMIT" at bounding box center [745, 535] width 145 height 34
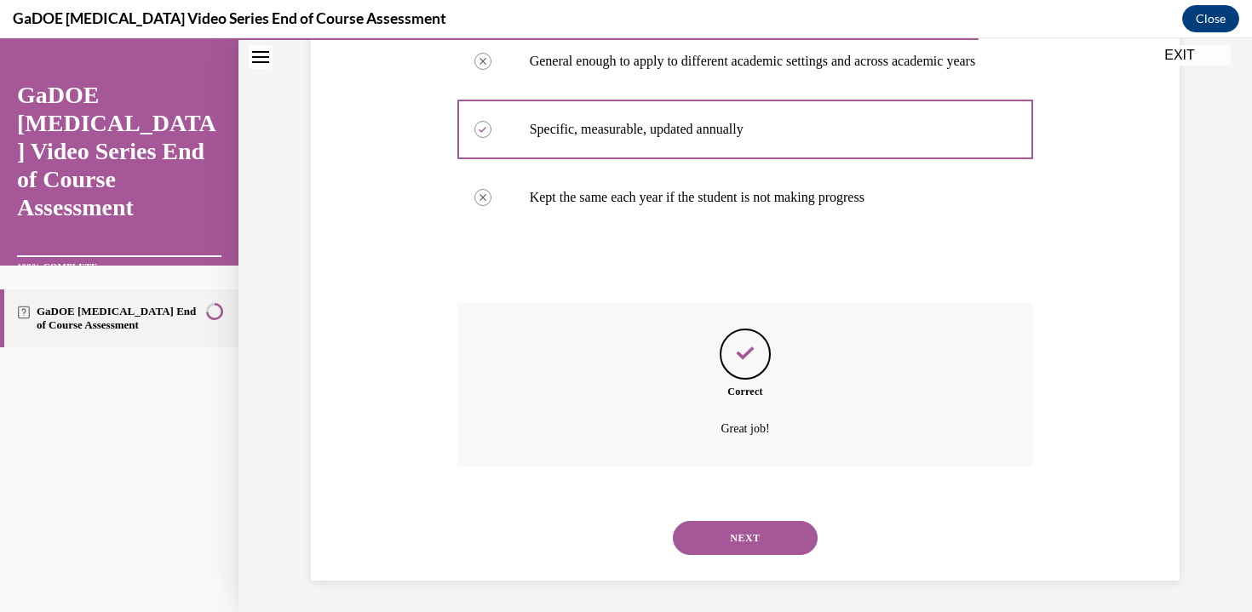
scroll to position [440, 0]
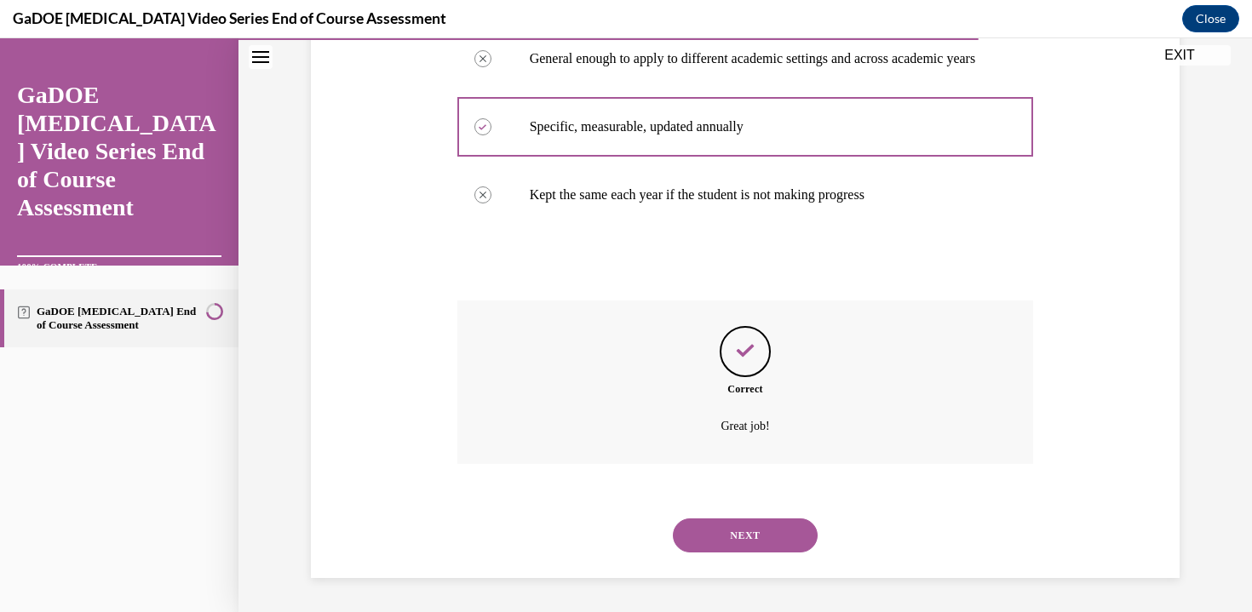
click at [727, 535] on button "NEXT" at bounding box center [745, 535] width 145 height 34
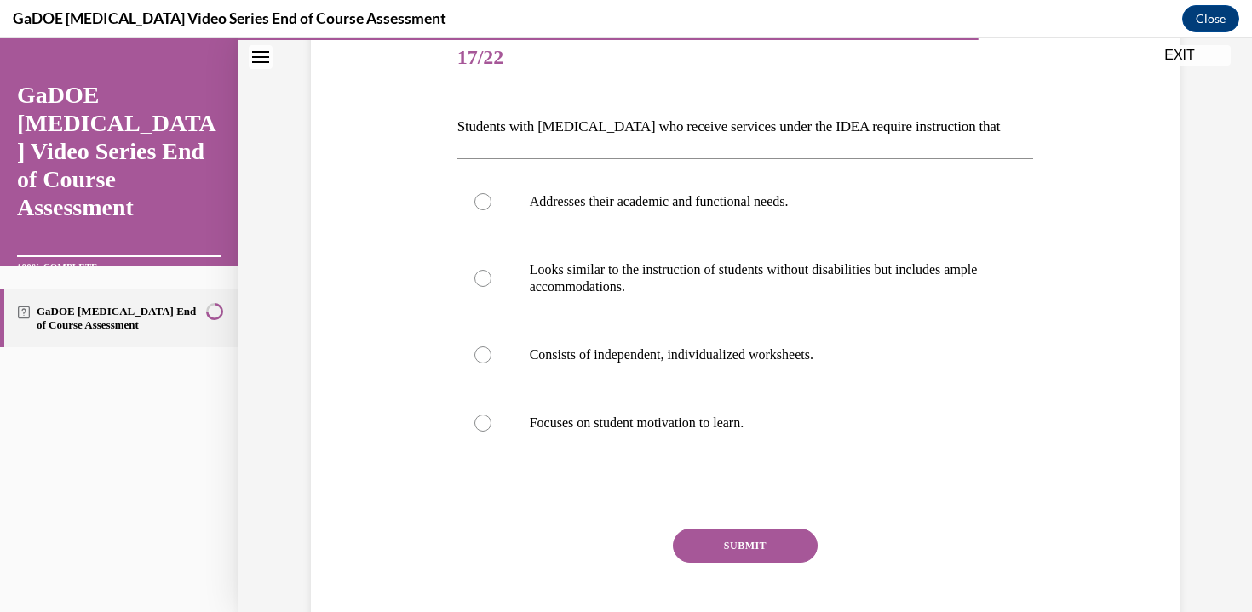
scroll to position [215, 0]
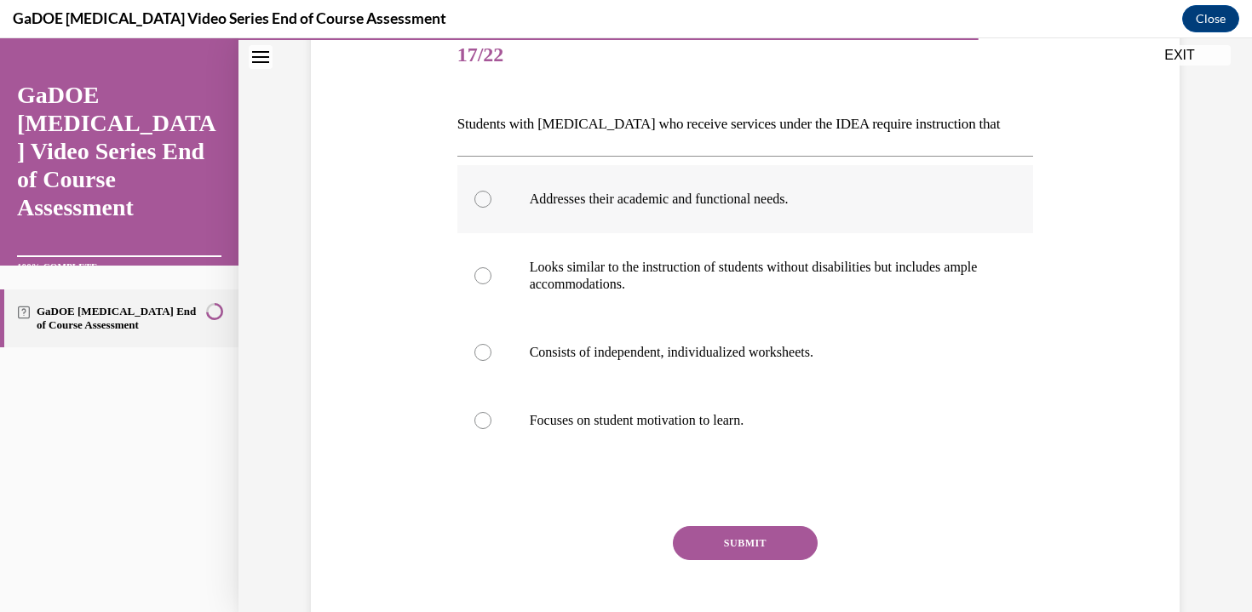
click at [780, 222] on label "Addresses their academic and functional needs." at bounding box center [745, 199] width 576 height 68
click at [491, 208] on input "Addresses their academic and functional needs." at bounding box center [482, 199] width 17 height 17
radio input "true"
click at [725, 544] on button "SUBMIT" at bounding box center [745, 543] width 145 height 34
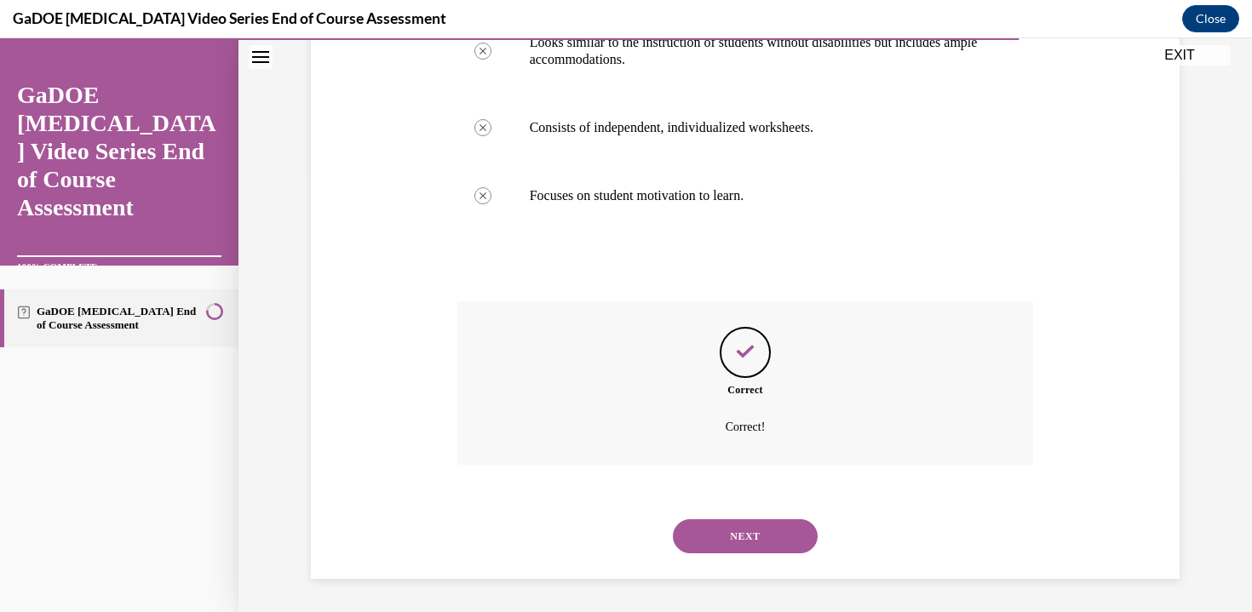
scroll to position [440, 0]
click at [776, 506] on div "NEXT" at bounding box center [745, 535] width 576 height 68
click at [748, 541] on button "NEXT" at bounding box center [745, 535] width 145 height 34
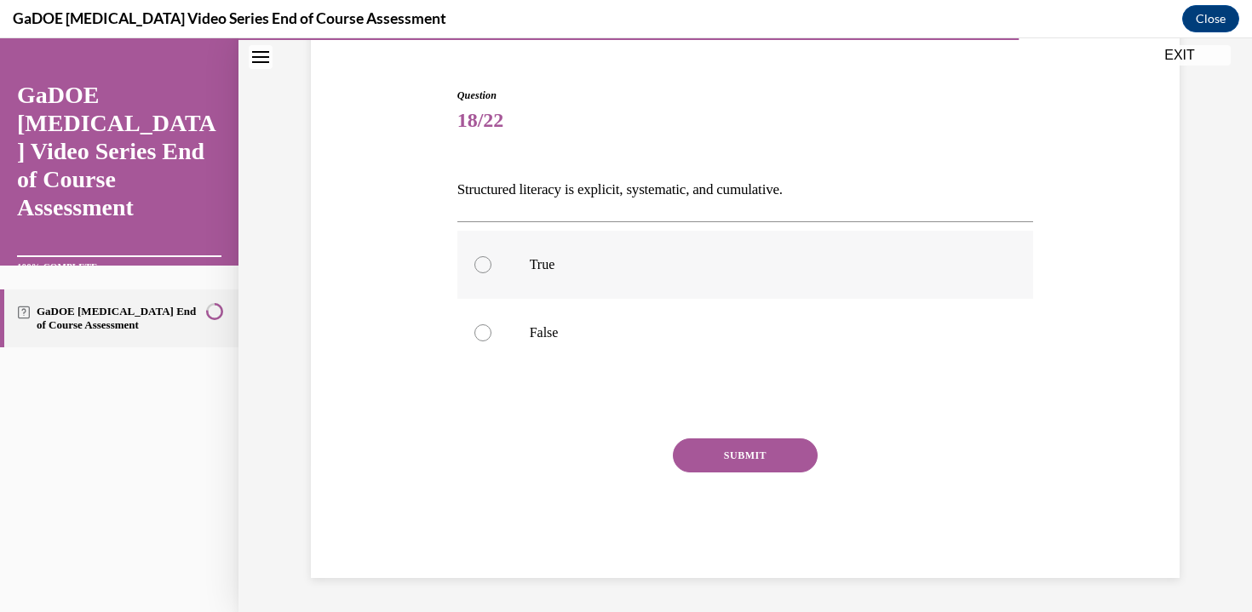
click at [749, 283] on label "True" at bounding box center [745, 265] width 576 height 68
click at [491, 273] on input "True" at bounding box center [482, 264] width 17 height 17
radio input "true"
click at [757, 455] on button "SUBMIT" at bounding box center [745, 455] width 145 height 34
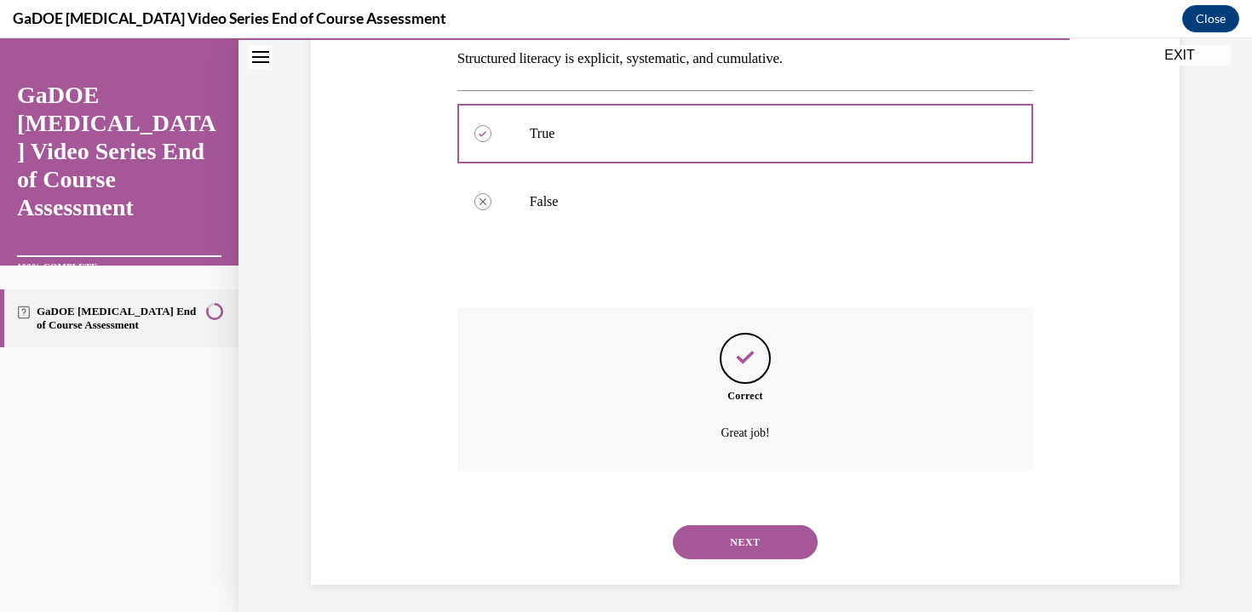
scroll to position [287, 0]
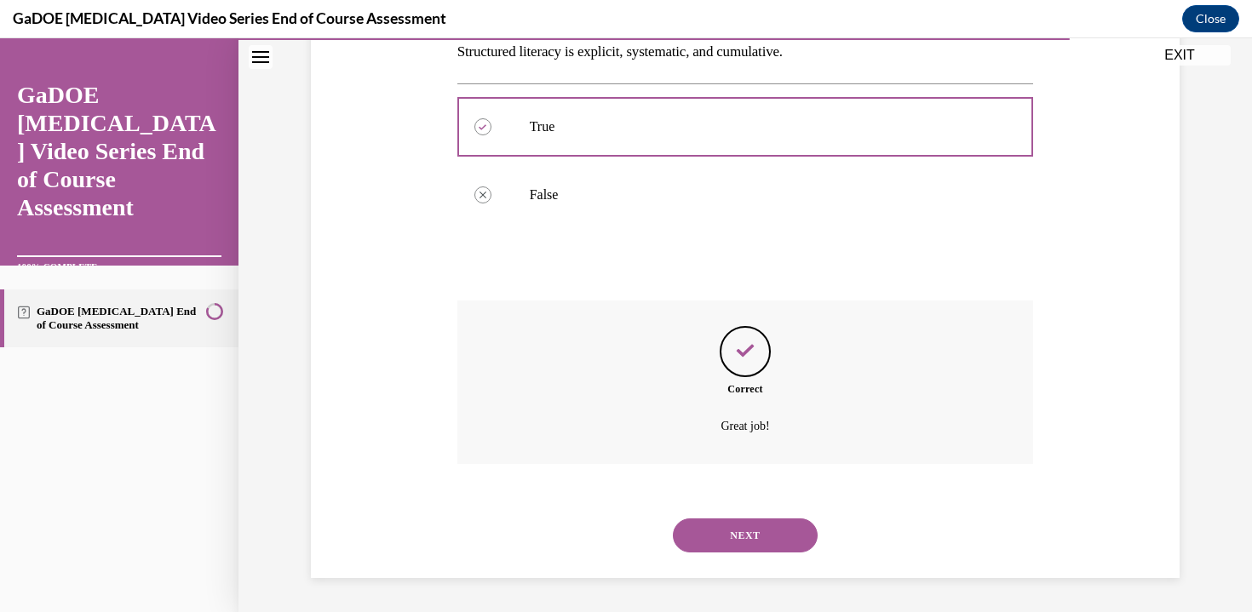
click at [717, 537] on div "NEXT" at bounding box center [745, 535] width 576 height 68
click at [717, 538] on button "NEXT" at bounding box center [745, 535] width 145 height 34
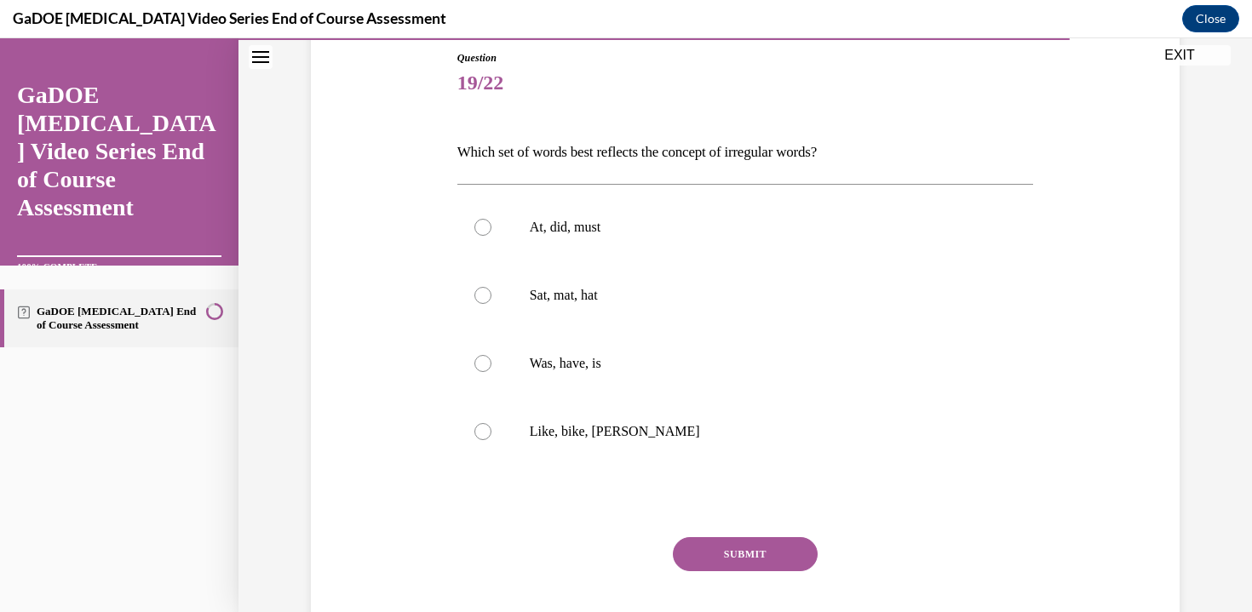
scroll to position [188, 0]
click at [731, 348] on label "Was, have, is" at bounding box center [745, 362] width 576 height 68
click at [491, 353] on input "Was, have, is" at bounding box center [482, 361] width 17 height 17
radio input "true"
click at [690, 544] on button "SUBMIT" at bounding box center [745, 553] width 145 height 34
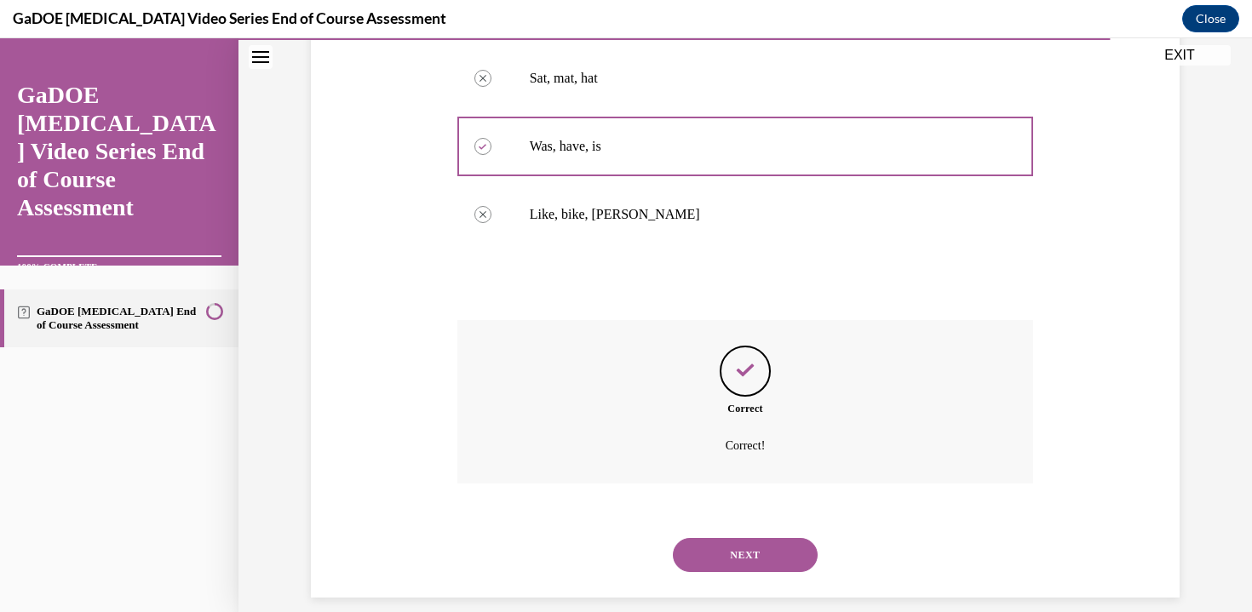
scroll to position [423, 0]
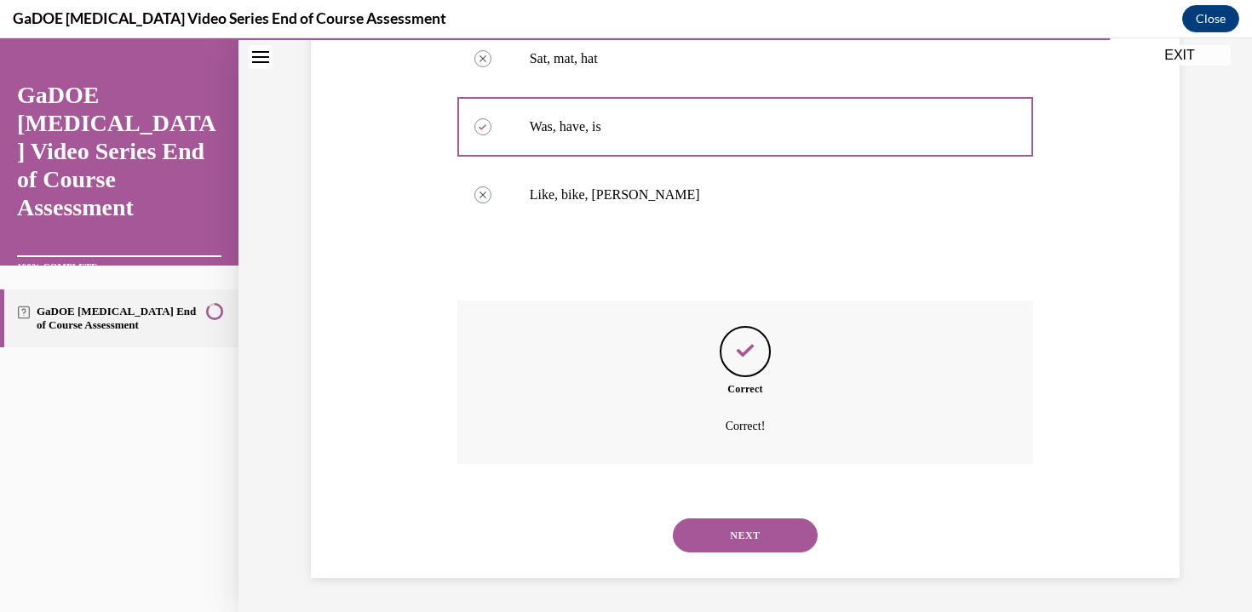
click at [707, 557] on div "NEXT" at bounding box center [745, 535] width 576 height 68
click at [706, 540] on button "NEXT" at bounding box center [745, 535] width 145 height 34
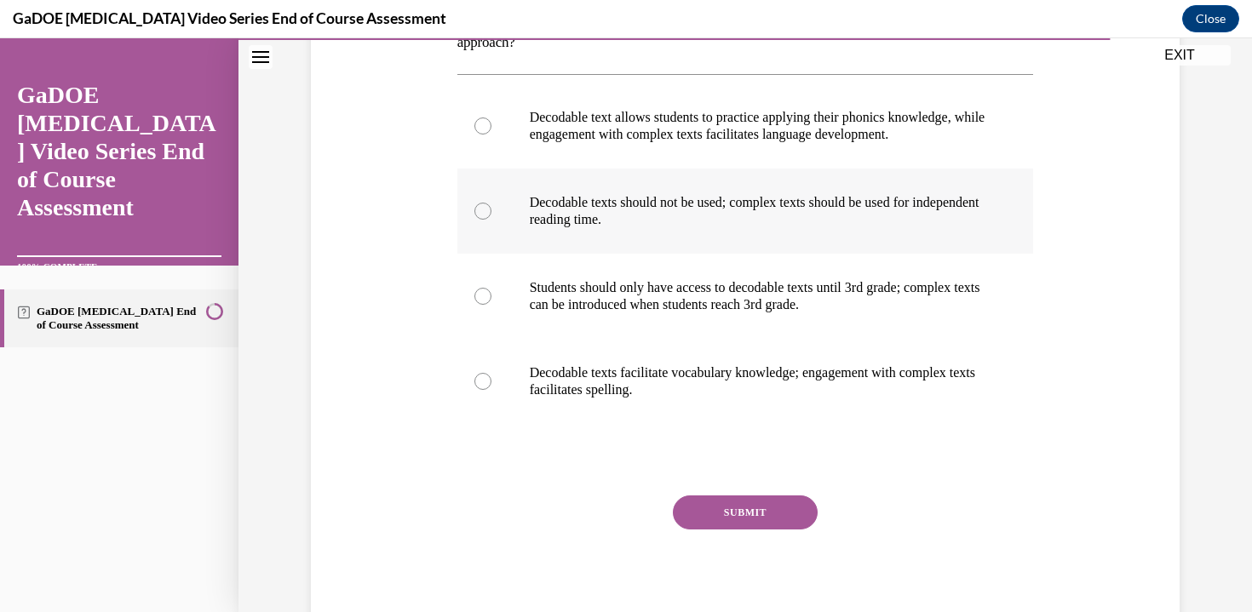
scroll to position [325, 0]
click at [817, 136] on p "Decodable text allows students to practice applying their phonics knowledge, wh…" at bounding box center [760, 126] width 461 height 34
click at [491, 135] on input "Decodable text allows students to practice applying their phonics knowledge, wh…" at bounding box center [482, 125] width 17 height 17
radio input "true"
click at [759, 514] on button "SUBMIT" at bounding box center [745, 513] width 145 height 34
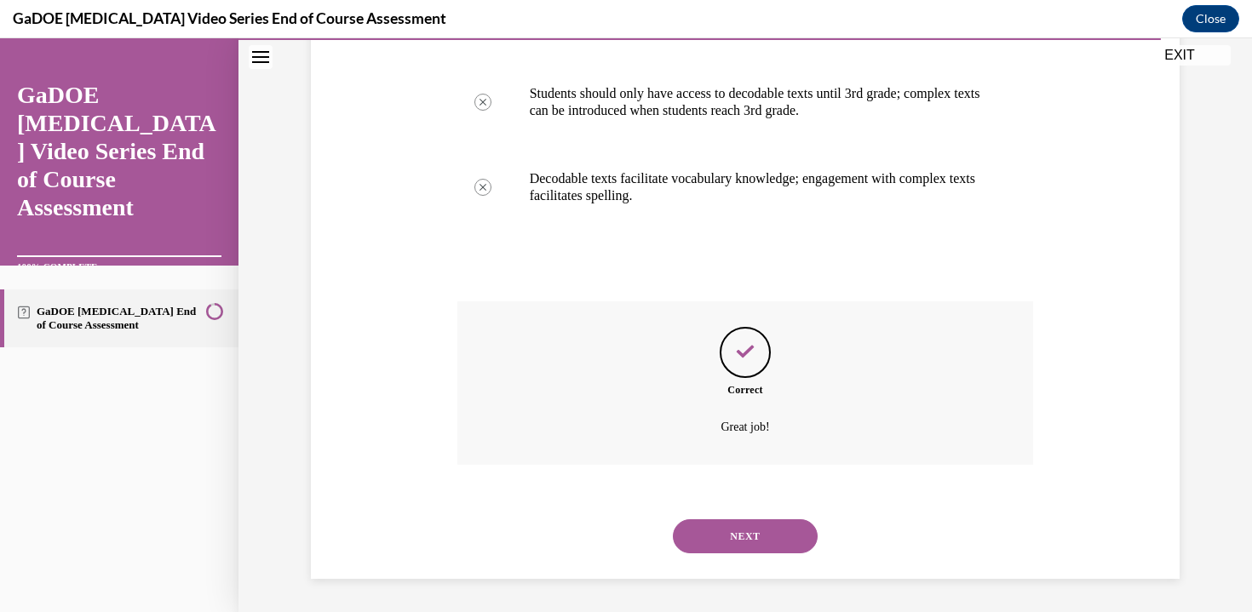
scroll to position [520, 0]
click at [732, 539] on button "NEXT" at bounding box center [745, 535] width 145 height 34
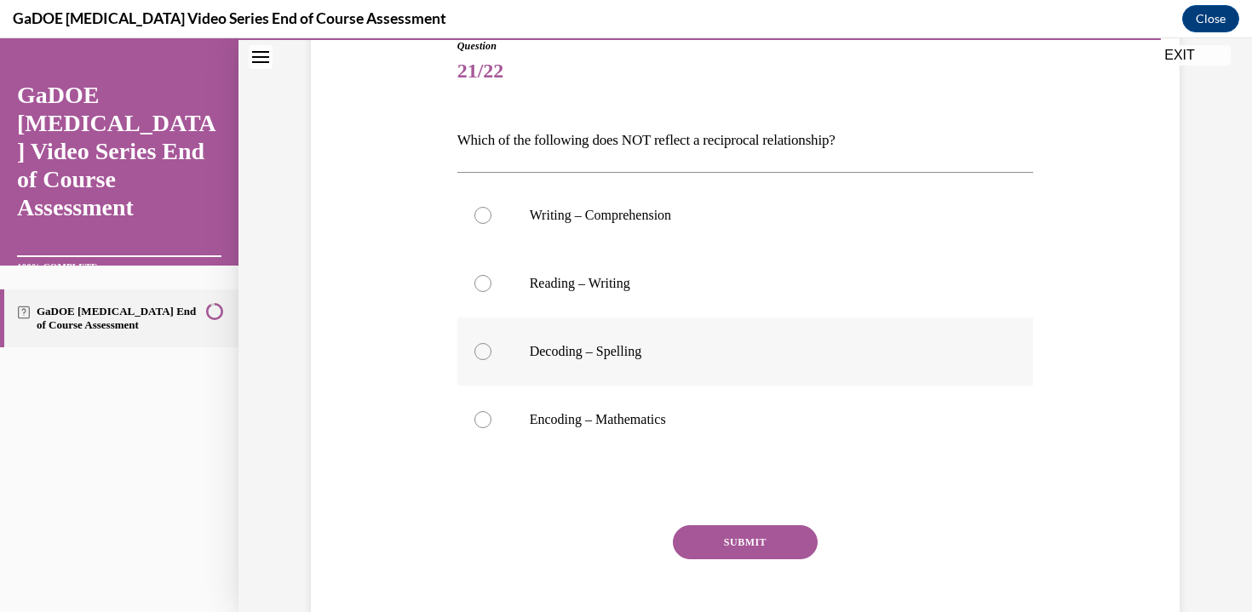
scroll to position [217, 0]
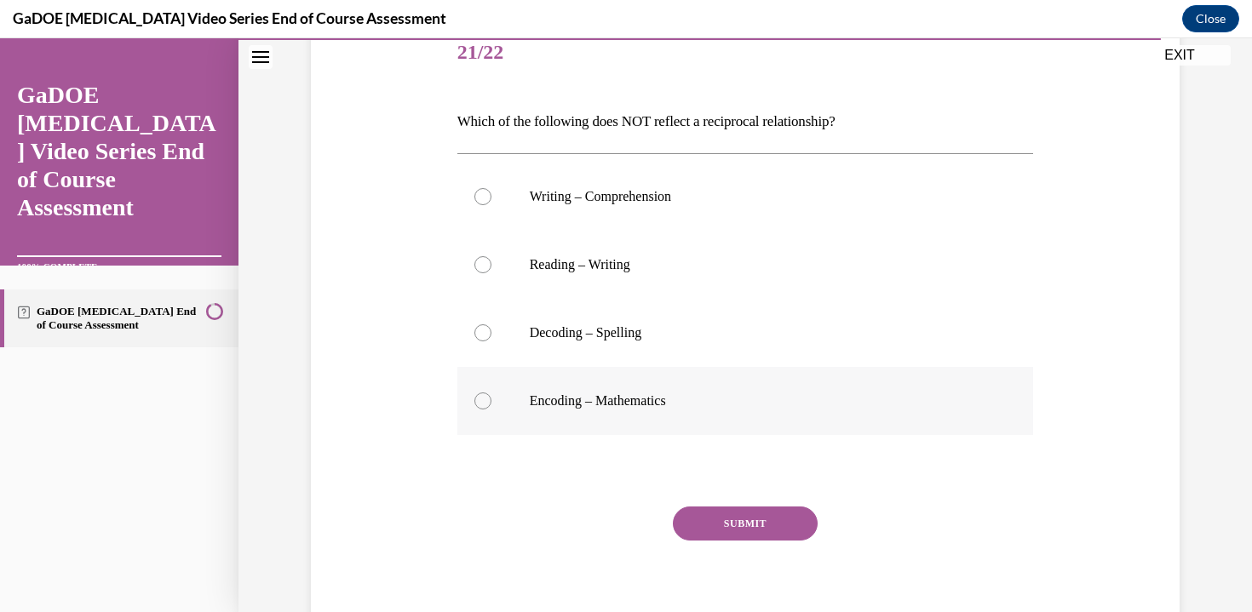
click at [738, 394] on p "Encoding – Mathematics" at bounding box center [760, 400] width 461 height 17
click at [491, 394] on input "Encoding – Mathematics" at bounding box center [482, 400] width 17 height 17
radio input "true"
click at [709, 526] on button "SUBMIT" at bounding box center [745, 524] width 145 height 34
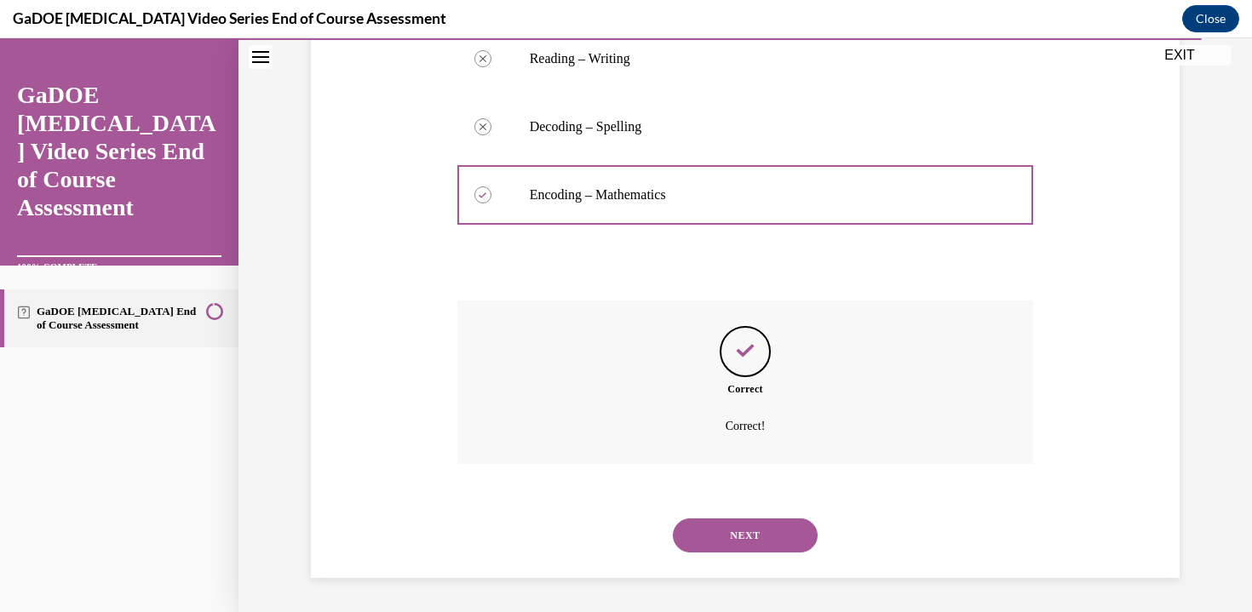
click at [705, 539] on button "NEXT" at bounding box center [745, 535] width 145 height 34
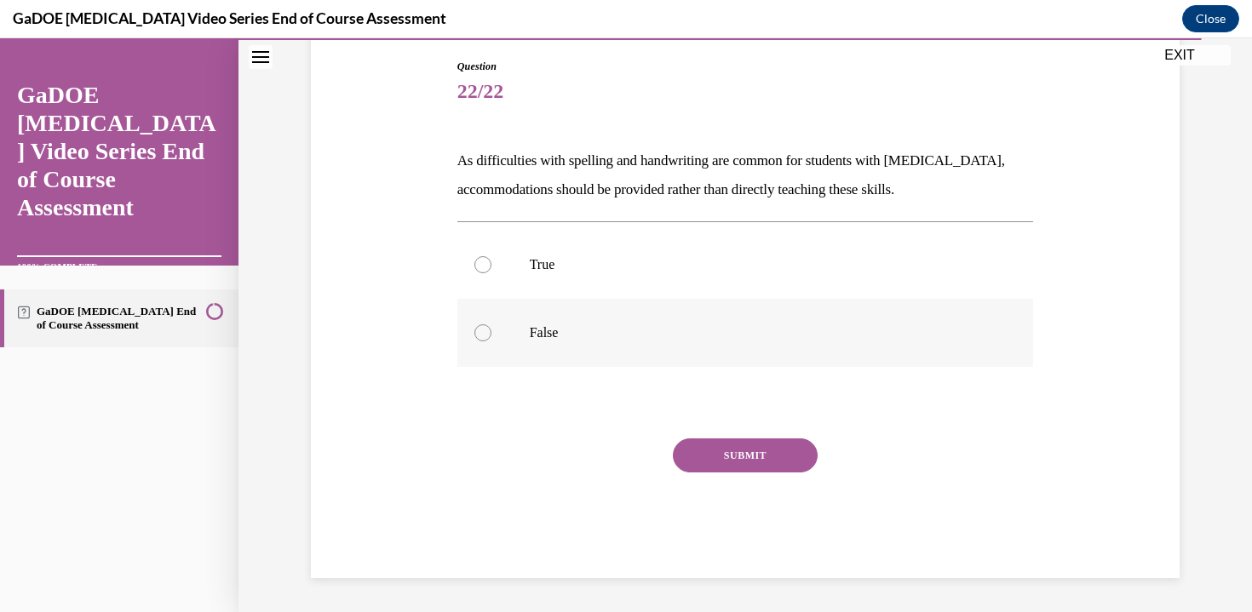
click at [721, 318] on label "False" at bounding box center [745, 333] width 576 height 68
click at [491, 324] on input "False" at bounding box center [482, 332] width 17 height 17
radio input "true"
click at [734, 461] on button "SUBMIT" at bounding box center [745, 455] width 145 height 34
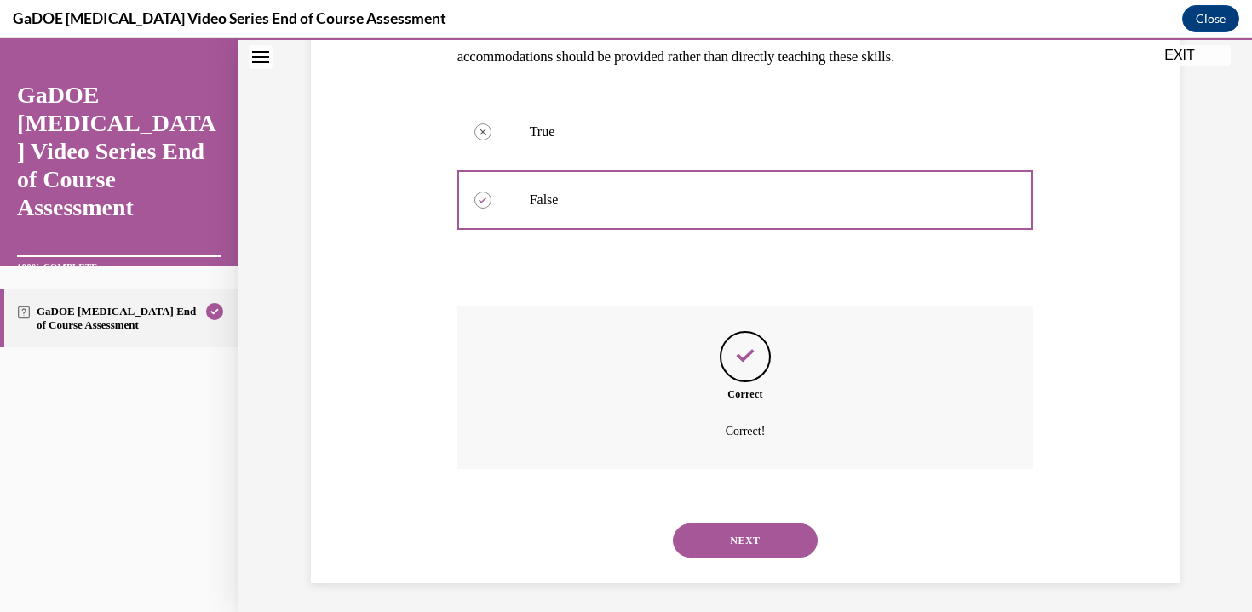
scroll to position [316, 0]
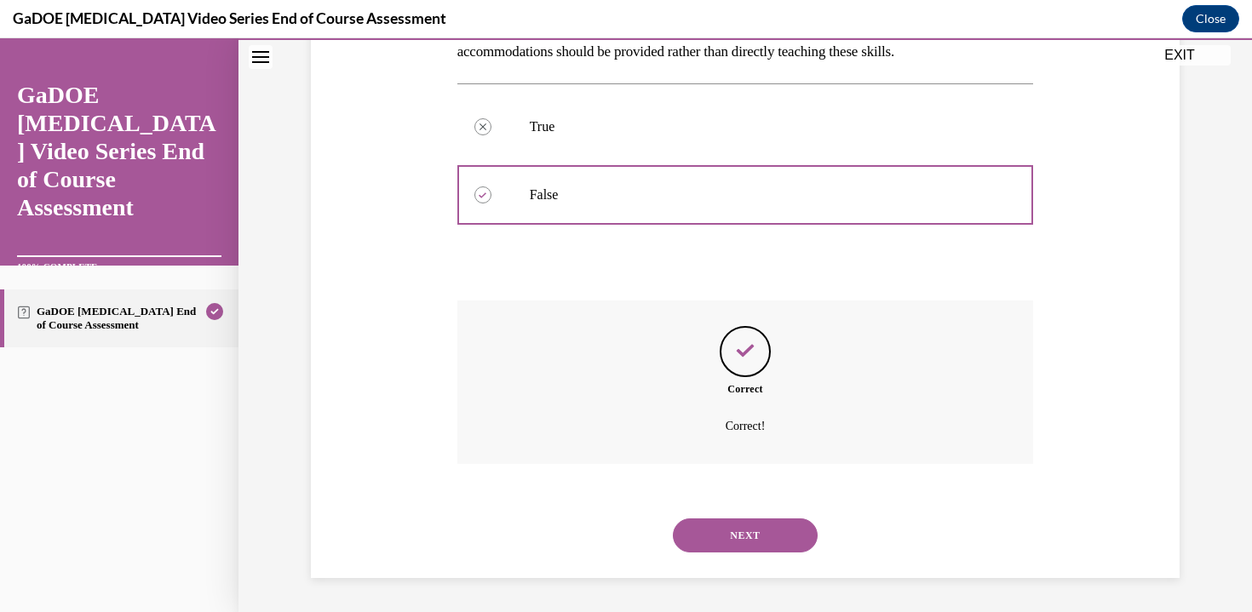
click at [734, 551] on button "NEXT" at bounding box center [745, 535] width 145 height 34
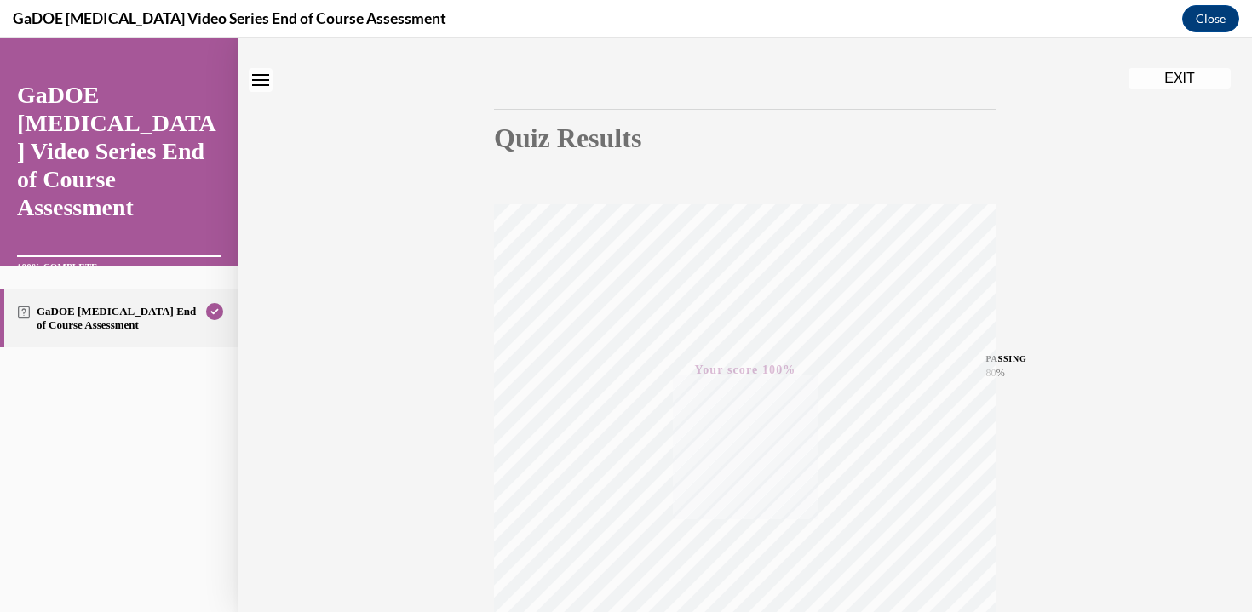
scroll to position [9, 0]
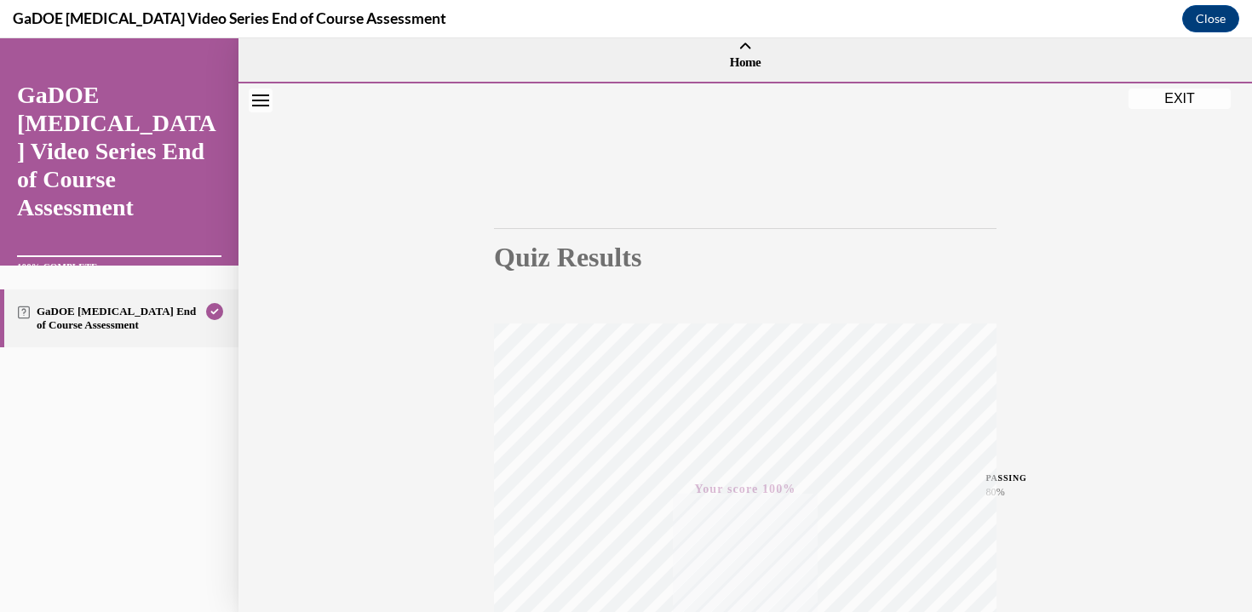
click at [1184, 98] on button "EXIT" at bounding box center [1179, 99] width 102 height 20
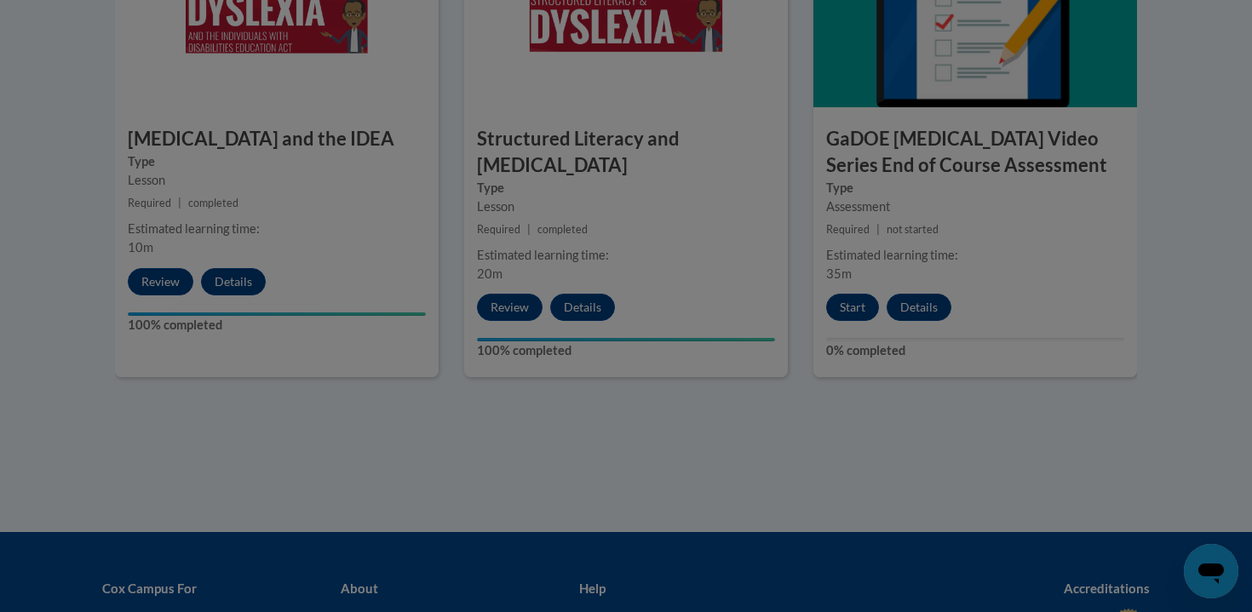
scroll to position [0, 0]
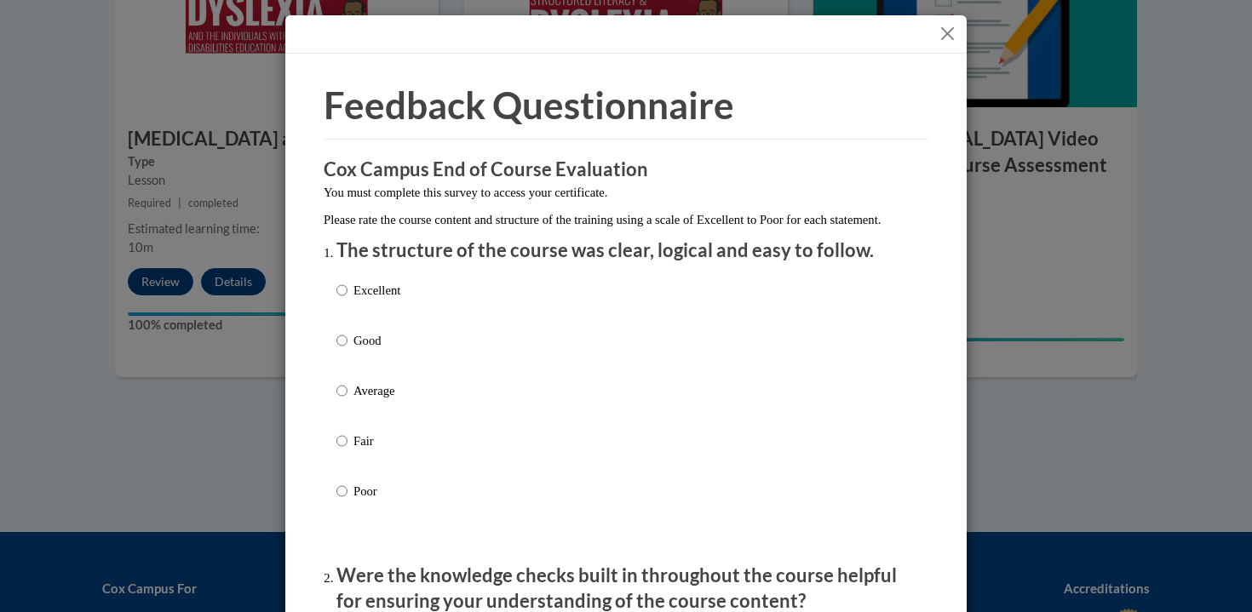
click at [393, 321] on label "Excellent" at bounding box center [368, 304] width 64 height 46
click at [347, 300] on input "Excellent" at bounding box center [341, 290] width 11 height 19
radio input "true"
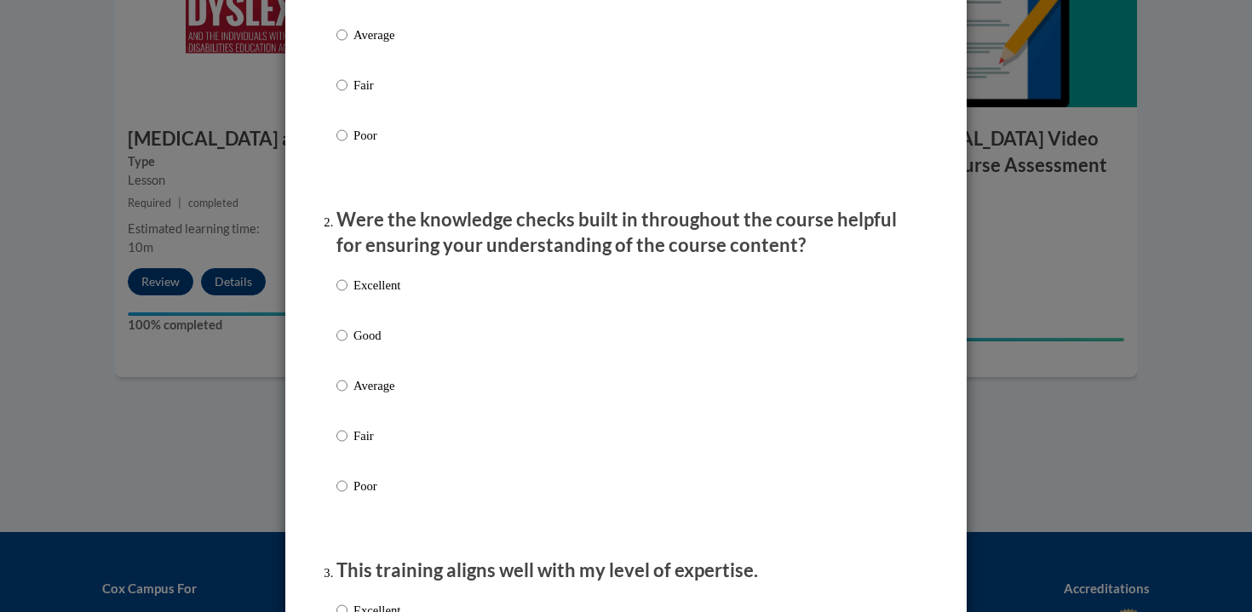
click at [393, 321] on label "Excellent" at bounding box center [368, 299] width 64 height 46
click at [347, 295] on input "Excellent" at bounding box center [341, 285] width 11 height 19
radio input "true"
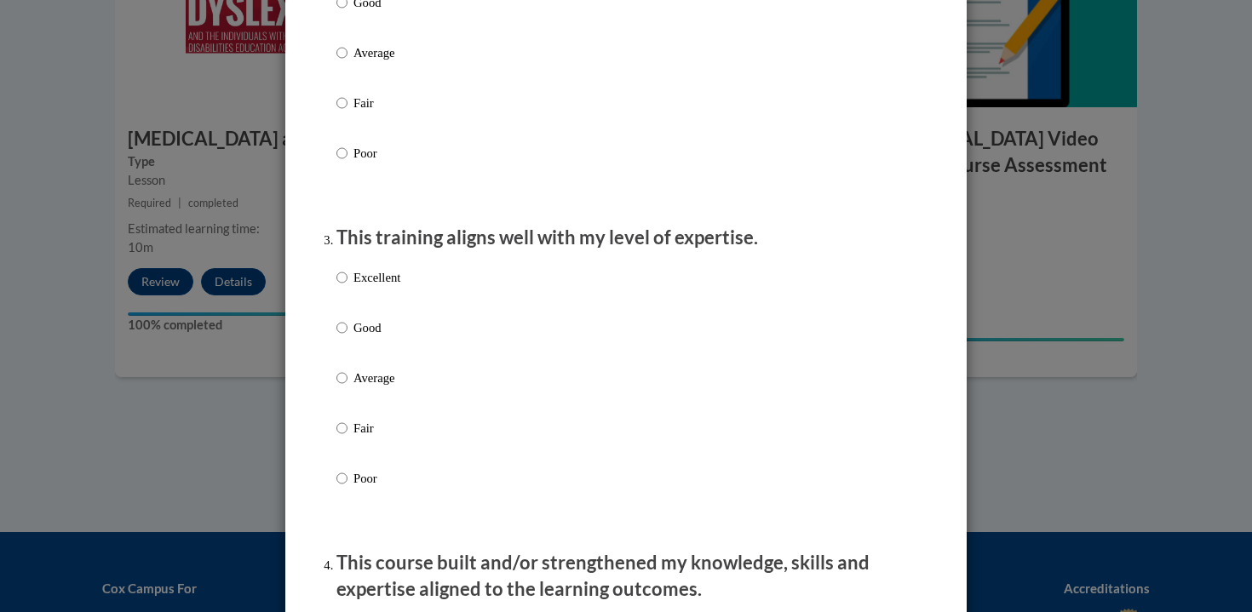
click at [393, 314] on label "Excellent" at bounding box center [368, 291] width 64 height 46
click at [347, 287] on input "Excellent" at bounding box center [341, 277] width 11 height 19
radio input "true"
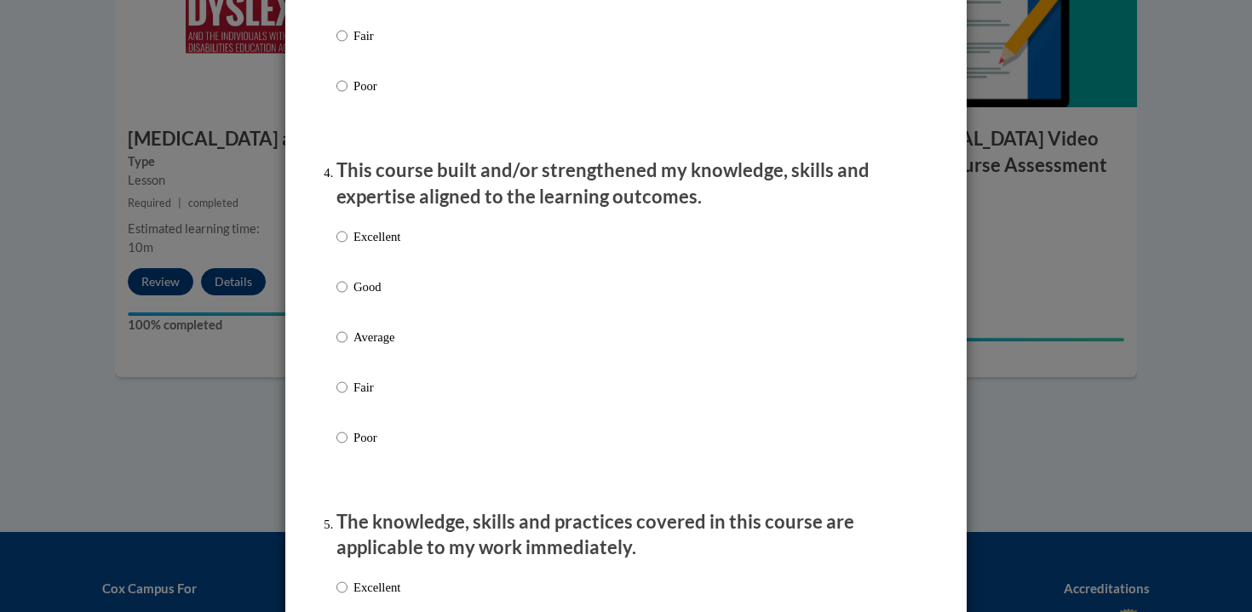
click at [397, 246] on p "Excellent" at bounding box center [376, 236] width 47 height 19
click at [347, 246] on input "Excellent" at bounding box center [341, 236] width 11 height 19
radio input "true"
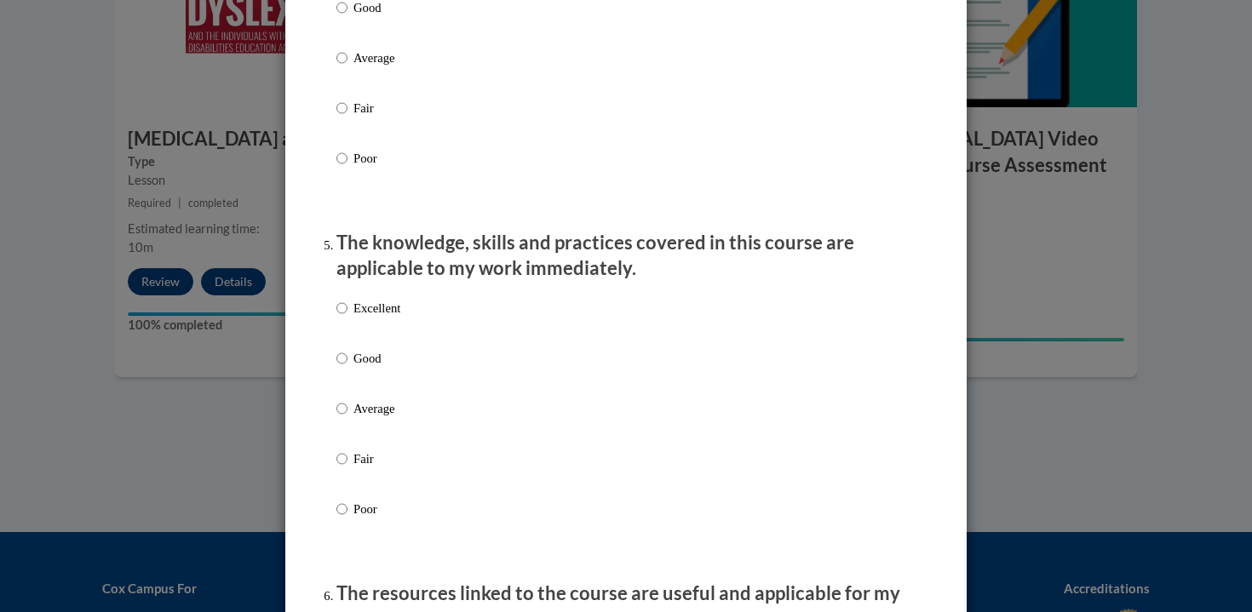
click at [368, 345] on label "Excellent" at bounding box center [368, 322] width 64 height 46
click at [347, 318] on input "Excellent" at bounding box center [341, 308] width 11 height 19
radio input "true"
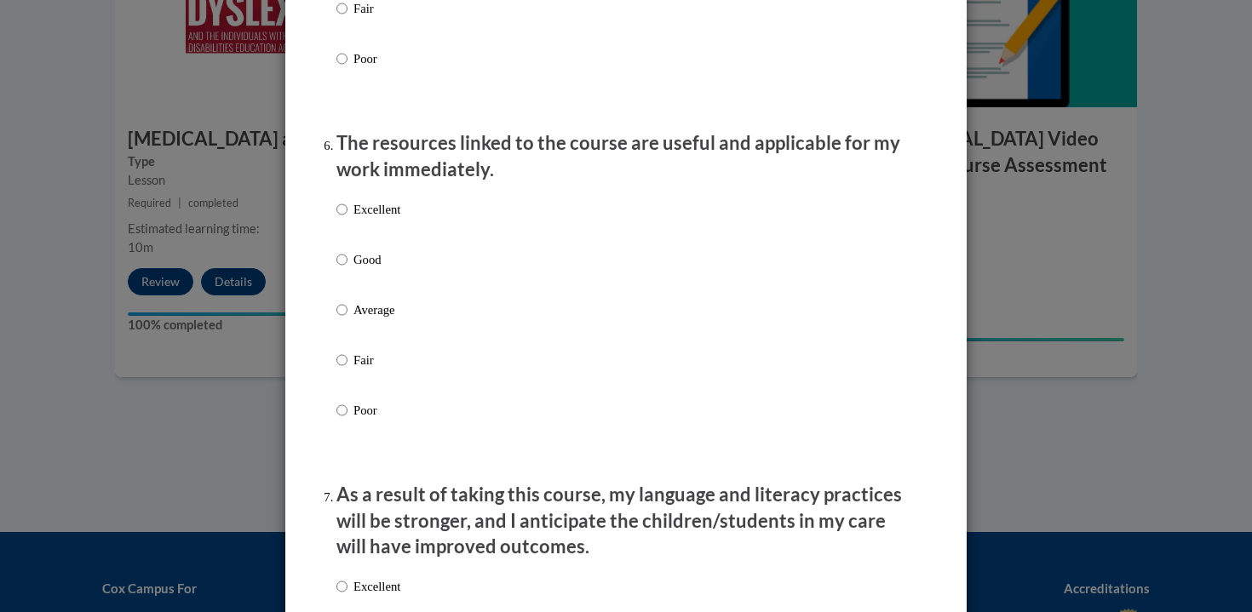
click at [396, 219] on p "Excellent" at bounding box center [376, 209] width 47 height 19
click at [347, 219] on input "Excellent" at bounding box center [341, 209] width 11 height 19
radio input "true"
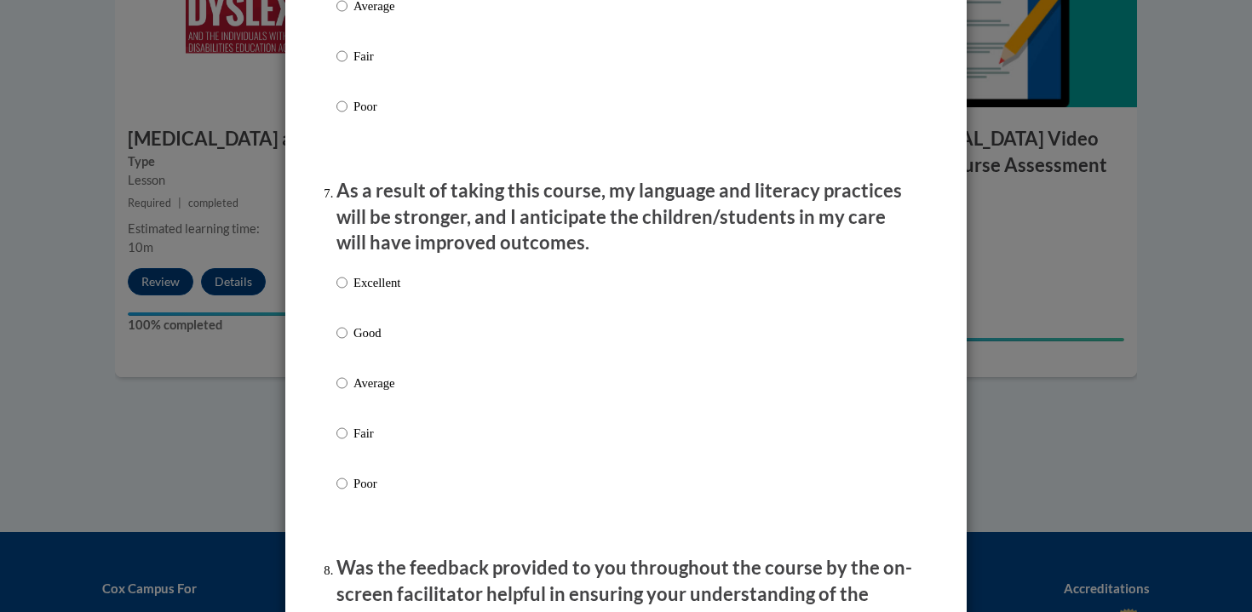
click at [382, 292] on p "Excellent" at bounding box center [376, 282] width 47 height 19
click at [347, 292] on input "Excellent" at bounding box center [341, 282] width 11 height 19
radio input "true"
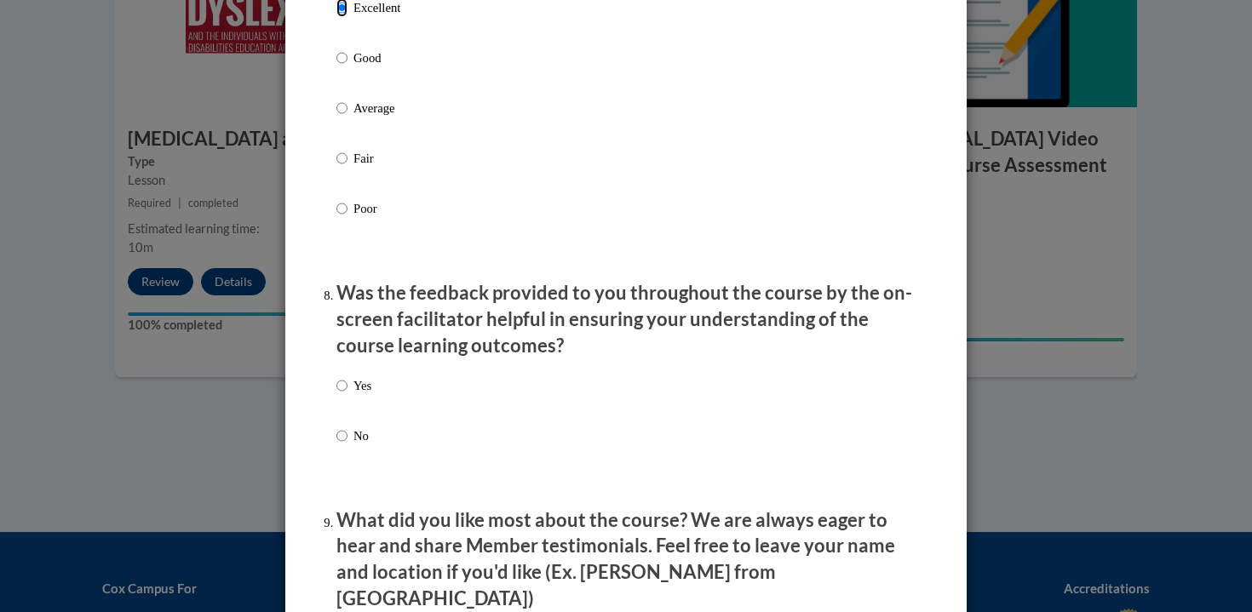
scroll to position [2402, 0]
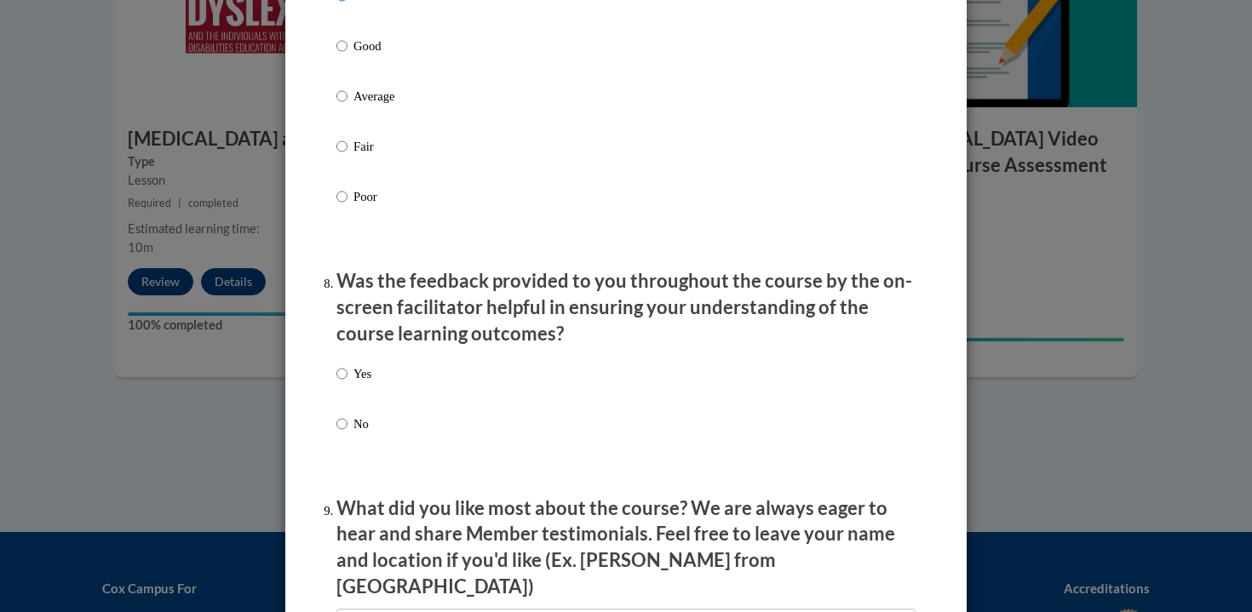
click at [360, 383] on p "Yes" at bounding box center [362, 373] width 18 height 19
click at [347, 383] on input "Yes" at bounding box center [341, 373] width 11 height 19
radio input "true"
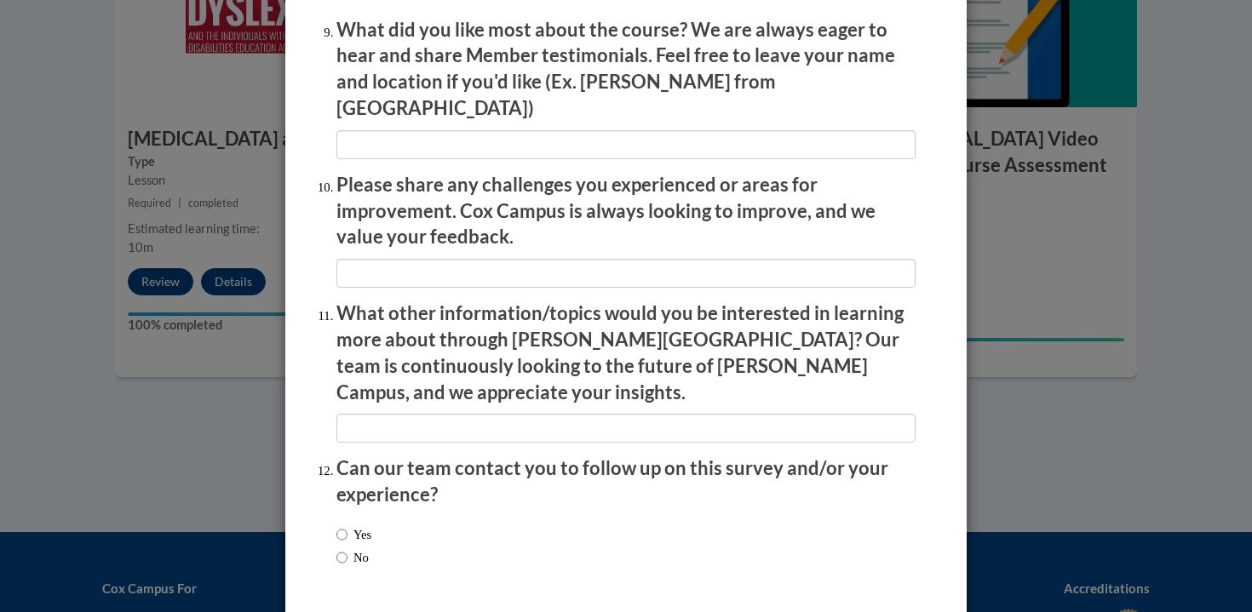
scroll to position [2930, 0]
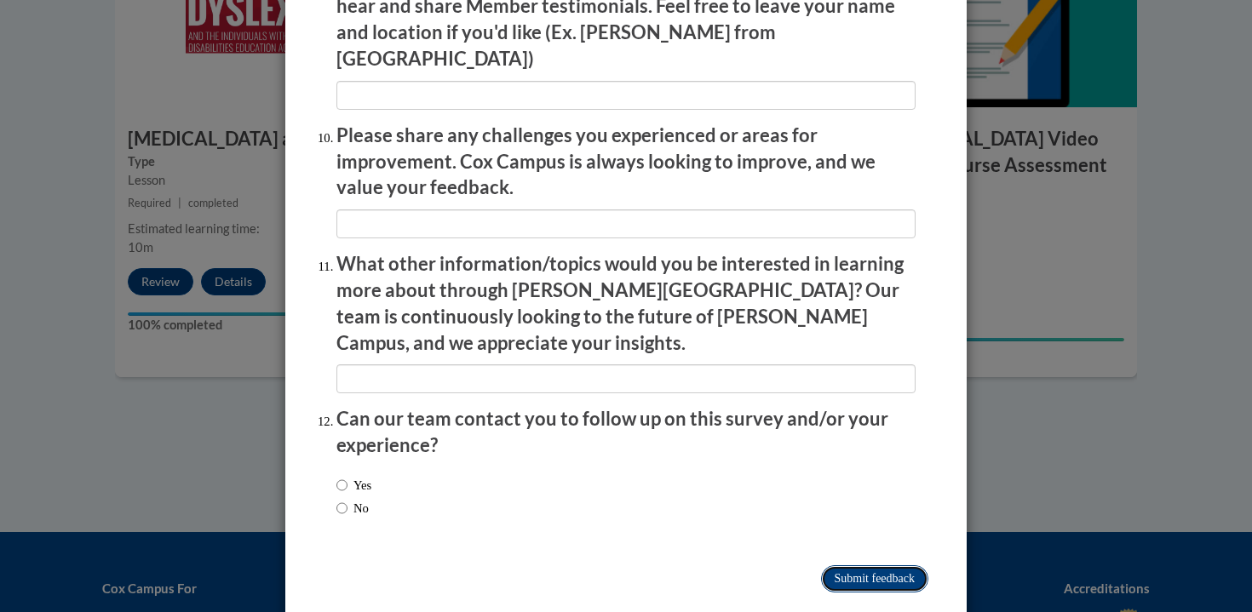
click at [880, 565] on input "Submit feedback" at bounding box center [874, 578] width 107 height 27
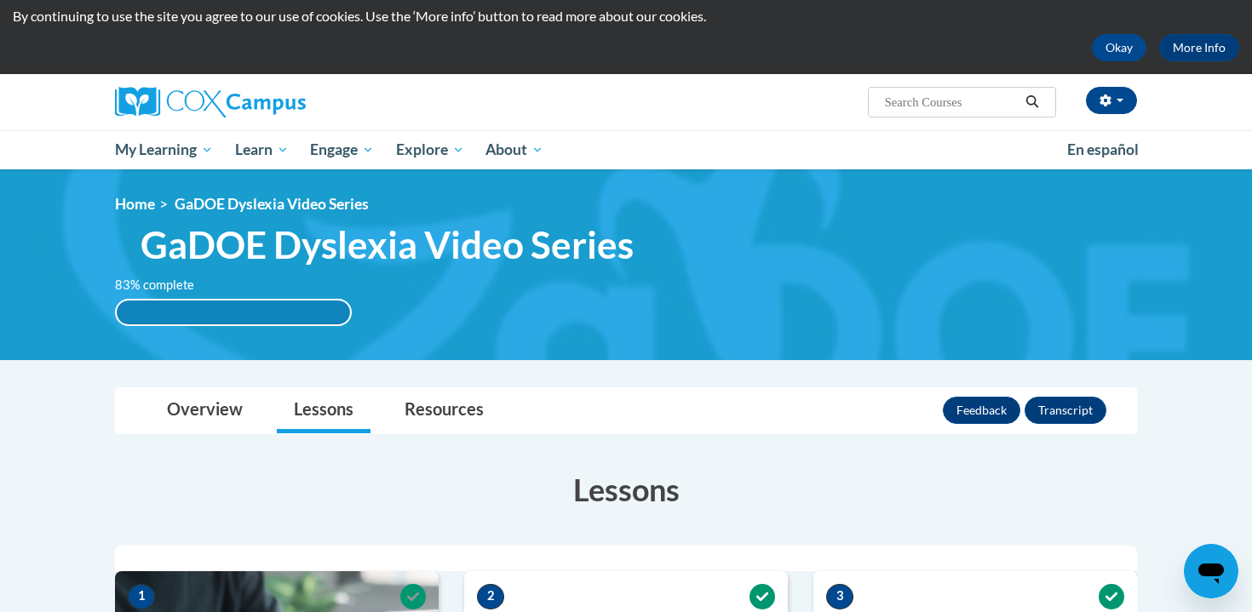
scroll to position [0, 0]
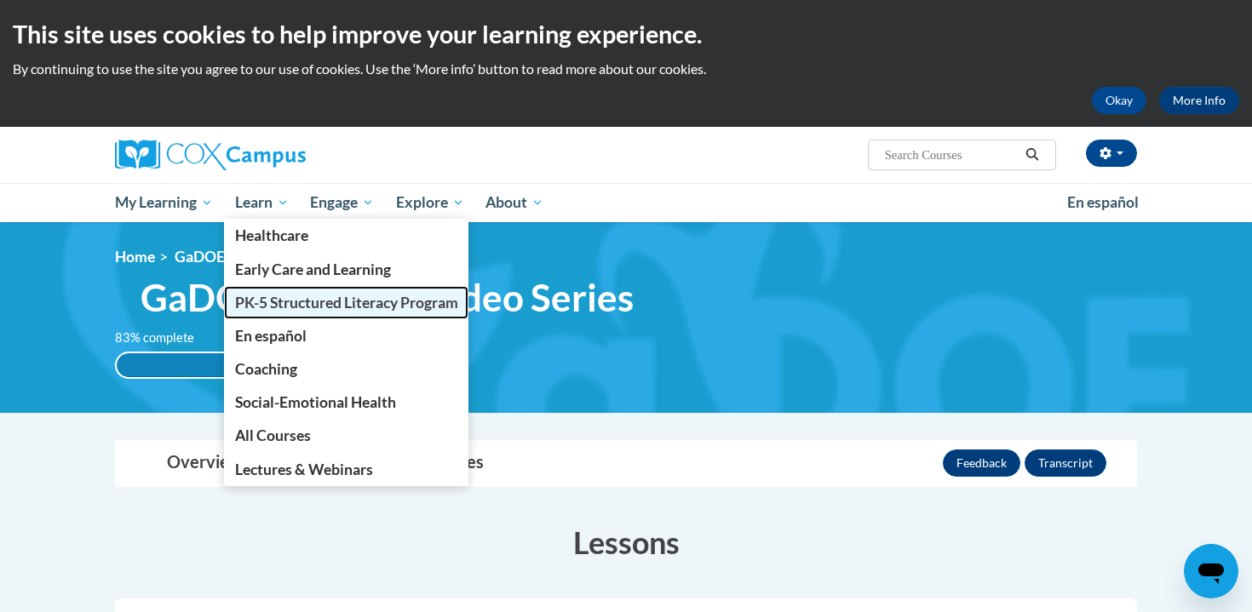
click at [287, 296] on span "PK-5 Structured Literacy Program" at bounding box center [346, 303] width 223 height 18
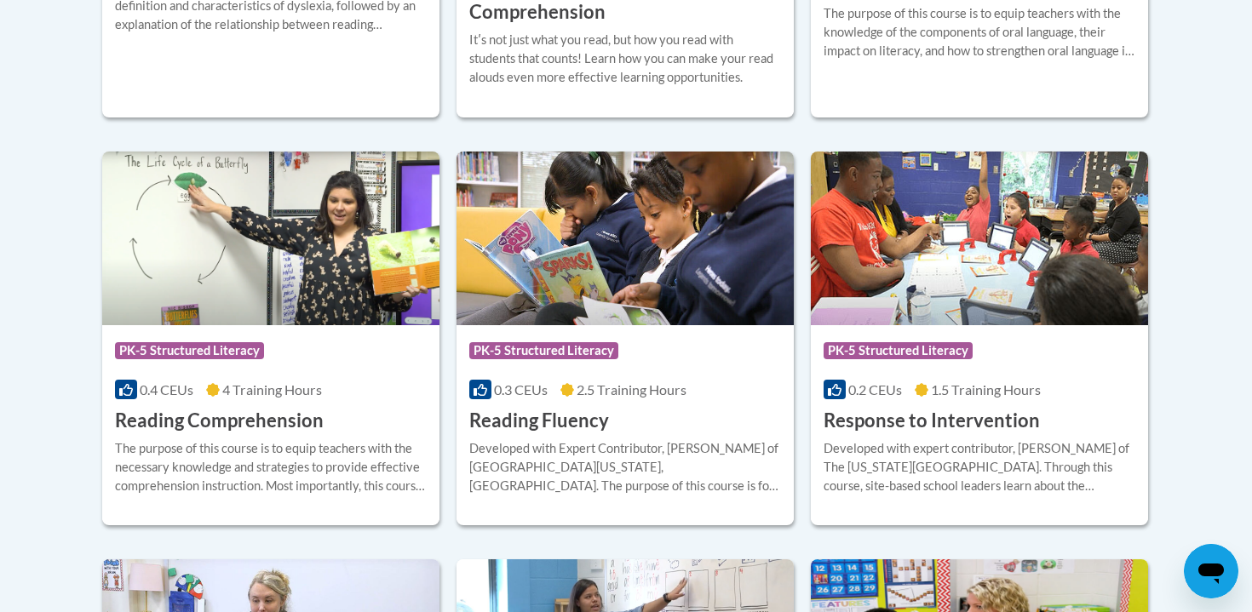
scroll to position [1504, 0]
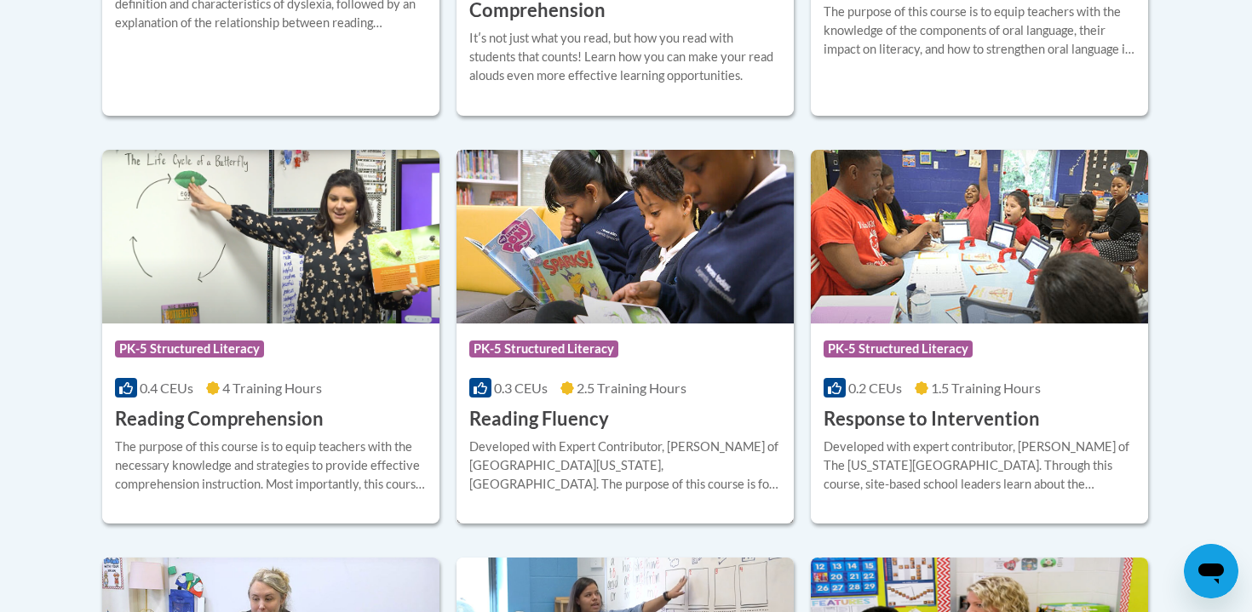
click at [562, 461] on div "Developed with Expert Contributor, [PERSON_NAME] of [GEOGRAPHIC_DATA][US_STATE]…" at bounding box center [625, 466] width 312 height 56
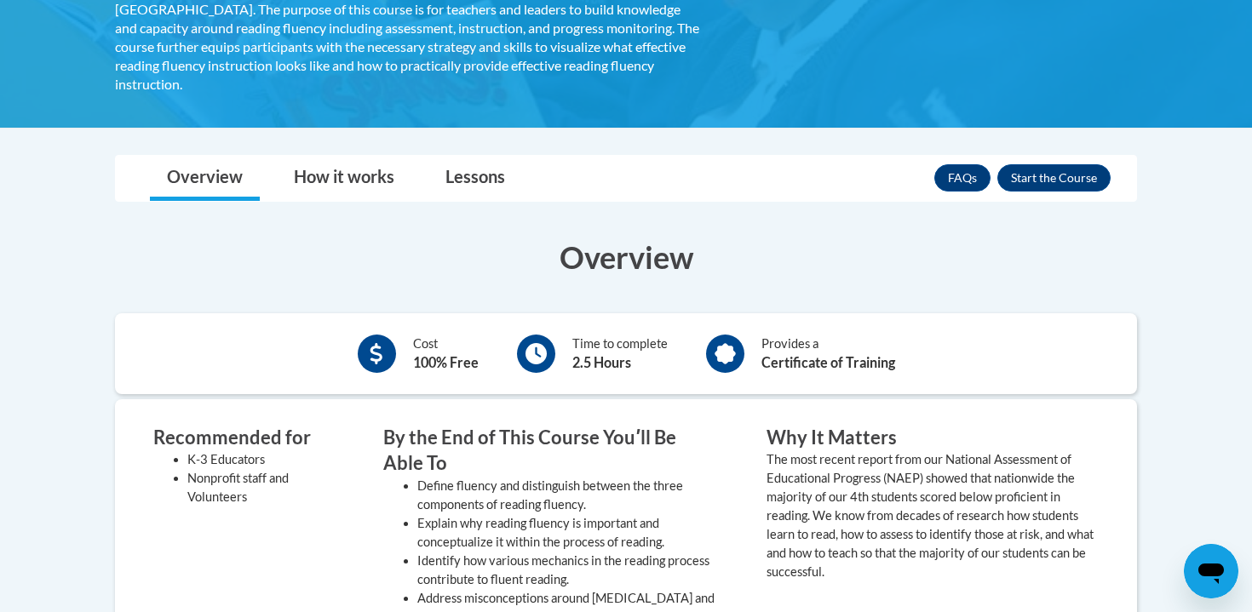
scroll to position [238, 0]
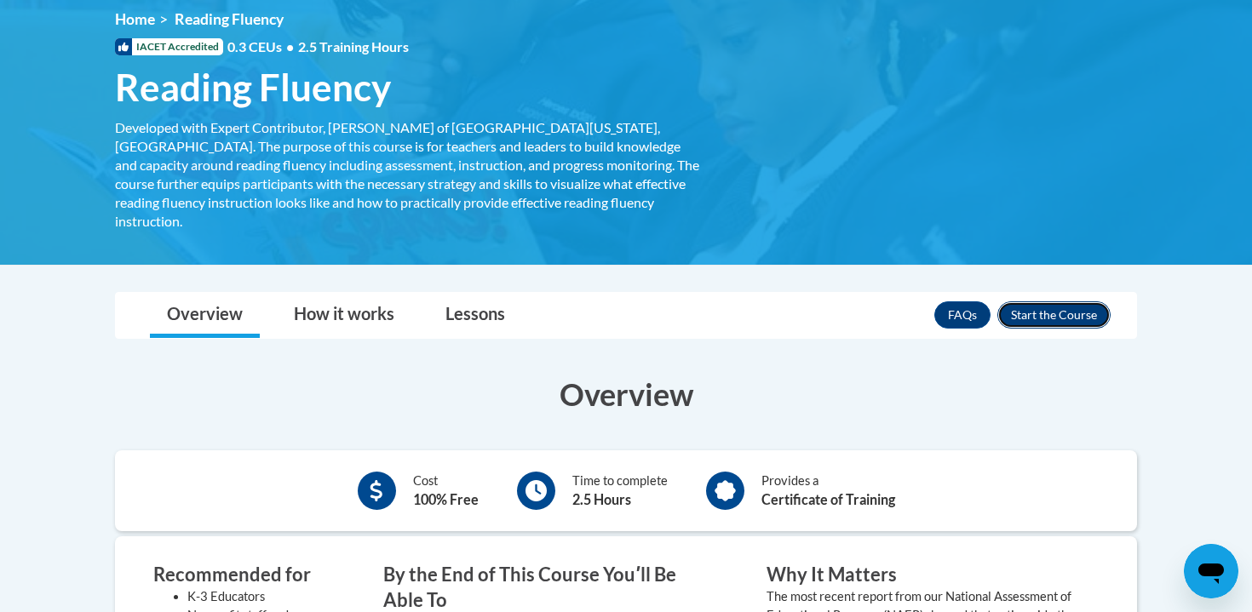
click at [1081, 301] on button "Enroll" at bounding box center [1053, 314] width 113 height 27
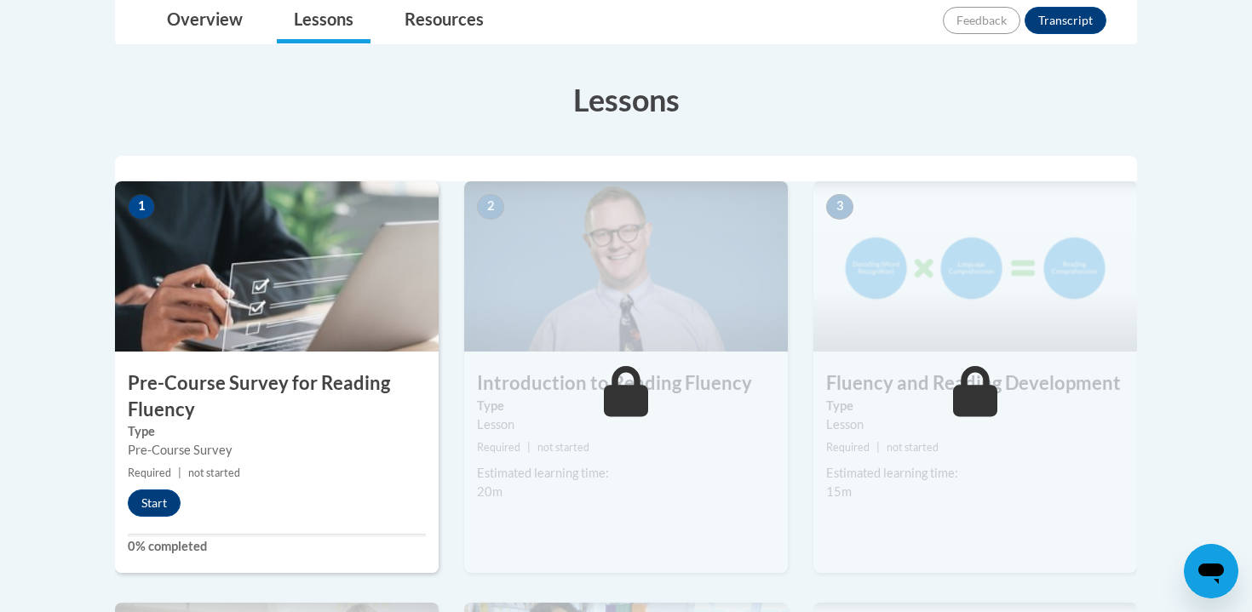
scroll to position [475, 0]
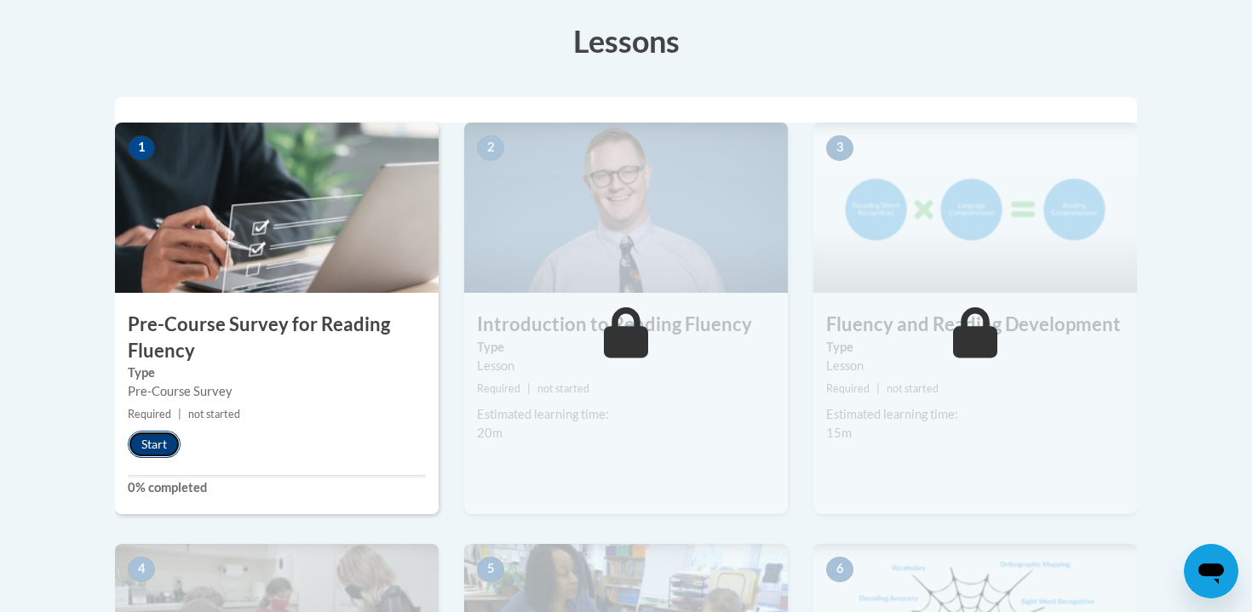
click at [148, 441] on button "Start" at bounding box center [154, 444] width 53 height 27
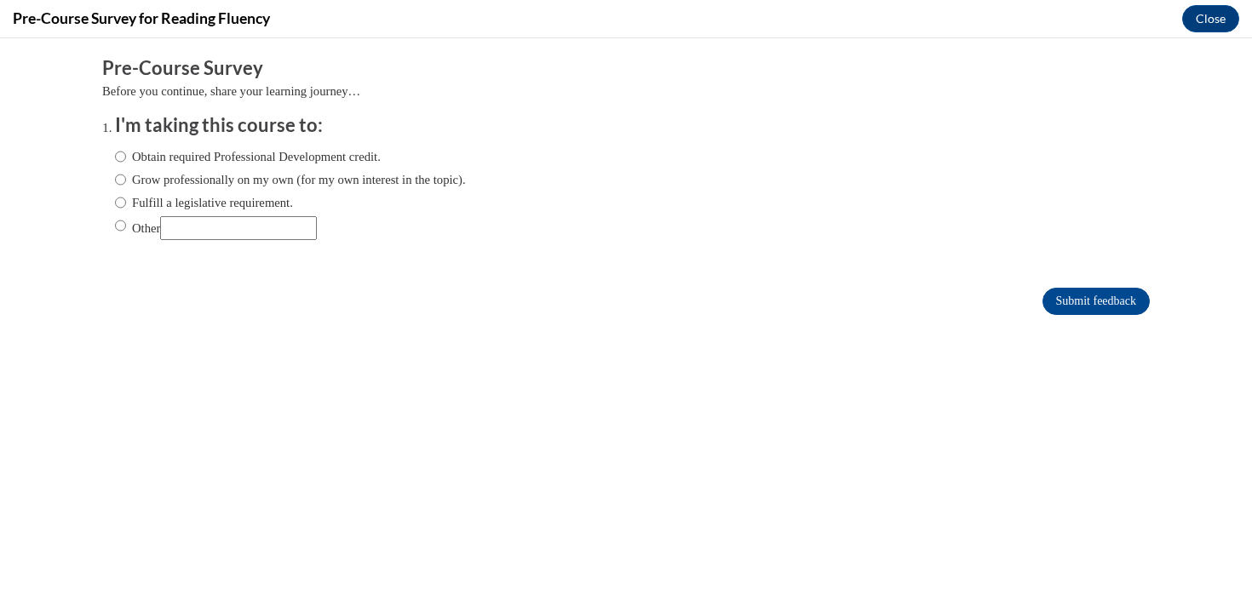
scroll to position [0, 0]
click at [264, 156] on label "Obtain required Professional Development credit." at bounding box center [248, 156] width 266 height 19
click at [126, 156] on input "Obtain required Professional Development credit." at bounding box center [120, 156] width 11 height 19
radio input "true"
click at [1207, 30] on button "Close" at bounding box center [1210, 18] width 57 height 27
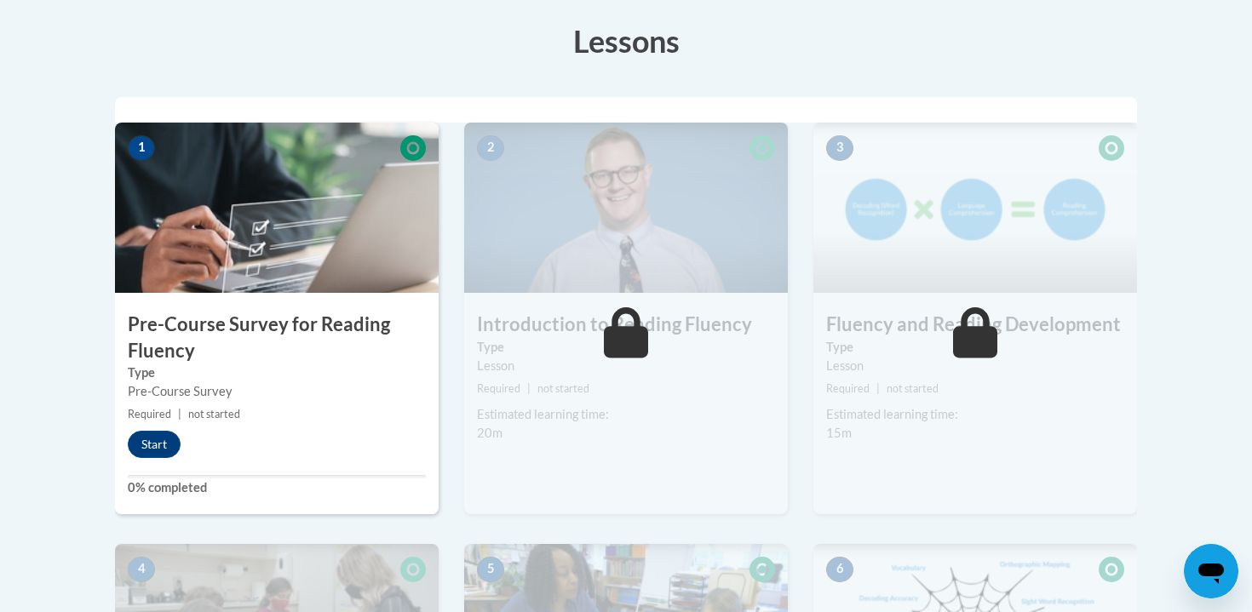
click at [169, 425] on div "1 Pre-Course Survey for Reading Fluency Type Pre-Course Survey Required | not s…" at bounding box center [277, 319] width 324 height 392
click at [158, 437] on button "Start" at bounding box center [154, 444] width 53 height 27
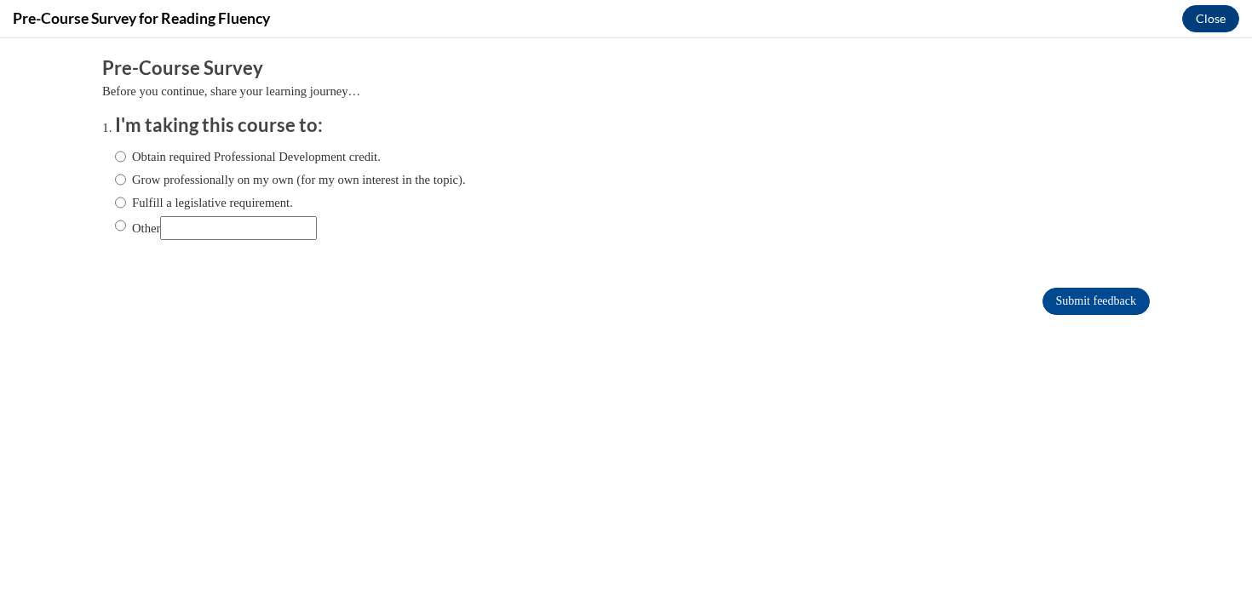
click at [234, 151] on label "Obtain required Professional Development credit." at bounding box center [248, 156] width 266 height 19
click at [126, 151] on input "Obtain required Professional Development credit." at bounding box center [120, 156] width 11 height 19
radio input "true"
click at [1120, 301] on input "Submit feedback" at bounding box center [1095, 301] width 107 height 27
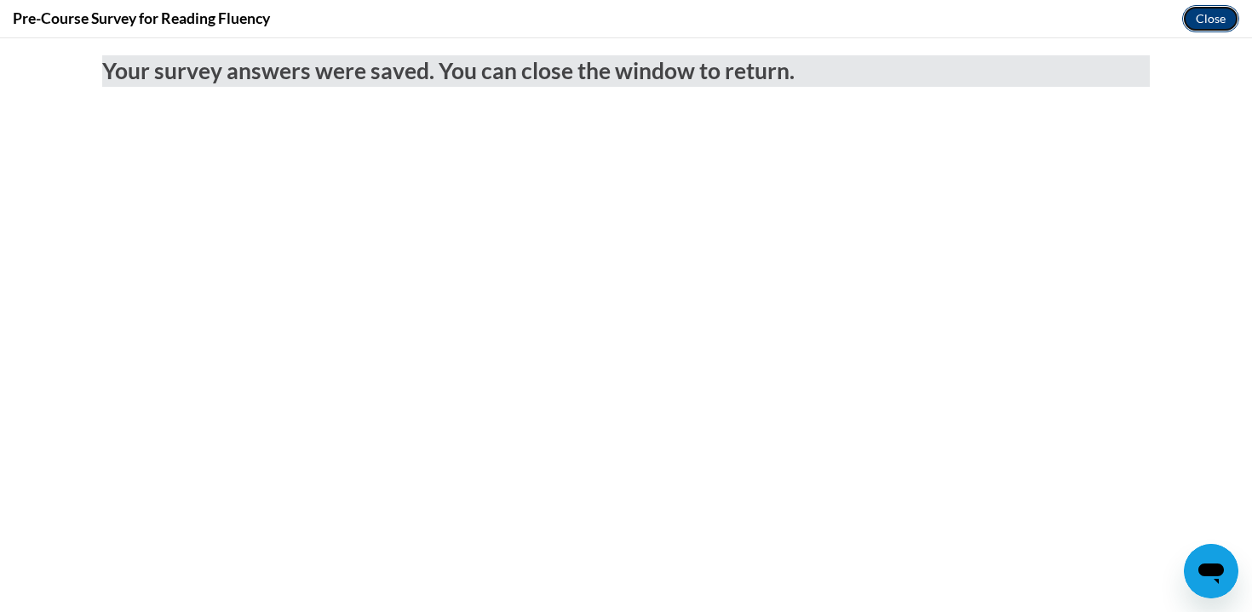
click at [1217, 23] on button "Close" at bounding box center [1210, 18] width 57 height 27
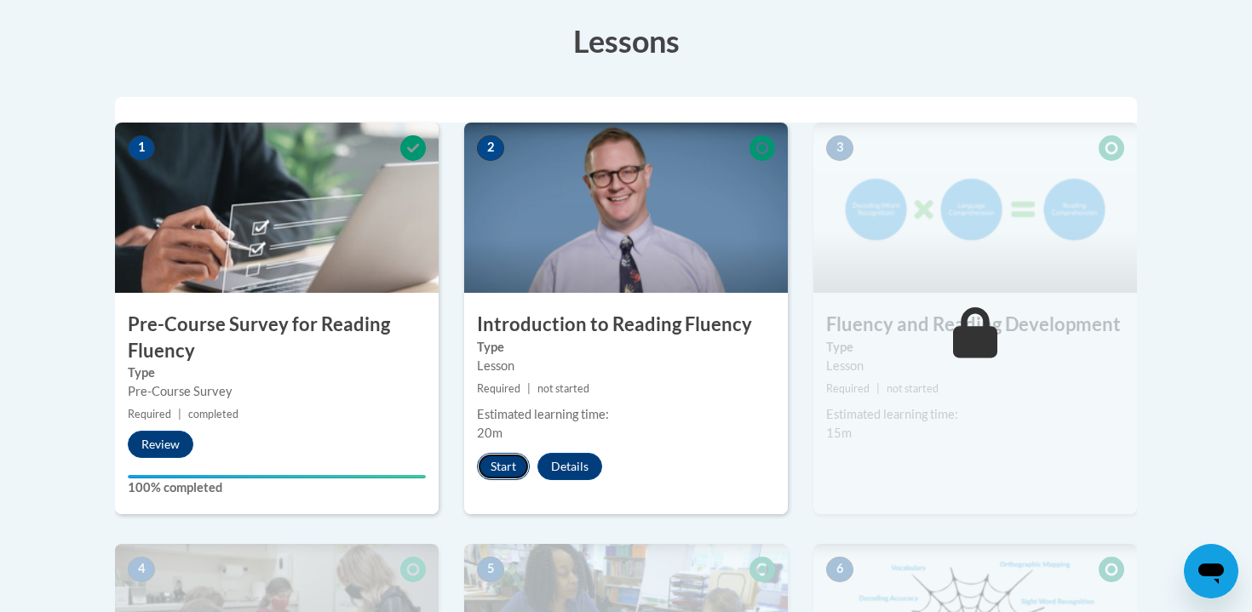
click at [498, 467] on button "Start" at bounding box center [503, 466] width 53 height 27
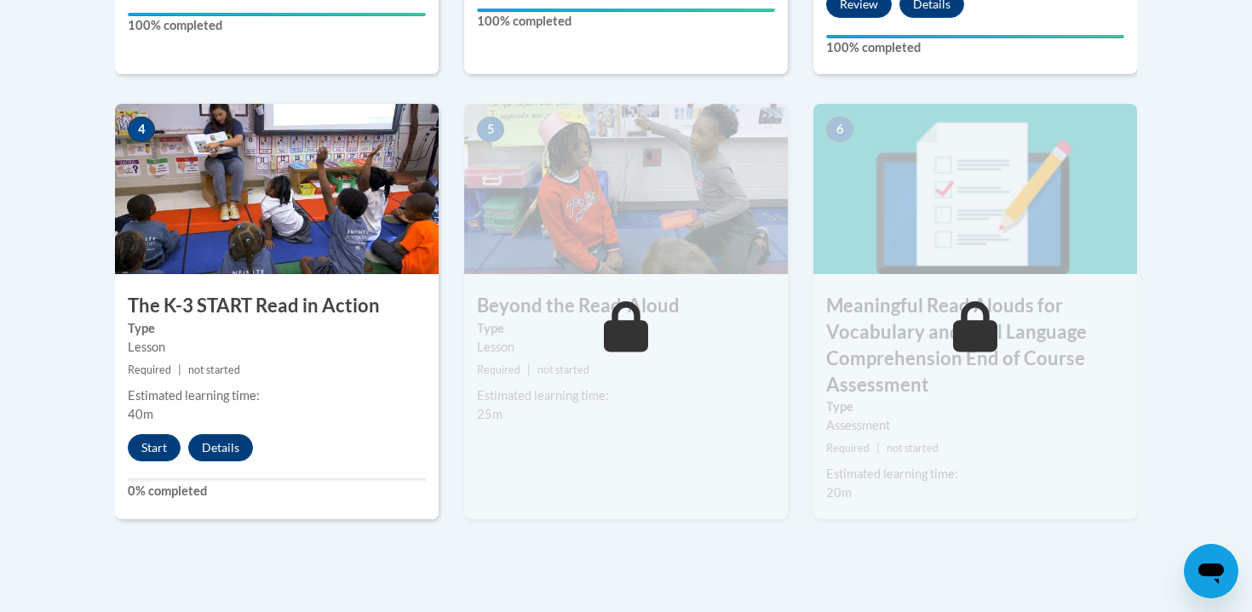
scroll to position [1011, 0]
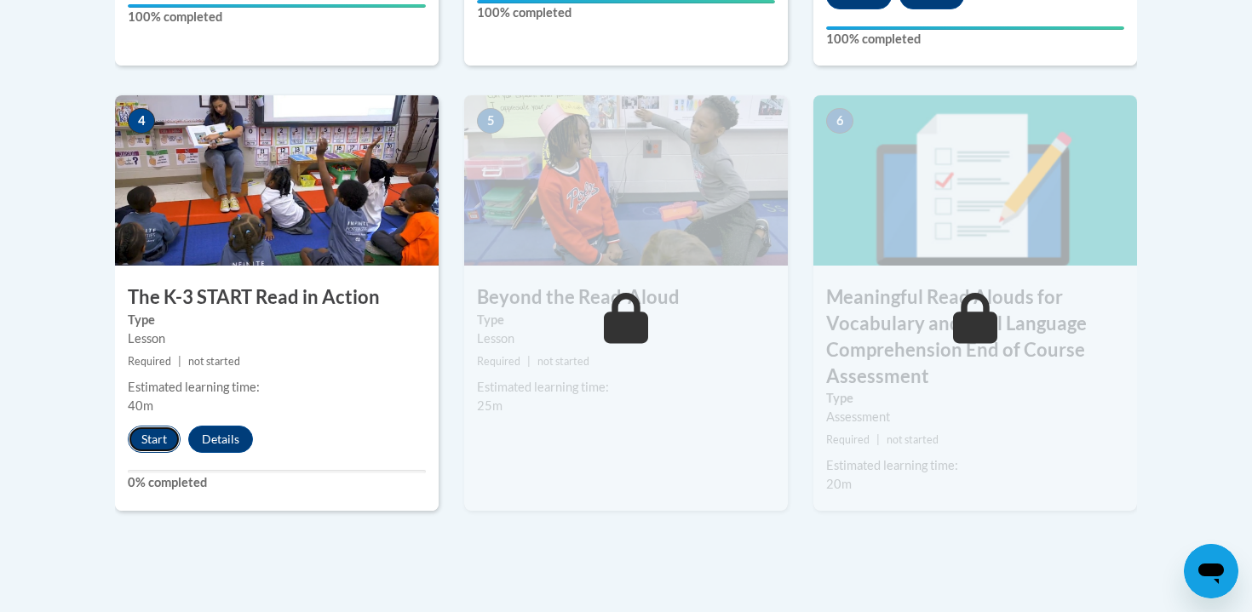
click at [145, 431] on button "Start" at bounding box center [154, 439] width 53 height 27
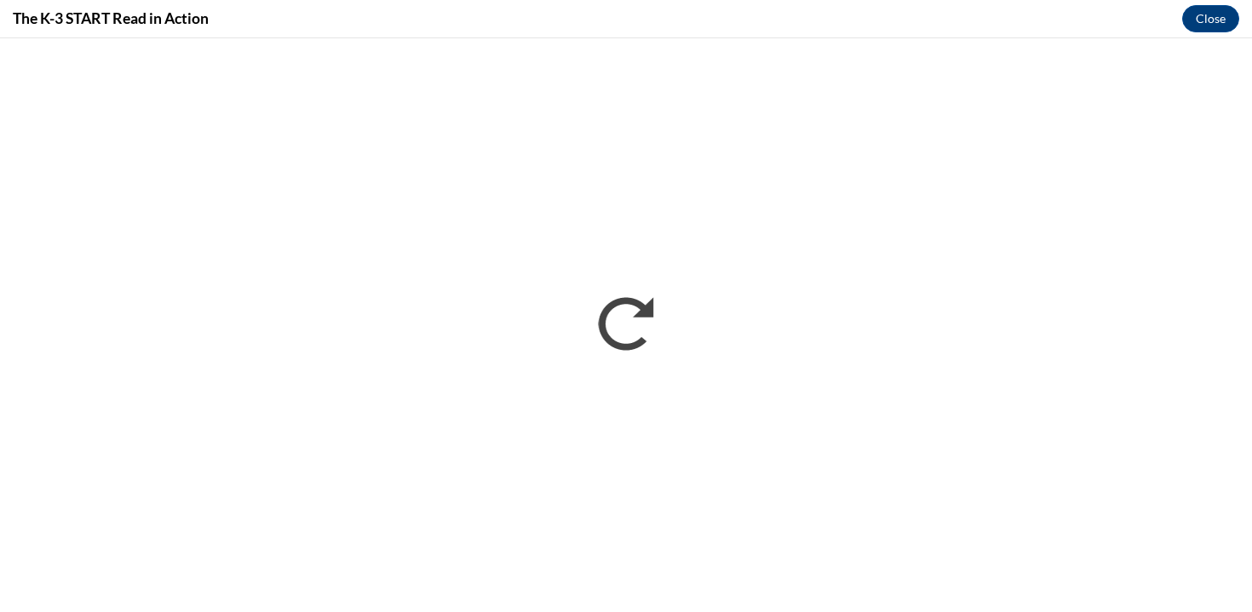
scroll to position [0, 0]
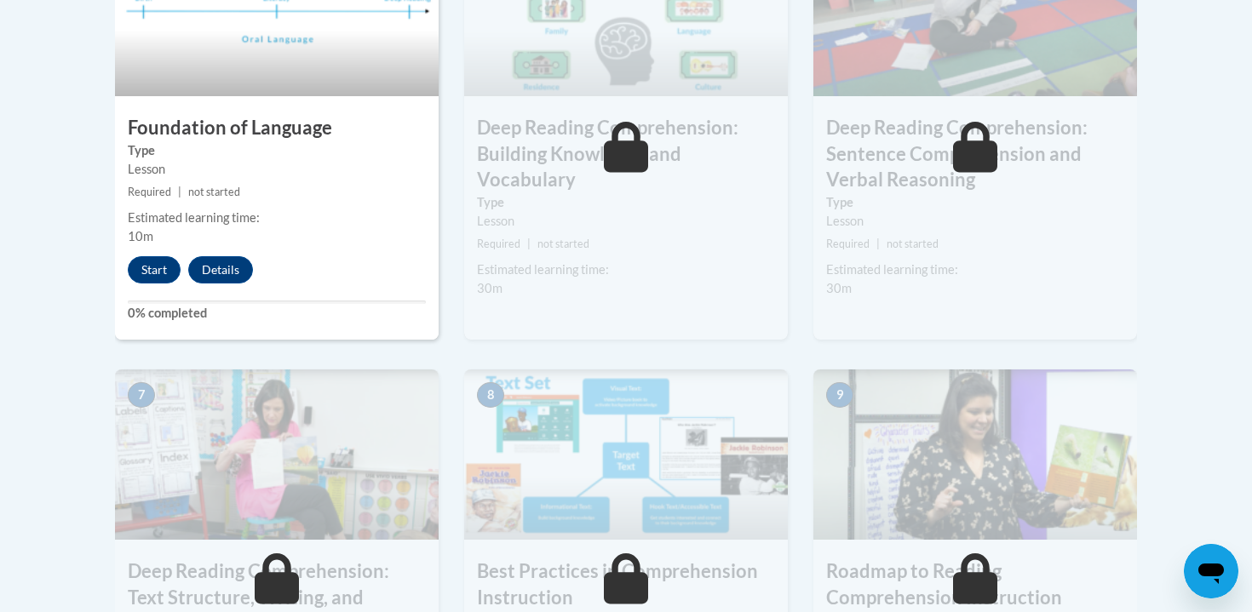
scroll to position [1104, 0]
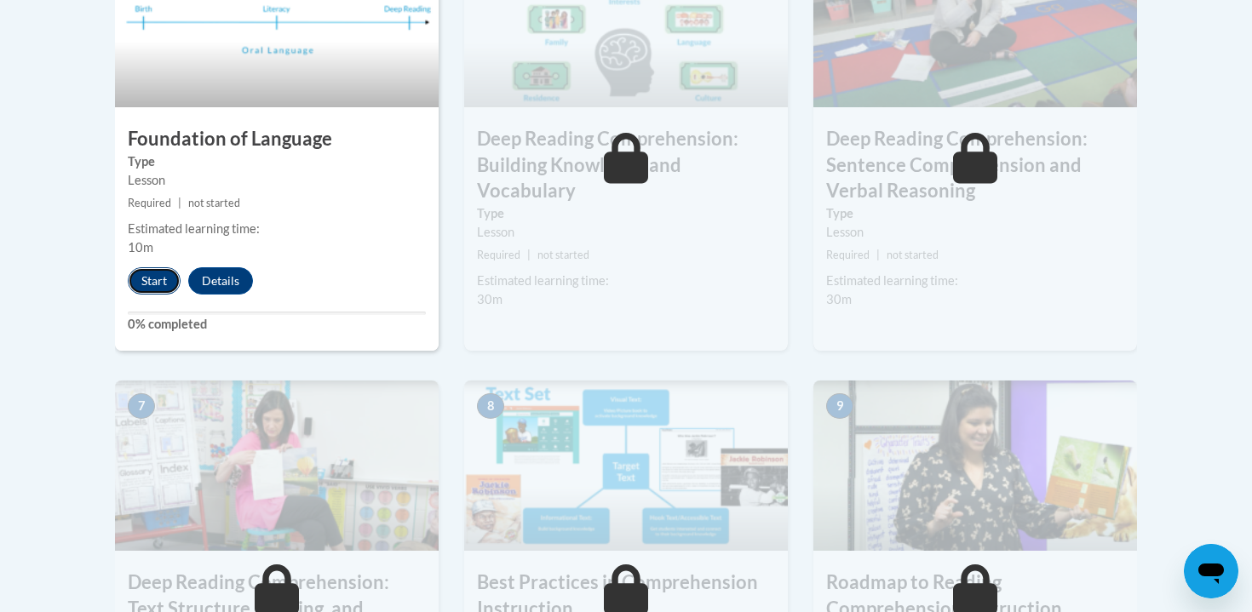
click at [158, 274] on button "Start" at bounding box center [154, 280] width 53 height 27
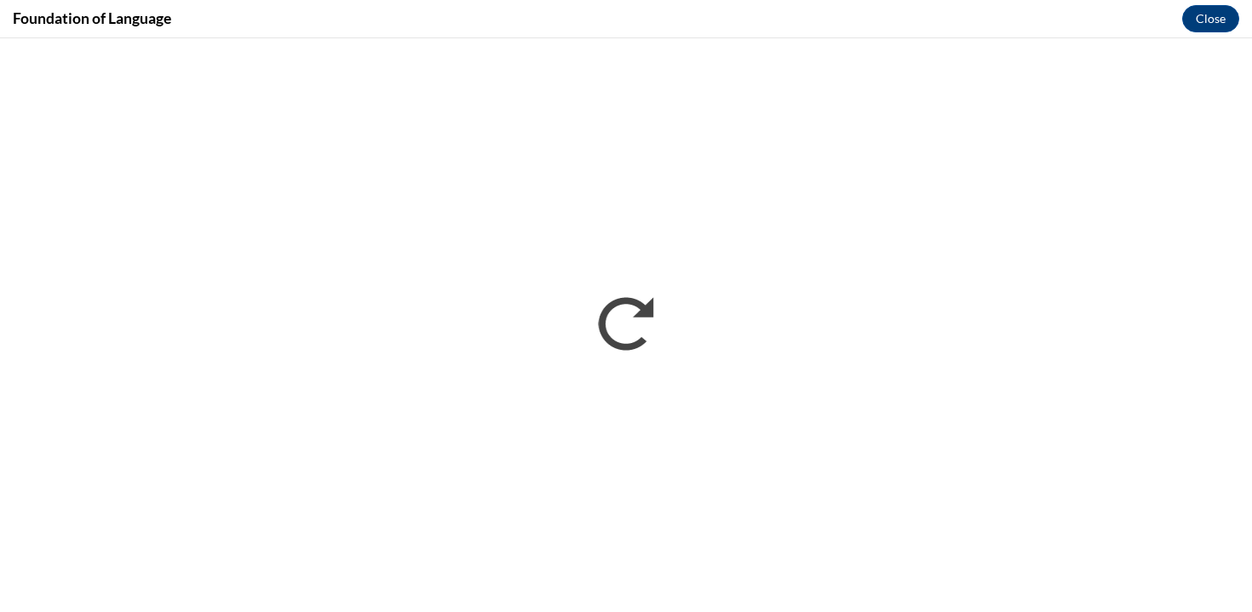
scroll to position [0, 0]
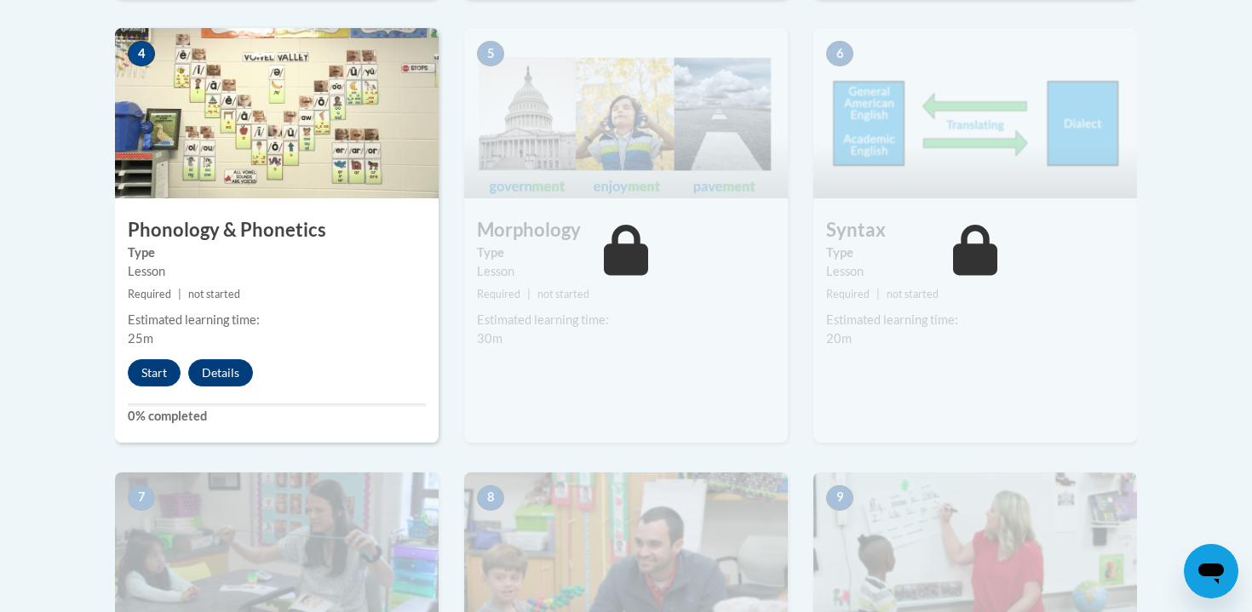
scroll to position [1074, 0]
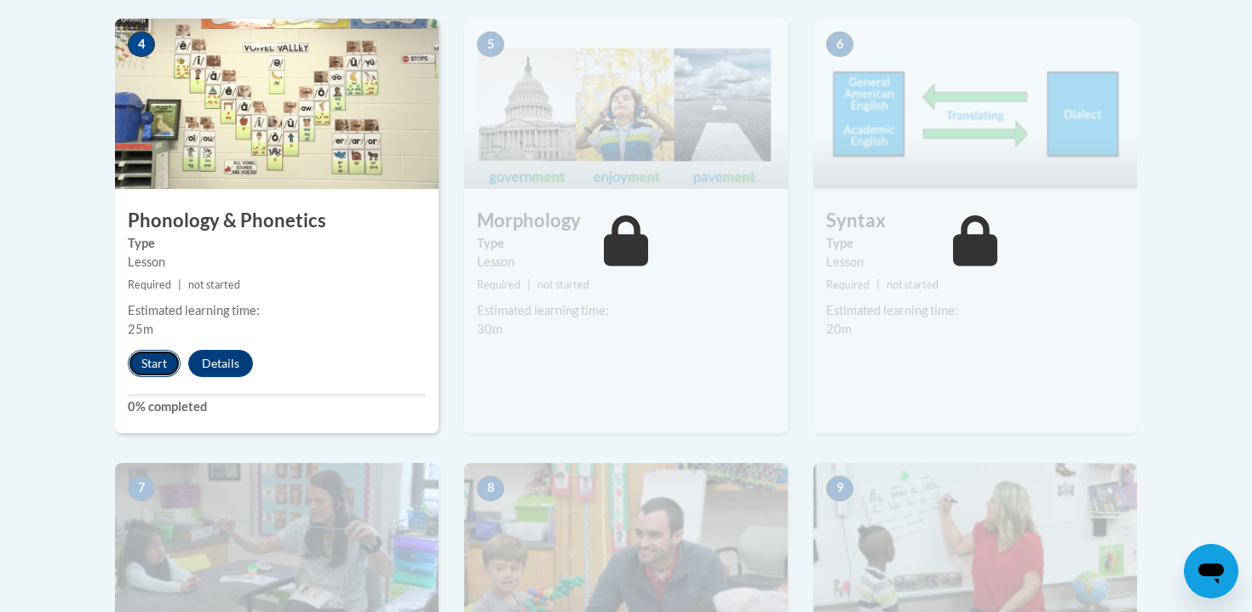
click at [164, 368] on button "Start" at bounding box center [154, 363] width 53 height 27
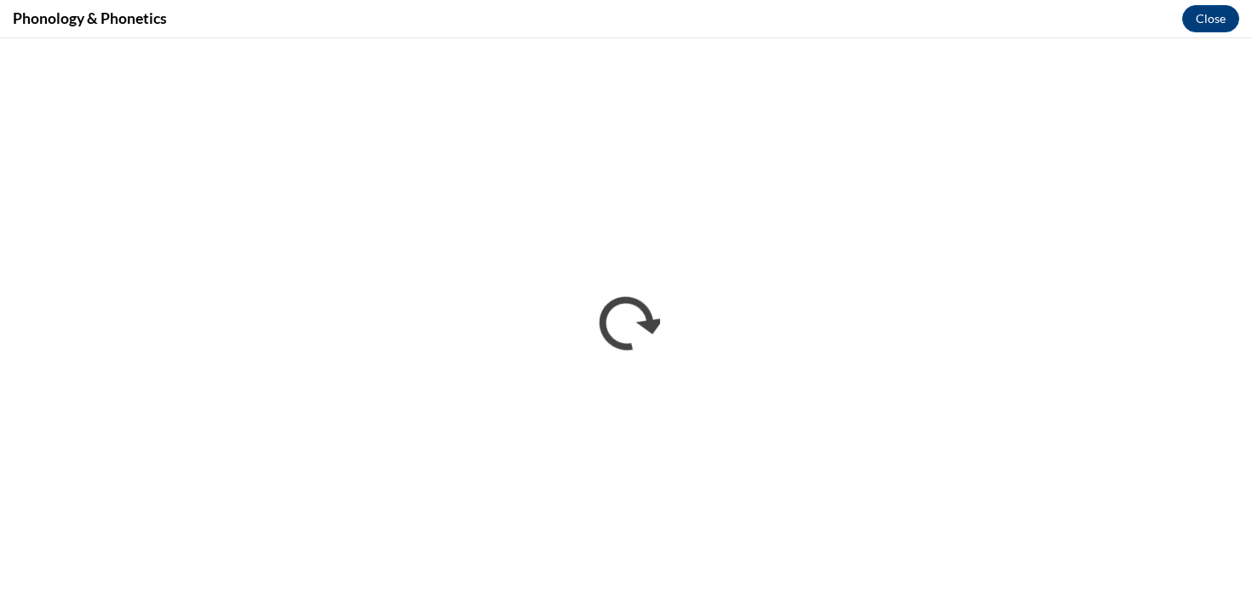
scroll to position [0, 0]
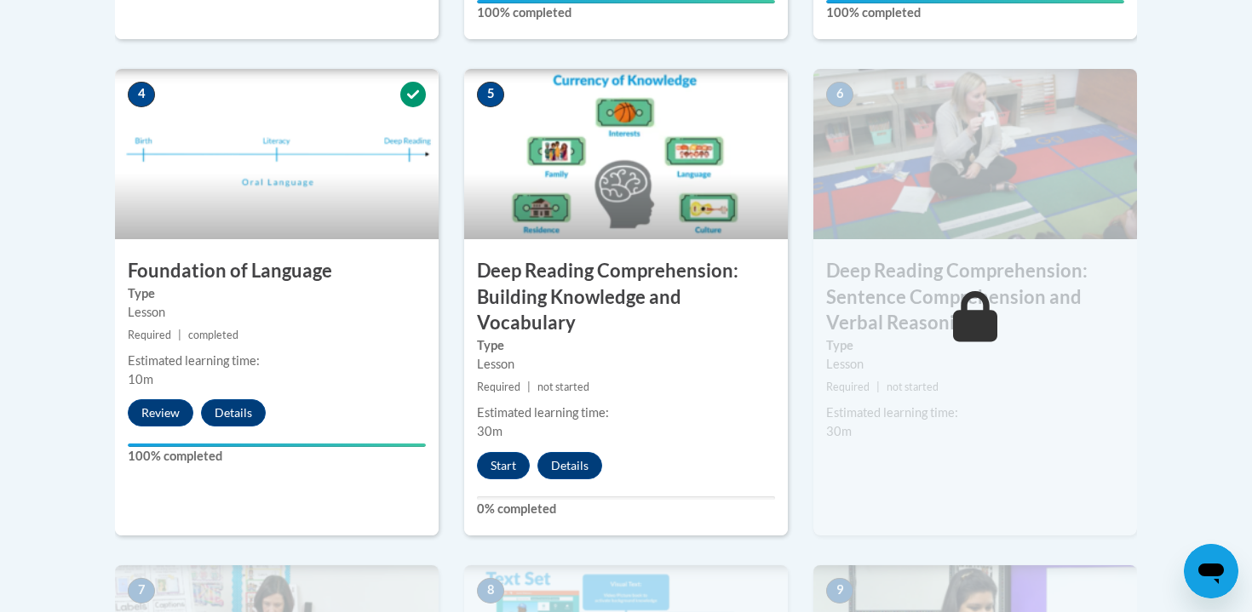
scroll to position [974, 0]
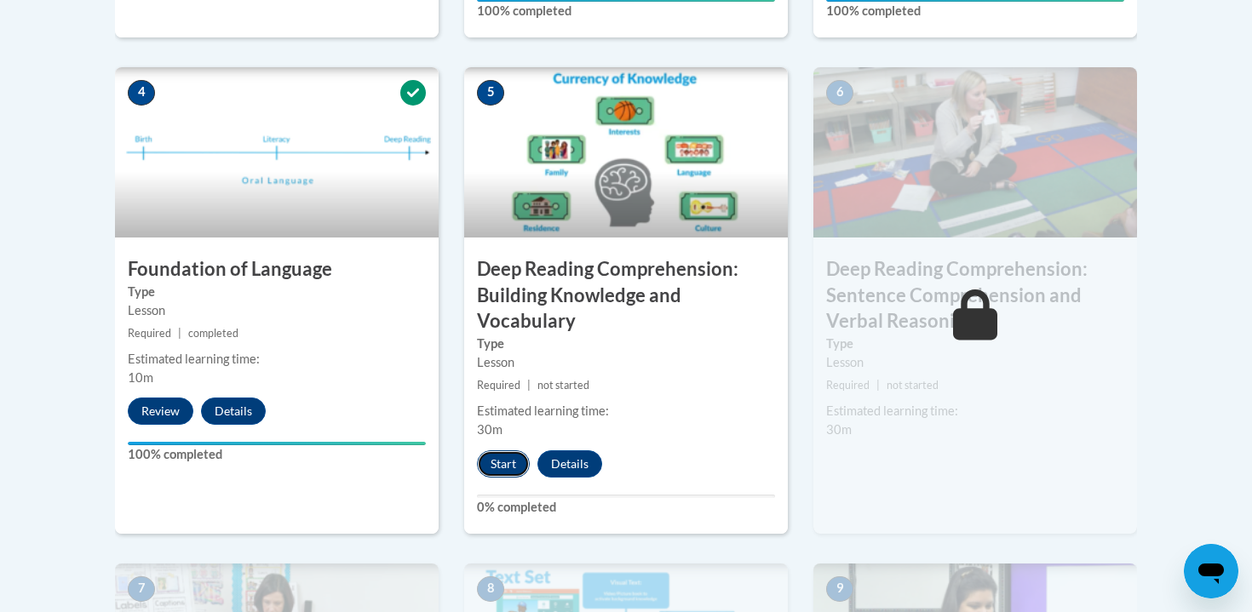
click at [504, 457] on button "Start" at bounding box center [503, 463] width 53 height 27
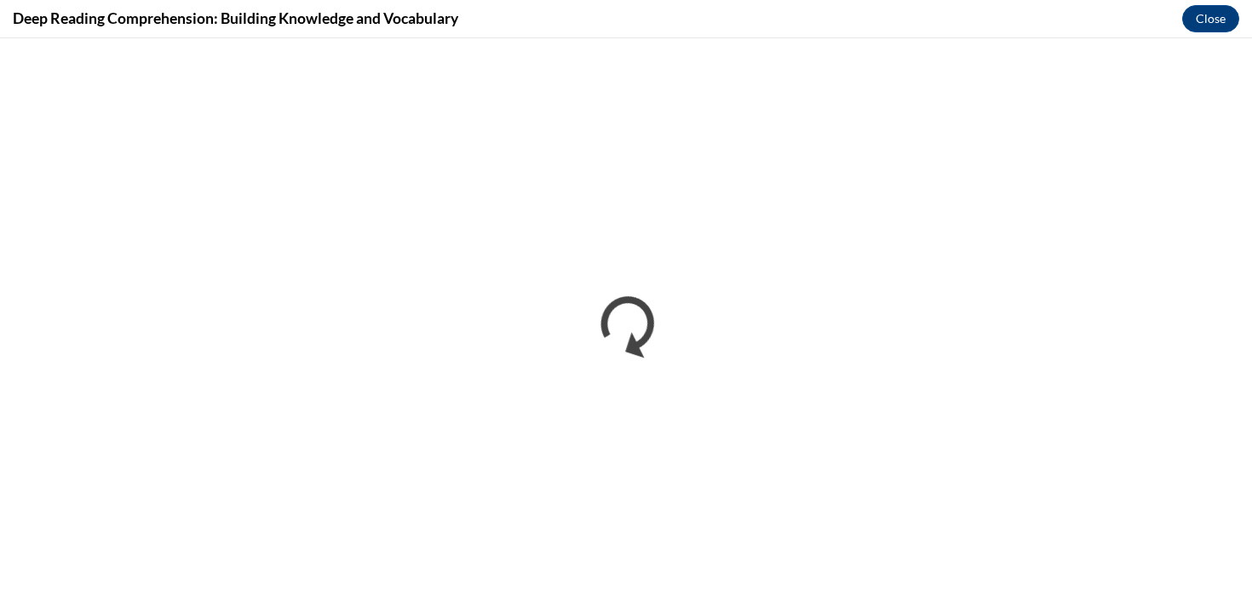
scroll to position [0, 0]
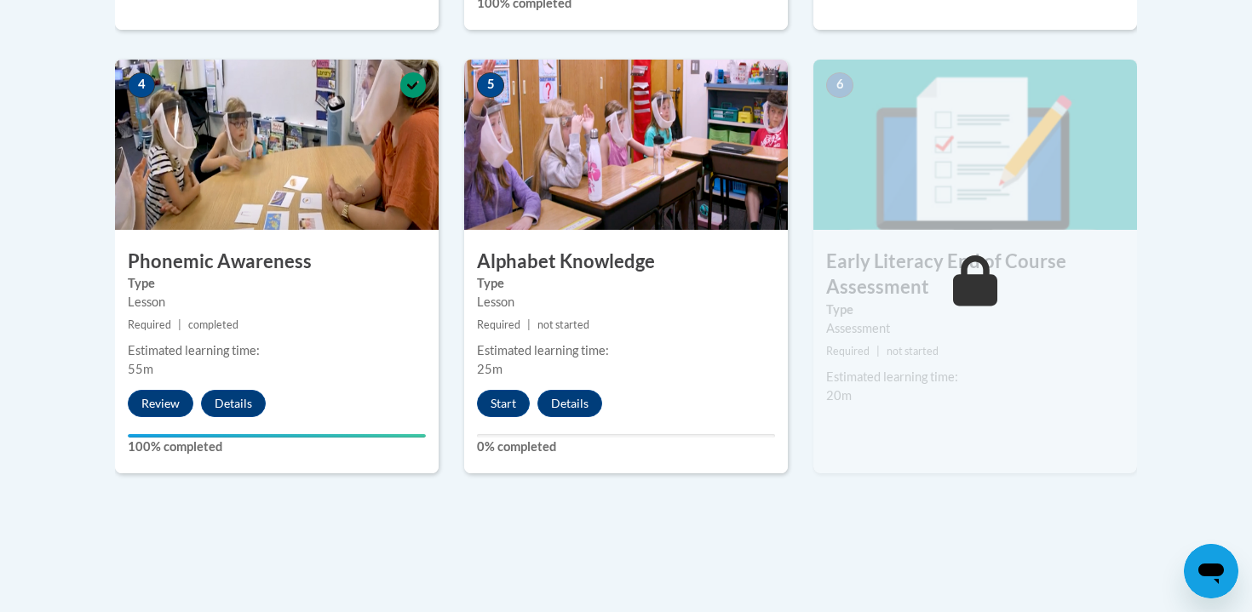
scroll to position [1021, 0]
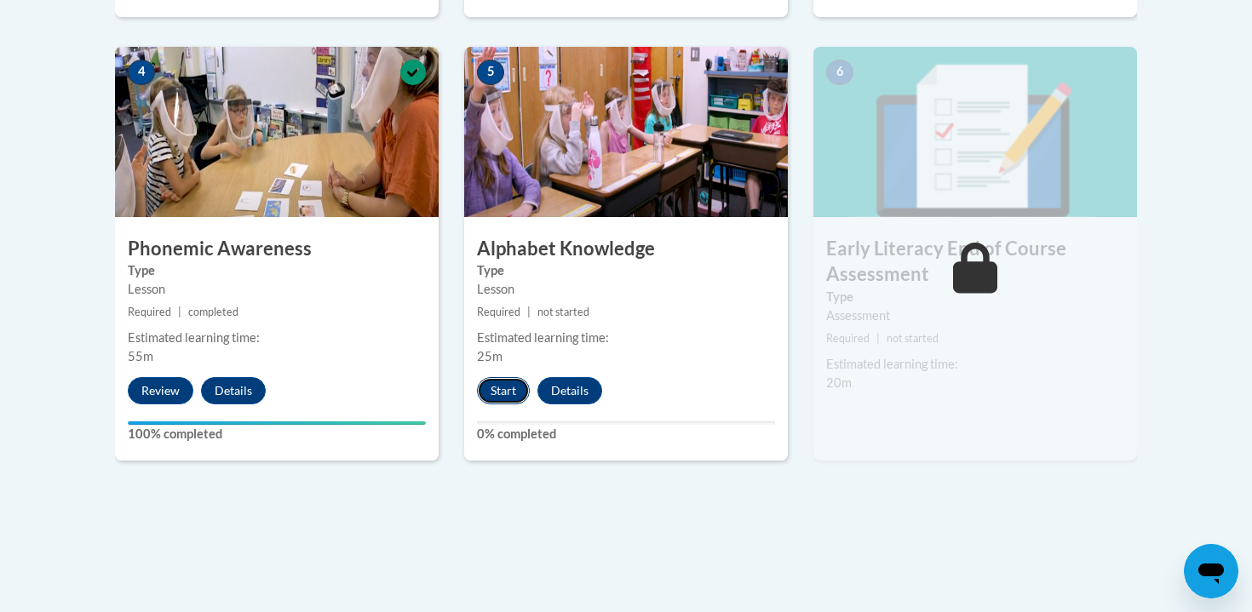
click at [483, 401] on button "Start" at bounding box center [503, 390] width 53 height 27
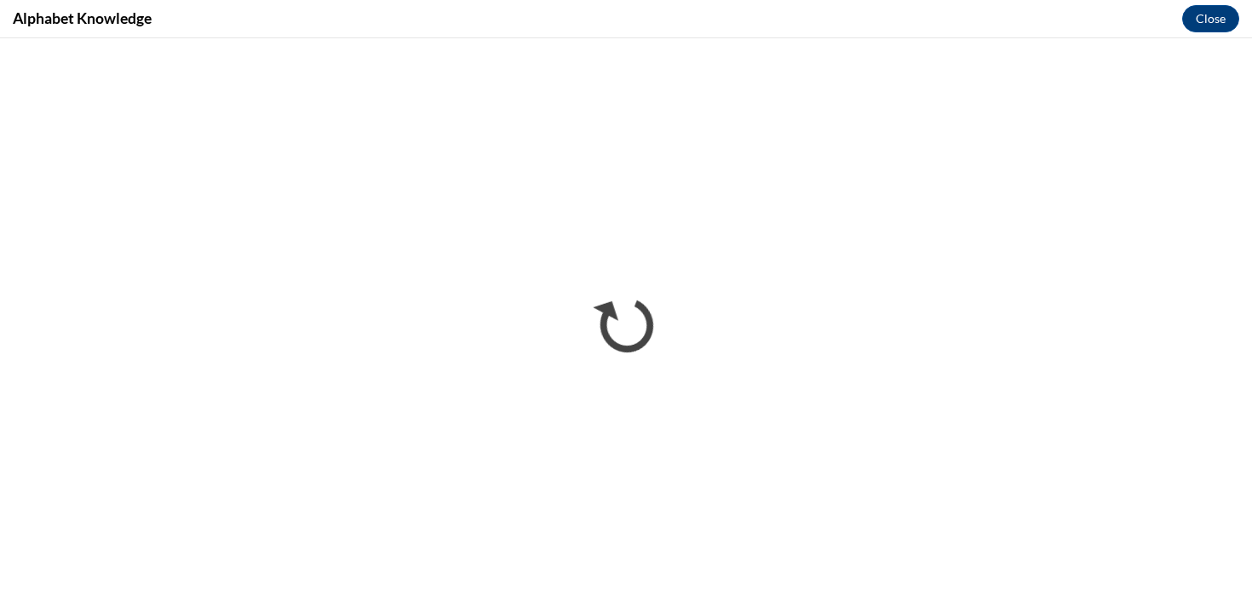
scroll to position [0, 0]
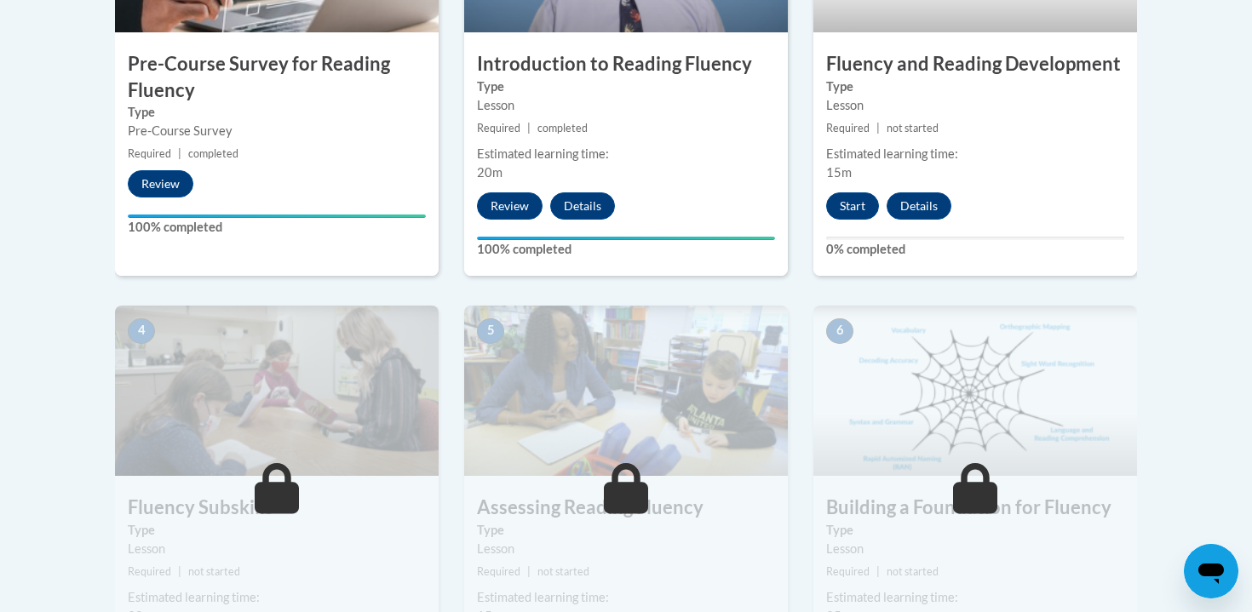
scroll to position [655, 0]
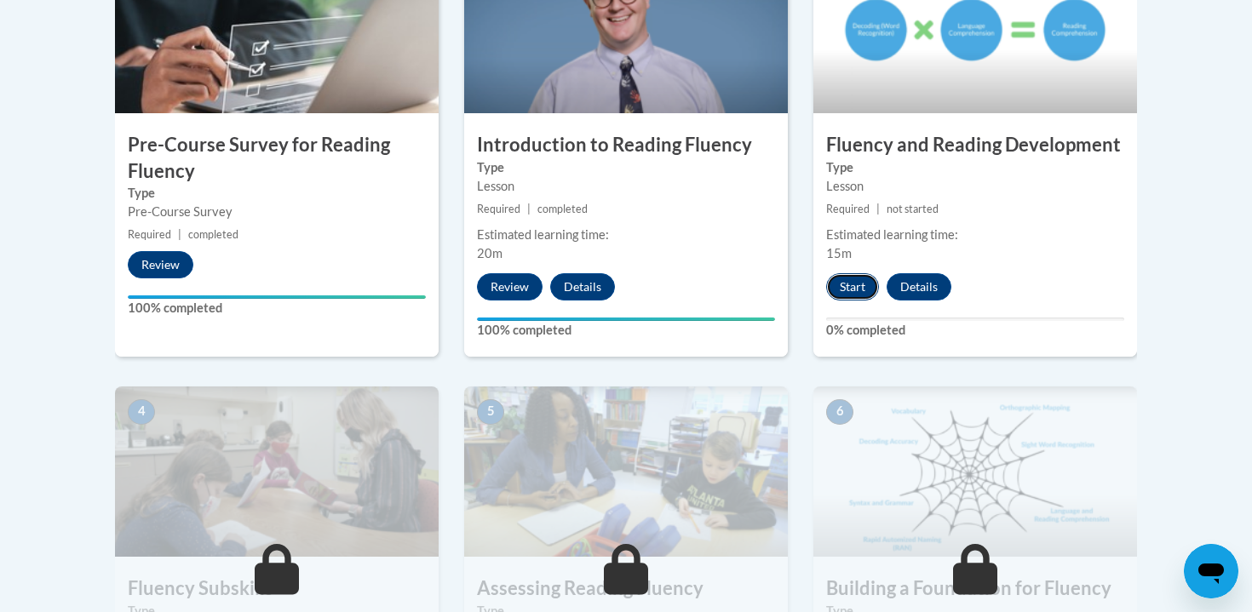
click at [855, 289] on button "Start" at bounding box center [852, 286] width 53 height 27
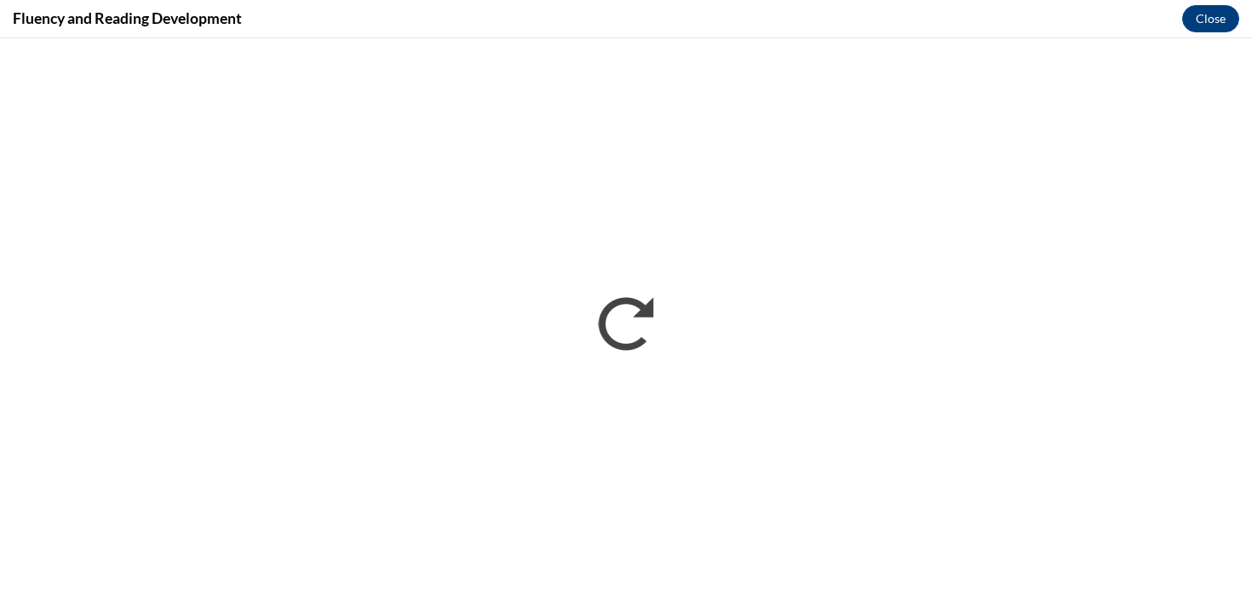
scroll to position [0, 0]
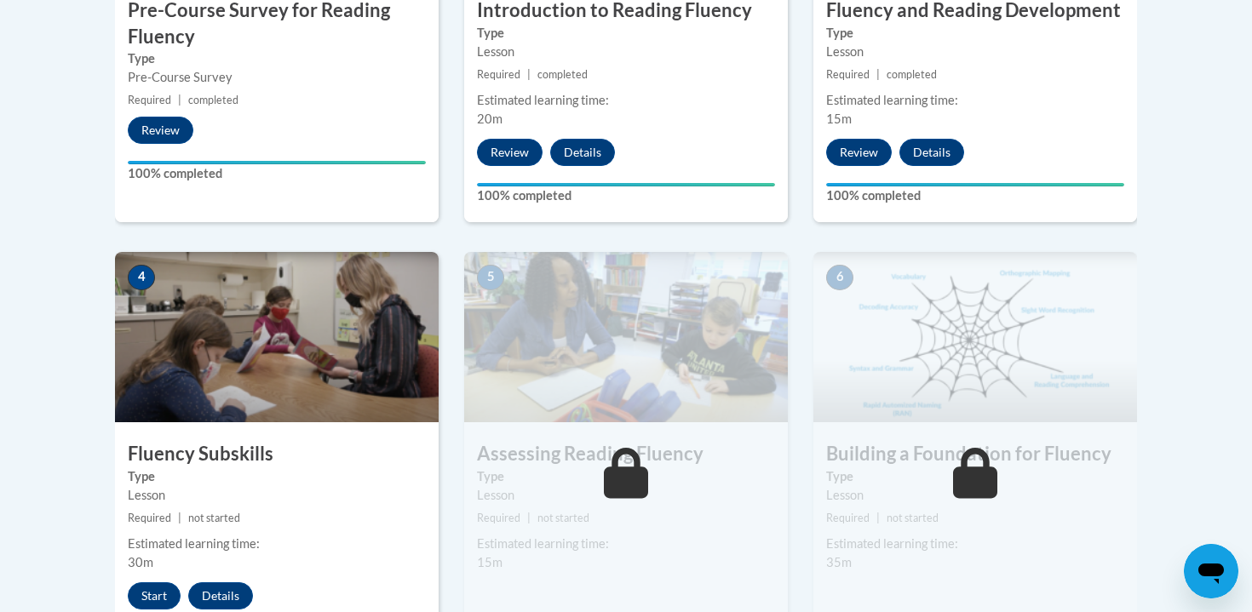
scroll to position [954, 0]
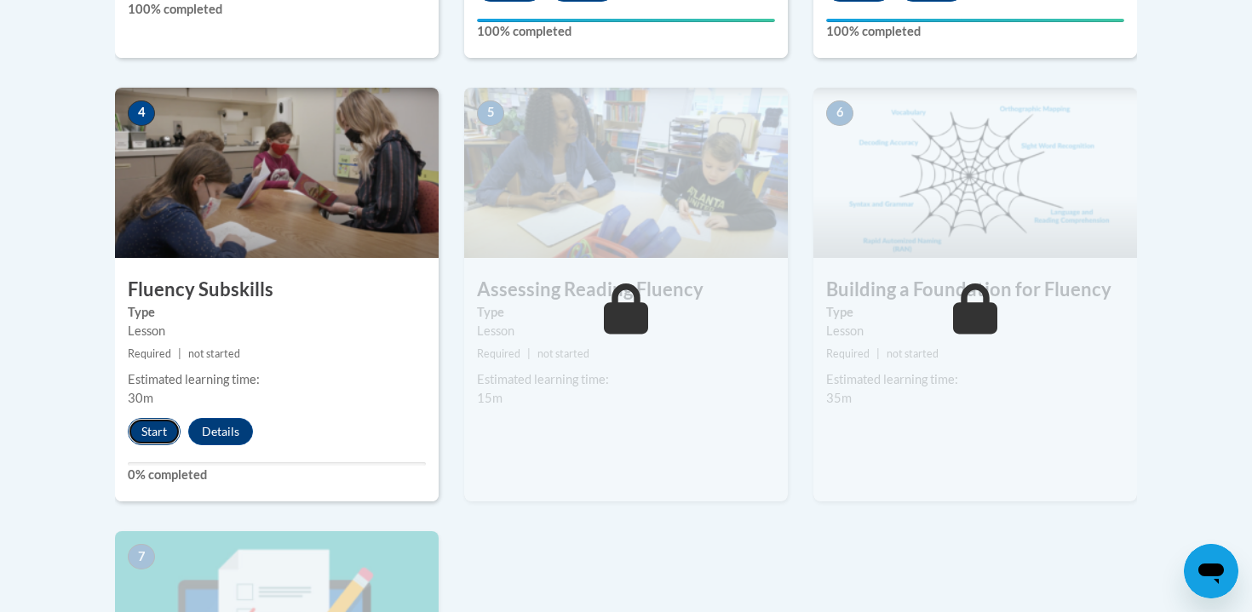
click at [152, 438] on button "Start" at bounding box center [154, 431] width 53 height 27
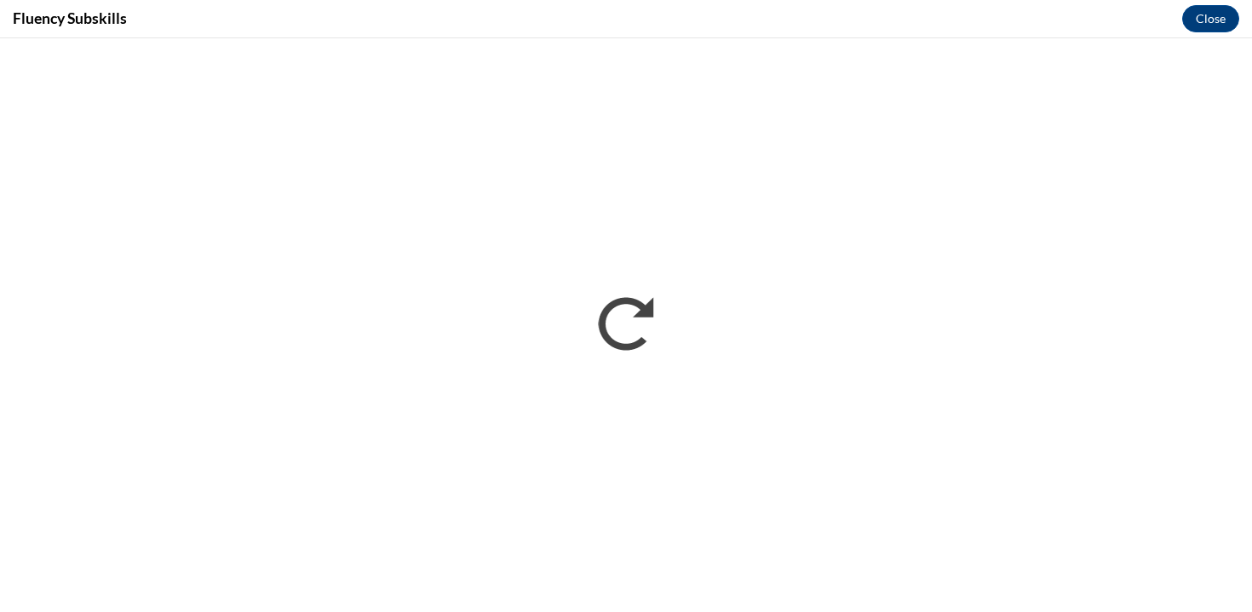
scroll to position [0, 0]
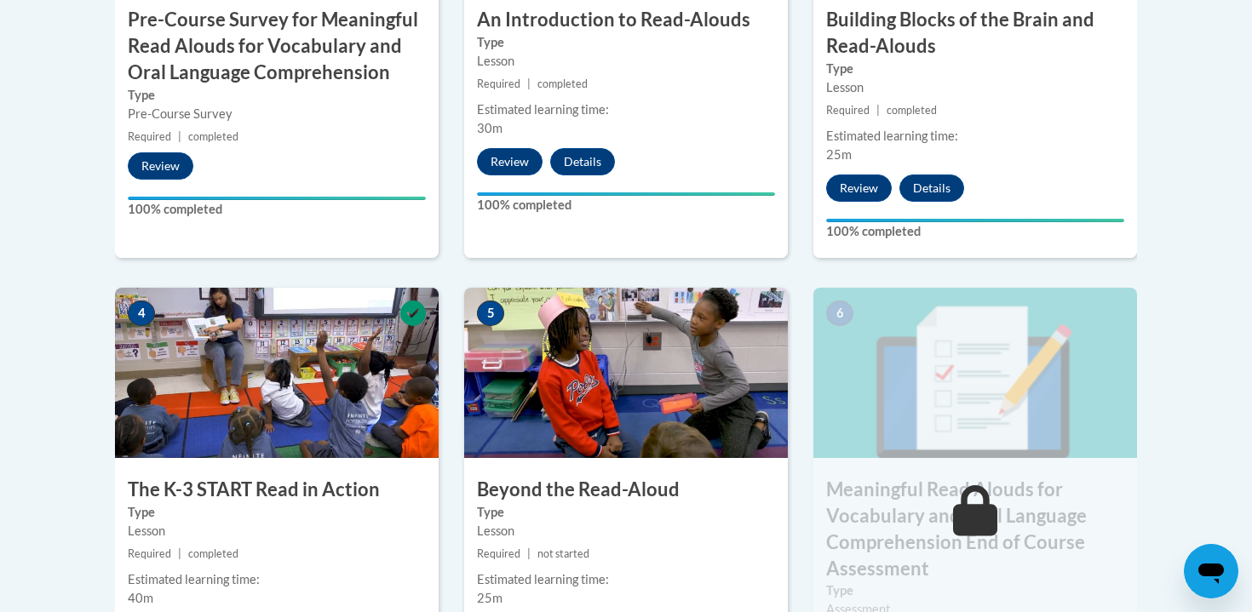
scroll to position [931, 0]
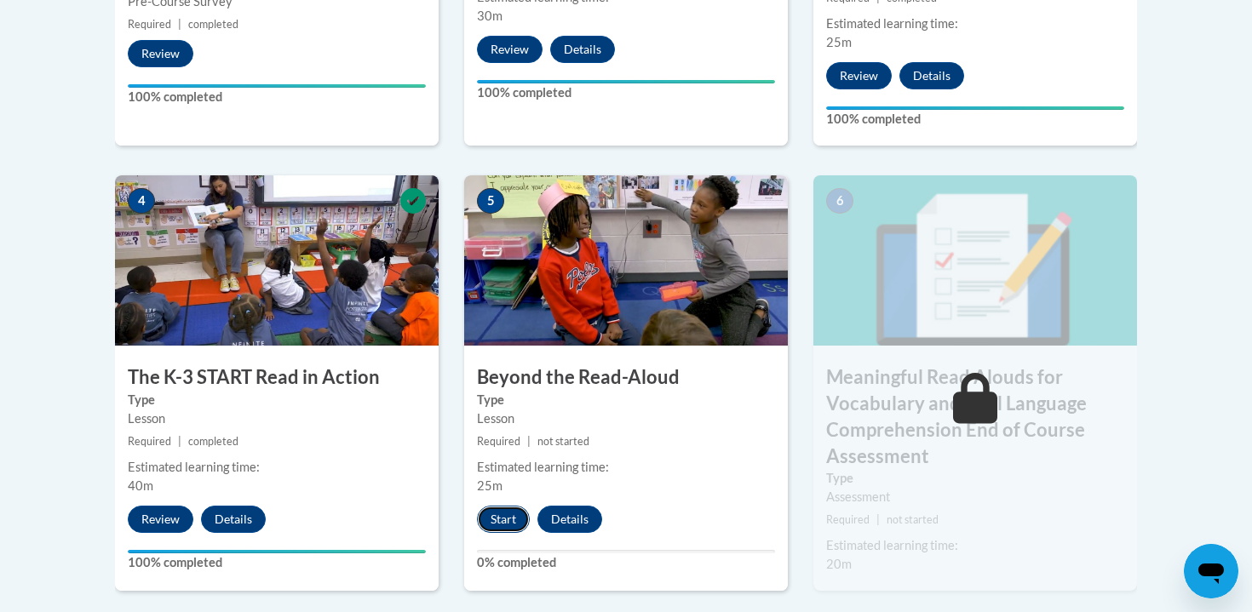
click at [507, 510] on button "Start" at bounding box center [503, 519] width 53 height 27
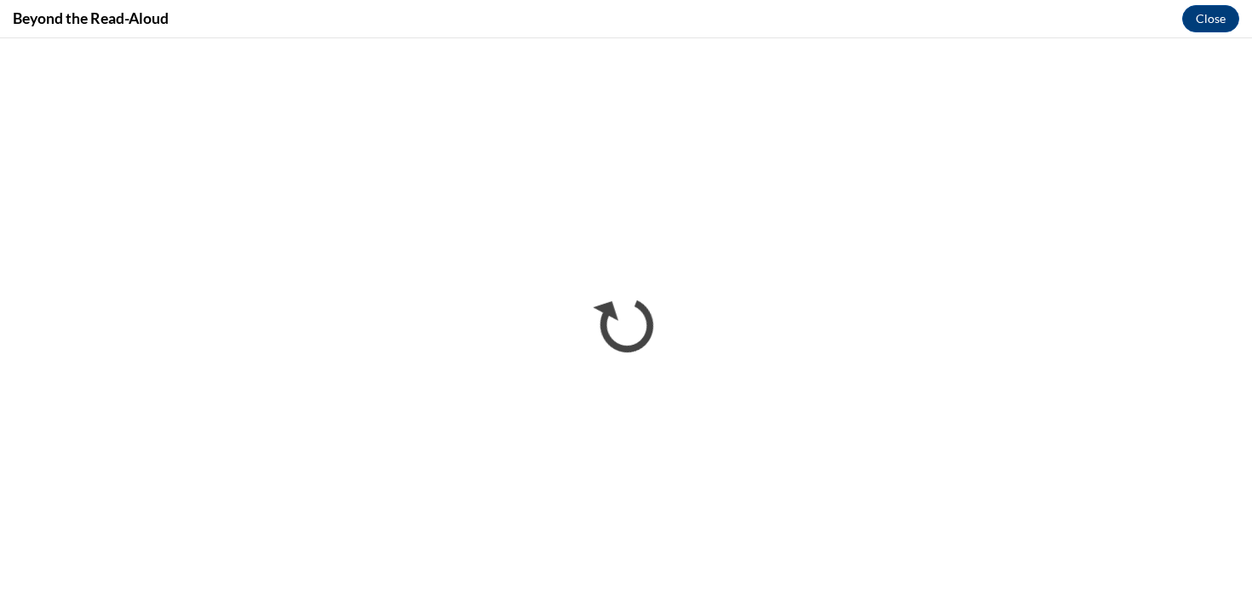
scroll to position [0, 0]
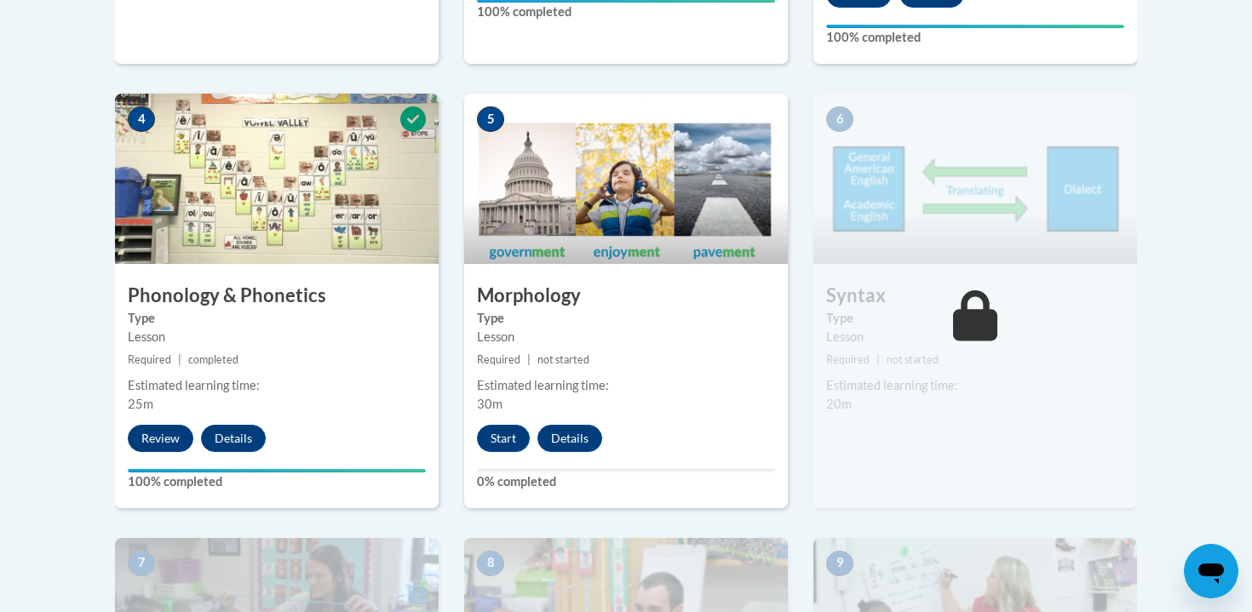
scroll to position [946, 0]
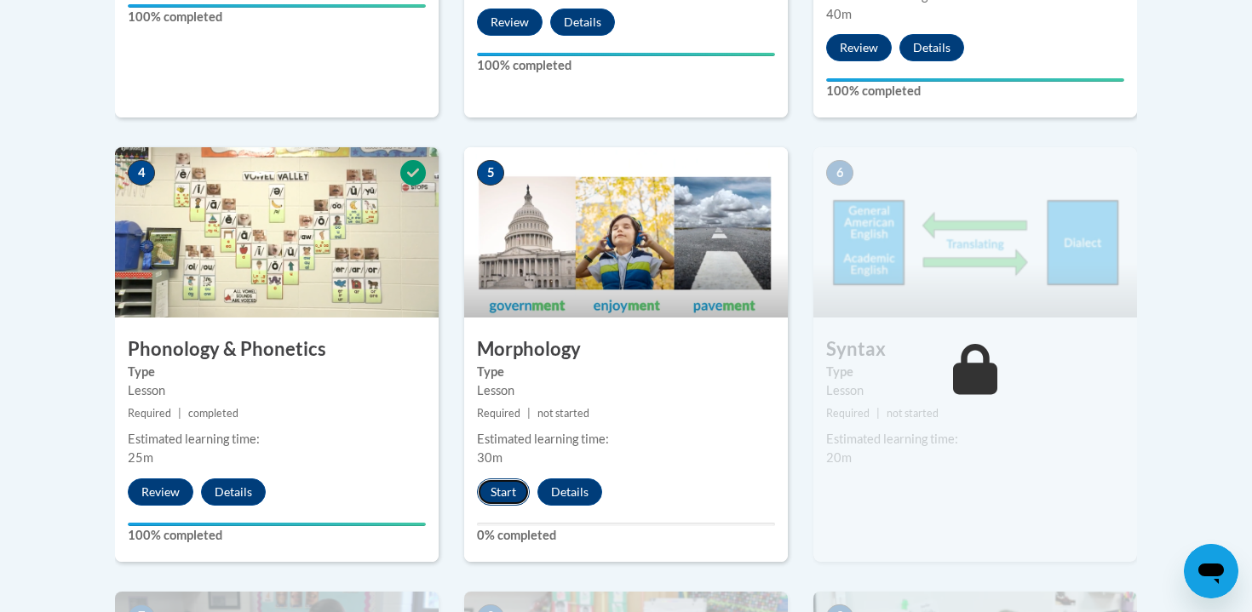
click at [490, 497] on button "Start" at bounding box center [503, 491] width 53 height 27
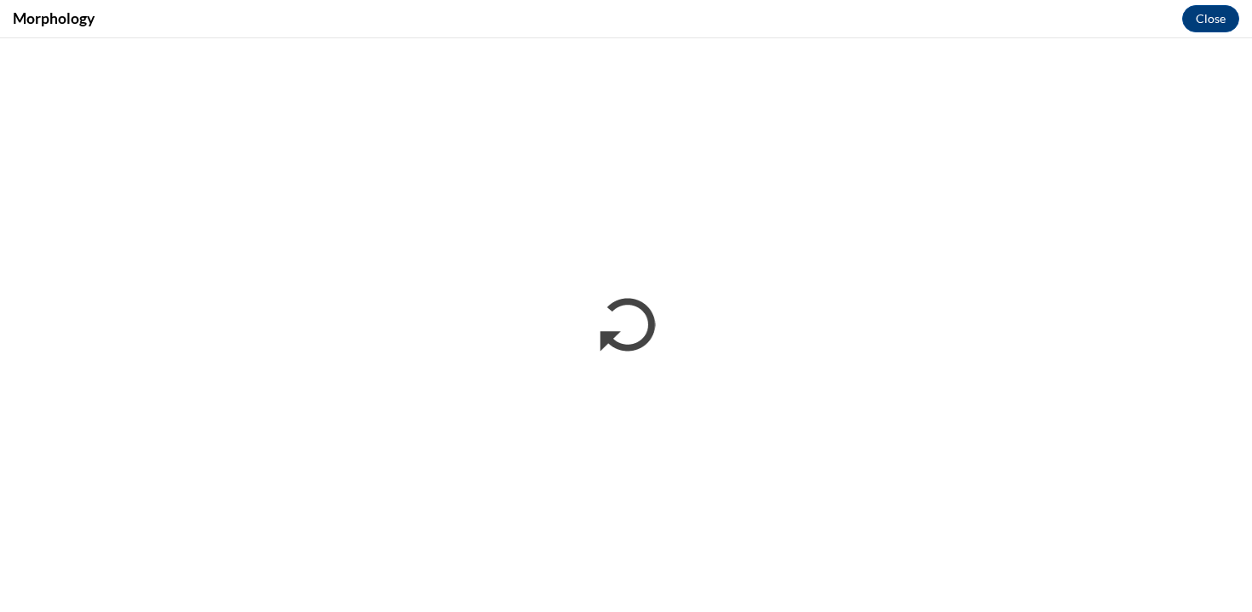
scroll to position [0, 0]
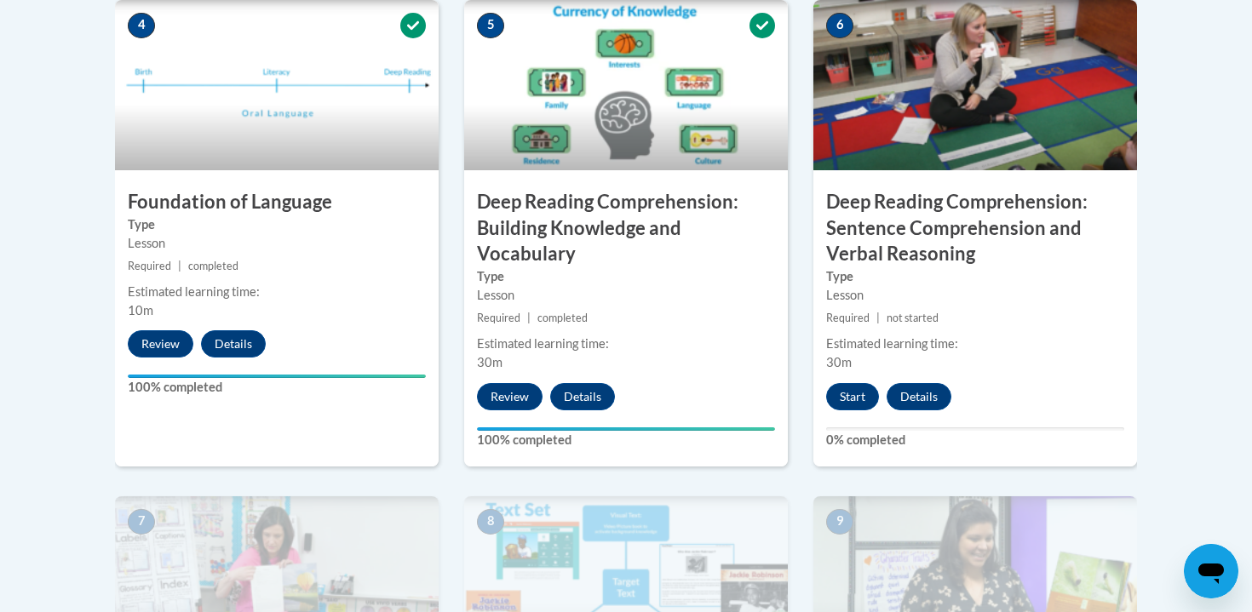
scroll to position [1042, 0]
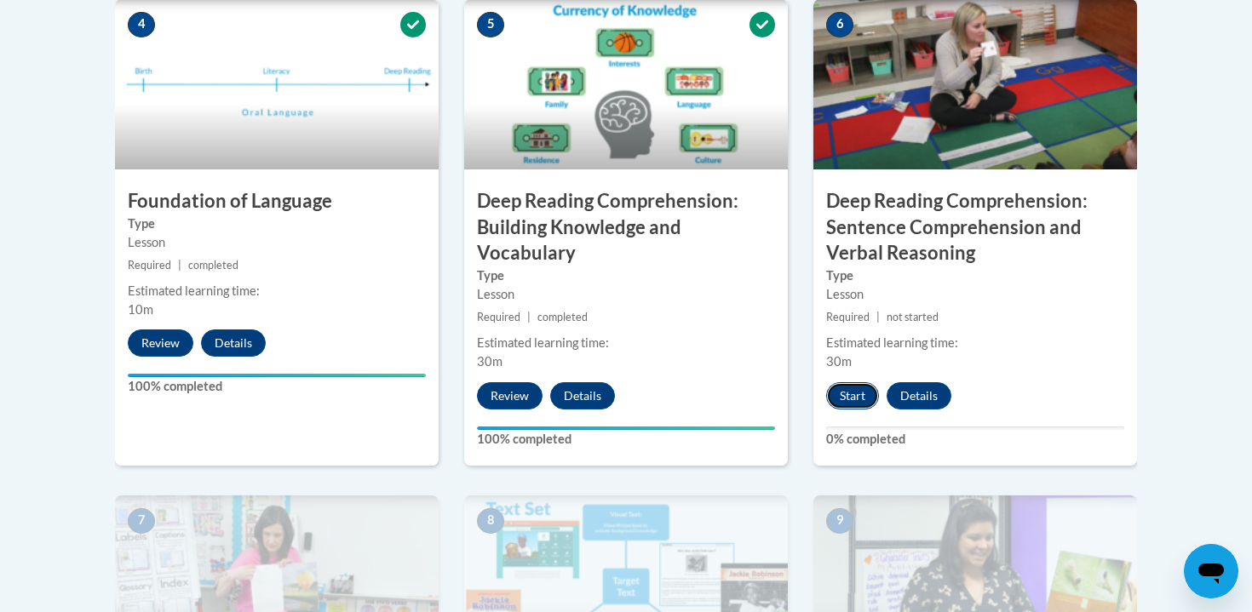
click at [851, 399] on button "Start" at bounding box center [852, 395] width 53 height 27
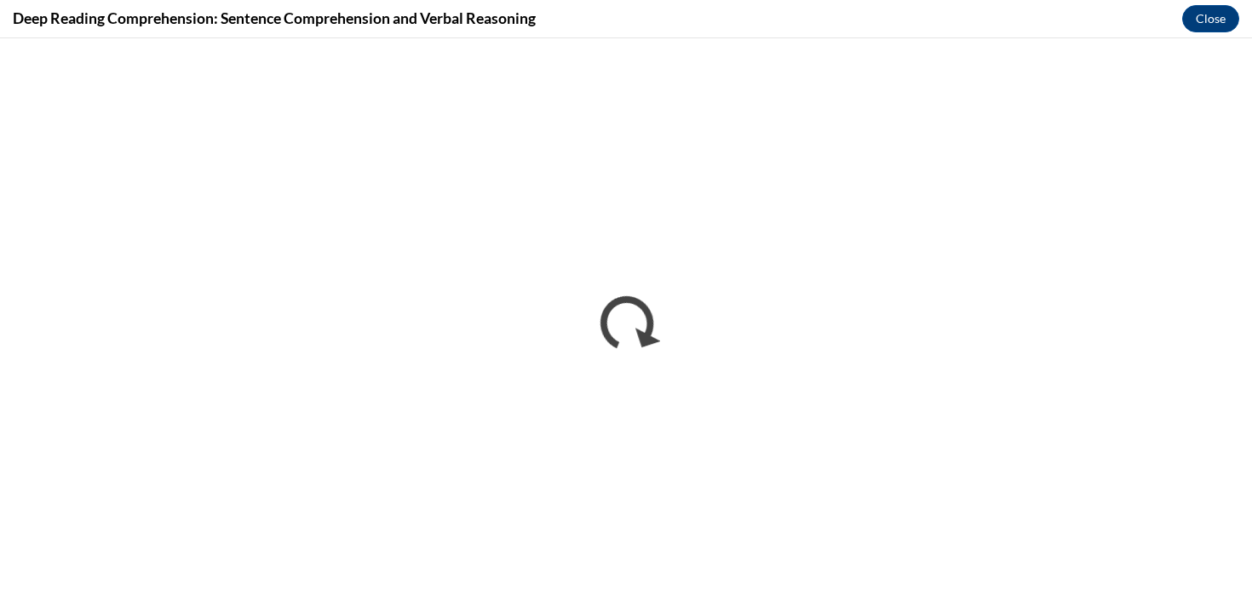
scroll to position [0, 0]
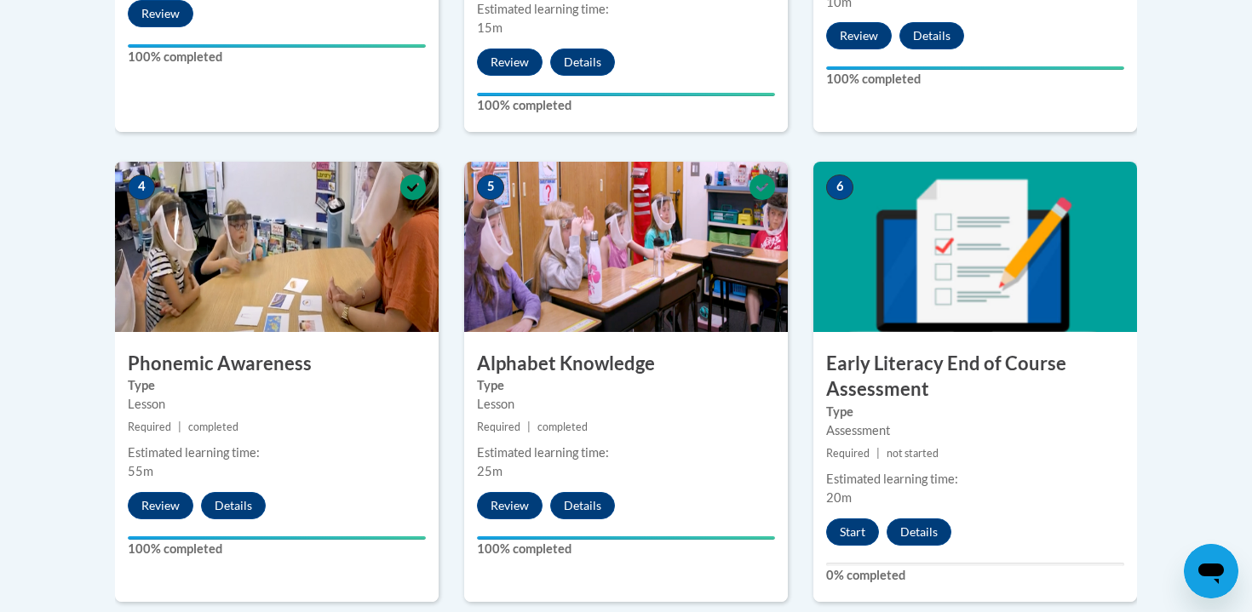
scroll to position [1330, 0]
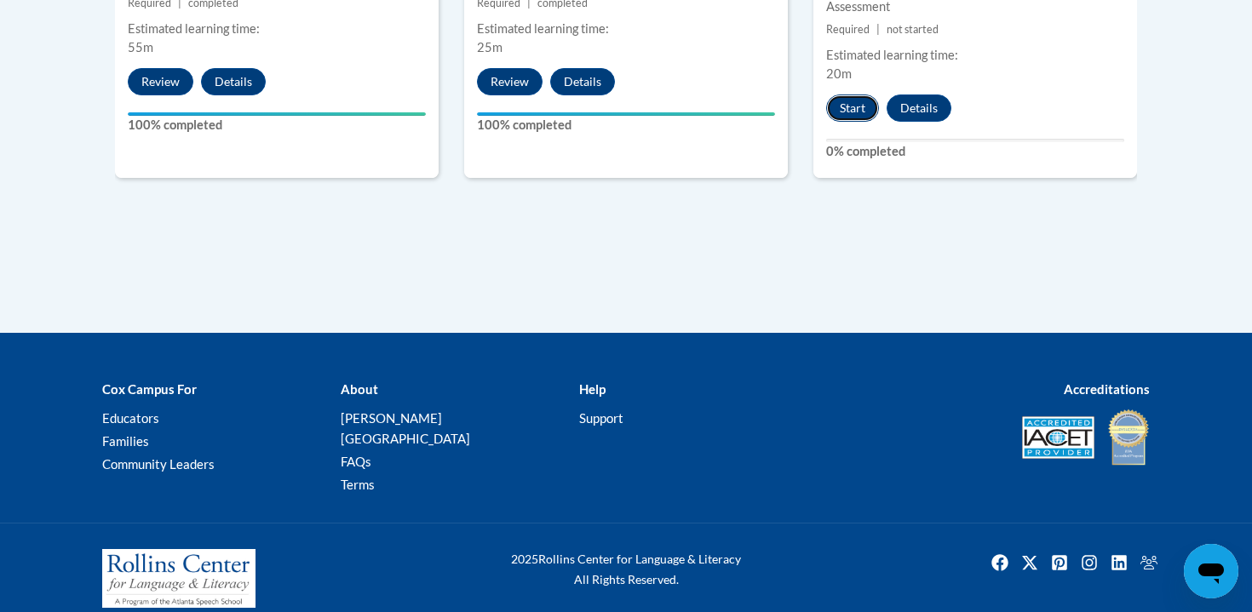
click at [843, 112] on button "Start" at bounding box center [852, 108] width 53 height 27
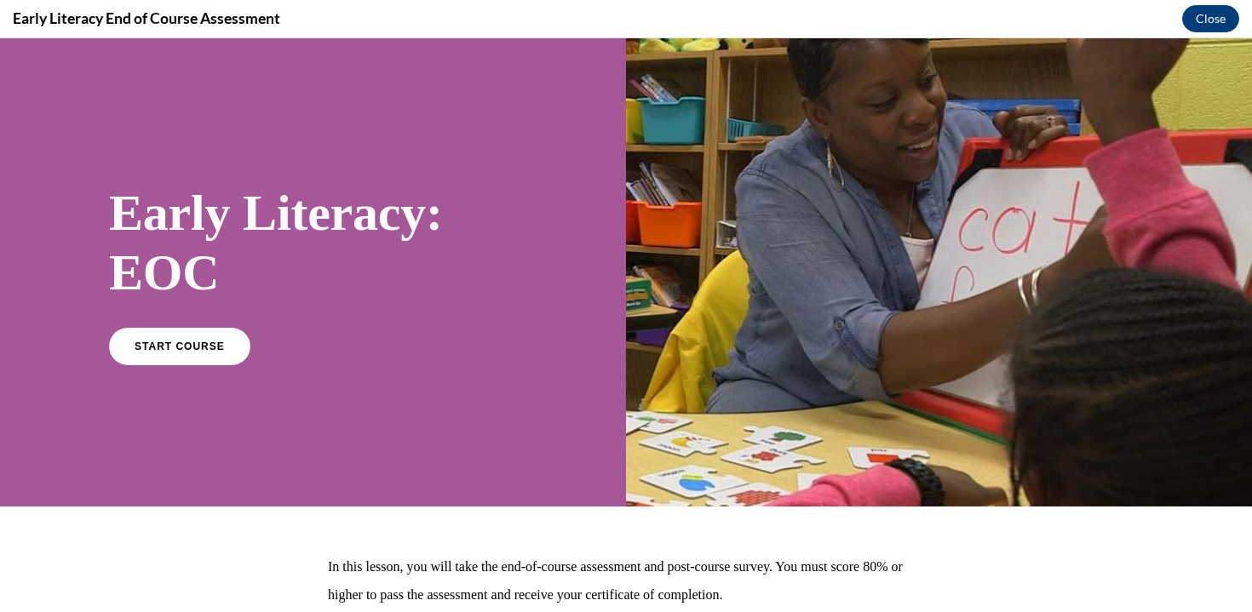
scroll to position [0, 0]
click at [209, 328] on link "START COURSE" at bounding box center [180, 345] width 148 height 39
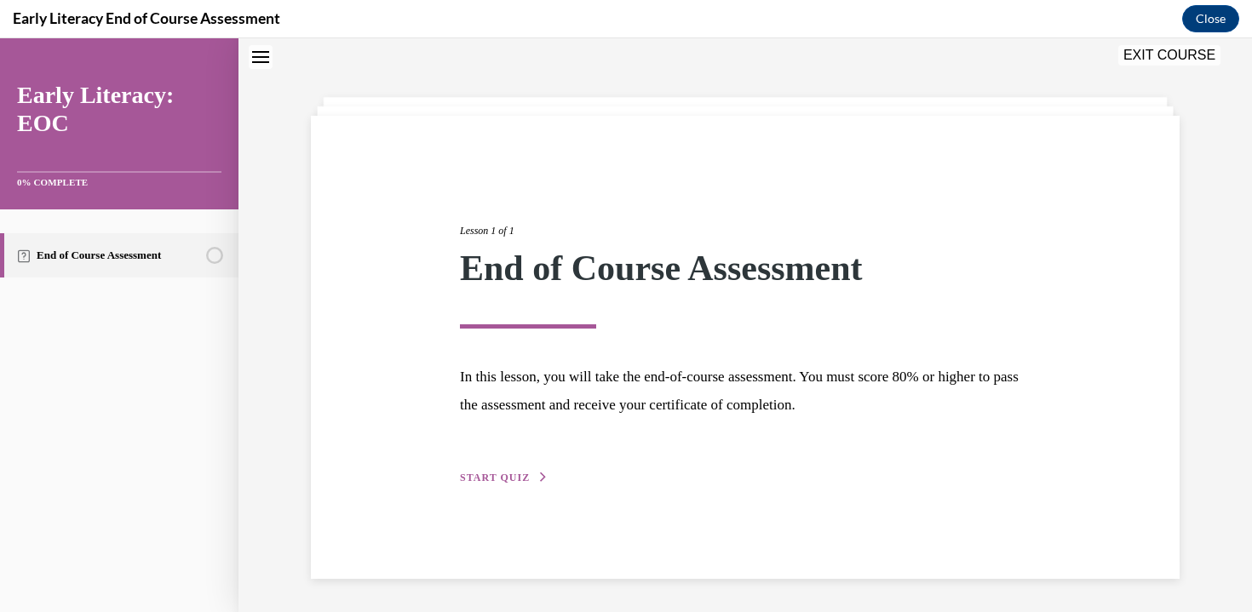
scroll to position [54, 0]
click at [483, 477] on span "START QUIZ" at bounding box center [495, 477] width 70 height 12
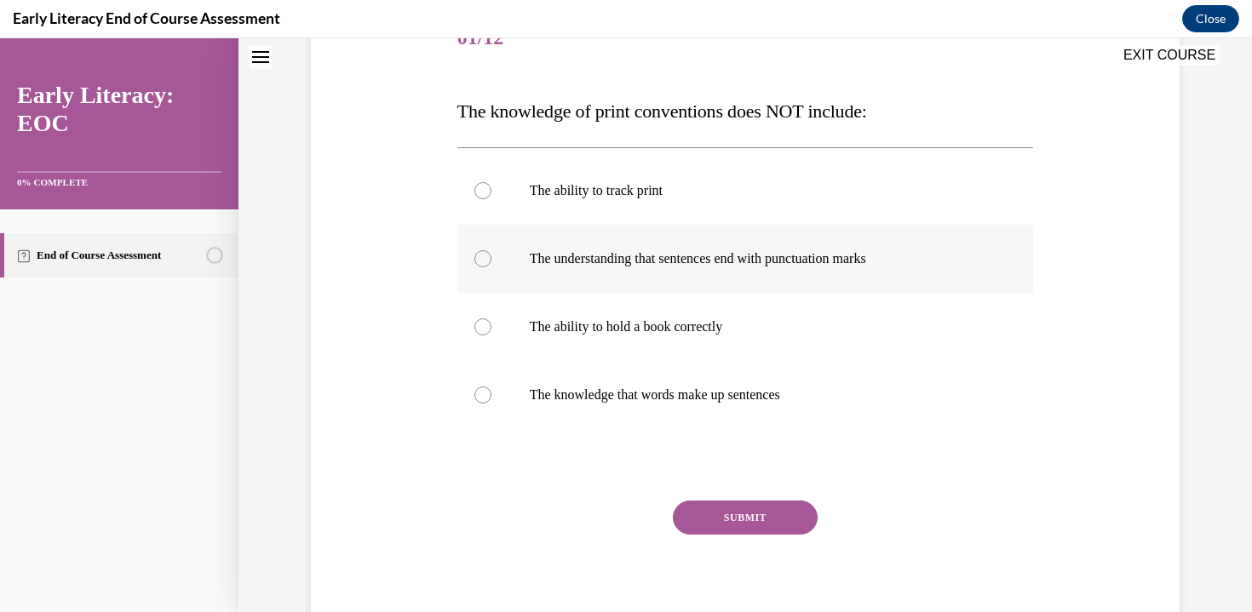
scroll to position [234, 0]
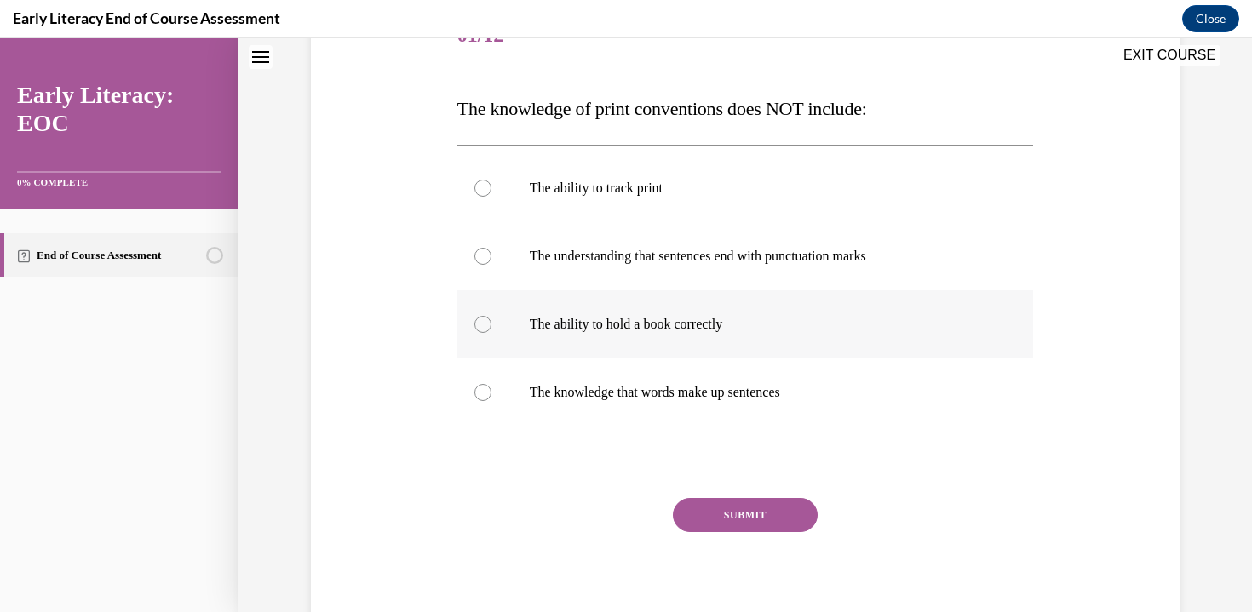
click at [783, 343] on div at bounding box center [745, 324] width 576 height 68
click at [730, 524] on button "SUBMIT" at bounding box center [745, 515] width 145 height 34
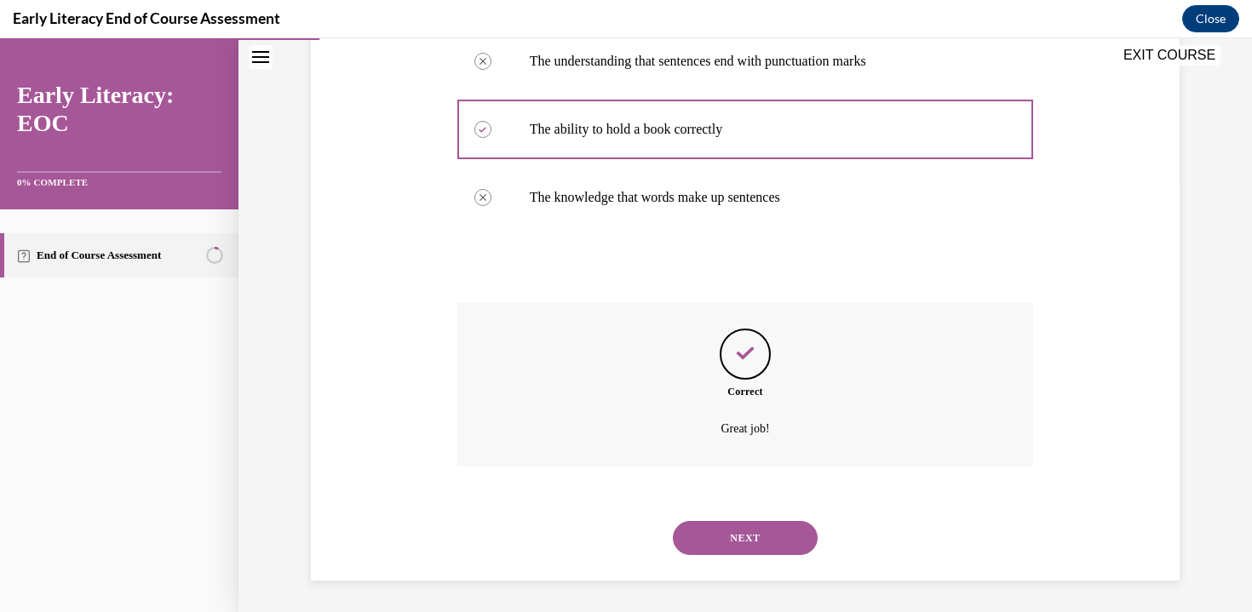
scroll to position [432, 0]
click at [734, 540] on button "NEXT" at bounding box center [745, 535] width 145 height 34
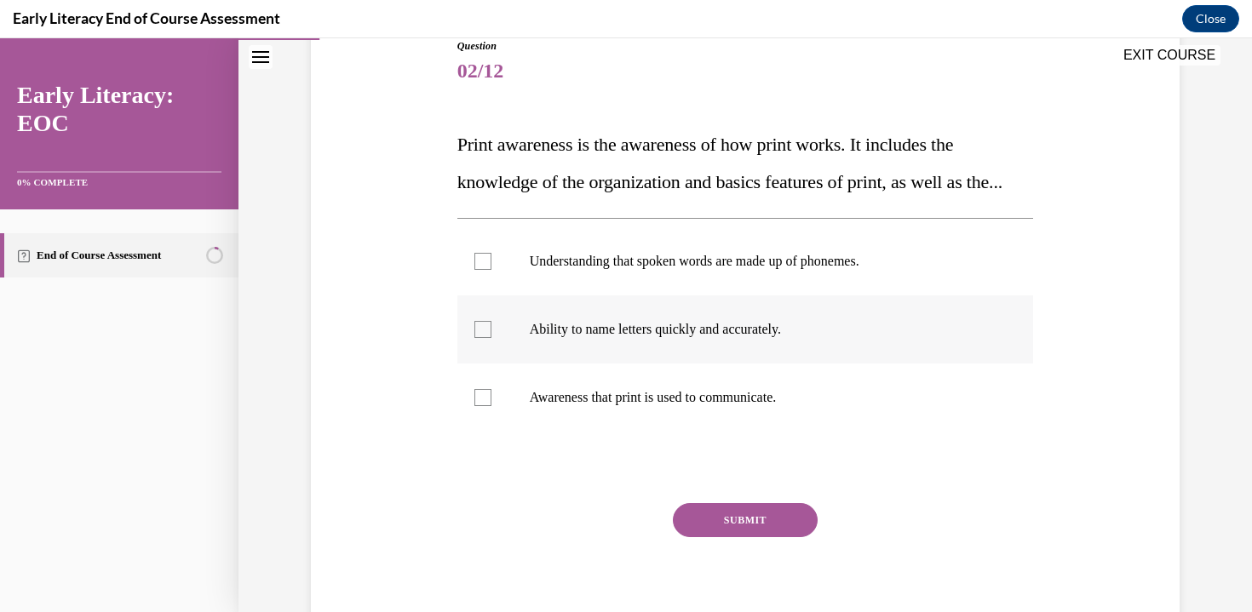
scroll to position [220, 0]
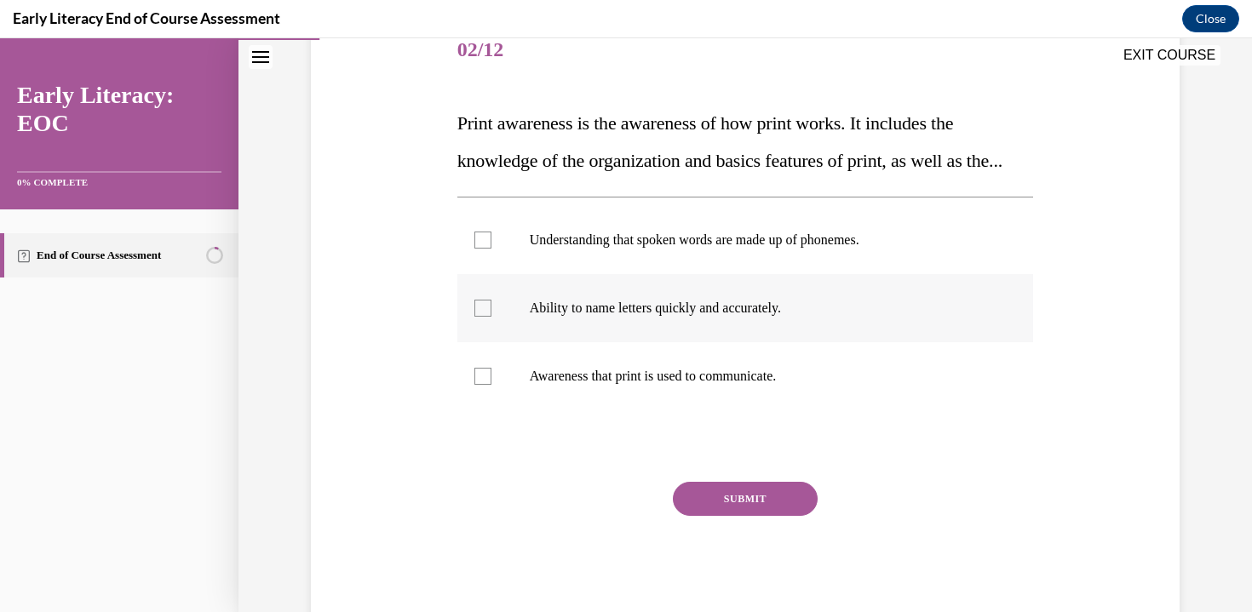
click at [483, 317] on div at bounding box center [482, 308] width 17 height 17
click at [484, 403] on div at bounding box center [745, 376] width 576 height 68
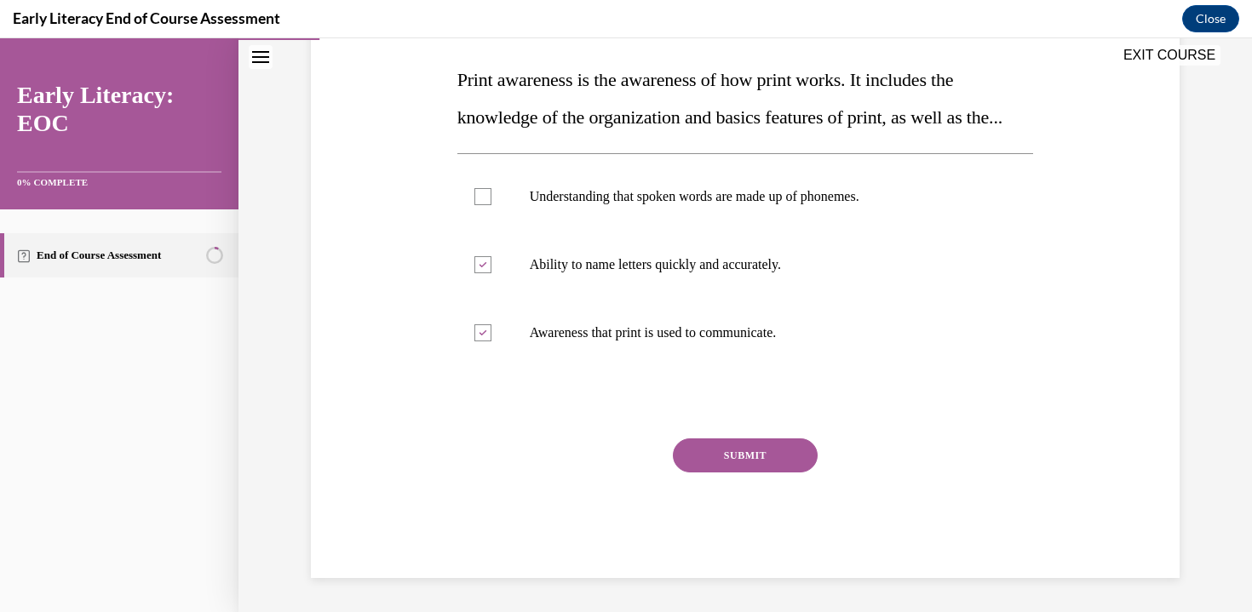
scroll to position [269, 0]
click at [744, 473] on button "SUBMIT" at bounding box center [745, 455] width 145 height 34
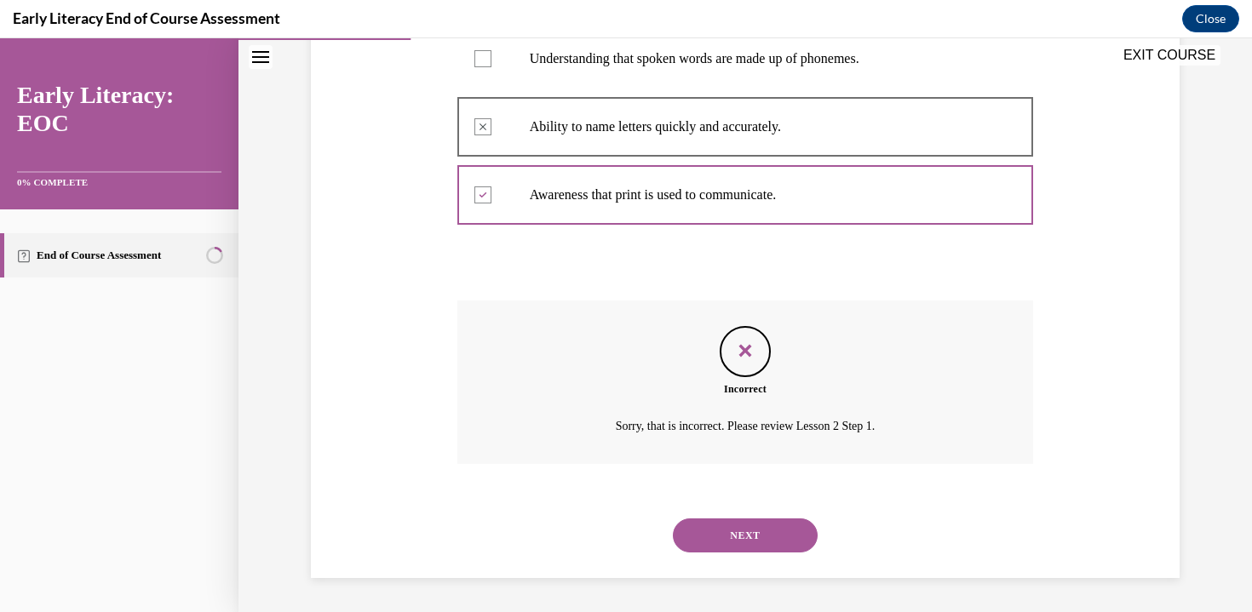
scroll to position [438, 0]
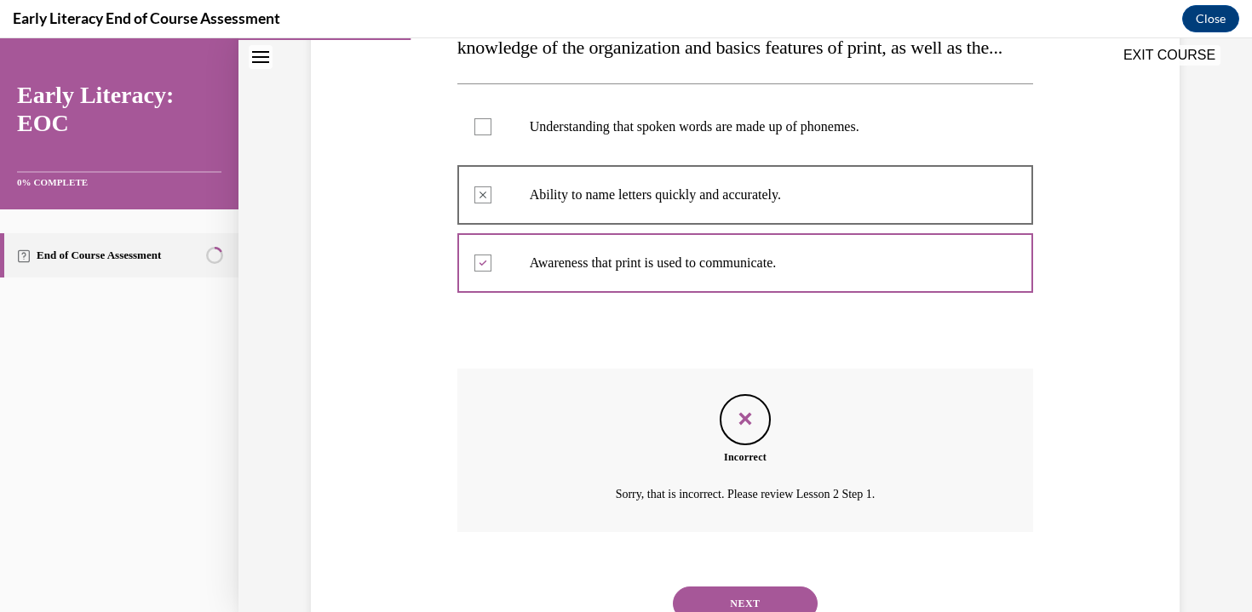
click at [473, 159] on div at bounding box center [745, 127] width 576 height 68
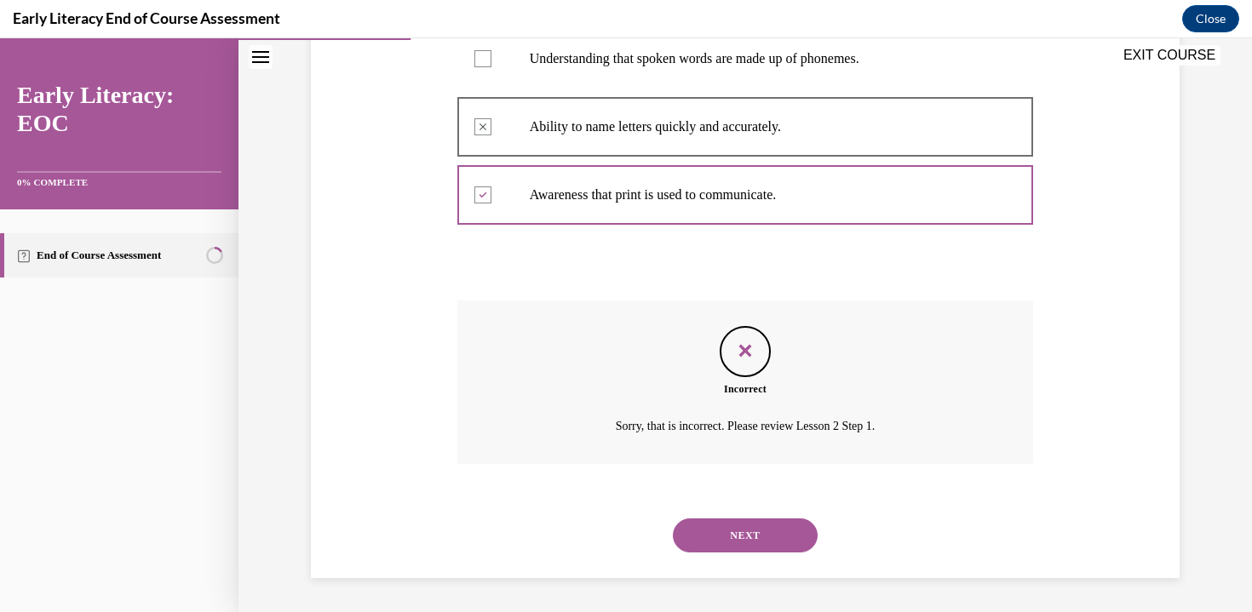
click at [779, 562] on div "NEXT" at bounding box center [745, 535] width 576 height 68
click at [775, 530] on button "NEXT" at bounding box center [745, 535] width 145 height 34
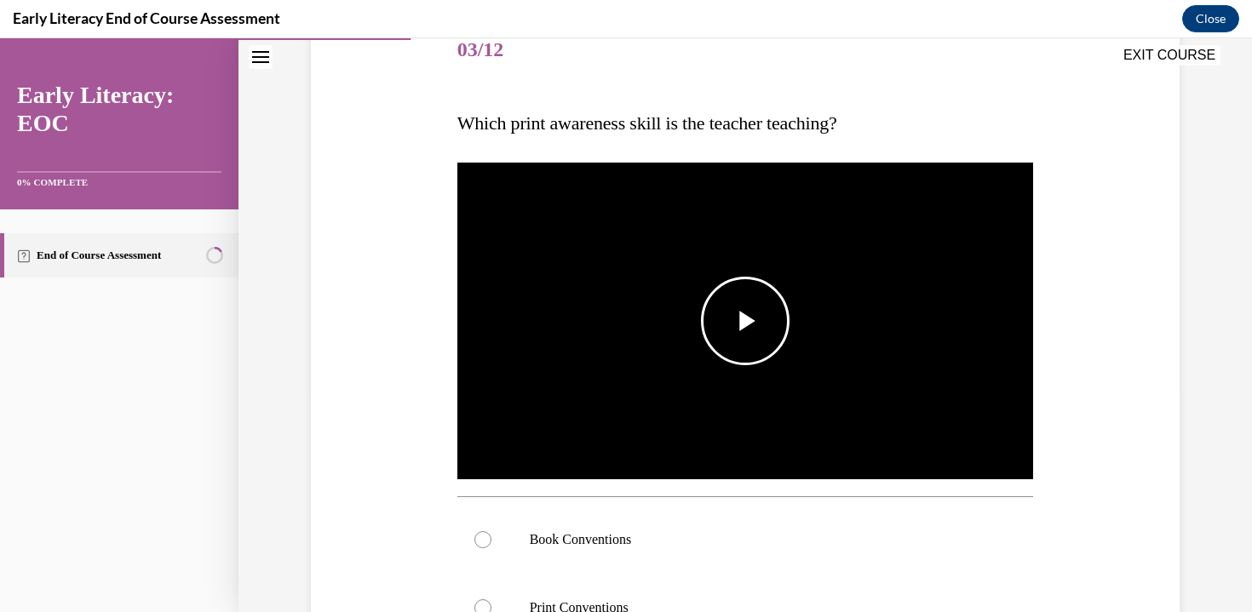
scroll to position [283, 0]
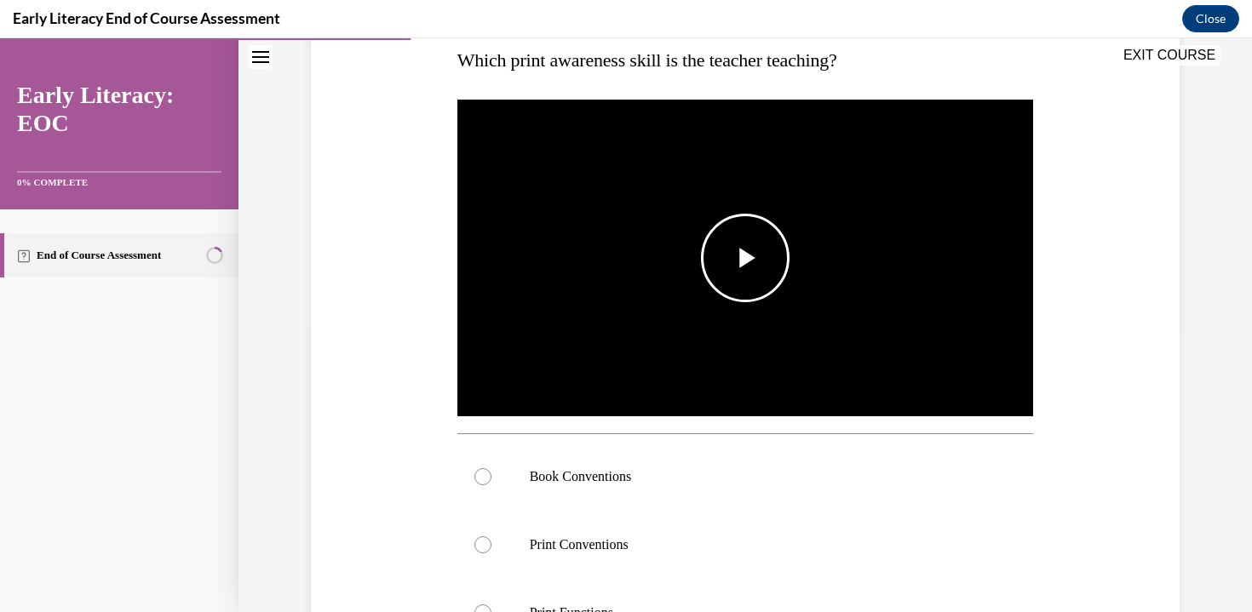
click at [745, 258] on span "Video player" at bounding box center [745, 258] width 0 height 0
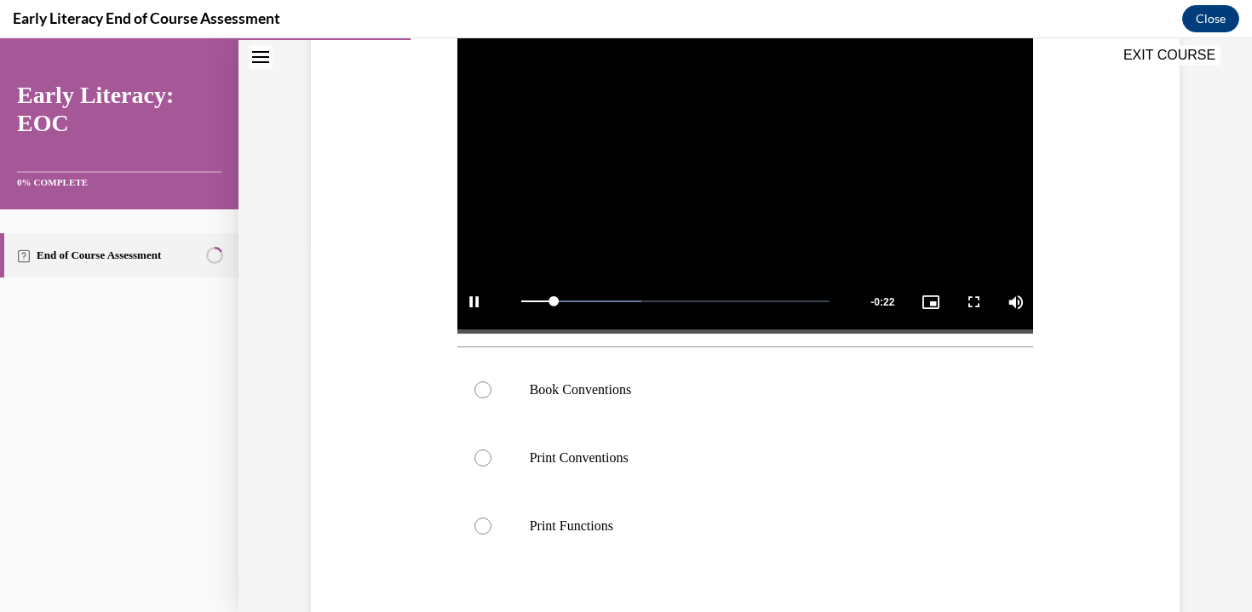
scroll to position [379, 0]
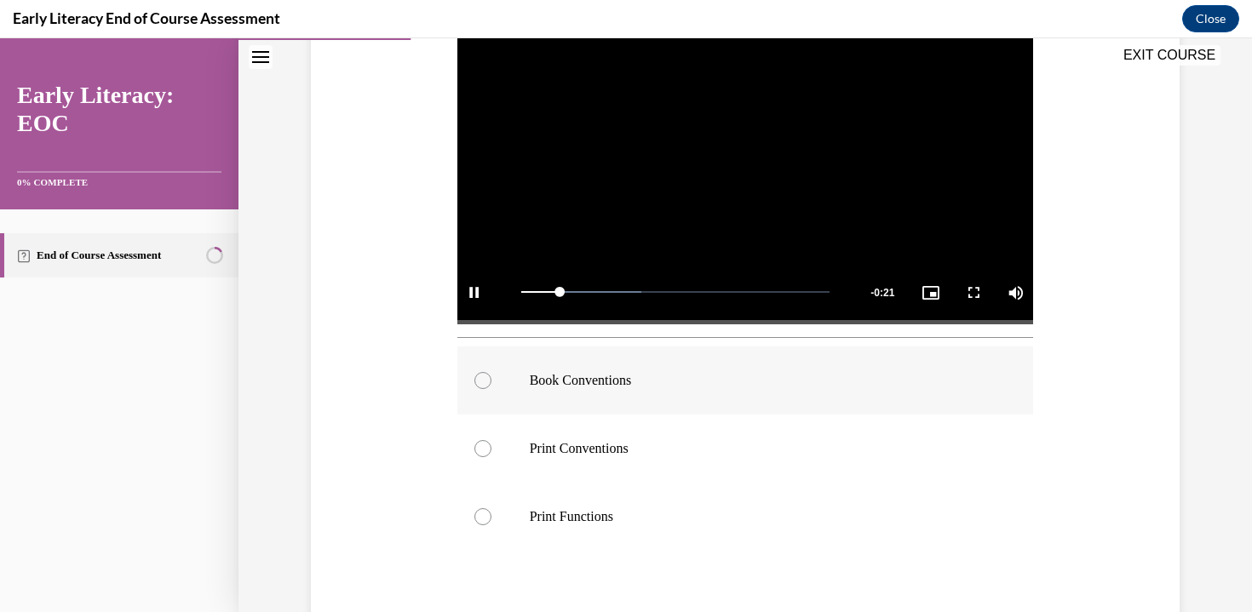
click at [677, 380] on p "Book Conventions" at bounding box center [760, 380] width 461 height 17
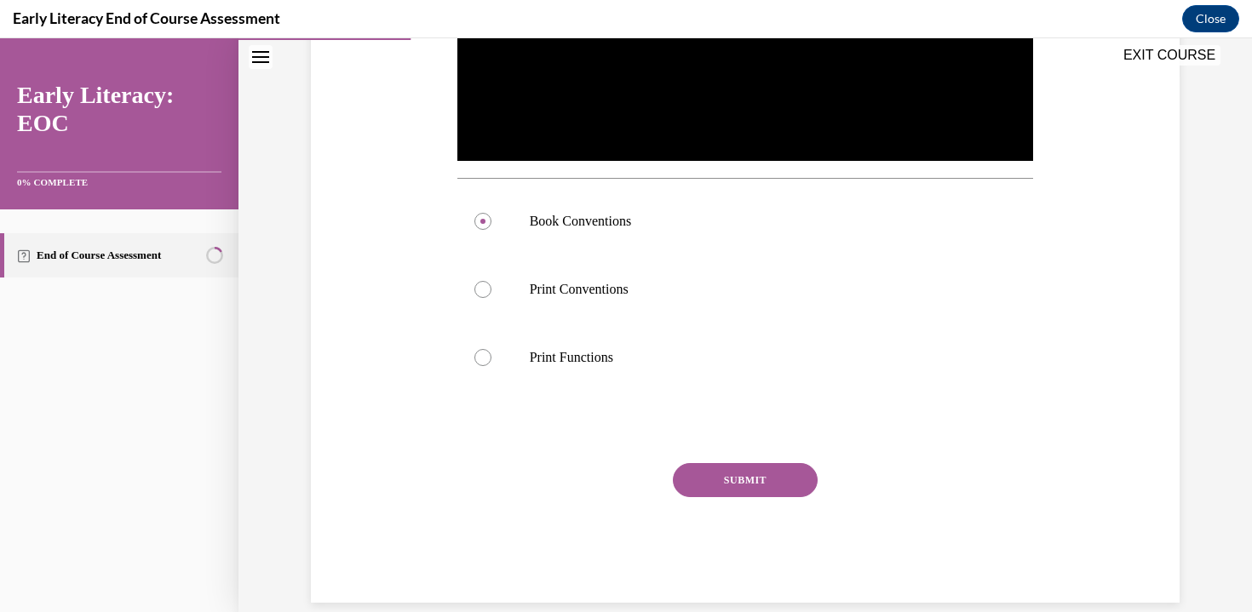
scroll to position [558, 0]
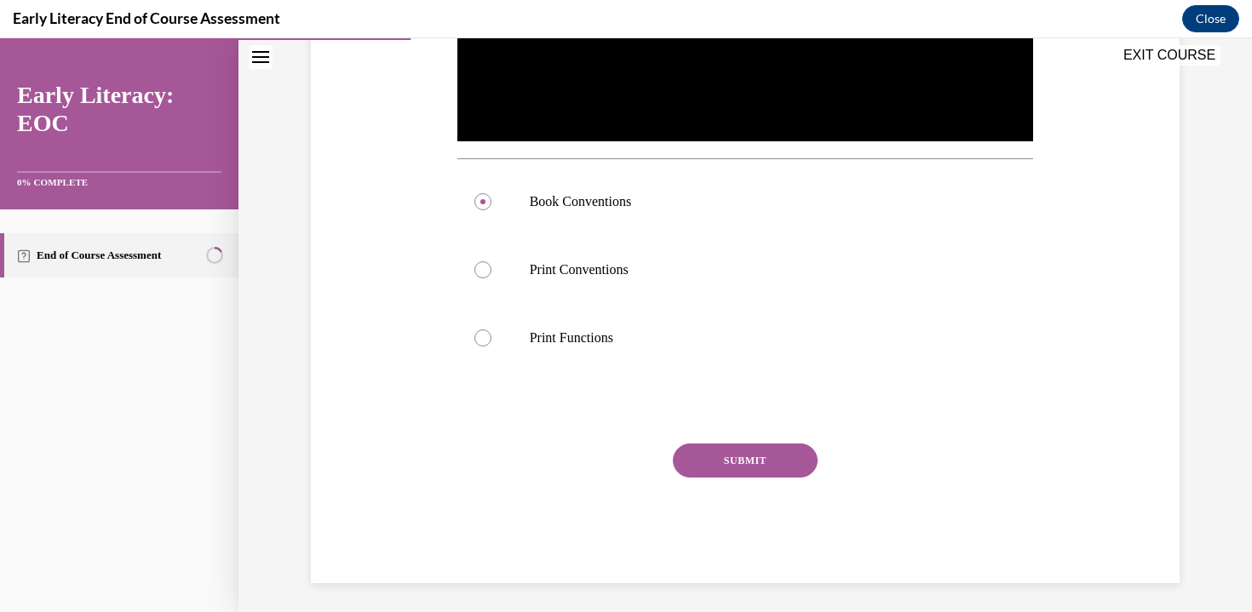
click at [759, 486] on div "SUBMIT" at bounding box center [745, 486] width 576 height 85
click at [759, 470] on button "SUBMIT" at bounding box center [745, 461] width 145 height 34
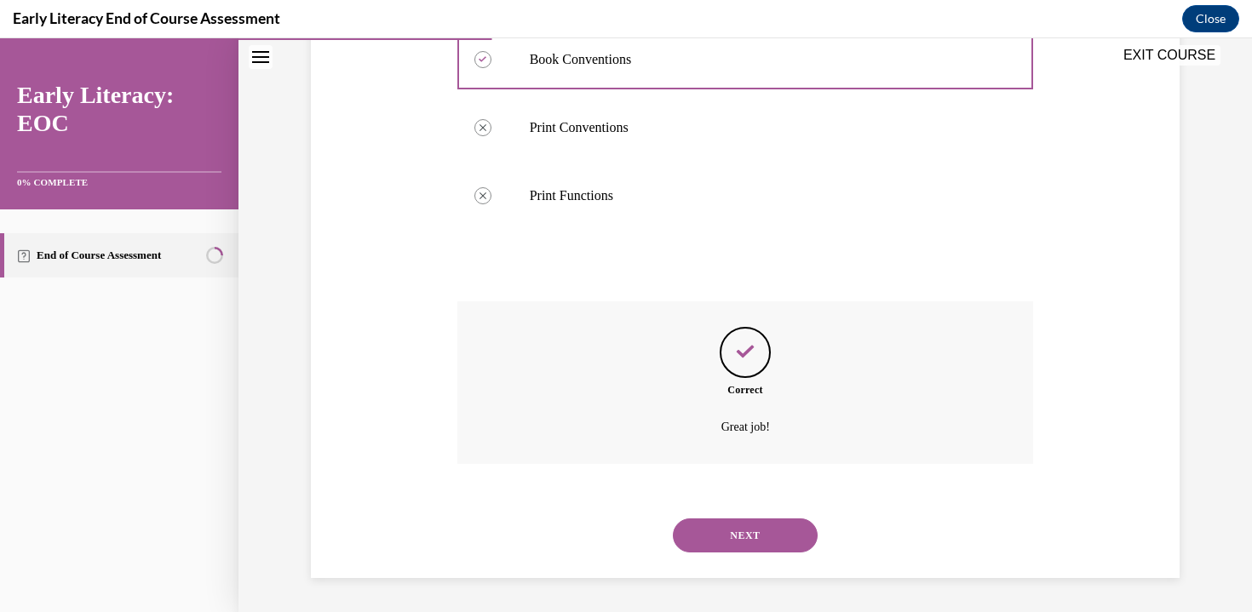
click at [742, 547] on button "NEXT" at bounding box center [745, 535] width 145 height 34
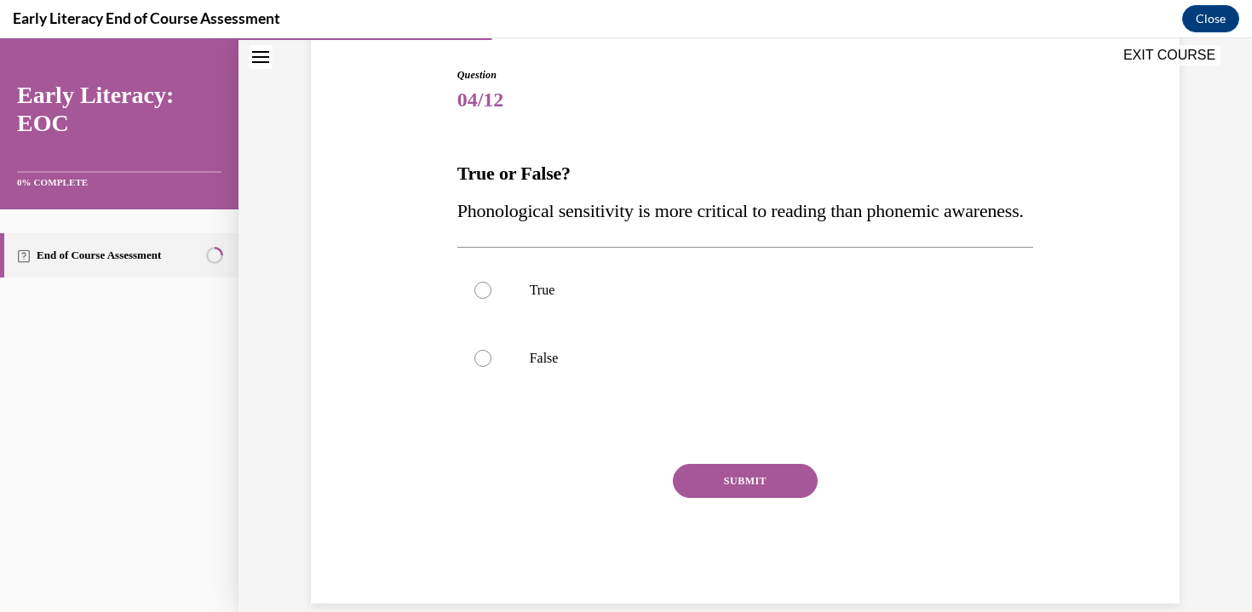
scroll to position [166, 0]
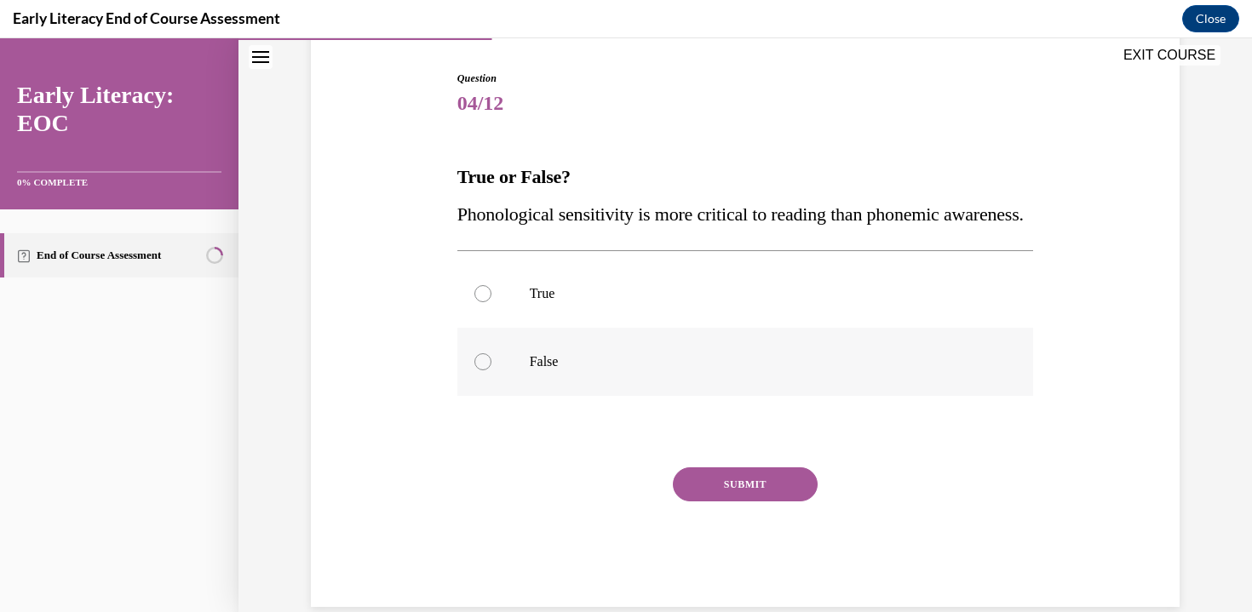
click at [475, 396] on div at bounding box center [745, 362] width 576 height 68
click at [782, 501] on button "SUBMIT" at bounding box center [745, 484] width 145 height 34
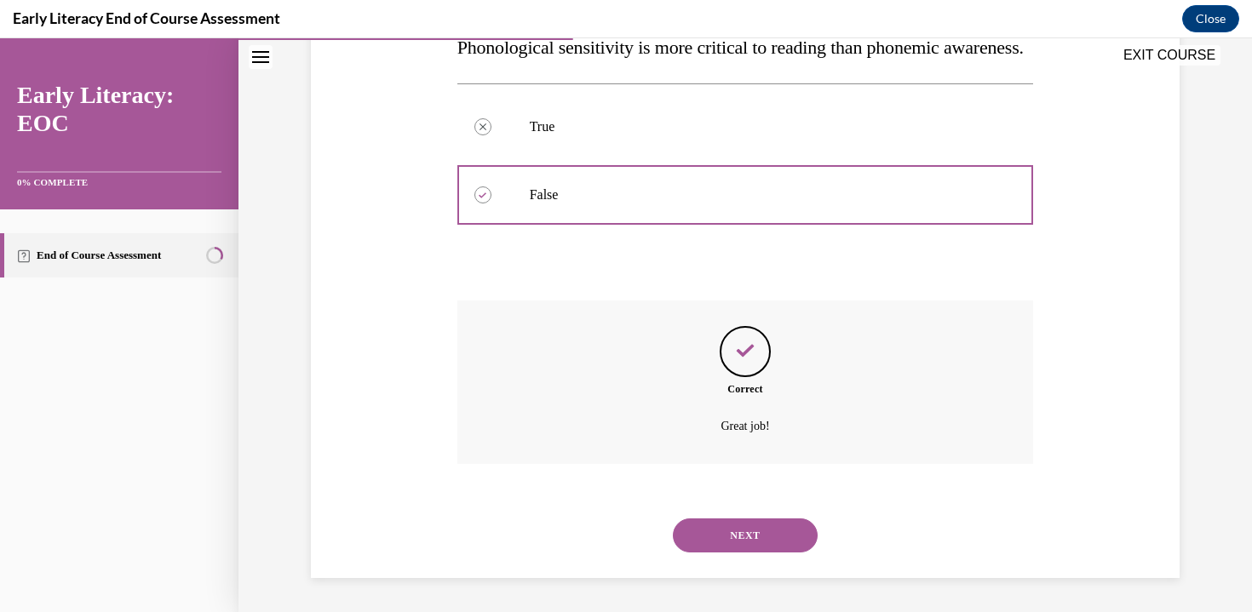
click at [762, 526] on button "NEXT" at bounding box center [745, 535] width 145 height 34
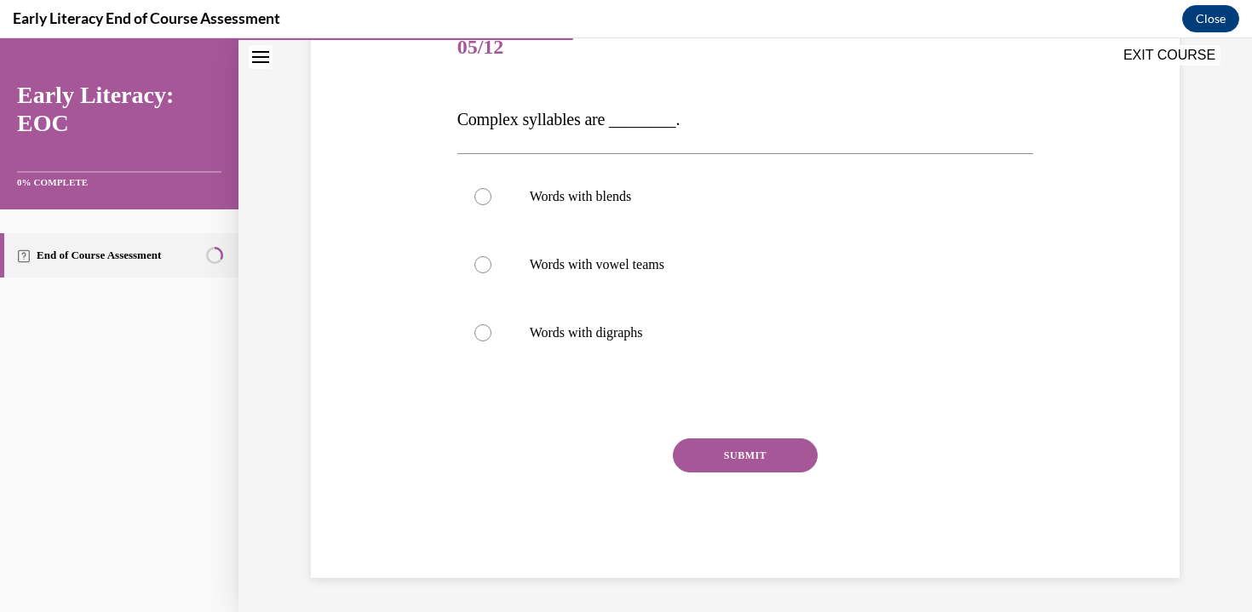
scroll to position [189, 0]
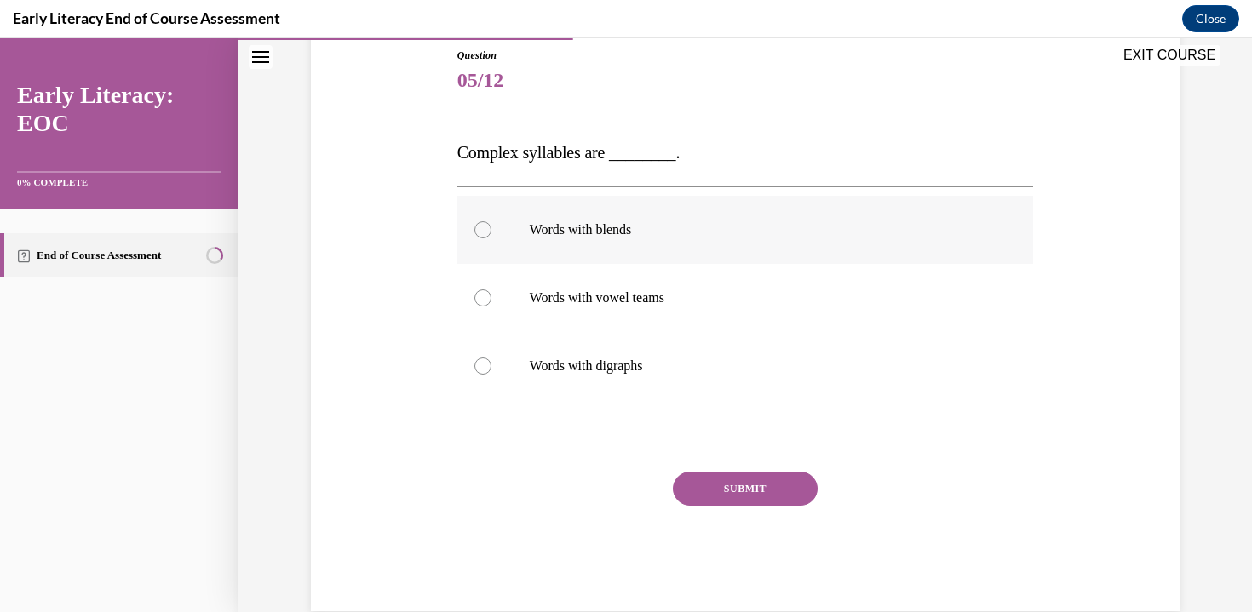
click at [553, 216] on div at bounding box center [745, 230] width 576 height 68
click at [719, 500] on button "SUBMIT" at bounding box center [745, 489] width 145 height 34
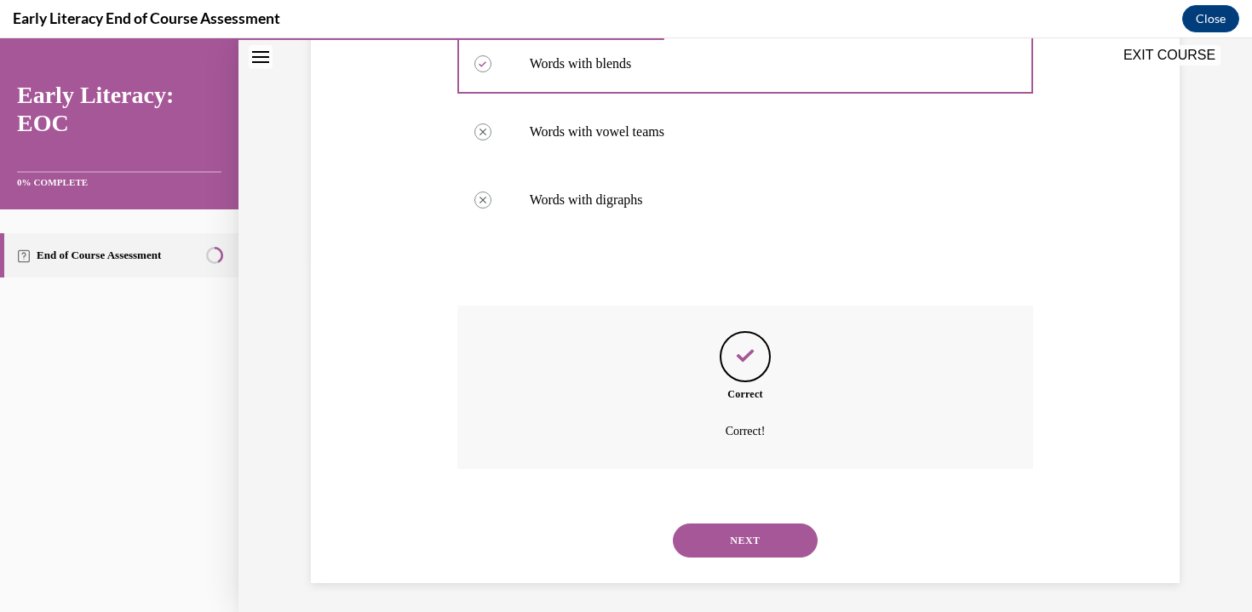
scroll to position [360, 0]
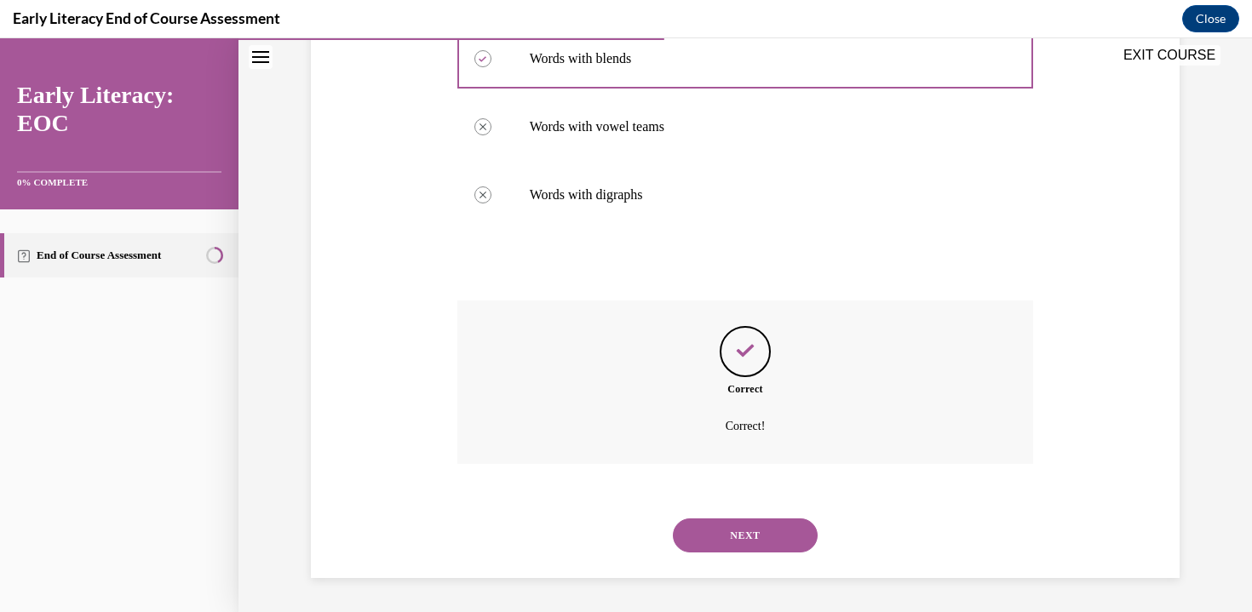
click at [719, 500] on button "SUBMIT" at bounding box center [745, 507] width 145 height 34
click at [704, 520] on button "NEXT" at bounding box center [745, 535] width 145 height 34
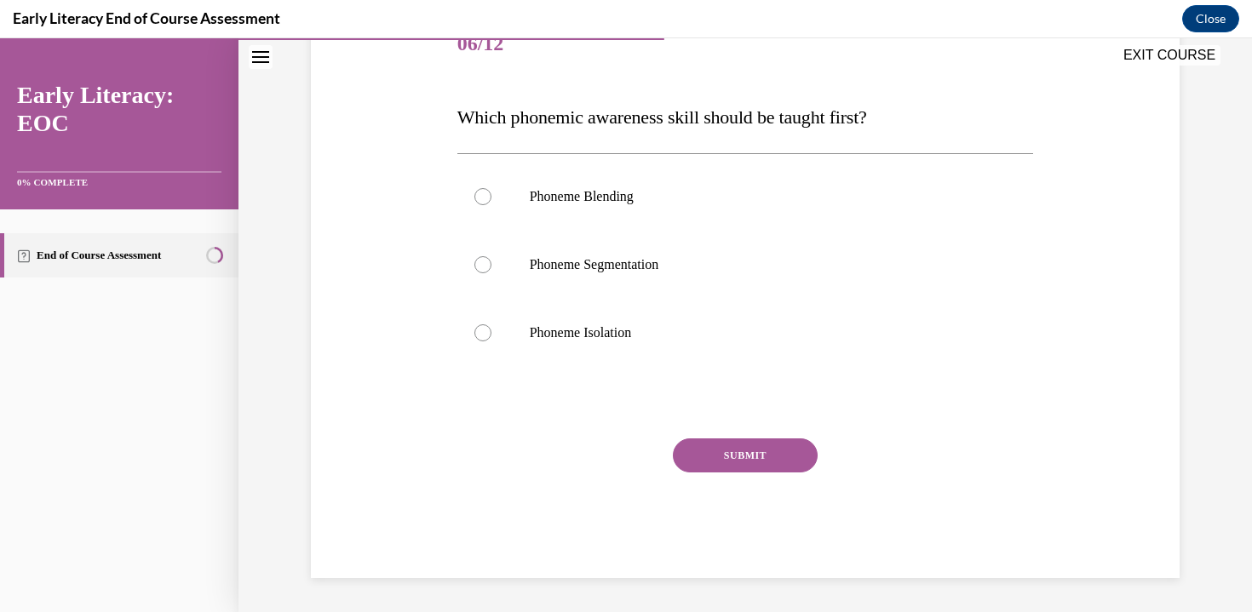
scroll to position [189, 0]
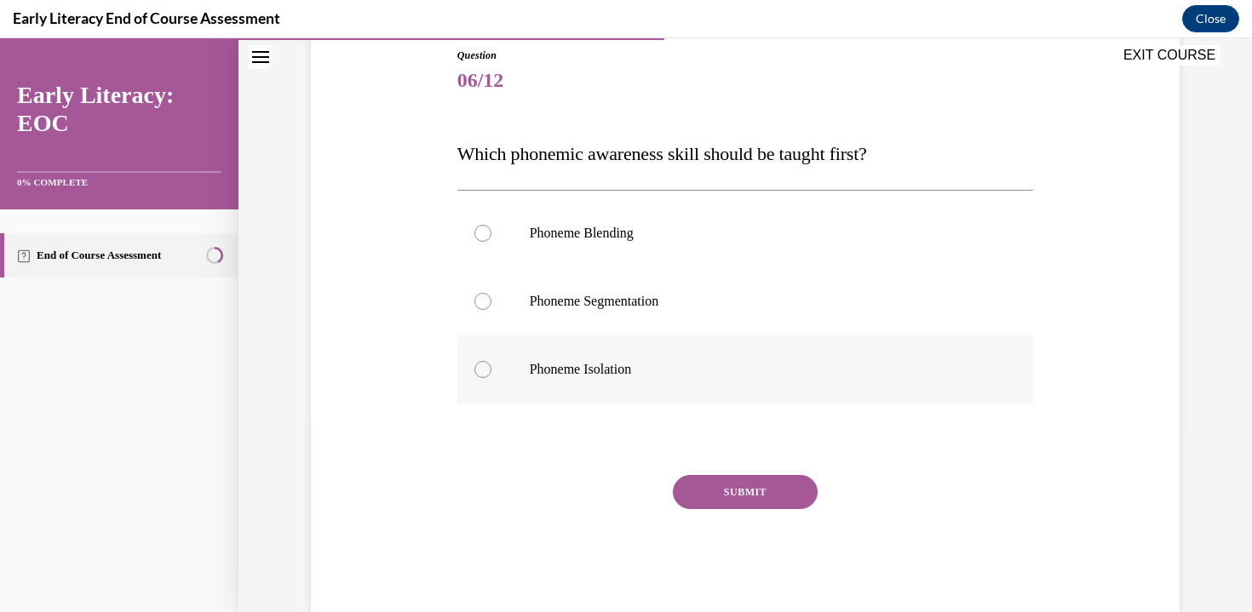
click at [568, 375] on p "Phoneme Isolation" at bounding box center [760, 369] width 461 height 17
click at [784, 496] on button "SUBMIT" at bounding box center [745, 492] width 145 height 34
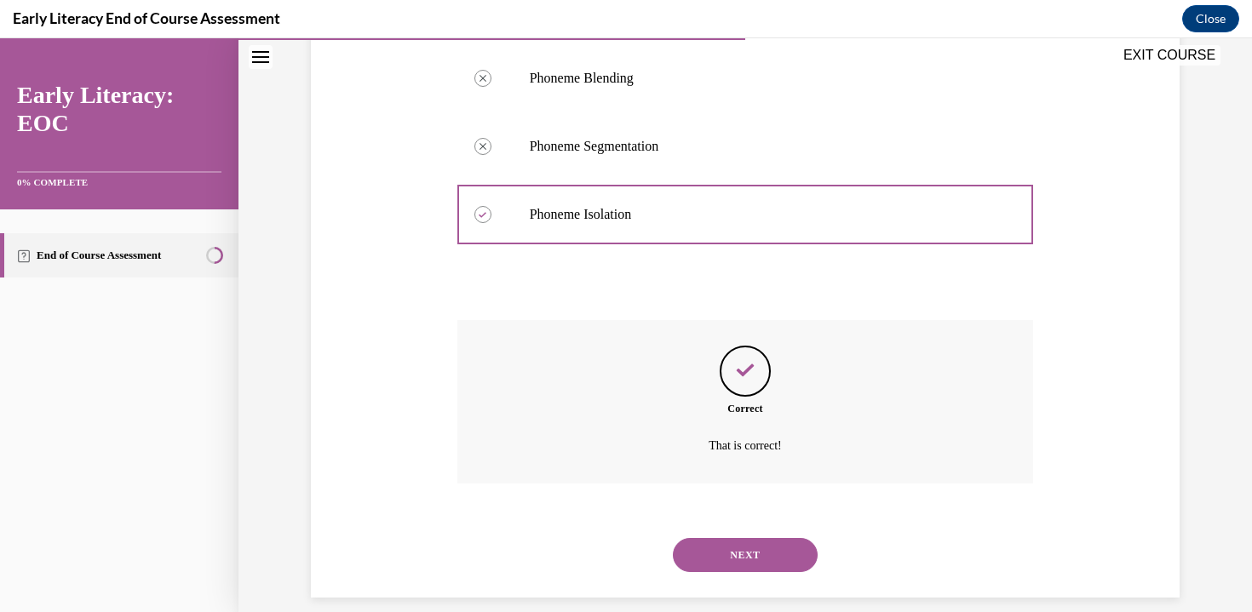
scroll to position [364, 0]
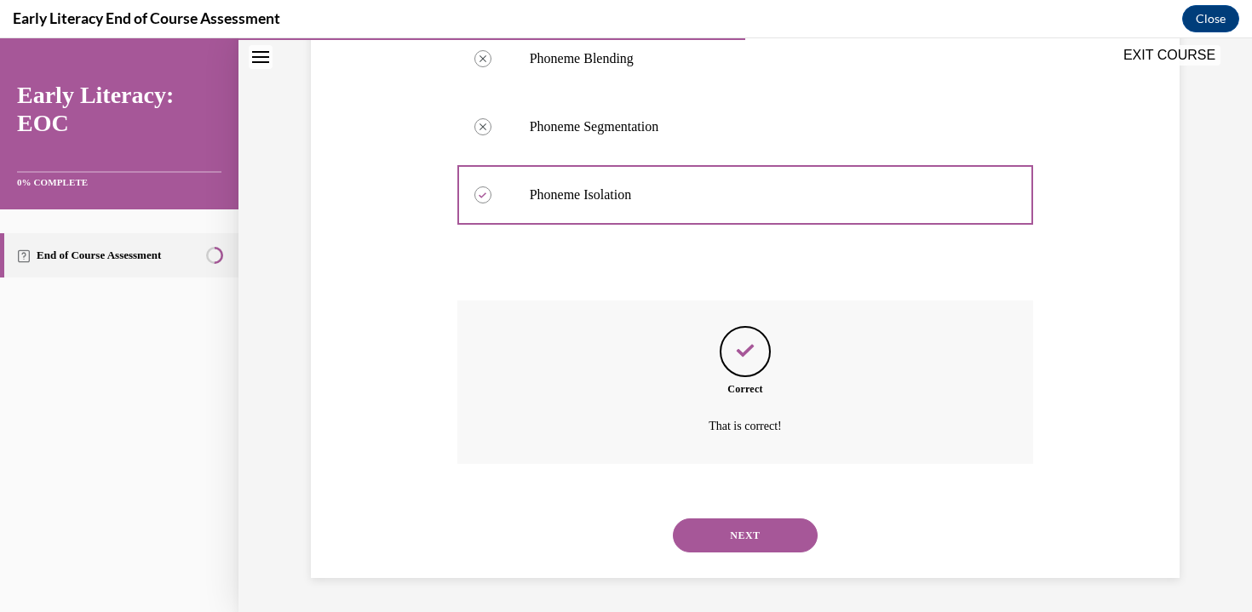
click at [723, 530] on button "NEXT" at bounding box center [745, 535] width 145 height 34
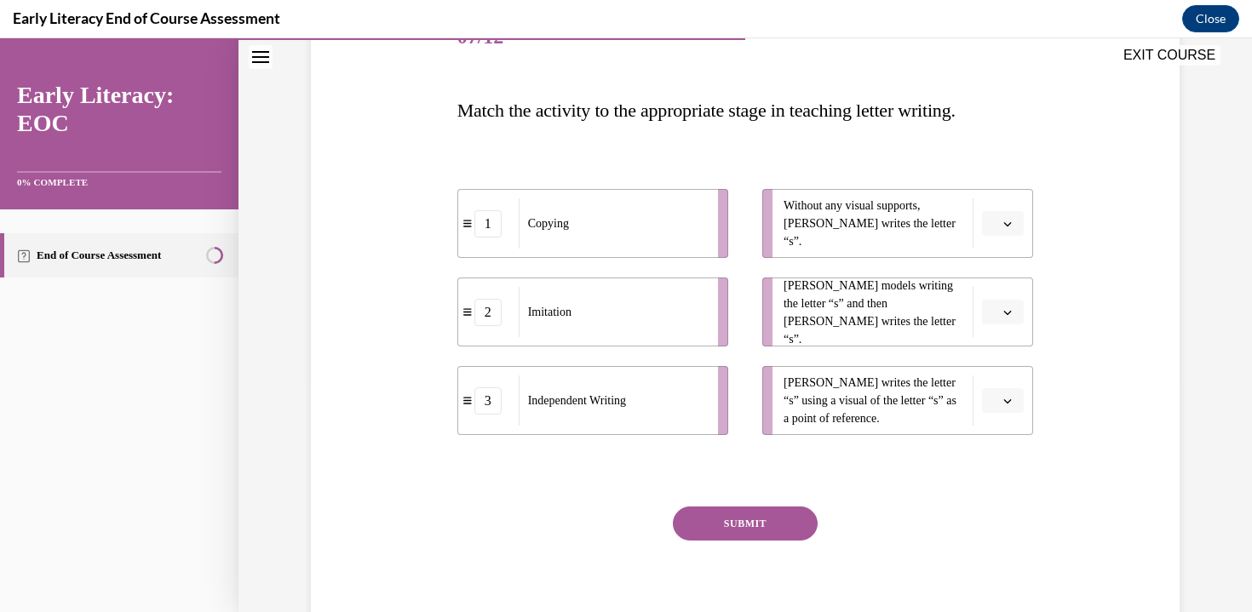
scroll to position [234, 0]
click at [1003, 221] on icon "button" at bounding box center [1007, 222] width 9 height 9
click at [1004, 364] on div "3" at bounding box center [1000, 362] width 43 height 34
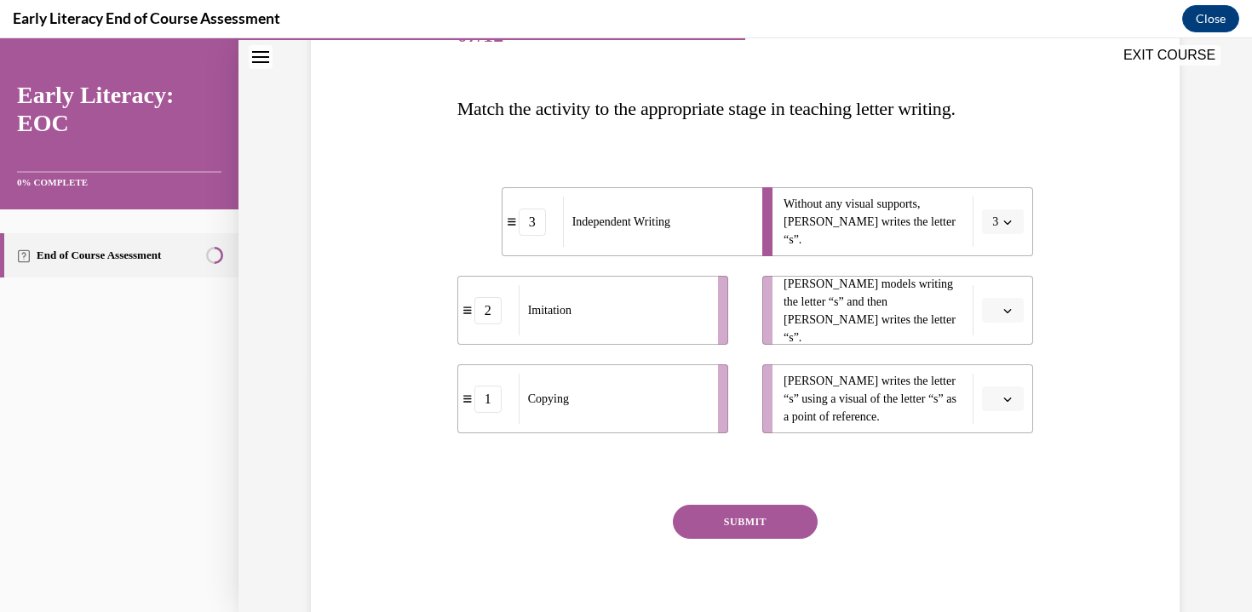
click at [1016, 403] on button "button" at bounding box center [1003, 400] width 42 height 26
click at [1005, 473] on div "1" at bounding box center [1000, 471] width 43 height 34
click at [1004, 310] on icon "button" at bounding box center [1007, 310] width 9 height 9
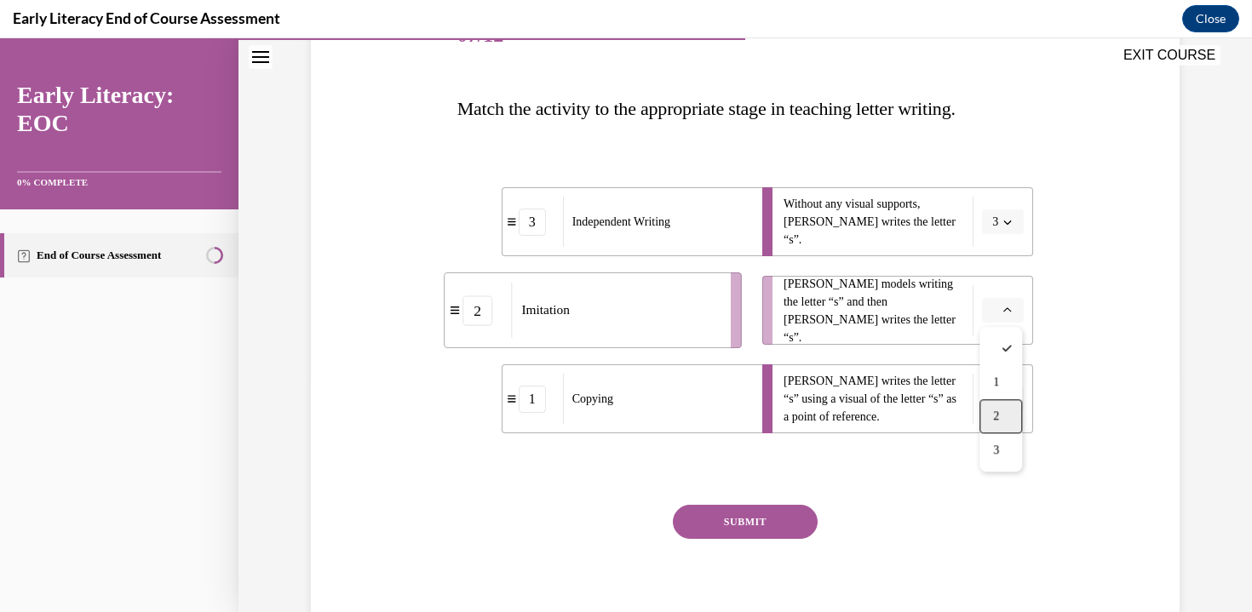
click at [1002, 410] on div "2" at bounding box center [1000, 416] width 43 height 34
click at [720, 541] on div "SUBMIT" at bounding box center [745, 547] width 576 height 85
click at [727, 525] on button "SUBMIT" at bounding box center [745, 522] width 145 height 34
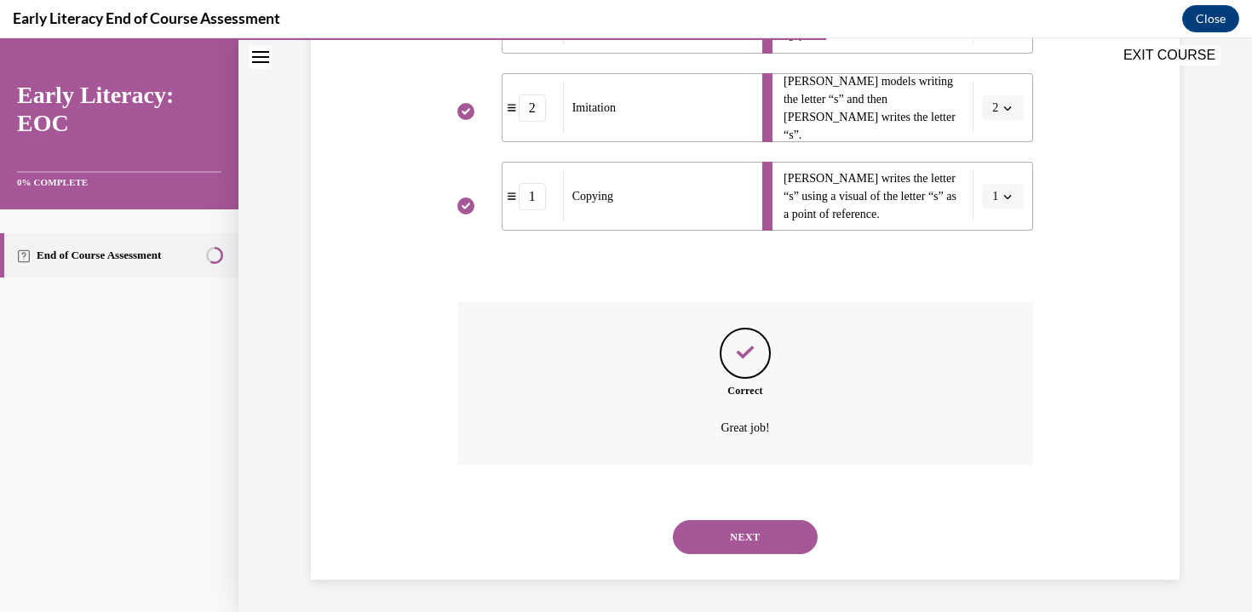
scroll to position [438, 0]
click at [721, 542] on button "NEXT" at bounding box center [745, 535] width 145 height 34
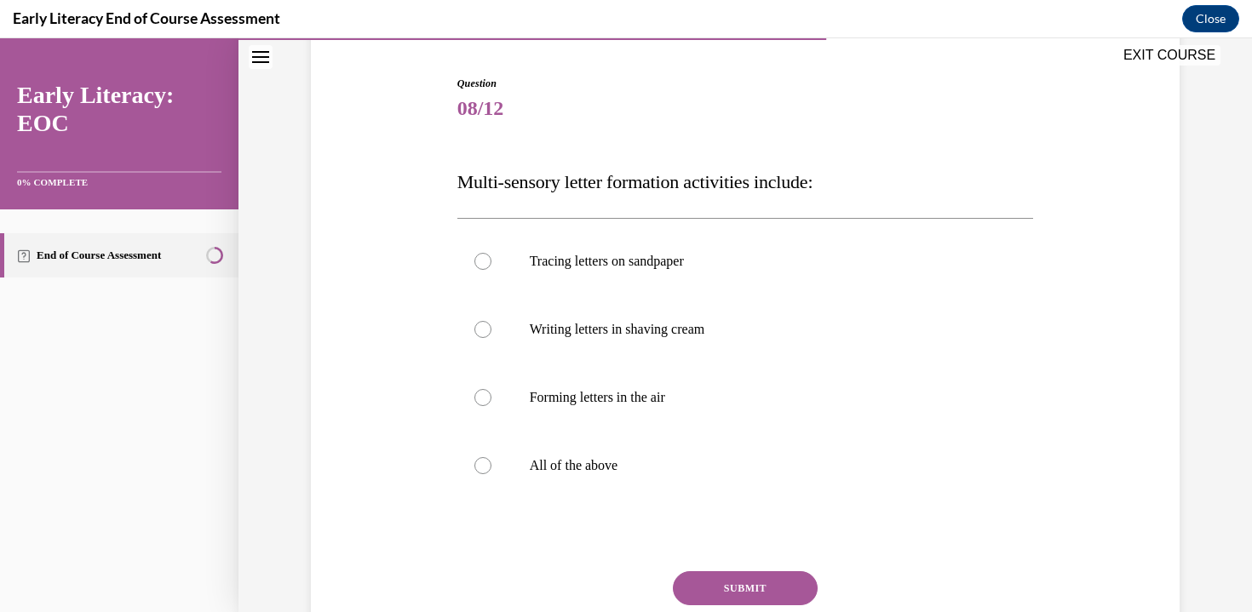
scroll to position [165, 0]
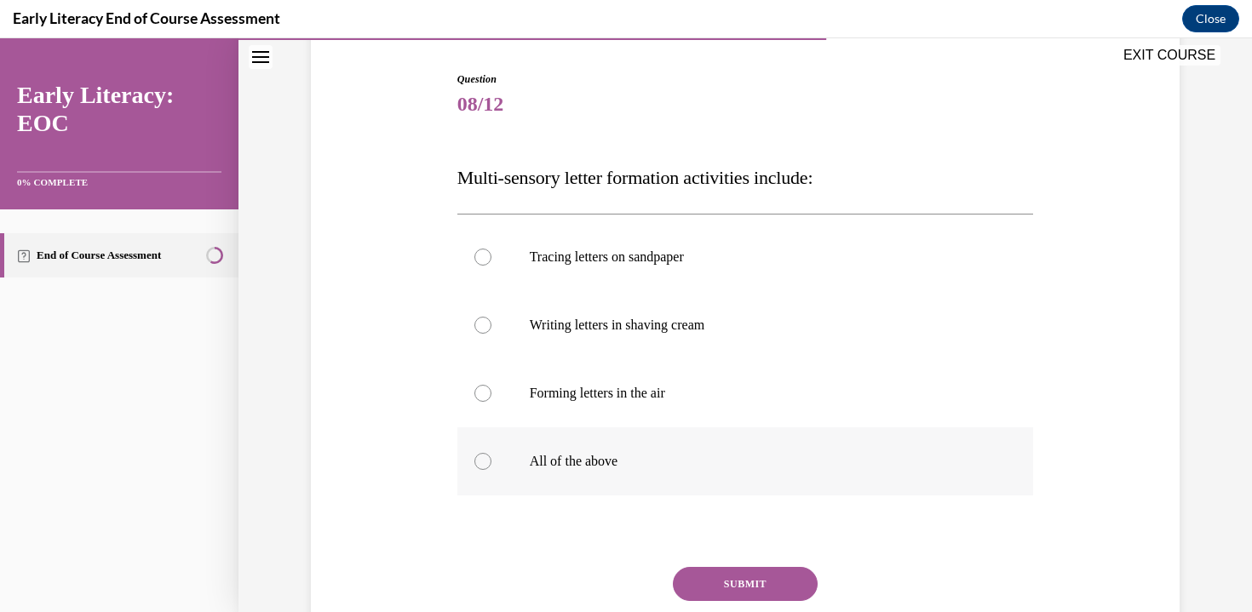
click at [547, 467] on p "All of the above" at bounding box center [760, 461] width 461 height 17
click at [742, 587] on button "SUBMIT" at bounding box center [745, 584] width 145 height 34
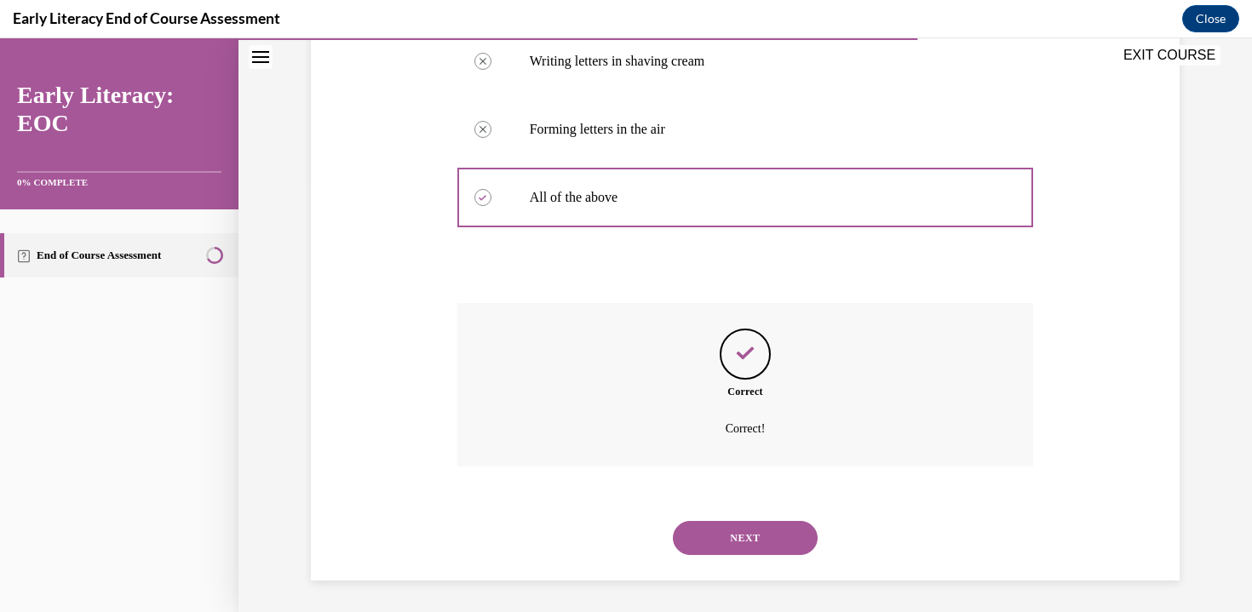
scroll to position [432, 0]
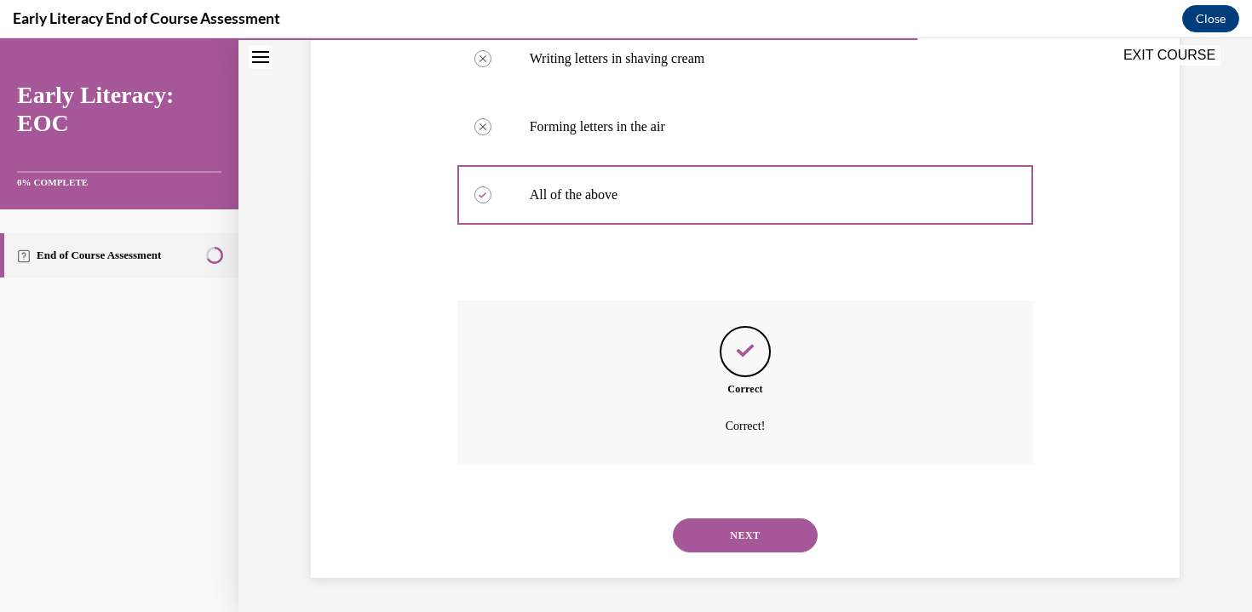
click at [768, 528] on button "NEXT" at bounding box center [745, 535] width 145 height 34
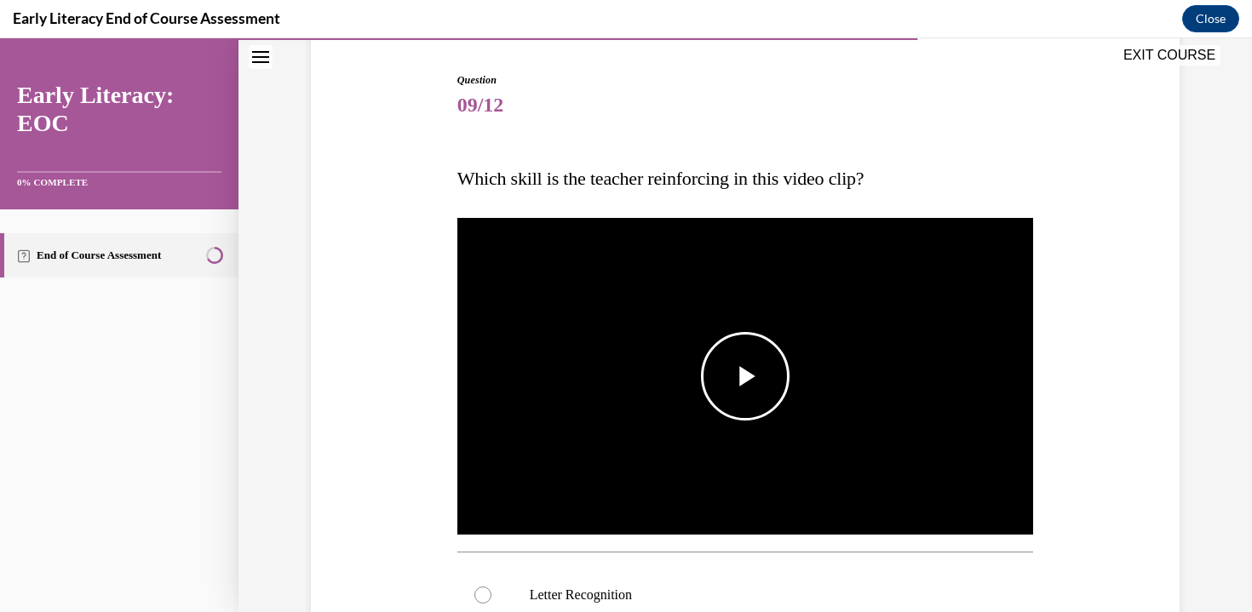
click at [745, 376] on span "Video player" at bounding box center [745, 376] width 0 height 0
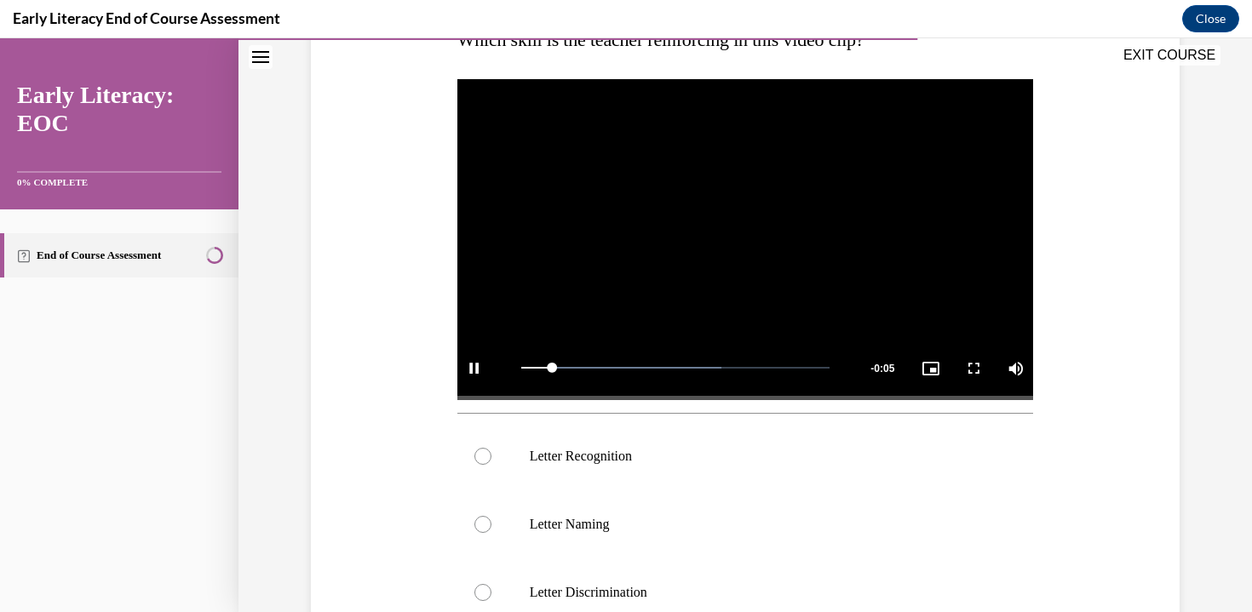
scroll to position [304, 0]
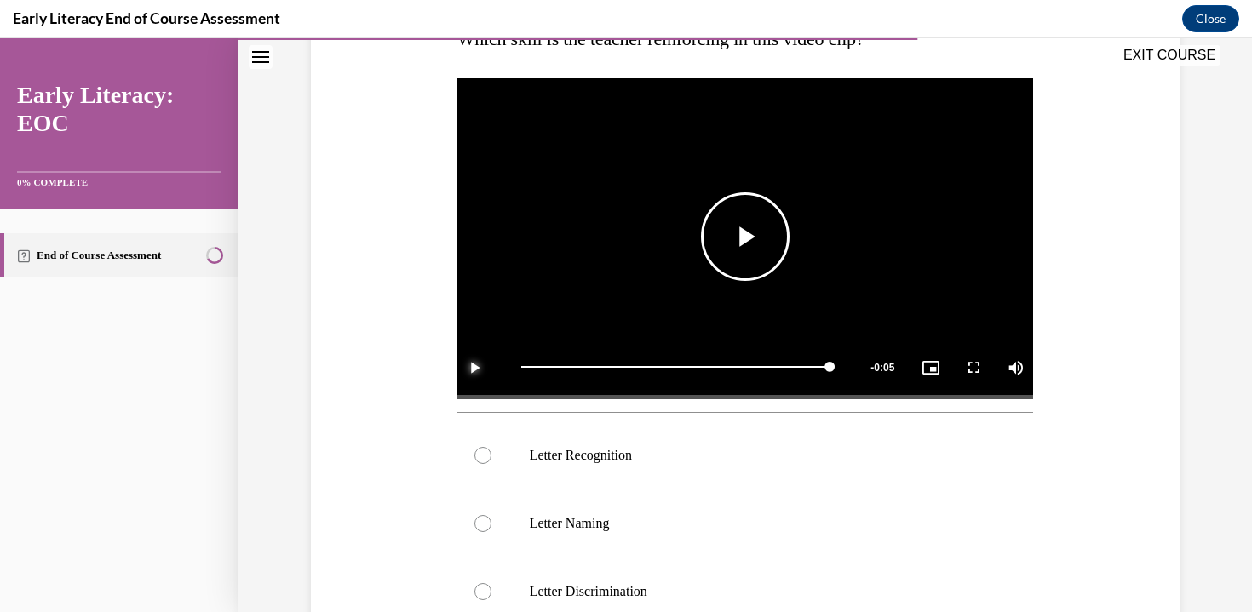
click at [473, 367] on span "Video player" at bounding box center [474, 367] width 34 height 0
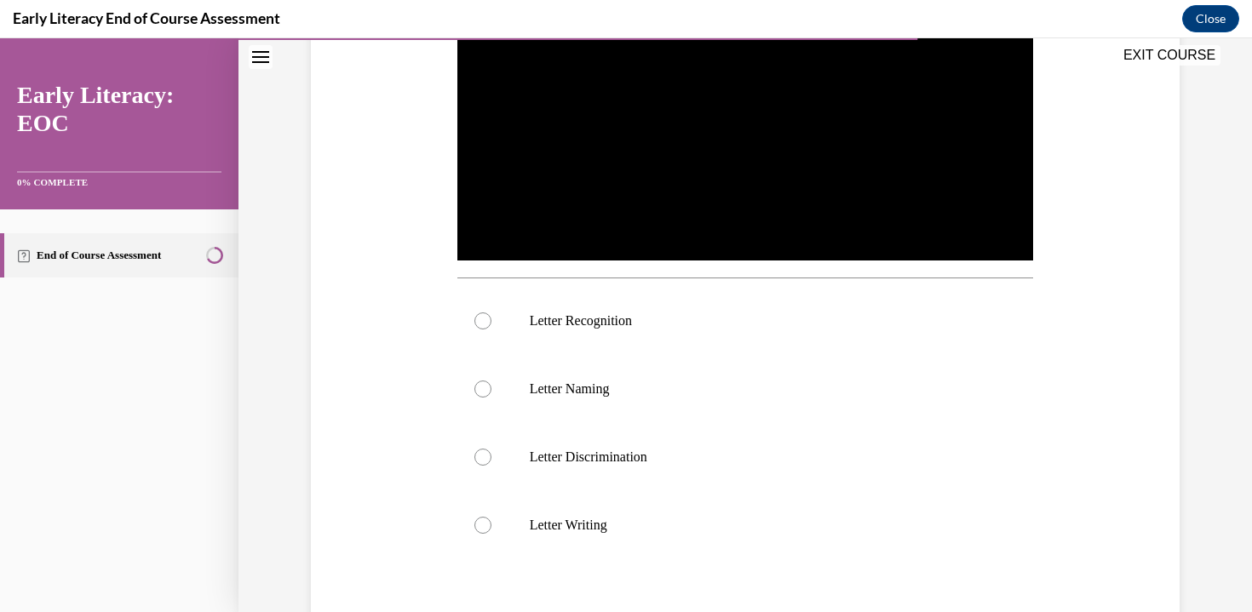
scroll to position [439, 0]
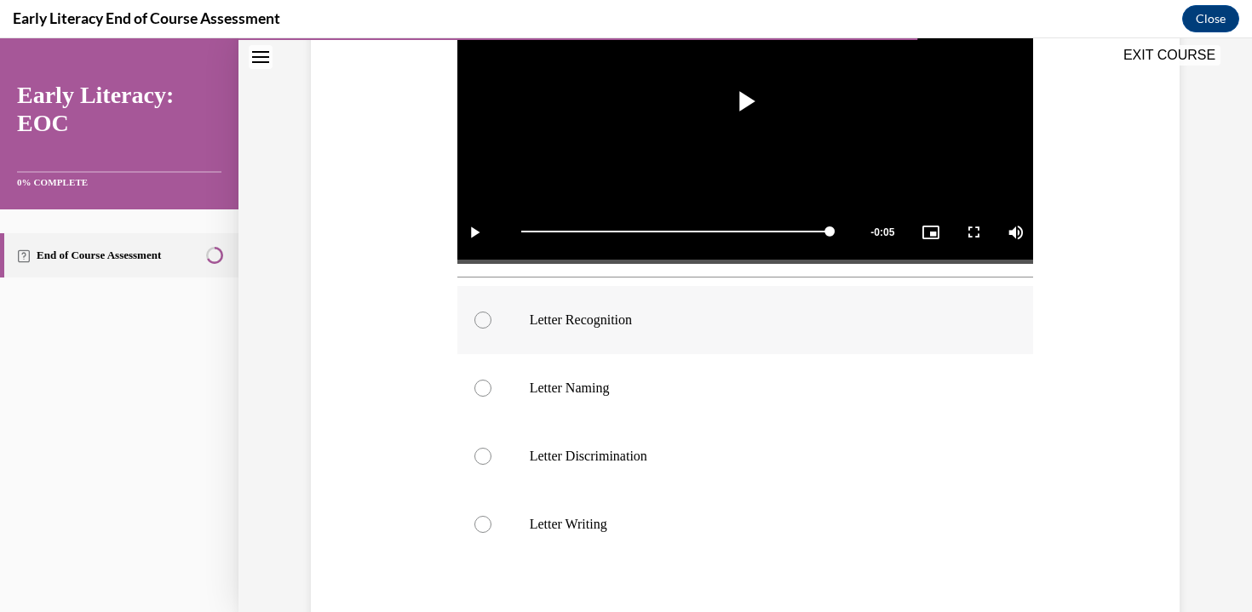
click at [496, 330] on div at bounding box center [745, 320] width 576 height 68
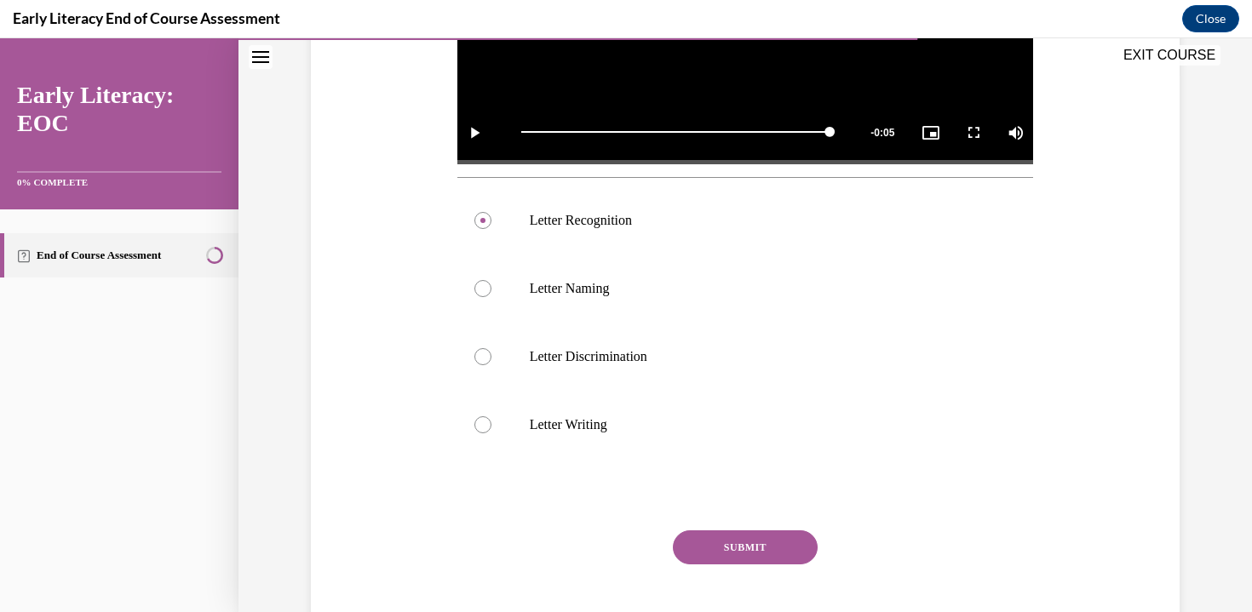
scroll to position [539, 0]
click at [736, 545] on button "SUBMIT" at bounding box center [745, 547] width 145 height 34
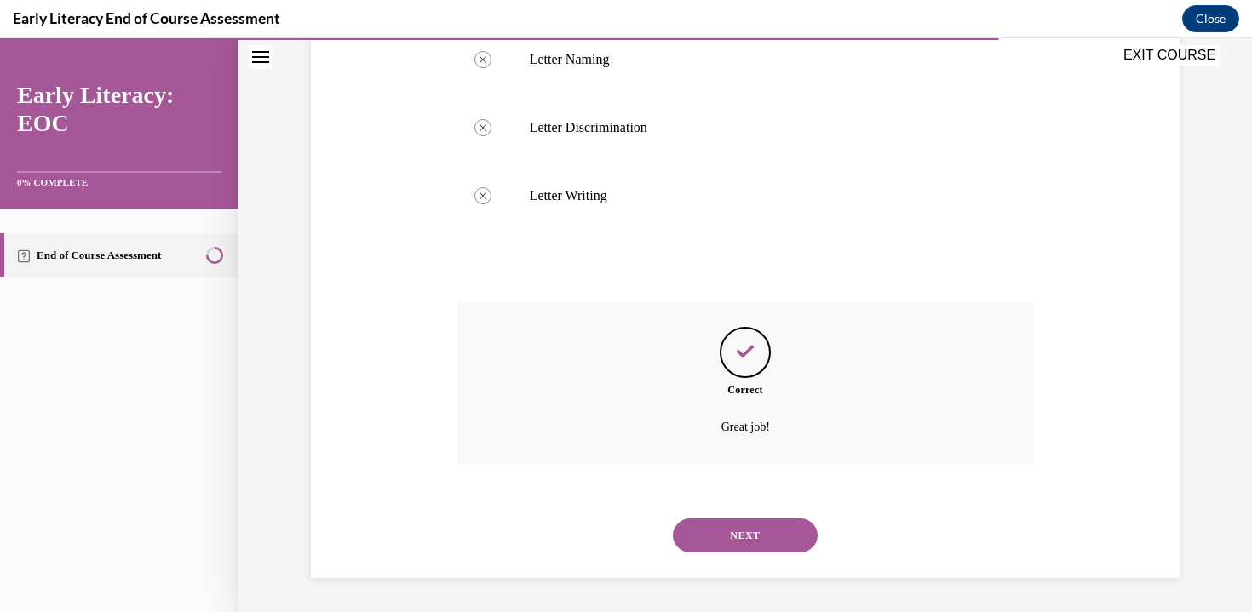
scroll to position [768, 0]
click at [736, 542] on button "NEXT" at bounding box center [745, 535] width 145 height 34
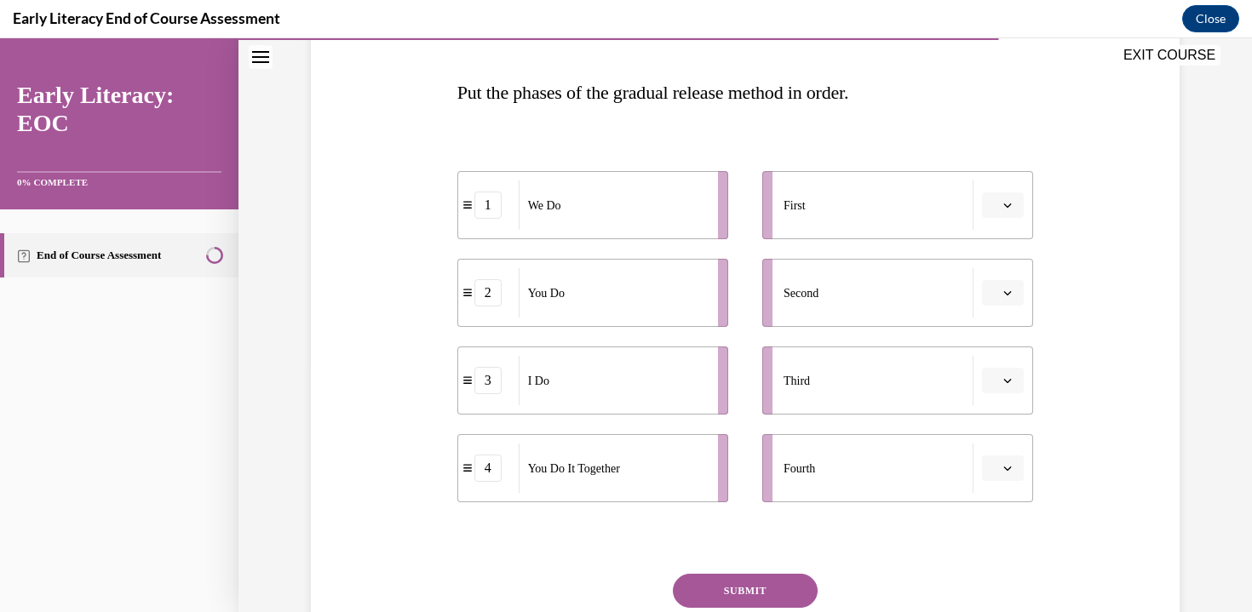
scroll to position [258, 0]
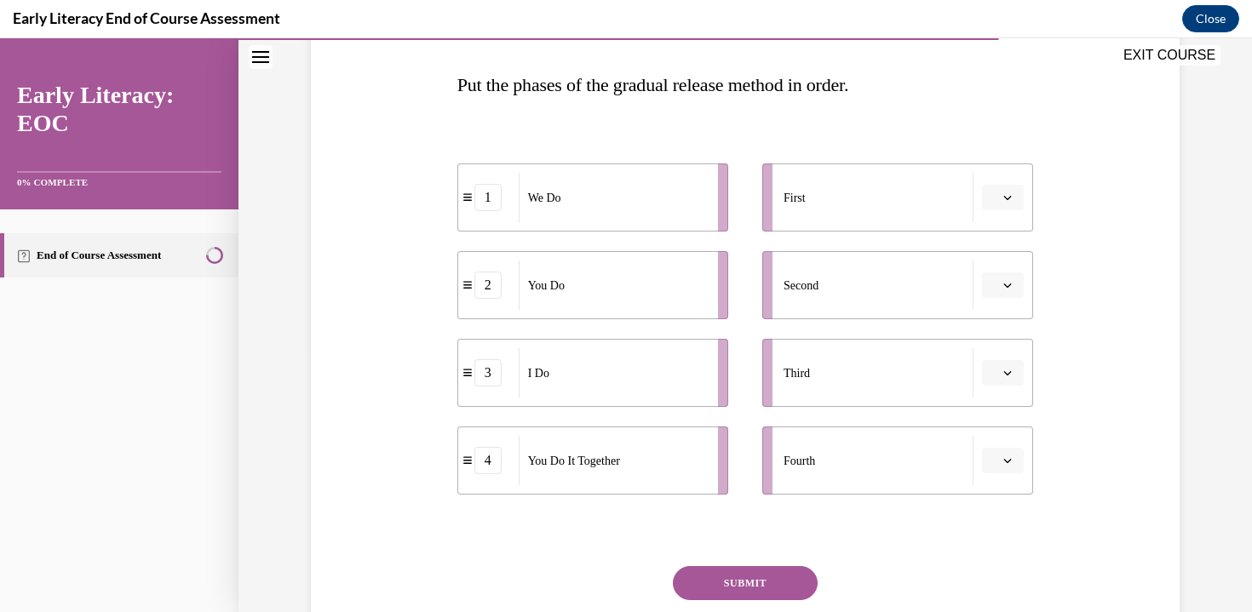
click at [1011, 202] on span "button" at bounding box center [1007, 198] width 12 height 12
click at [1005, 337] on div "3" at bounding box center [1000, 338] width 43 height 34
click at [1012, 288] on span "button" at bounding box center [1007, 285] width 12 height 12
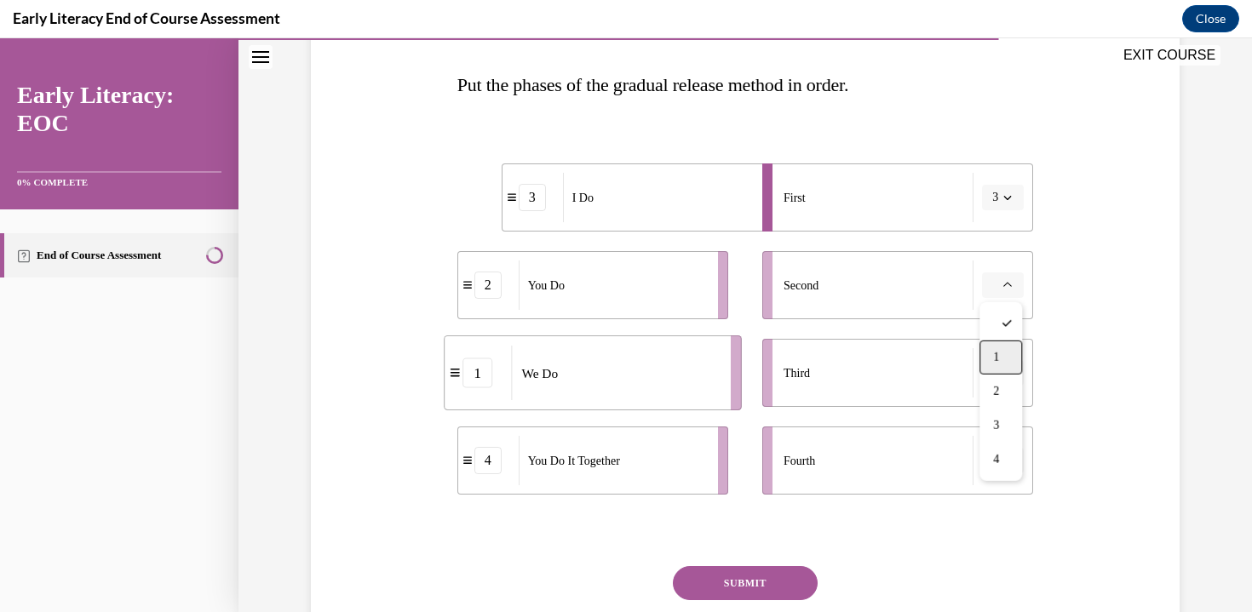
click at [1005, 369] on div "1" at bounding box center [1000, 358] width 43 height 34
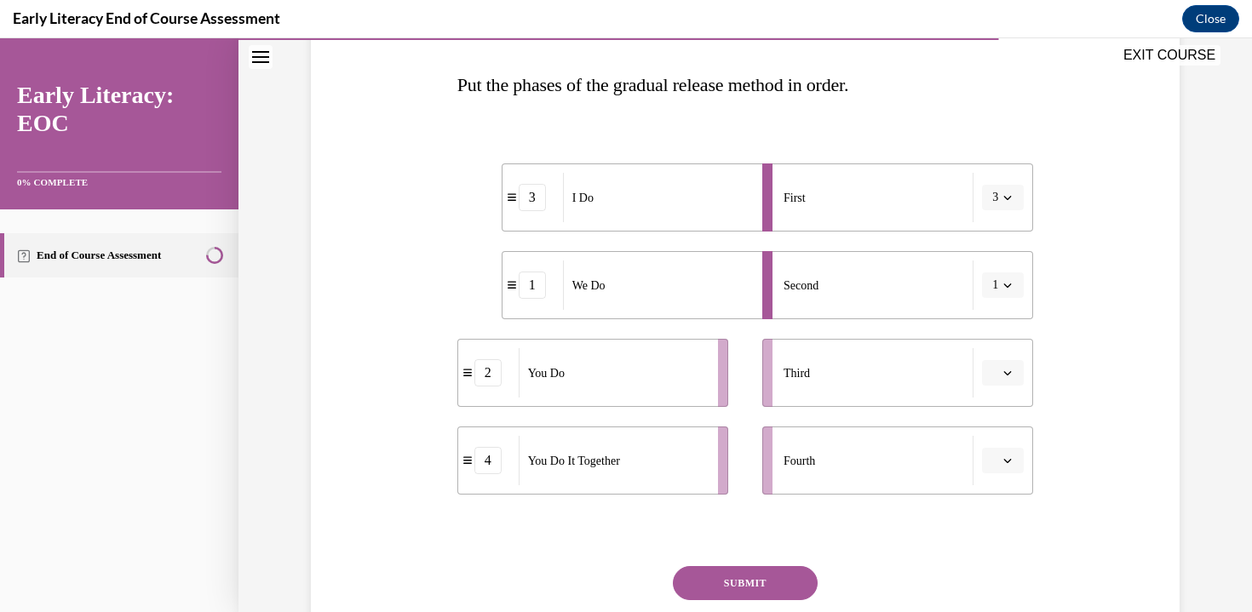
click at [1012, 380] on button "button" at bounding box center [1003, 373] width 42 height 26
click at [1003, 556] on div "4" at bounding box center [1000, 547] width 43 height 34
click at [996, 466] on span "Please select an option" at bounding box center [995, 460] width 6 height 17
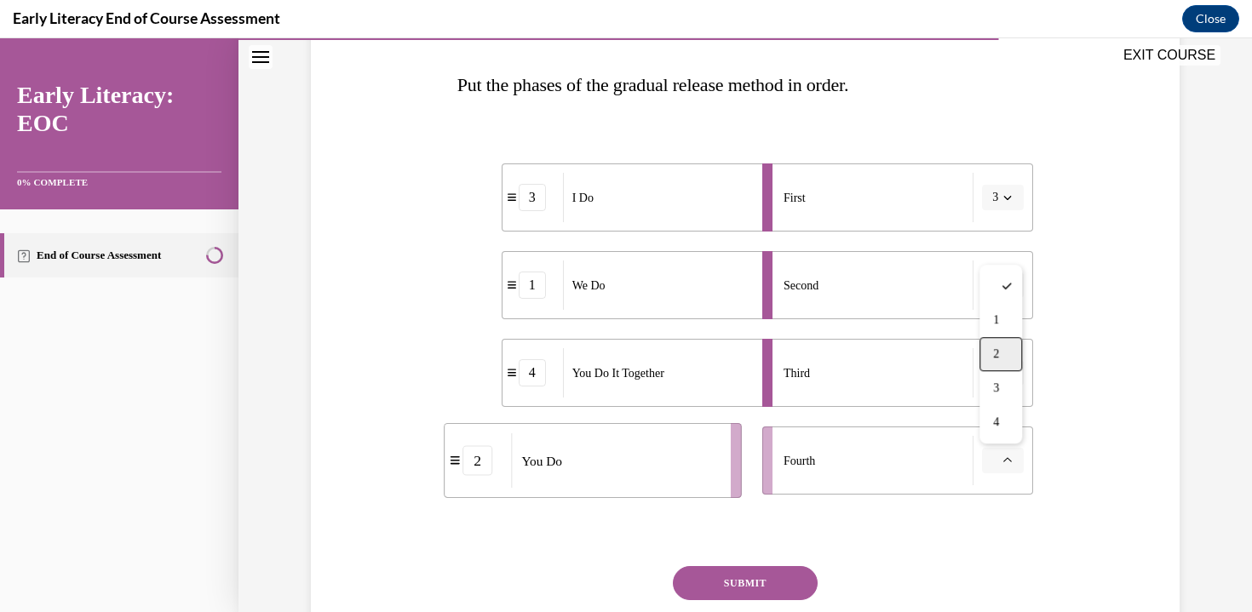
click at [995, 363] on div "2" at bounding box center [1000, 354] width 43 height 34
click at [722, 585] on button "SUBMIT" at bounding box center [745, 583] width 145 height 34
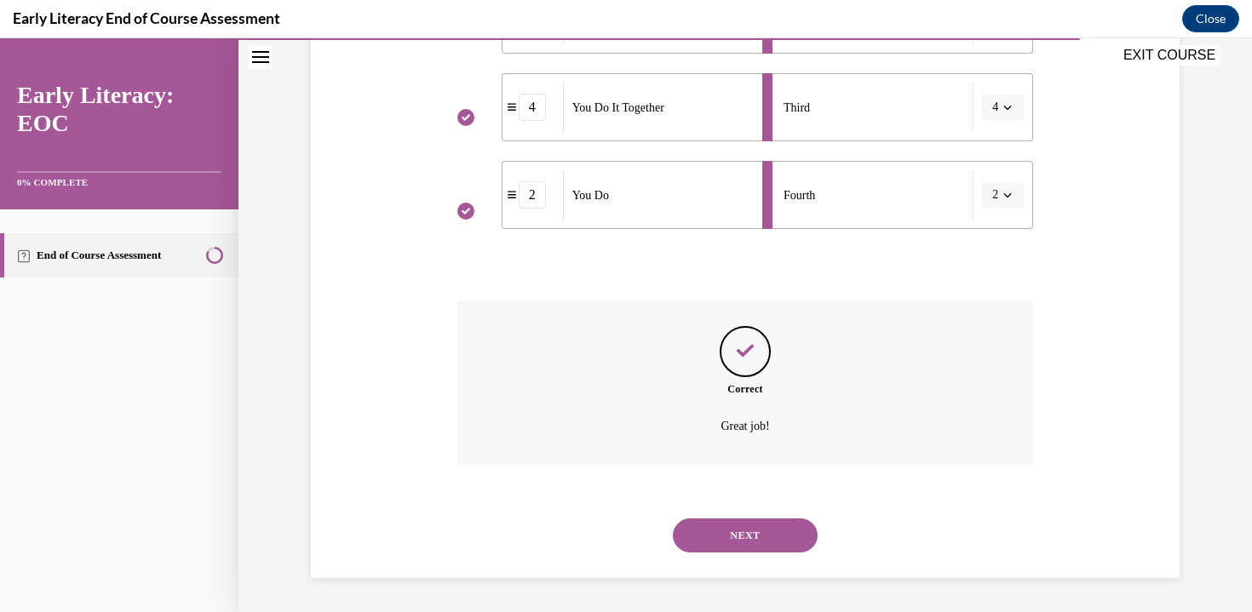
click at [726, 548] on button "NEXT" at bounding box center [745, 535] width 145 height 34
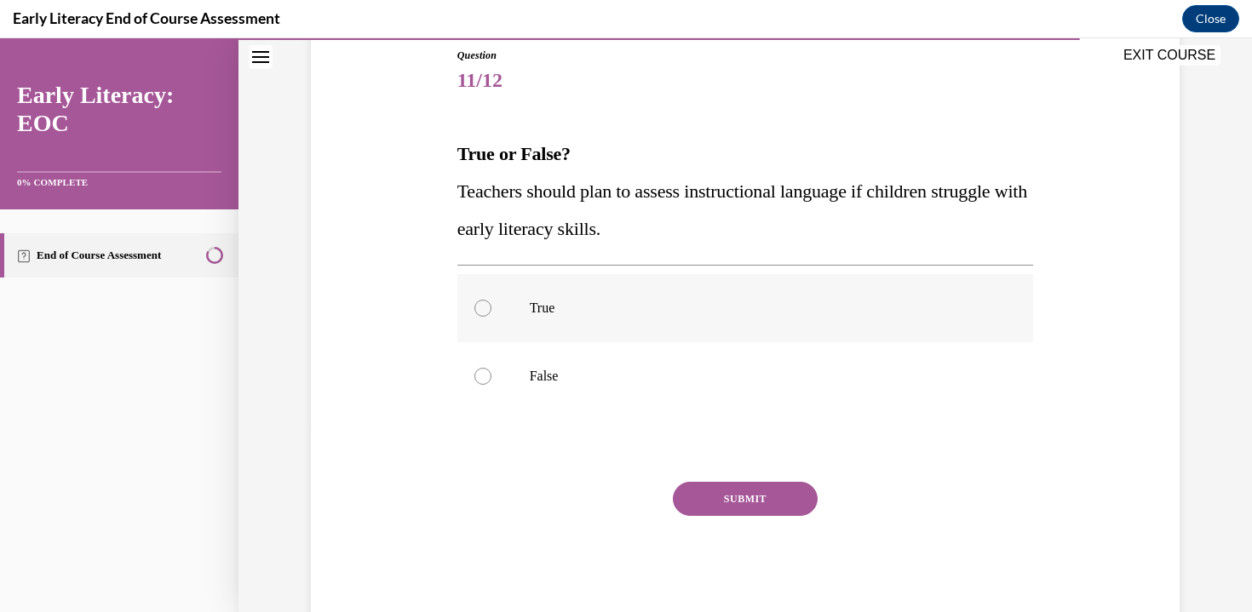
click at [522, 310] on div at bounding box center [745, 308] width 576 height 68
click at [748, 508] on button "SUBMIT" at bounding box center [745, 499] width 145 height 34
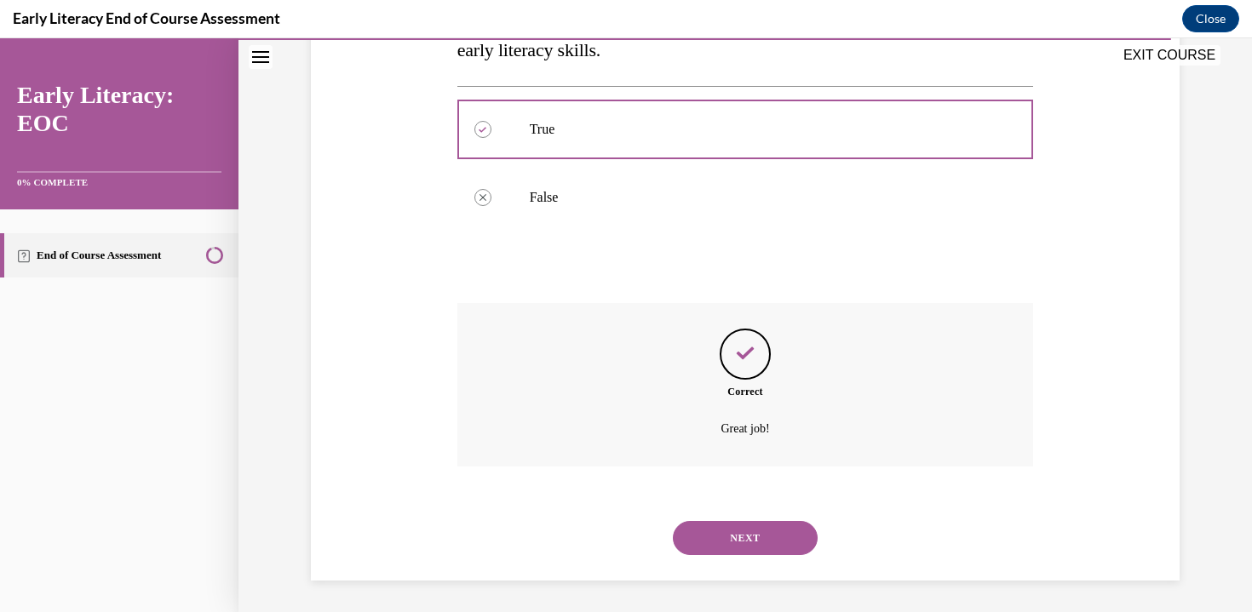
scroll to position [370, 0]
click at [724, 524] on button "NEXT" at bounding box center [745, 535] width 145 height 34
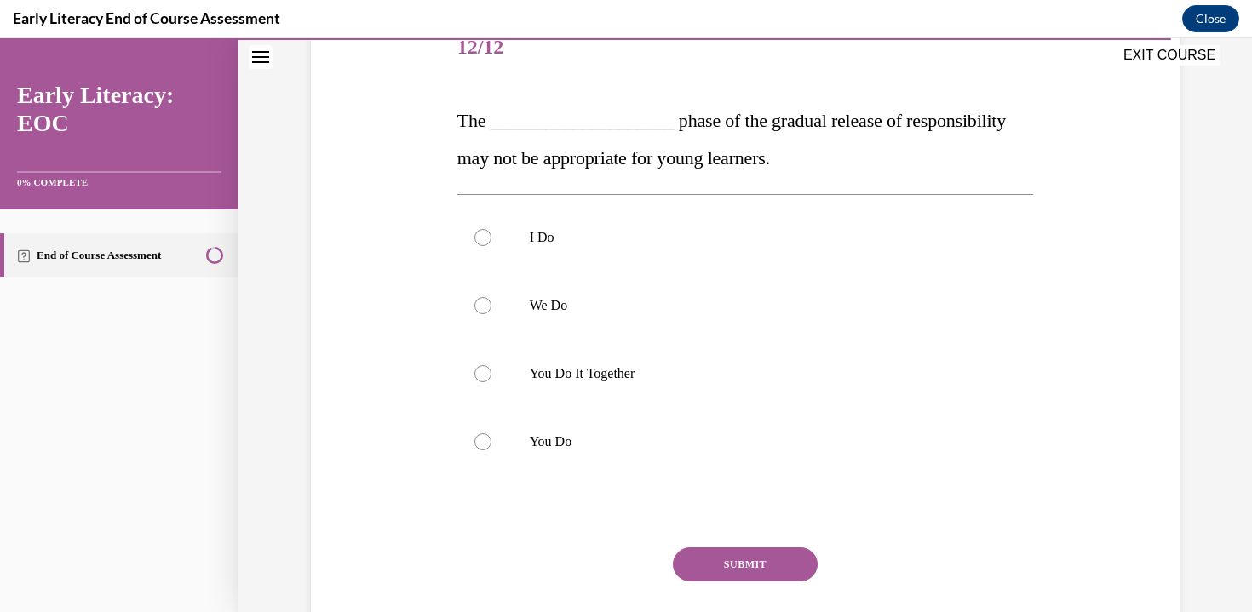
scroll to position [206, 0]
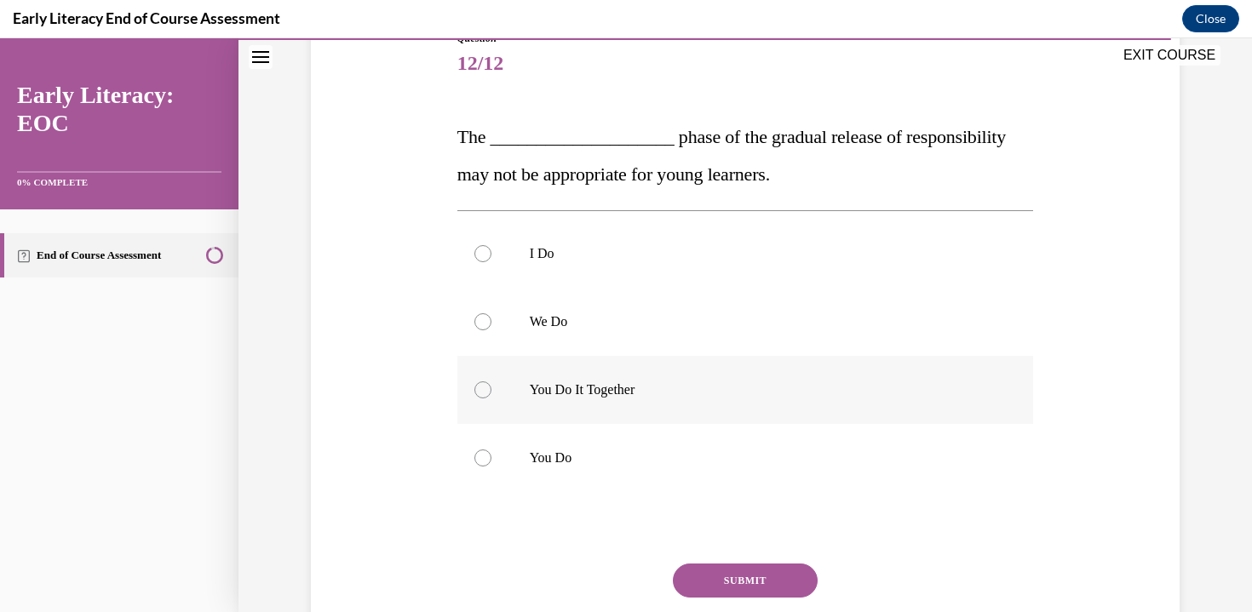
click at [496, 378] on div at bounding box center [745, 390] width 576 height 68
click at [726, 584] on button "SUBMIT" at bounding box center [745, 581] width 145 height 34
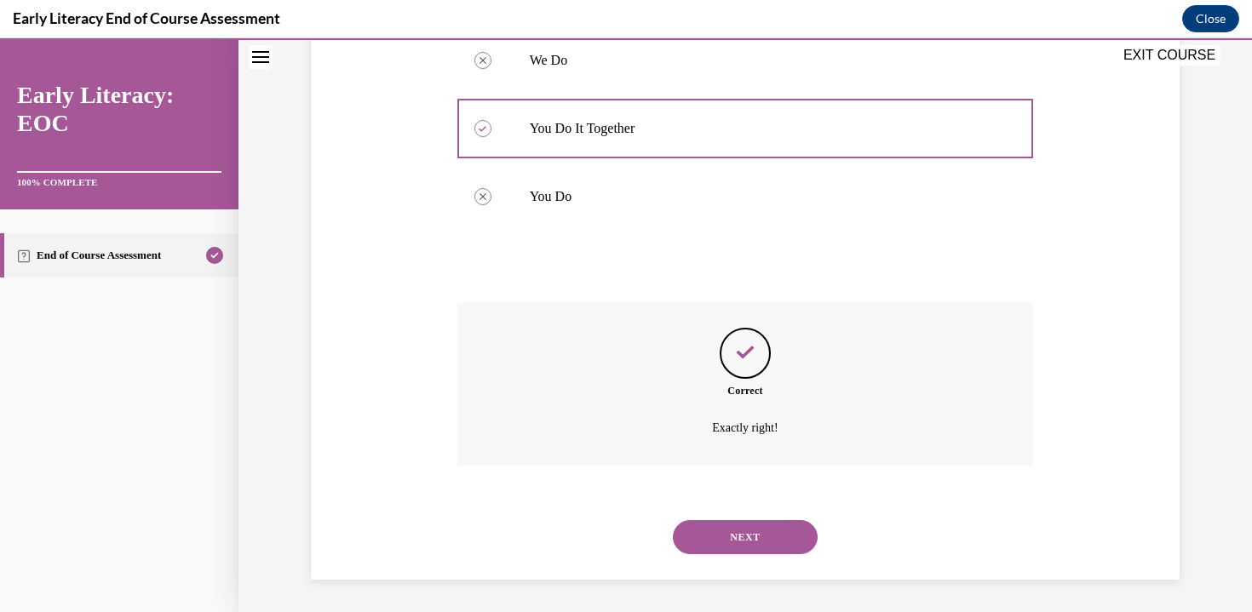
scroll to position [469, 0]
click at [704, 533] on button "NEXT" at bounding box center [745, 535] width 145 height 34
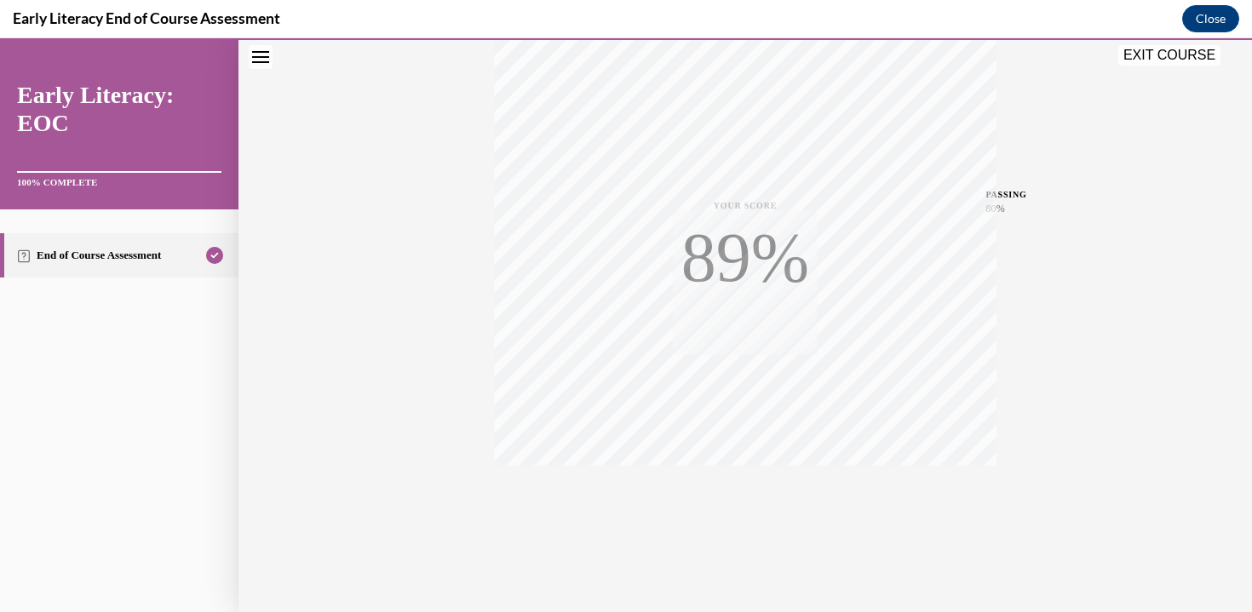
scroll to position [299, 0]
click at [1189, 60] on button "EXIT COURSE" at bounding box center [1169, 55] width 102 height 20
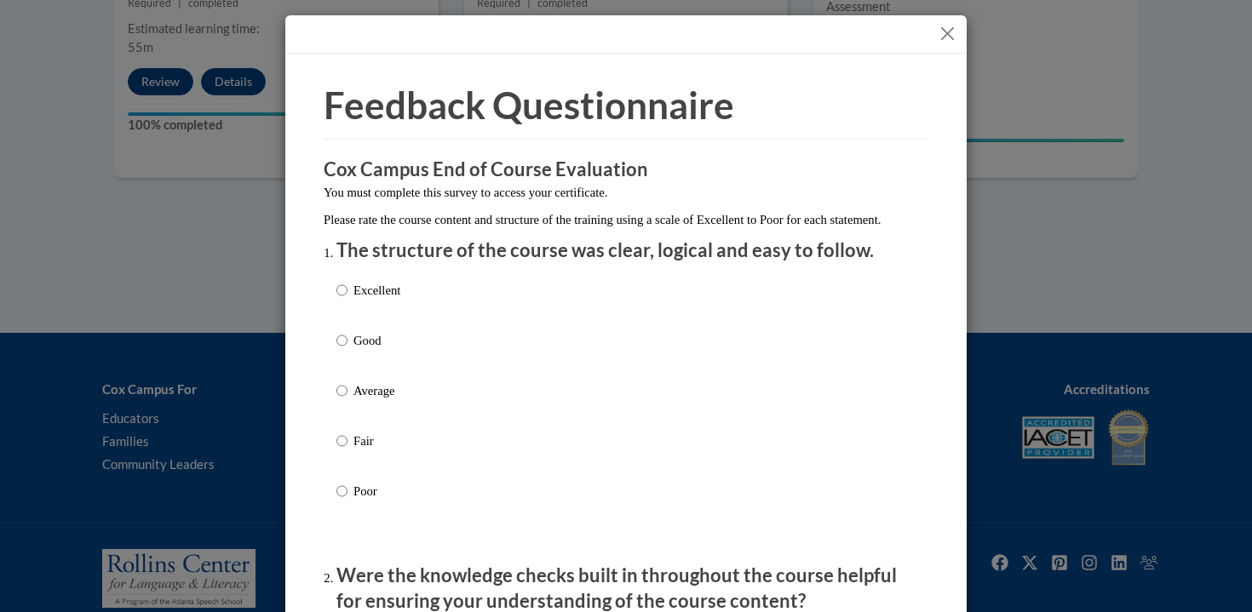
click at [378, 295] on div "Excellent Good Average Fair Poor" at bounding box center [368, 404] width 64 height 264
click at [353, 300] on p "Excellent" at bounding box center [376, 290] width 47 height 19
click at [347, 300] on input "Excellent" at bounding box center [341, 290] width 11 height 19
radio input "true"
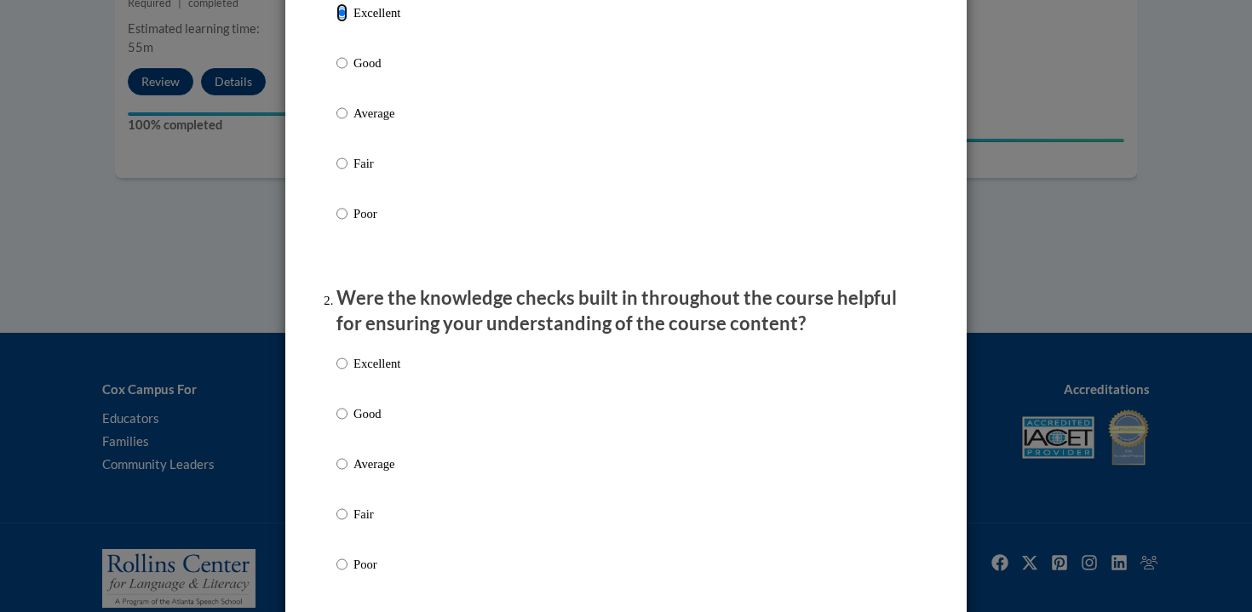
scroll to position [350, 0]
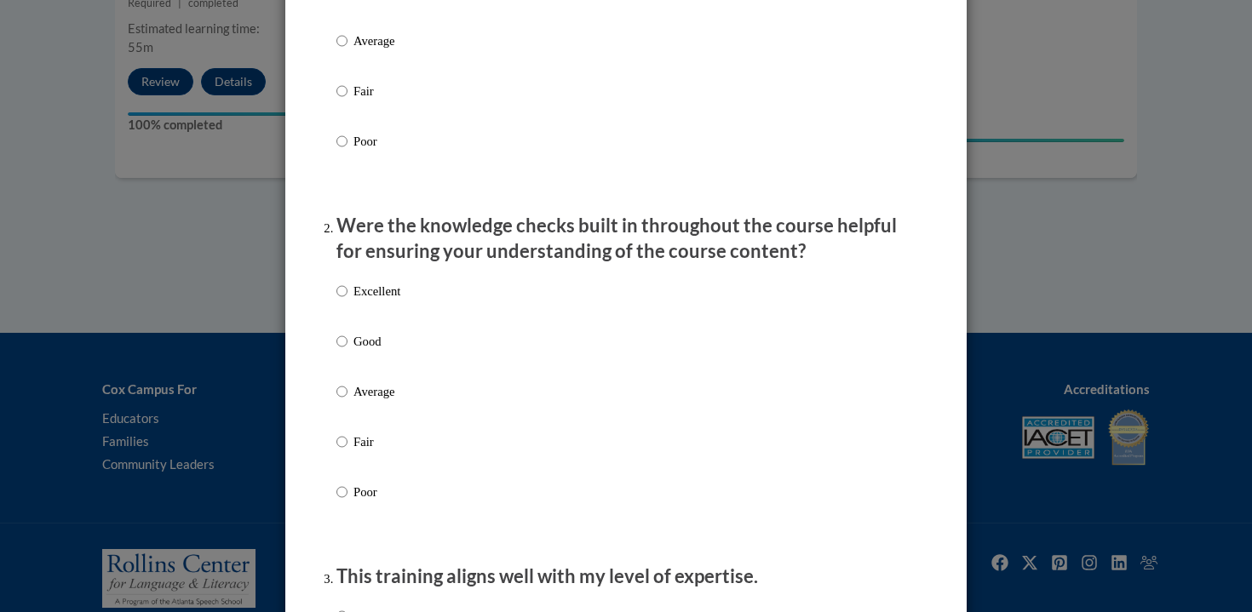
click at [356, 299] on div "Excellent Good Average Fair Poor" at bounding box center [368, 405] width 64 height 264
click at [339, 301] on input "Excellent" at bounding box center [341, 291] width 11 height 19
radio input "true"
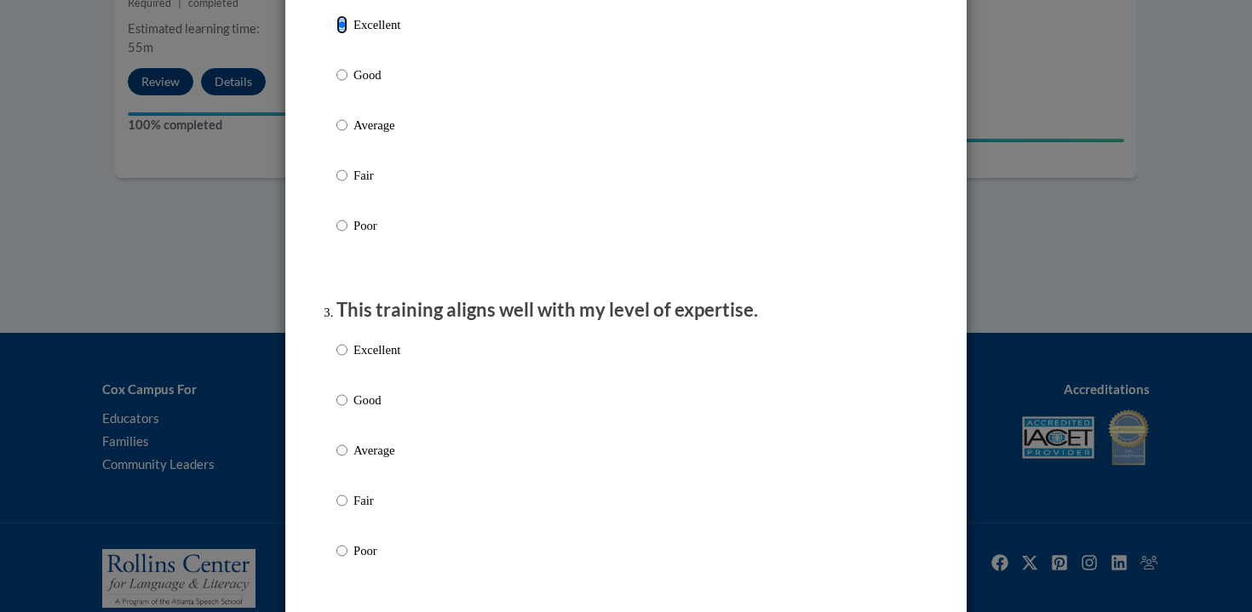
scroll to position [663, 0]
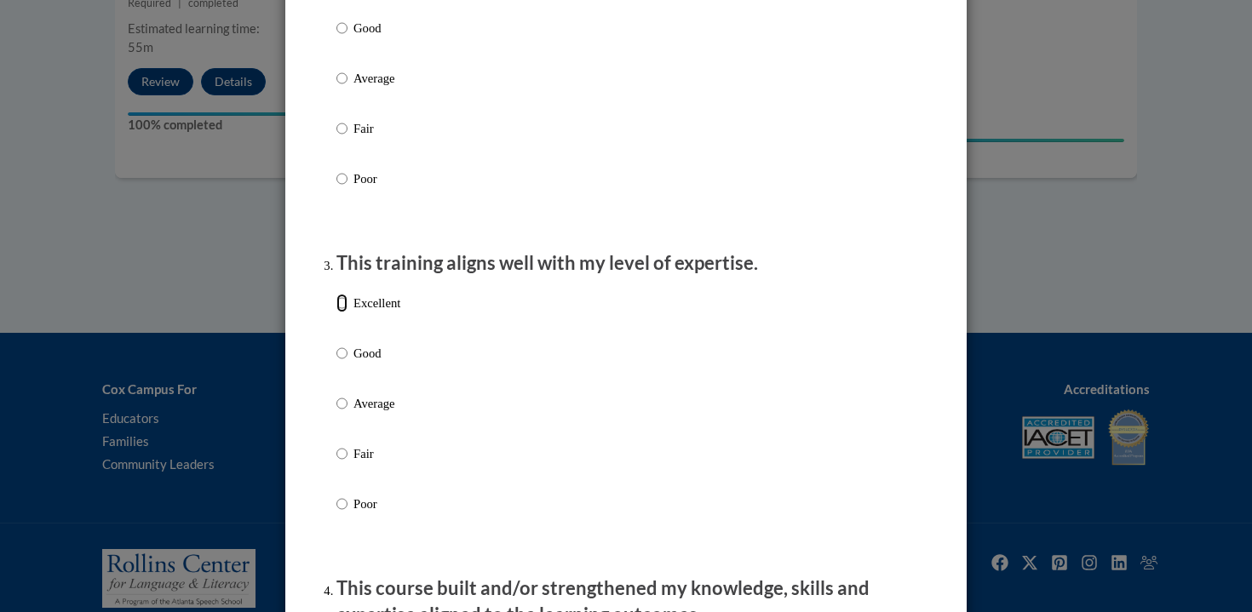
click at [346, 312] on input "Excellent" at bounding box center [341, 303] width 11 height 19
radio input "true"
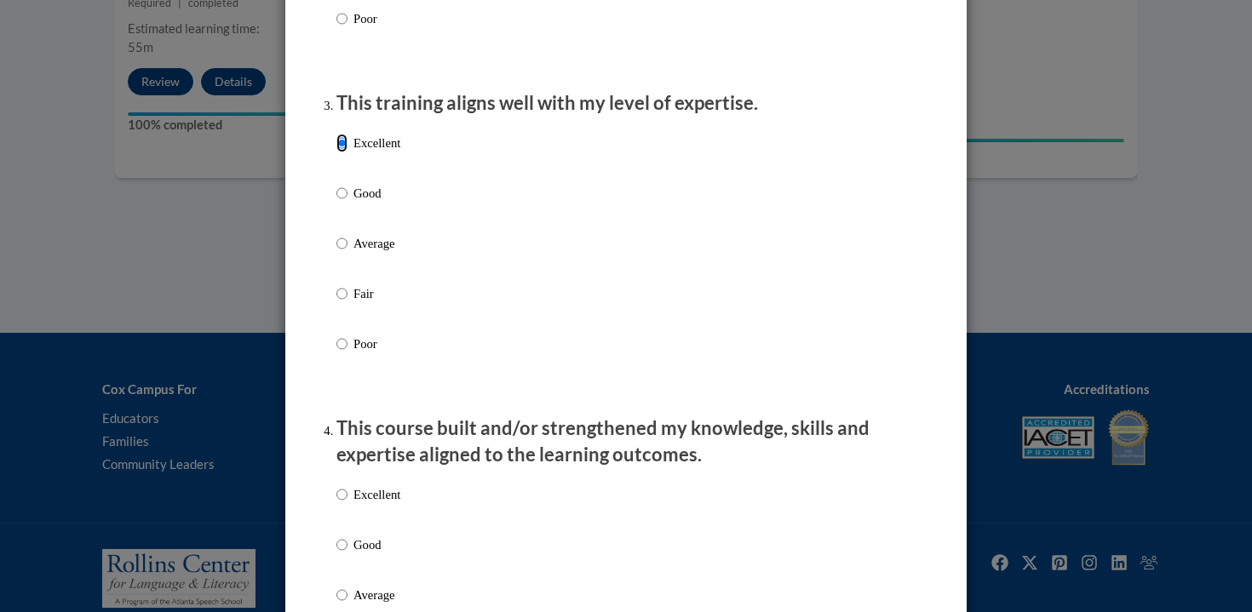
scroll to position [940, 0]
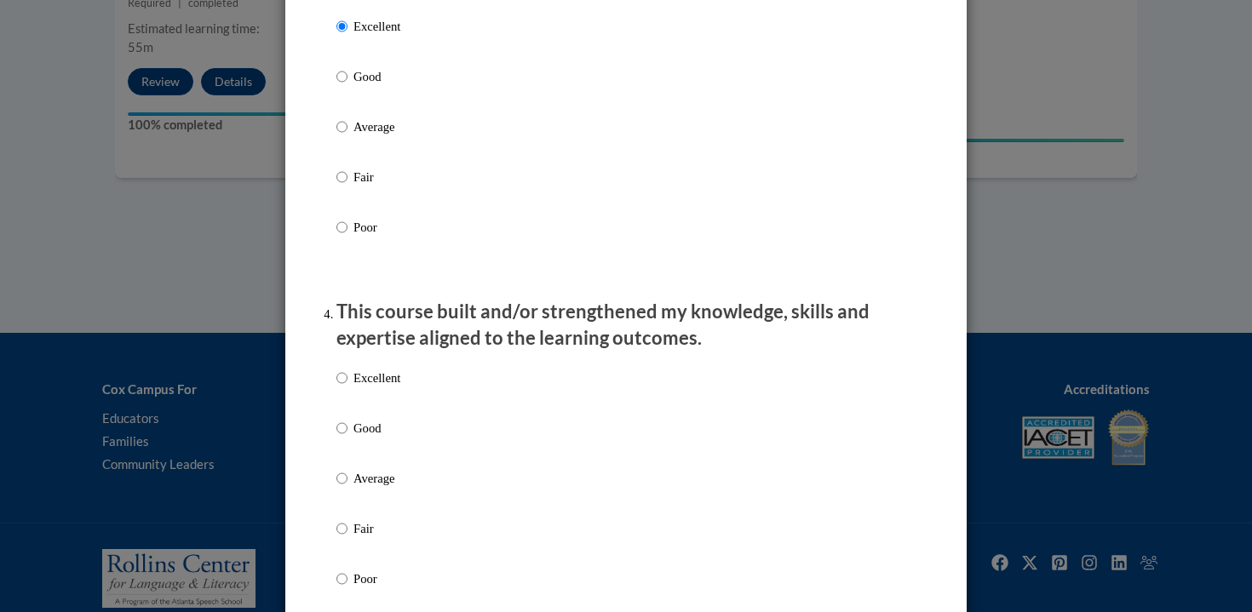
click at [356, 387] on p "Excellent" at bounding box center [376, 378] width 47 height 19
click at [347, 387] on input "Excellent" at bounding box center [341, 378] width 11 height 19
radio input "true"
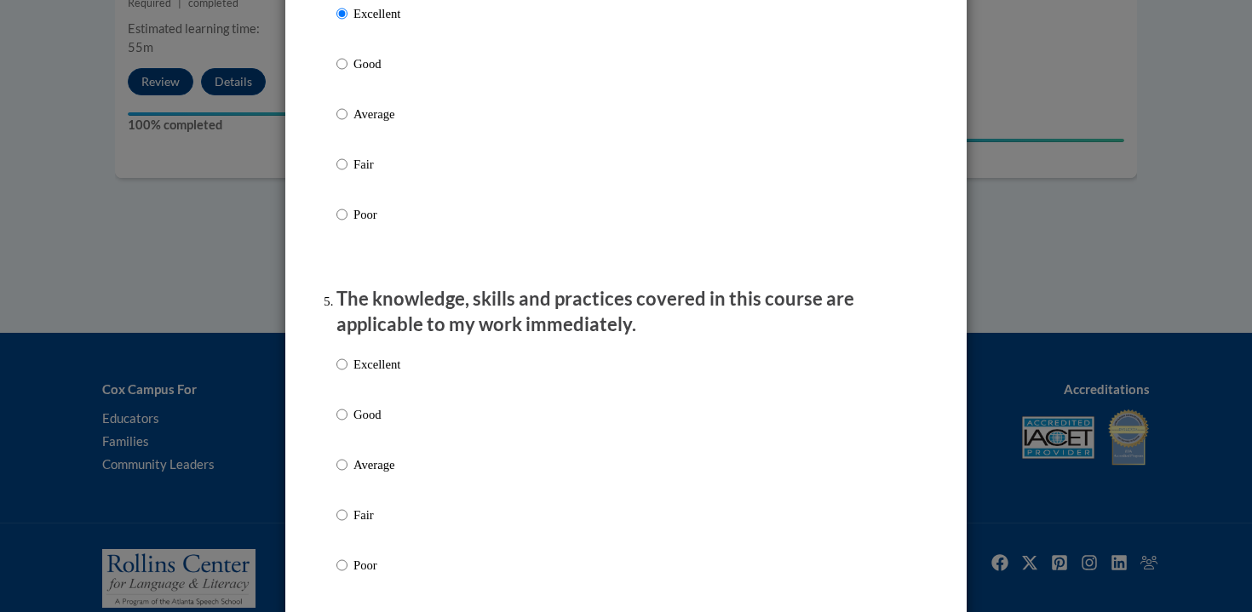
click at [357, 392] on label "Excellent" at bounding box center [368, 378] width 64 height 46
click at [347, 374] on input "Excellent" at bounding box center [341, 364] width 11 height 19
radio input "true"
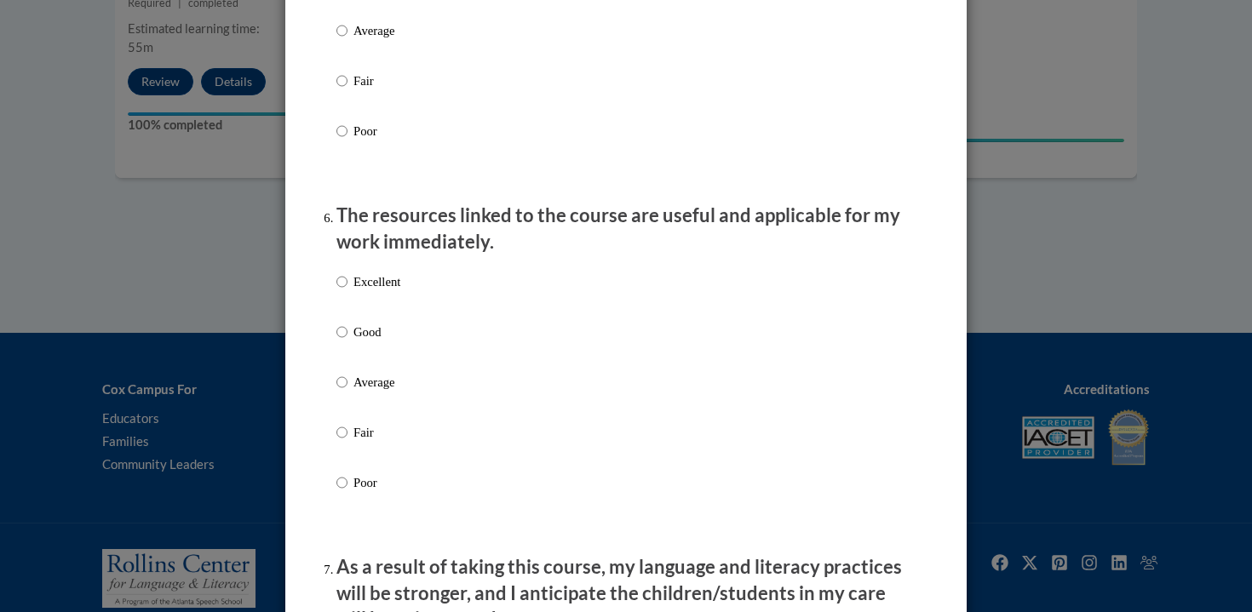
scroll to position [1744, 0]
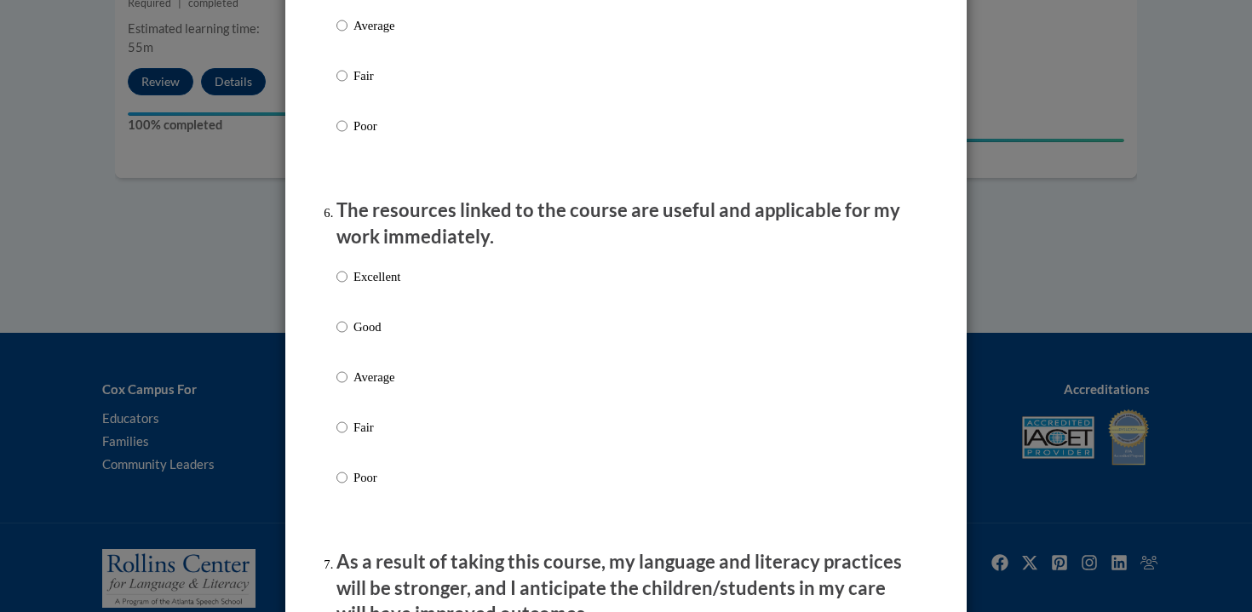
click at [378, 286] on p "Excellent" at bounding box center [376, 276] width 47 height 19
click at [347, 286] on input "Excellent" at bounding box center [341, 276] width 11 height 19
radio input "true"
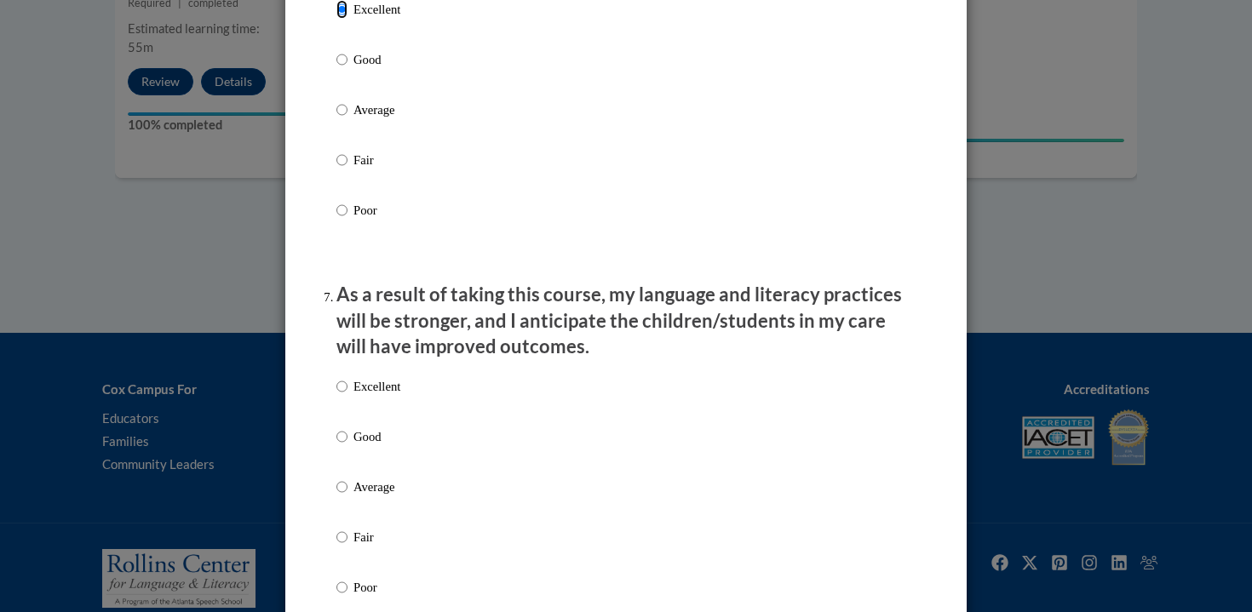
scroll to position [2164, 0]
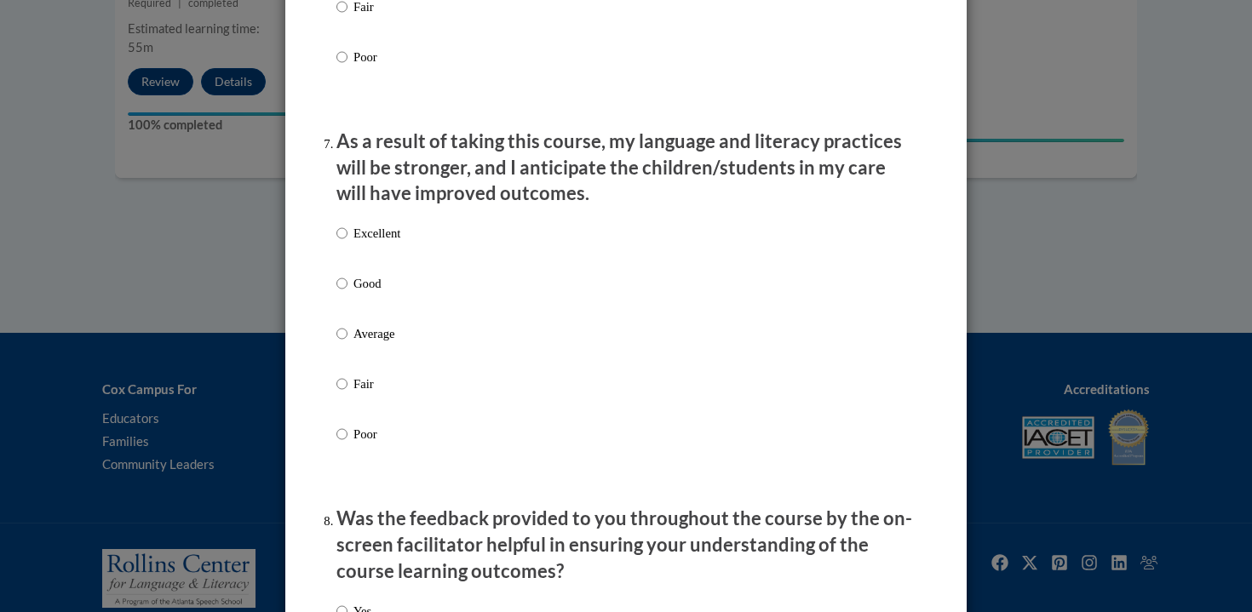
click at [387, 242] on p "Excellent" at bounding box center [376, 233] width 47 height 19
click at [347, 242] on input "Excellent" at bounding box center [341, 233] width 11 height 19
radio input "true"
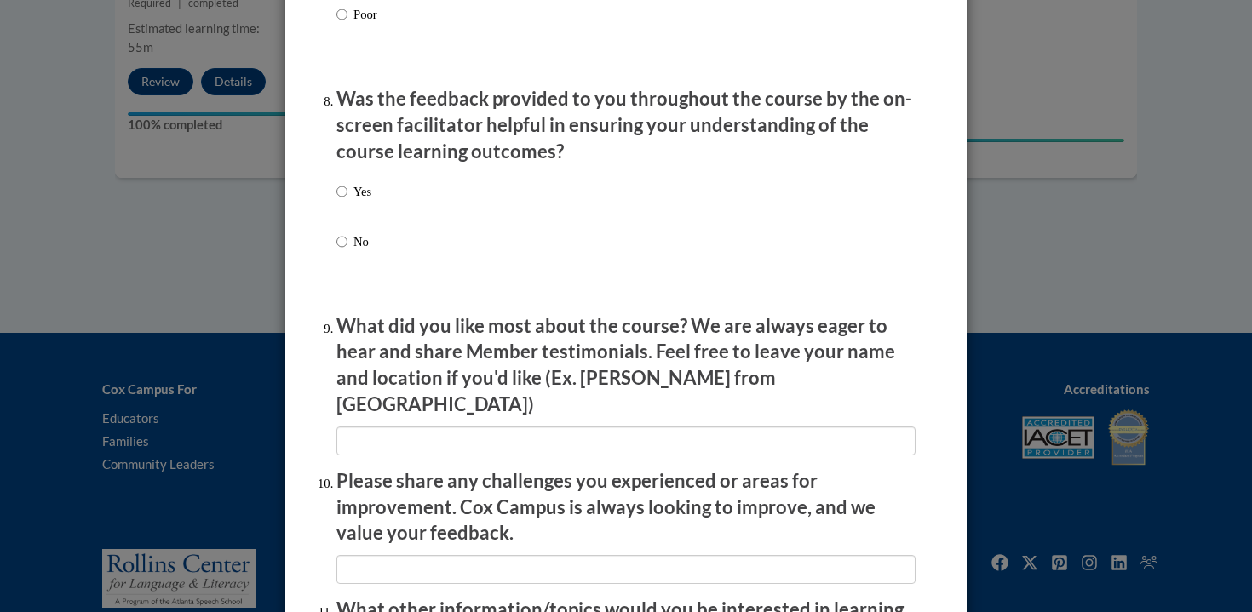
scroll to position [2664, 0]
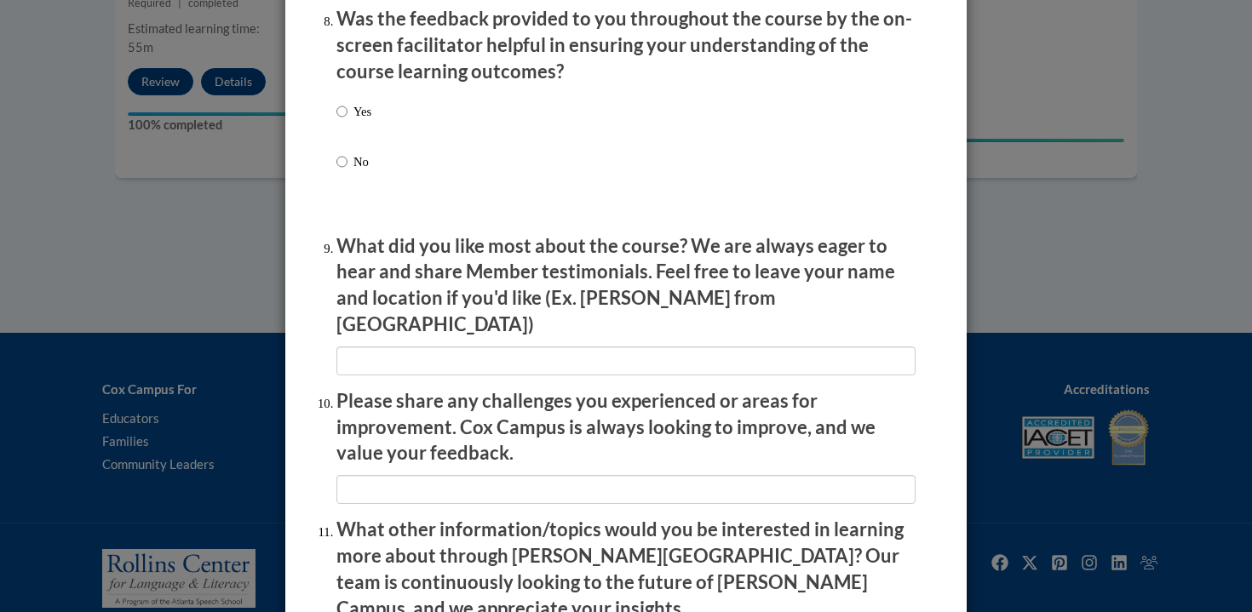
click at [367, 136] on label "Yes" at bounding box center [353, 125] width 35 height 46
click at [347, 121] on input "Yes" at bounding box center [341, 111] width 11 height 19
radio input "true"
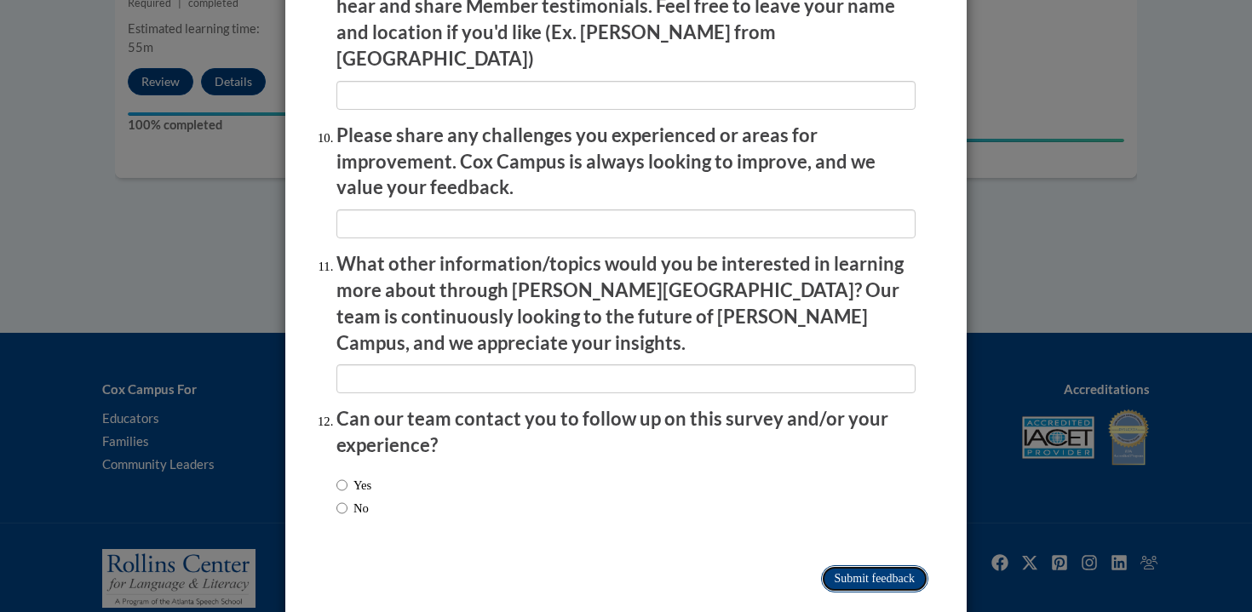
click at [902, 565] on input "Submit feedback" at bounding box center [874, 578] width 107 height 27
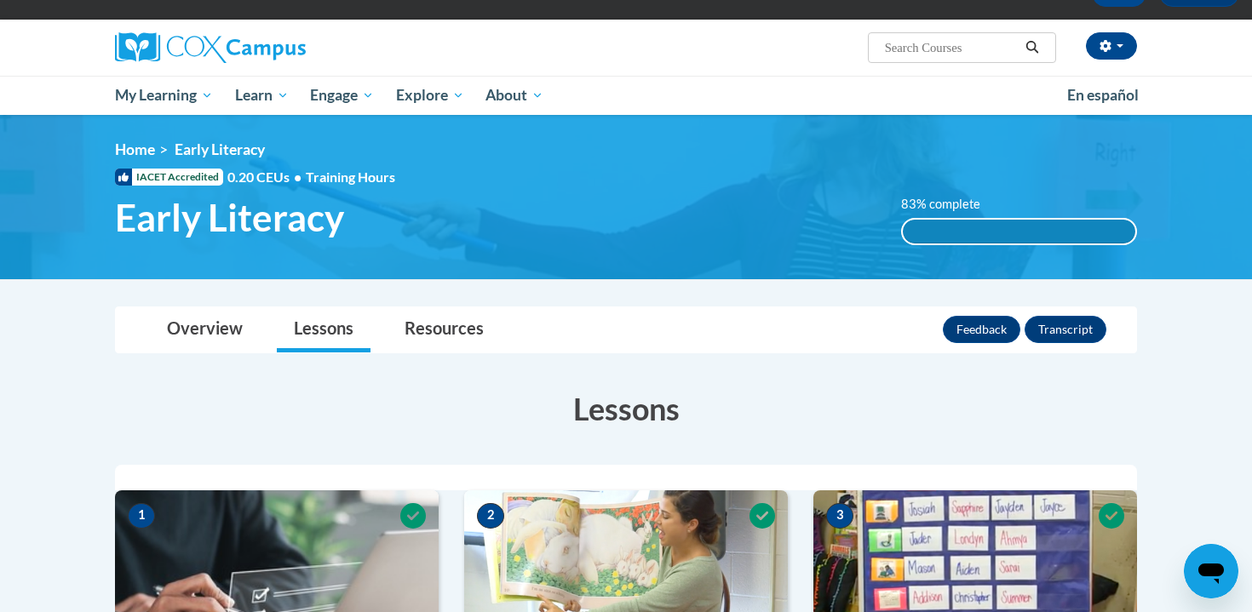
scroll to position [0, 0]
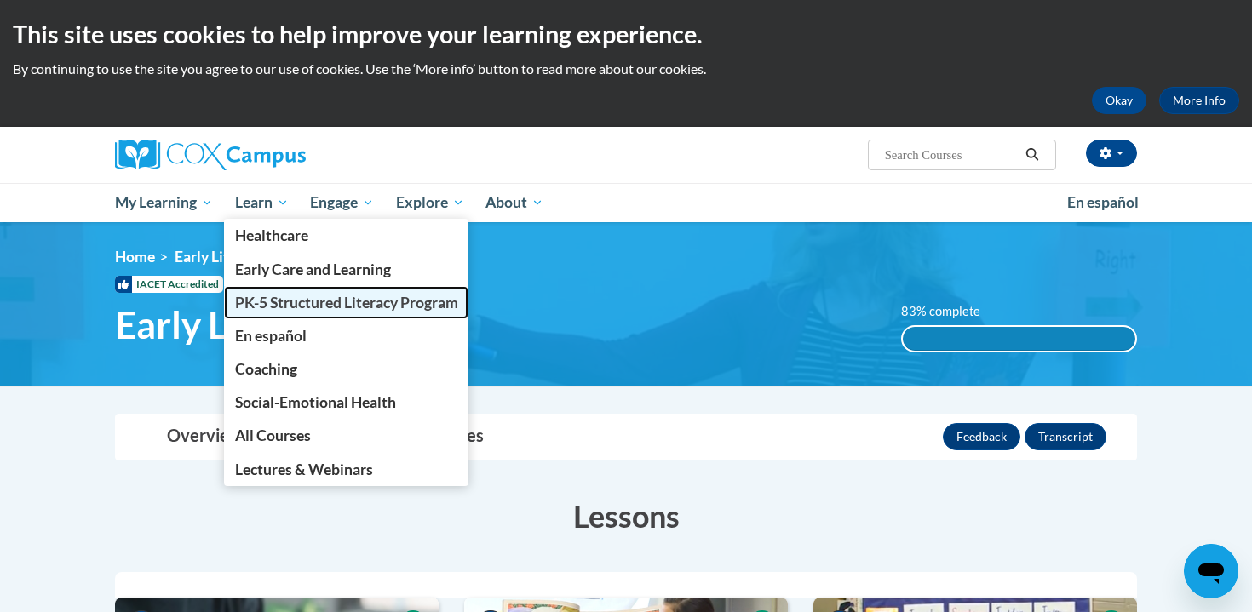
click at [269, 297] on span "PK-5 Structured Literacy Program" at bounding box center [346, 303] width 223 height 18
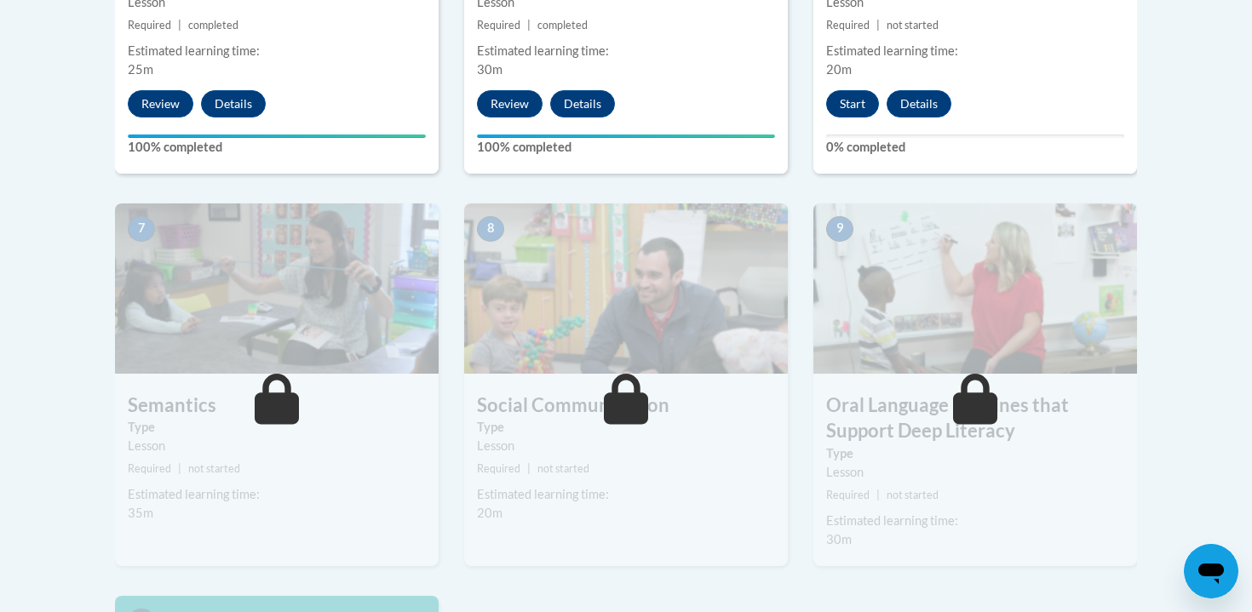
scroll to position [1319, 0]
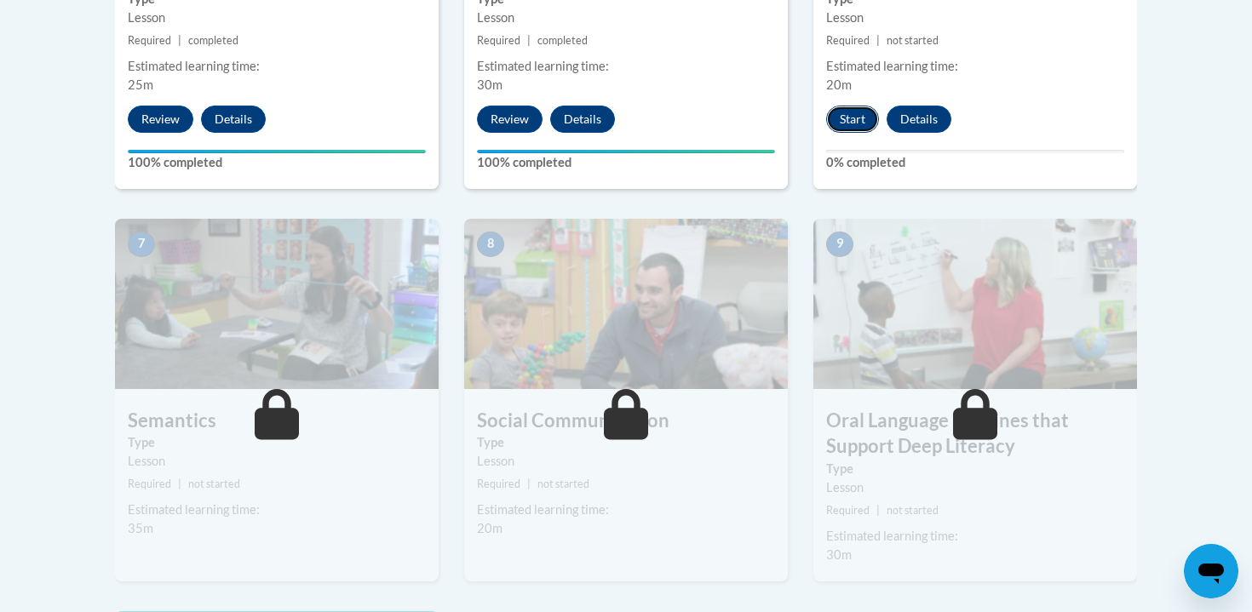
click at [853, 123] on button "Start" at bounding box center [852, 119] width 53 height 27
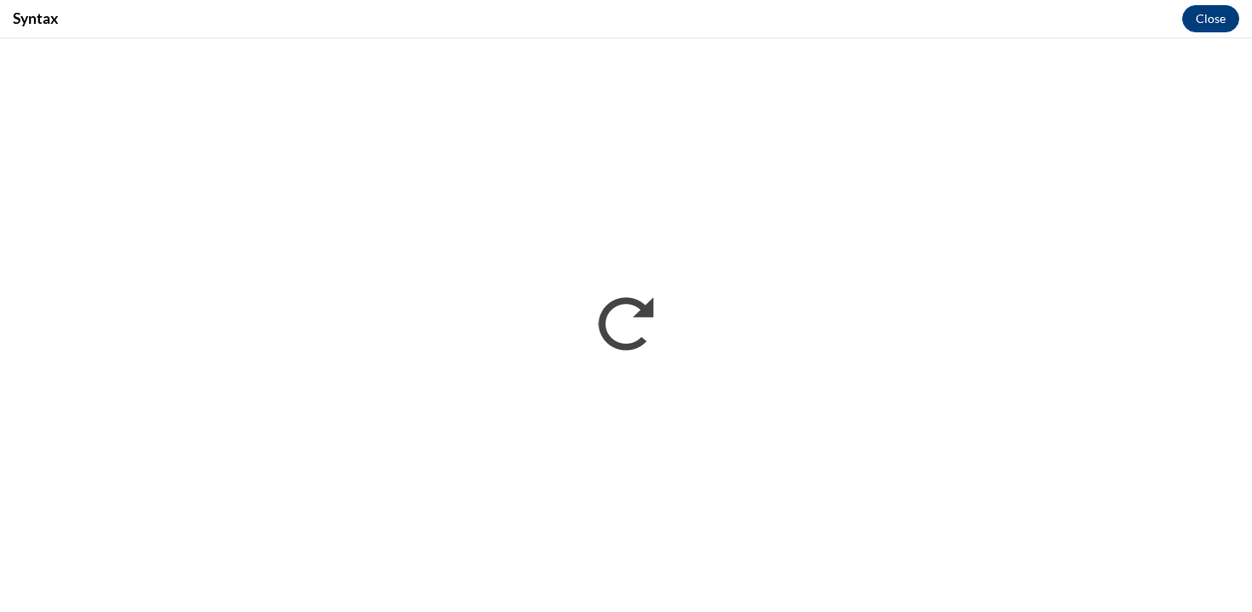
scroll to position [0, 0]
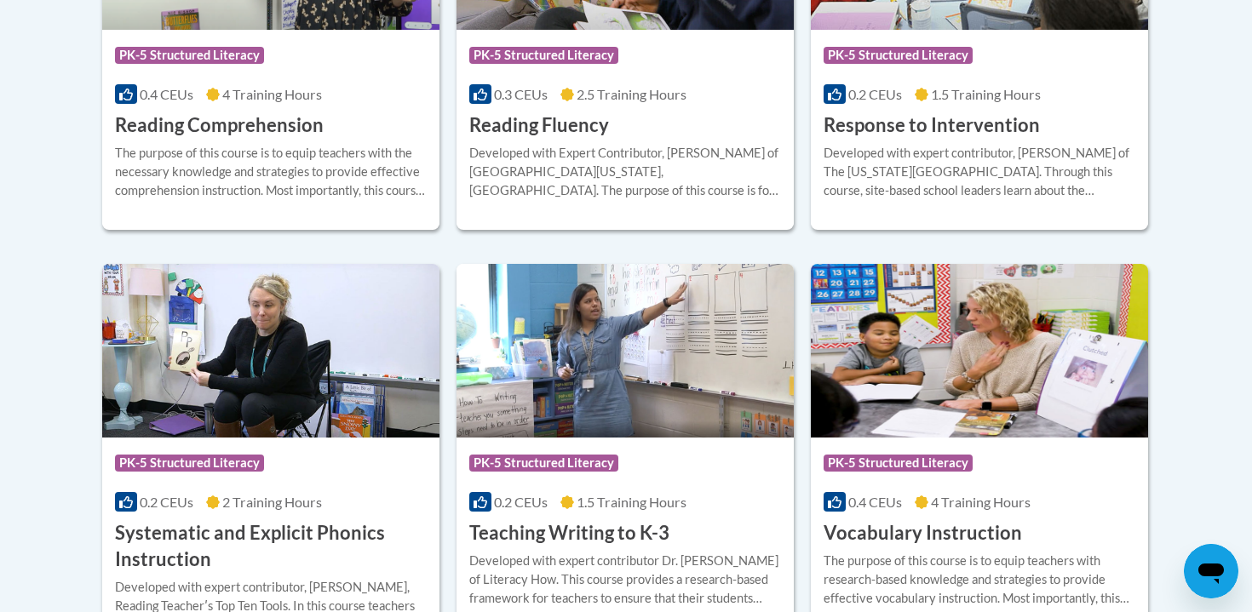
scroll to position [1759, 0]
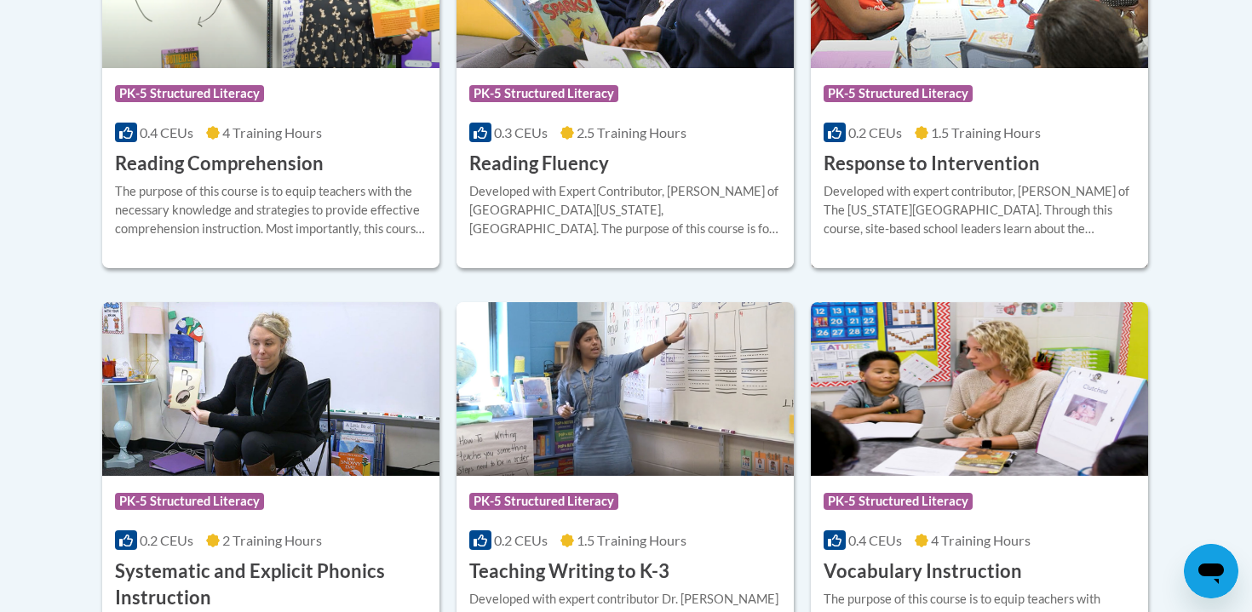
click at [948, 147] on div "Course Category: PK-5 Structured Literacy 0.2 CEUs 1.5 Training Hours COURSE Re…" at bounding box center [979, 122] width 337 height 109
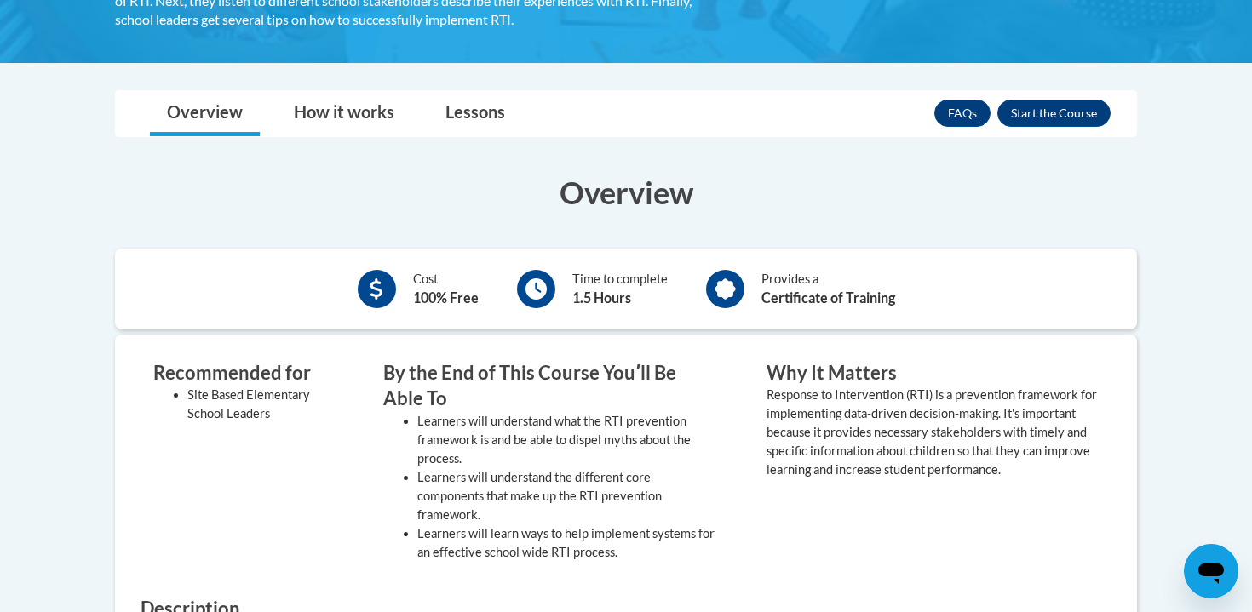
scroll to position [290, 0]
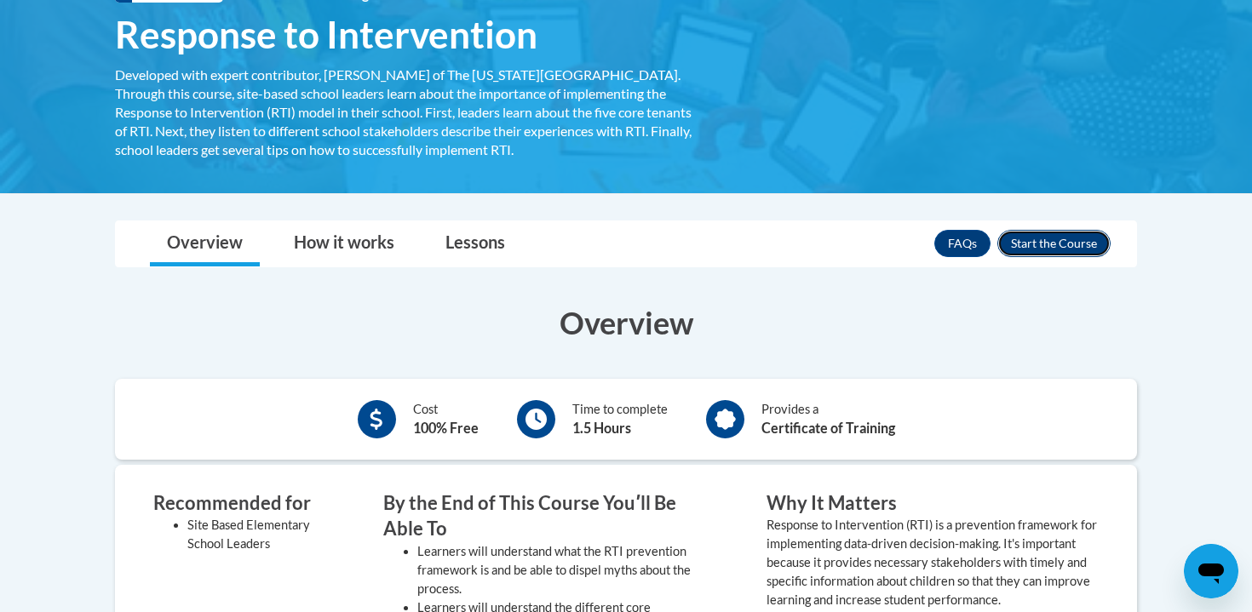
click at [1036, 242] on button "Enroll" at bounding box center [1053, 243] width 113 height 27
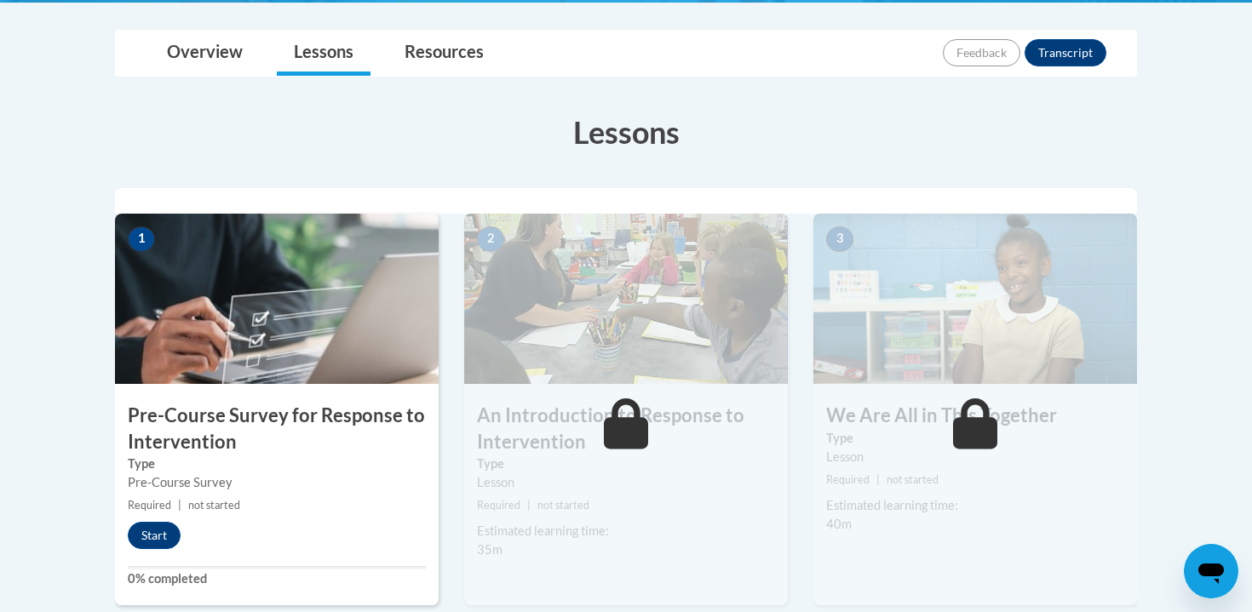
scroll to position [411, 0]
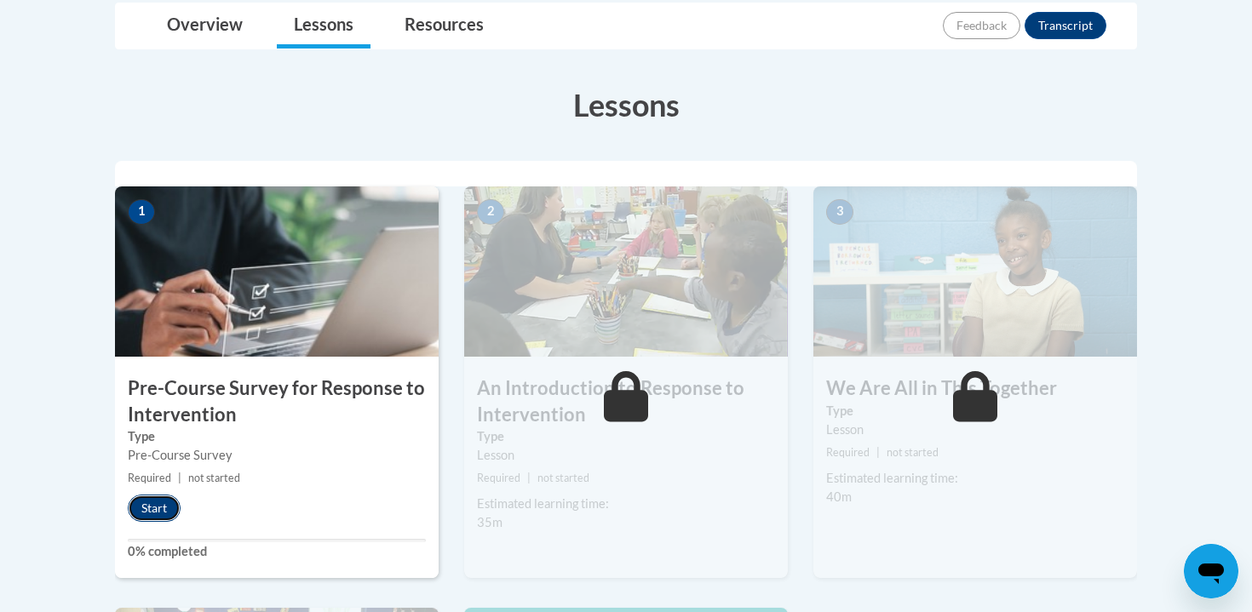
click at [163, 505] on button "Start" at bounding box center [154, 508] width 53 height 27
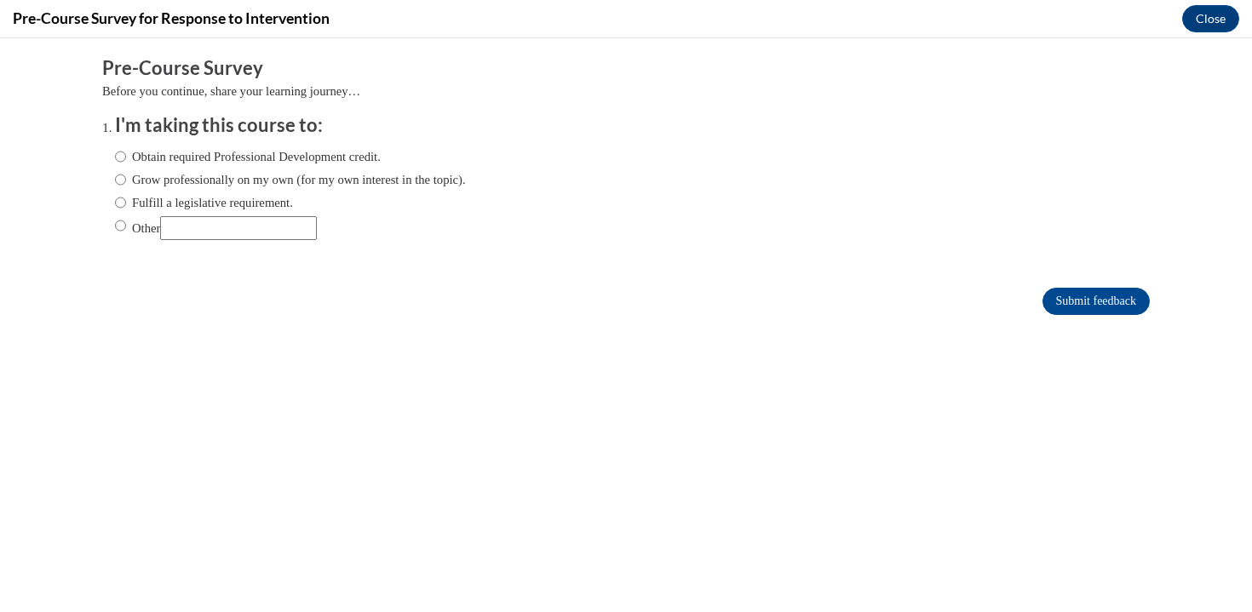
scroll to position [0, 0]
click at [167, 150] on label "Obtain required Professional Development credit." at bounding box center [248, 156] width 266 height 19
click at [126, 150] on input "Obtain required Professional Development credit." at bounding box center [120, 156] width 11 height 19
radio input "true"
click at [1050, 302] on input "Submit feedback" at bounding box center [1095, 301] width 107 height 27
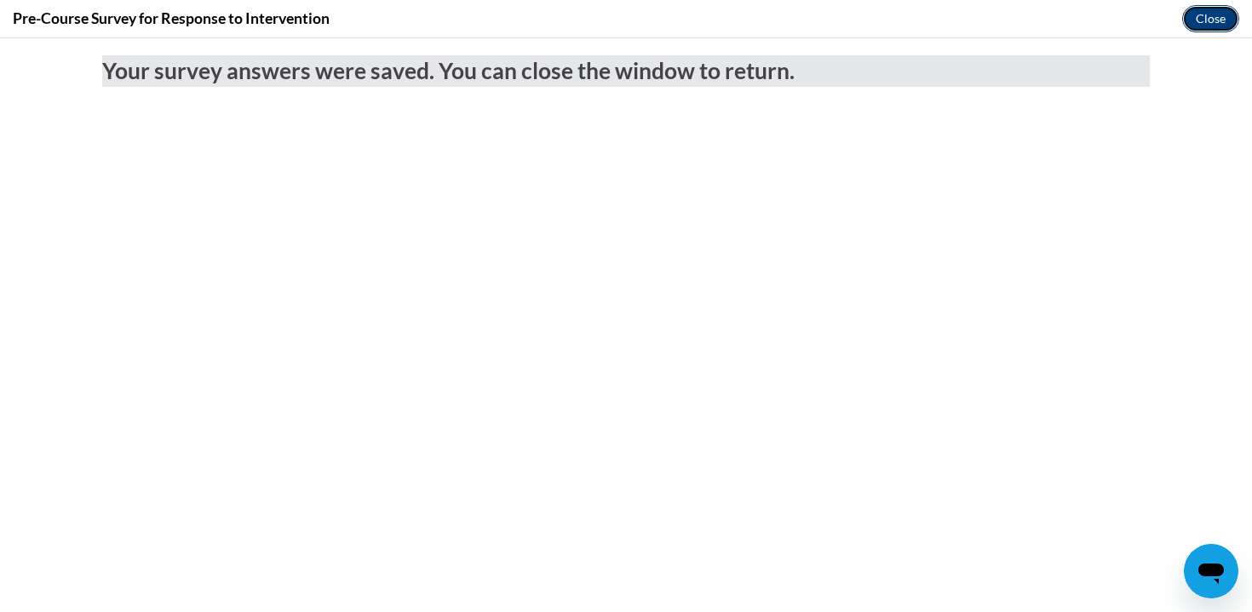
click at [1209, 17] on button "Close" at bounding box center [1210, 18] width 57 height 27
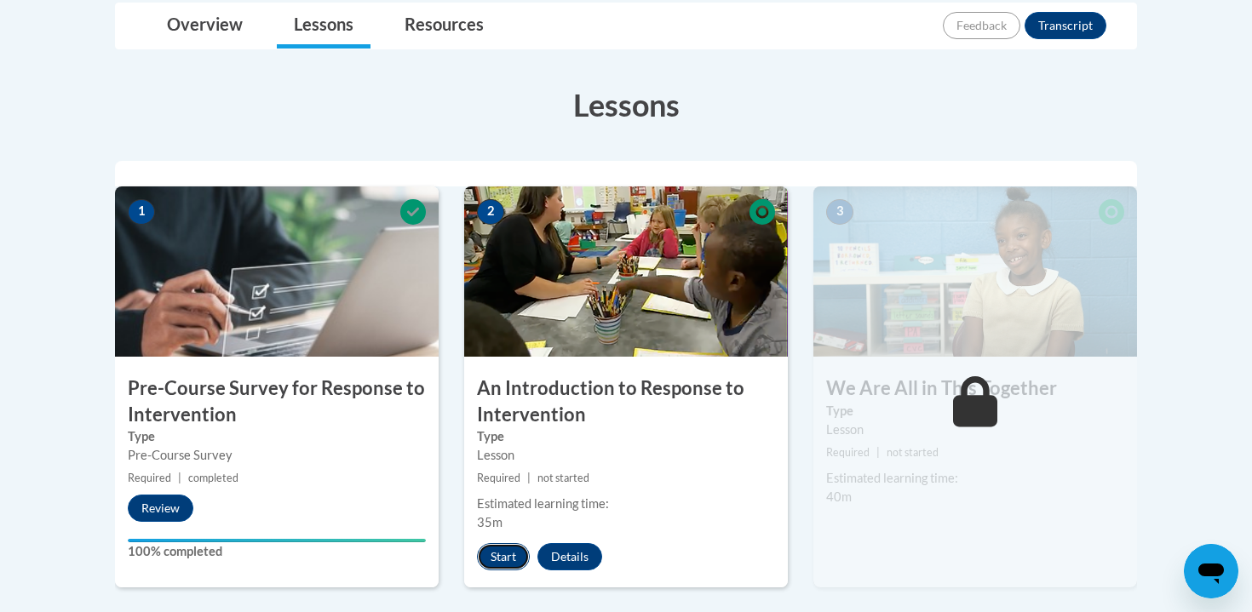
click at [500, 549] on button "Start" at bounding box center [503, 556] width 53 height 27
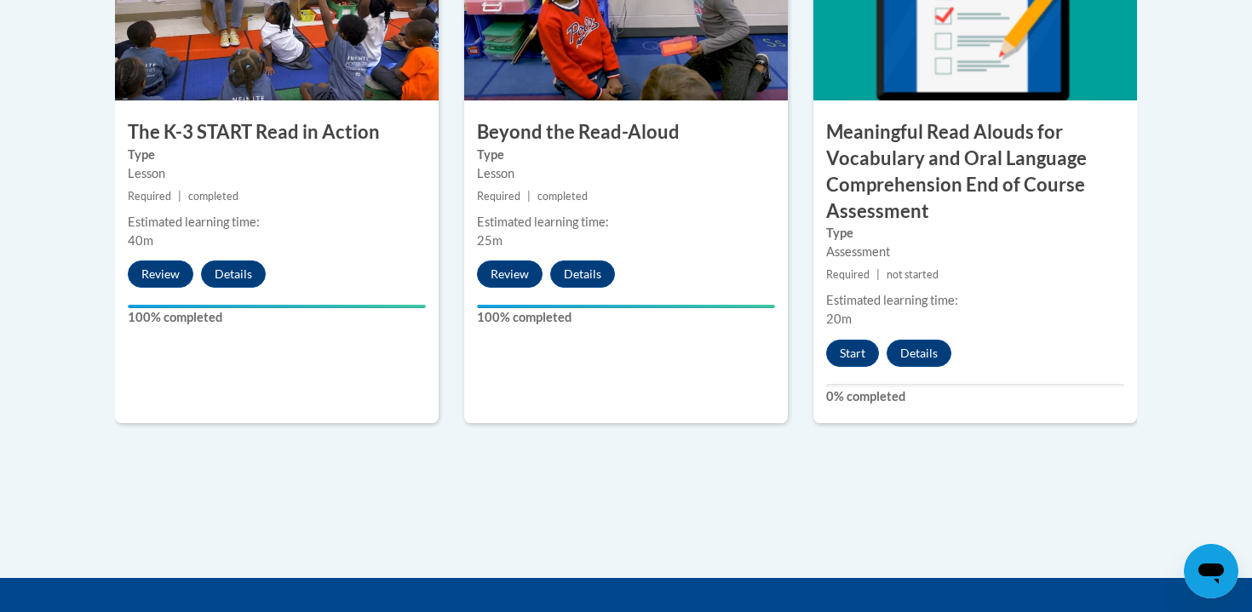
scroll to position [1174, 0]
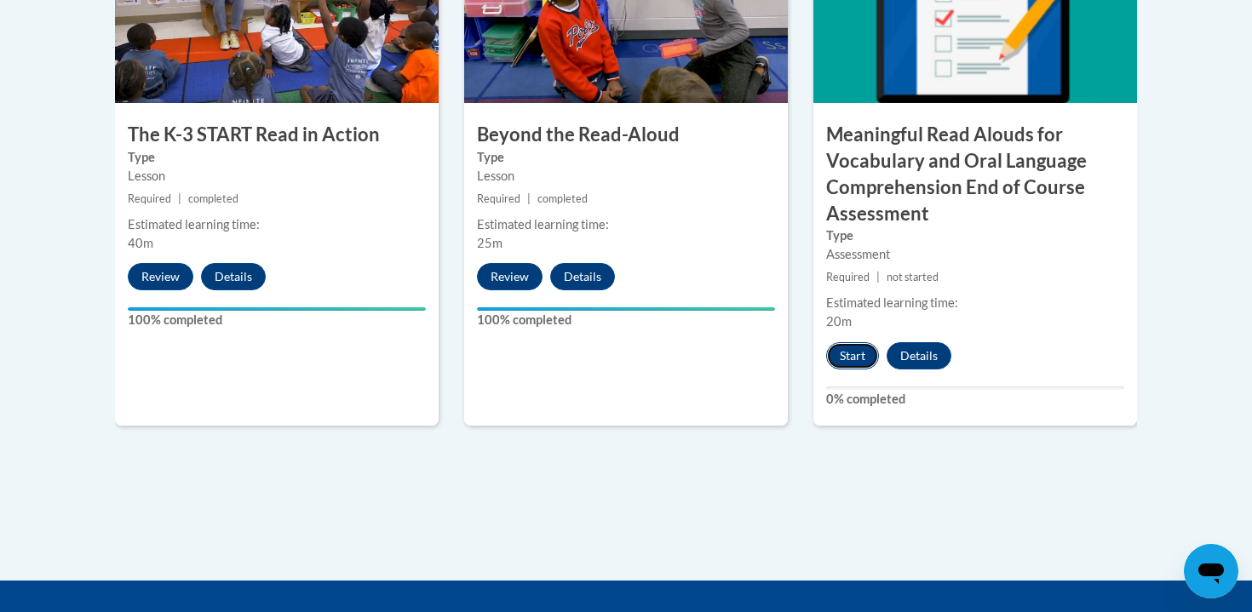
click at [844, 352] on button "Start" at bounding box center [852, 355] width 53 height 27
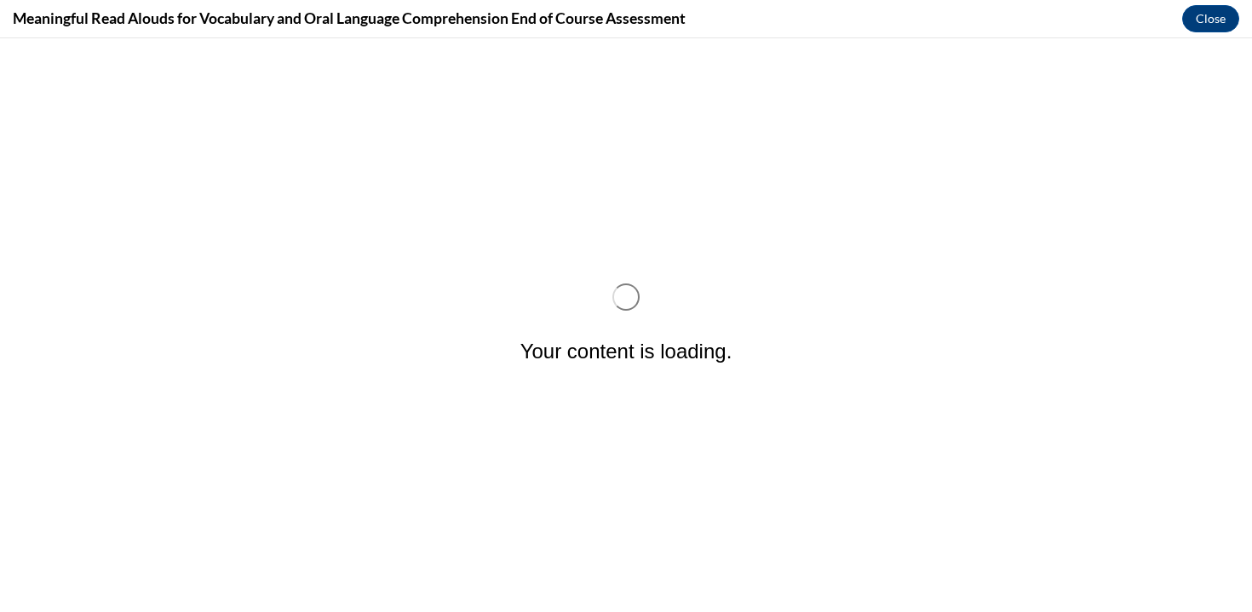
scroll to position [0, 0]
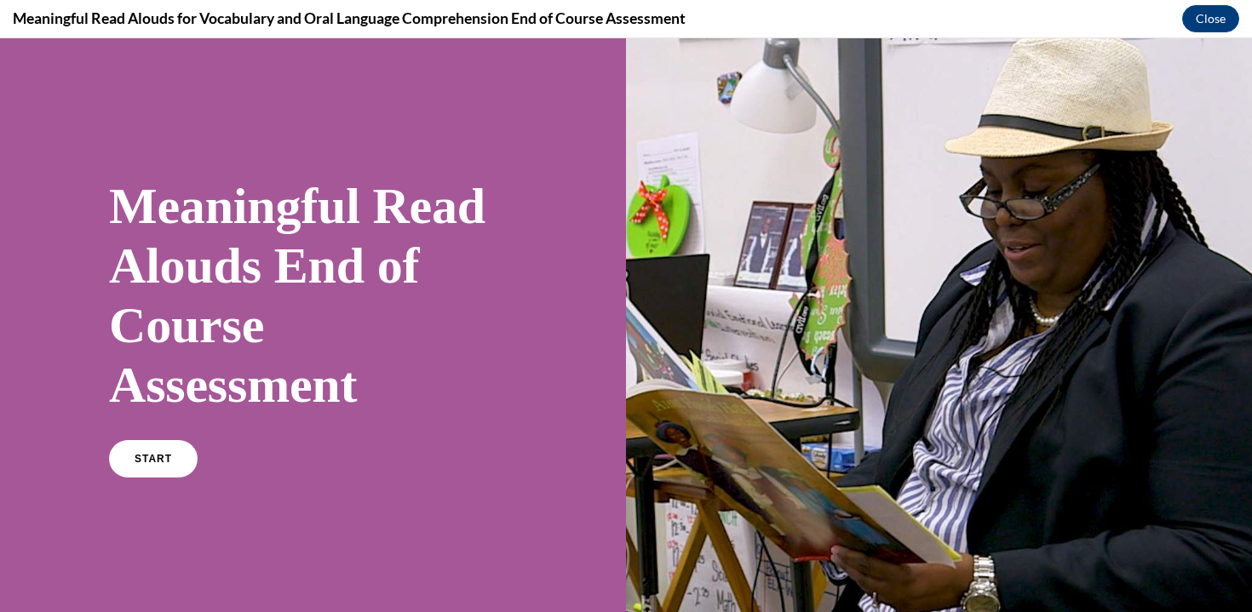
drag, startPoint x: 84, startPoint y: 453, endPoint x: 101, endPoint y: 453, distance: 17.0
click at [87, 453] on div "Meaningful Read Alouds End of Course Assessment START" at bounding box center [313, 325] width 626 height 575
click at [119, 453] on link "START" at bounding box center [152, 458] width 93 height 39
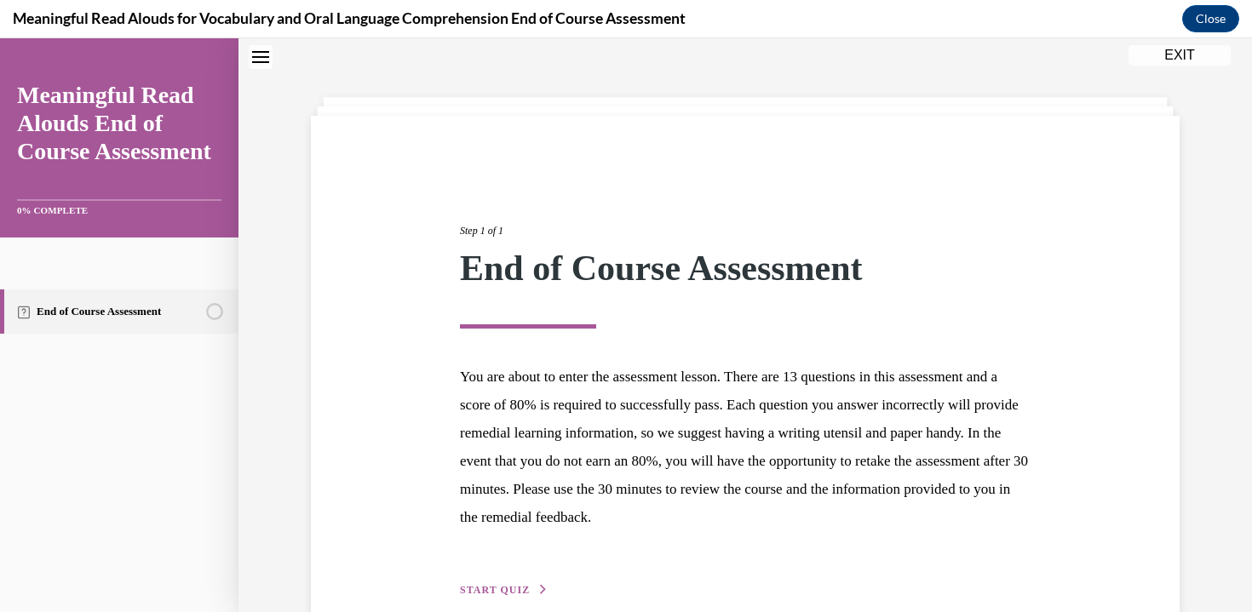
scroll to position [141, 0]
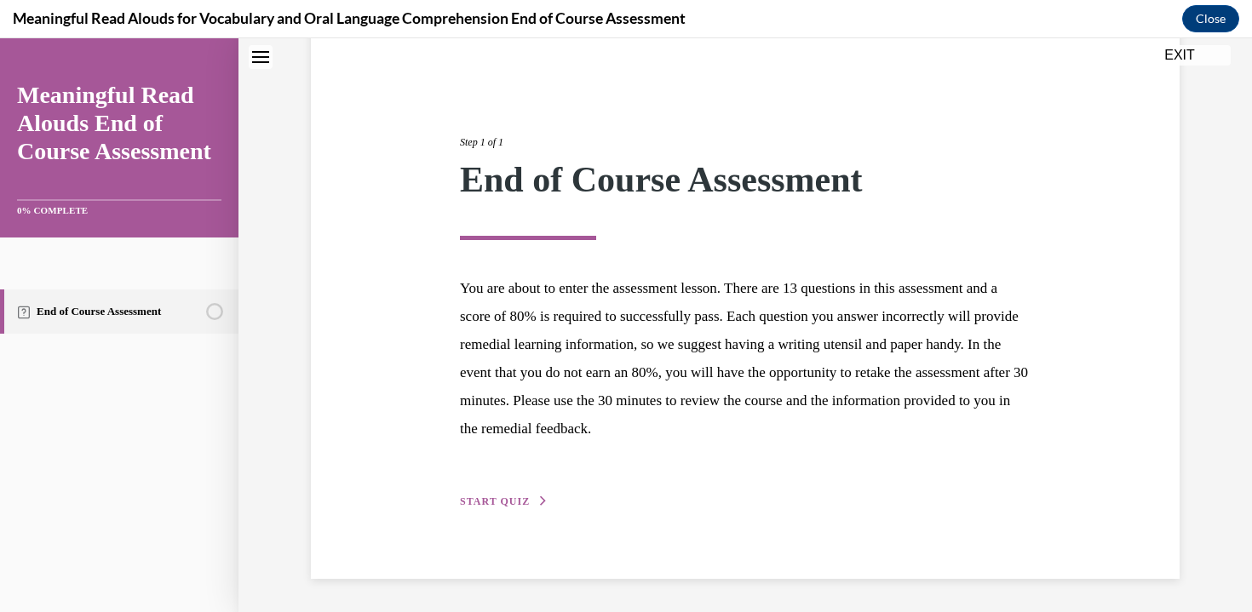
click at [504, 500] on span "START QUIZ" at bounding box center [495, 502] width 70 height 12
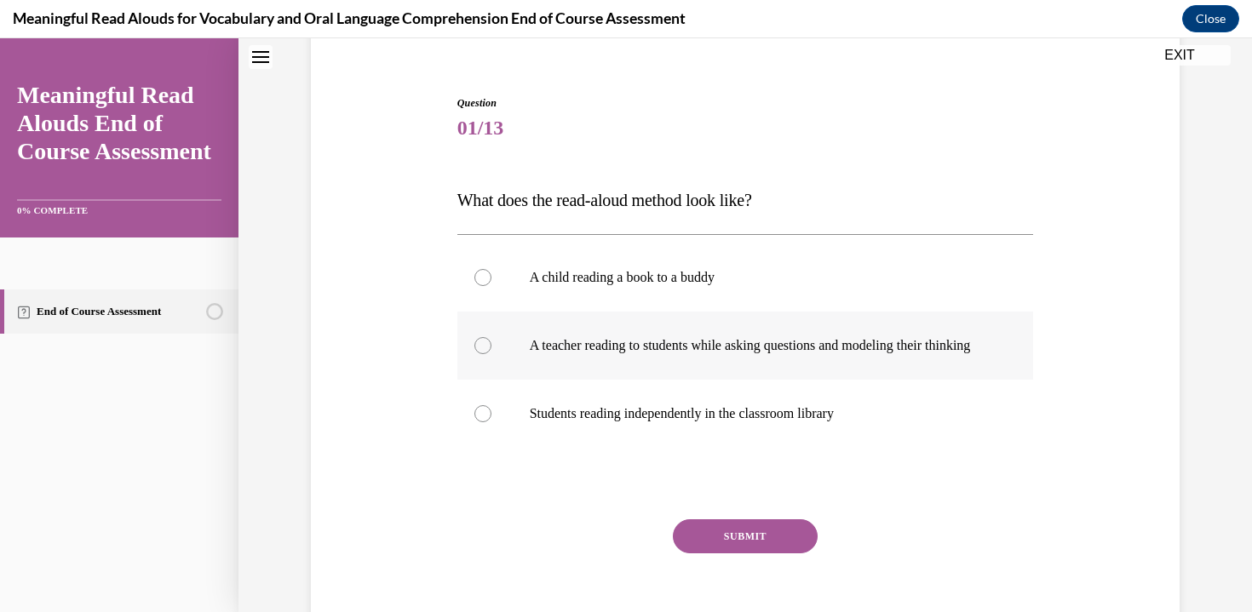
click at [503, 373] on label "A teacher reading to students while asking questions and modeling their thinking" at bounding box center [745, 346] width 576 height 68
click at [491, 354] on input "A teacher reading to students while asking questions and modeling their thinking" at bounding box center [482, 345] width 17 height 17
radio input "true"
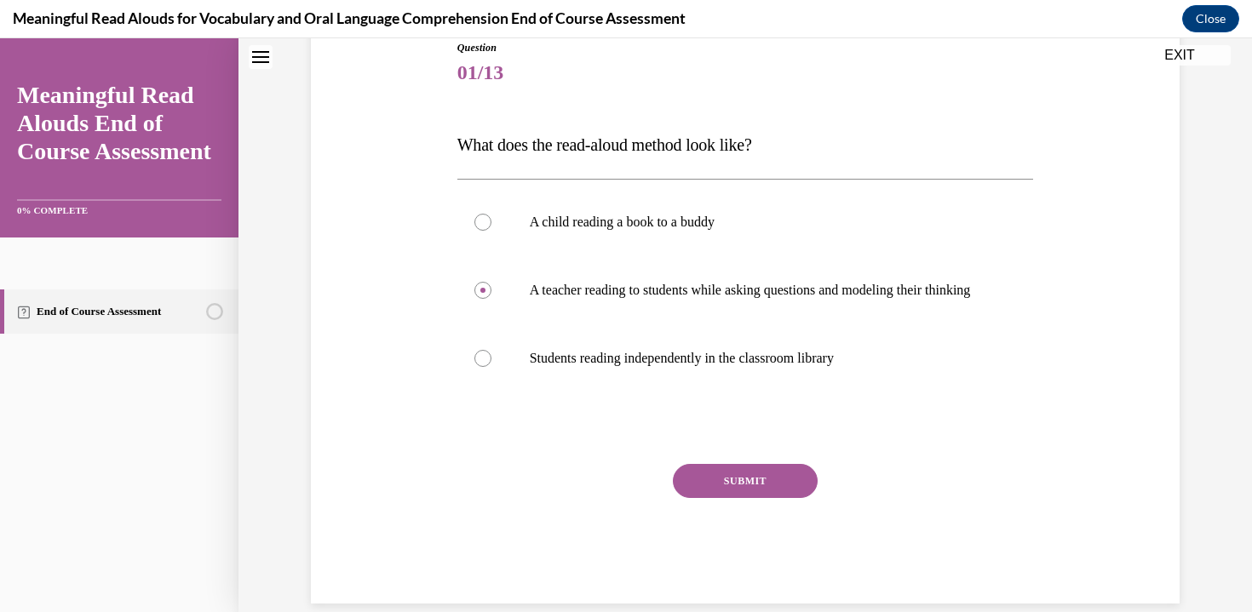
click at [780, 488] on button "SUBMIT" at bounding box center [745, 481] width 145 height 34
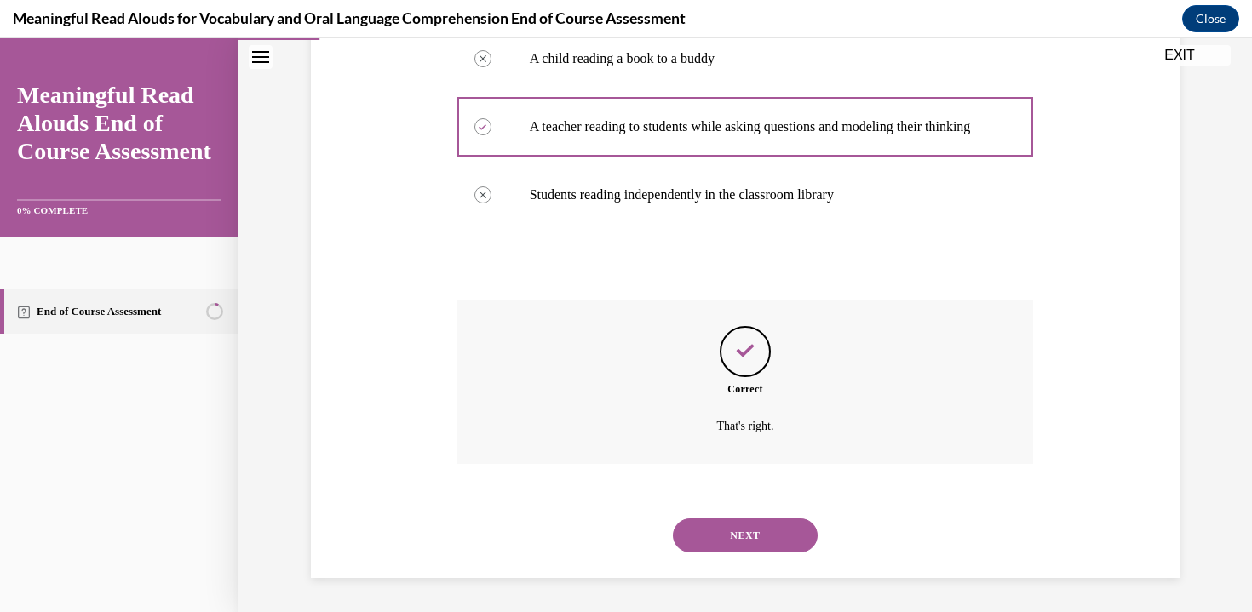
scroll to position [377, 0]
click at [730, 531] on button "NEXT" at bounding box center [745, 535] width 145 height 34
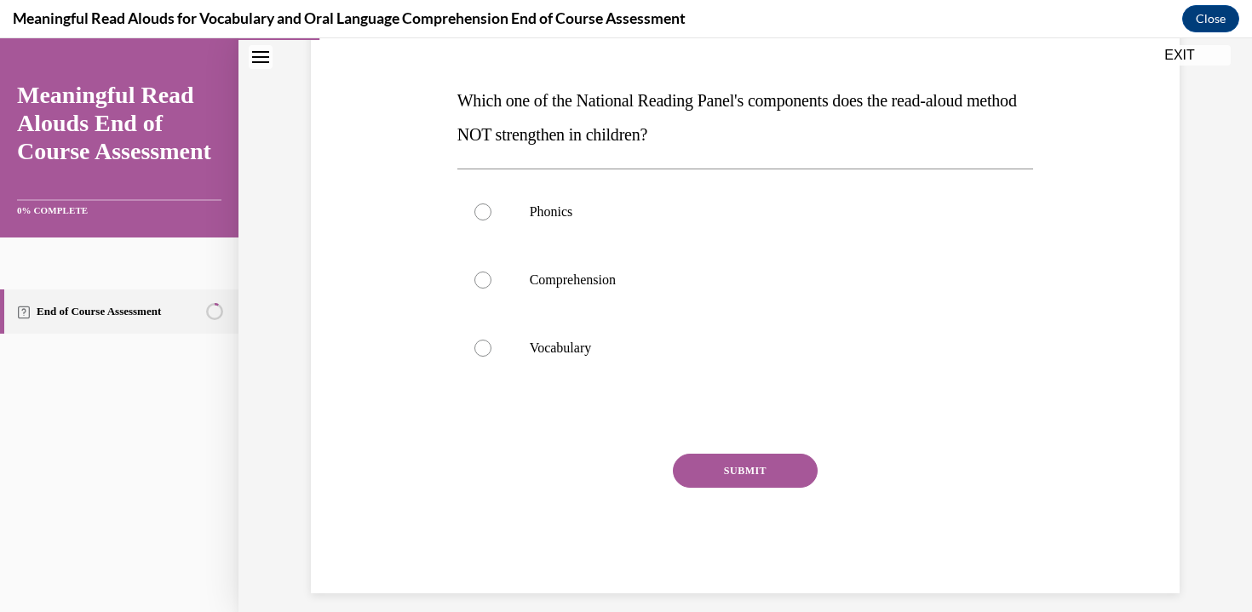
scroll to position [247, 0]
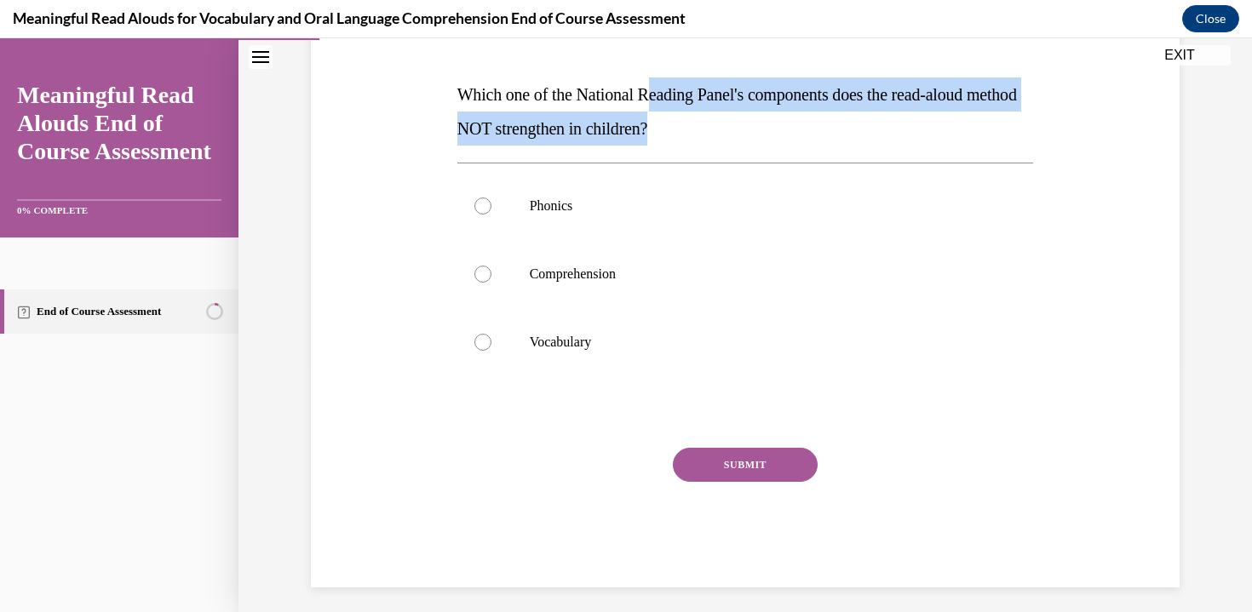
drag, startPoint x: 660, startPoint y: 95, endPoint x: 781, endPoint y: 119, distance: 123.4
click at [781, 120] on p "Which one of the National Reading Panel's components does the read-aloud method…" at bounding box center [745, 111] width 576 height 68
click at [781, 119] on p "Which one of the National Reading Panel's components does the read-aloud method…" at bounding box center [745, 111] width 576 height 68
drag, startPoint x: 784, startPoint y: 95, endPoint x: 784, endPoint y: 134, distance: 39.2
click at [784, 134] on p "Which one of the National Reading Panel's components does the read-aloud method…" at bounding box center [745, 111] width 576 height 68
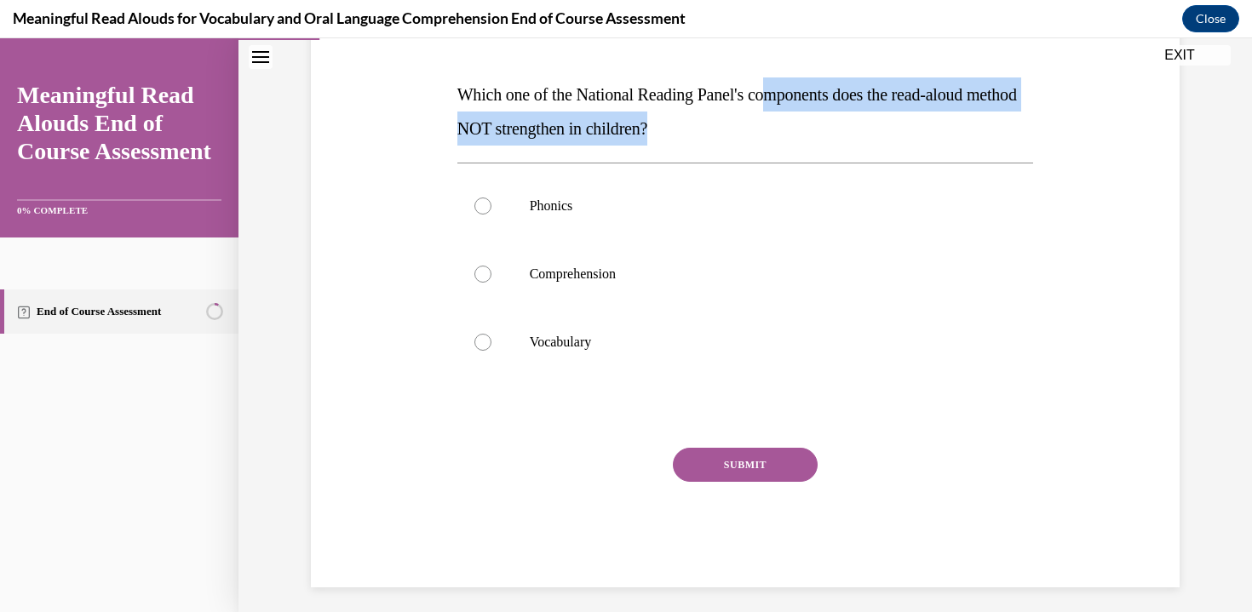
click at [788, 134] on p "Which one of the National Reading Panel's components does the read-aloud method…" at bounding box center [745, 111] width 576 height 68
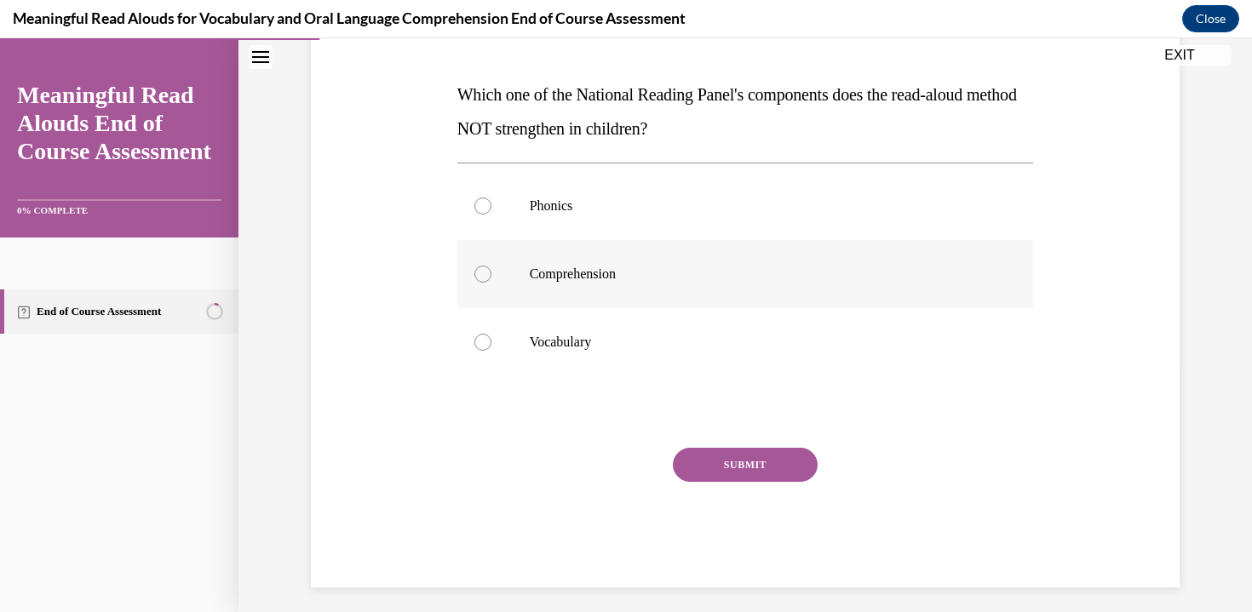
click at [502, 290] on label "Comprehension" at bounding box center [745, 274] width 576 height 68
click at [491, 283] on input "Comprehension" at bounding box center [482, 274] width 17 height 17
radio input "true"
click at [498, 197] on label "Phonics" at bounding box center [745, 206] width 576 height 68
click at [491, 198] on input "Phonics" at bounding box center [482, 206] width 17 height 17
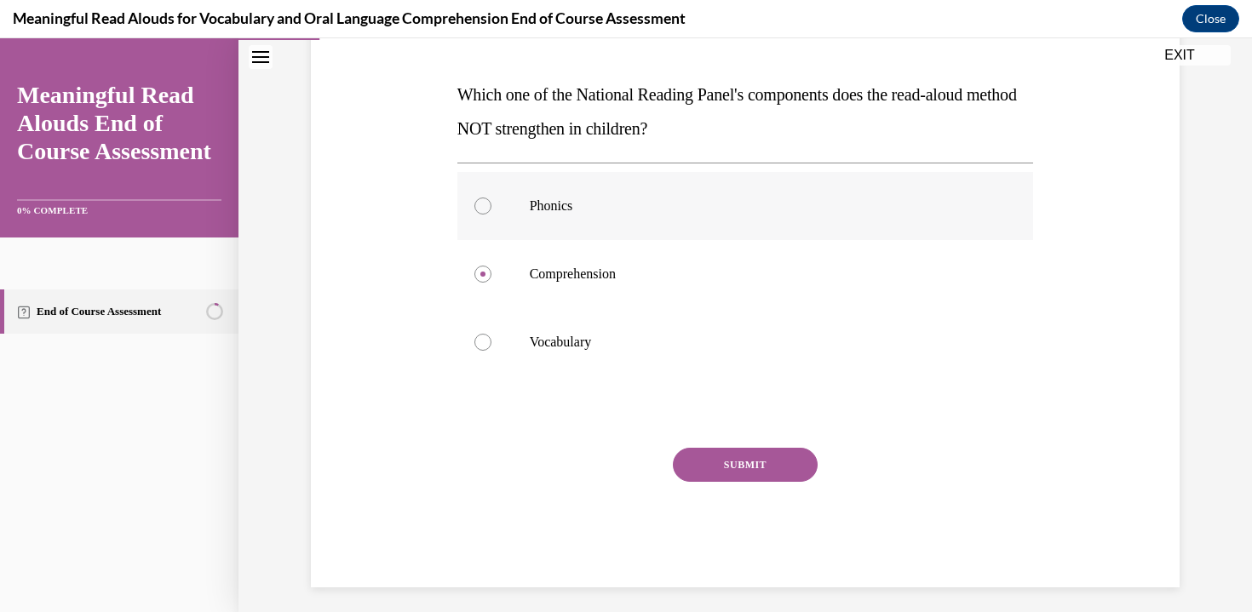
radio input "true"
click at [741, 466] on button "SUBMIT" at bounding box center [745, 465] width 145 height 34
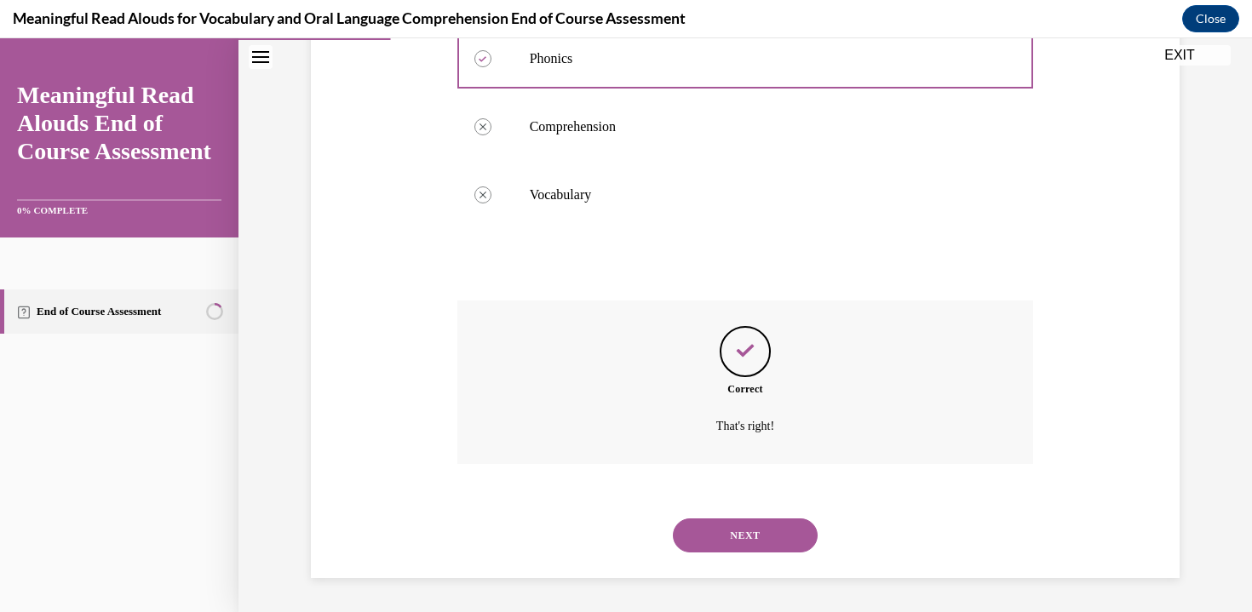
click at [717, 535] on button "NEXT" at bounding box center [745, 535] width 145 height 34
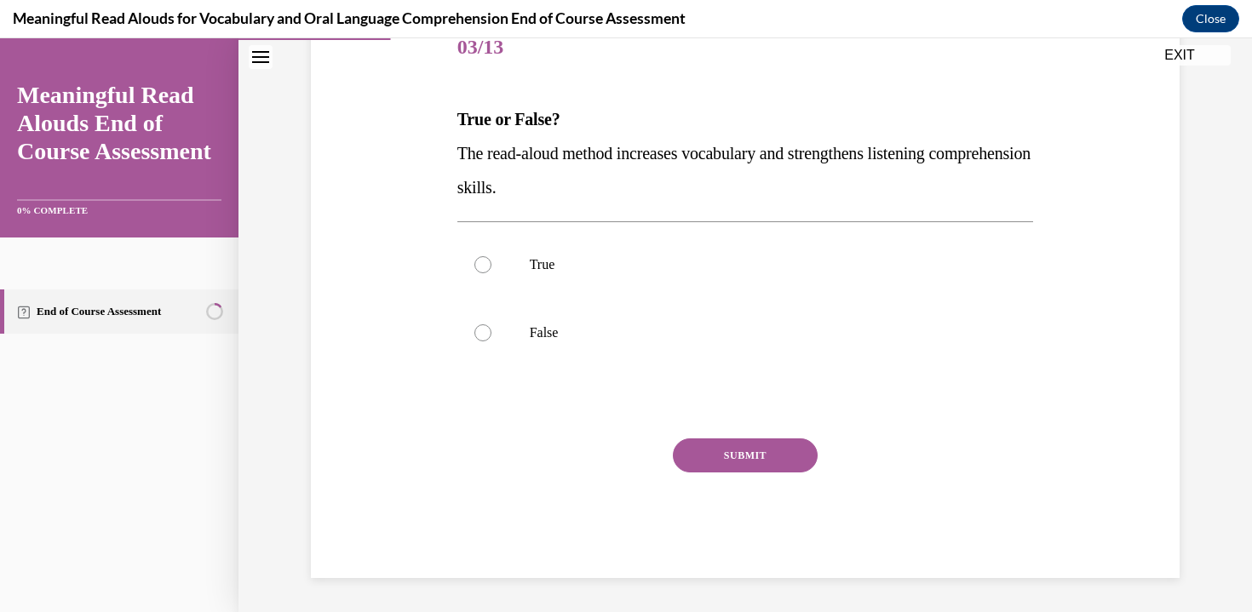
scroll to position [189, 0]
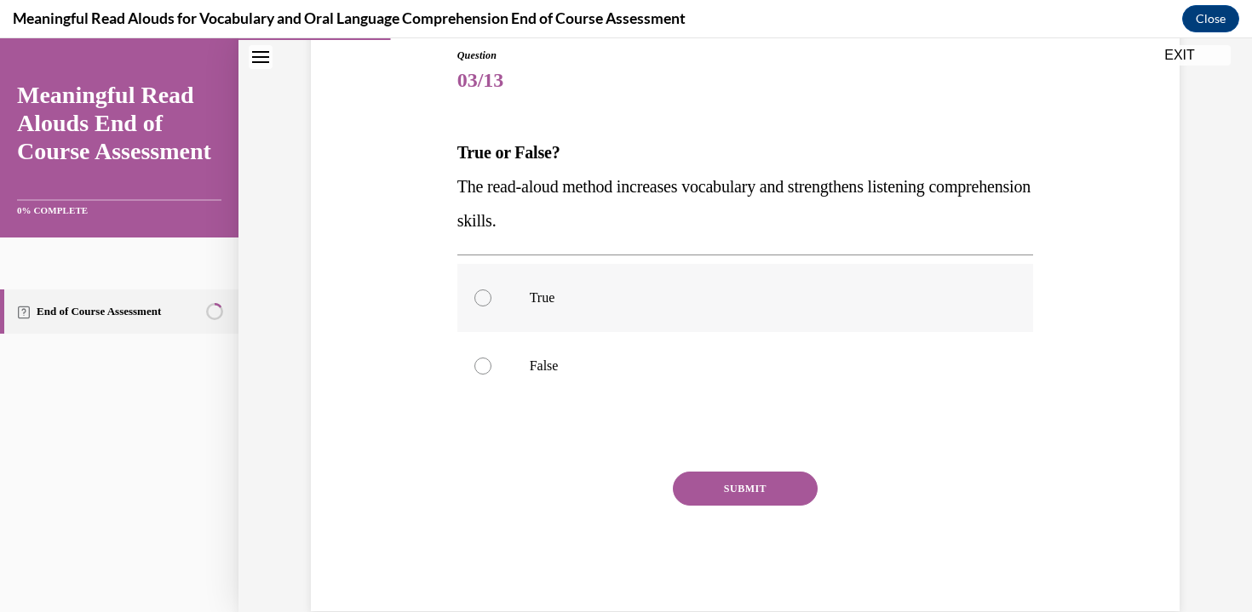
click at [506, 282] on label "True" at bounding box center [745, 298] width 576 height 68
click at [491, 289] on input "True" at bounding box center [482, 297] width 17 height 17
radio input "true"
click at [761, 503] on button "SUBMIT" at bounding box center [745, 489] width 145 height 34
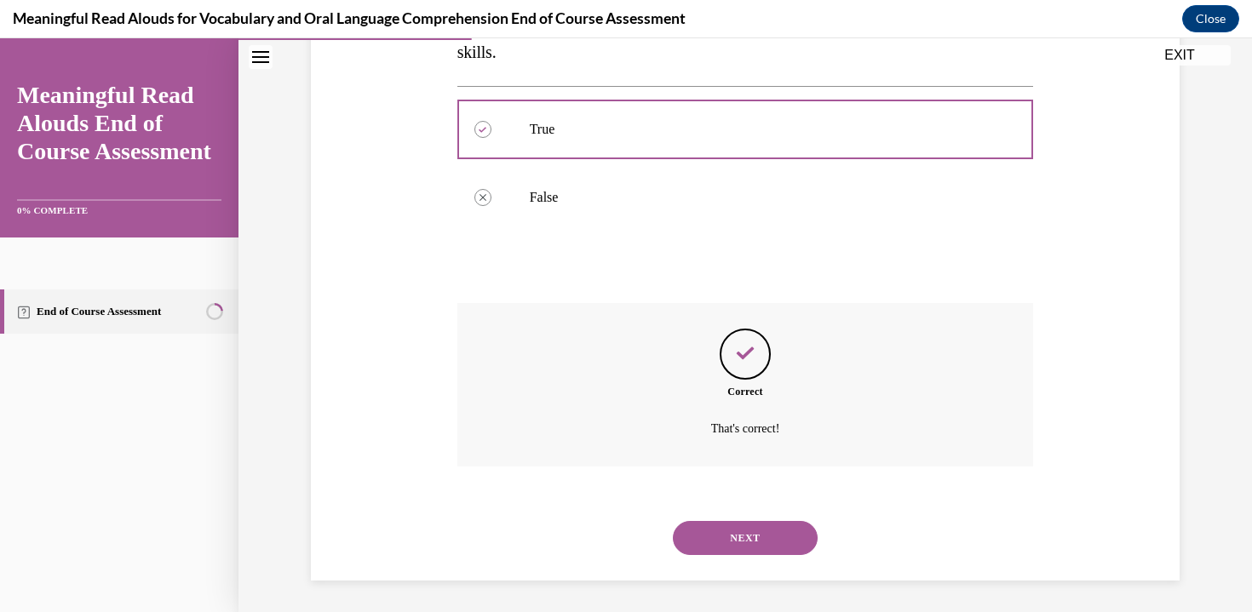
scroll to position [360, 0]
click at [677, 563] on div "NEXT" at bounding box center [745, 535] width 576 height 68
click at [717, 531] on button "NEXT" at bounding box center [745, 535] width 145 height 34
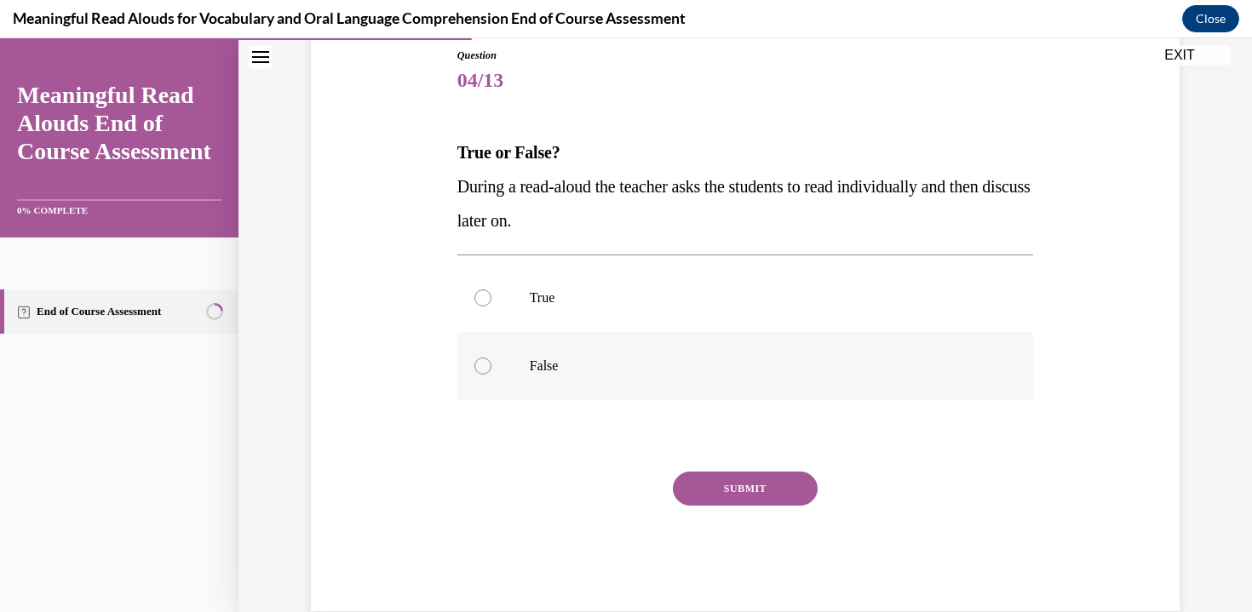
click at [540, 374] on p "False" at bounding box center [760, 366] width 461 height 17
click at [491, 374] on input "False" at bounding box center [482, 366] width 17 height 17
radio input "true"
click at [697, 472] on button "SUBMIT" at bounding box center [745, 489] width 145 height 34
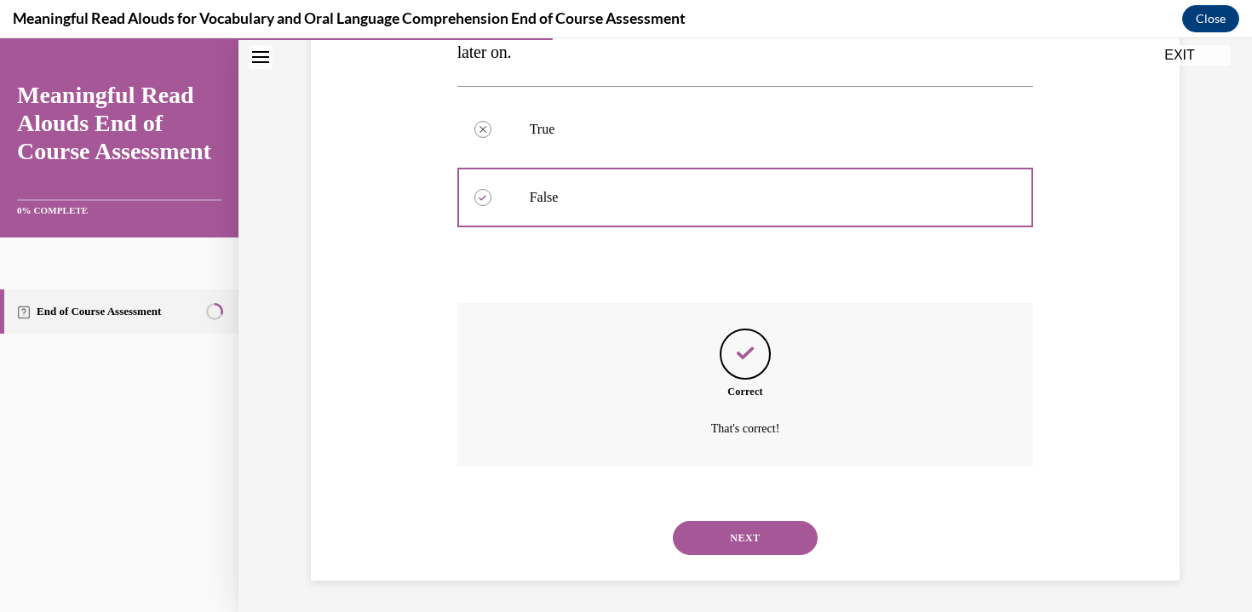
scroll to position [360, 0]
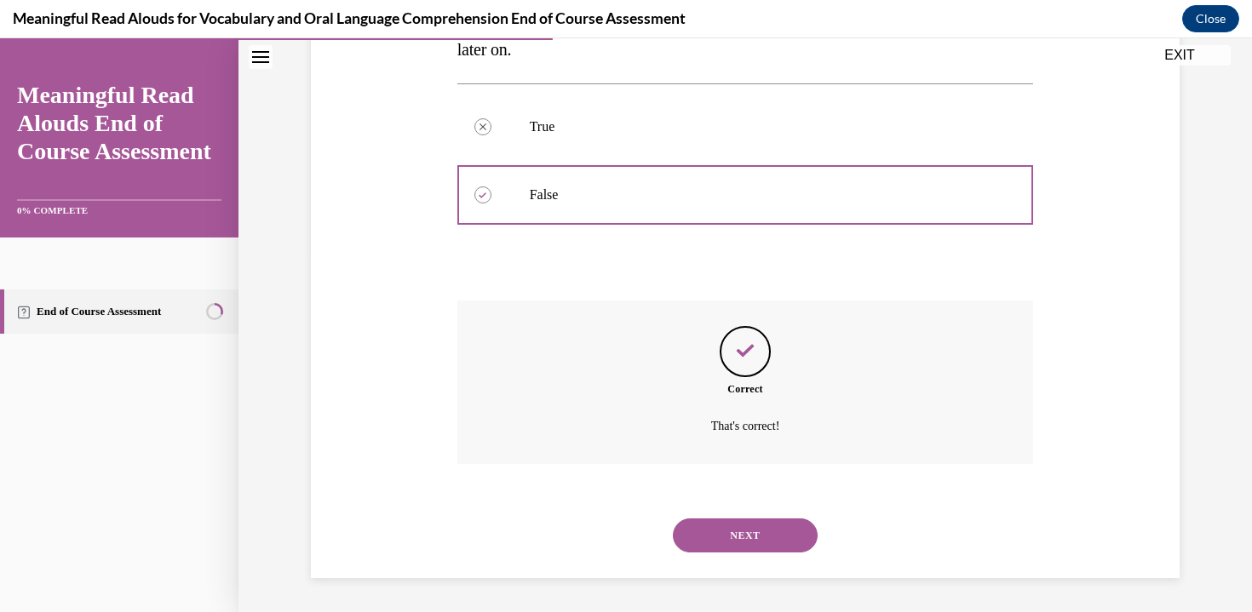
click at [702, 538] on button "NEXT" at bounding box center [745, 535] width 145 height 34
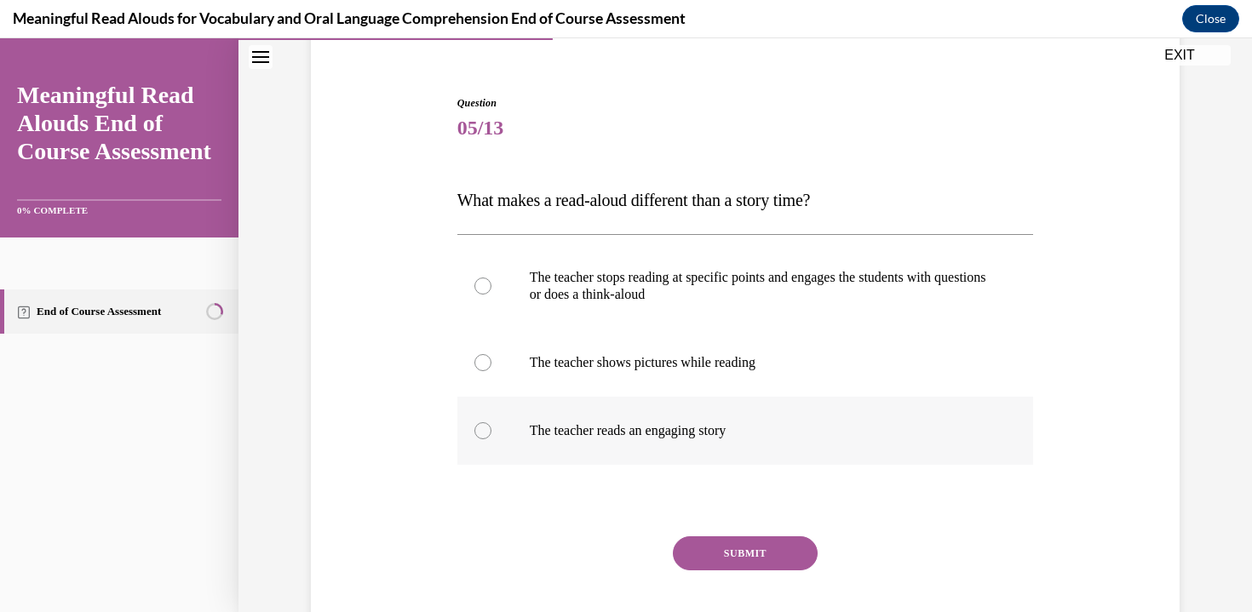
scroll to position [157, 0]
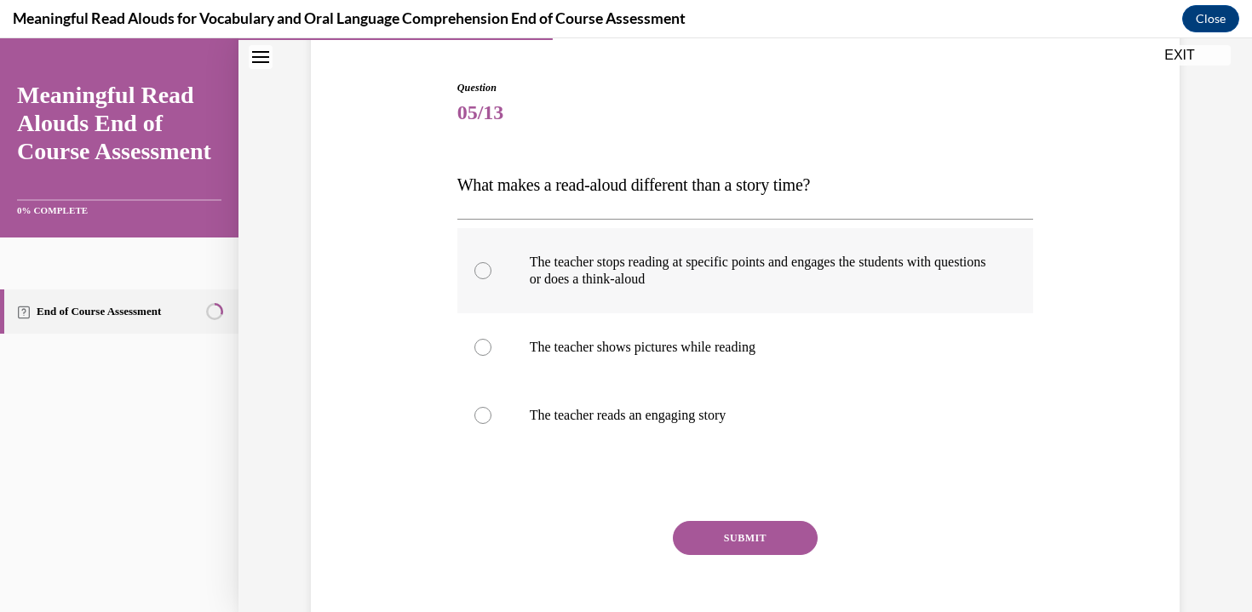
click at [840, 296] on label "The teacher stops reading at specific points and engages the students with ques…" at bounding box center [745, 270] width 576 height 85
click at [491, 279] on input "The teacher stops reading at specific points and engages the students with ques…" at bounding box center [482, 270] width 17 height 17
radio input "true"
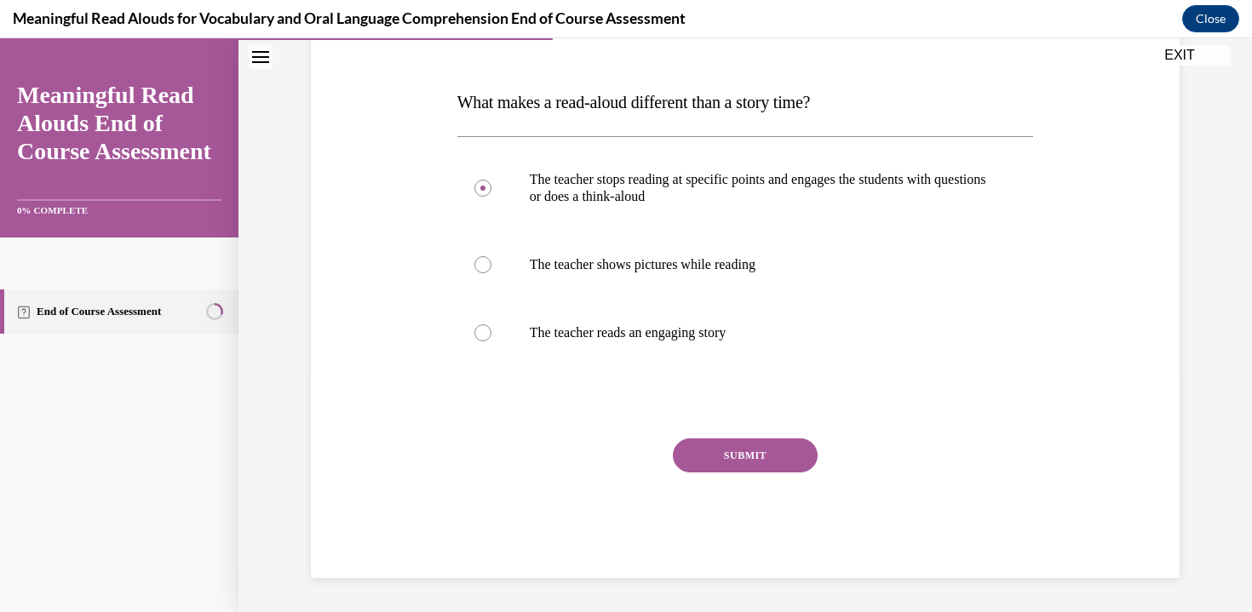
click at [774, 455] on button "SUBMIT" at bounding box center [745, 455] width 145 height 34
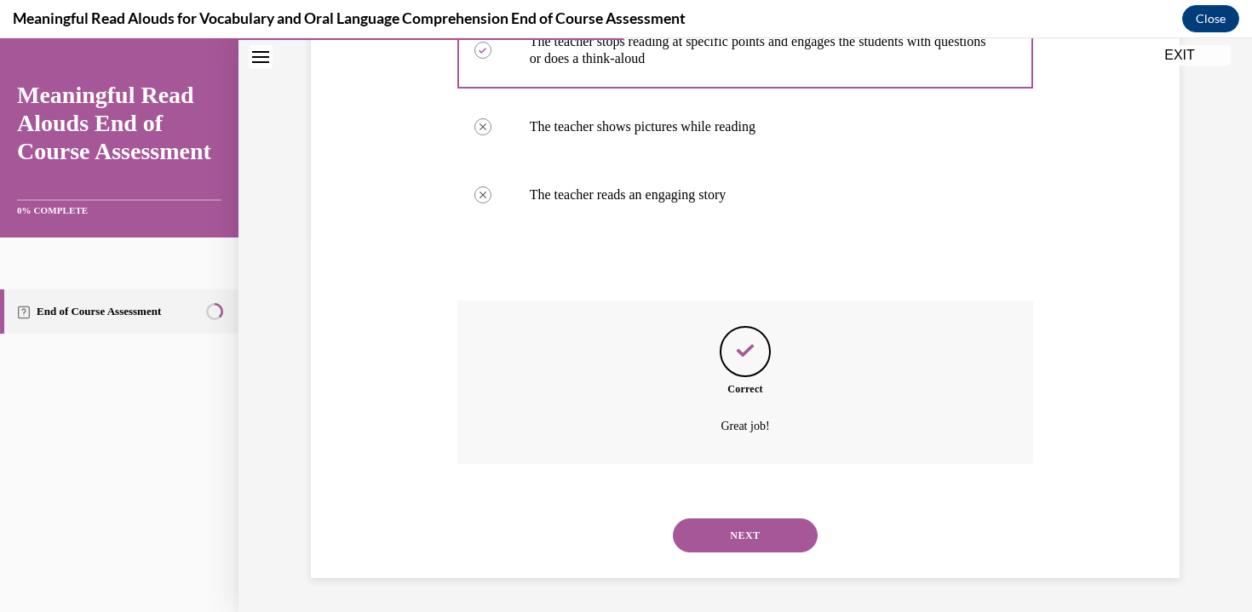
click at [716, 525] on button "NEXT" at bounding box center [745, 535] width 145 height 34
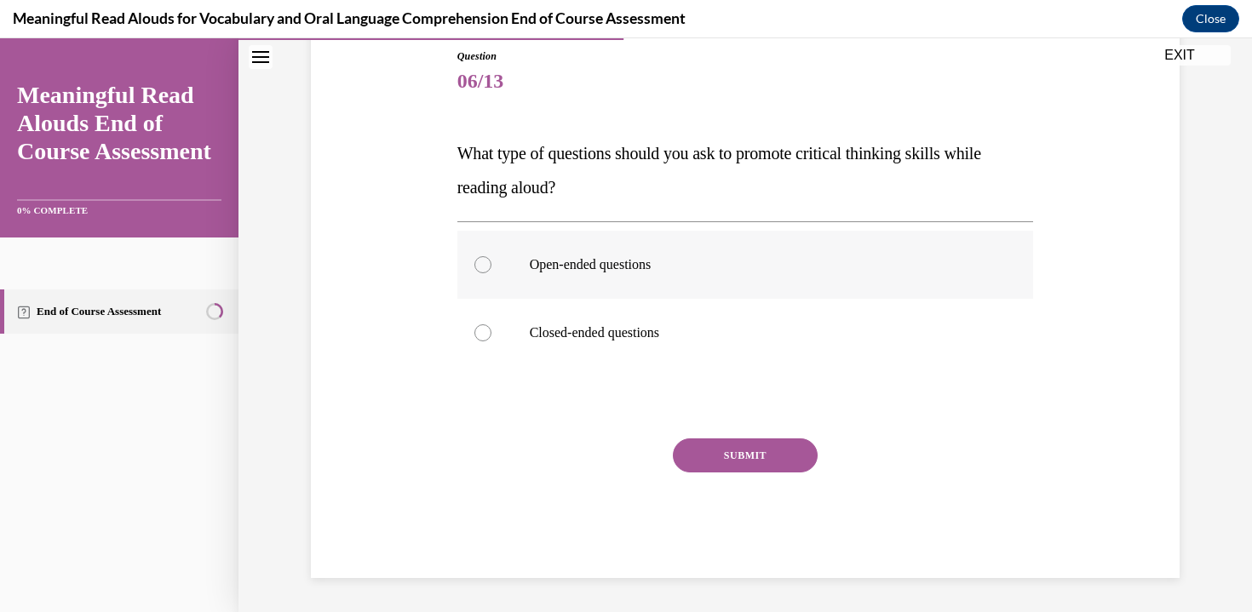
click at [524, 282] on label "Open-ended questions" at bounding box center [745, 265] width 576 height 68
click at [491, 273] on input "Open-ended questions" at bounding box center [482, 264] width 17 height 17
radio input "true"
click at [745, 461] on button "SUBMIT" at bounding box center [745, 455] width 145 height 34
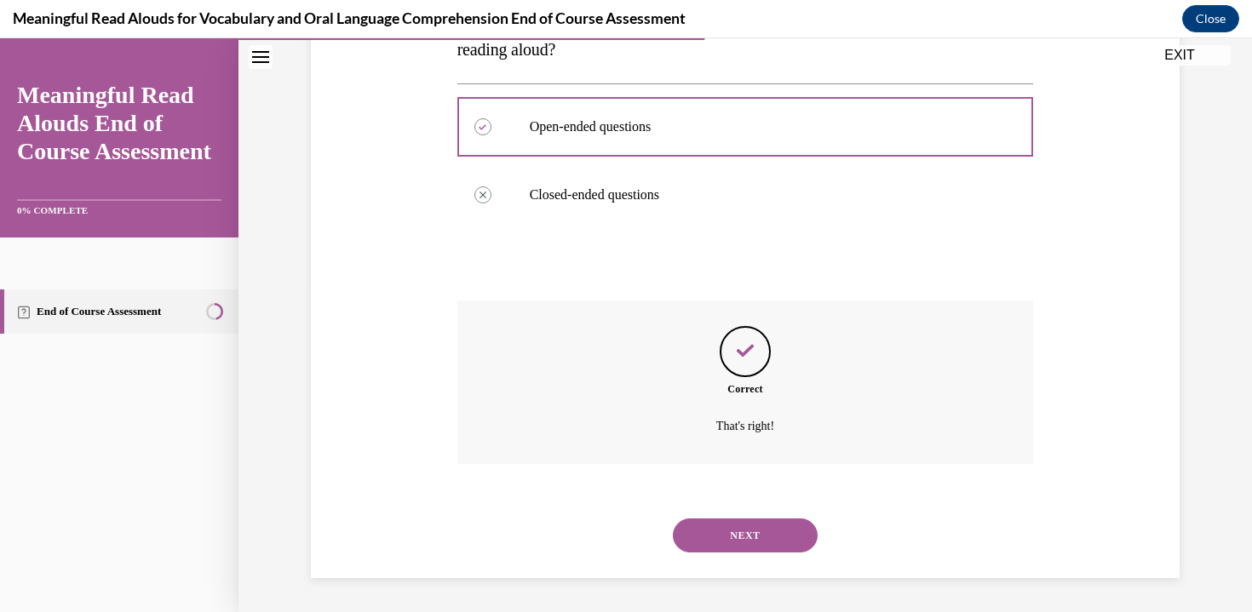
click at [744, 524] on button "NEXT" at bounding box center [745, 535] width 145 height 34
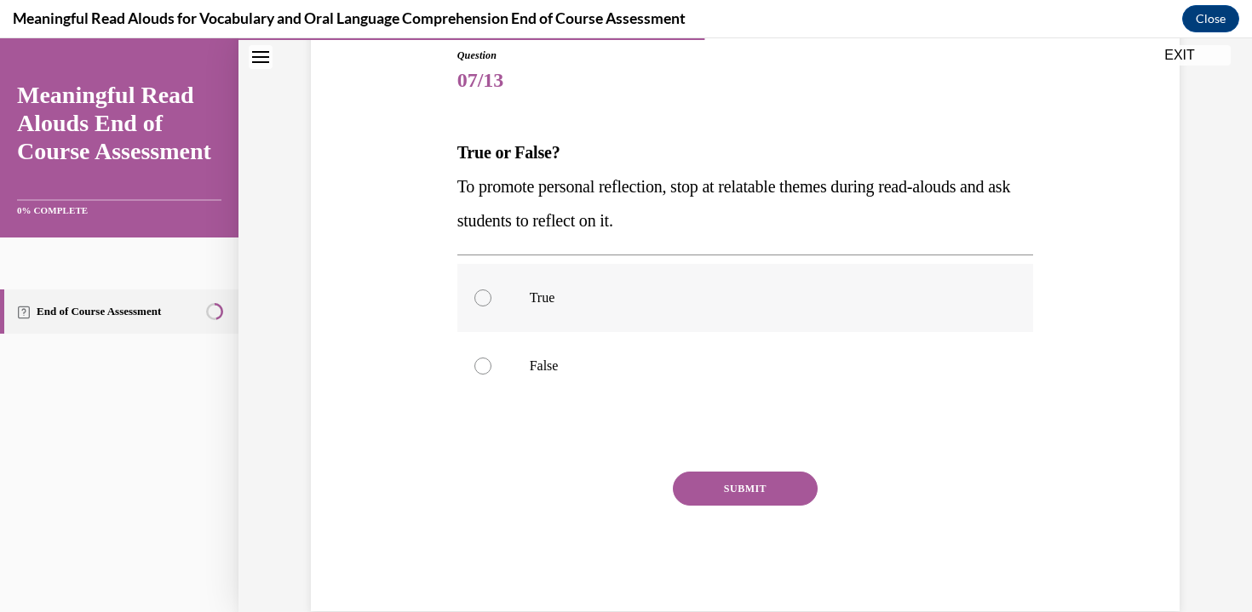
click at [548, 320] on label "True" at bounding box center [745, 298] width 576 height 68
click at [491, 306] on input "True" at bounding box center [482, 297] width 17 height 17
radio input "true"
click at [776, 490] on button "SUBMIT" at bounding box center [745, 489] width 145 height 34
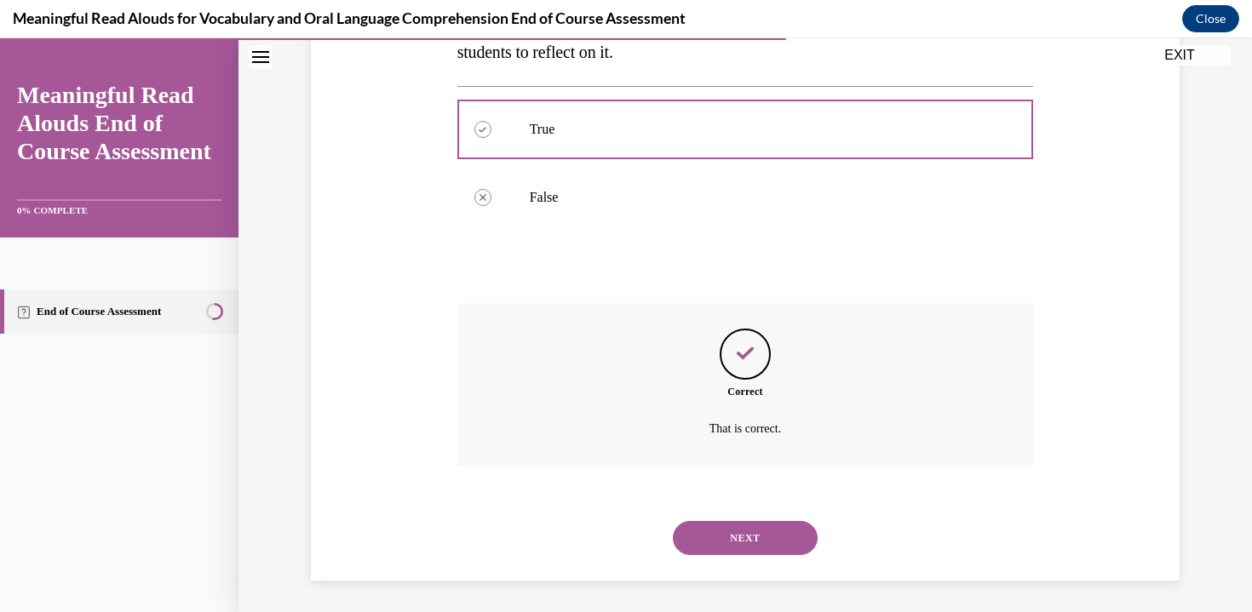
scroll to position [360, 0]
click at [753, 544] on button "NEXT" at bounding box center [745, 535] width 145 height 34
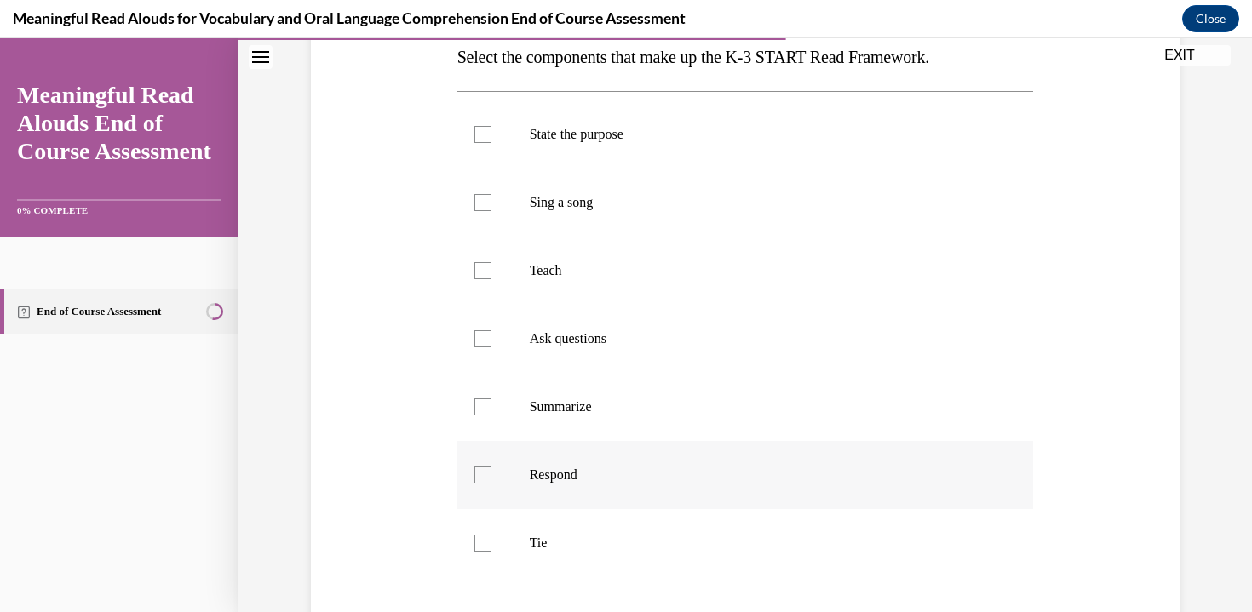
scroll to position [287, 0]
click at [547, 132] on p "State the purpose" at bounding box center [760, 131] width 461 height 17
click at [491, 132] on input "State the purpose" at bounding box center [482, 131] width 17 height 17
checkbox input "true"
click at [542, 212] on label "Sing a song" at bounding box center [745, 200] width 576 height 68
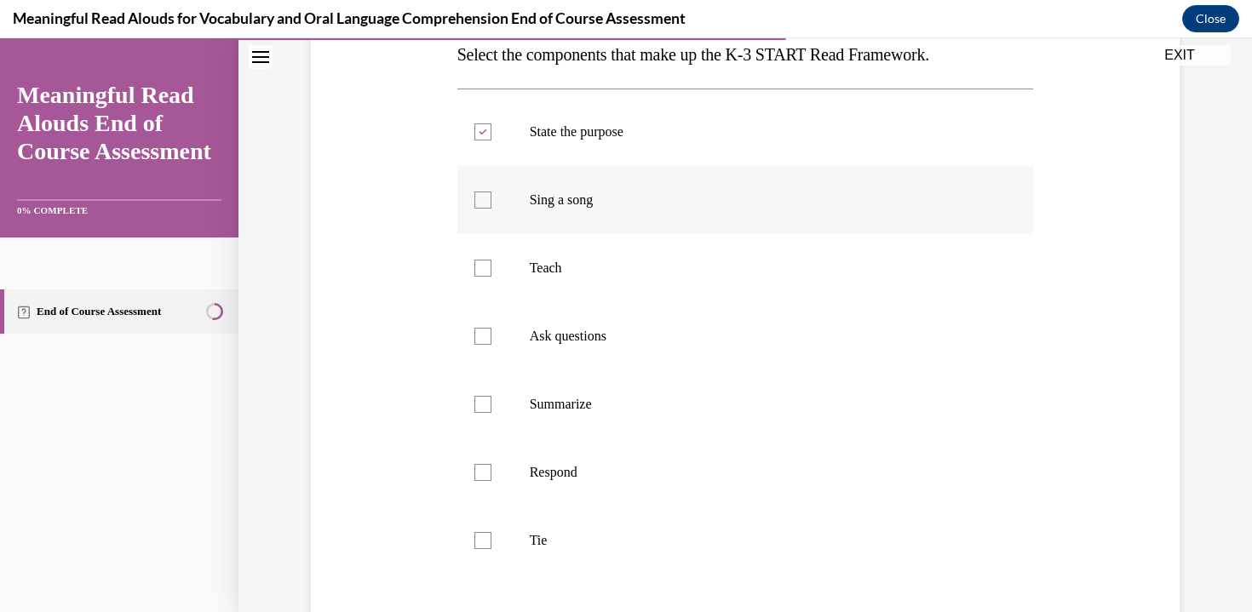
click at [491, 209] on input "Sing a song" at bounding box center [482, 200] width 17 height 17
checkbox input "true"
click at [543, 269] on p "Teach" at bounding box center [760, 268] width 461 height 17
click at [491, 269] on input "Teach" at bounding box center [482, 268] width 17 height 17
checkbox input "true"
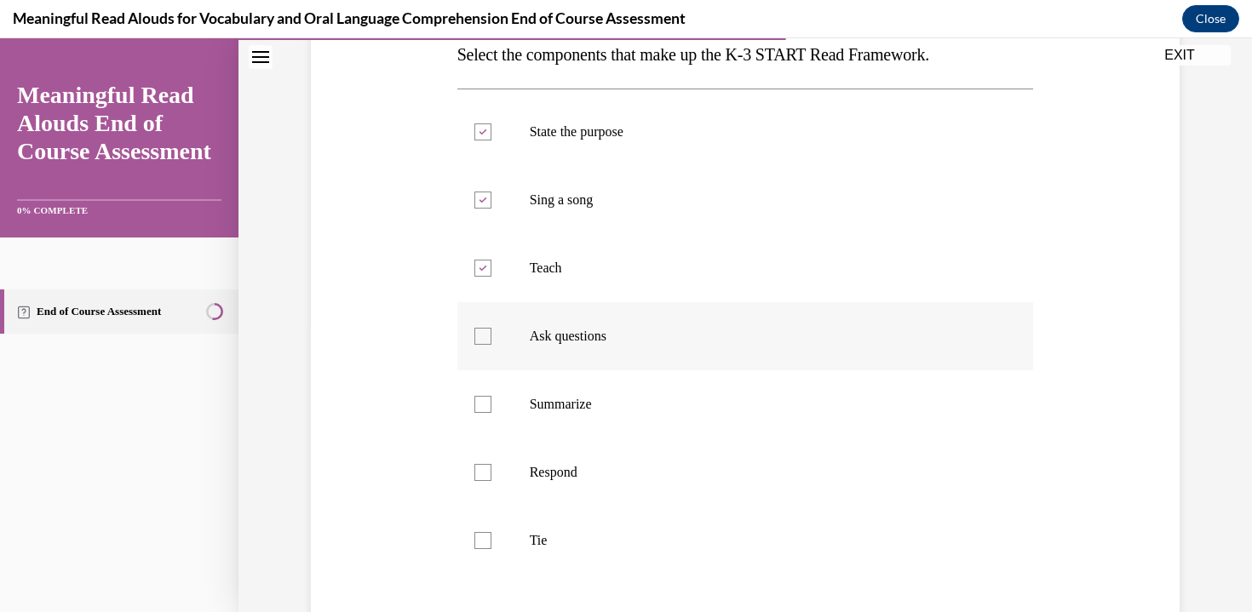
click at [553, 331] on p "Ask questions" at bounding box center [760, 336] width 461 height 17
click at [491, 331] on input "Ask questions" at bounding box center [482, 336] width 17 height 17
checkbox input "true"
click at [522, 426] on label "Summarize" at bounding box center [745, 404] width 576 height 68
click at [491, 413] on input "Summarize" at bounding box center [482, 404] width 17 height 17
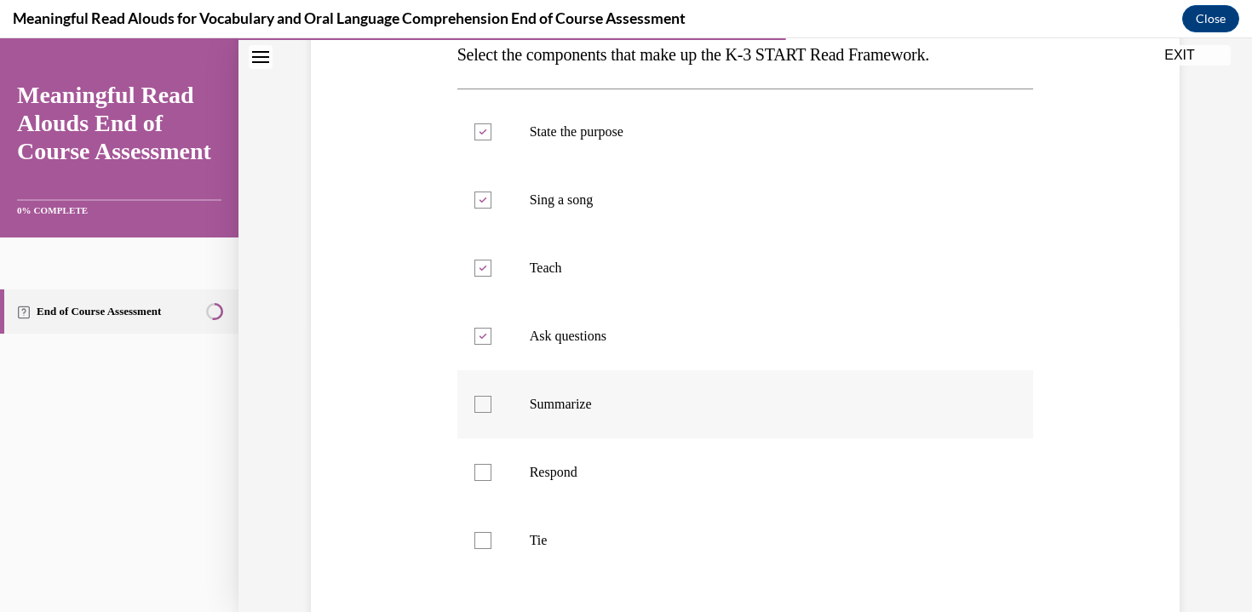
checkbox input "true"
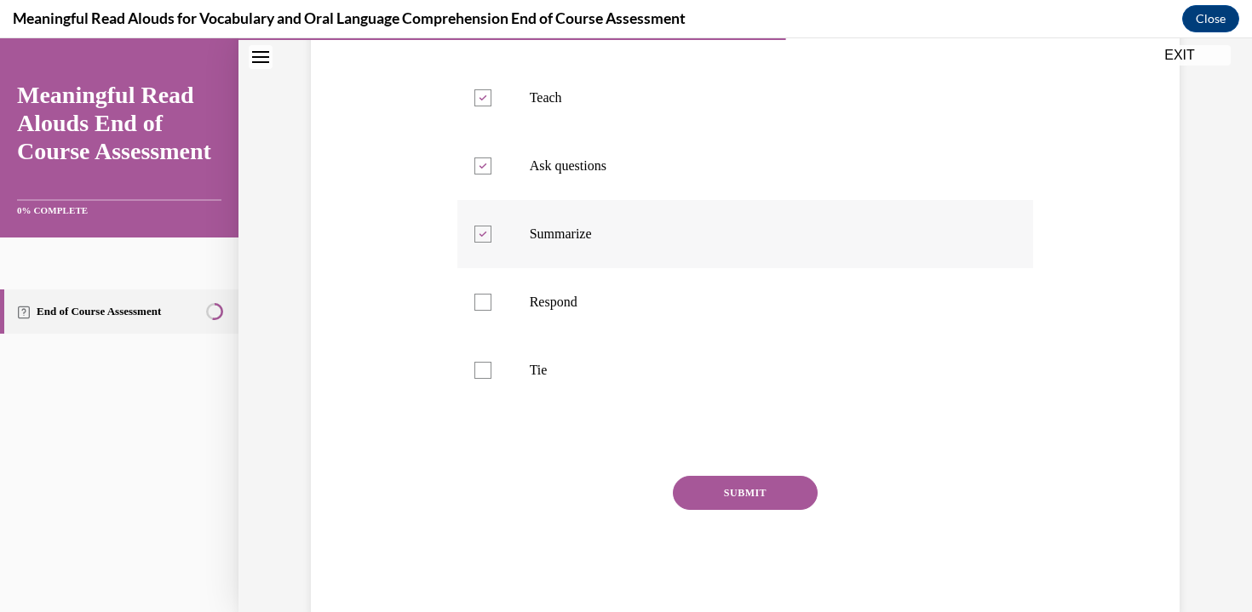
scroll to position [467, 0]
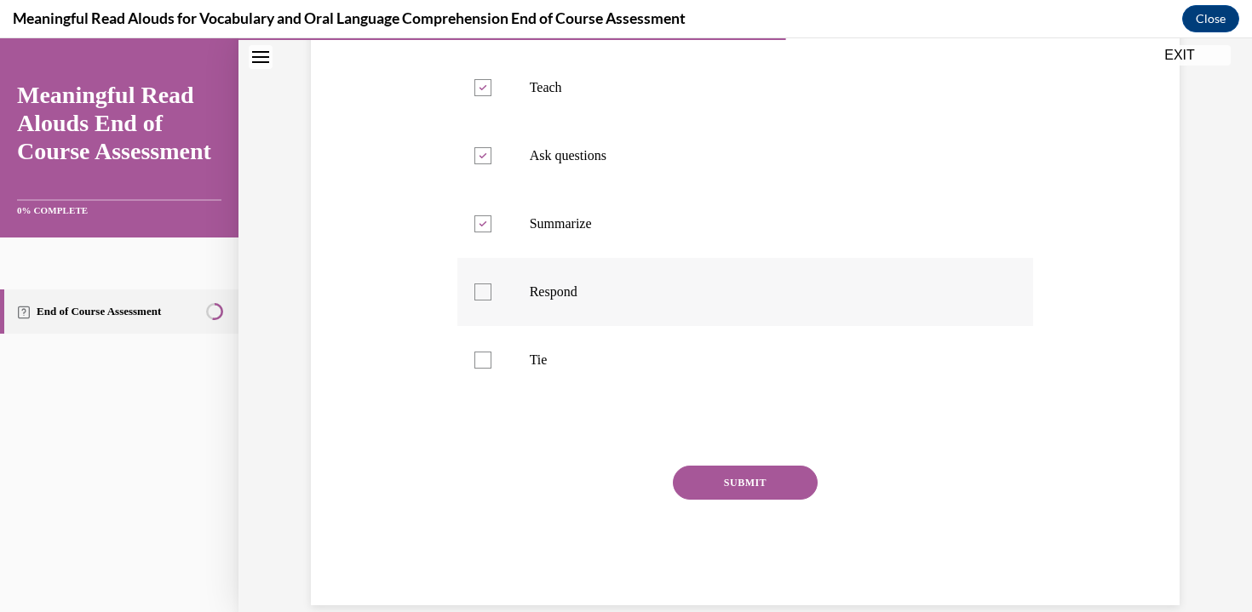
click at [553, 292] on p "Respond" at bounding box center [760, 292] width 461 height 17
click at [491, 292] on input "Respond" at bounding box center [482, 292] width 17 height 17
checkbox input "true"
click at [533, 366] on p "Tie" at bounding box center [760, 360] width 461 height 17
click at [491, 366] on input "Tie" at bounding box center [482, 360] width 17 height 17
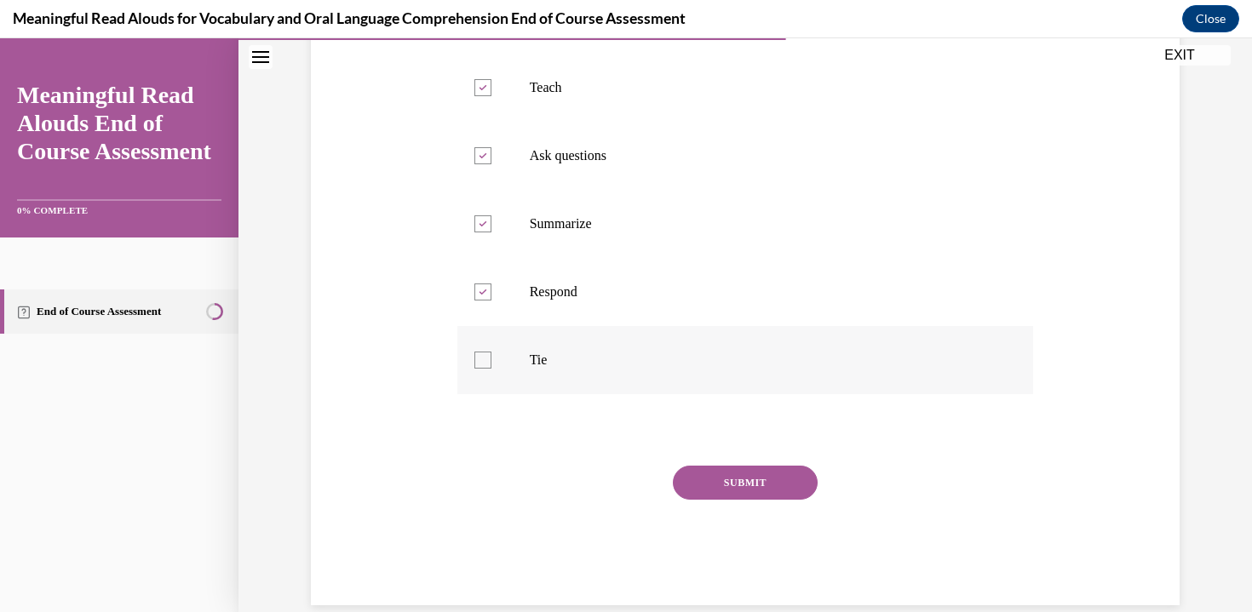
checkbox input "true"
click at [776, 493] on button "SUBMIT" at bounding box center [745, 483] width 145 height 34
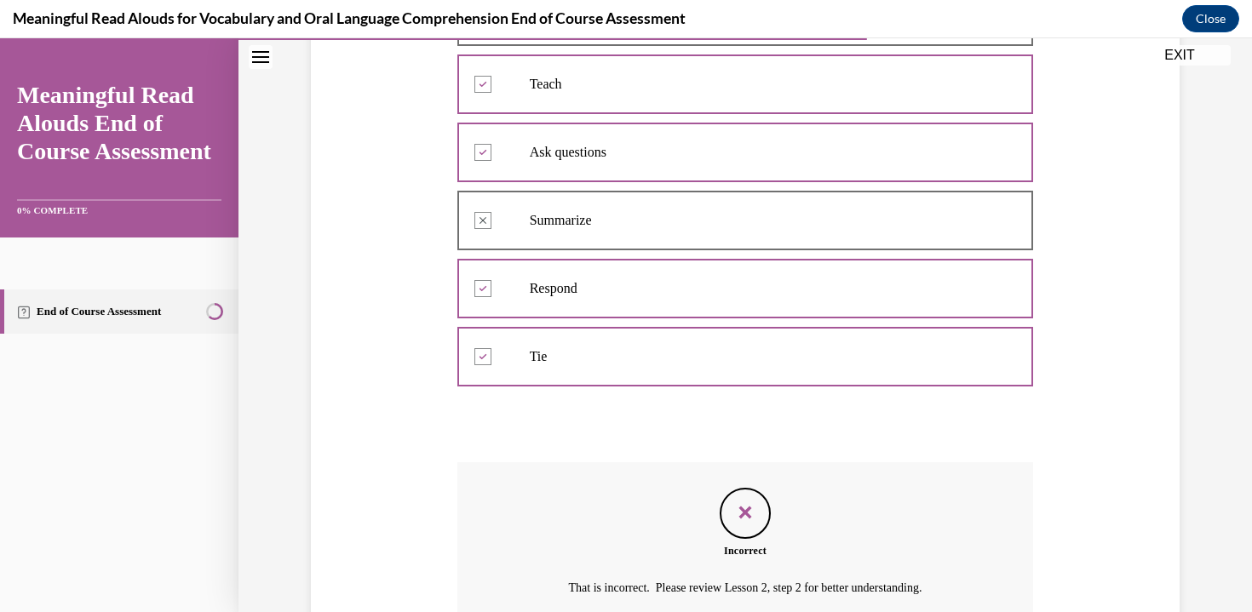
scroll to position [633, 0]
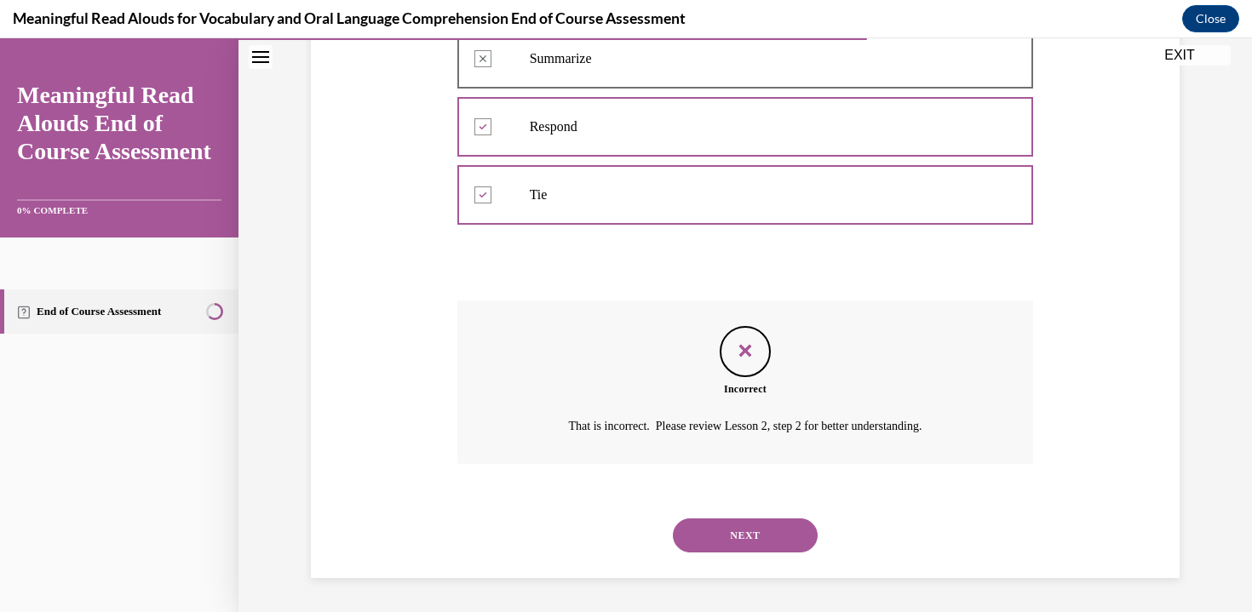
click at [769, 552] on button "NEXT" at bounding box center [745, 535] width 145 height 34
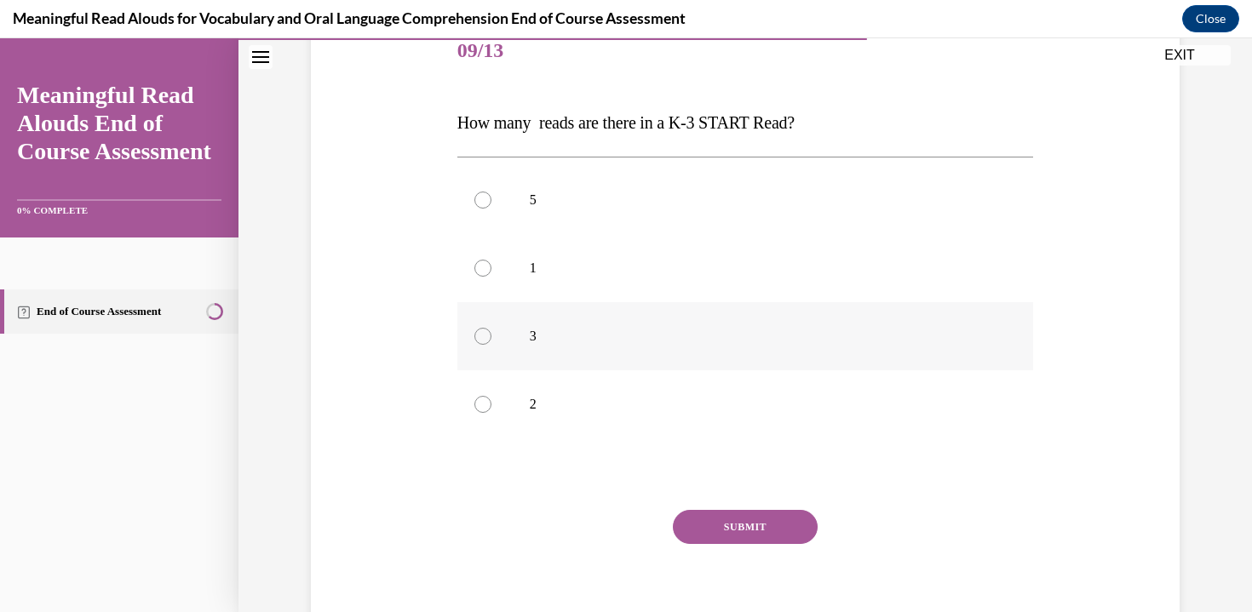
scroll to position [212, 0]
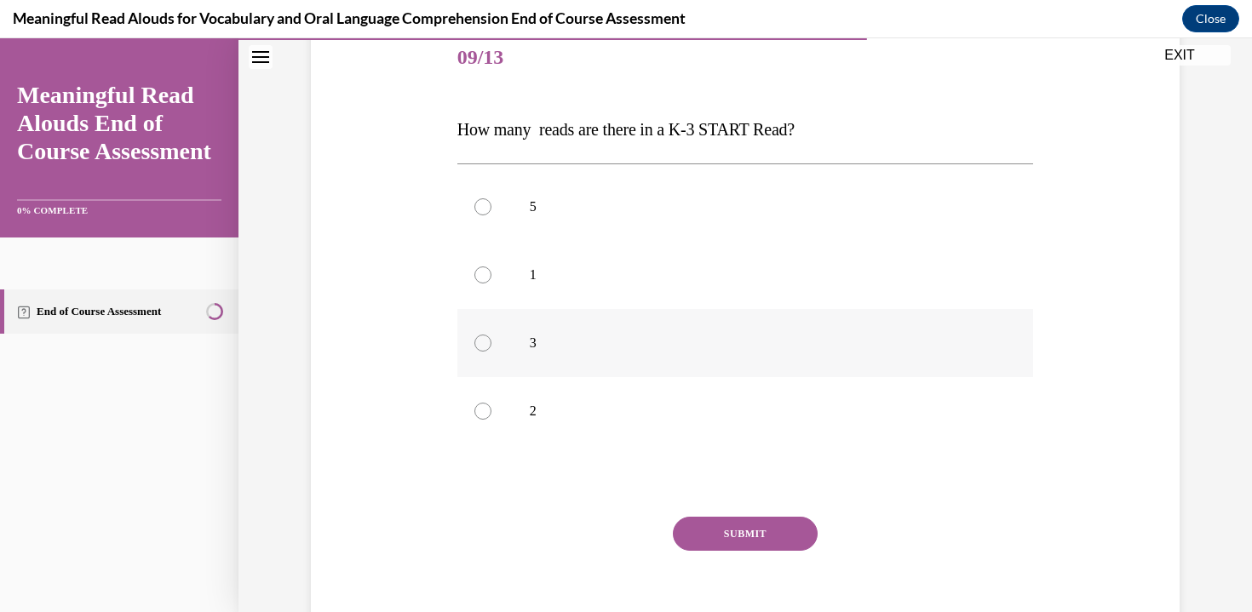
click at [507, 358] on label "3" at bounding box center [745, 343] width 576 height 68
click at [491, 352] on input "3" at bounding box center [482, 343] width 17 height 17
radio input "true"
click at [730, 547] on button "SUBMIT" at bounding box center [745, 534] width 145 height 34
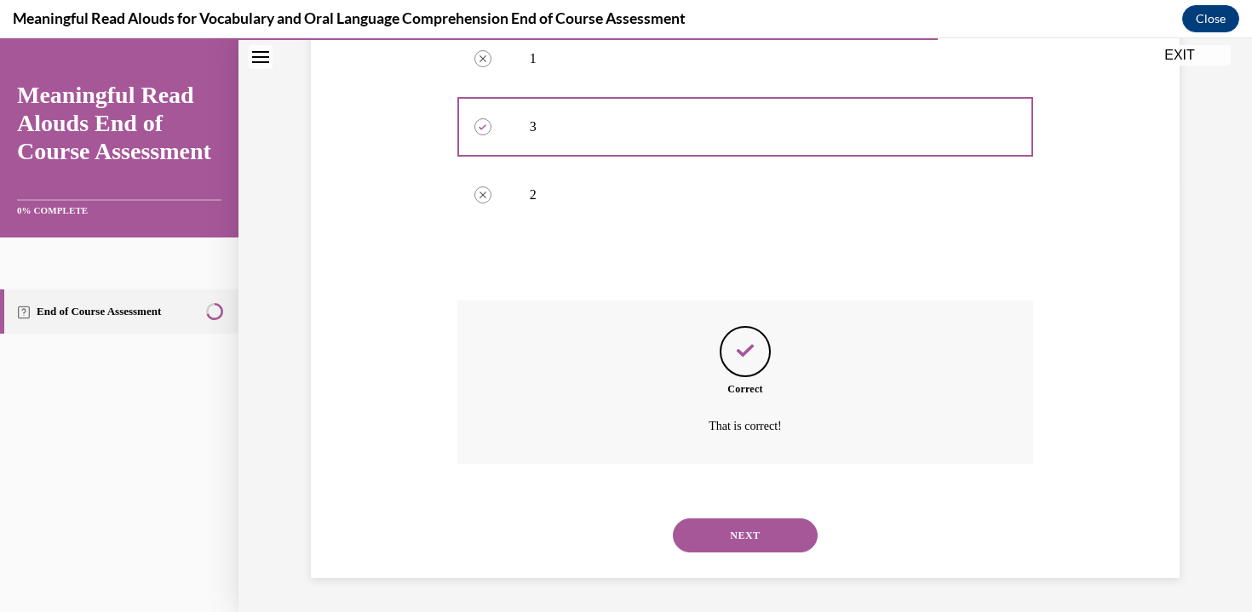
click at [730, 547] on button "NEXT" at bounding box center [745, 535] width 145 height 34
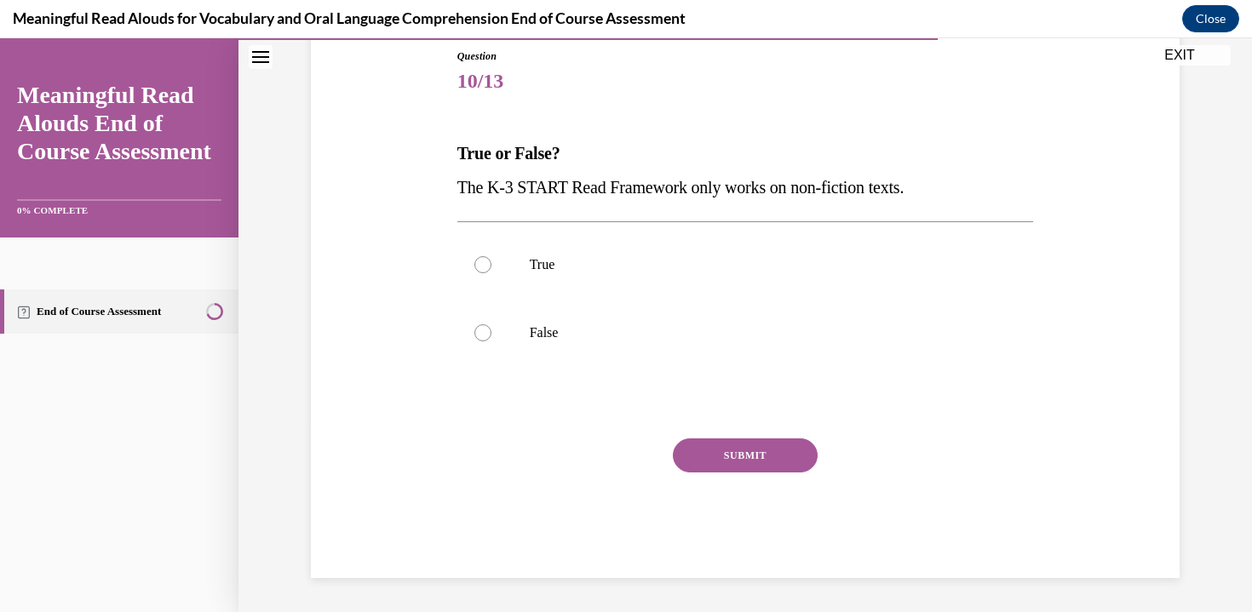
scroll to position [188, 0]
click at [512, 333] on label "False" at bounding box center [745, 333] width 576 height 68
click at [491, 333] on input "False" at bounding box center [482, 332] width 17 height 17
radio input "true"
click at [780, 463] on button "SUBMIT" at bounding box center [745, 455] width 145 height 34
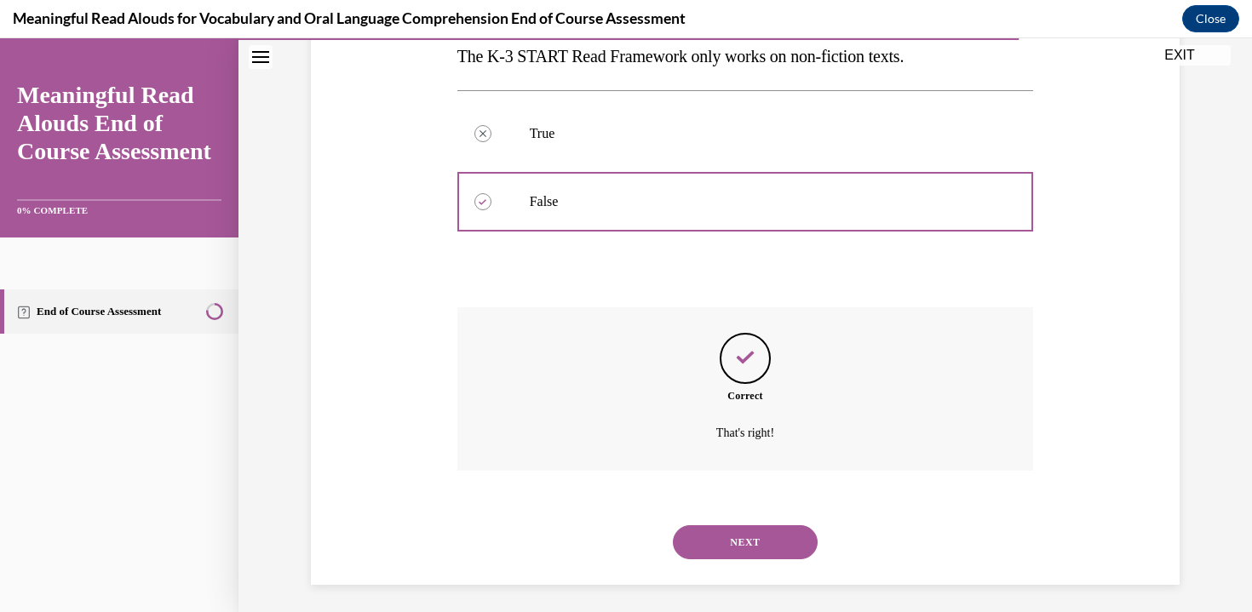
scroll to position [326, 0]
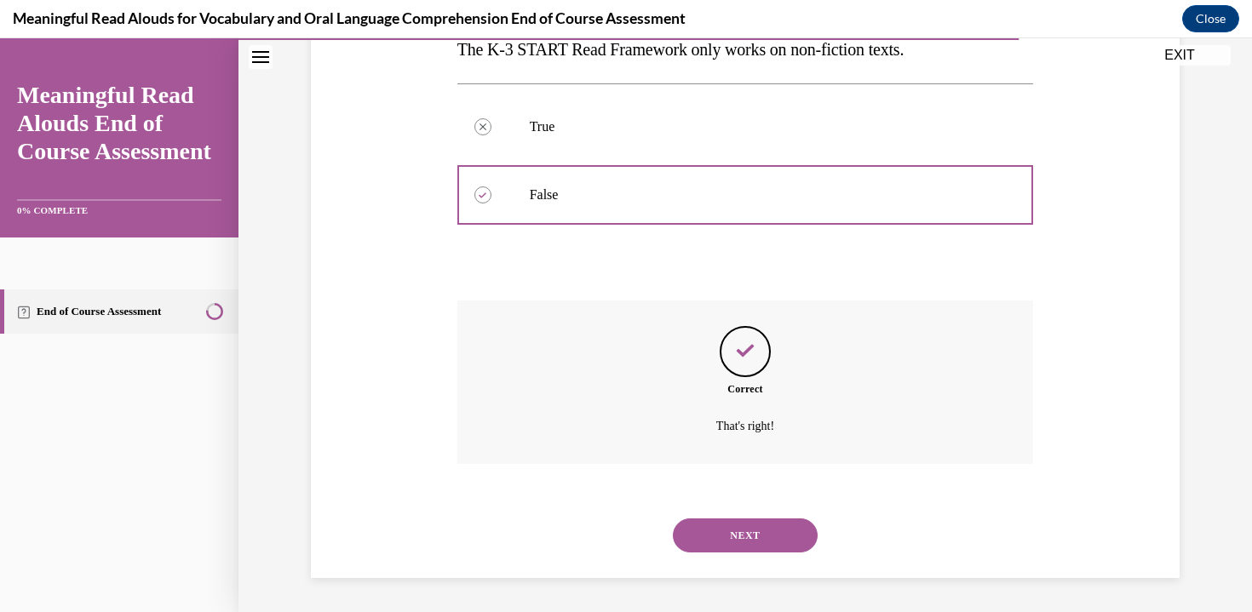
click at [756, 535] on button "NEXT" at bounding box center [745, 535] width 145 height 34
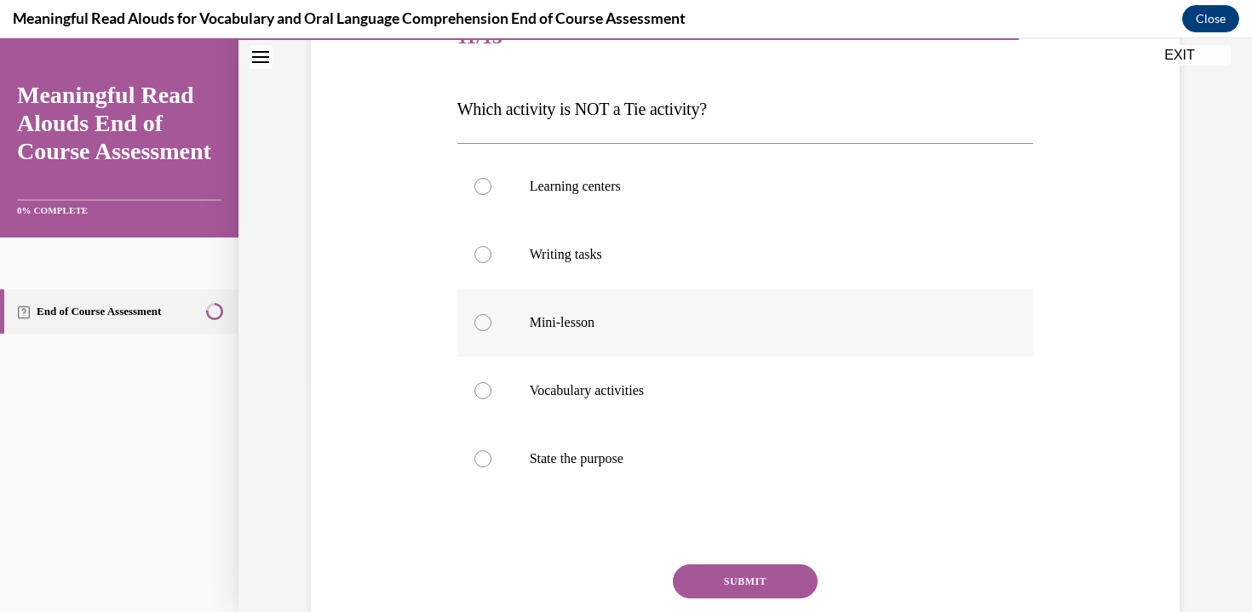
scroll to position [230, 0]
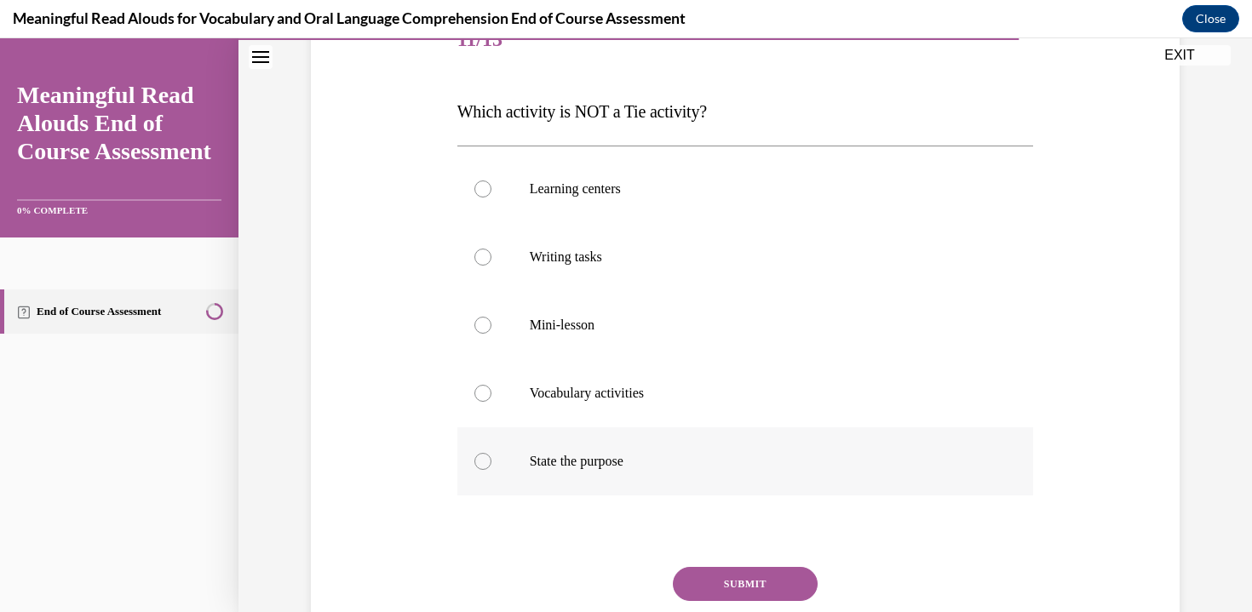
click at [495, 473] on label "State the purpose" at bounding box center [745, 461] width 576 height 68
click at [491, 470] on input "State the purpose" at bounding box center [482, 461] width 17 height 17
radio input "true"
click at [707, 584] on button "SUBMIT" at bounding box center [745, 584] width 145 height 34
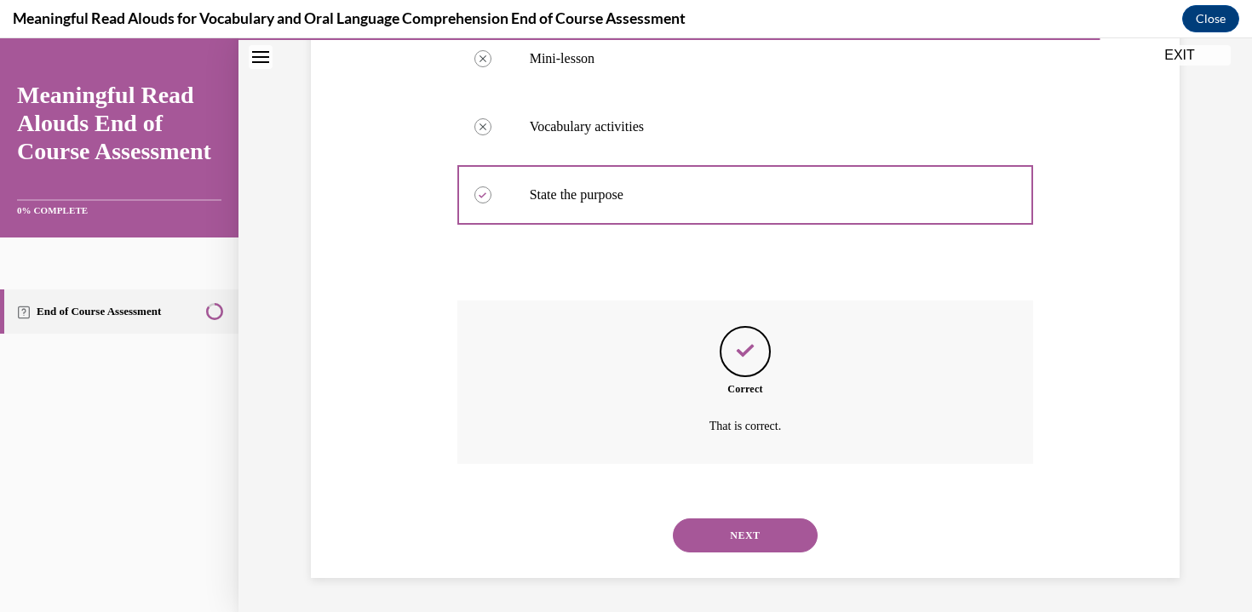
click at [709, 552] on button "NEXT" at bounding box center [745, 535] width 145 height 34
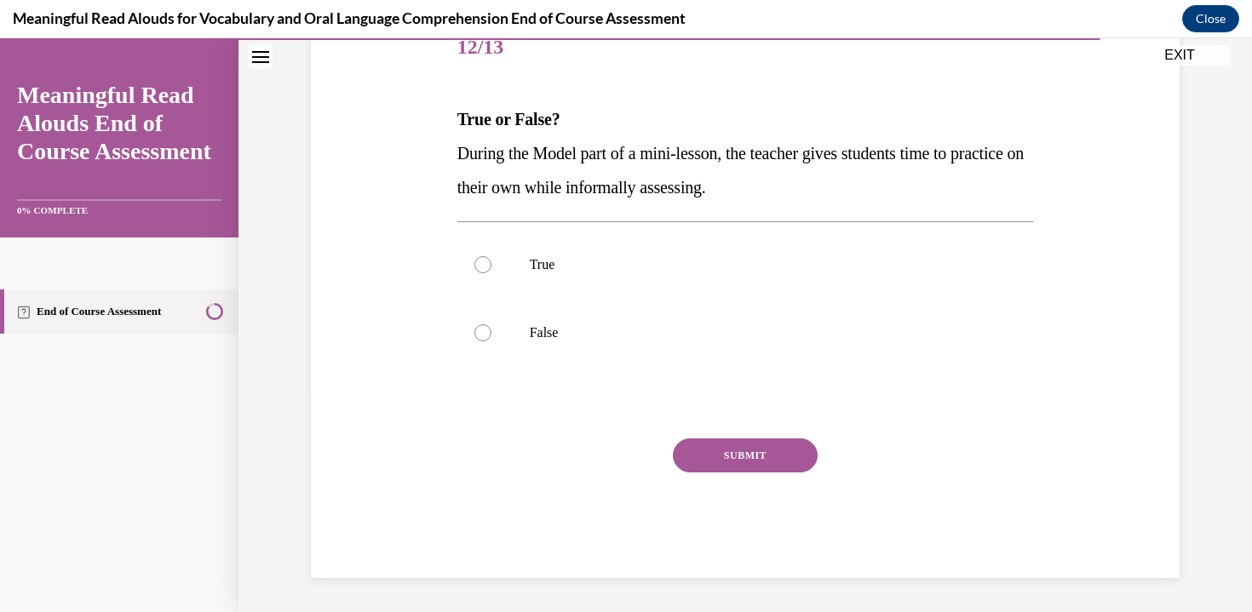
scroll to position [189, 0]
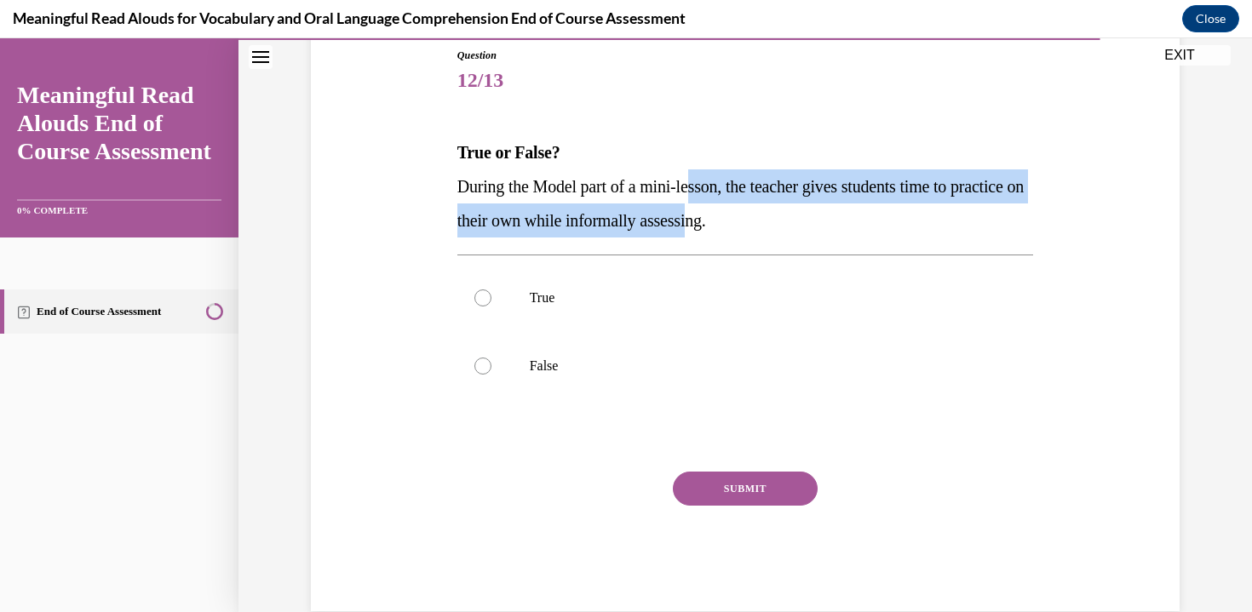
drag, startPoint x: 705, startPoint y: 180, endPoint x: 784, endPoint y: 209, distance: 84.3
click at [785, 209] on p "During the Model part of a mini-lesson, the teacher gives students time to prac…" at bounding box center [745, 203] width 576 height 68
click at [784, 209] on p "During the Model part of a mini-lesson, the teacher gives students time to prac…" at bounding box center [745, 203] width 576 height 68
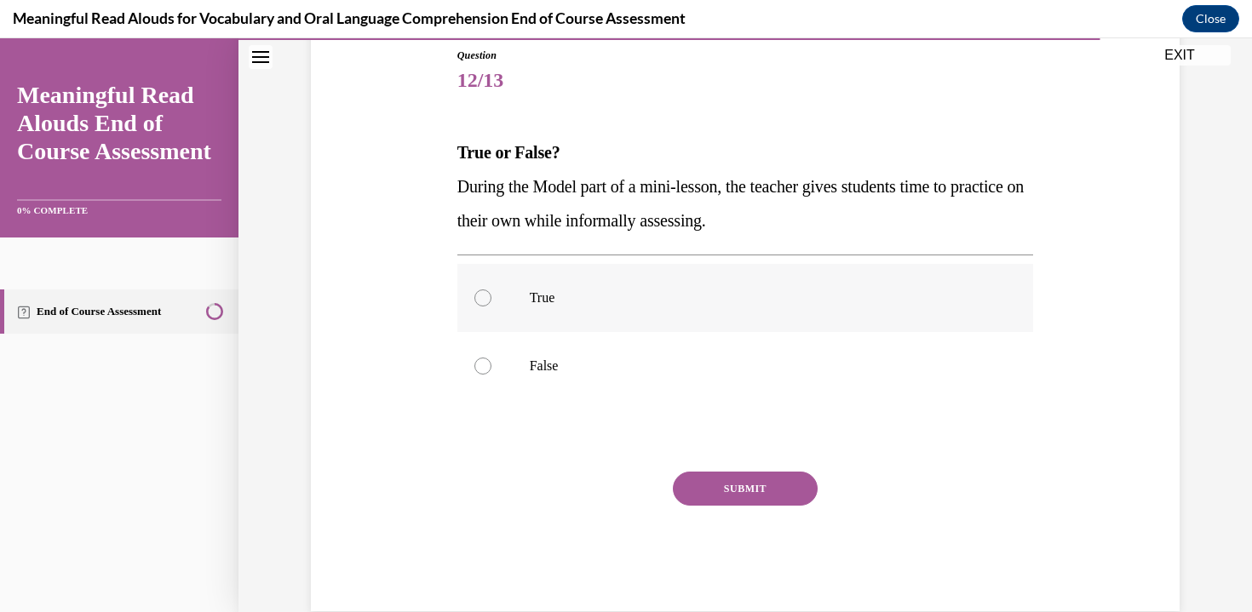
click at [503, 295] on label "True" at bounding box center [745, 298] width 576 height 68
click at [491, 295] on input "True" at bounding box center [482, 297] width 17 height 17
radio input "true"
click at [737, 491] on button "SUBMIT" at bounding box center [745, 489] width 145 height 34
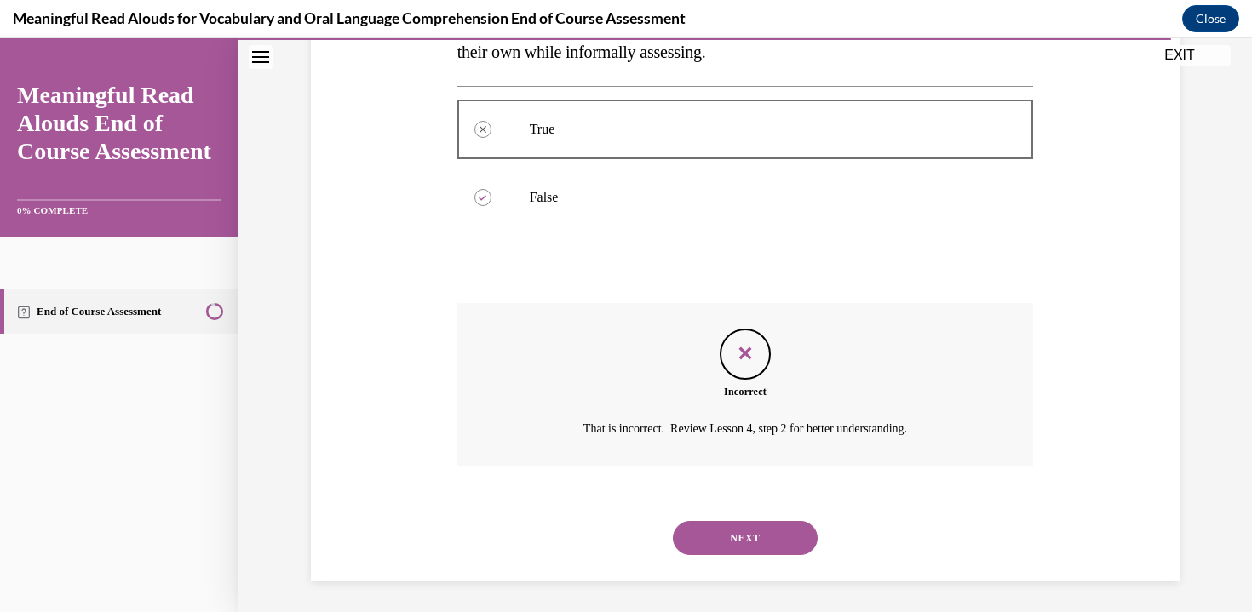
scroll to position [360, 0]
click at [707, 536] on button "NEXT" at bounding box center [745, 535] width 145 height 34
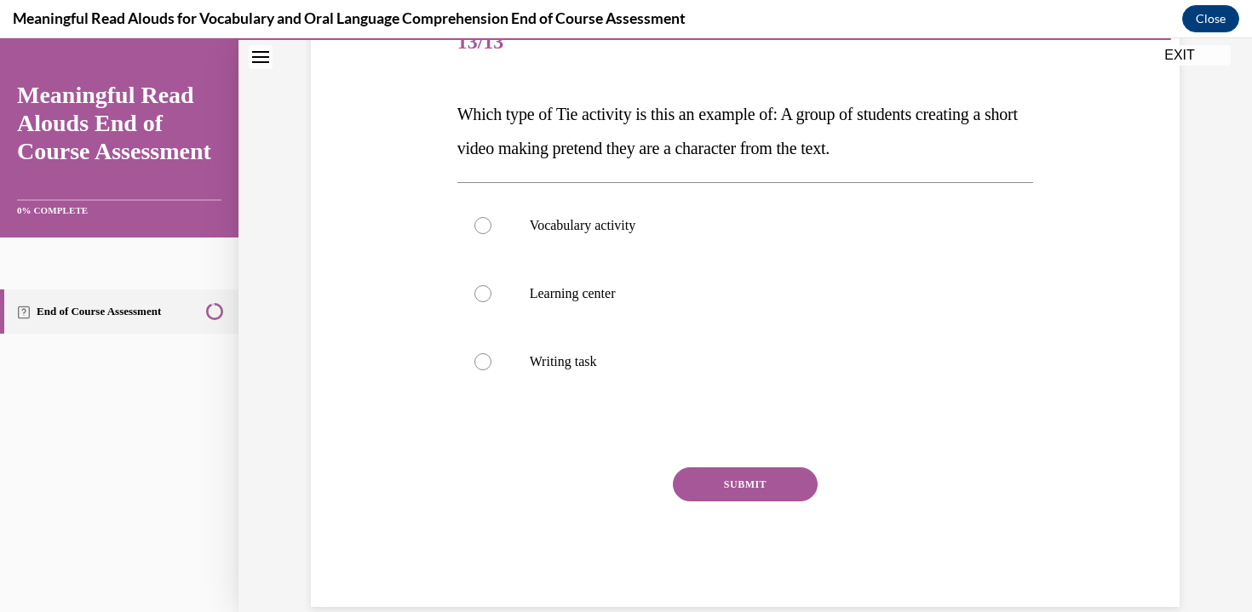
scroll to position [209, 0]
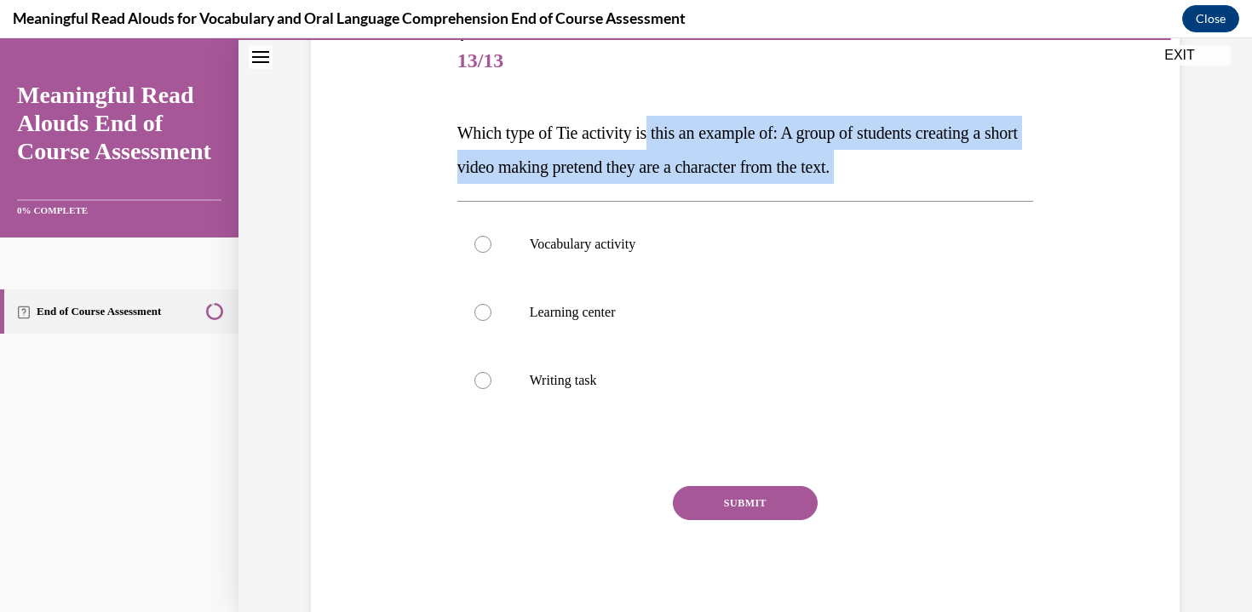
drag, startPoint x: 657, startPoint y: 135, endPoint x: 990, endPoint y: 182, distance: 336.2
click at [991, 183] on p "Which type of Tie activity is this an example of: A group of students creating …" at bounding box center [745, 150] width 576 height 68
click at [990, 182] on p "Which type of Tie activity is this an example of: A group of students creating …" at bounding box center [745, 150] width 576 height 68
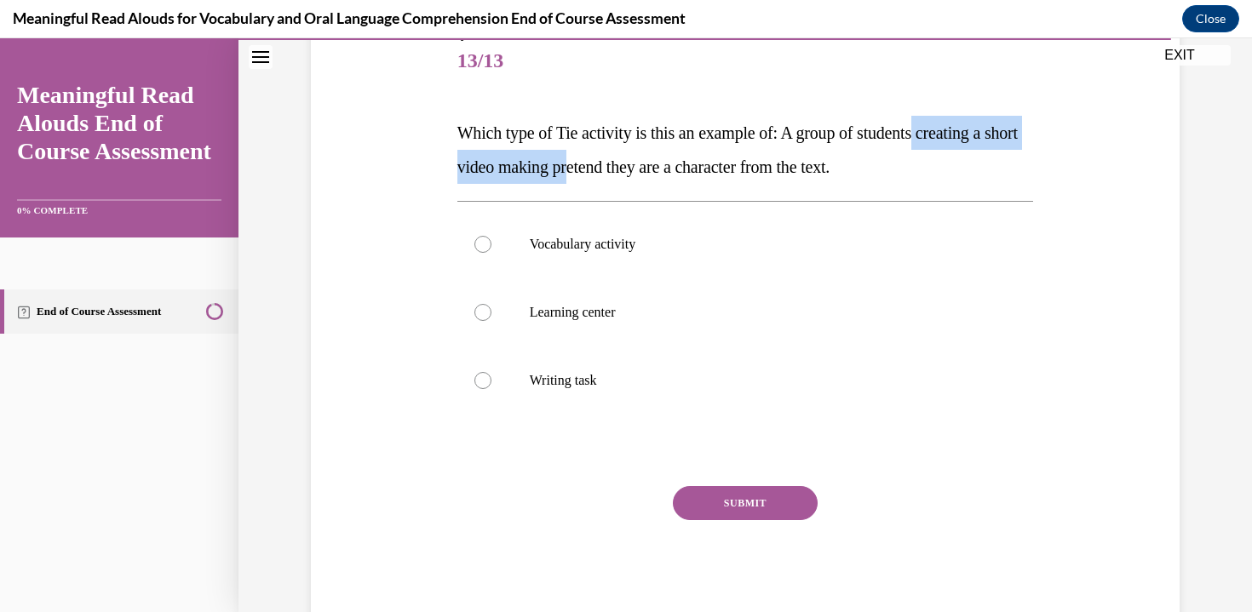
drag, startPoint x: 616, startPoint y: 156, endPoint x: 951, endPoint y: 137, distance: 335.1
click at [951, 136] on span "Which type of Tie activity is this an example of: A group of students creating …" at bounding box center [737, 149] width 560 height 53
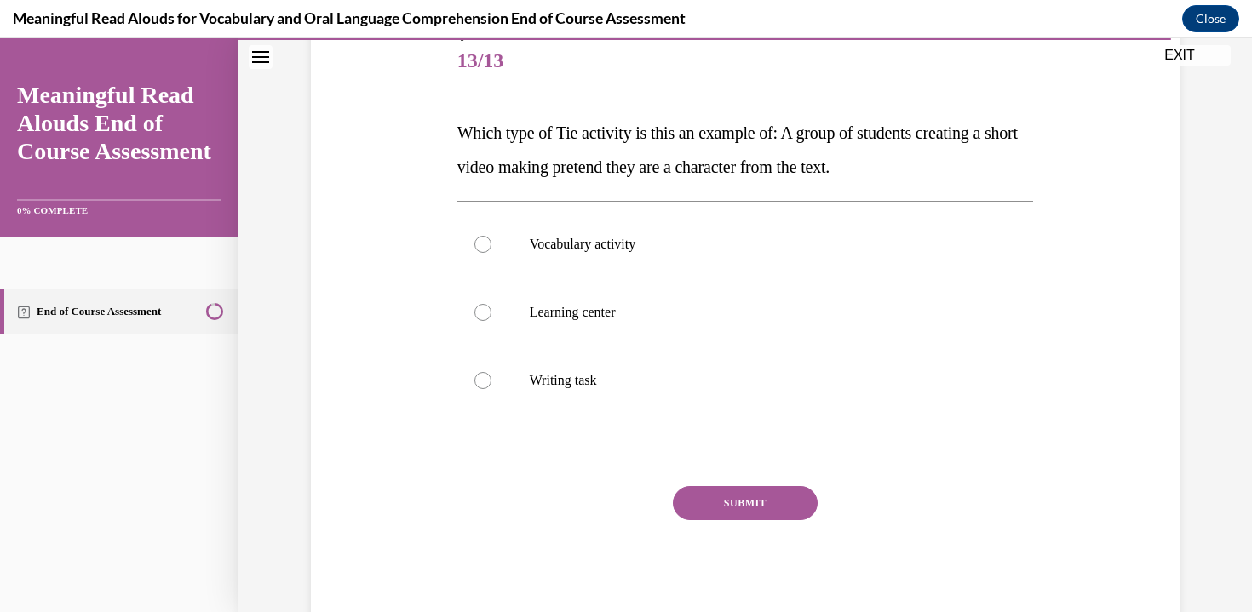
click at [949, 137] on span "Which type of Tie activity is this an example of: A group of students creating …" at bounding box center [737, 149] width 560 height 53
click at [541, 318] on p "Learning center" at bounding box center [760, 312] width 461 height 17
click at [491, 318] on input "Learning center" at bounding box center [482, 312] width 17 height 17
radio input "true"
click at [759, 520] on div "SUBMIT" at bounding box center [745, 528] width 576 height 85
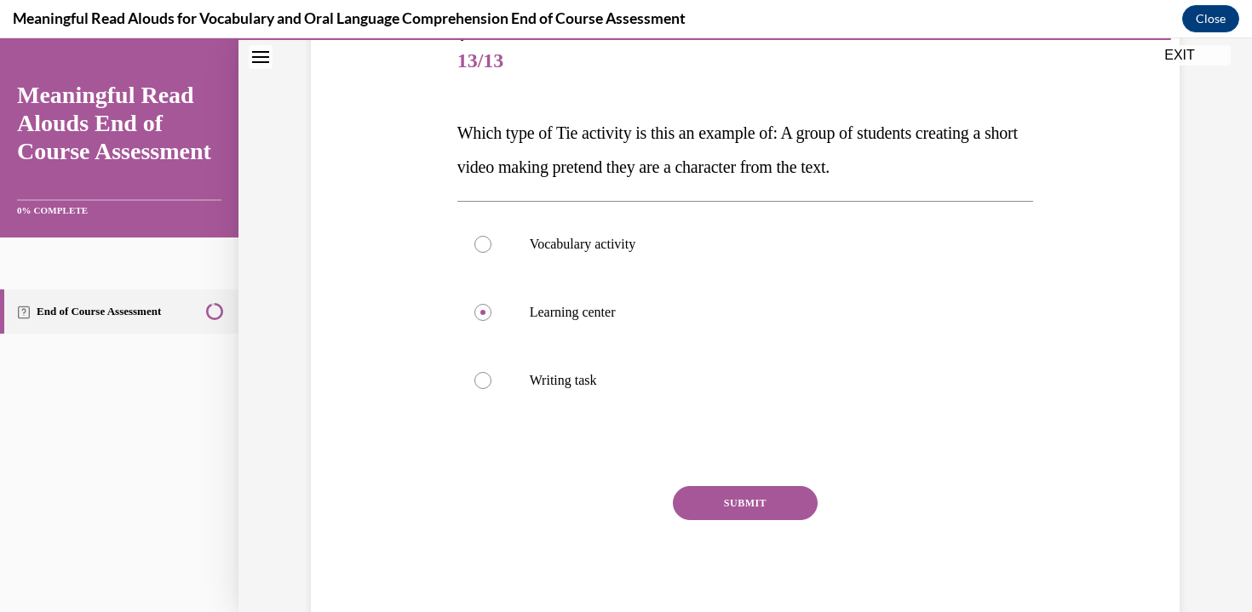
click at [757, 501] on button "SUBMIT" at bounding box center [745, 503] width 145 height 34
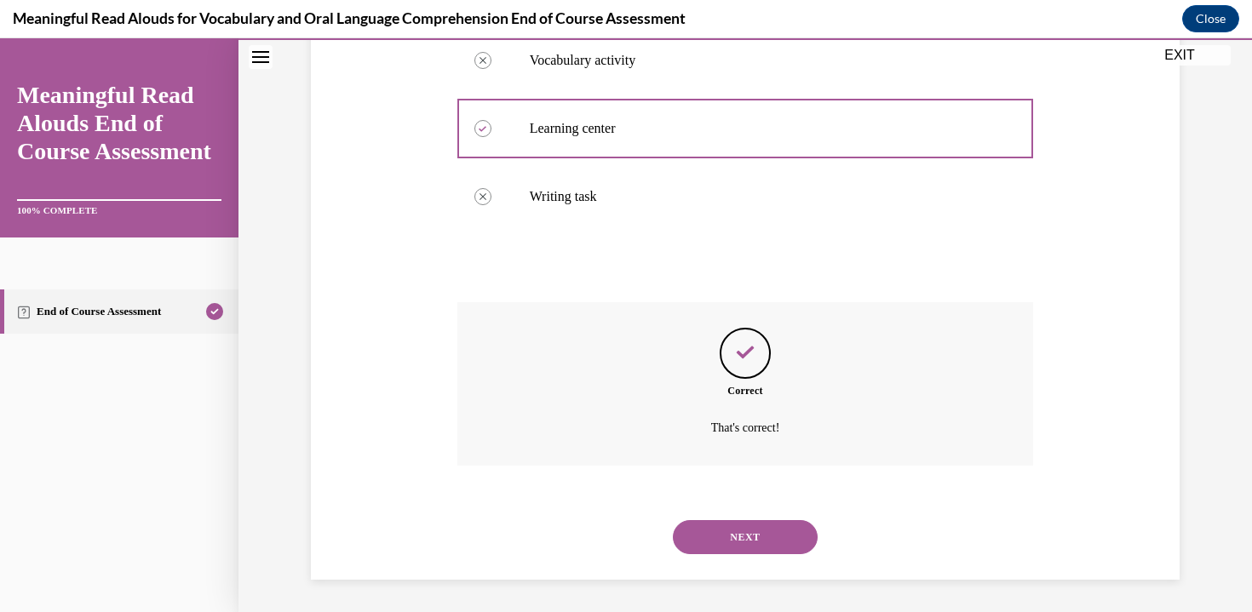
scroll to position [394, 0]
click at [736, 550] on button "NEXT" at bounding box center [745, 535] width 145 height 34
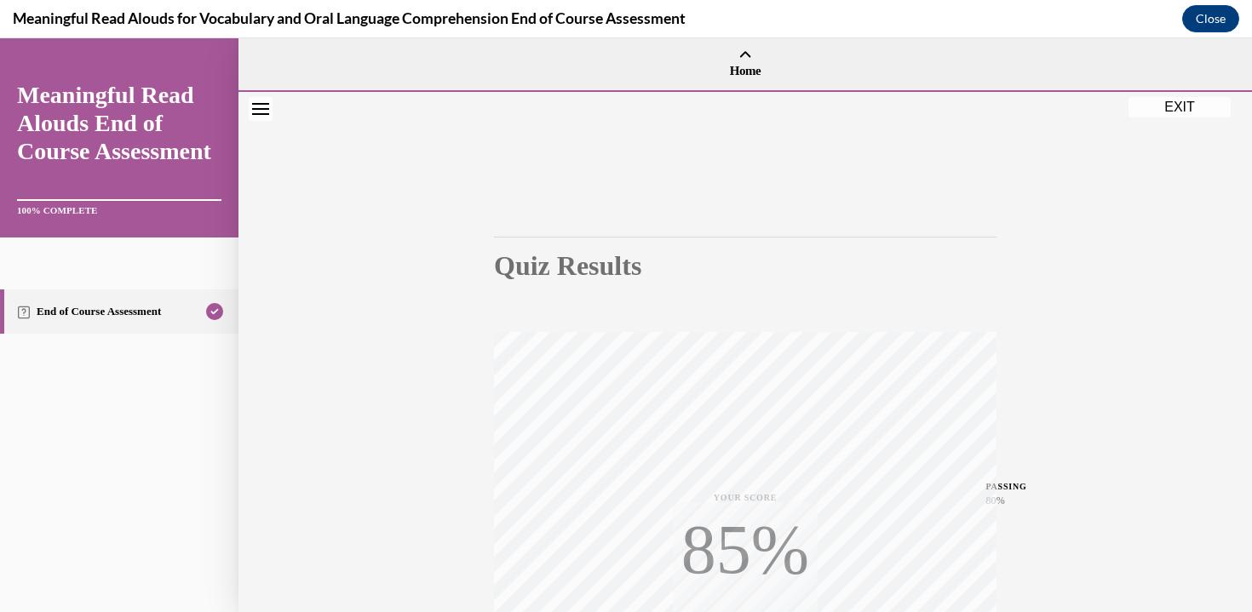
scroll to position [299, 0]
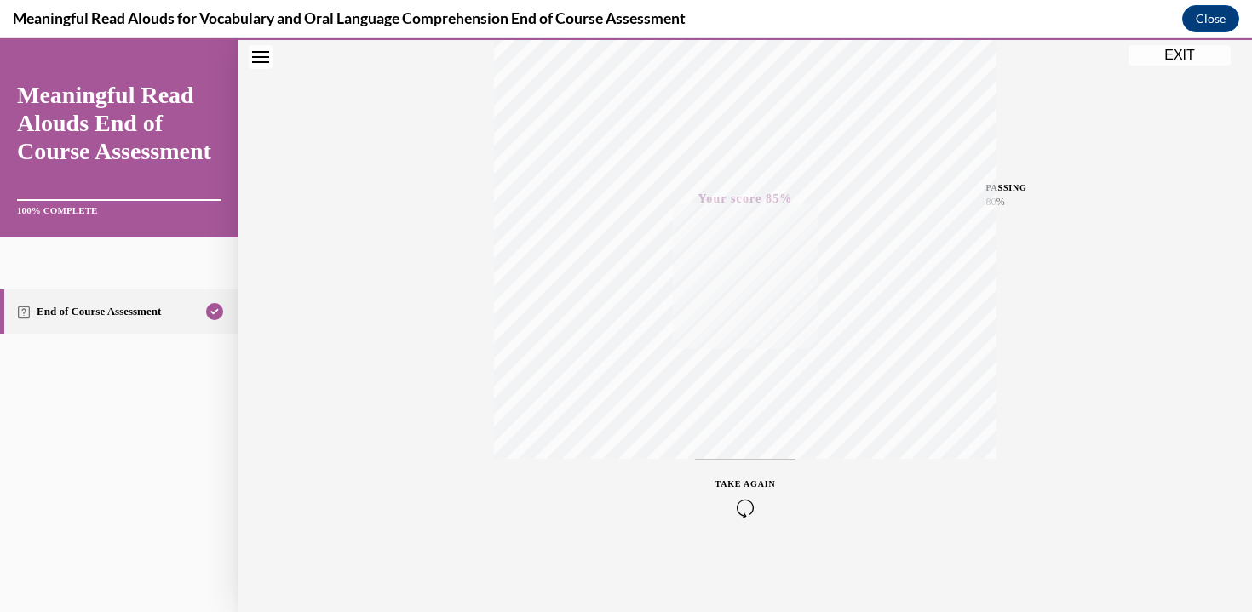
drag, startPoint x: 1174, startPoint y: 57, endPoint x: 774, endPoint y: 44, distance: 400.4
click at [1174, 57] on button "EXIT" at bounding box center [1179, 55] width 102 height 20
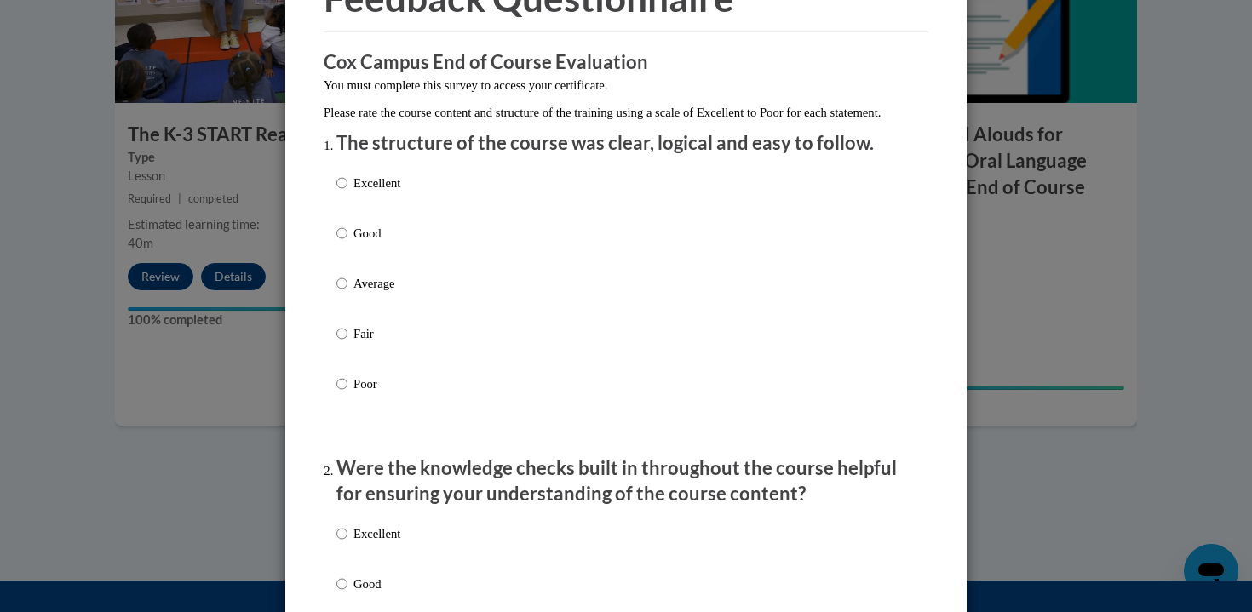
scroll to position [108, 0]
click at [368, 190] on div "Excellent Good Average Fair Poor" at bounding box center [368, 296] width 64 height 264
click at [365, 215] on label "Excellent" at bounding box center [368, 196] width 64 height 46
click at [347, 192] on input "Excellent" at bounding box center [341, 182] width 11 height 19
radio input "true"
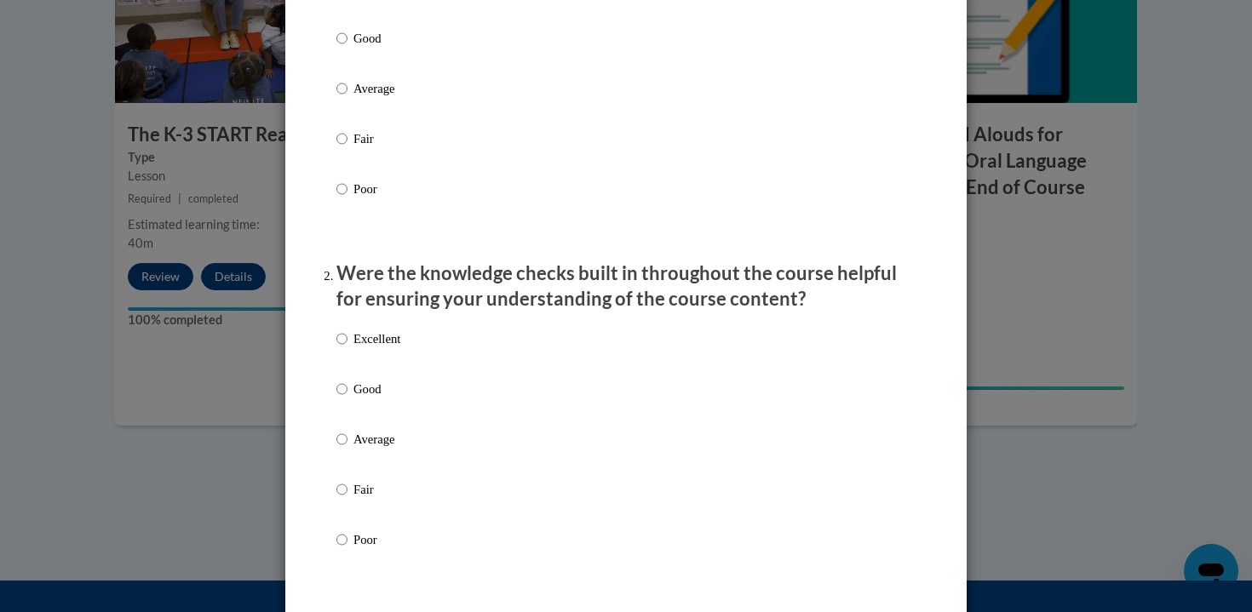
click at [387, 348] on p "Excellent" at bounding box center [376, 338] width 47 height 19
click at [347, 348] on input "Excellent" at bounding box center [341, 338] width 11 height 19
radio input "true"
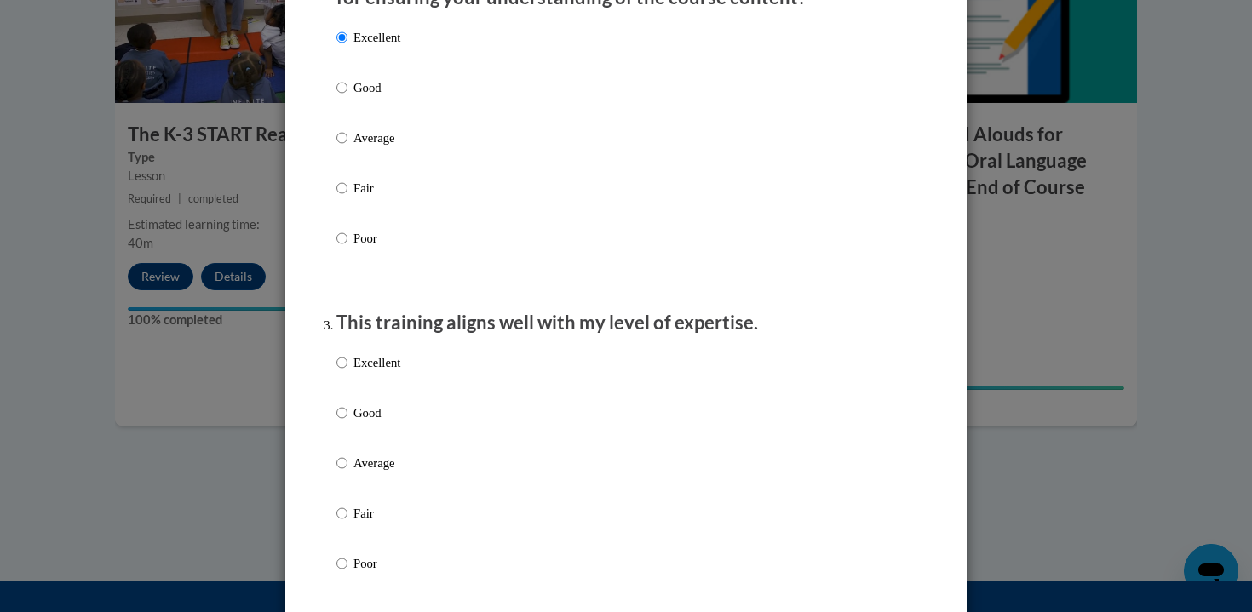
click at [382, 372] on p "Excellent" at bounding box center [376, 362] width 47 height 19
click at [347, 372] on input "Excellent" at bounding box center [341, 362] width 11 height 19
radio input "true"
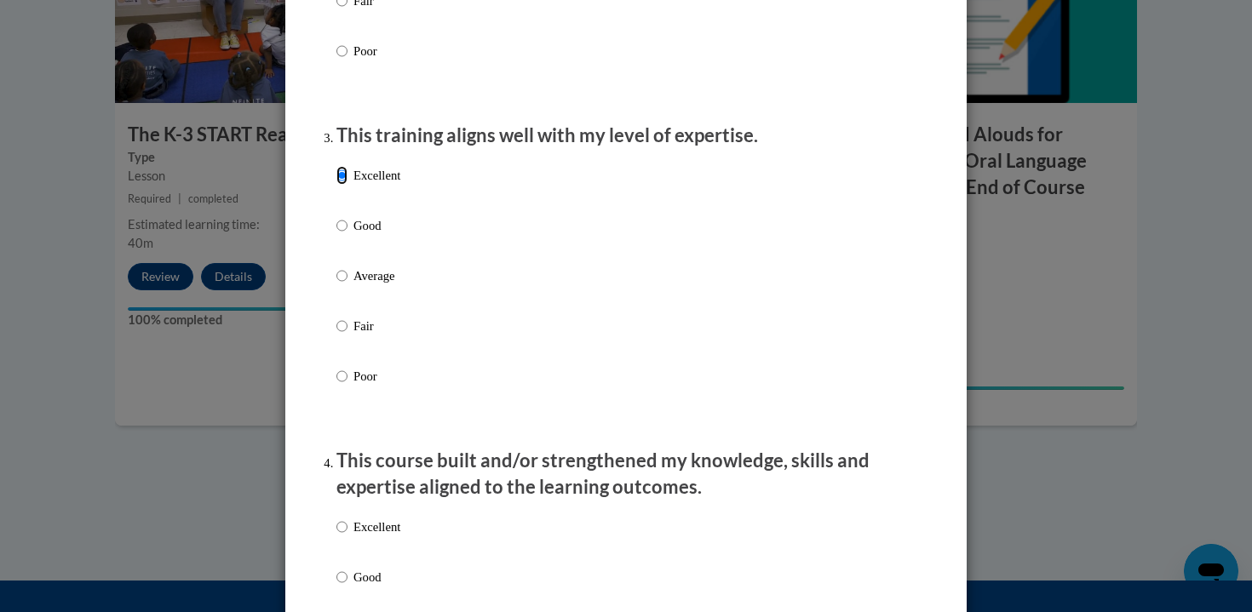
scroll to position [1059, 0]
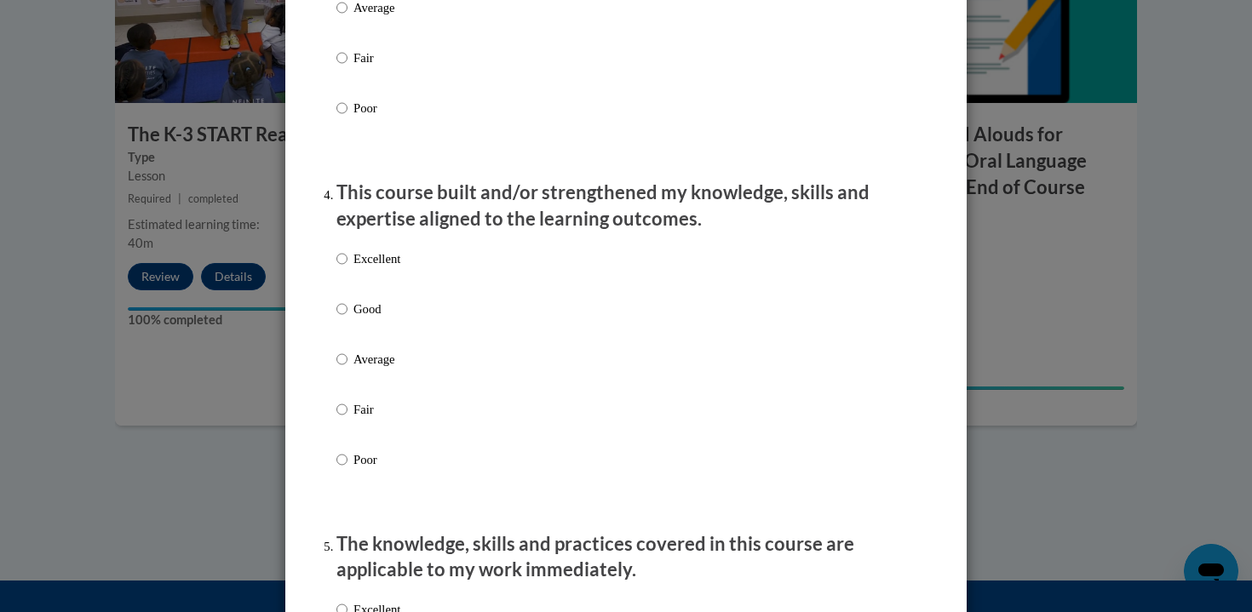
click at [372, 268] on p "Excellent" at bounding box center [376, 258] width 47 height 19
click at [347, 268] on input "Excellent" at bounding box center [341, 258] width 11 height 19
radio input "true"
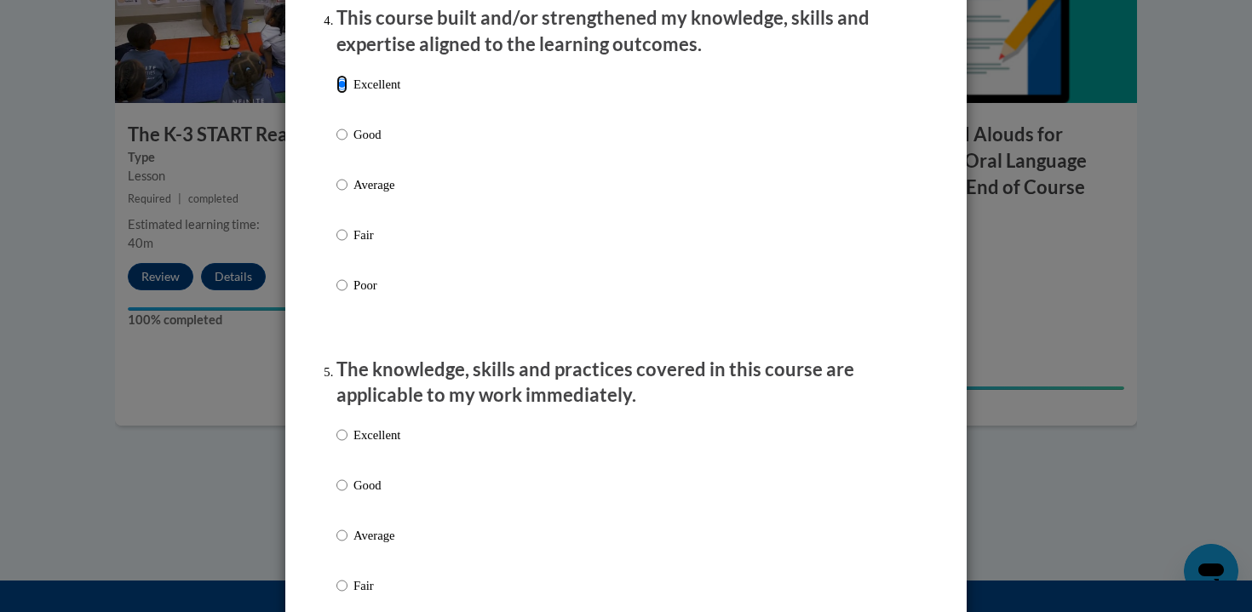
scroll to position [1386, 0]
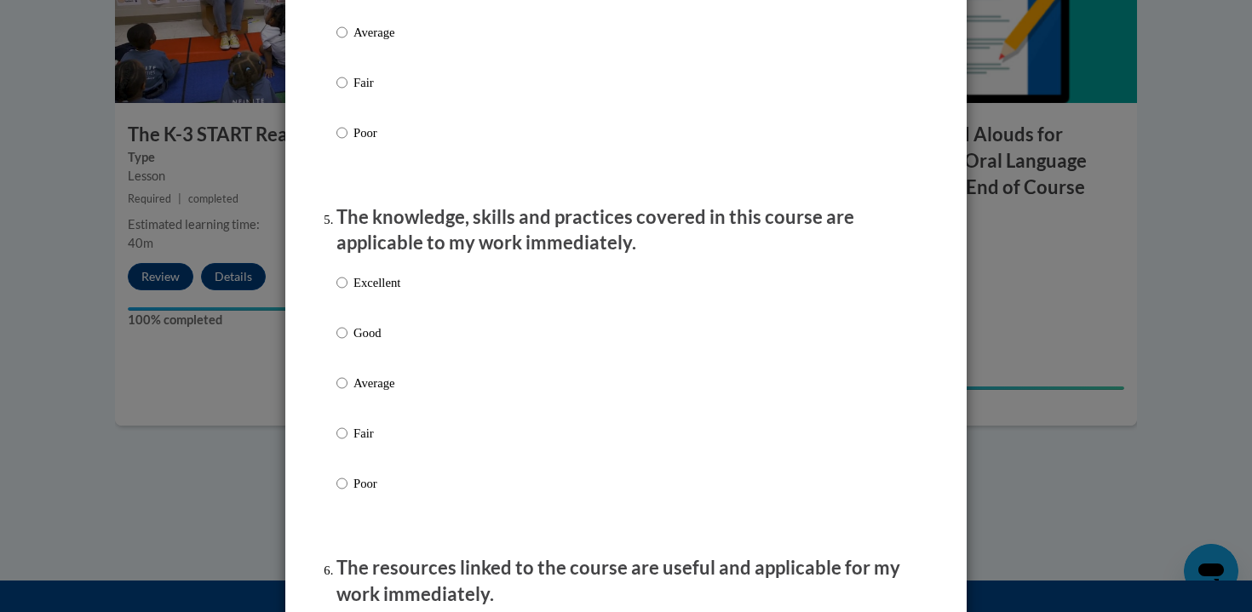
click at [373, 292] on p "Excellent" at bounding box center [376, 282] width 47 height 19
click at [347, 292] on input "Excellent" at bounding box center [341, 282] width 11 height 19
radio input "true"
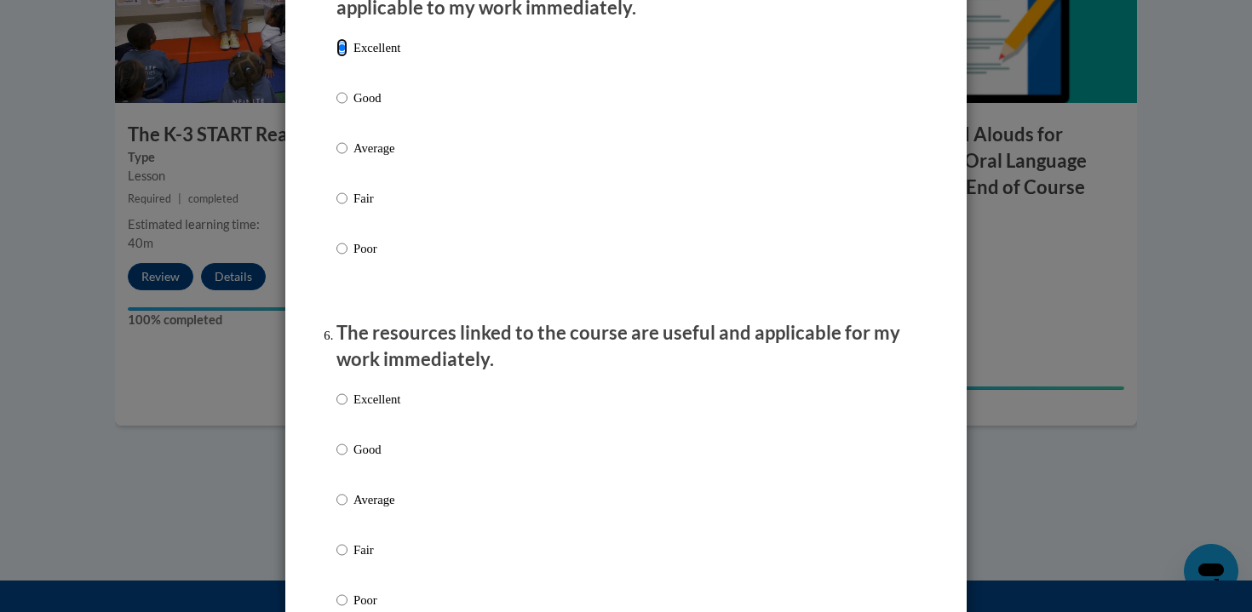
scroll to position [1707, 0]
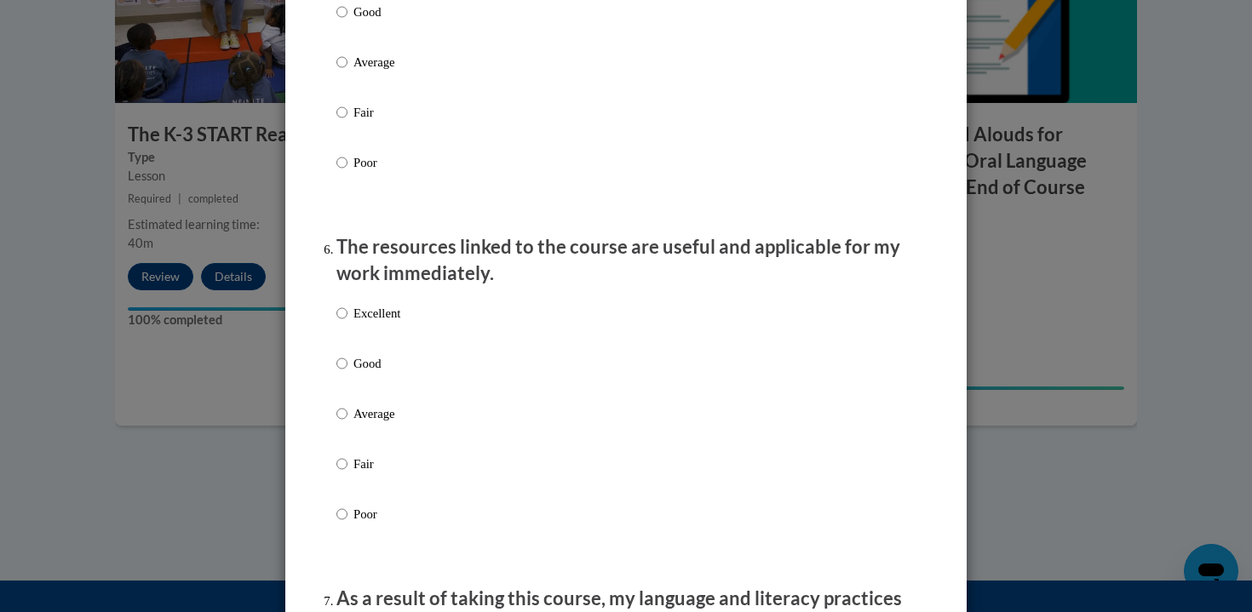
click at [376, 323] on p "Excellent" at bounding box center [376, 313] width 47 height 19
click at [347, 323] on input "Excellent" at bounding box center [341, 313] width 11 height 19
radio input "true"
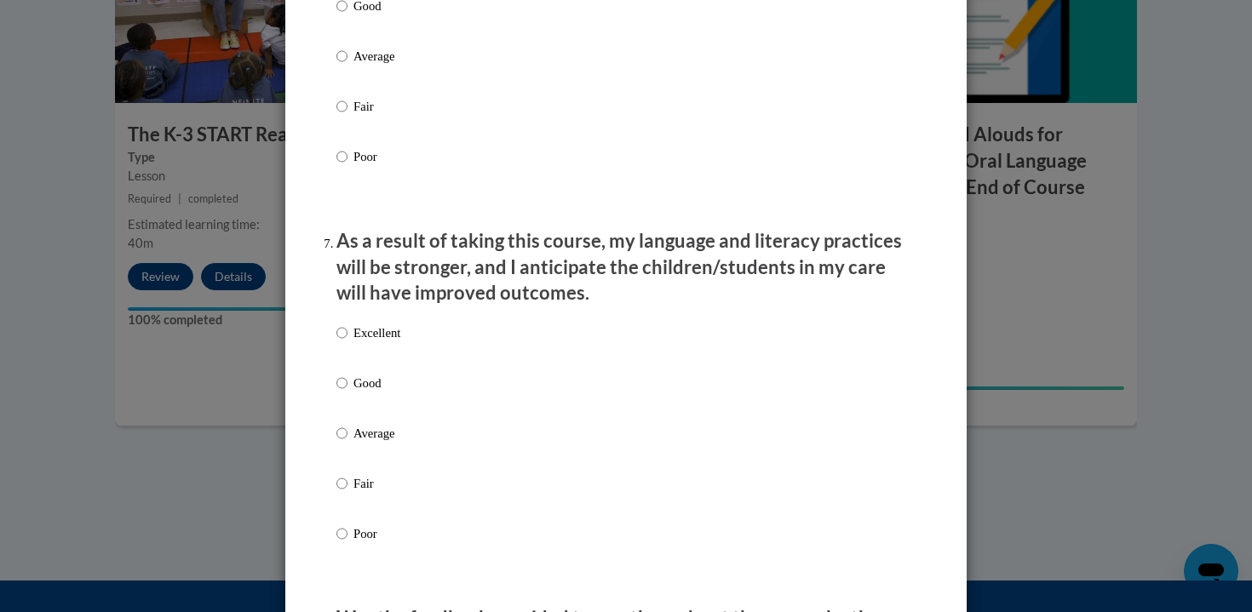
scroll to position [2071, 0]
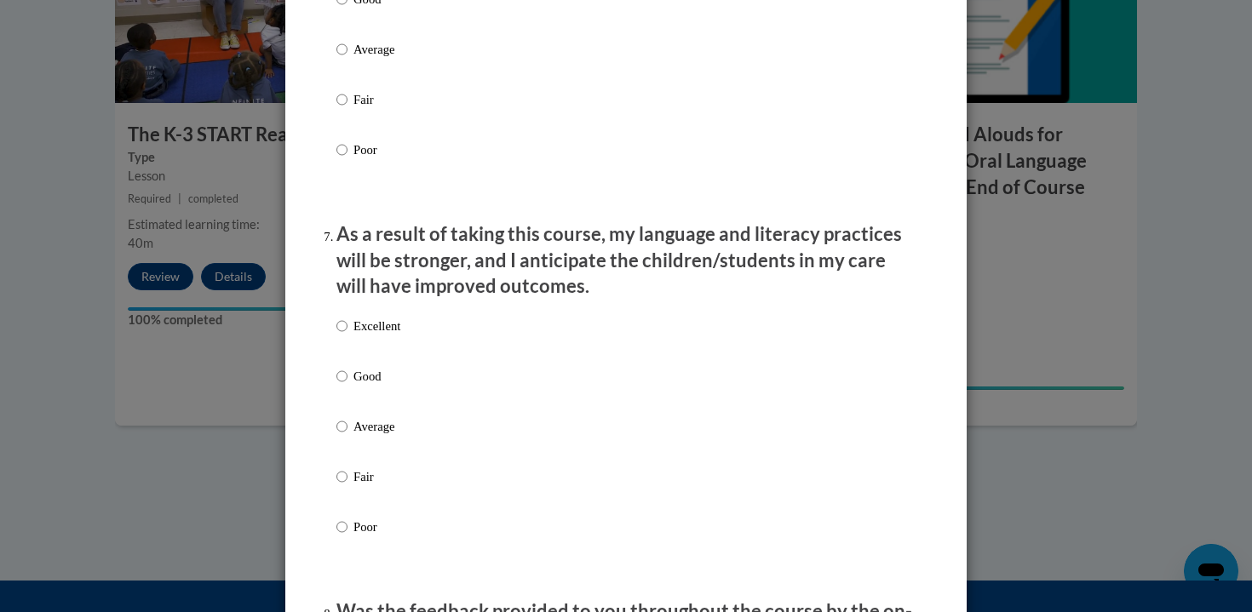
click at [376, 332] on div "Excellent Good Average Fair Poor" at bounding box center [368, 440] width 64 height 264
click at [376, 335] on p "Excellent" at bounding box center [376, 326] width 47 height 19
click at [347, 335] on input "Excellent" at bounding box center [341, 326] width 11 height 19
radio input "true"
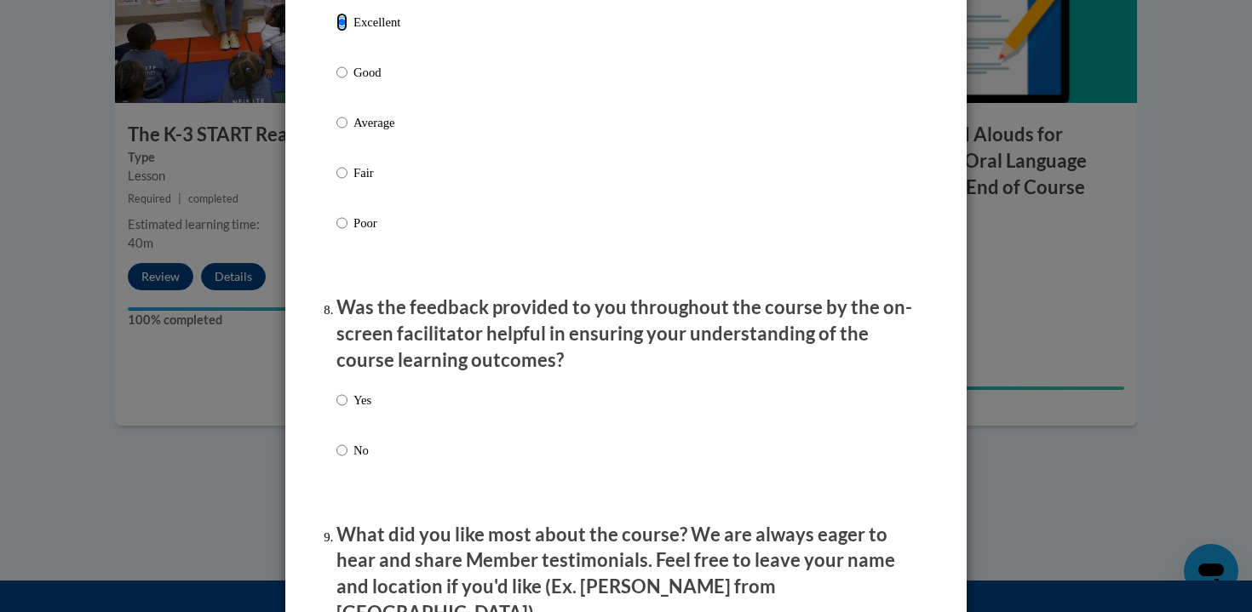
scroll to position [2573, 0]
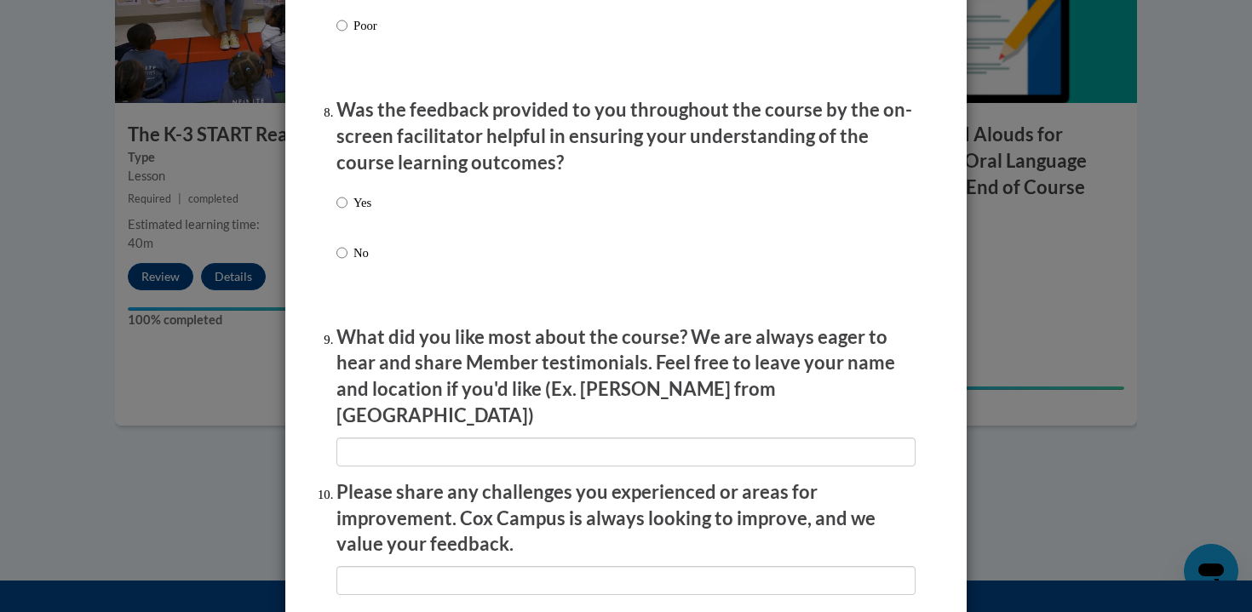
click at [365, 229] on label "Yes" at bounding box center [353, 216] width 35 height 46
click at [347, 212] on input "Yes" at bounding box center [341, 202] width 11 height 19
radio input "true"
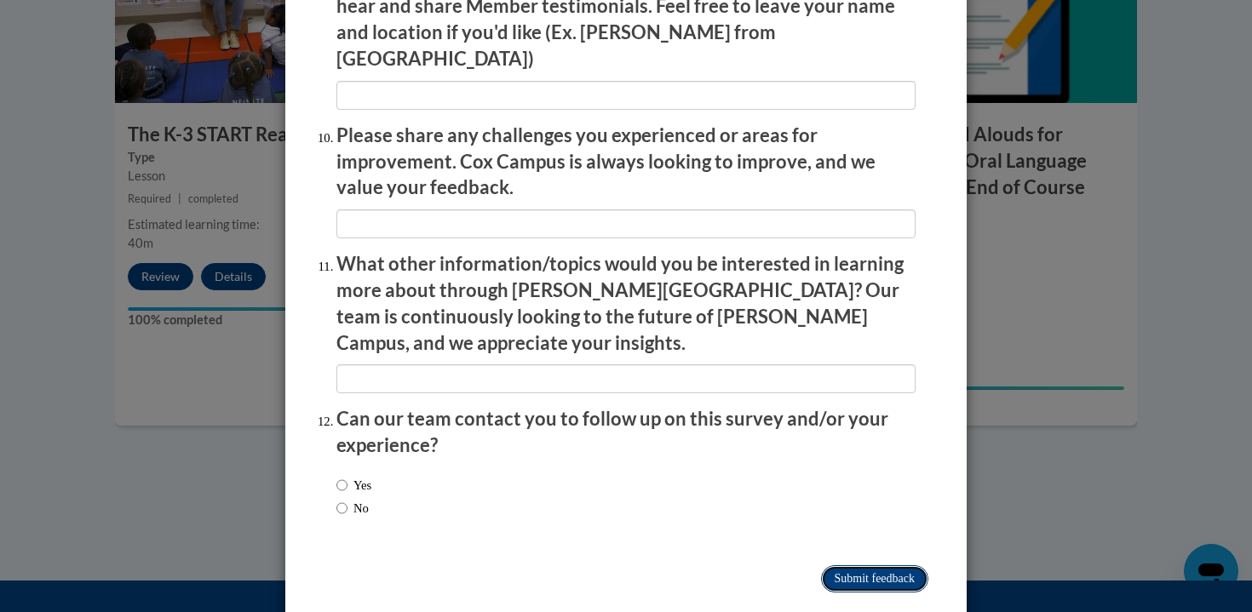
click at [906, 565] on input "Submit feedback" at bounding box center [874, 578] width 107 height 27
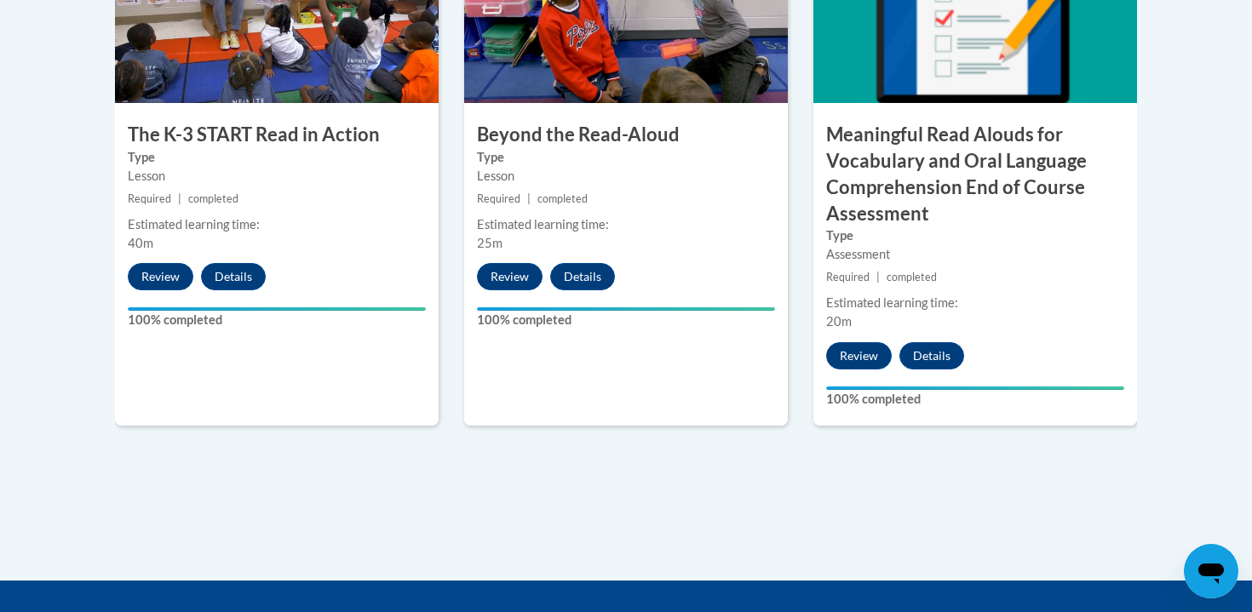
scroll to position [0, 0]
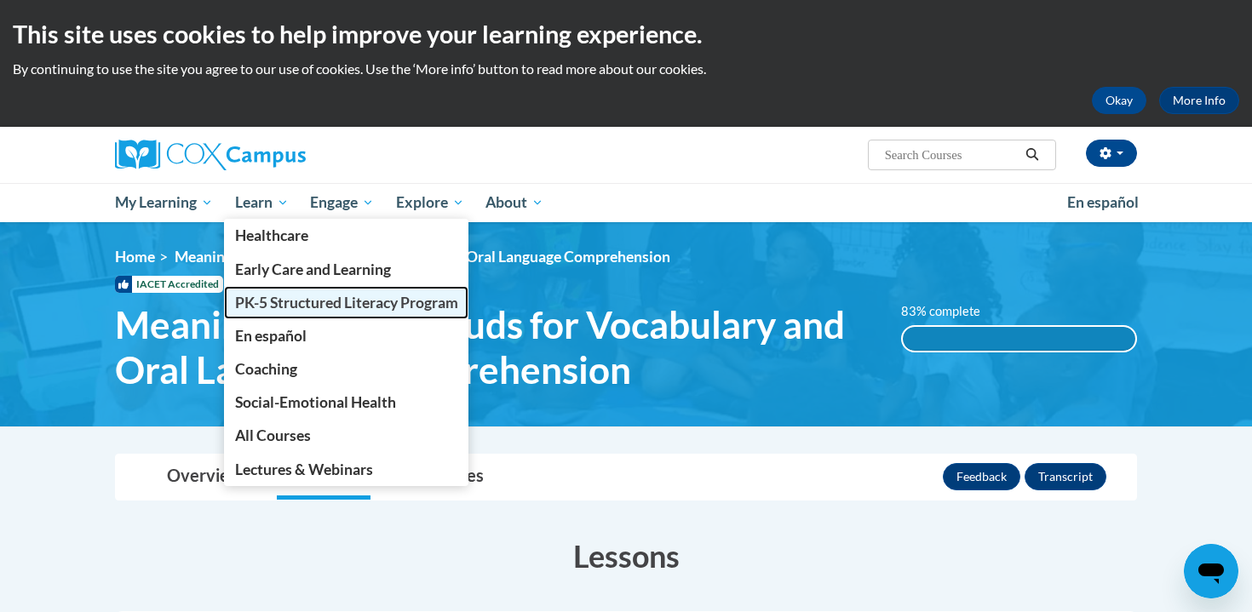
click at [282, 312] on link "PK-5 Structured Literacy Program" at bounding box center [346, 302] width 245 height 33
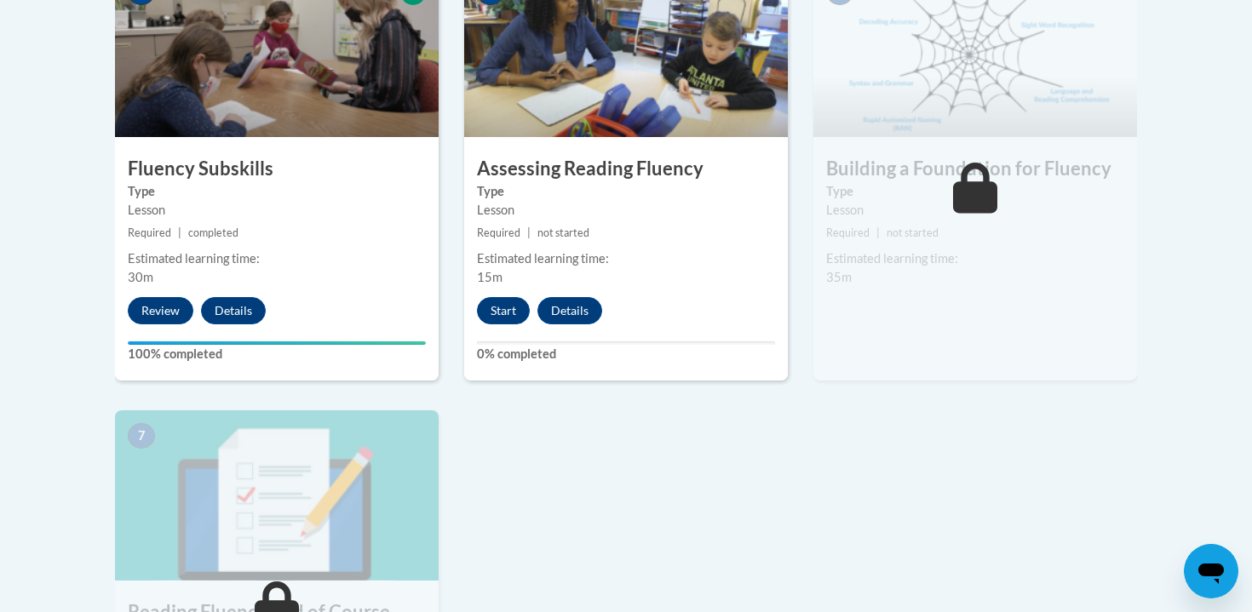
scroll to position [1190, 0]
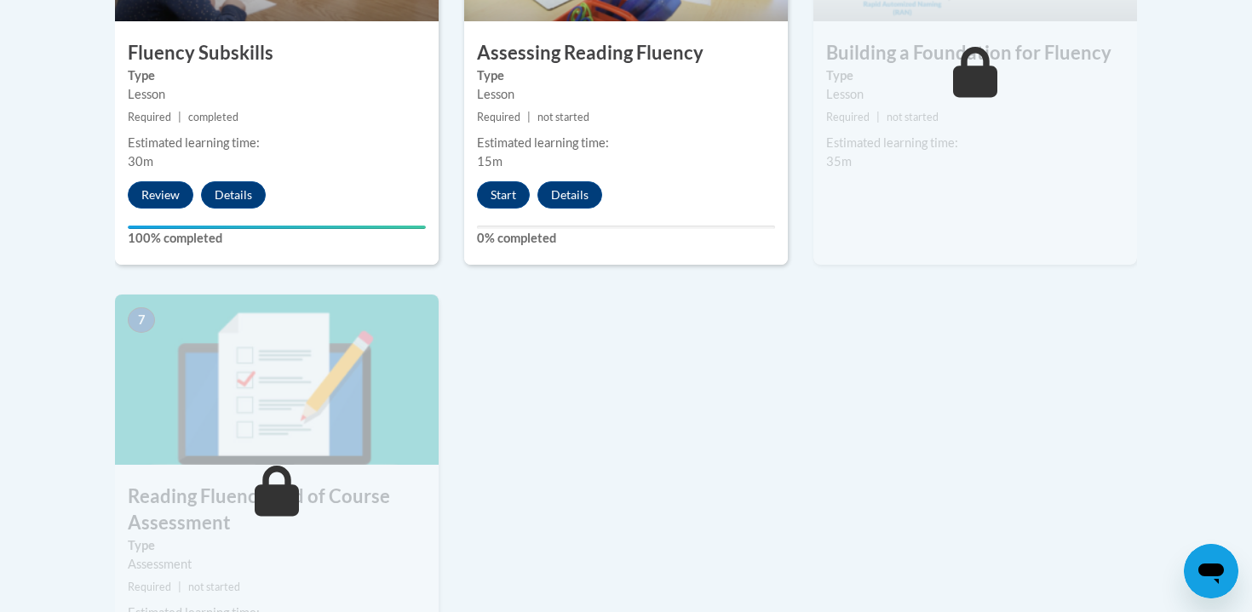
click at [497, 213] on div "5 Assessing Reading Fluency Type Lesson Required | not started Estimated learni…" at bounding box center [626, 58] width 324 height 414
click at [497, 201] on button "Start" at bounding box center [503, 194] width 53 height 27
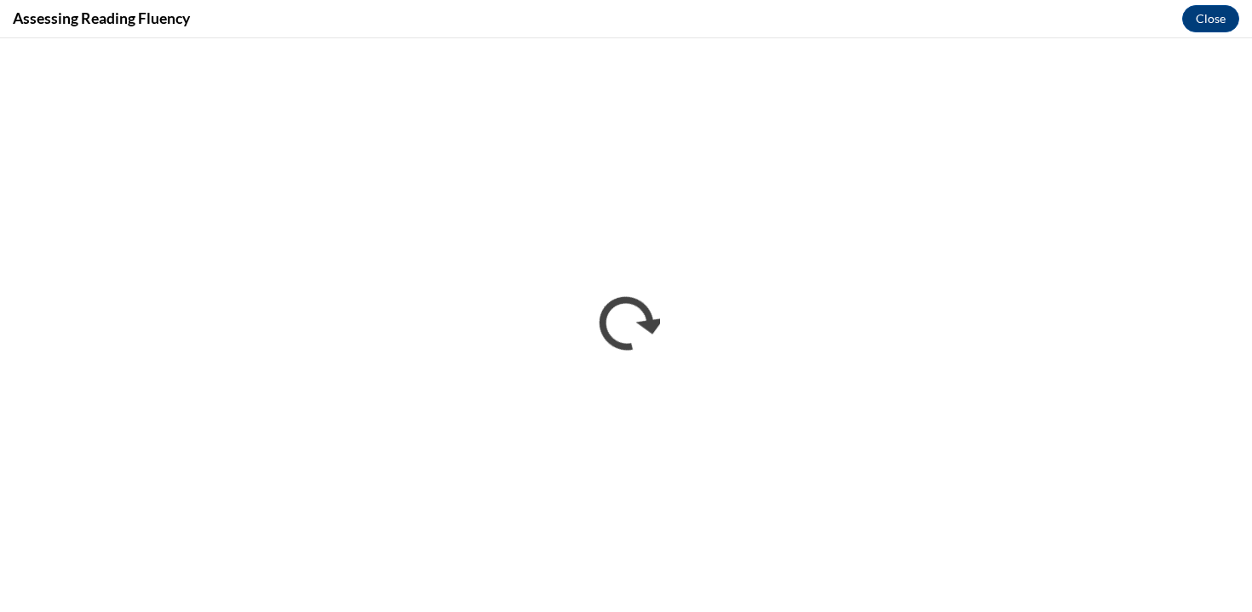
scroll to position [0, 0]
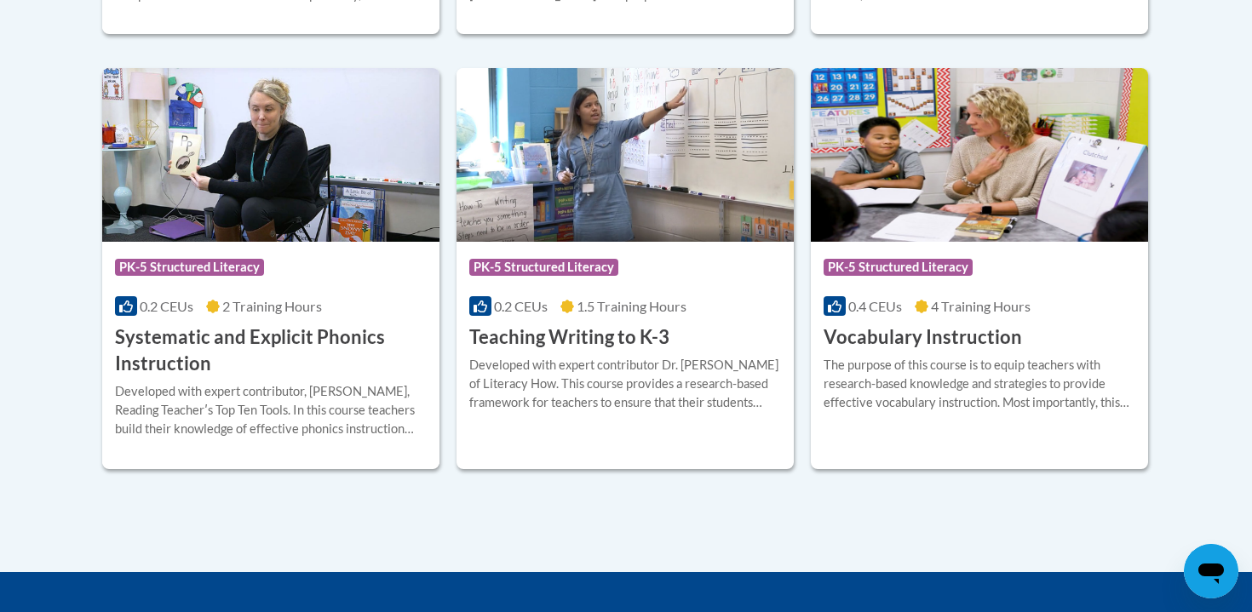
scroll to position [1997, 0]
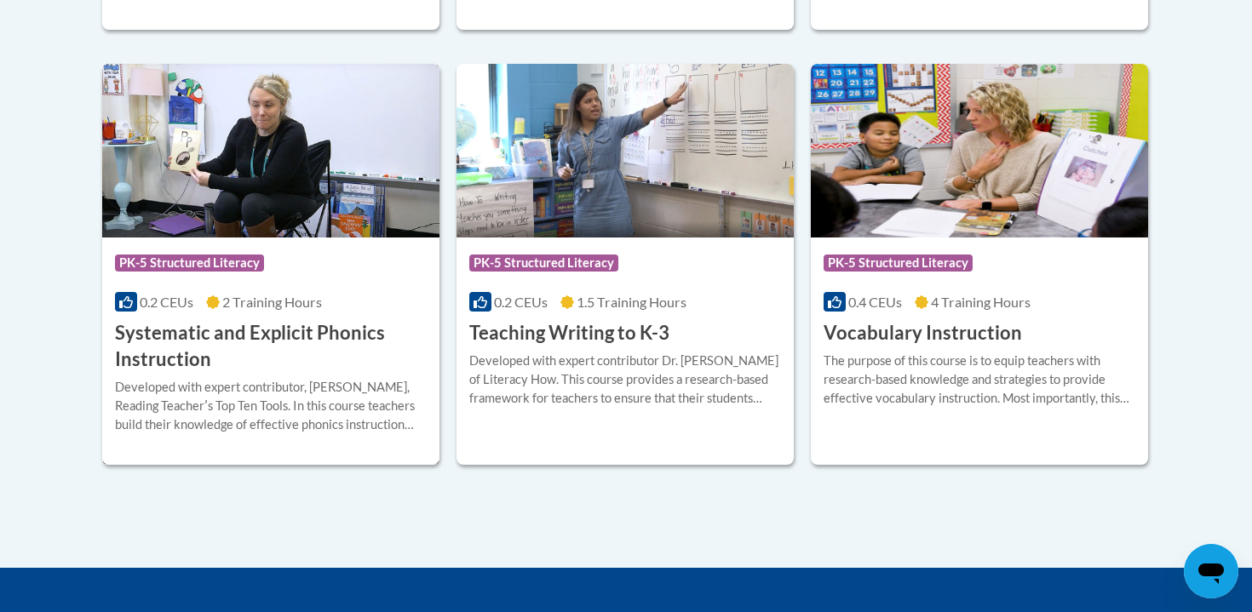
click at [210, 403] on div "Developed with expert contributor, [PERSON_NAME], Reading Teacherʹs Top Ten Too…" at bounding box center [271, 406] width 312 height 56
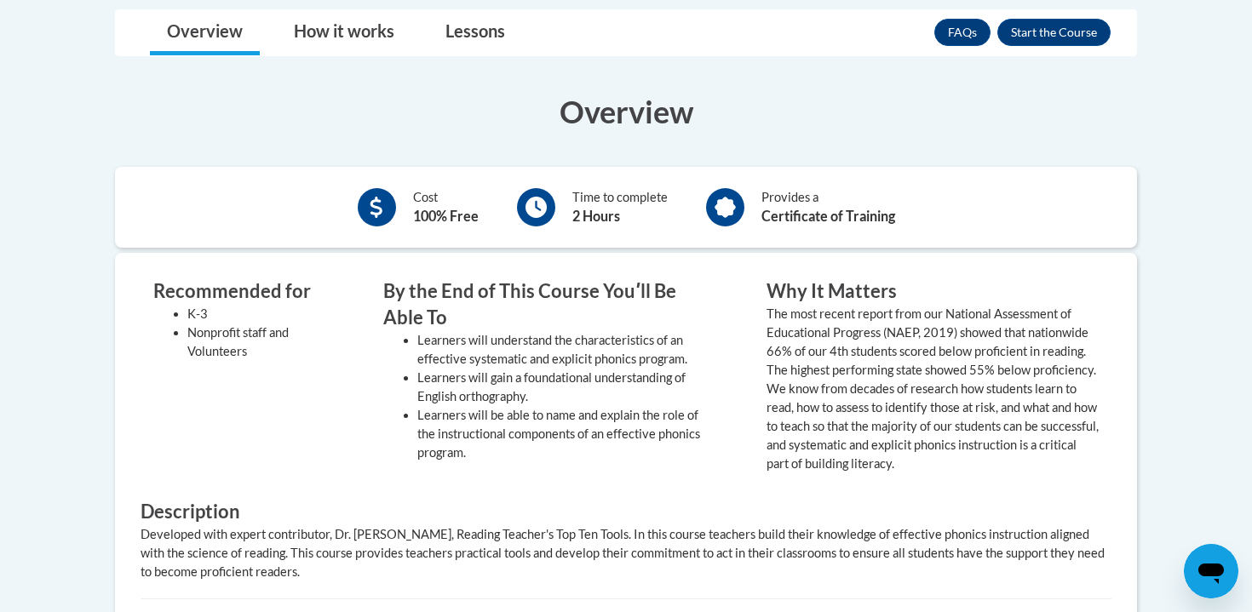
scroll to position [537, 0]
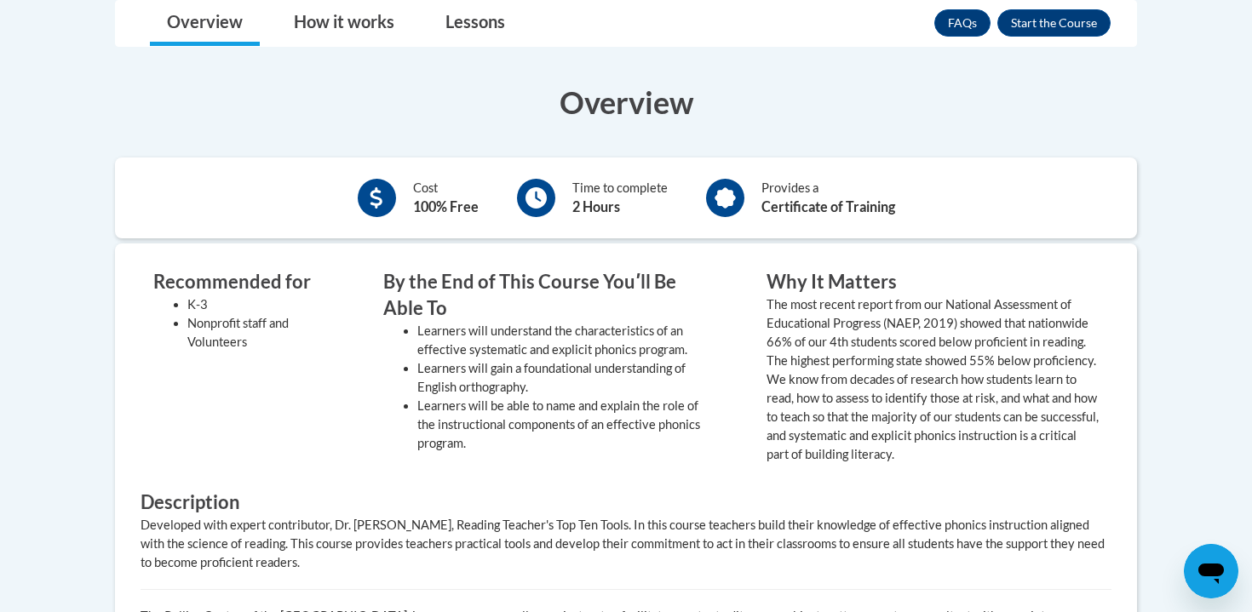
click at [1043, 39] on div "FAQs Enroll" at bounding box center [1022, 23] width 176 height 44
click at [1043, 29] on button "Enroll" at bounding box center [1053, 22] width 113 height 27
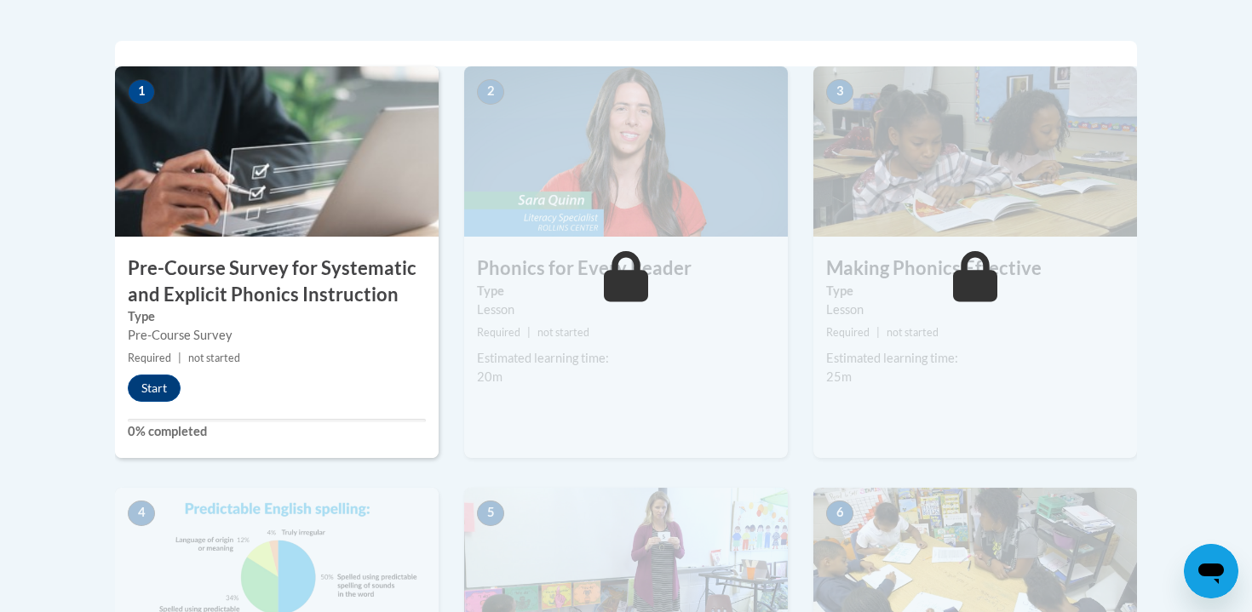
scroll to position [573, 0]
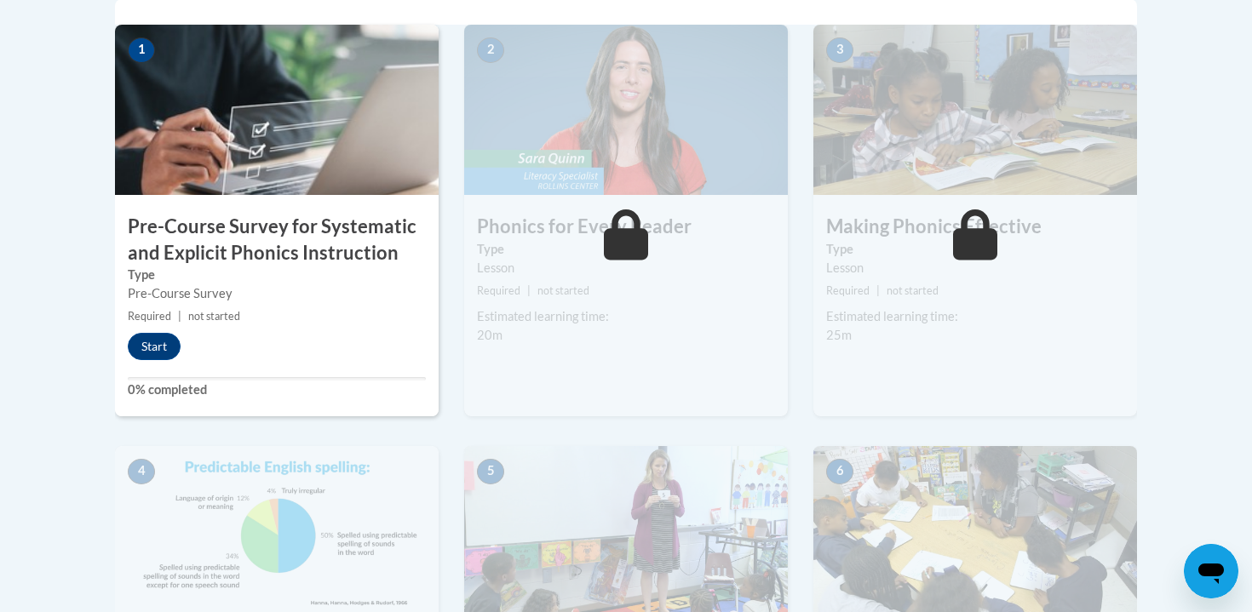
click at [123, 352] on div "Start" at bounding box center [158, 346] width 87 height 27
click at [154, 347] on button "Start" at bounding box center [154, 346] width 53 height 27
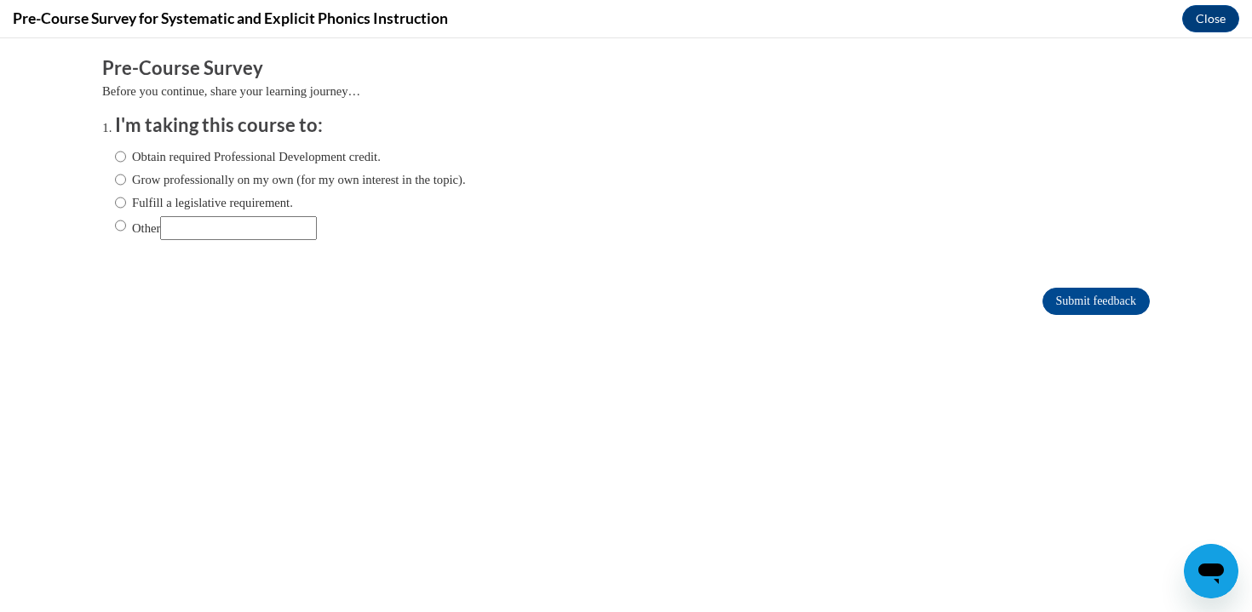
scroll to position [0, 0]
click at [252, 158] on label "Obtain required Professional Development credit." at bounding box center [248, 156] width 266 height 19
click at [126, 158] on input "Obtain required Professional Development credit." at bounding box center [120, 156] width 11 height 19
radio input "true"
click at [1047, 284] on form "Pre-Course Survey Before you continue, share your learning journey… I'm taking …" at bounding box center [625, 194] width 1047 height 278
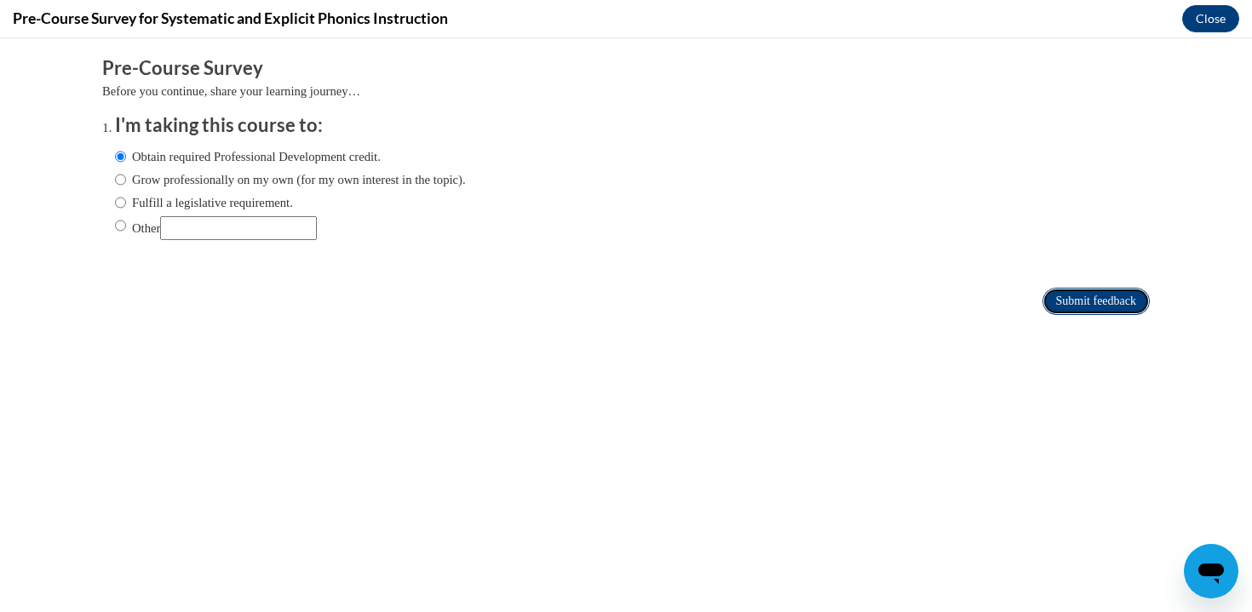
click at [1051, 298] on input "Submit feedback" at bounding box center [1095, 301] width 107 height 27
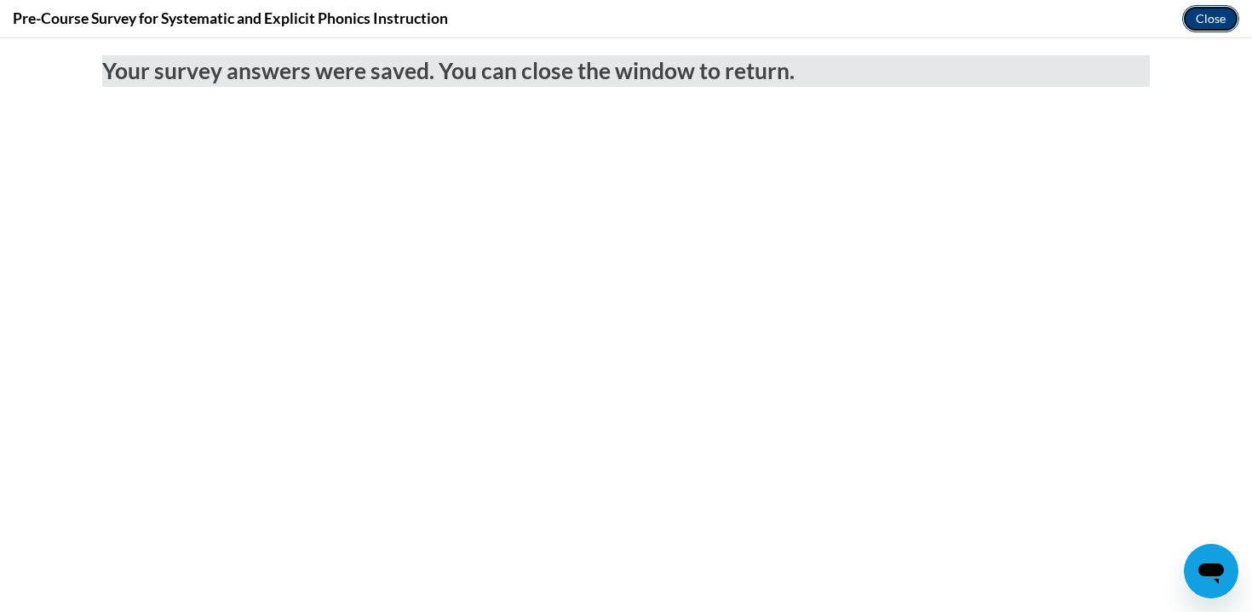
click at [1229, 22] on button "Close" at bounding box center [1210, 18] width 57 height 27
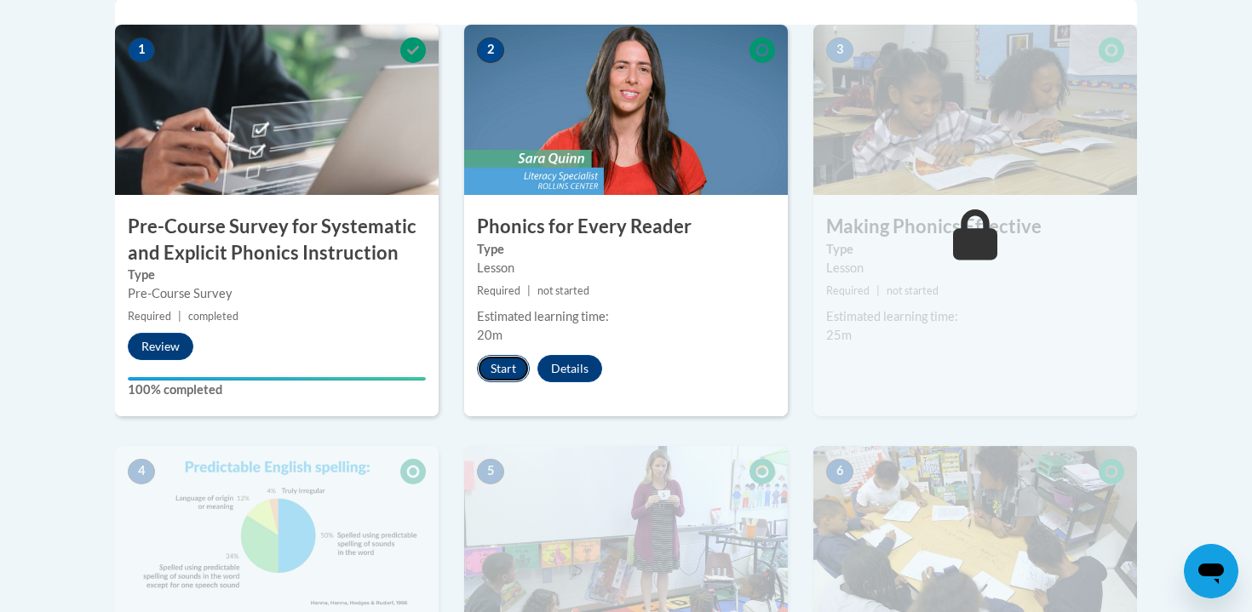
click at [503, 361] on button "Start" at bounding box center [503, 368] width 53 height 27
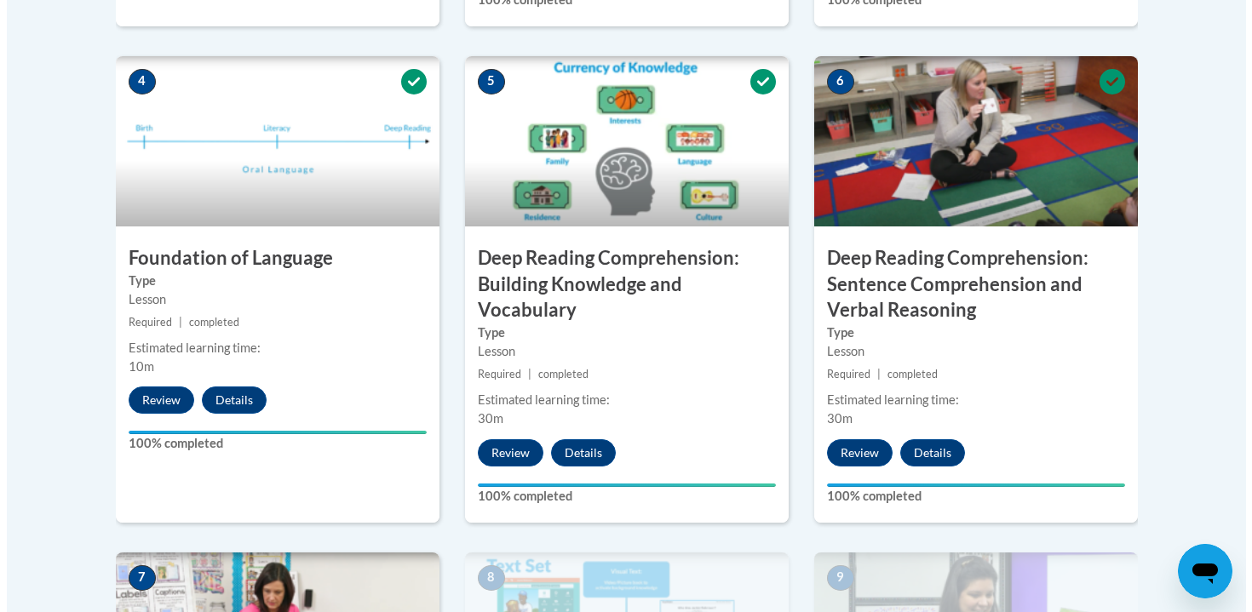
scroll to position [1446, 0]
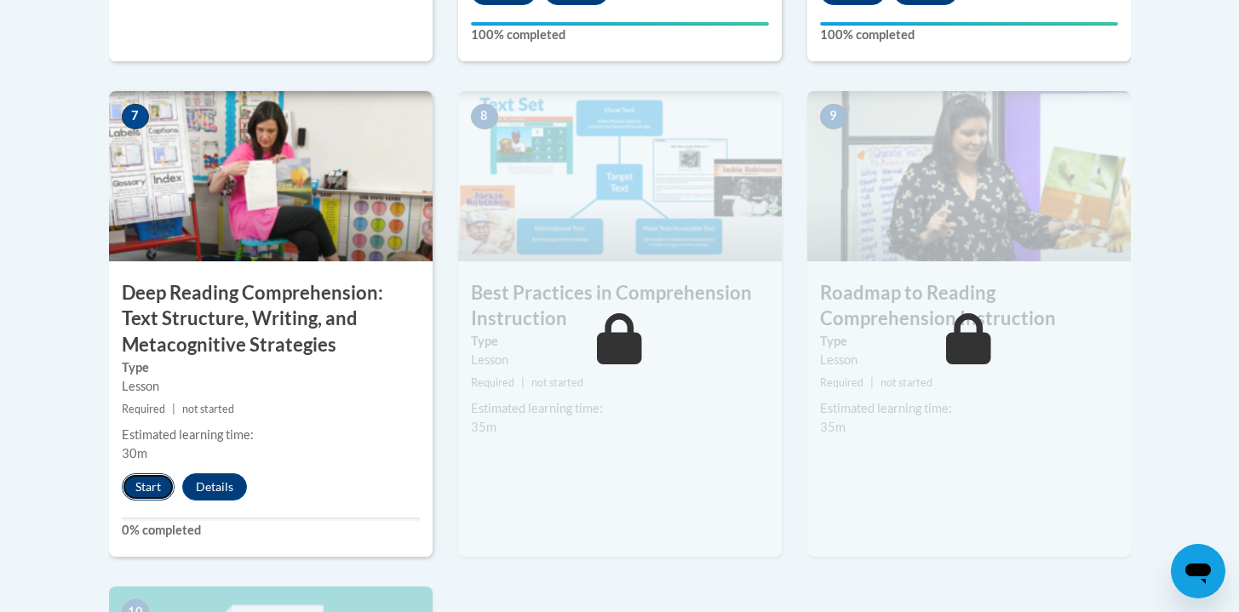
click at [156, 496] on button "Start" at bounding box center [148, 486] width 53 height 27
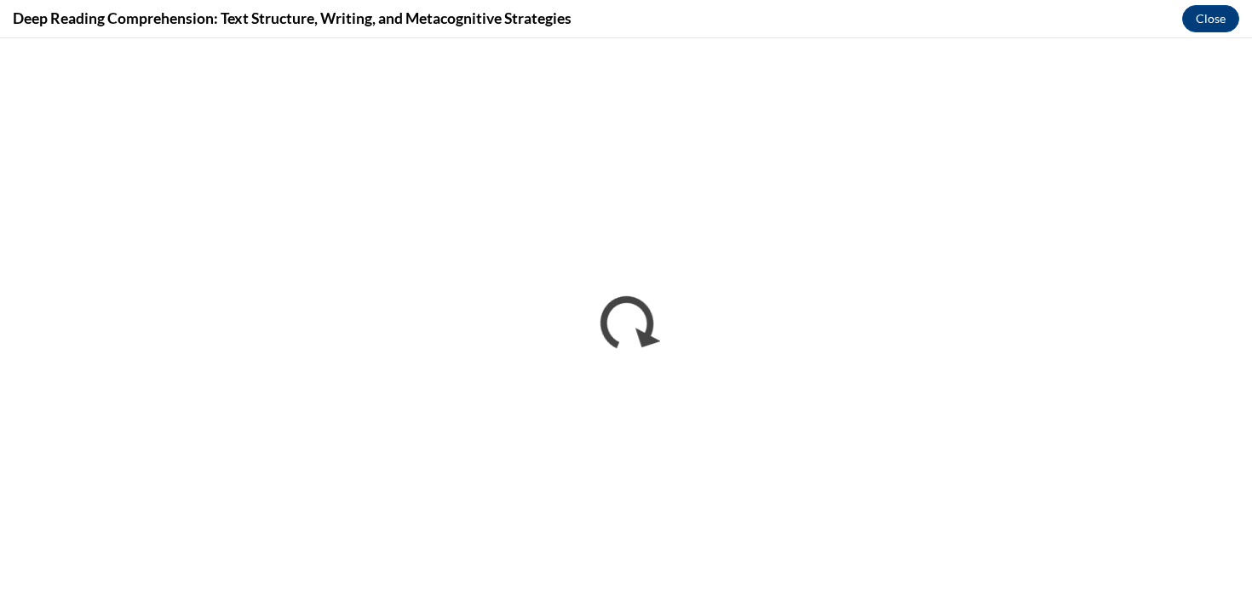
scroll to position [0, 0]
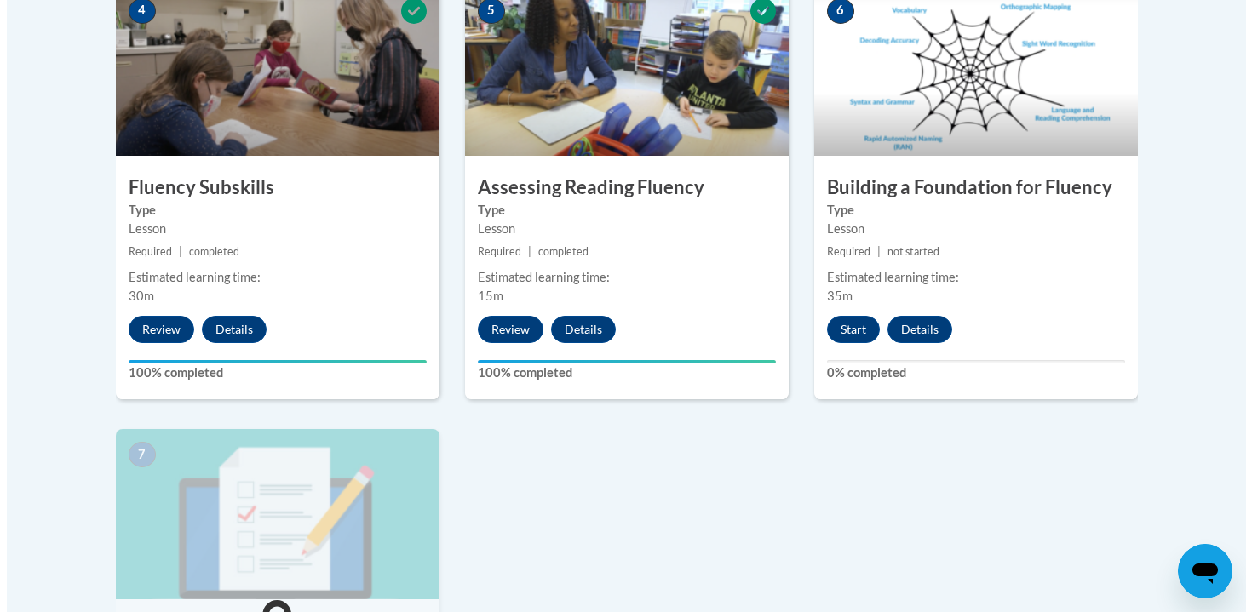
scroll to position [949, 0]
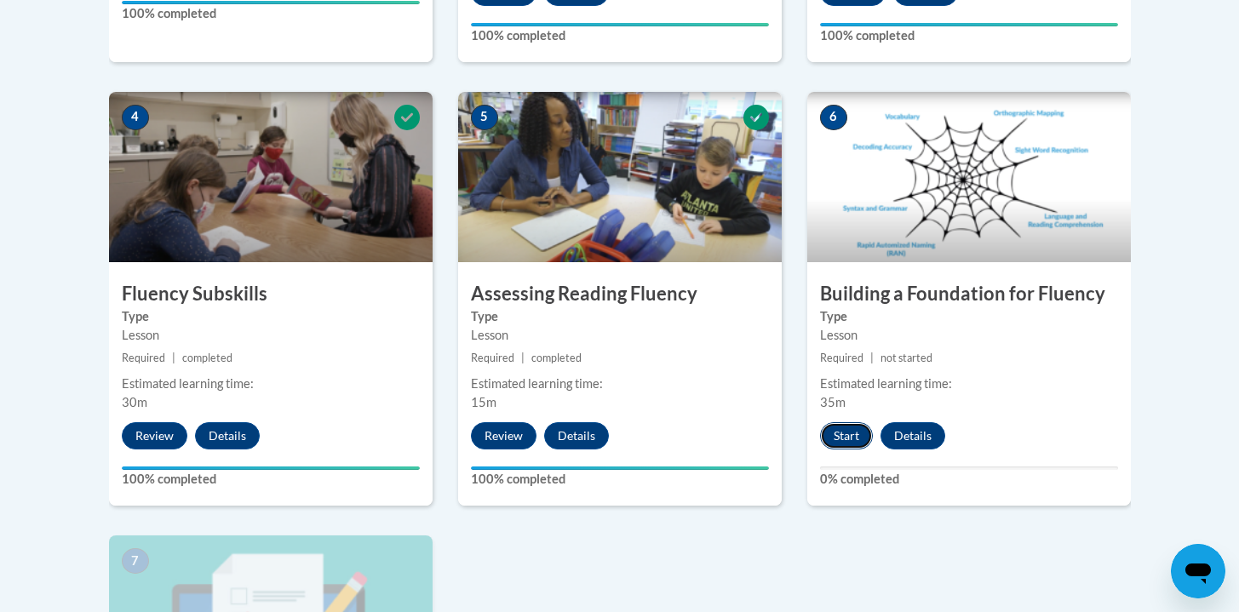
click at [834, 428] on button "Start" at bounding box center [846, 435] width 53 height 27
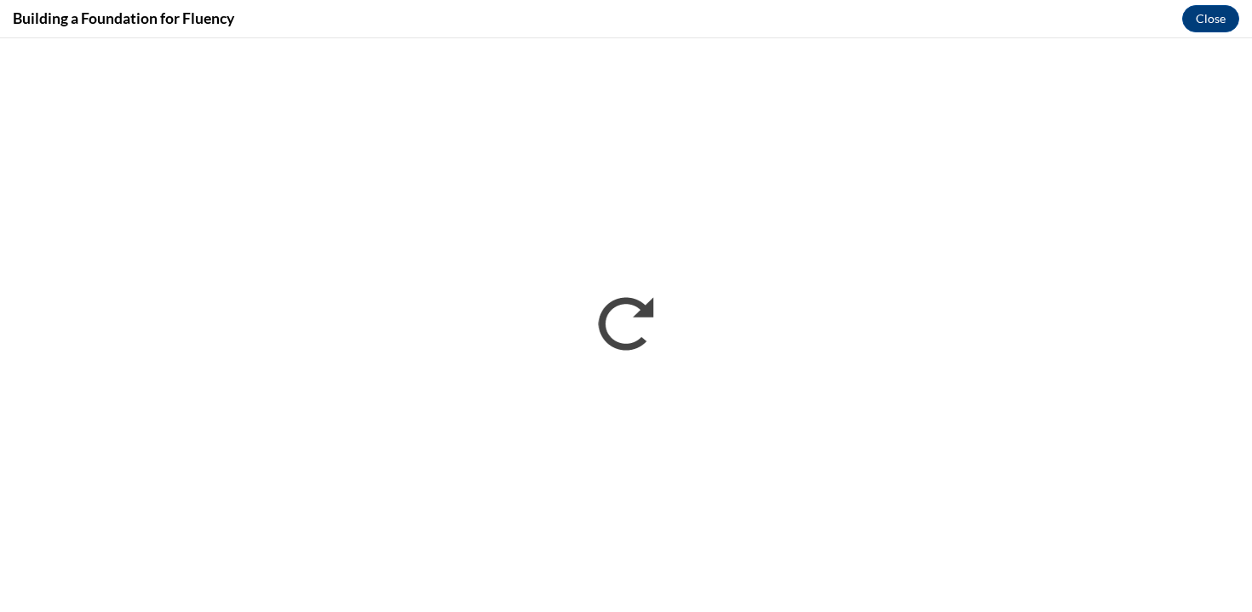
scroll to position [0, 0]
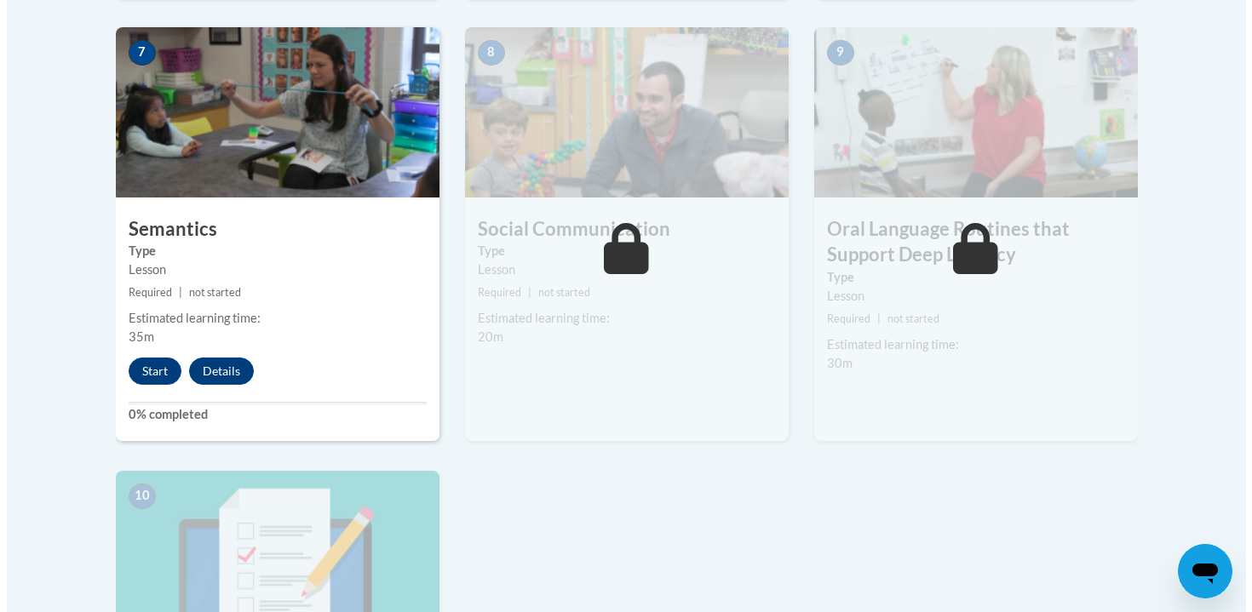
scroll to position [1514, 0]
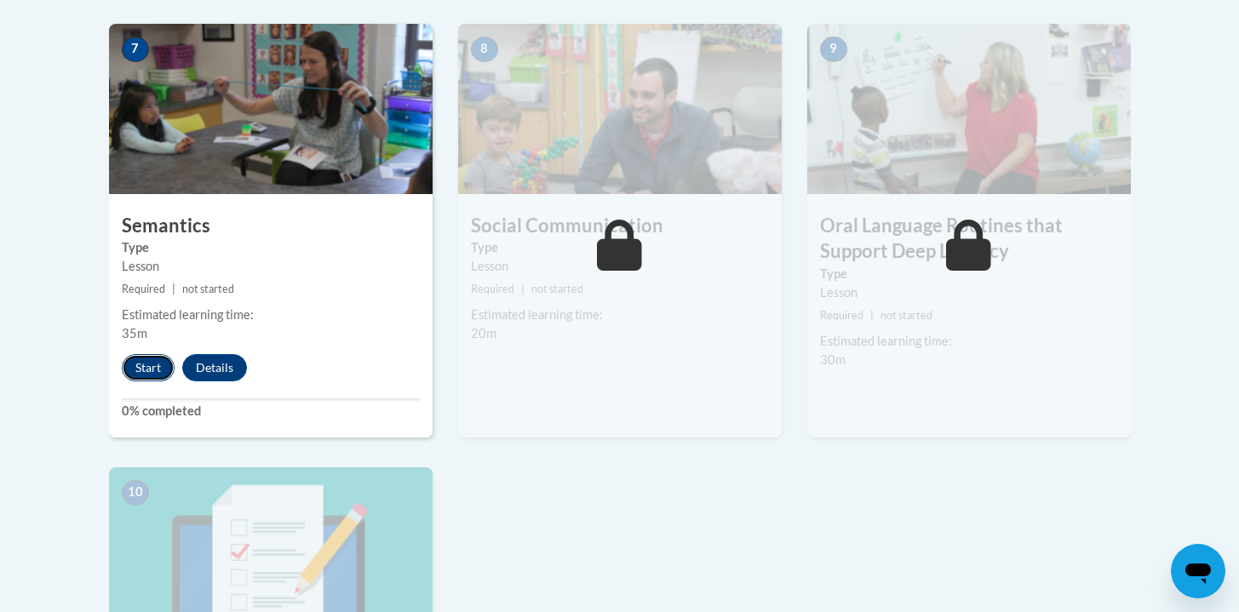
click at [154, 377] on button "Start" at bounding box center [148, 367] width 53 height 27
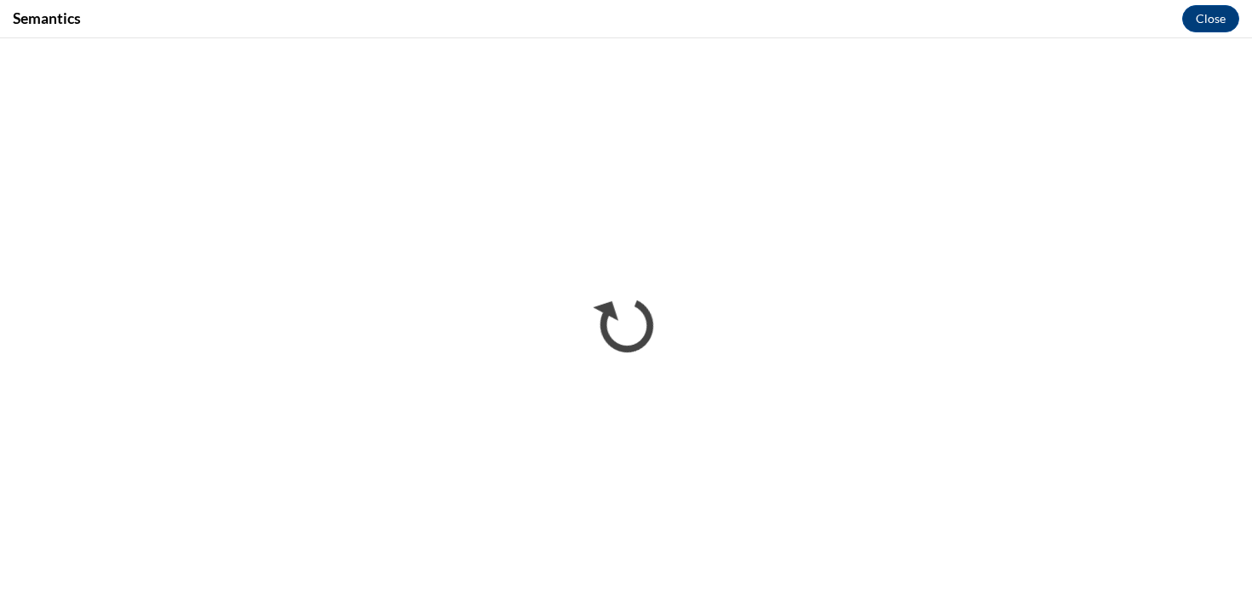
scroll to position [0, 0]
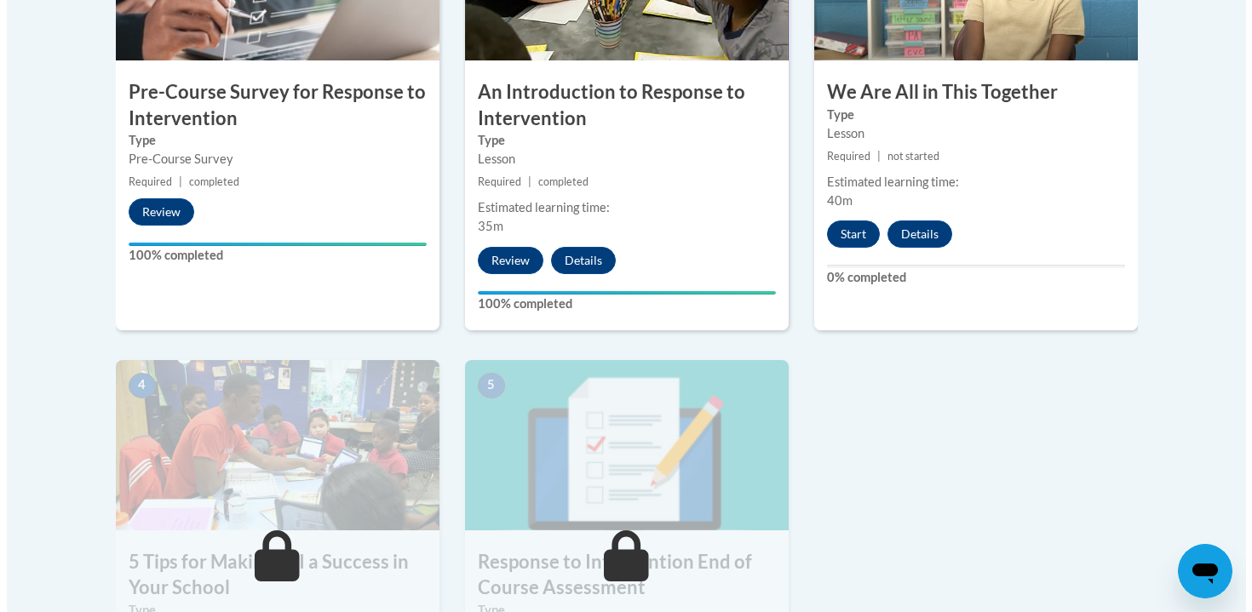
scroll to position [708, 0]
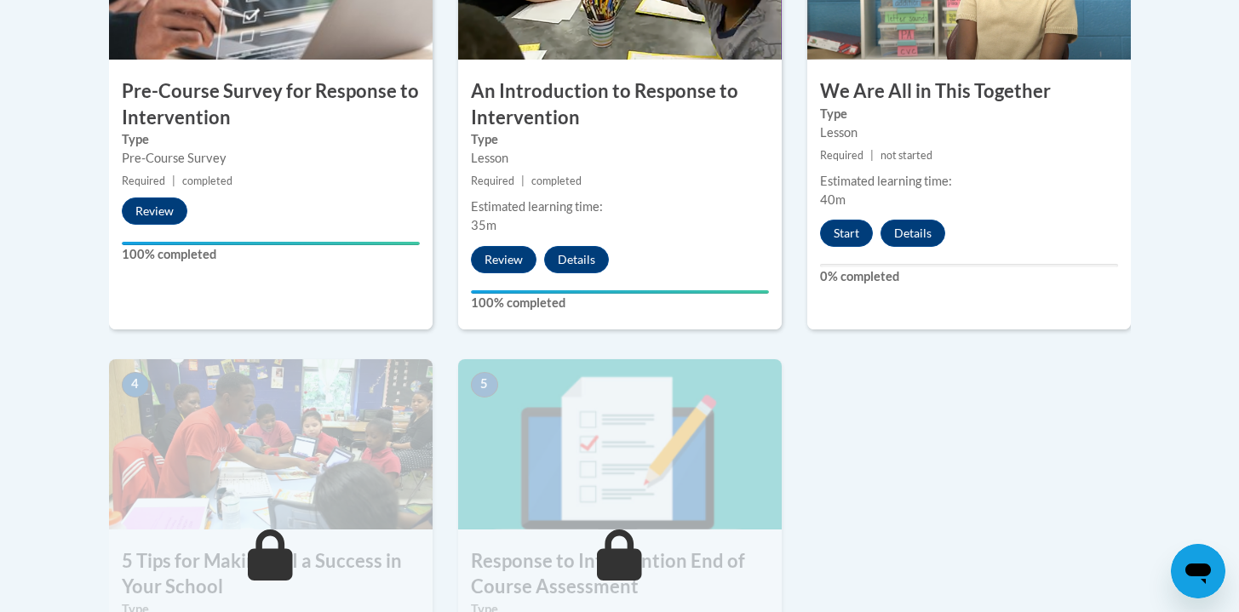
click at [862, 247] on div "3 We Are All in This Together Type Lesson Required | not started Estimated lear…" at bounding box center [969, 109] width 324 height 440
click at [853, 245] on button "Start" at bounding box center [846, 233] width 53 height 27
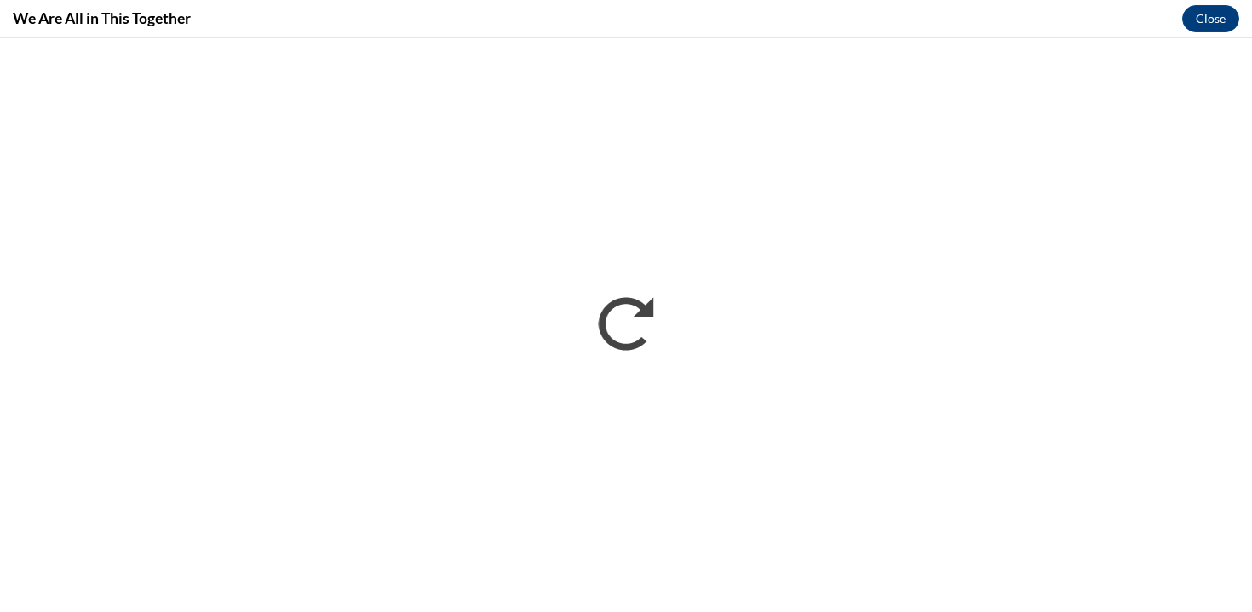
scroll to position [0, 0]
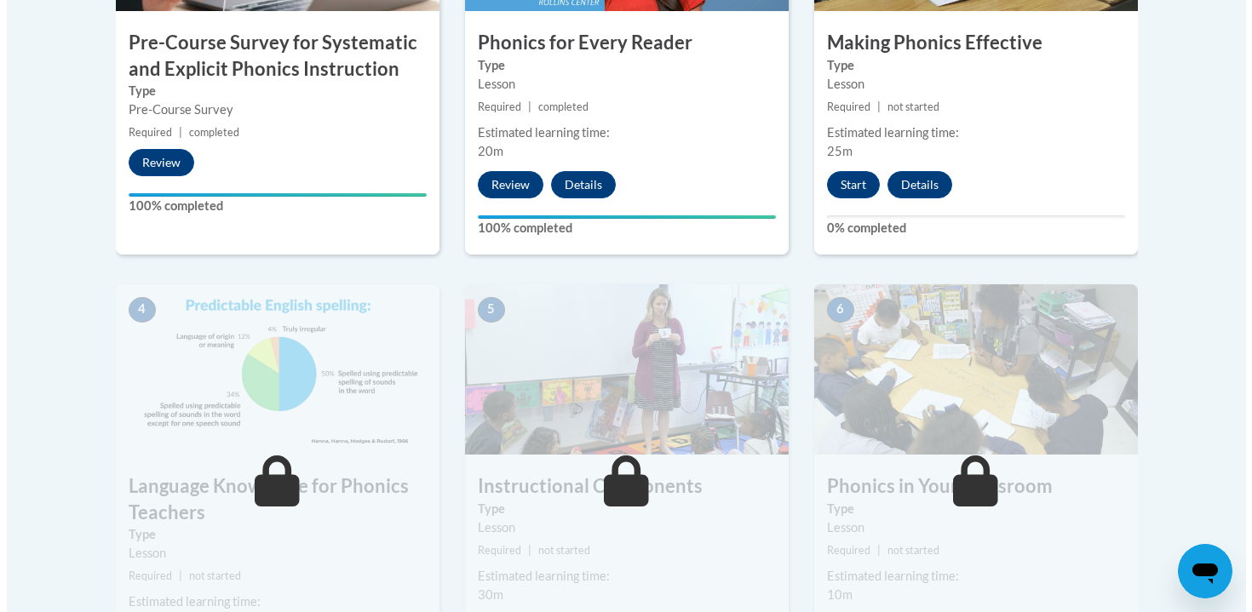
scroll to position [800, 0]
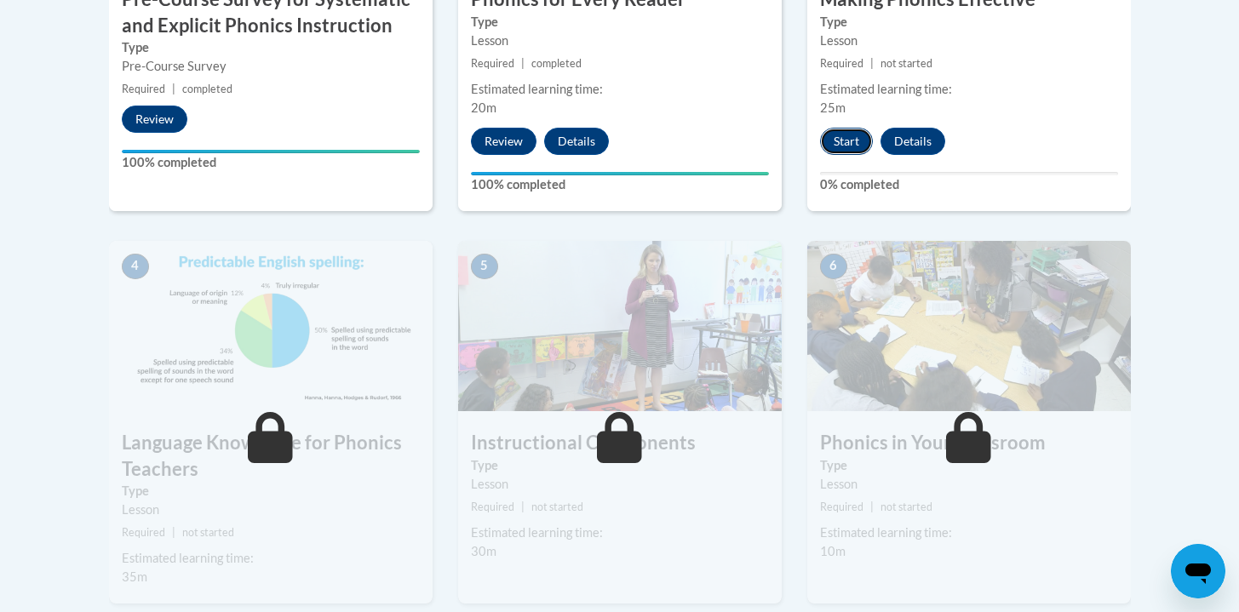
click at [842, 146] on button "Start" at bounding box center [846, 141] width 53 height 27
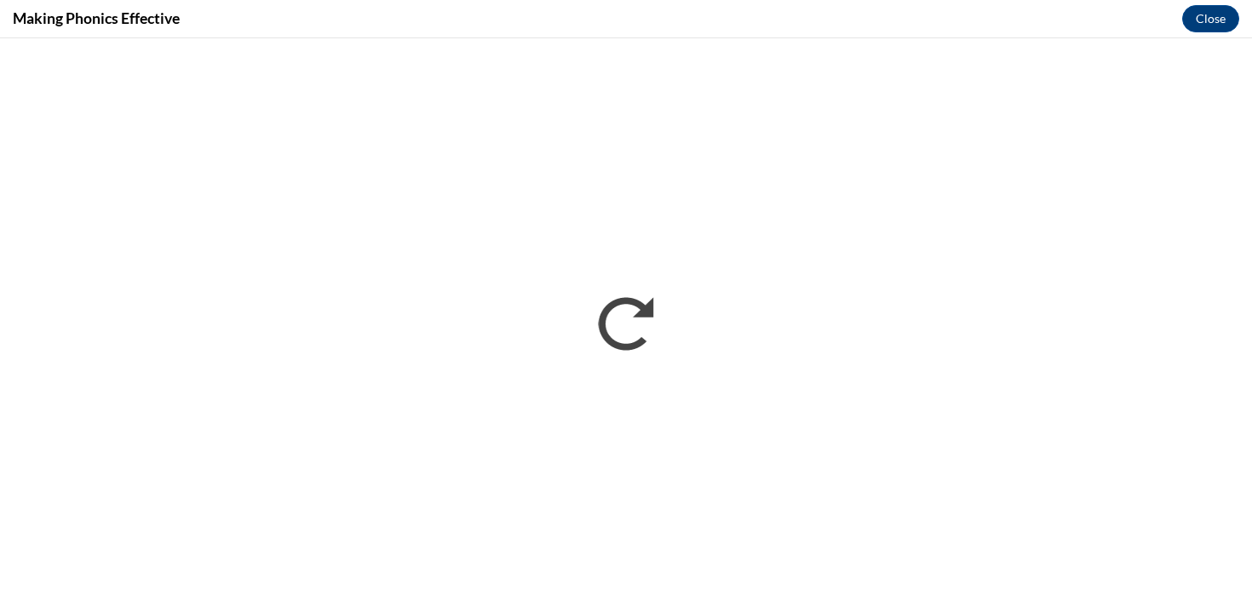
scroll to position [0, 0]
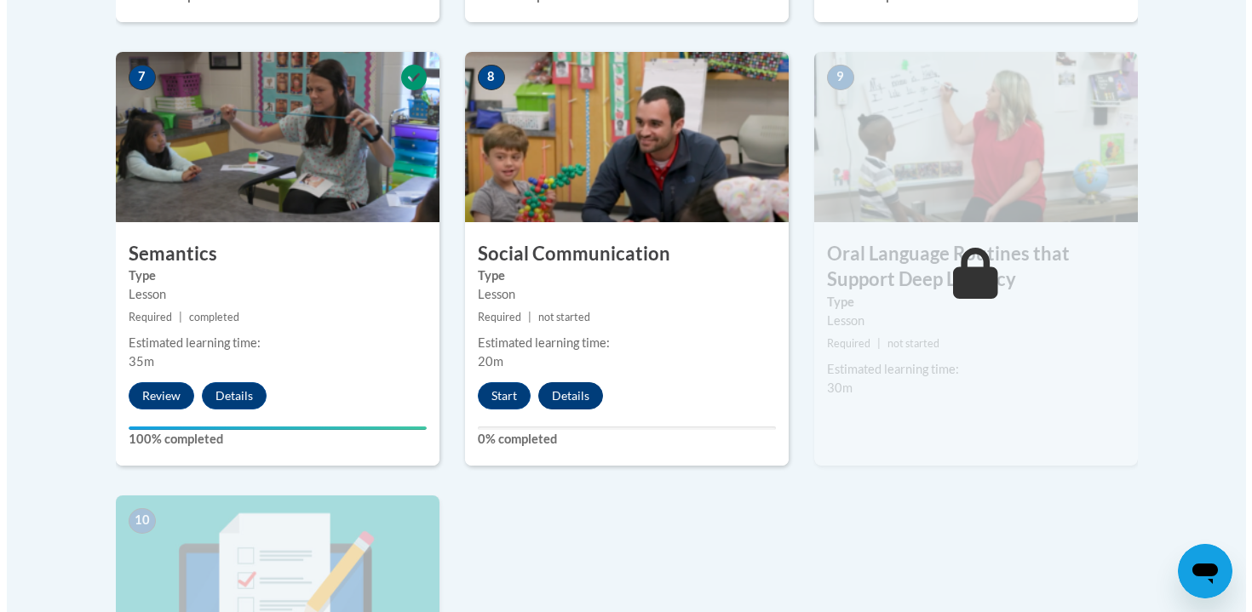
scroll to position [1489, 0]
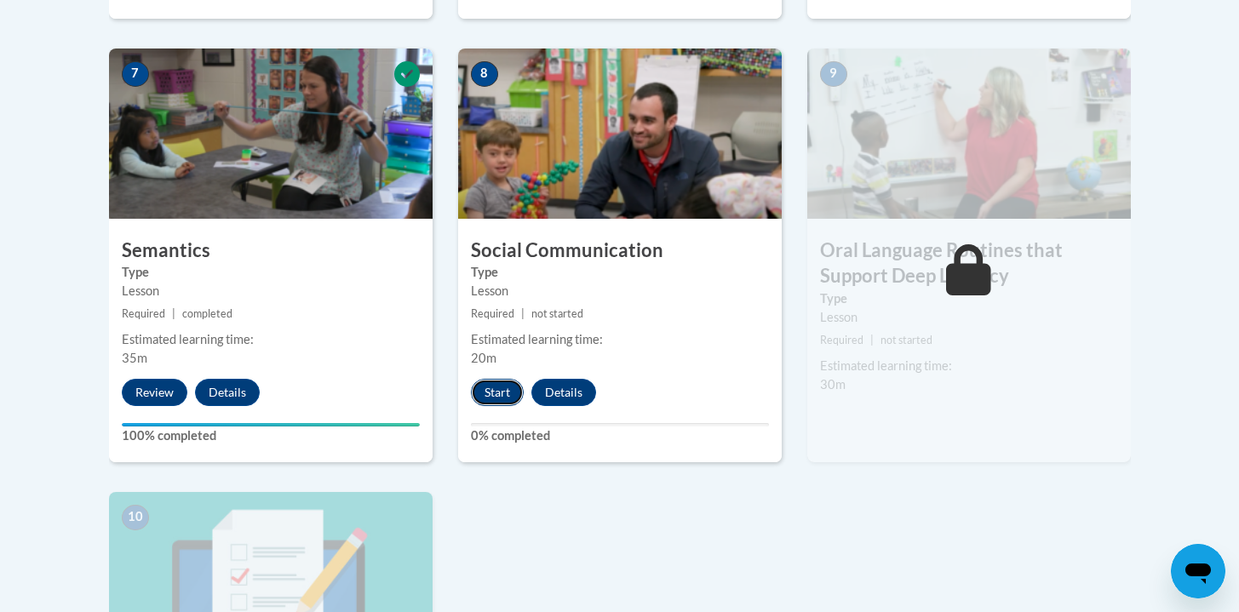
click at [496, 396] on button "Start" at bounding box center [497, 392] width 53 height 27
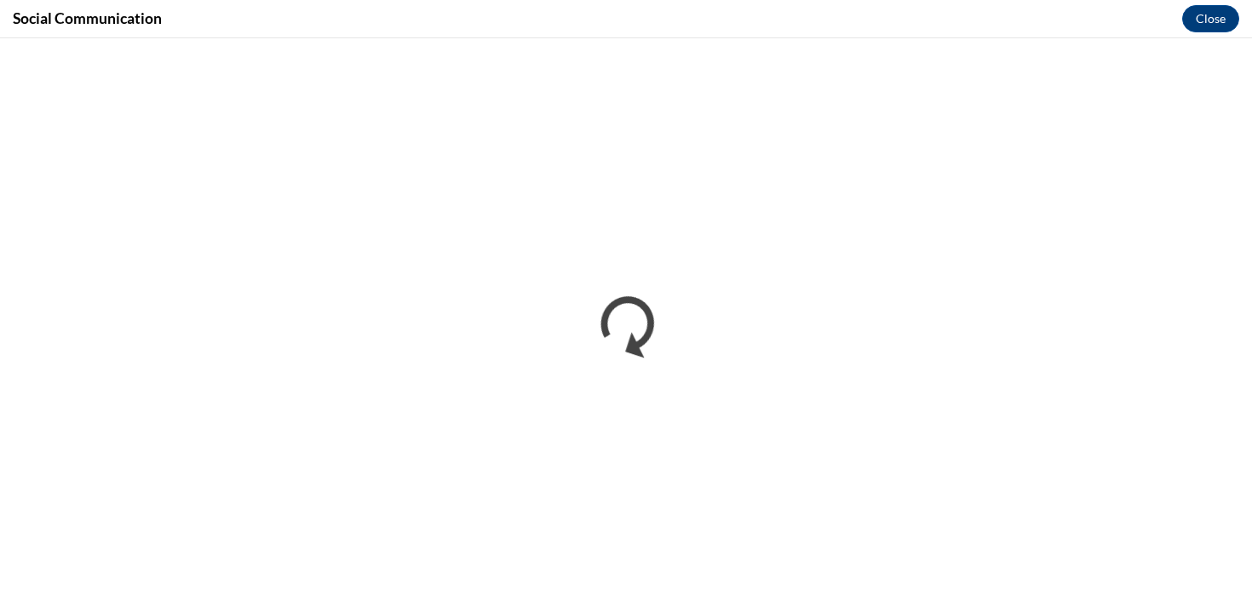
scroll to position [0, 0]
